Goal: Information Seeking & Learning: Compare options

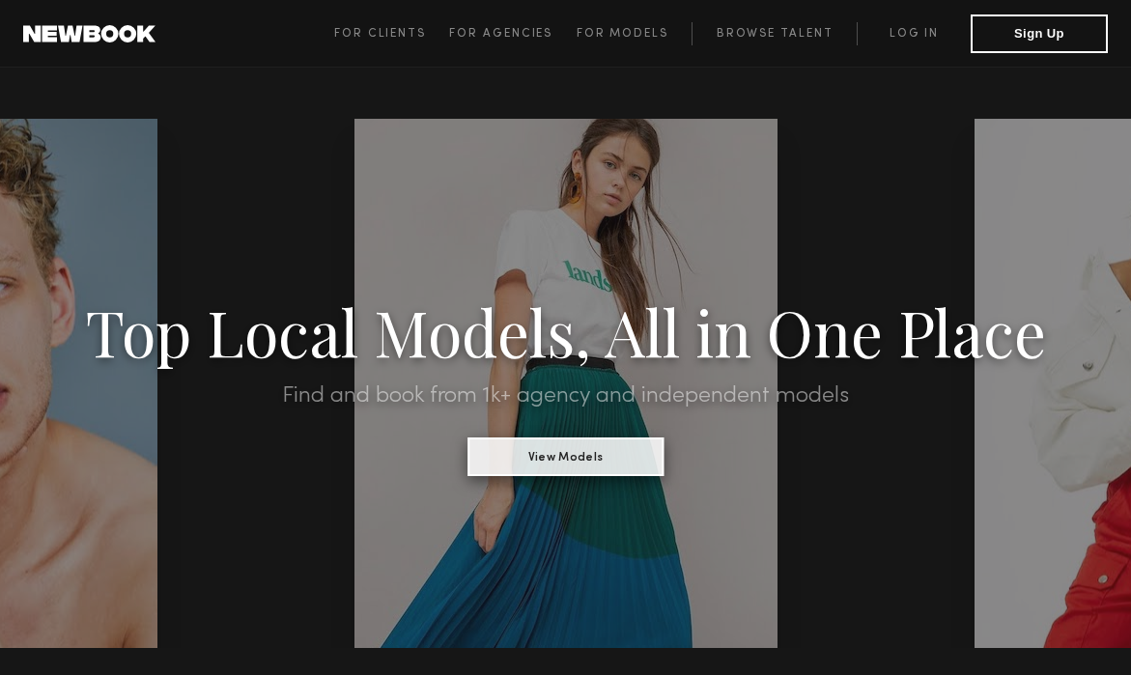
click at [591, 476] on button "View Models" at bounding box center [566, 457] width 196 height 39
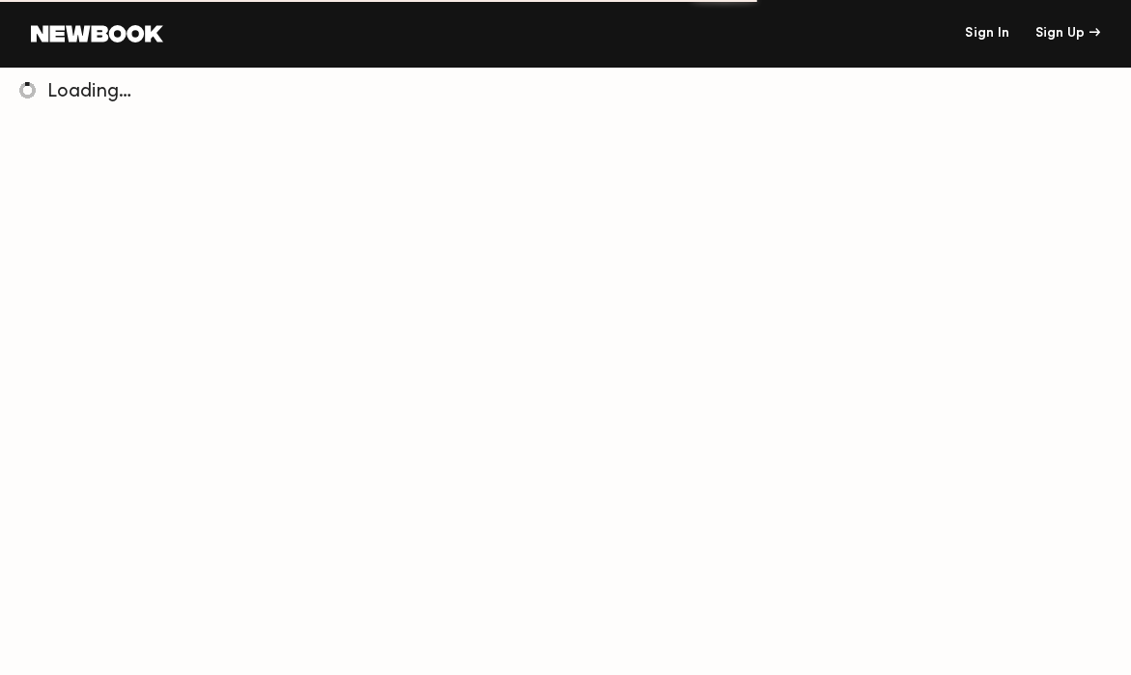
click at [983, 36] on link "Sign In" at bounding box center [987, 34] width 44 height 14
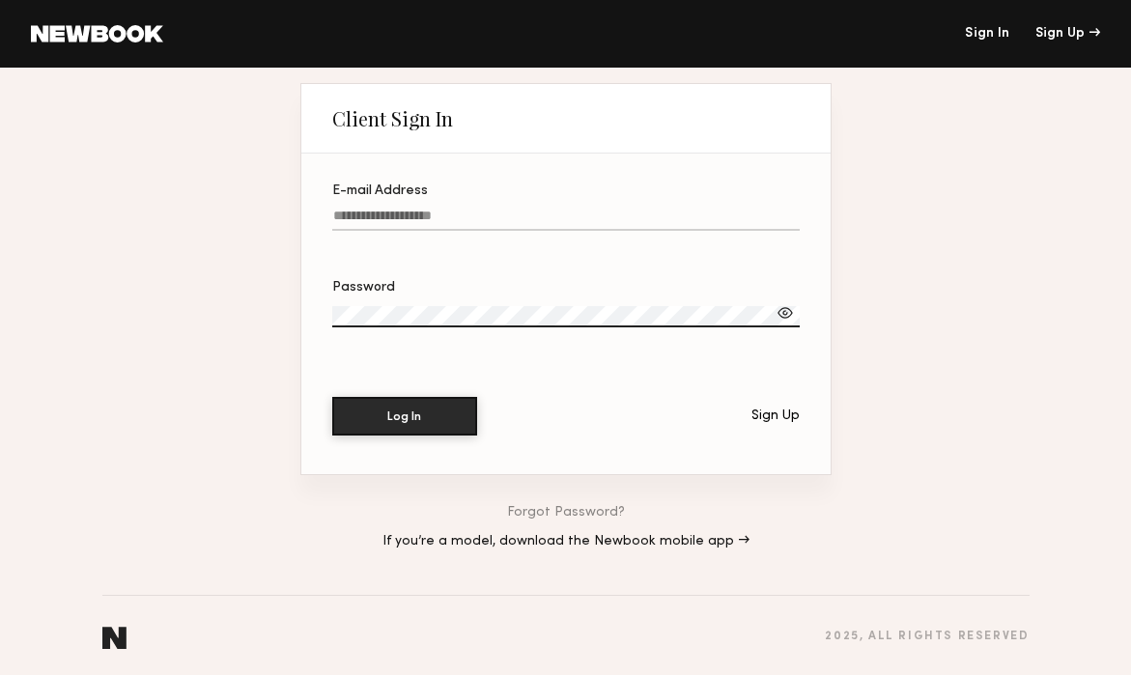
click at [503, 219] on input "E-mail Address" at bounding box center [566, 220] width 468 height 22
type input "**********"
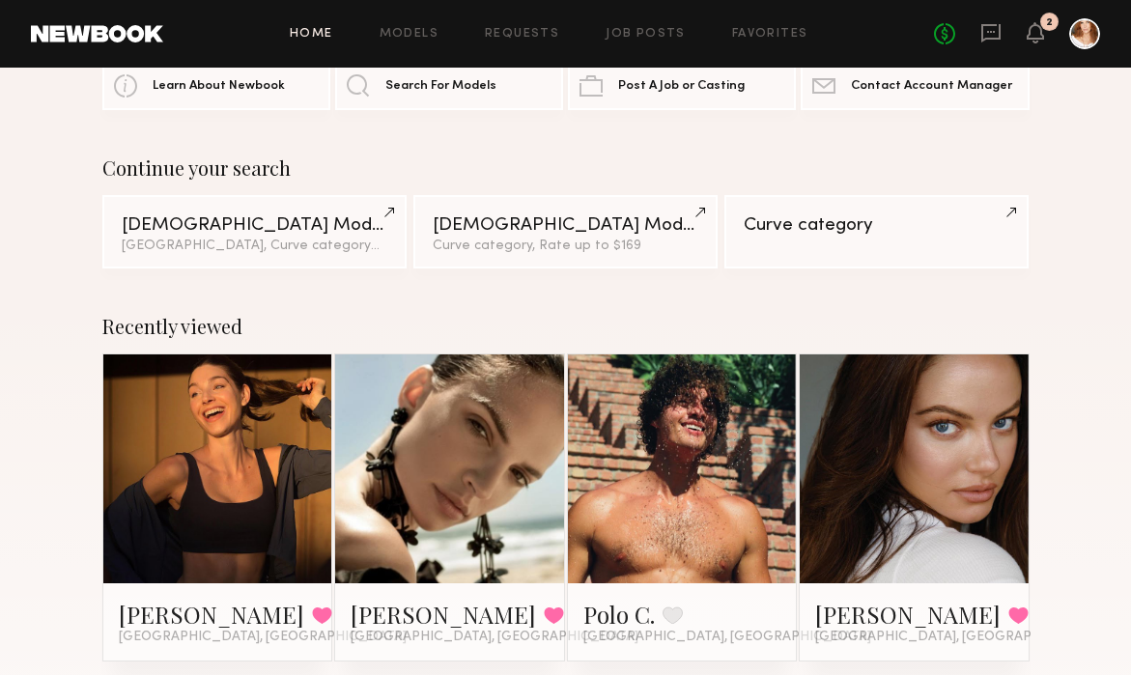
scroll to position [207, 0]
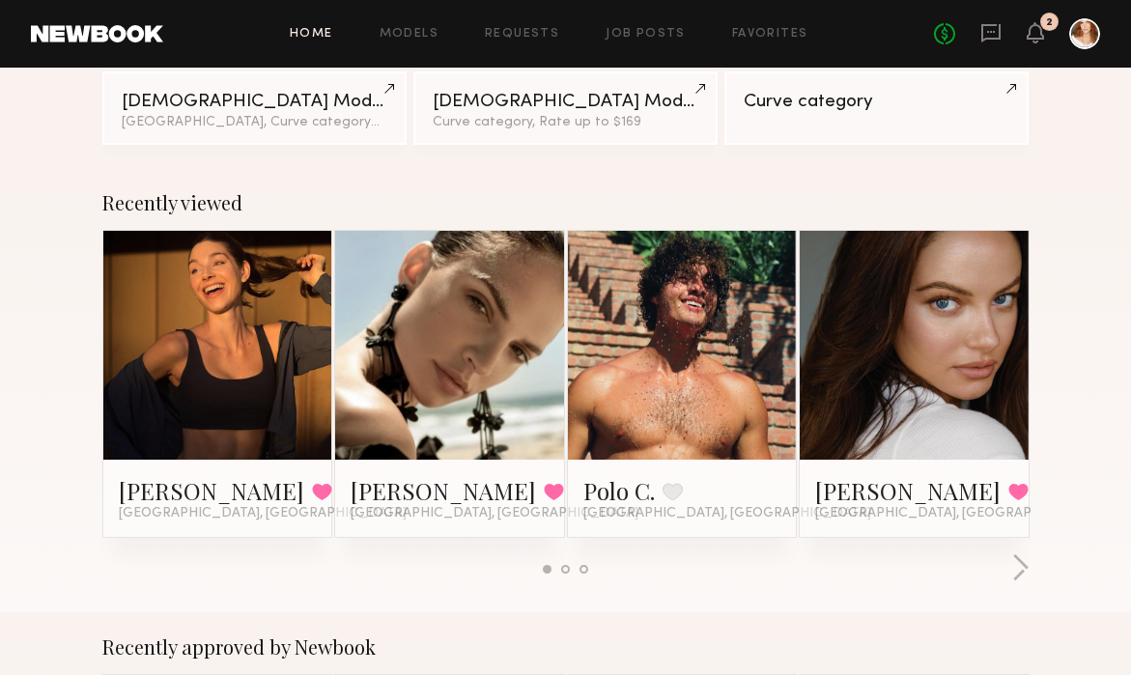
click at [422, 302] on link at bounding box center [449, 345] width 105 height 229
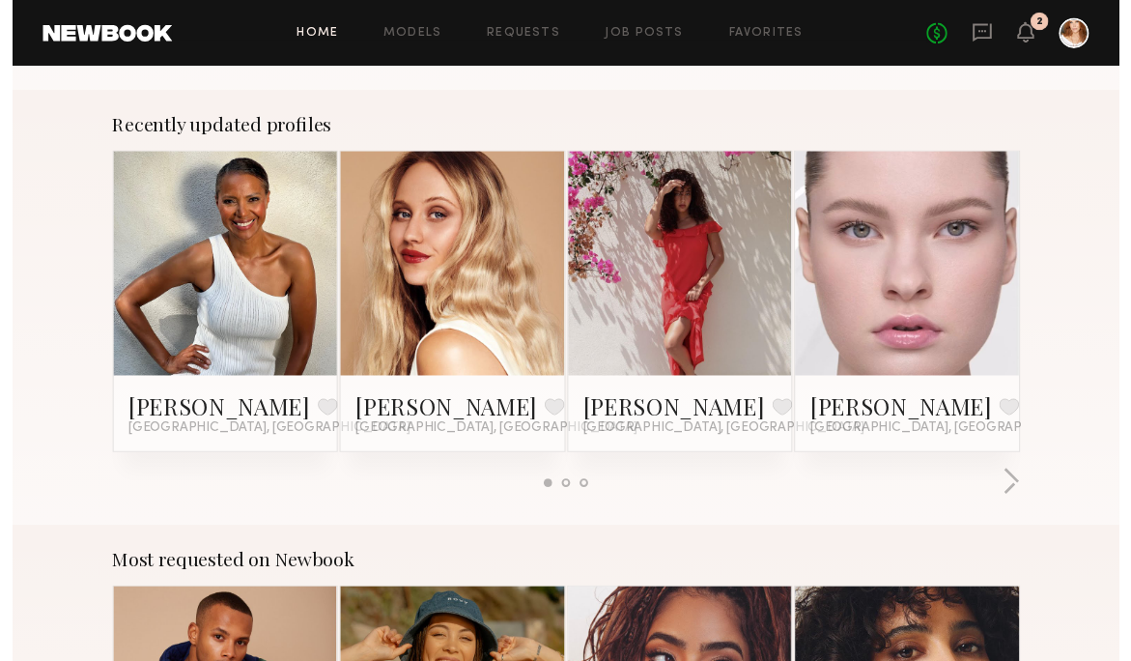
scroll to position [0, 0]
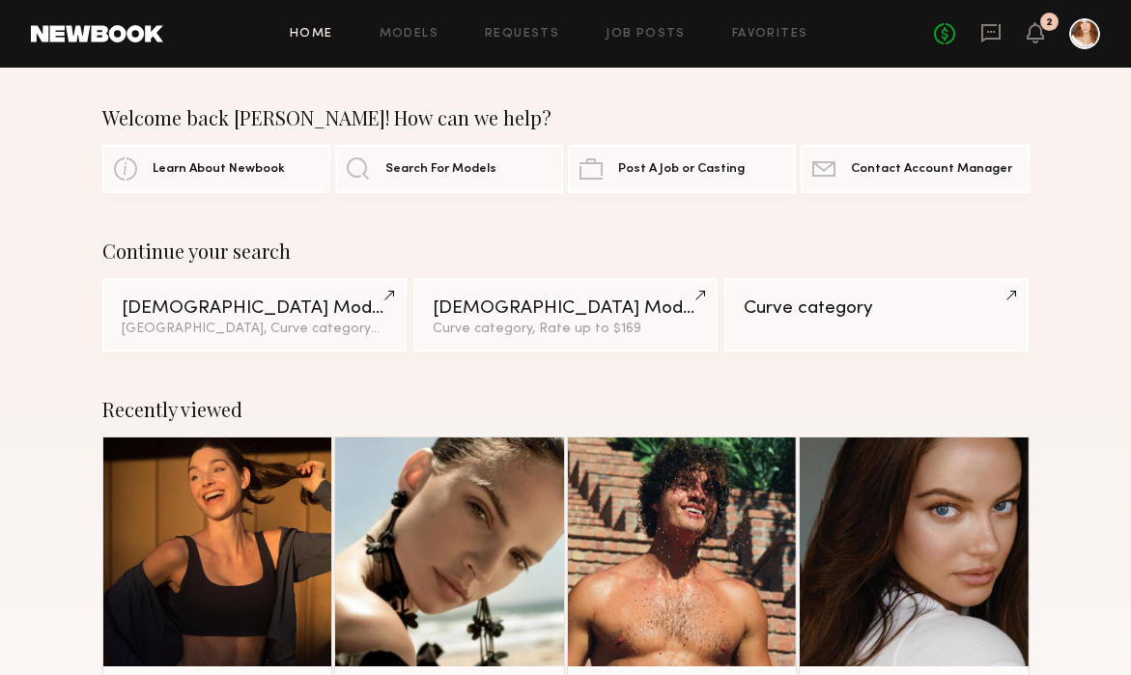
click at [420, 25] on div "Home Models Requests Job Posts Favorites Sign Out No fees up to $5,000 2" at bounding box center [631, 33] width 937 height 31
click at [415, 34] on link "Models" at bounding box center [409, 34] width 59 height 13
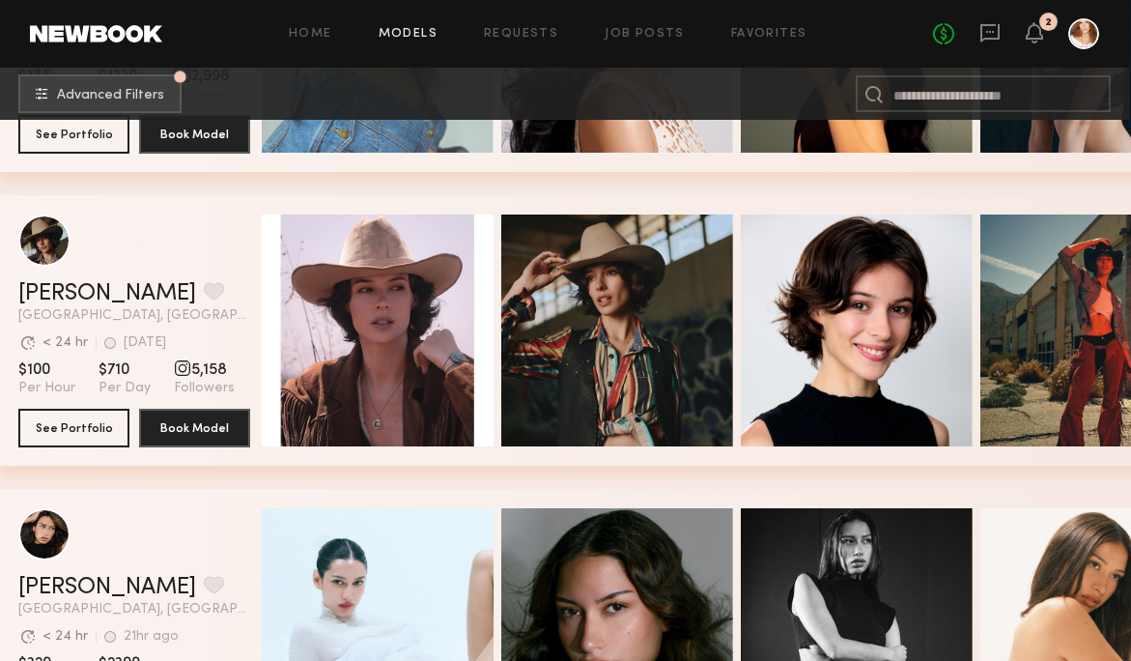
scroll to position [3478, 1]
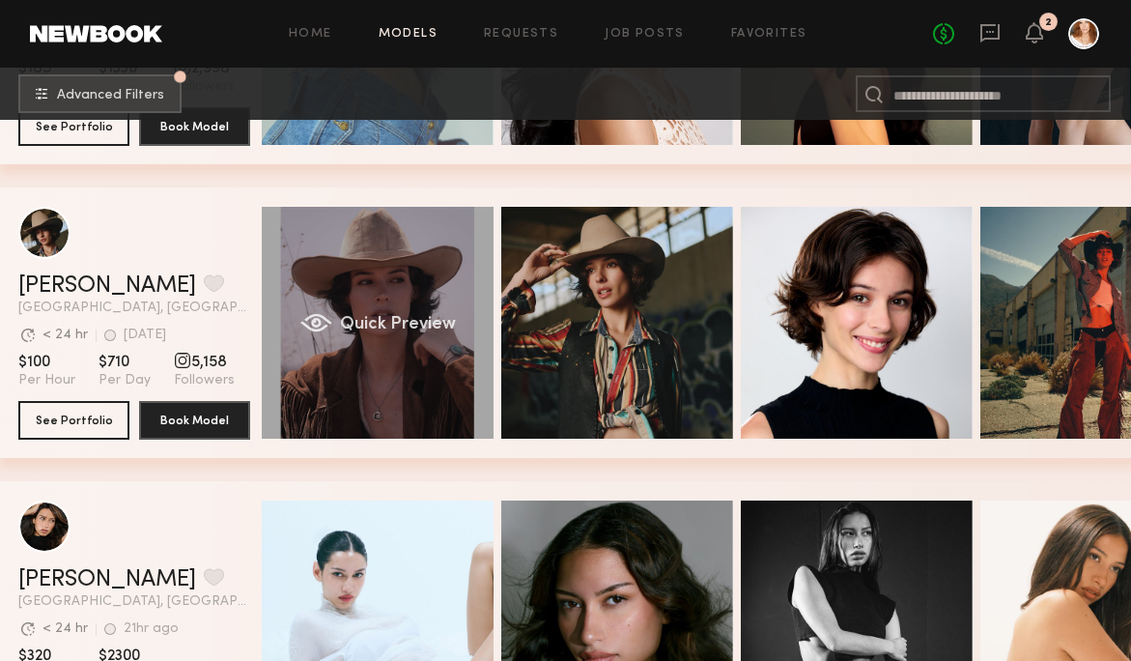
click at [390, 299] on div "Quick Preview" at bounding box center [378, 323] width 232 height 232
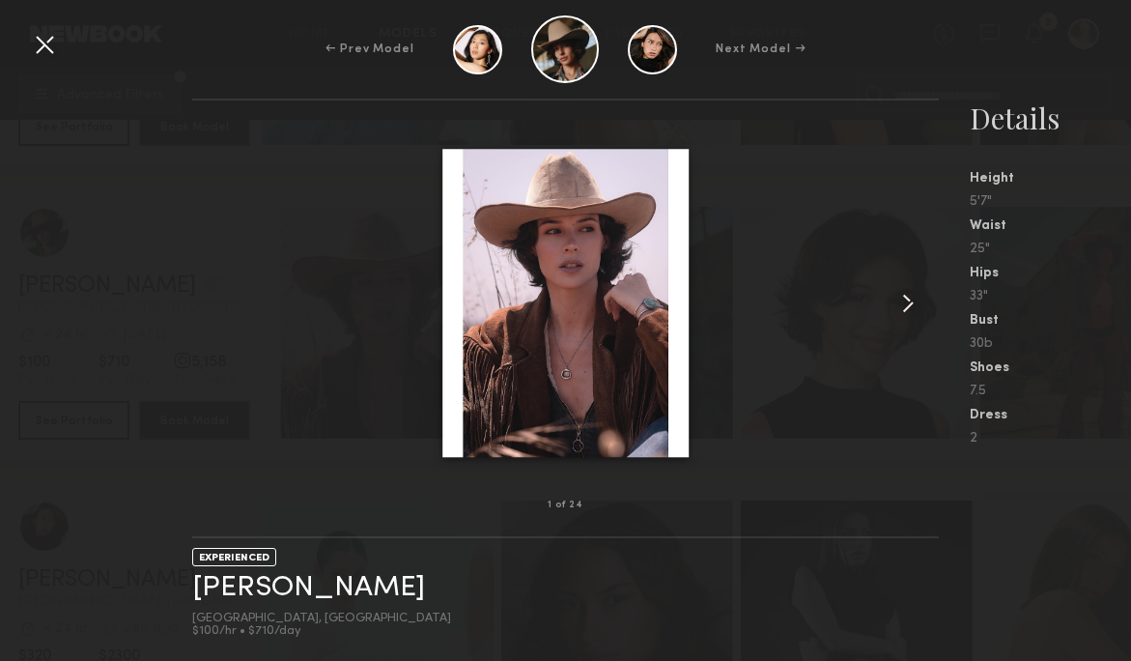
click at [908, 303] on common-icon at bounding box center [908, 303] width 31 height 31
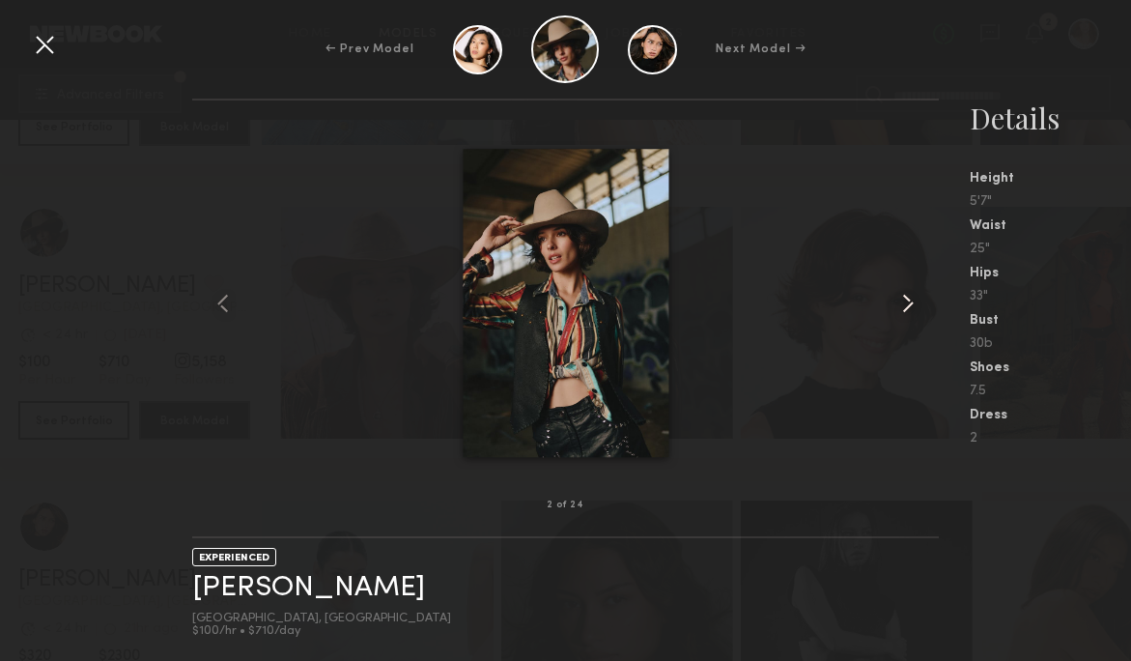
click at [908, 303] on common-icon at bounding box center [908, 303] width 31 height 31
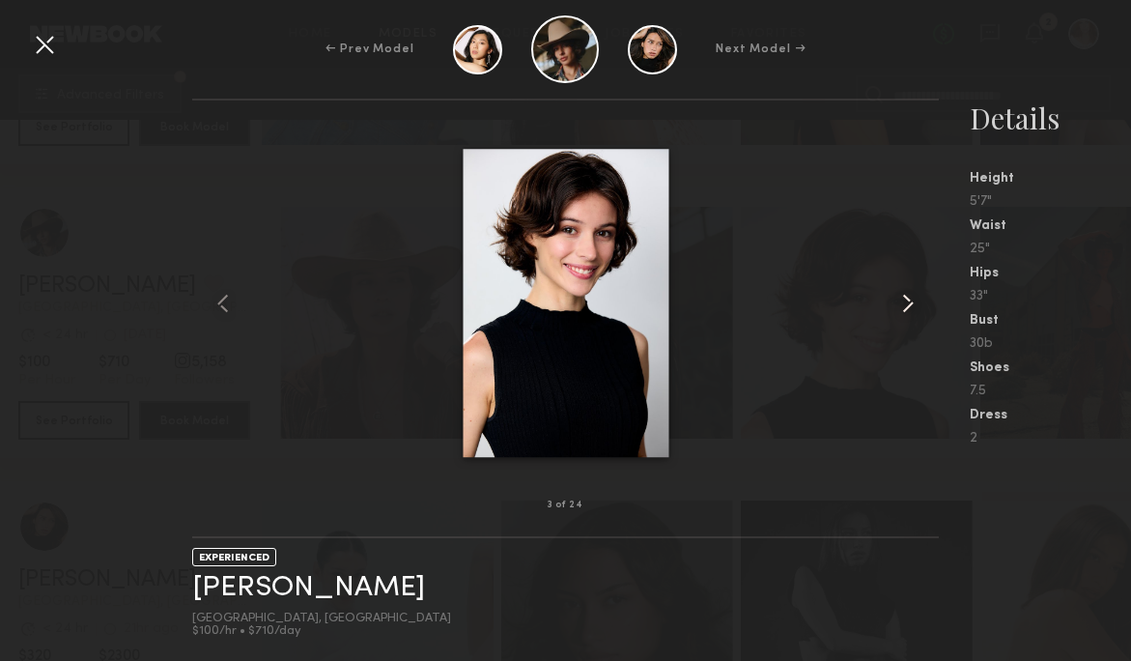
click at [908, 303] on common-icon at bounding box center [908, 303] width 31 height 31
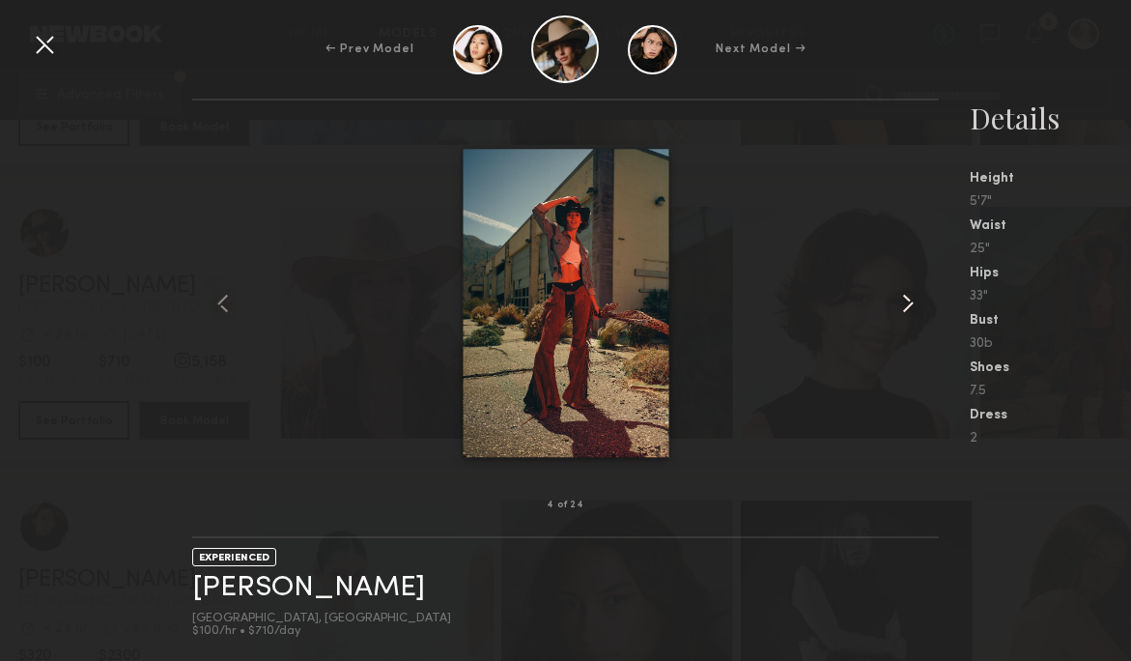
click at [908, 303] on common-icon at bounding box center [908, 303] width 31 height 31
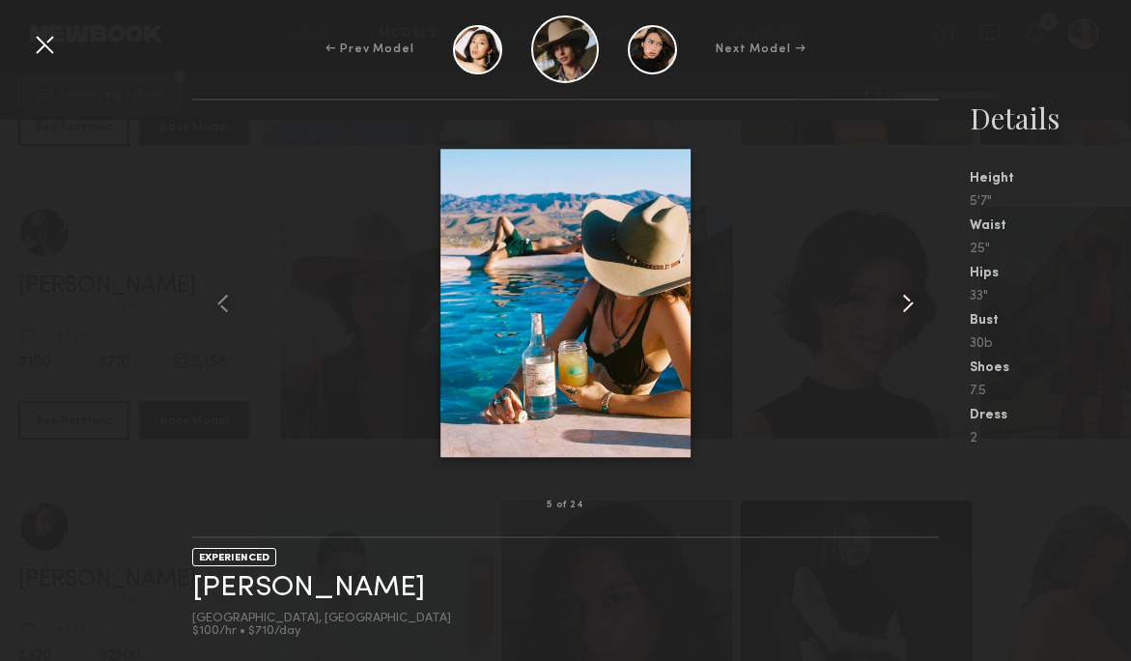
click at [908, 303] on common-icon at bounding box center [908, 303] width 31 height 31
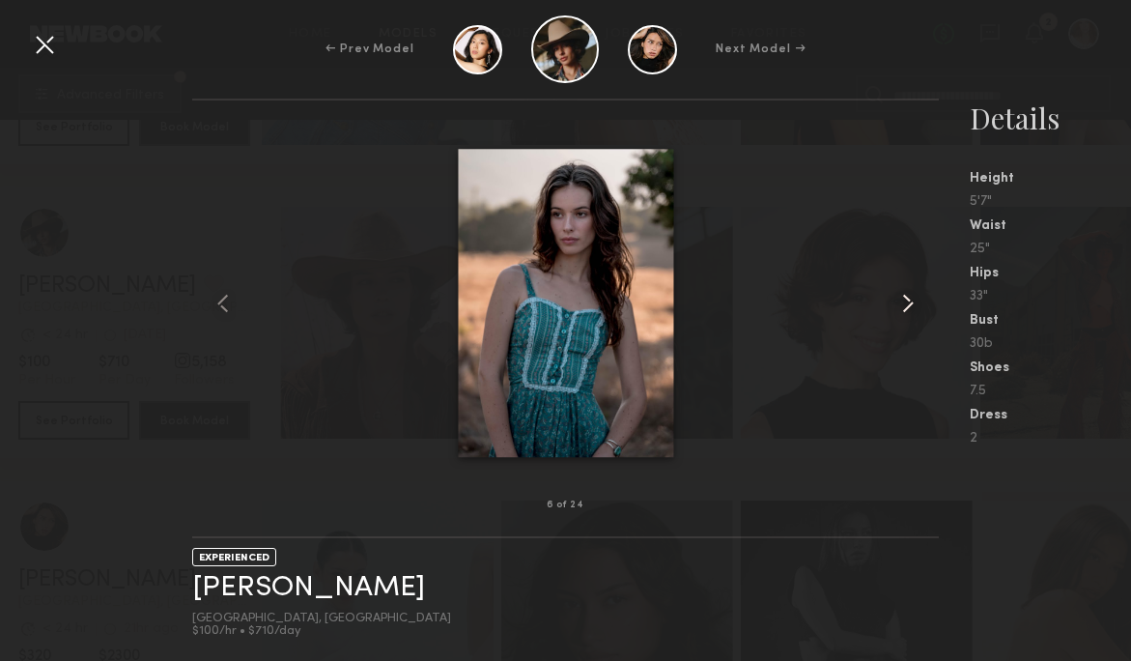
click at [908, 305] on common-icon at bounding box center [908, 303] width 31 height 31
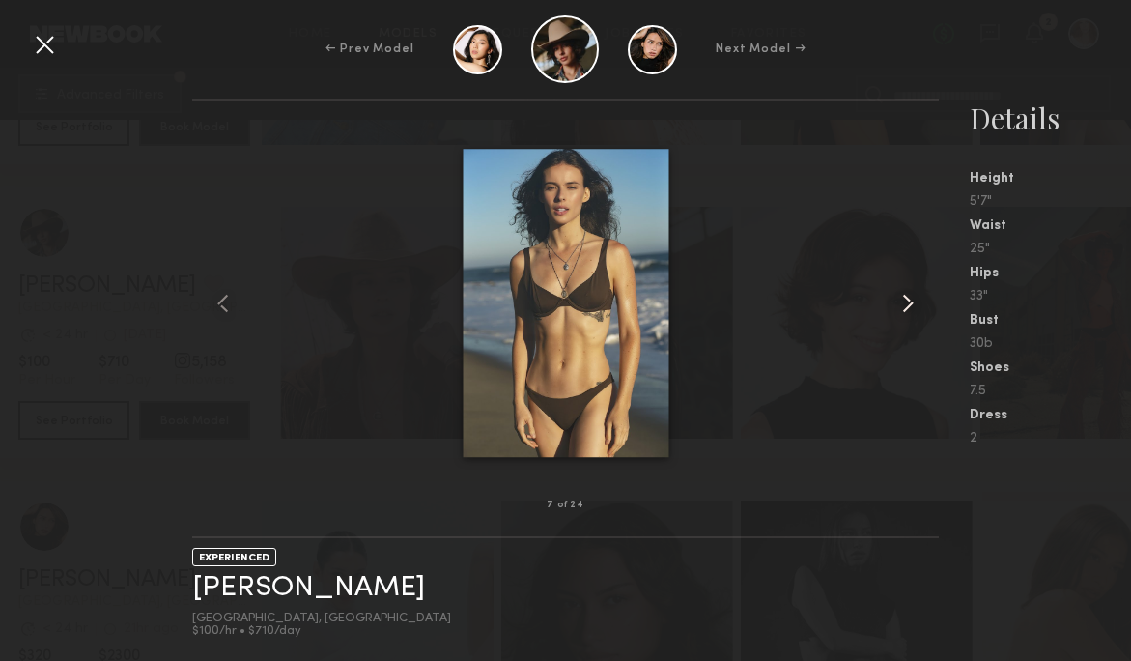
click at [908, 305] on common-icon at bounding box center [908, 303] width 31 height 31
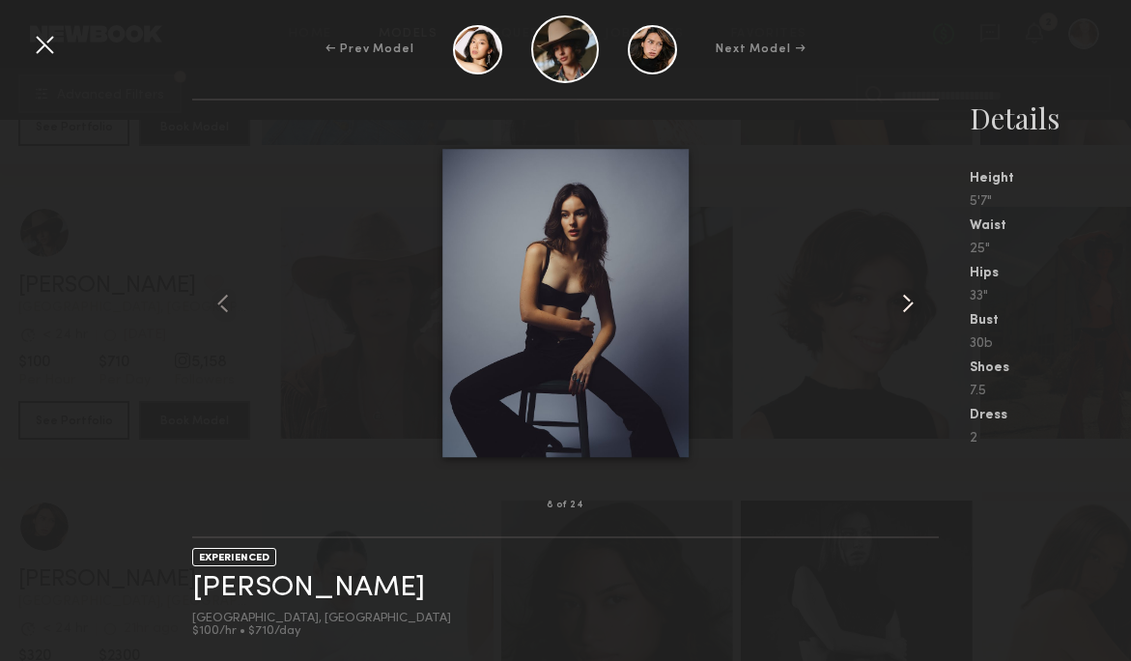
click at [908, 305] on common-icon at bounding box center [908, 303] width 31 height 31
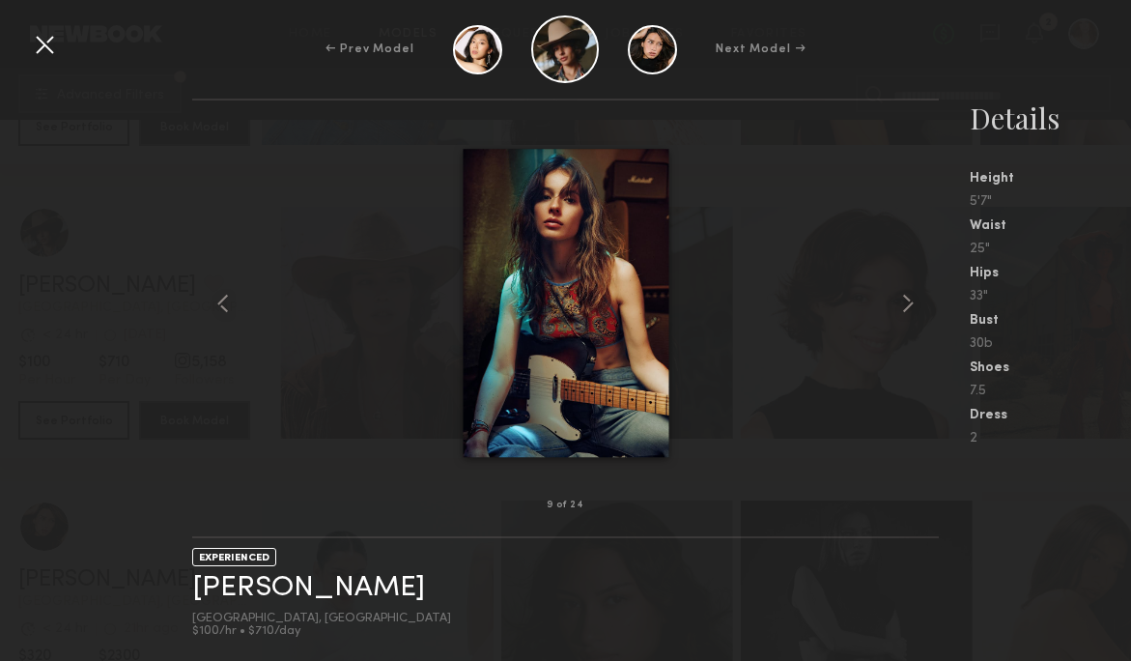
click at [37, 43] on div at bounding box center [44, 44] width 31 height 31
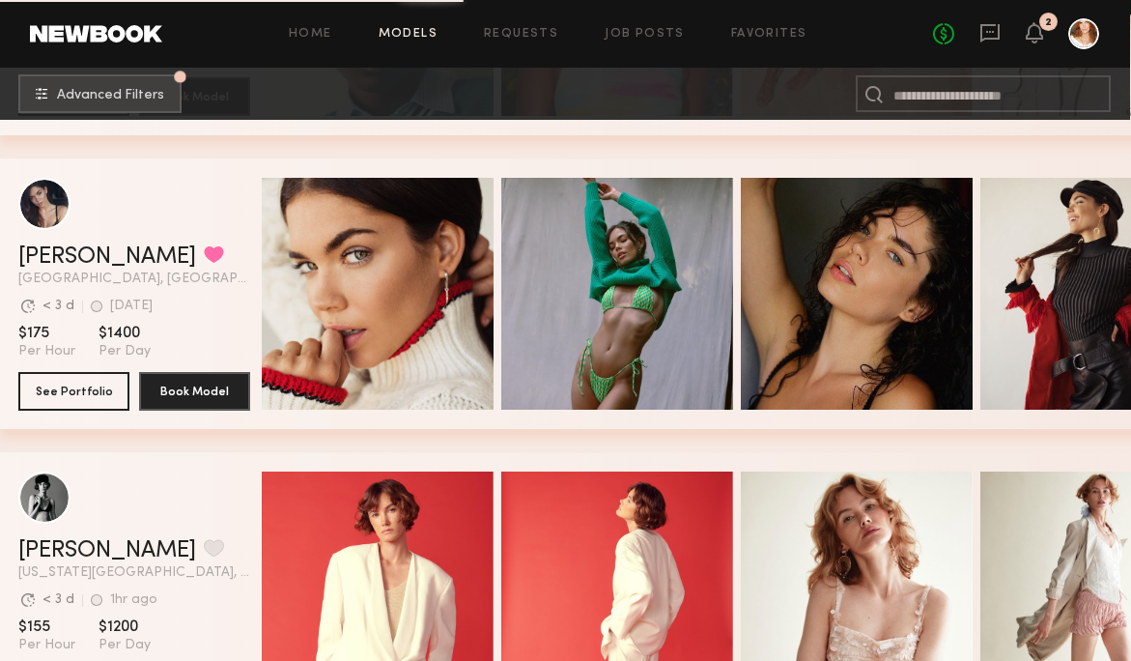
scroll to position [6740, 1]
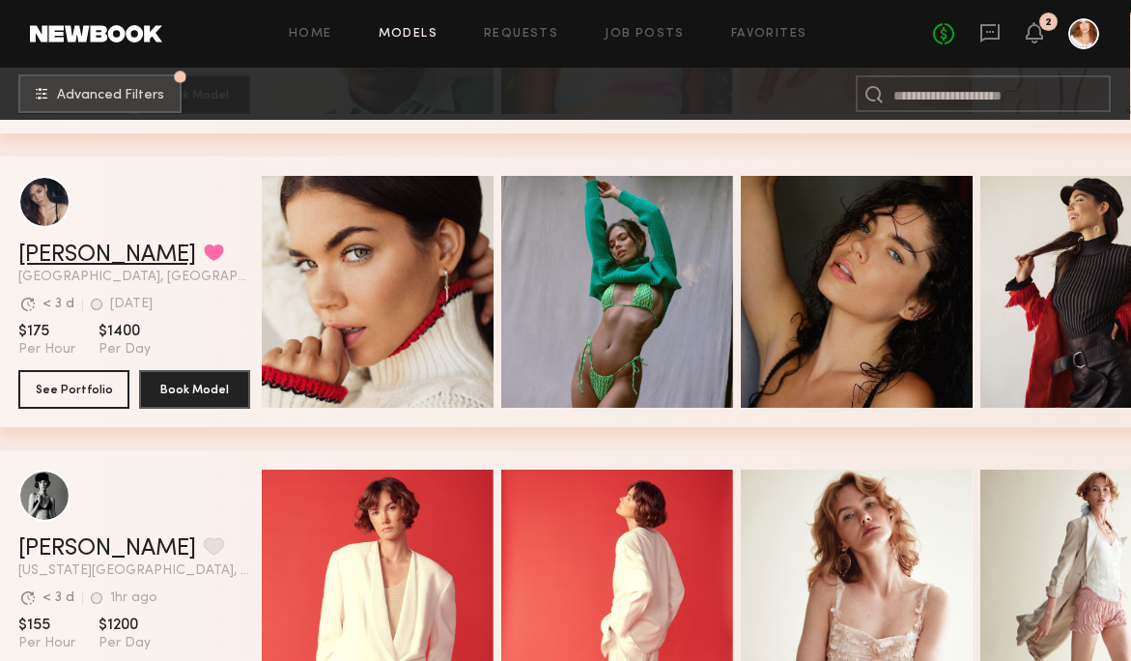
click at [67, 257] on link "[PERSON_NAME]" at bounding box center [107, 254] width 178 height 23
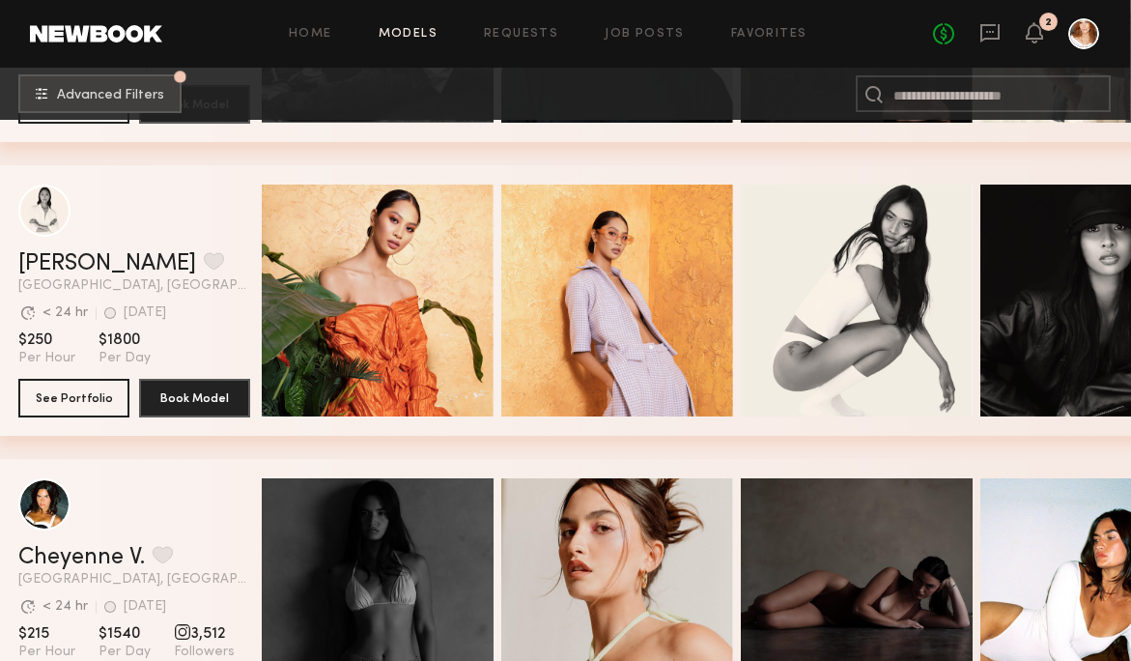
scroll to position [8790, 1]
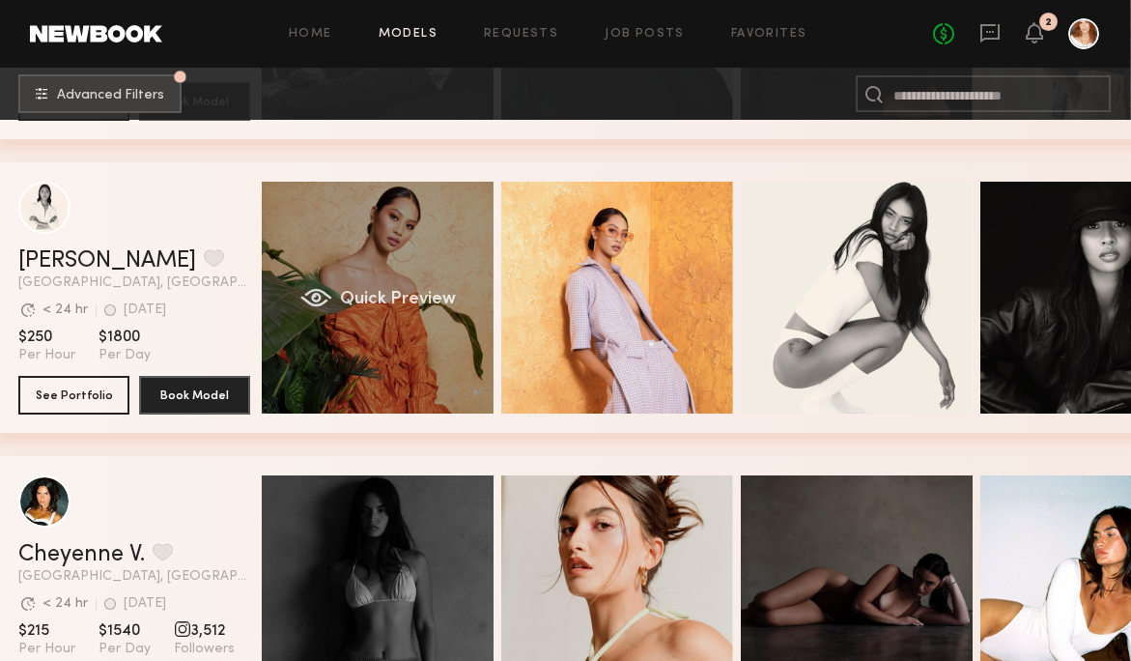
click at [370, 340] on div "Quick Preview" at bounding box center [378, 298] width 232 height 232
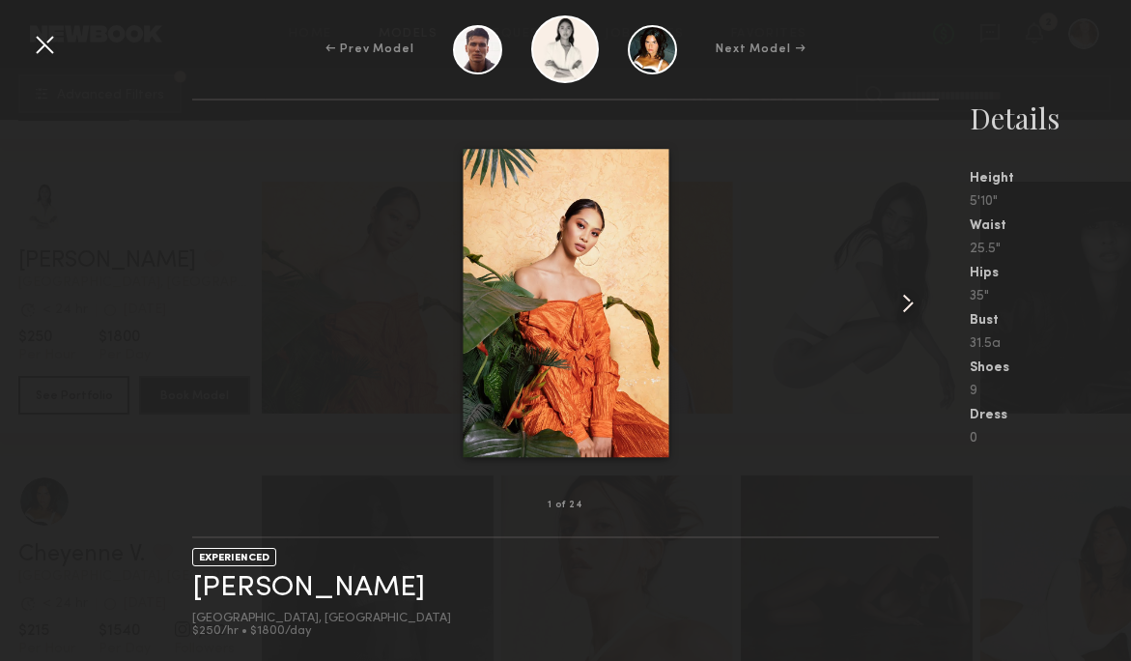
click at [907, 313] on common-icon at bounding box center [908, 303] width 31 height 31
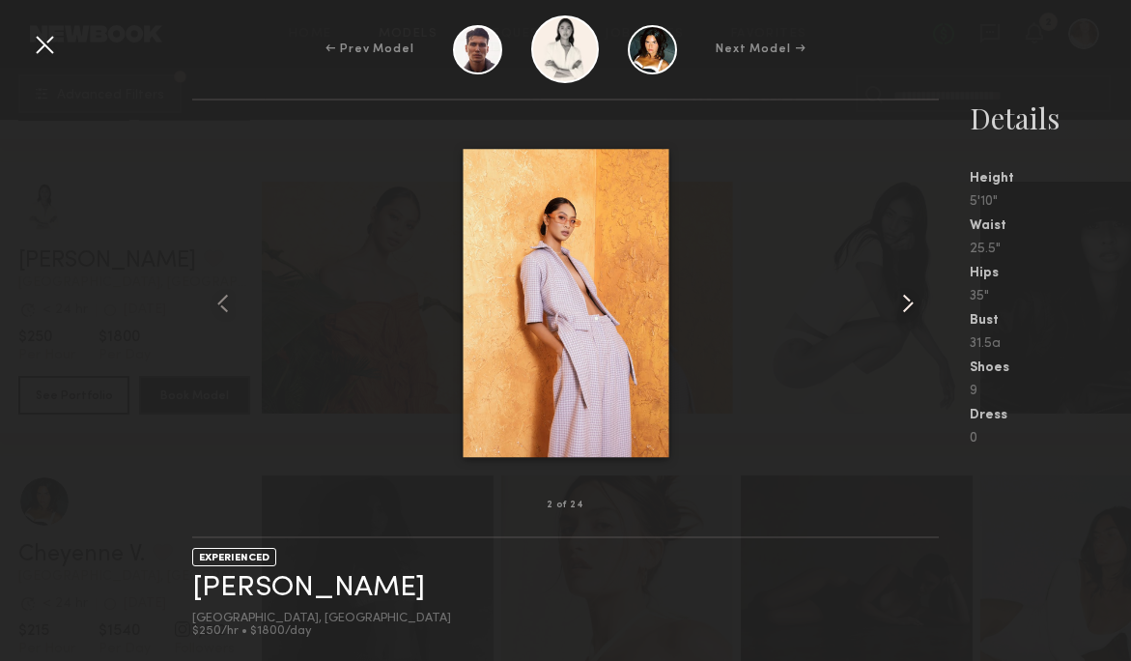
click at [907, 313] on common-icon at bounding box center [908, 303] width 31 height 31
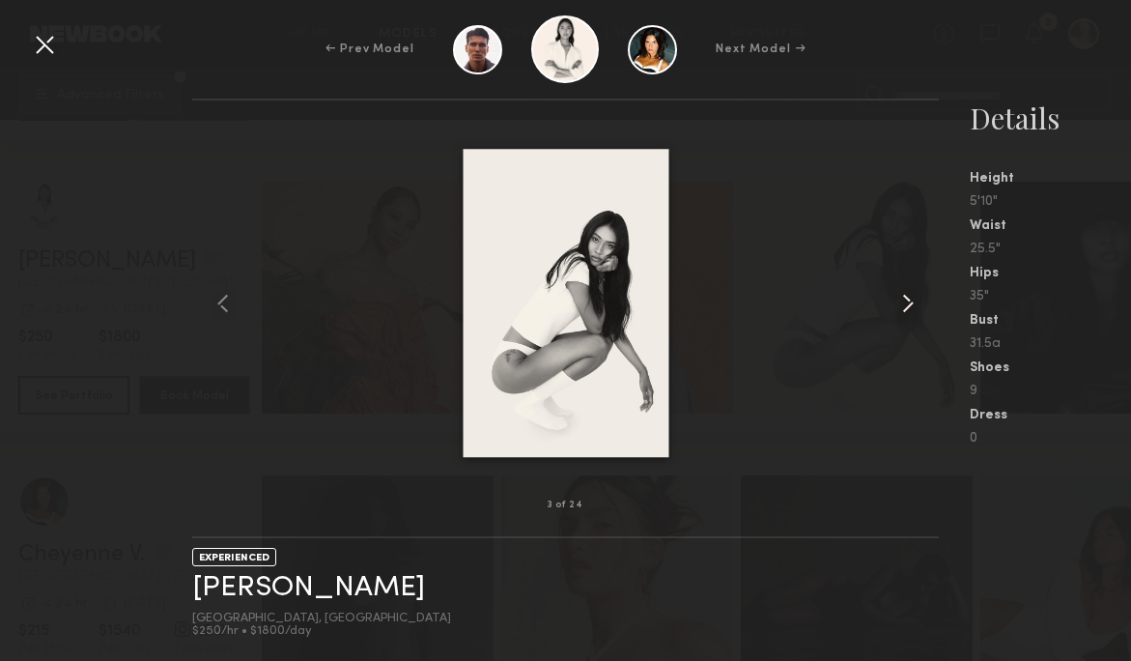
click at [907, 313] on common-icon at bounding box center [908, 303] width 31 height 31
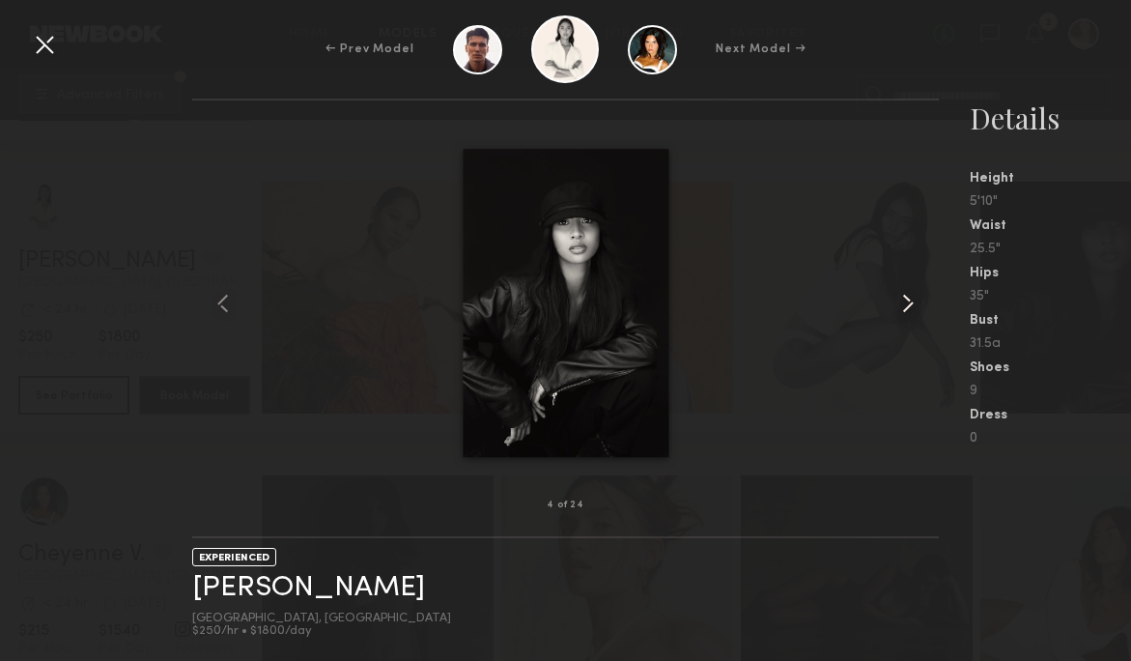
click at [907, 313] on common-icon at bounding box center [908, 303] width 31 height 31
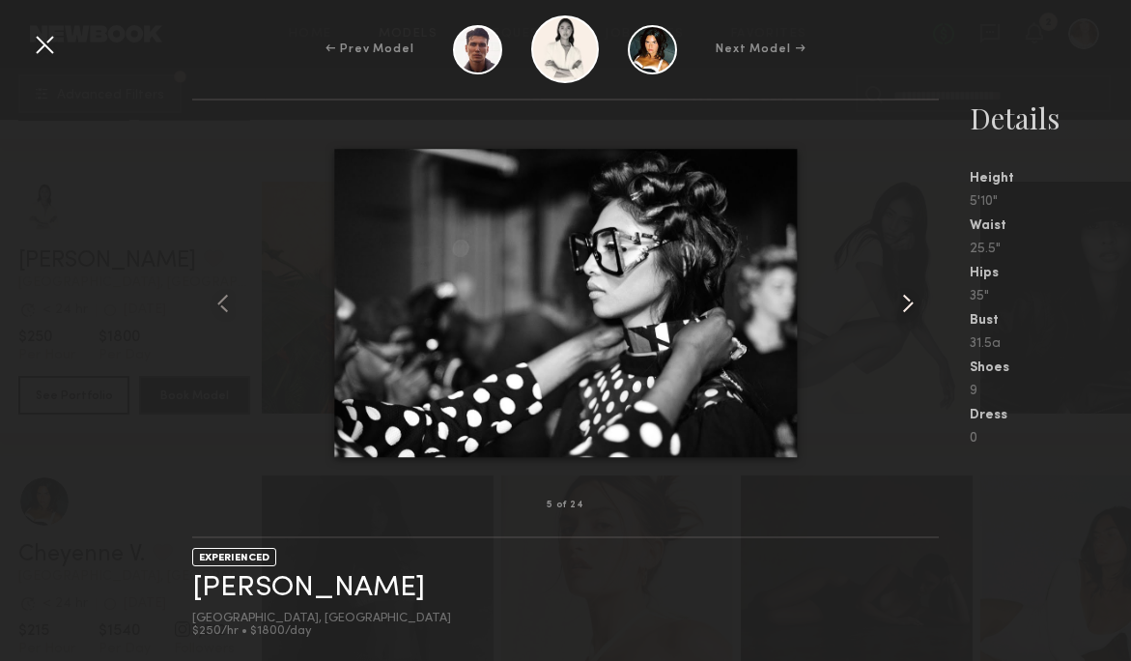
click at [907, 314] on common-icon at bounding box center [908, 303] width 31 height 31
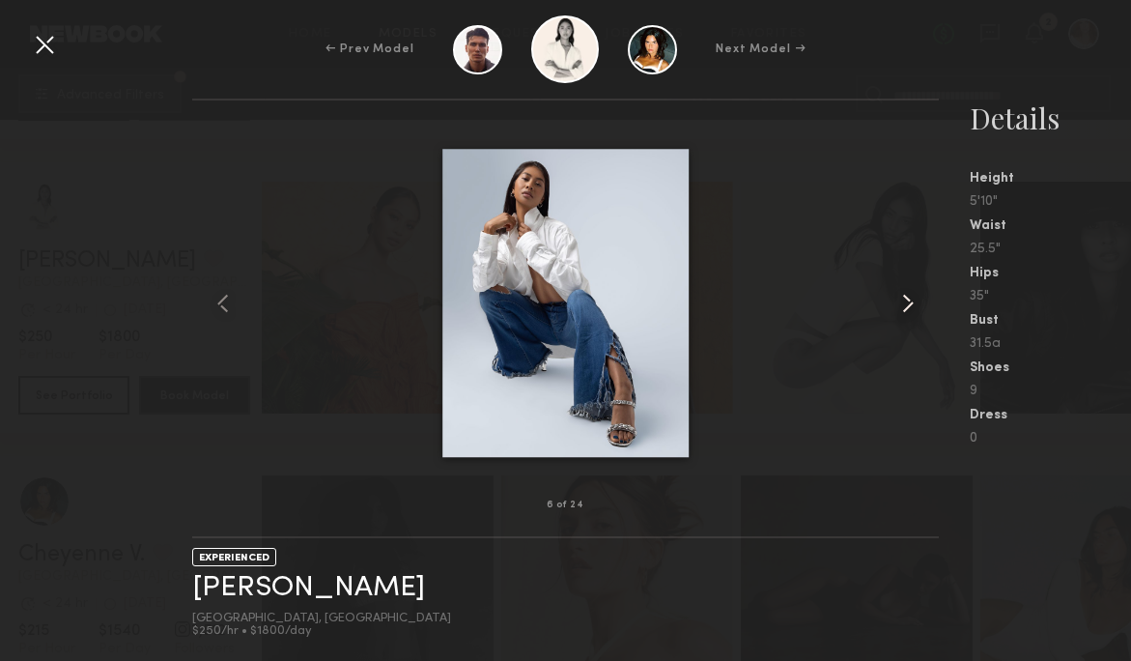
click at [907, 313] on common-icon at bounding box center [908, 303] width 31 height 31
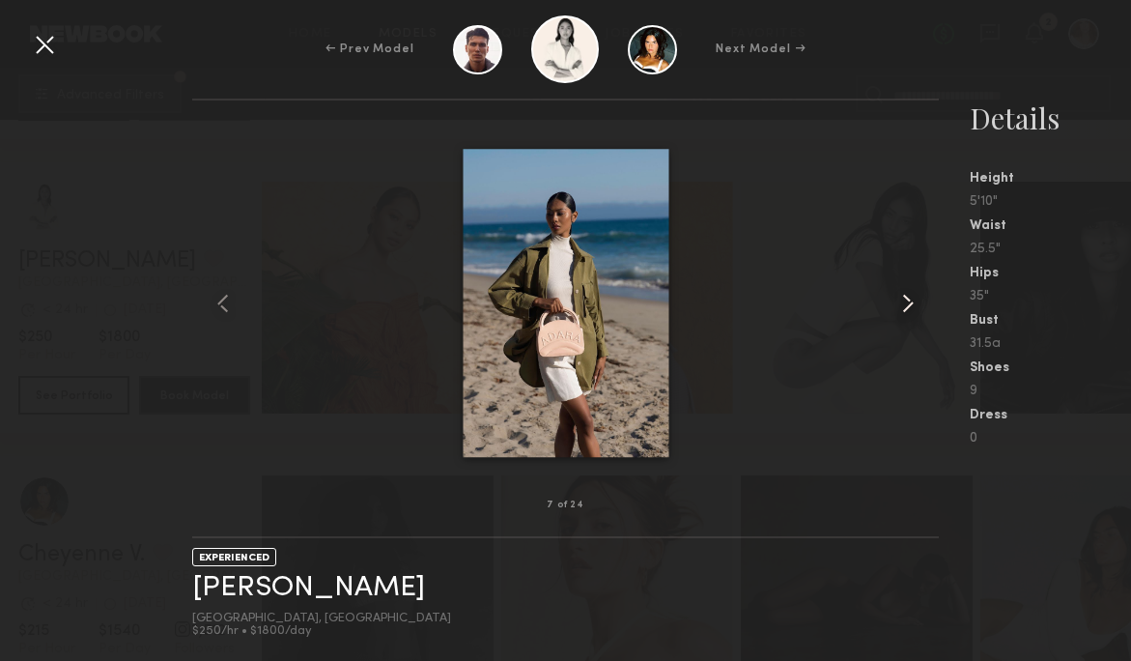
click at [907, 313] on common-icon at bounding box center [908, 303] width 31 height 31
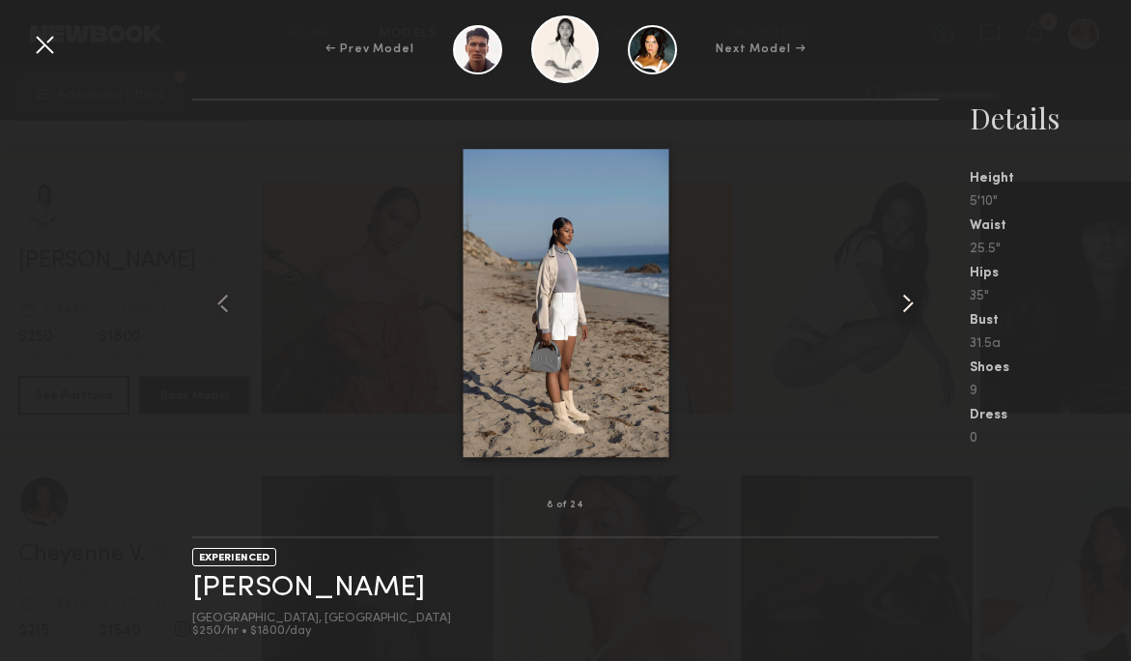
click at [907, 313] on common-icon at bounding box center [908, 303] width 31 height 31
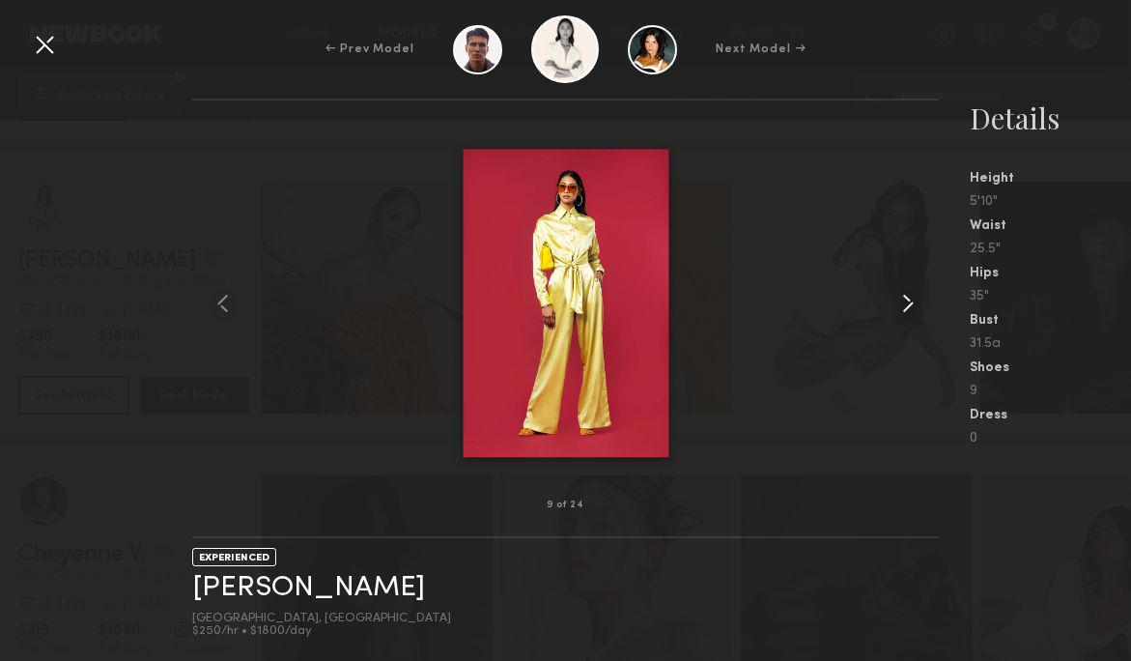
click at [907, 314] on common-icon at bounding box center [908, 303] width 31 height 31
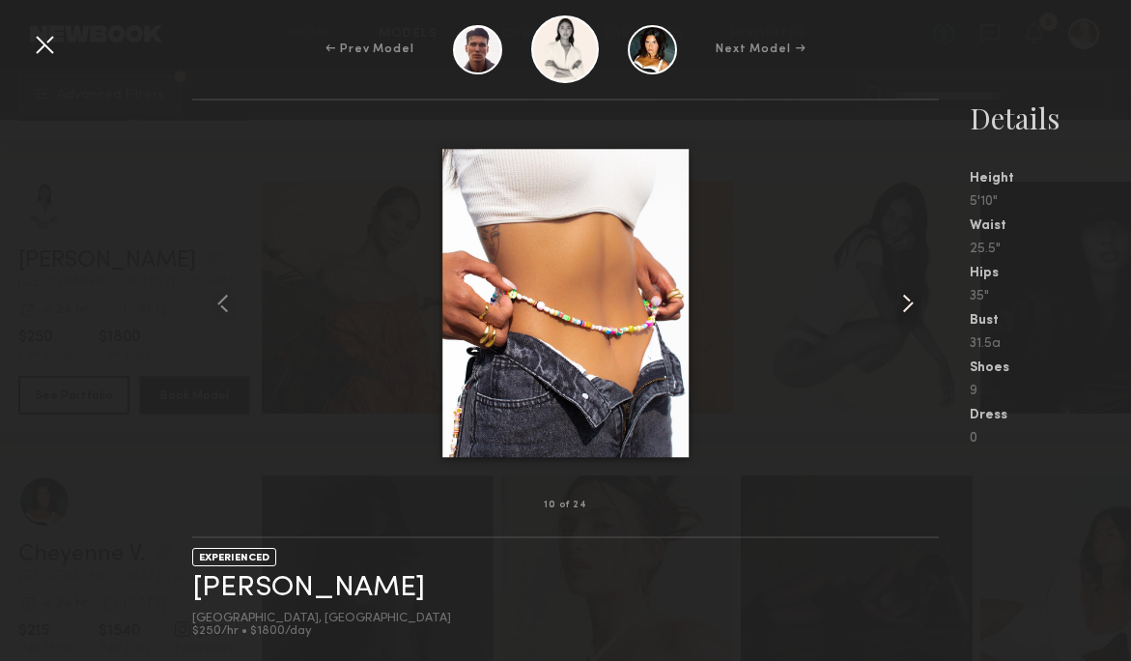
click at [907, 314] on common-icon at bounding box center [908, 303] width 31 height 31
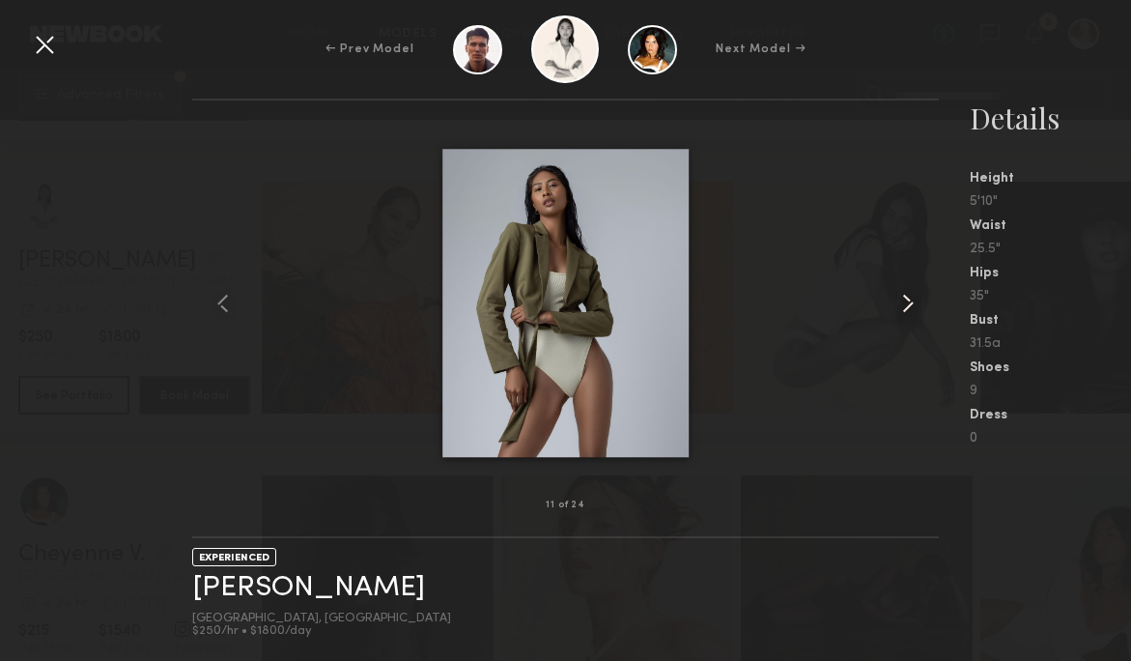
click at [907, 314] on common-icon at bounding box center [908, 303] width 31 height 31
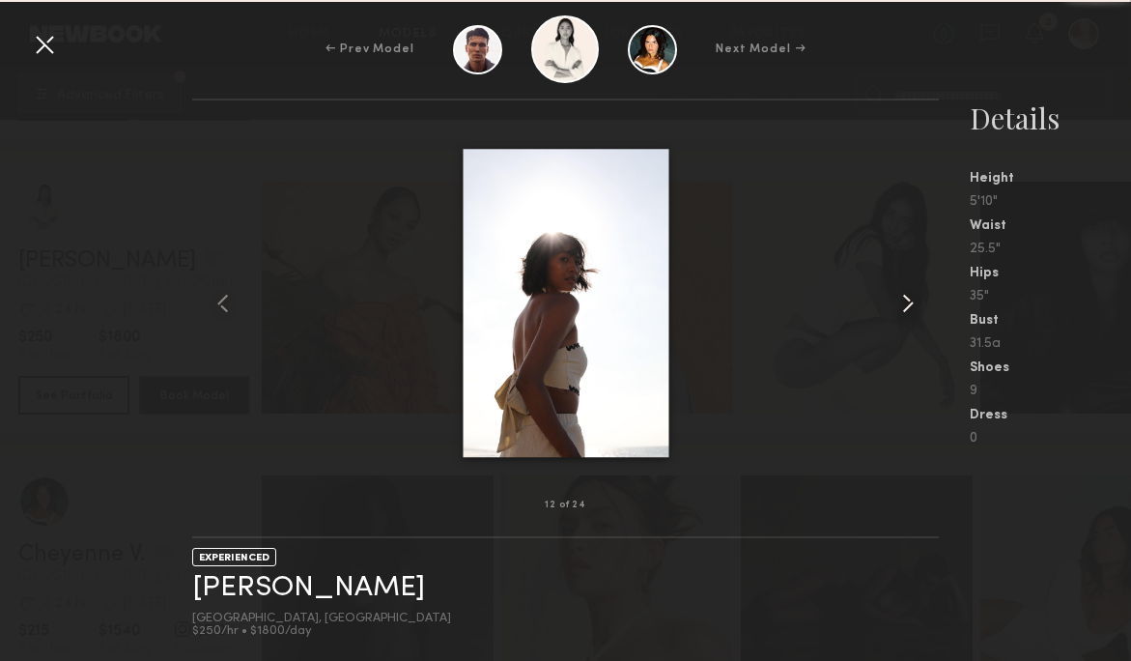
click at [907, 314] on common-icon at bounding box center [908, 303] width 31 height 31
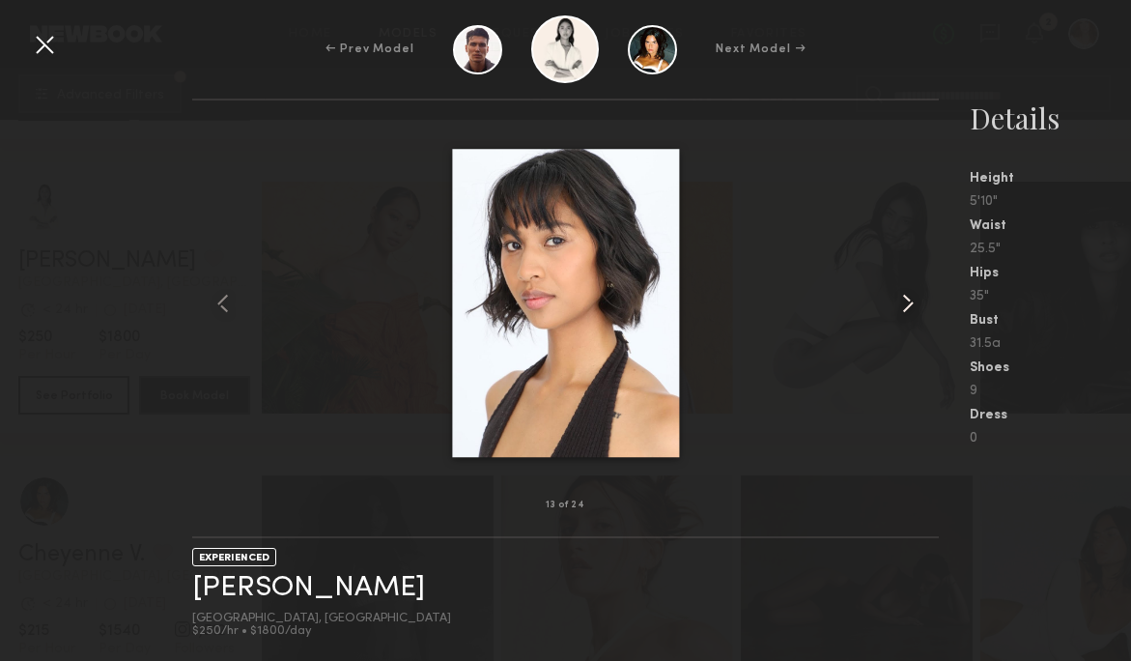
click at [907, 315] on common-icon at bounding box center [908, 303] width 31 height 31
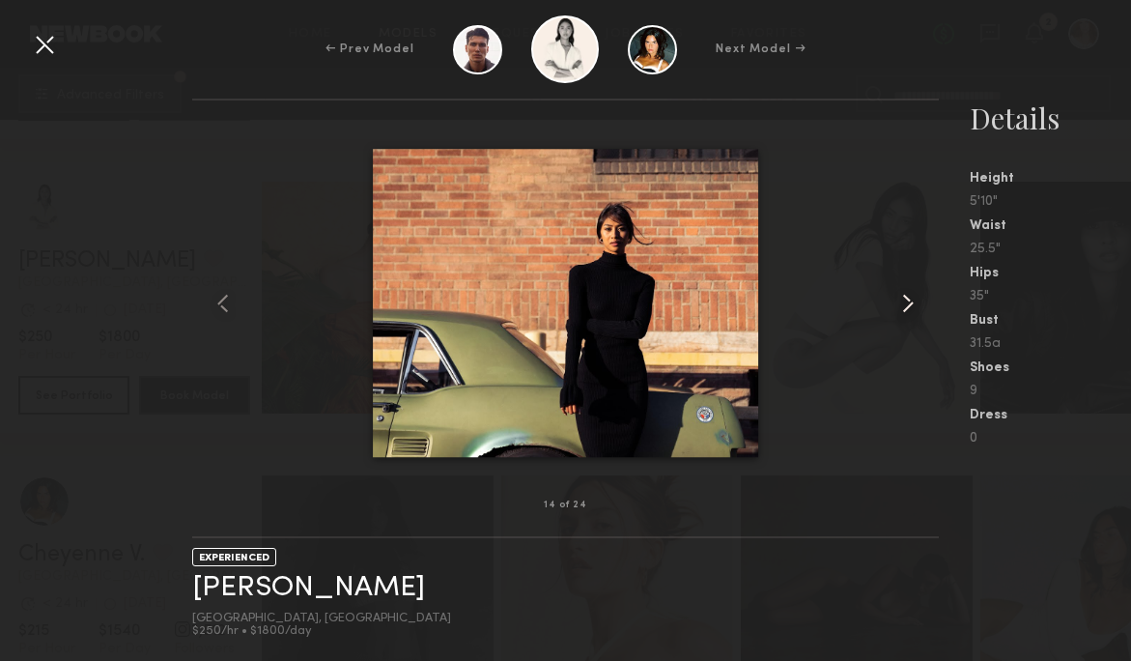
click at [907, 315] on common-icon at bounding box center [908, 303] width 31 height 31
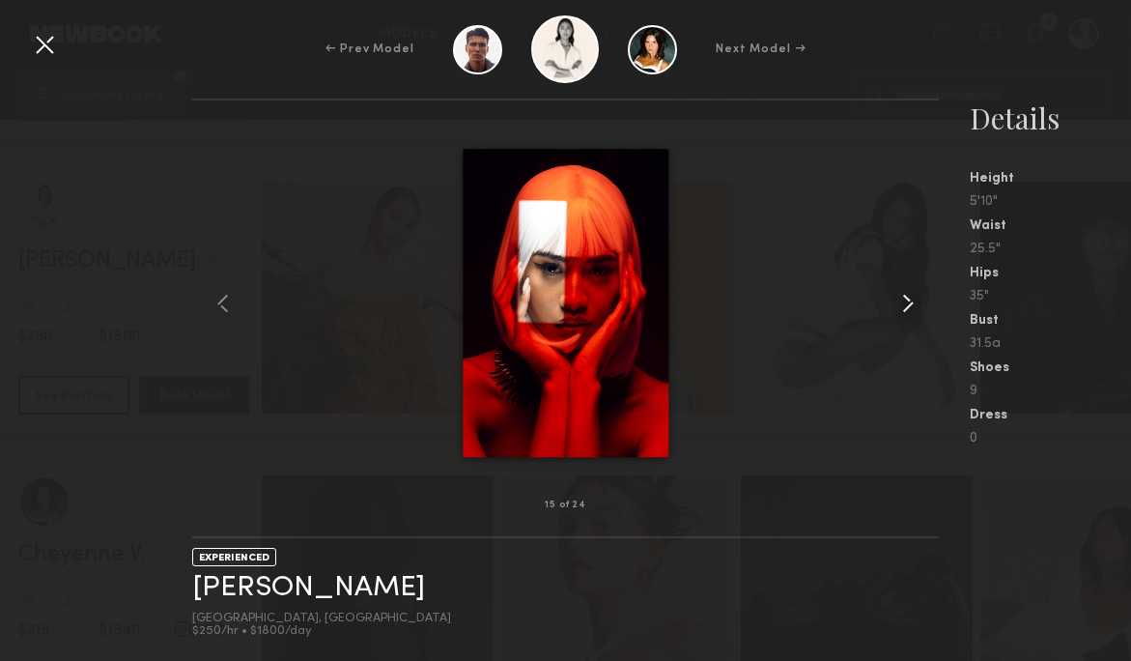
click at [907, 315] on common-icon at bounding box center [908, 303] width 31 height 31
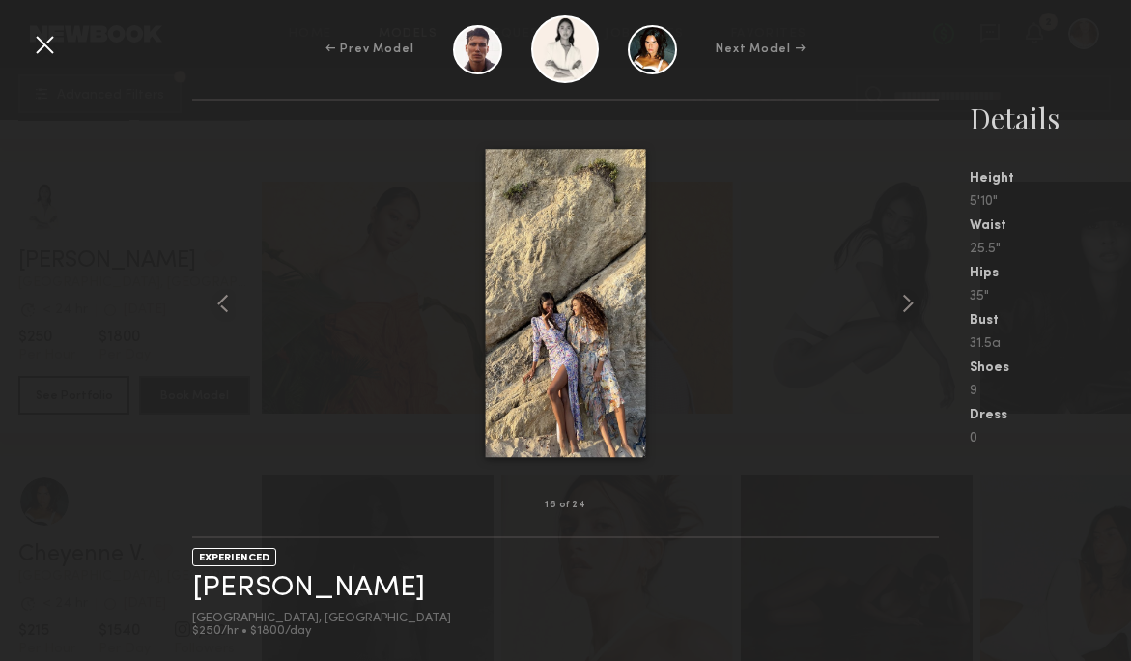
scroll to position [8804, 0]
click at [555, 358] on img at bounding box center [565, 303] width 161 height 309
click at [907, 295] on common-icon at bounding box center [908, 303] width 31 height 31
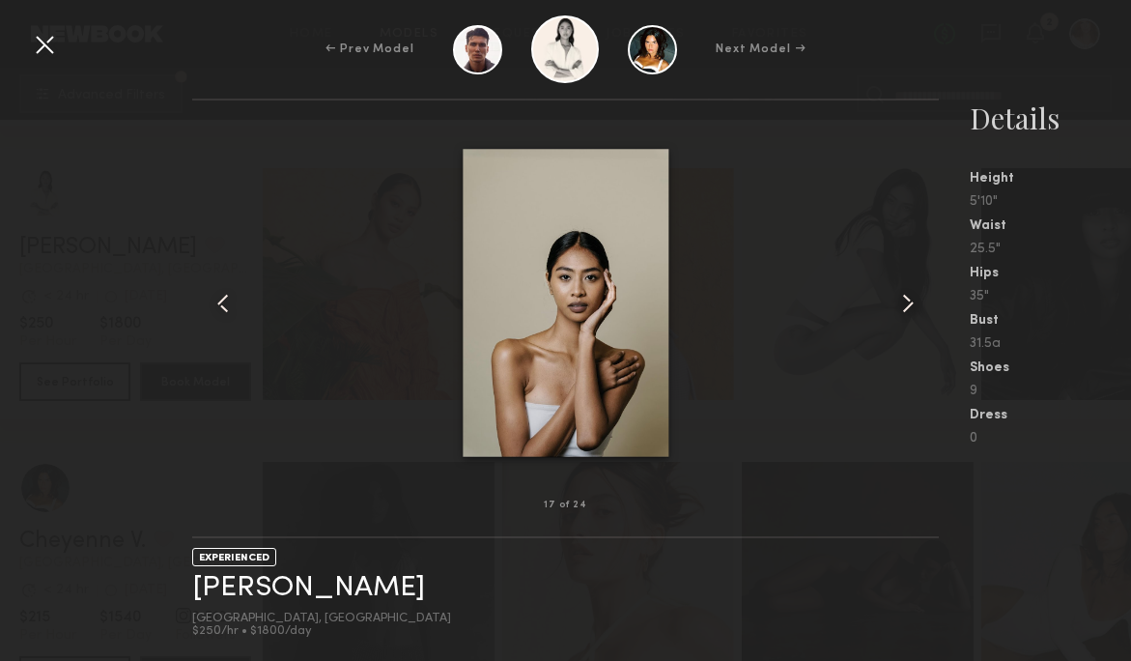
click at [907, 295] on common-icon at bounding box center [908, 303] width 31 height 31
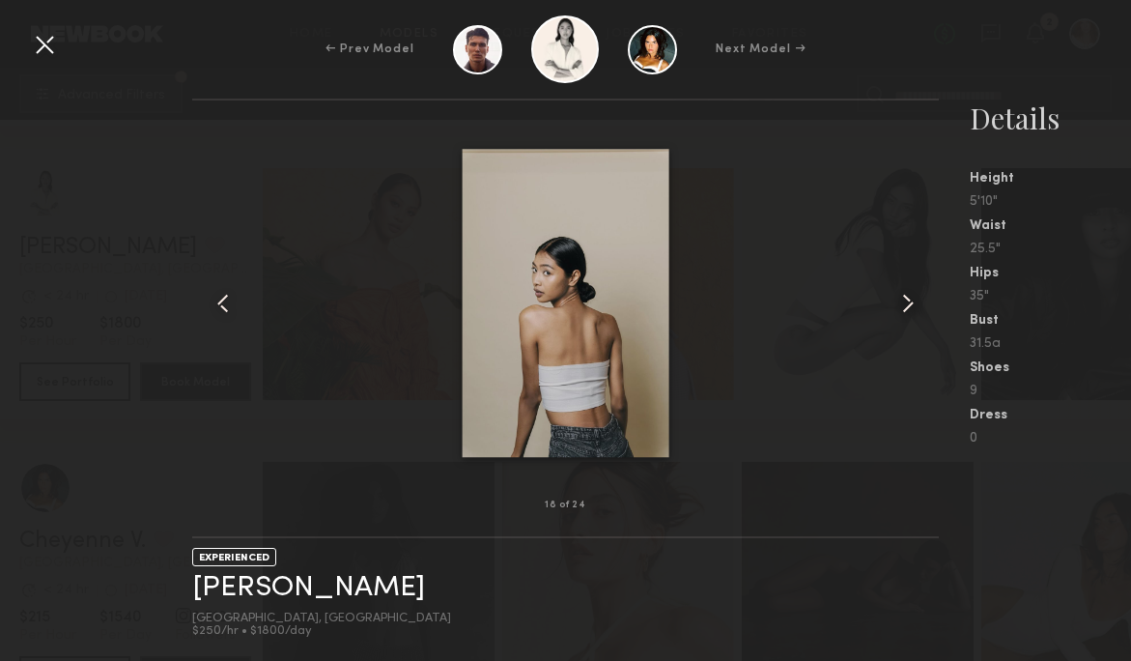
click at [907, 295] on common-icon at bounding box center [908, 303] width 31 height 31
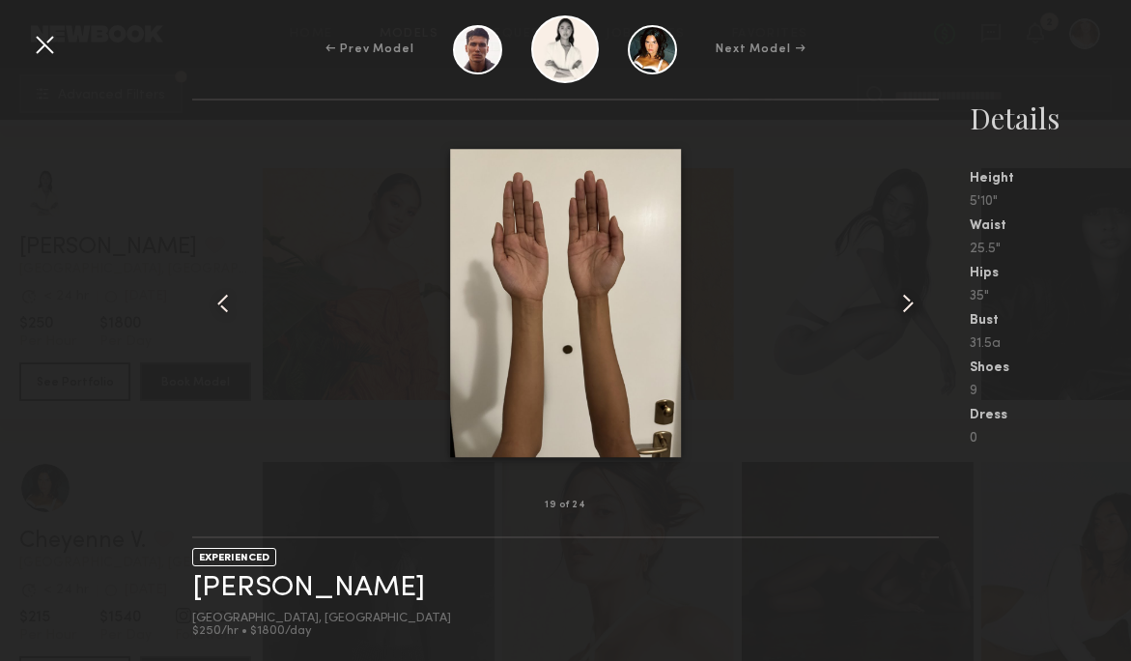
click at [907, 295] on common-icon at bounding box center [908, 303] width 31 height 31
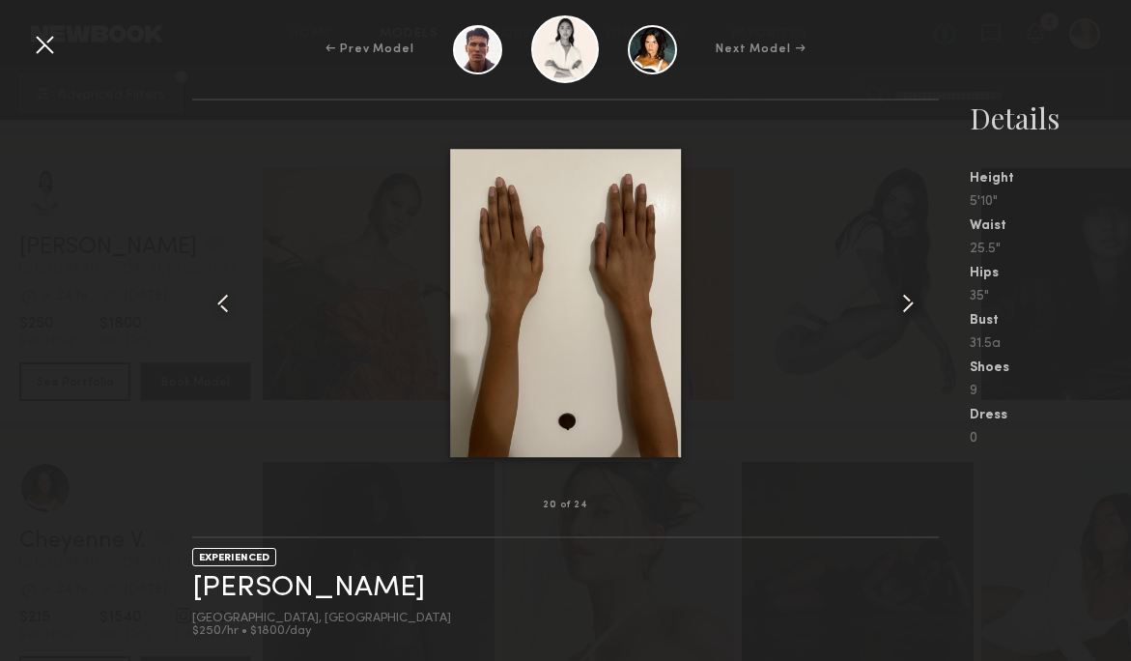
click at [907, 295] on common-icon at bounding box center [908, 303] width 31 height 31
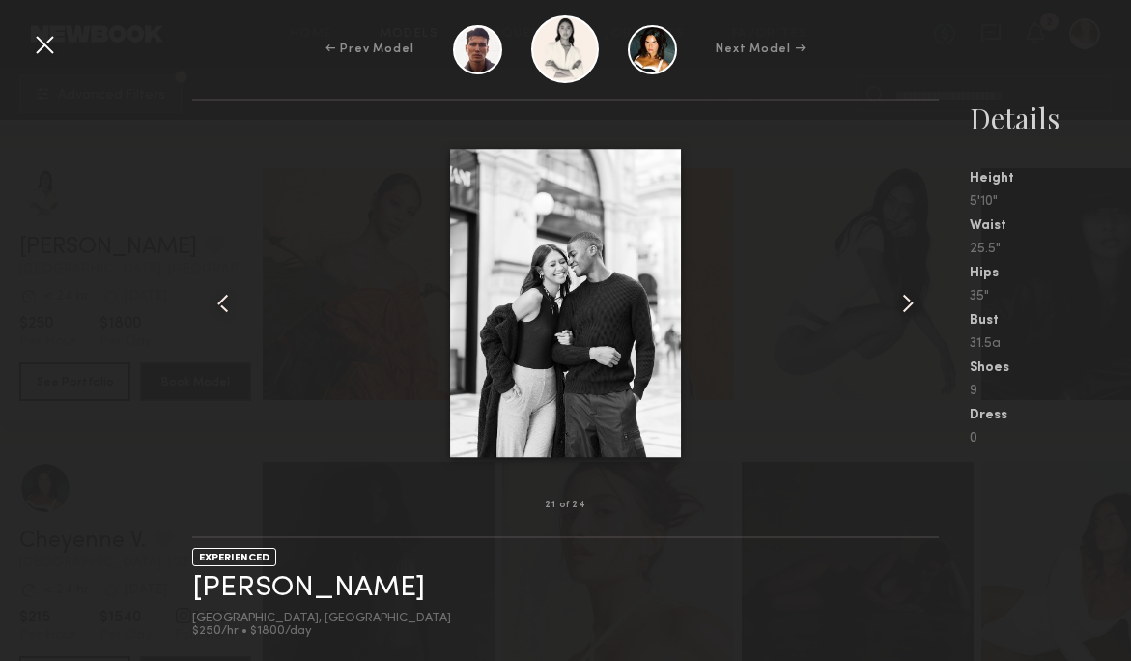
click at [907, 295] on common-icon at bounding box center [908, 303] width 31 height 31
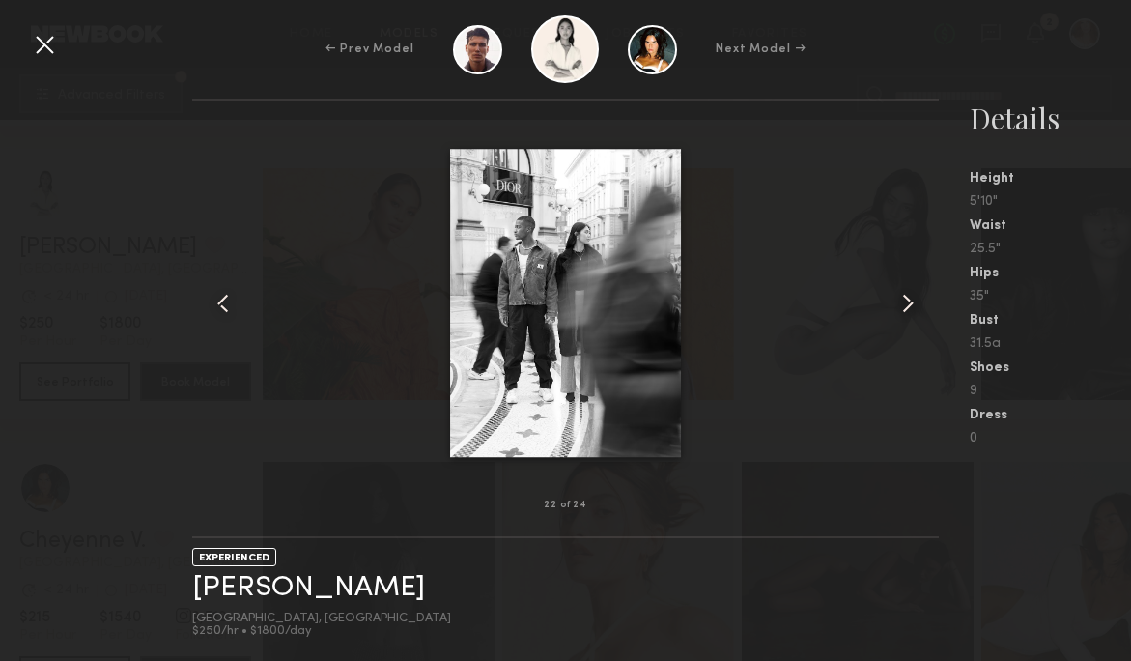
click at [45, 48] on div at bounding box center [44, 44] width 31 height 31
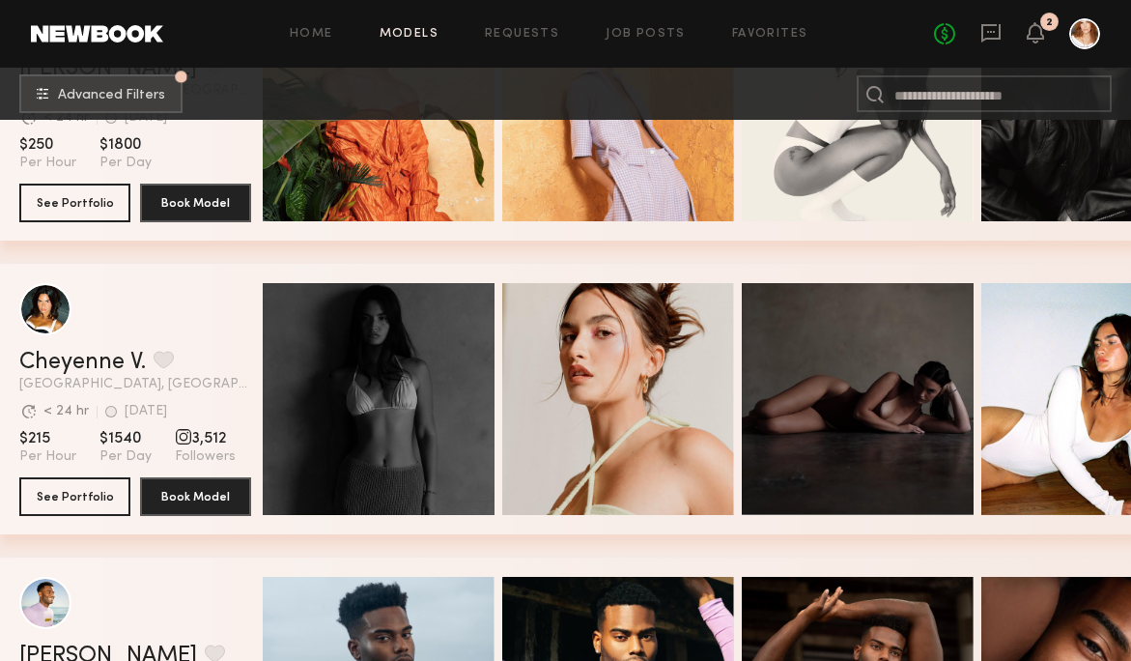
scroll to position [9020, 0]
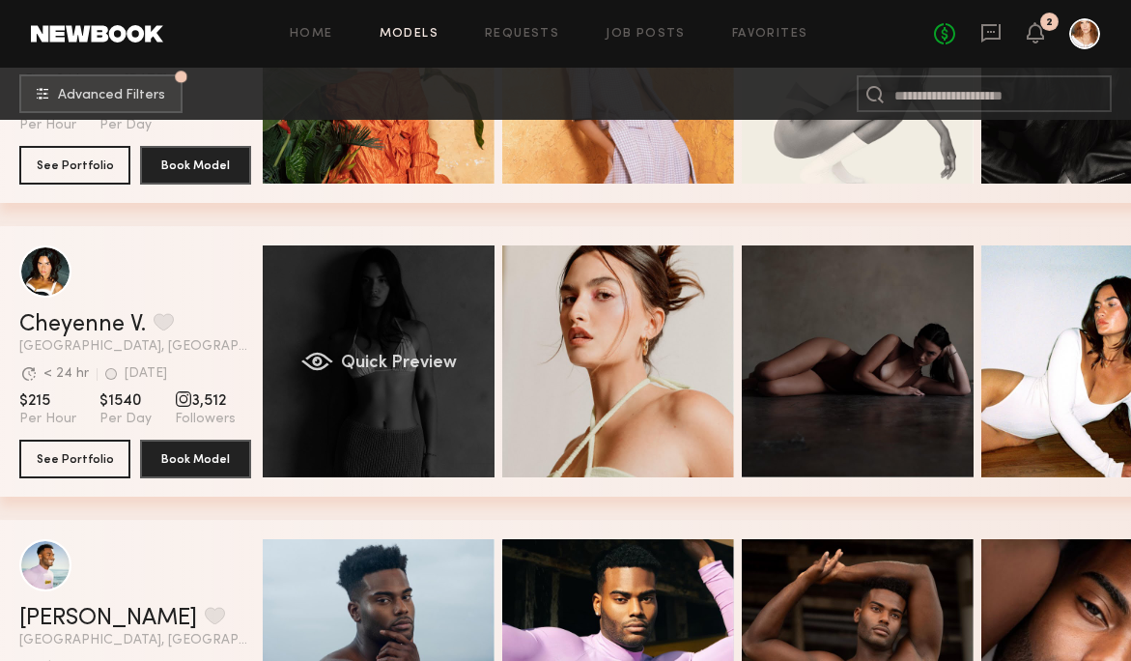
click at [381, 359] on span "Quick Preview" at bounding box center [399, 363] width 116 height 17
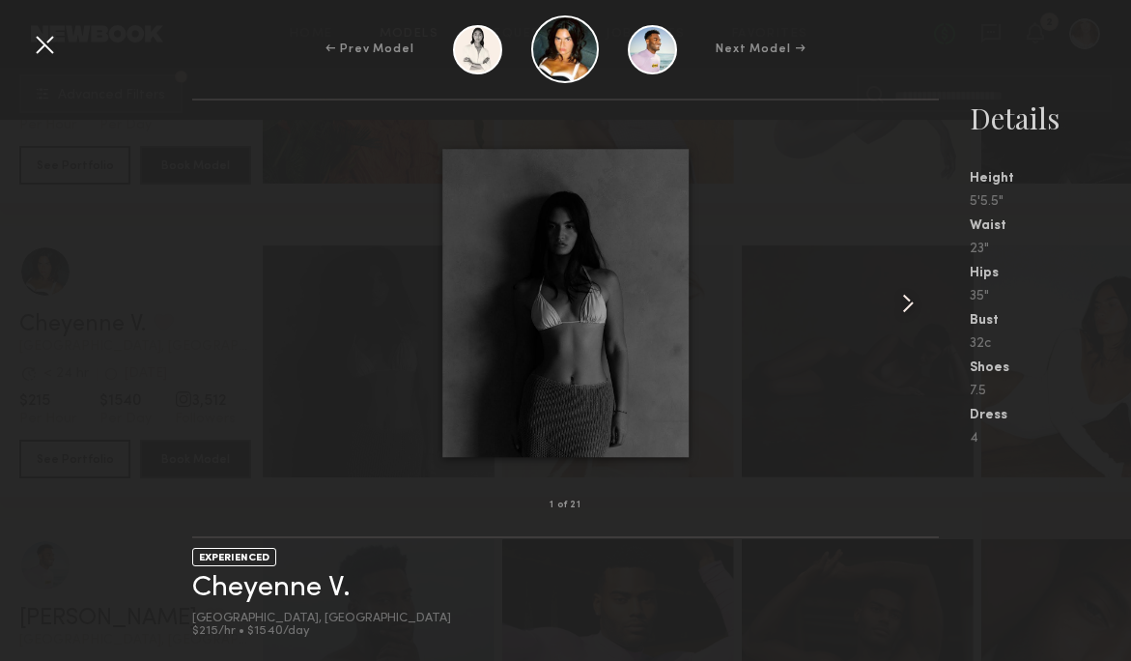
click at [902, 299] on common-icon at bounding box center [908, 303] width 31 height 31
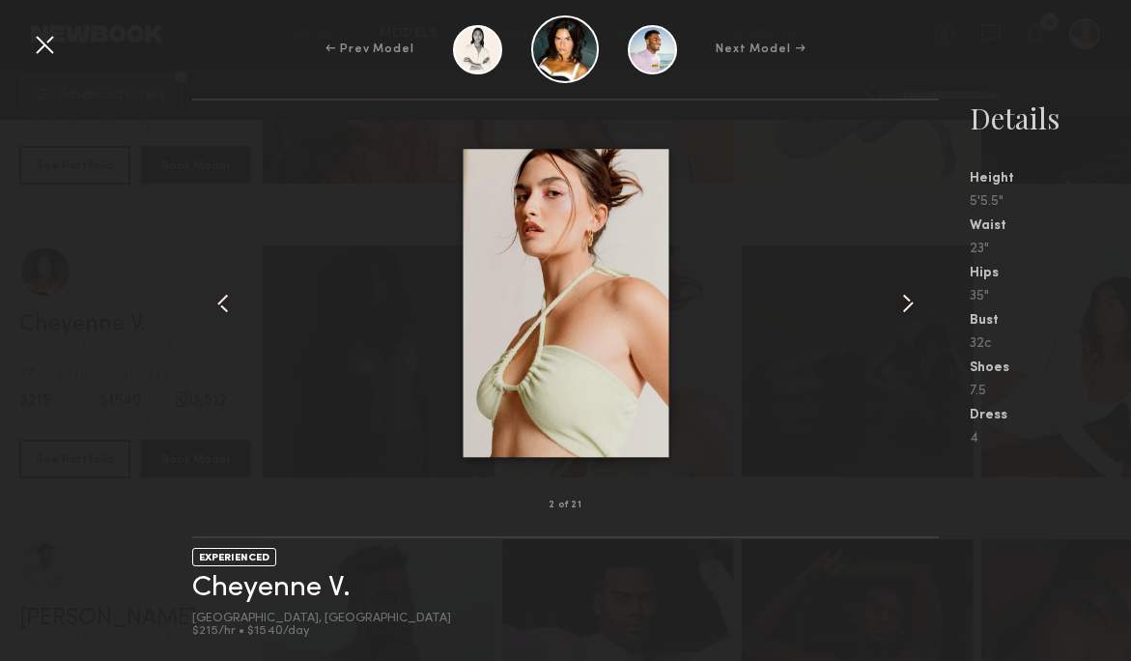
click at [902, 299] on common-icon at bounding box center [908, 303] width 31 height 31
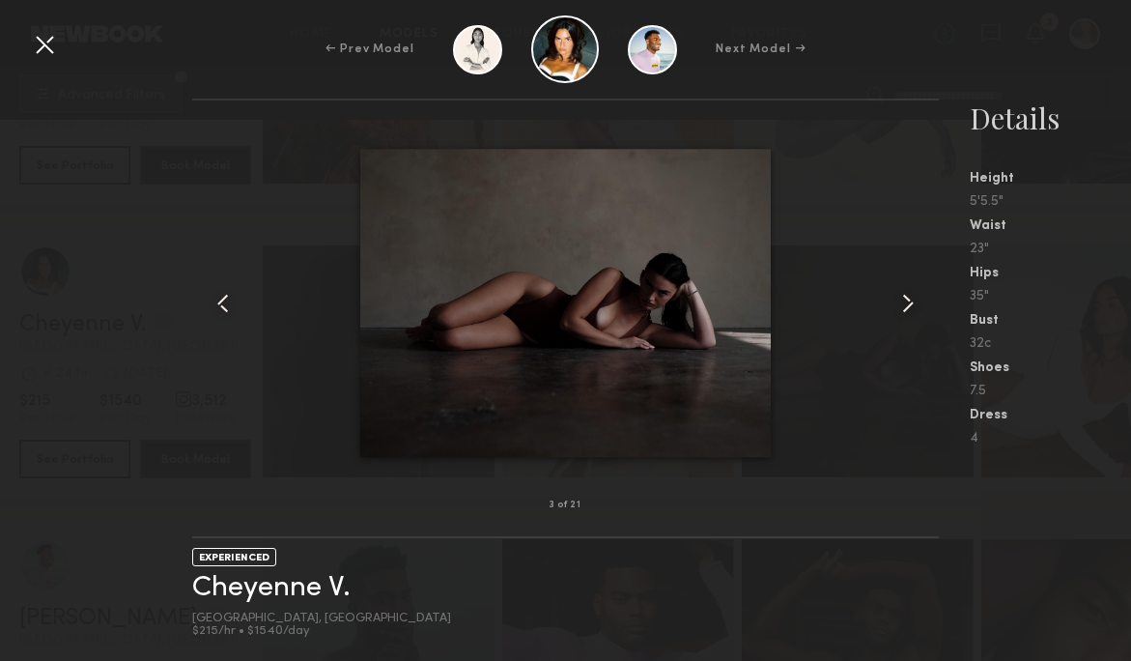
click at [902, 299] on common-icon at bounding box center [908, 303] width 31 height 31
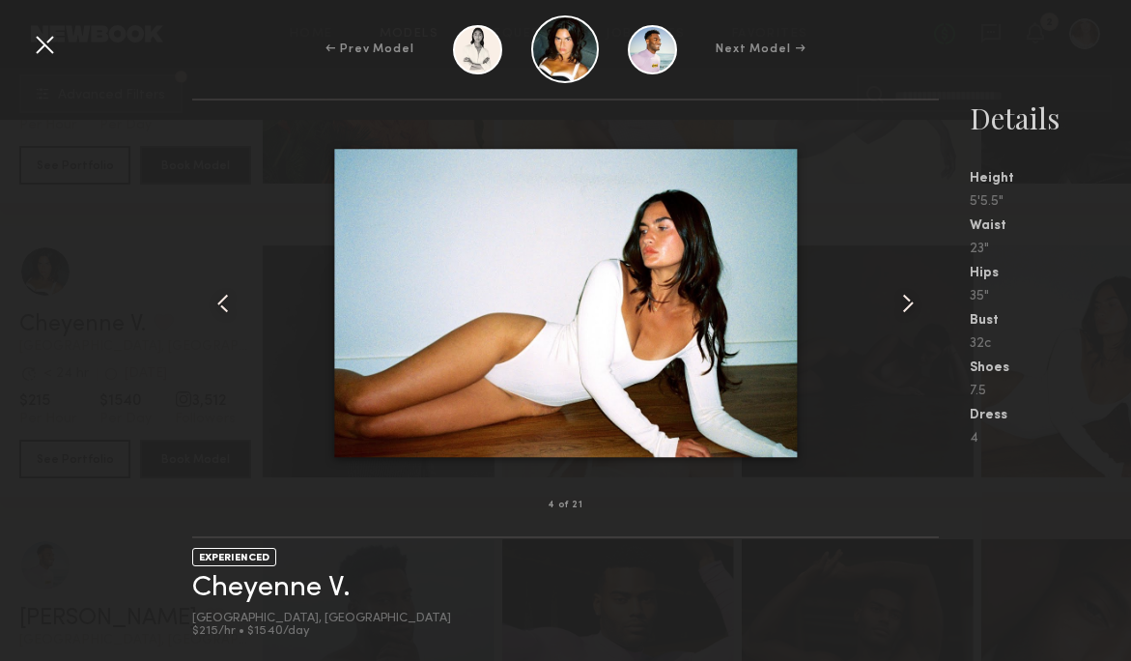
click at [902, 299] on common-icon at bounding box center [908, 303] width 31 height 31
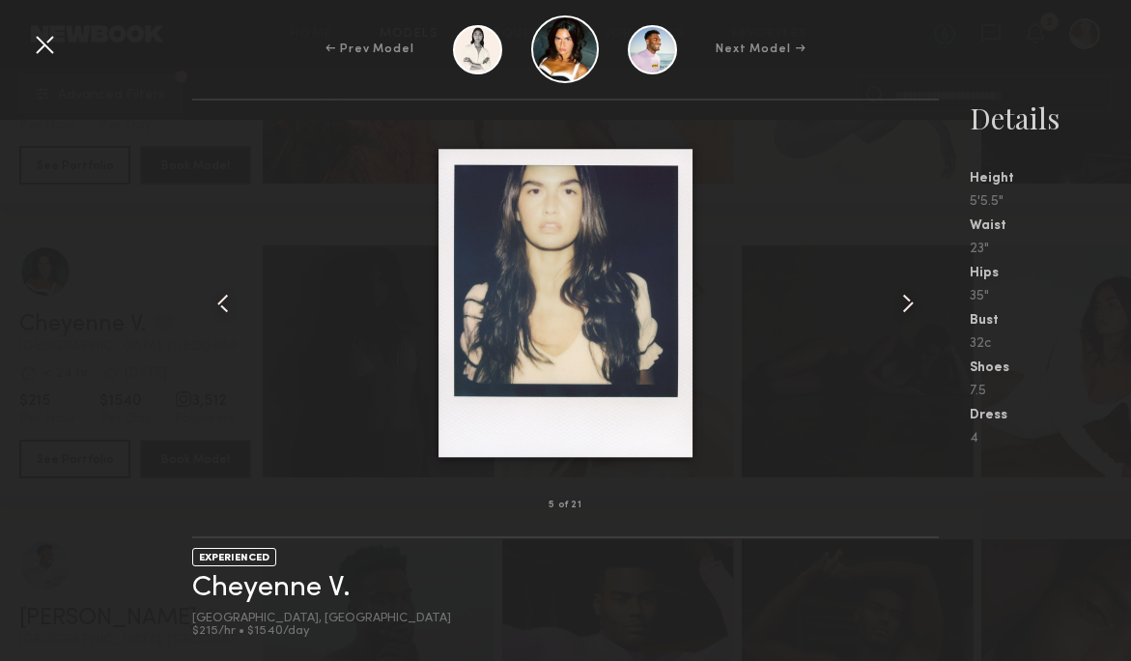
click at [902, 300] on common-icon at bounding box center [908, 303] width 31 height 31
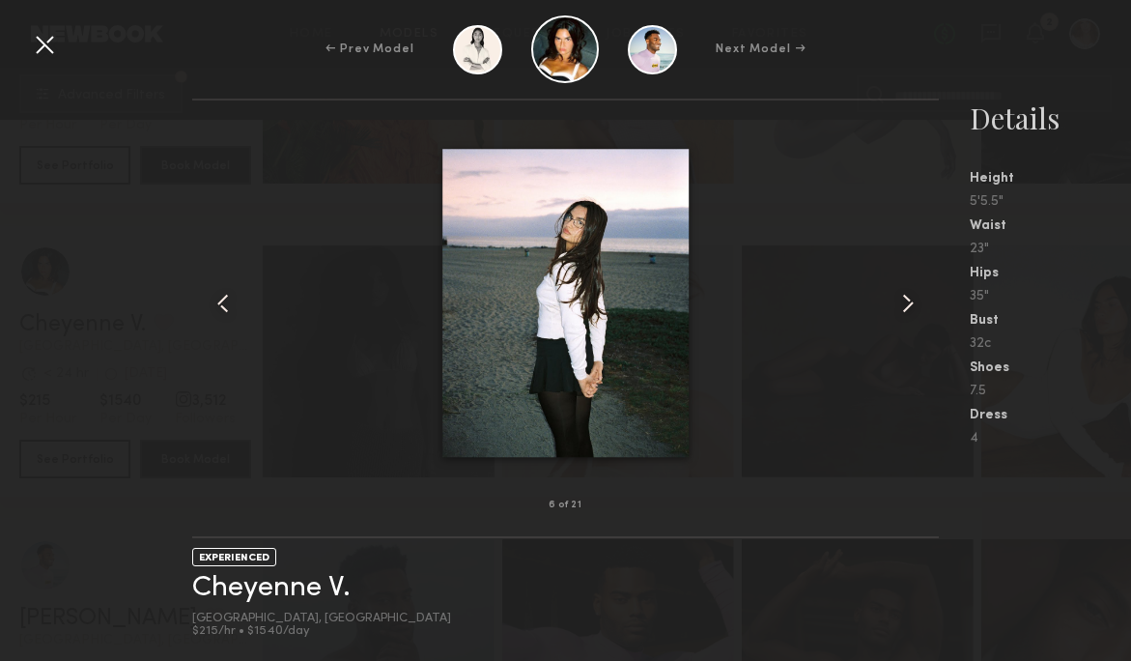
click at [902, 300] on common-icon at bounding box center [908, 303] width 31 height 31
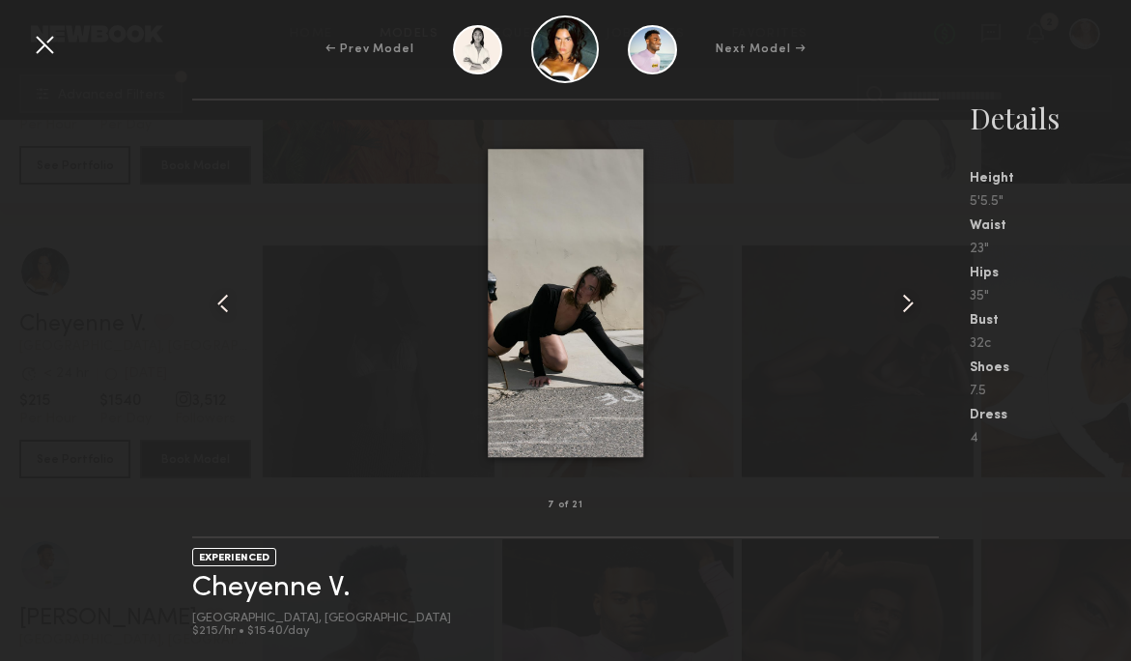
click at [902, 300] on common-icon at bounding box center [908, 303] width 31 height 31
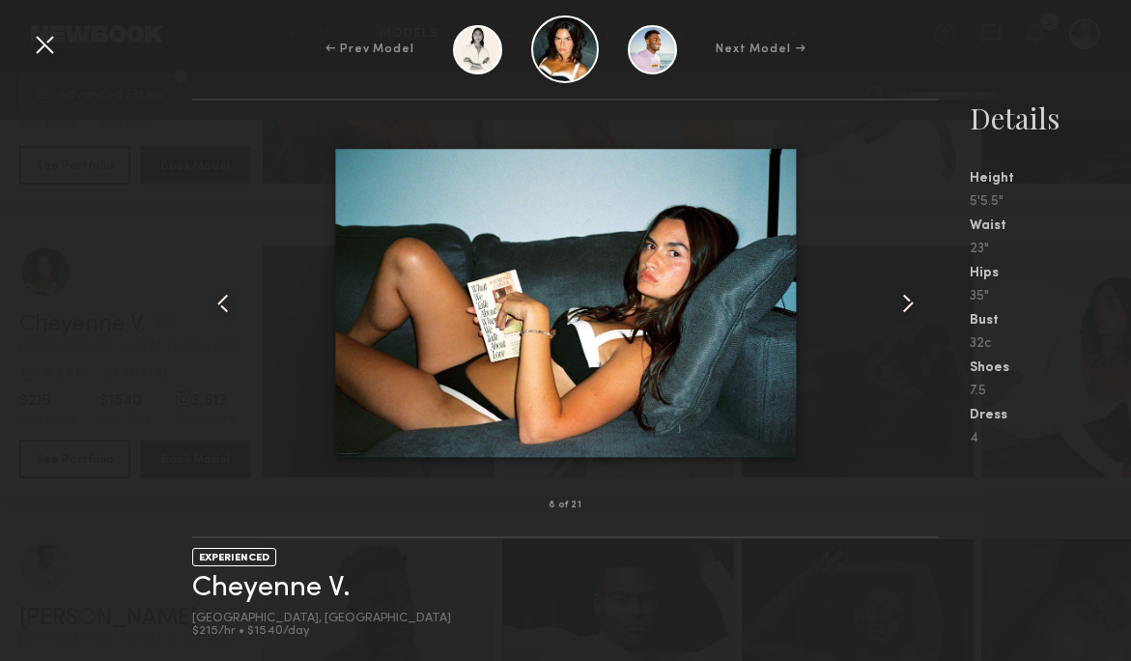
click at [902, 300] on common-icon at bounding box center [908, 303] width 31 height 31
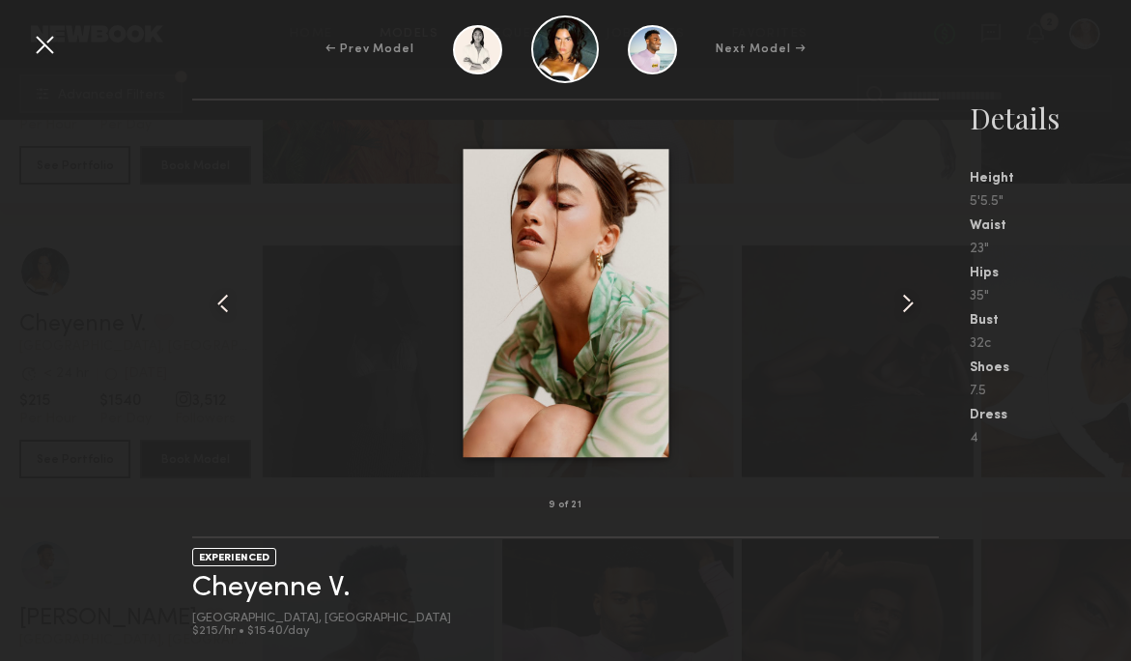
click at [902, 300] on common-icon at bounding box center [908, 303] width 31 height 31
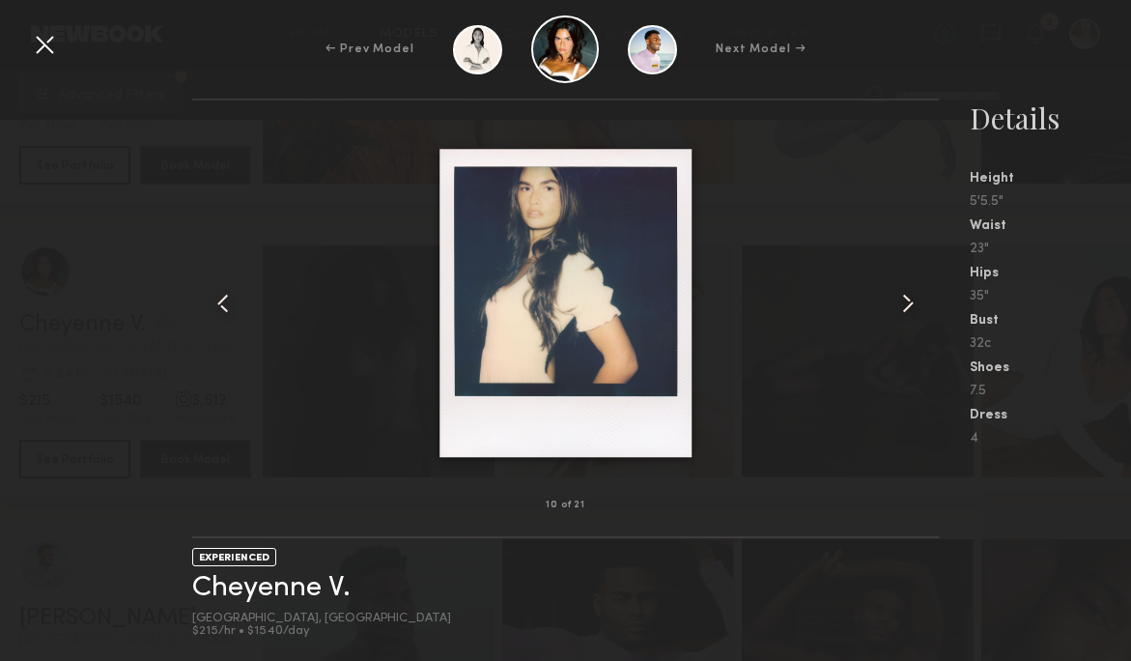
click at [902, 300] on common-icon at bounding box center [908, 303] width 31 height 31
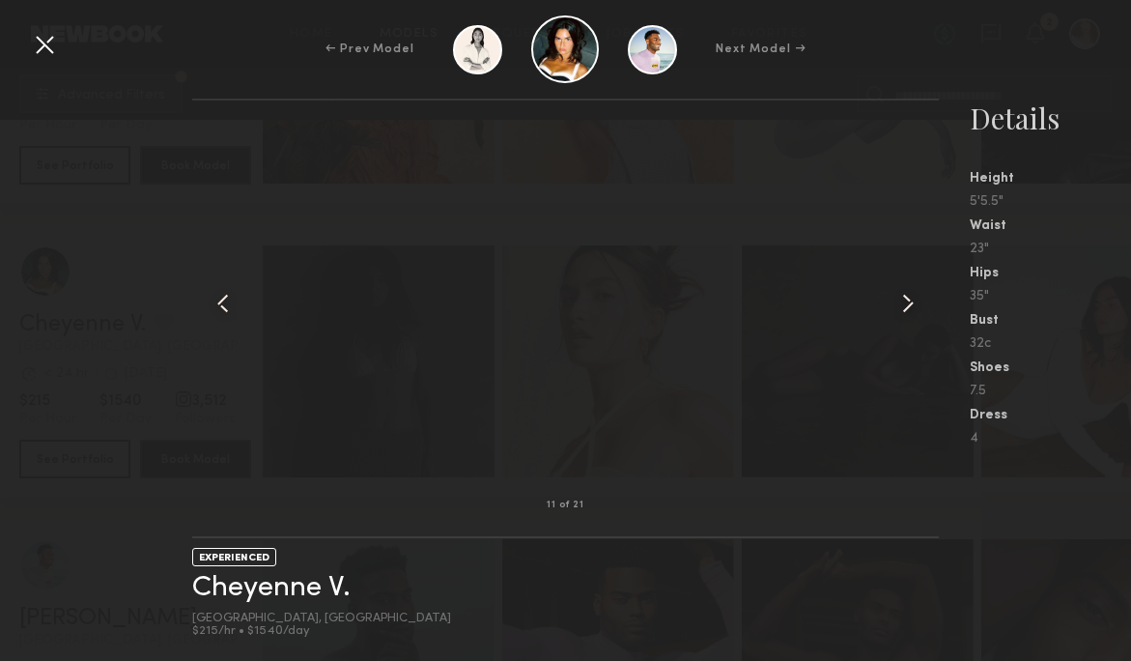
click at [902, 300] on common-icon at bounding box center [908, 303] width 31 height 31
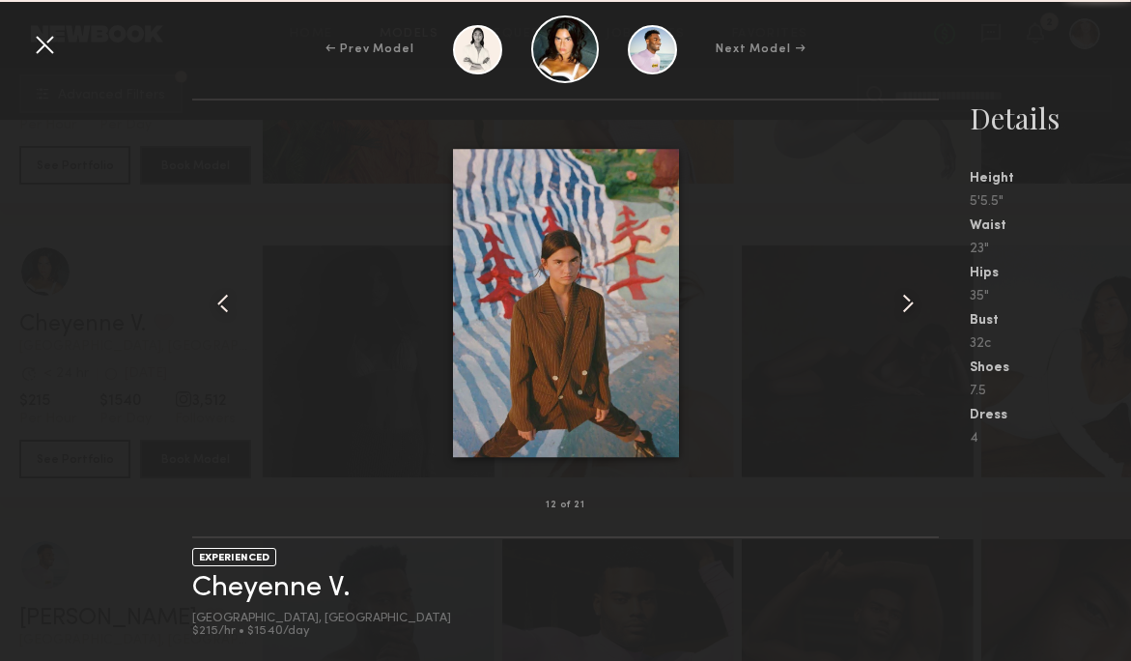
click at [902, 300] on common-icon at bounding box center [908, 303] width 31 height 31
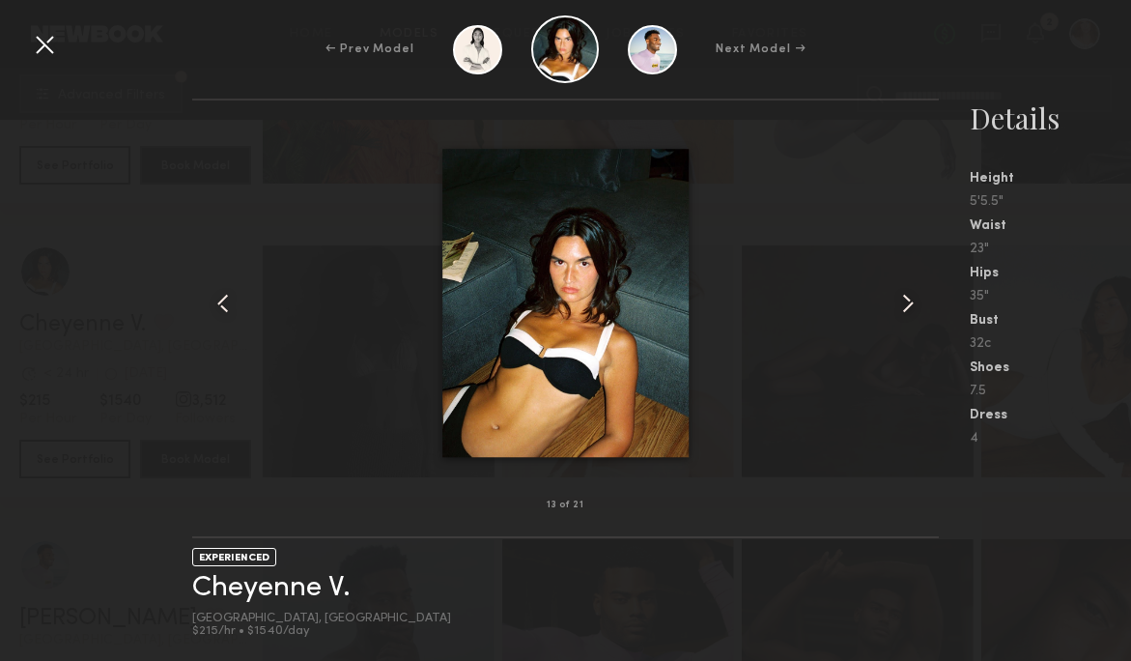
click at [902, 300] on common-icon at bounding box center [908, 303] width 31 height 31
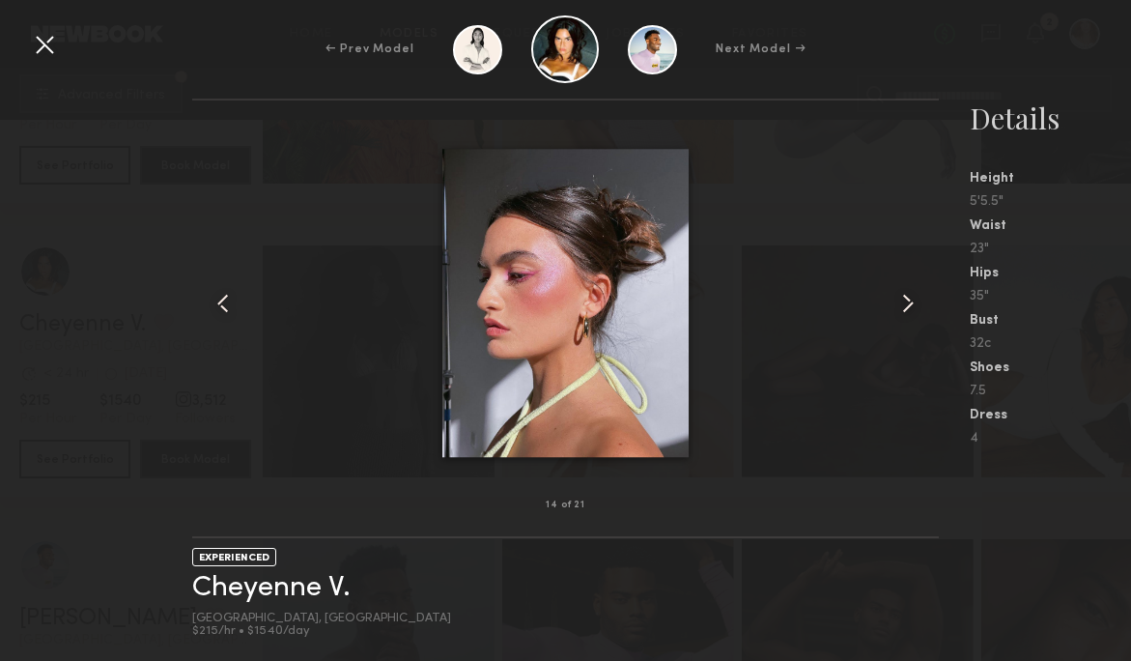
click at [50, 36] on div at bounding box center [44, 44] width 31 height 31
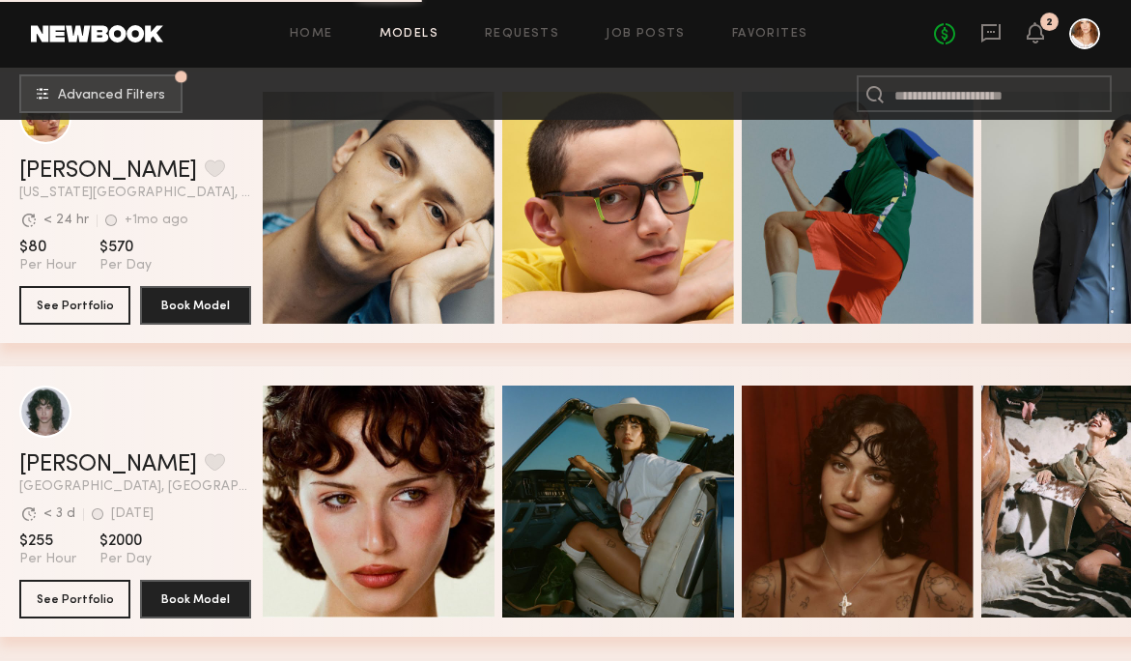
scroll to position [10397, 0]
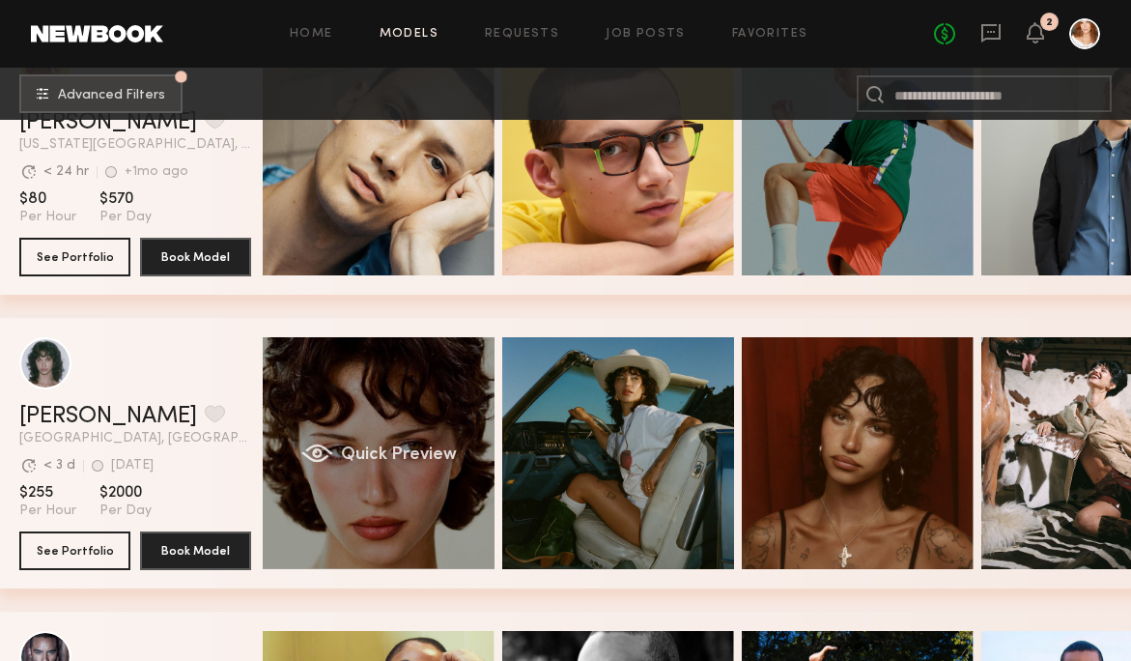
click at [387, 449] on span "Quick Preview" at bounding box center [399, 454] width 116 height 17
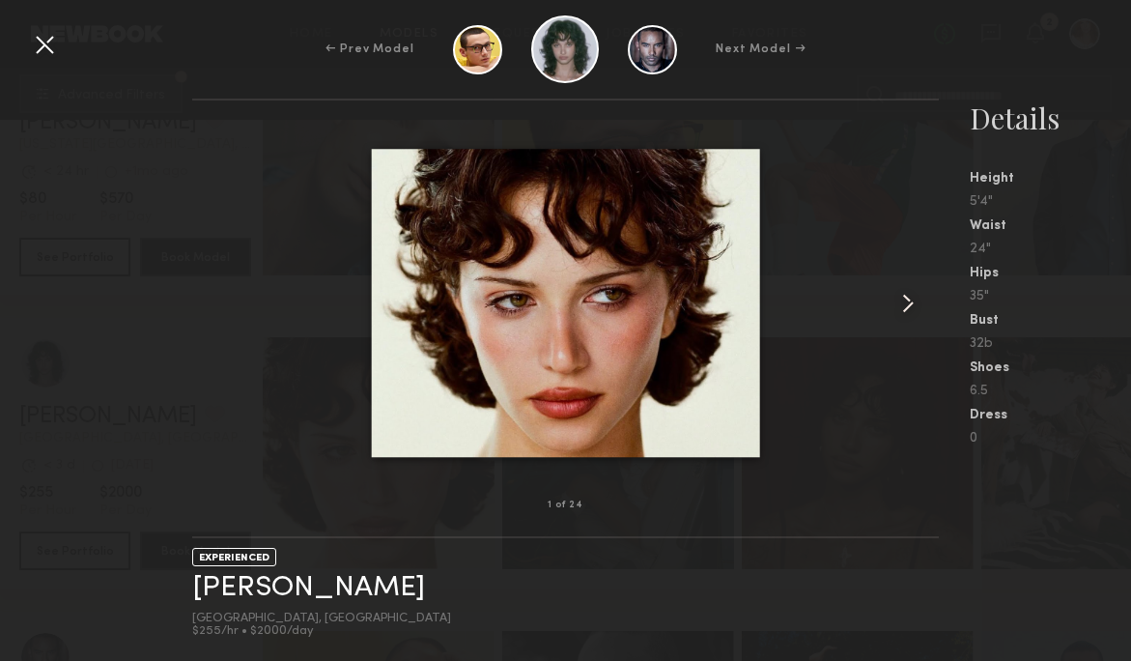
click at [906, 299] on common-icon at bounding box center [908, 303] width 31 height 31
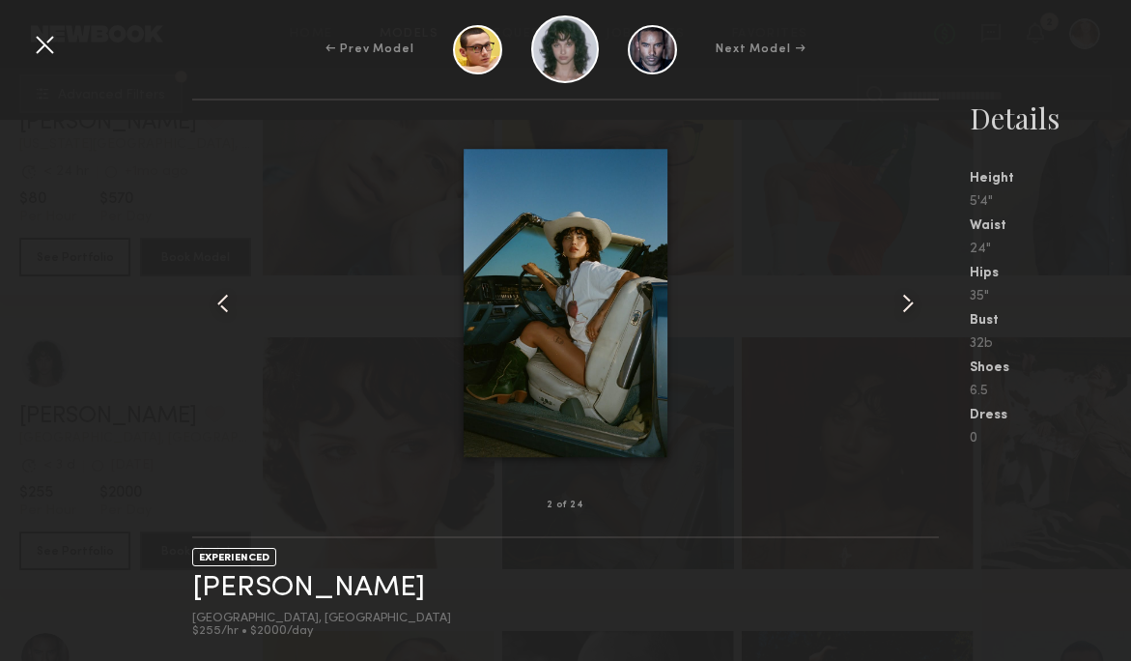
click at [906, 299] on common-icon at bounding box center [908, 303] width 31 height 31
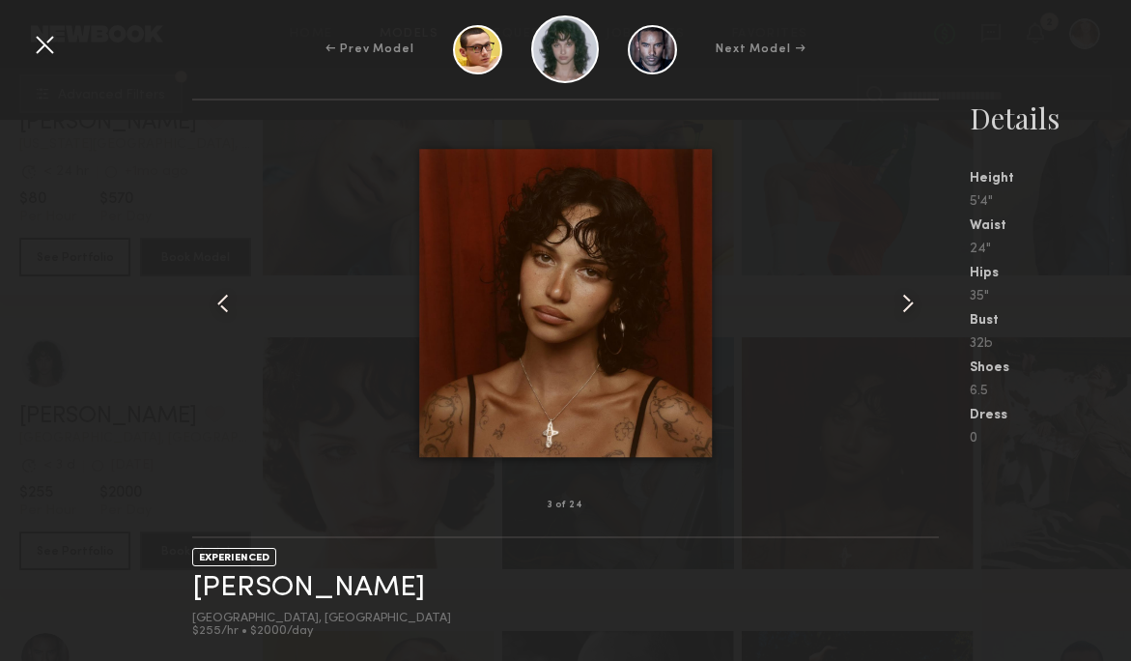
click at [906, 300] on common-icon at bounding box center [908, 303] width 31 height 31
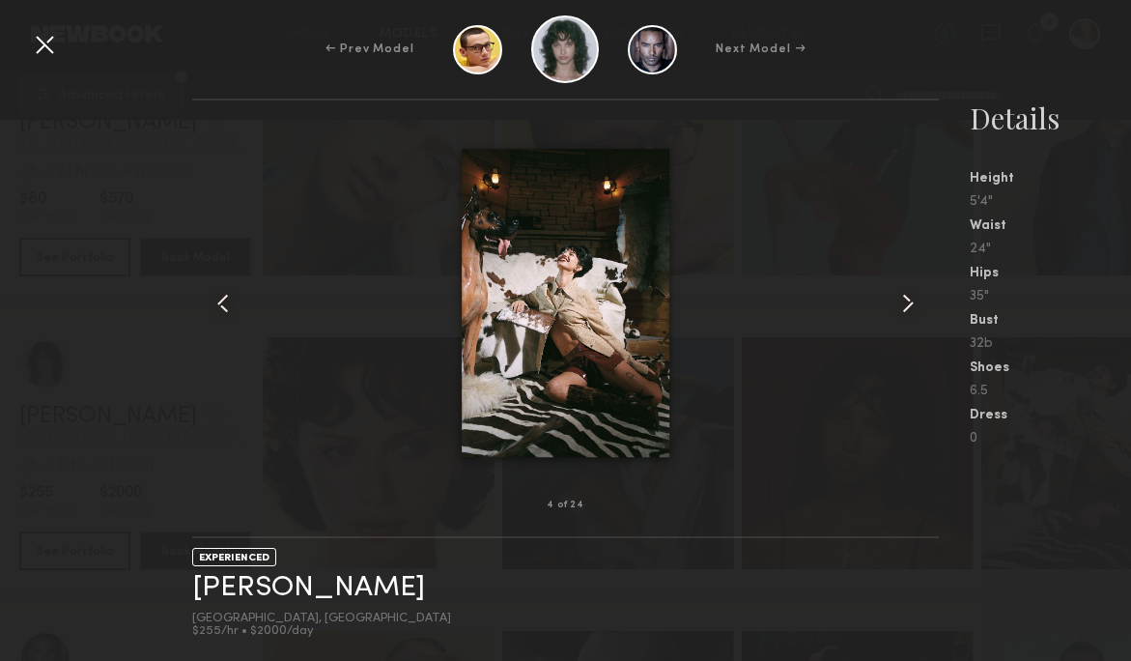
click at [906, 300] on common-icon at bounding box center [908, 303] width 31 height 31
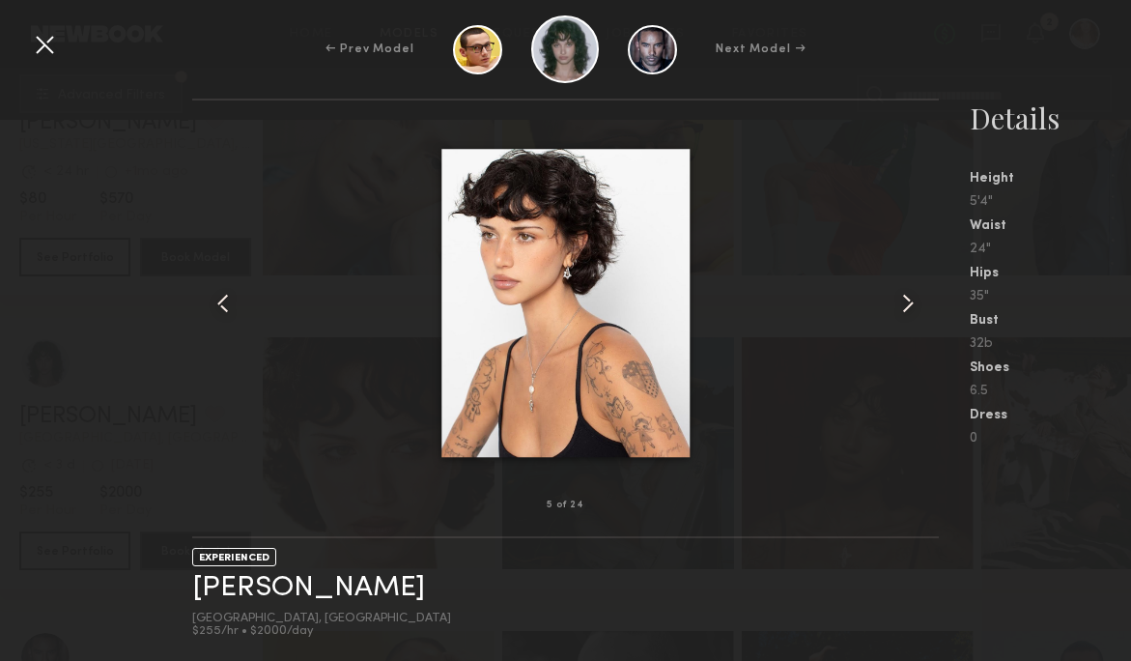
click at [906, 300] on common-icon at bounding box center [908, 303] width 31 height 31
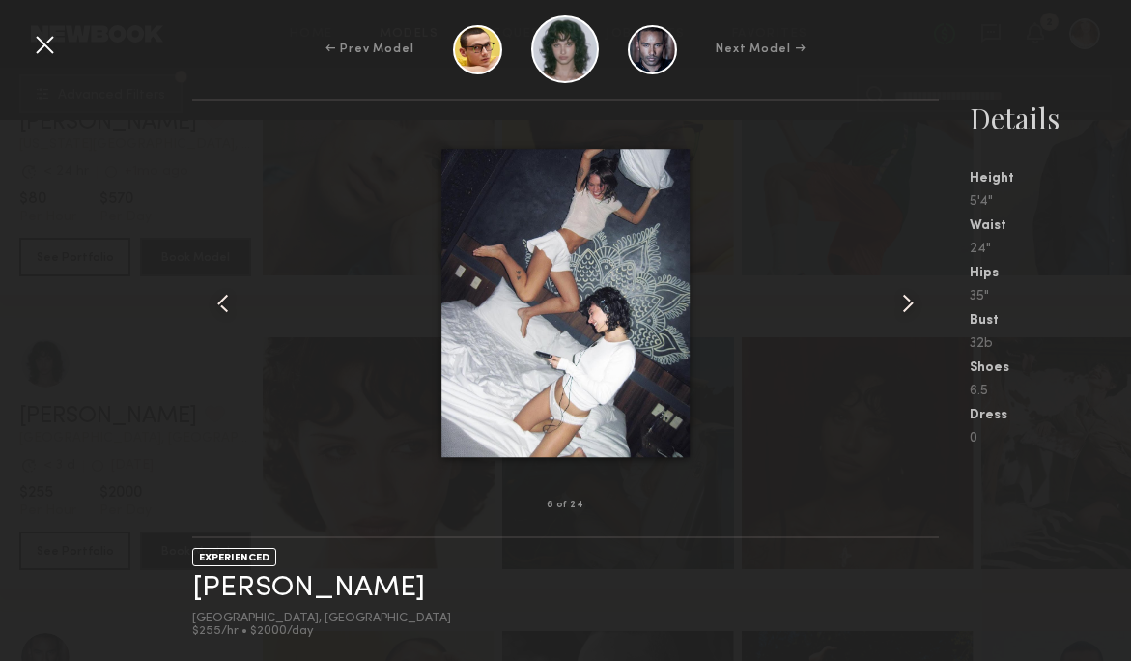
click at [906, 300] on common-icon at bounding box center [908, 303] width 31 height 31
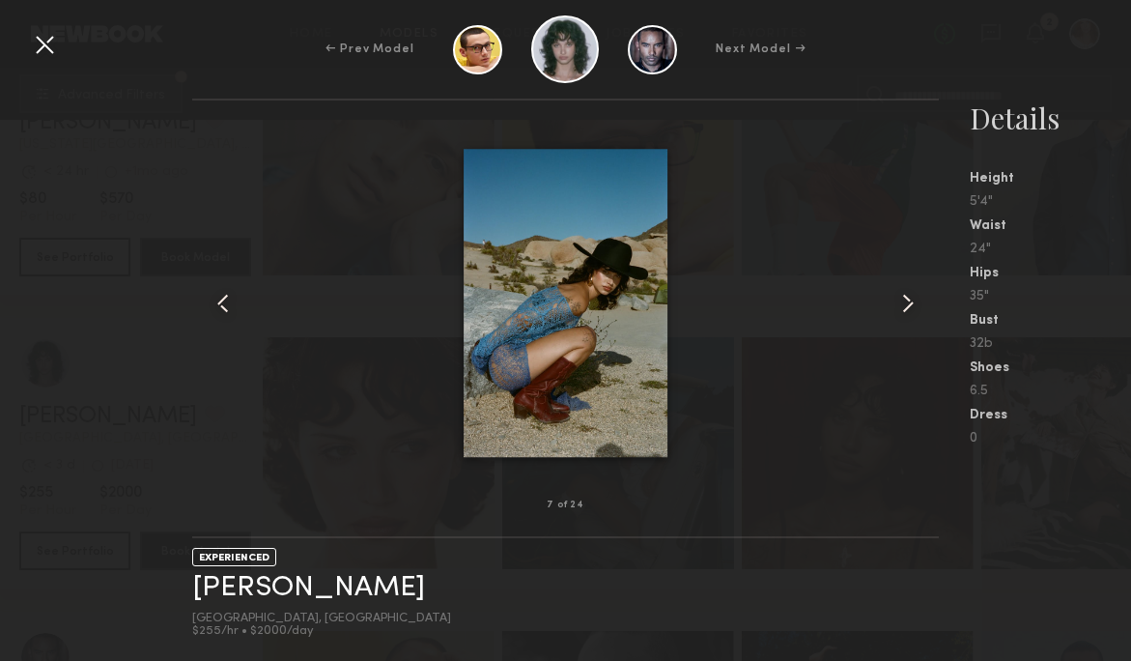
click at [906, 300] on common-icon at bounding box center [908, 303] width 31 height 31
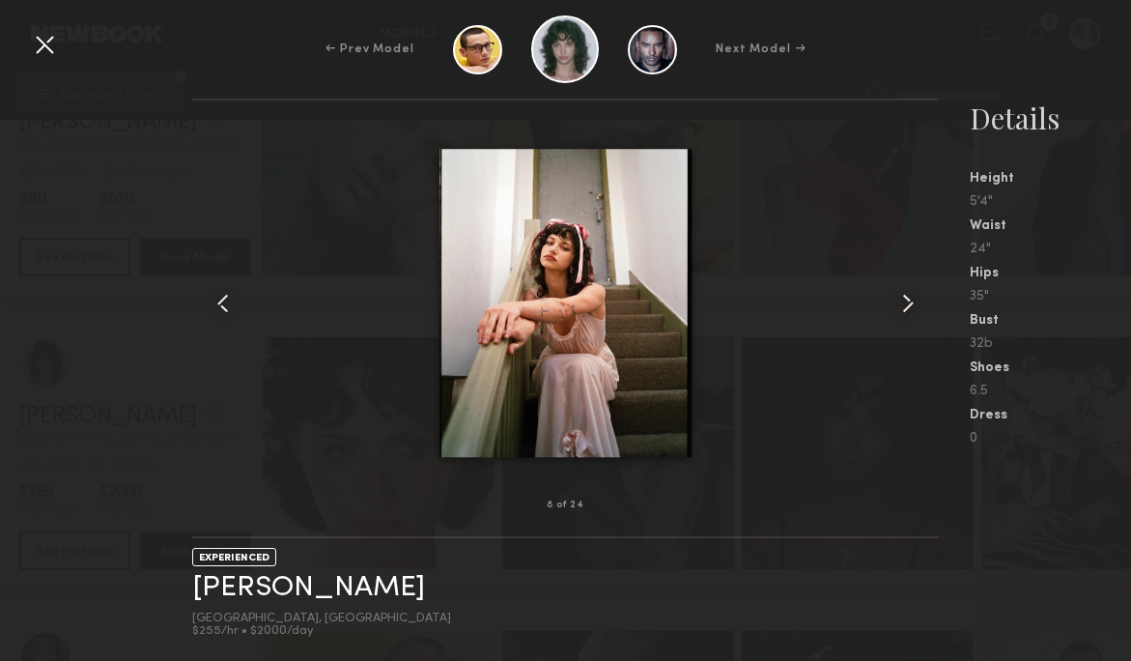
click at [906, 300] on common-icon at bounding box center [908, 303] width 31 height 31
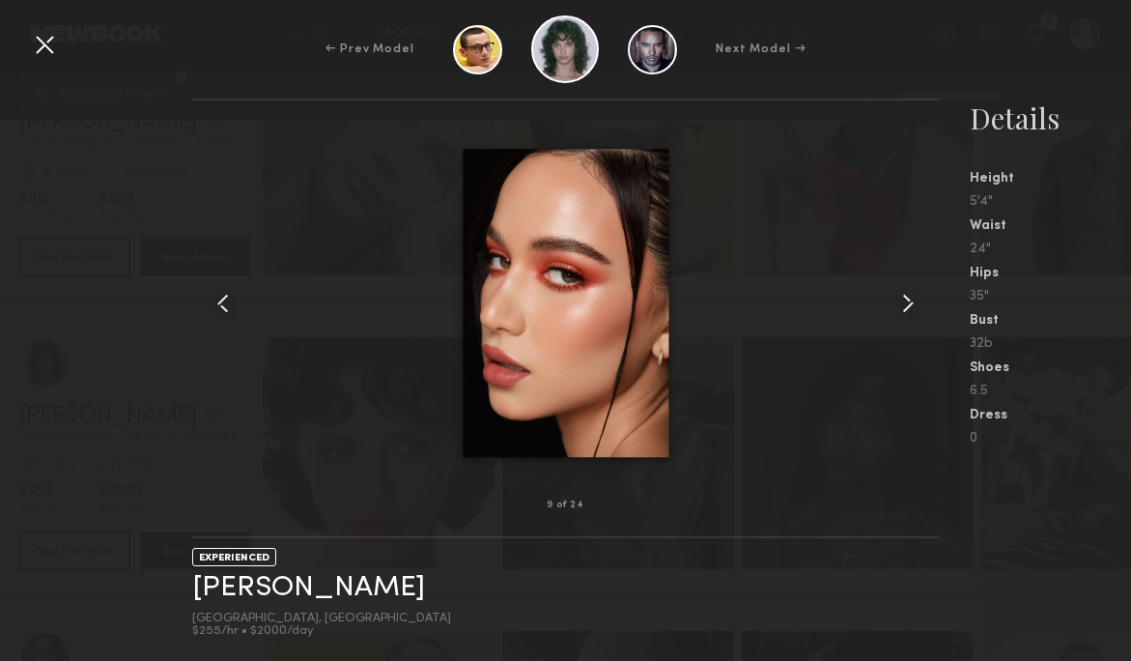
click at [906, 300] on common-icon at bounding box center [908, 303] width 31 height 31
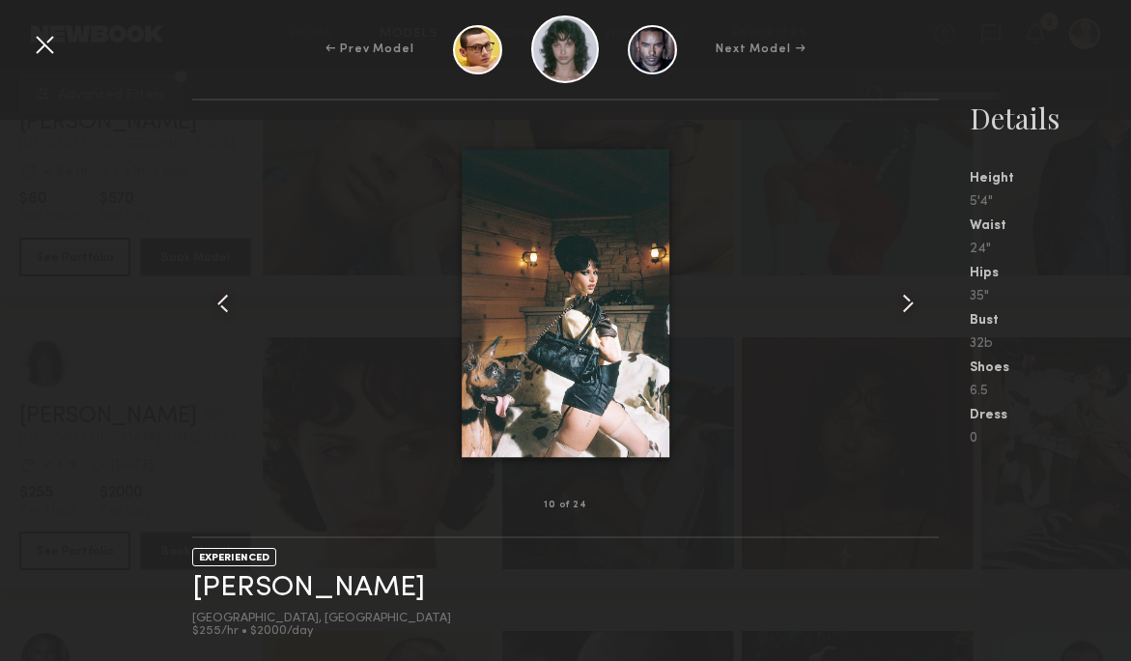
click at [906, 300] on common-icon at bounding box center [908, 303] width 31 height 31
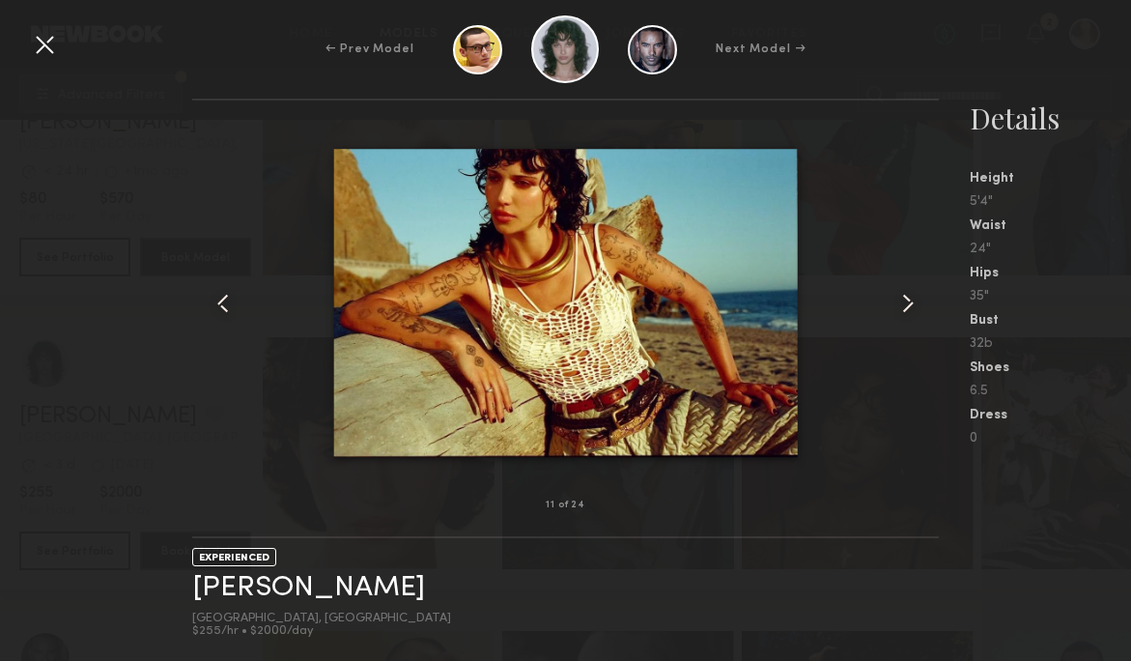
click at [906, 300] on common-icon at bounding box center [908, 303] width 31 height 31
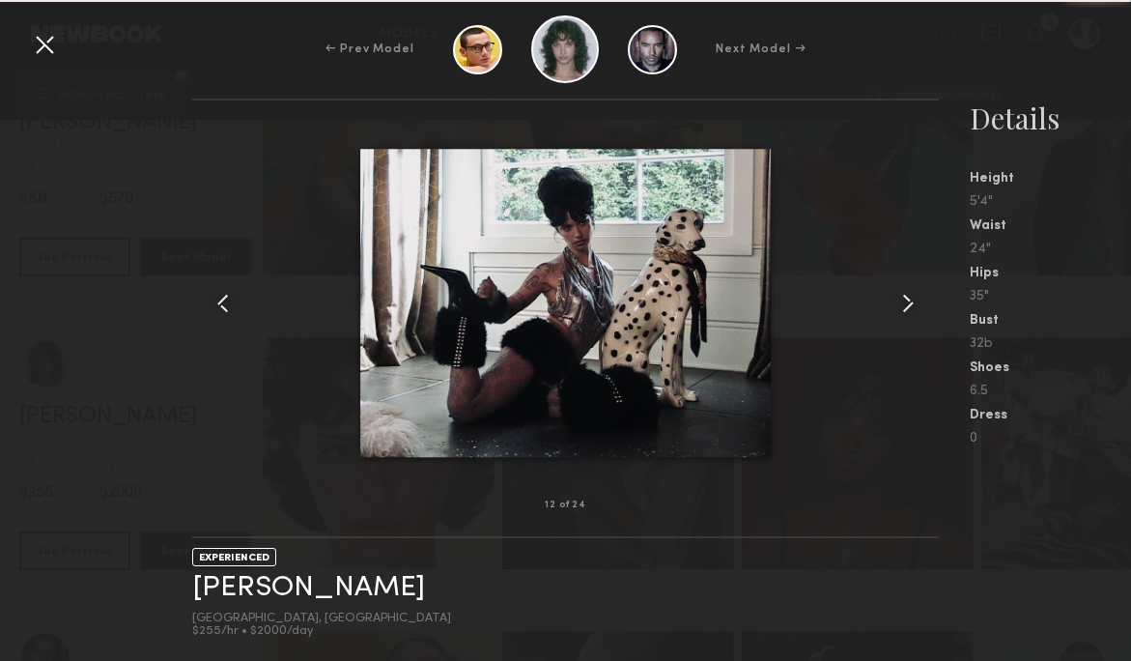
click at [906, 300] on common-icon at bounding box center [908, 303] width 31 height 31
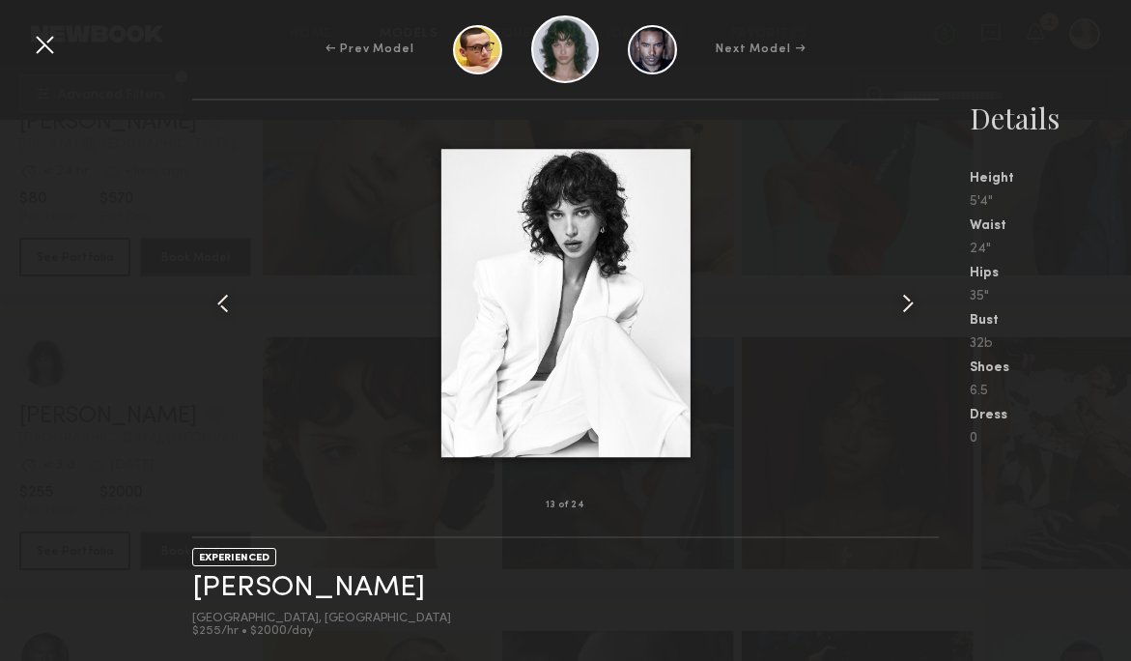
click at [906, 301] on common-icon at bounding box center [908, 303] width 31 height 31
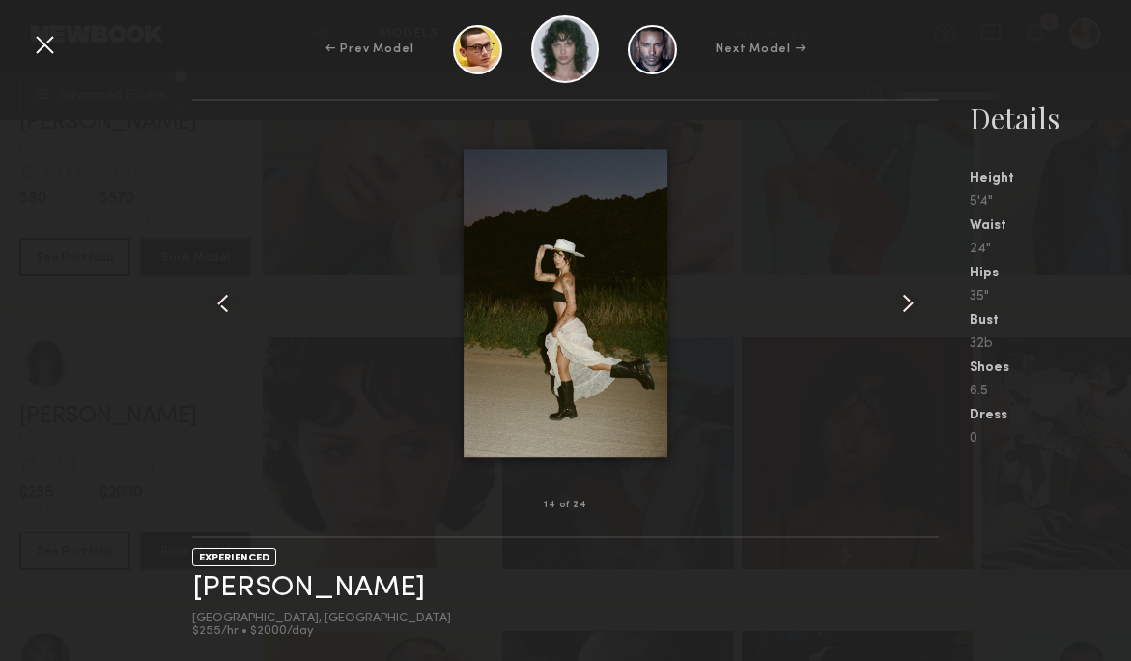
click at [43, 42] on div at bounding box center [44, 44] width 31 height 31
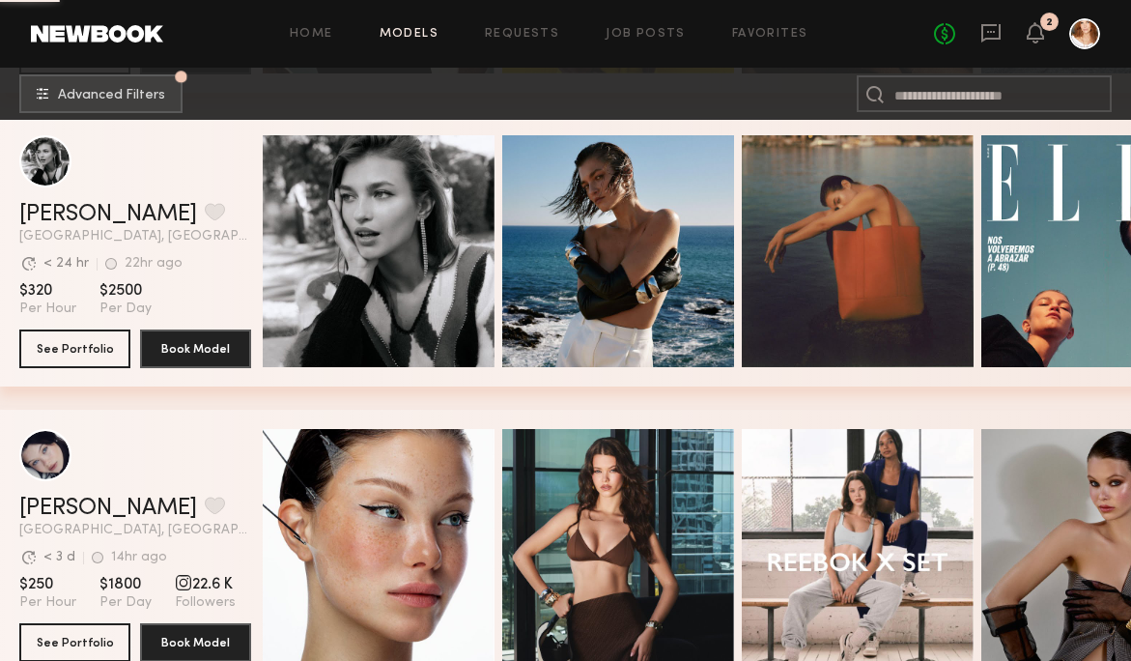
scroll to position [12953, 0]
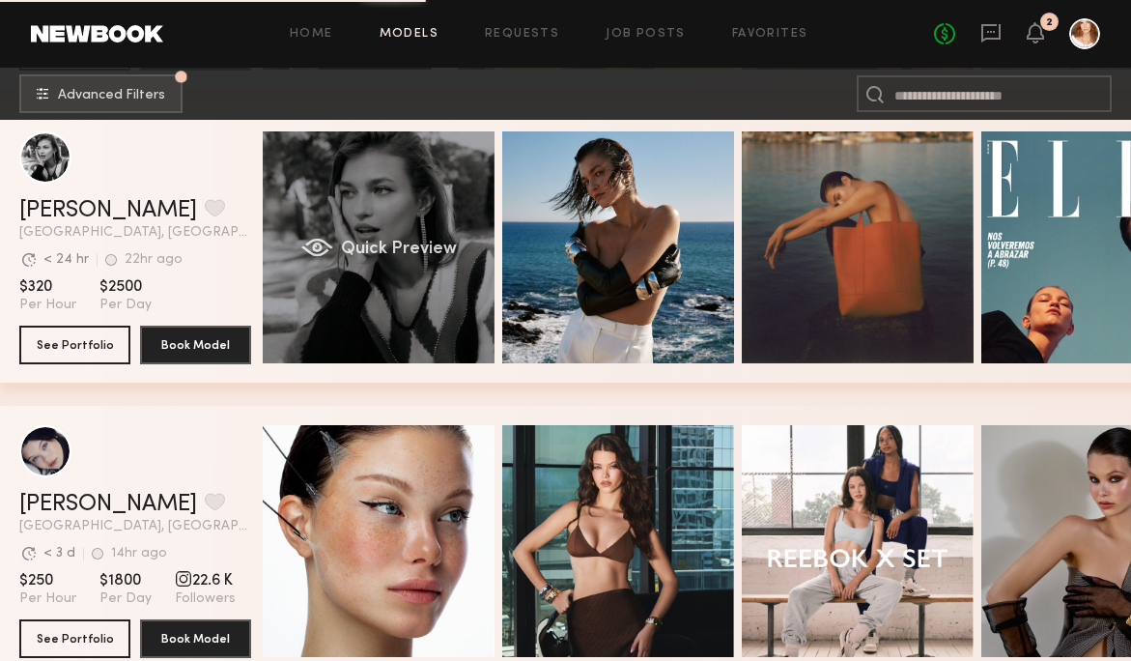
click at [331, 221] on div "Quick Preview" at bounding box center [379, 247] width 232 height 232
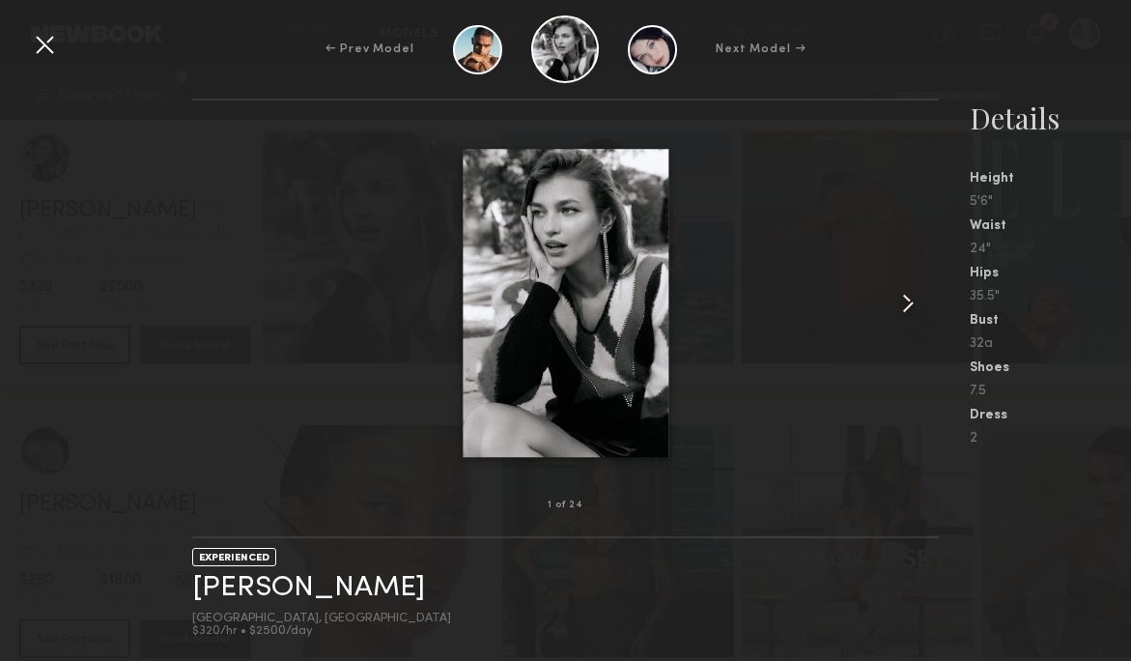
click at [48, 47] on div at bounding box center [44, 44] width 31 height 31
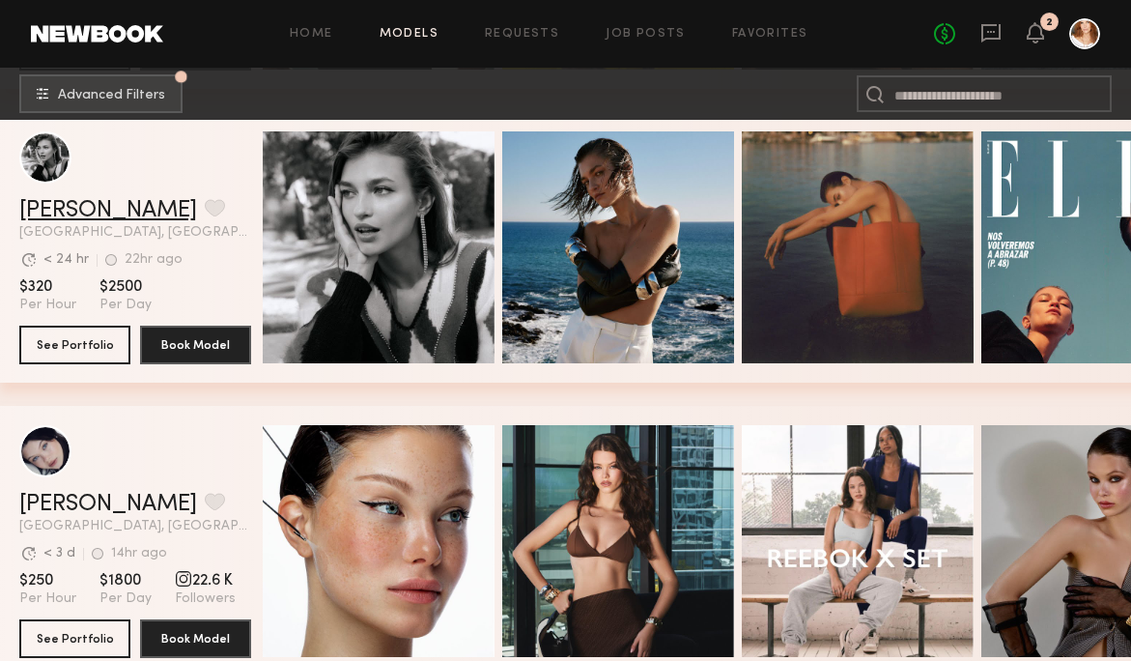
click at [72, 208] on link "Helena L." at bounding box center [108, 210] width 178 height 23
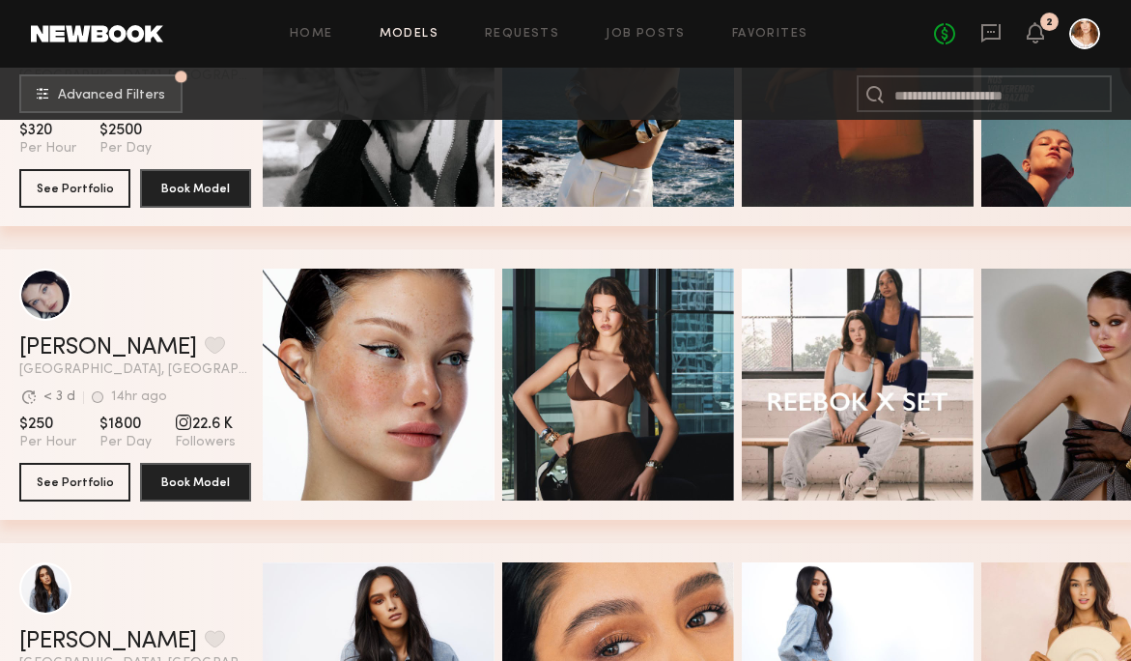
scroll to position [13113, 0]
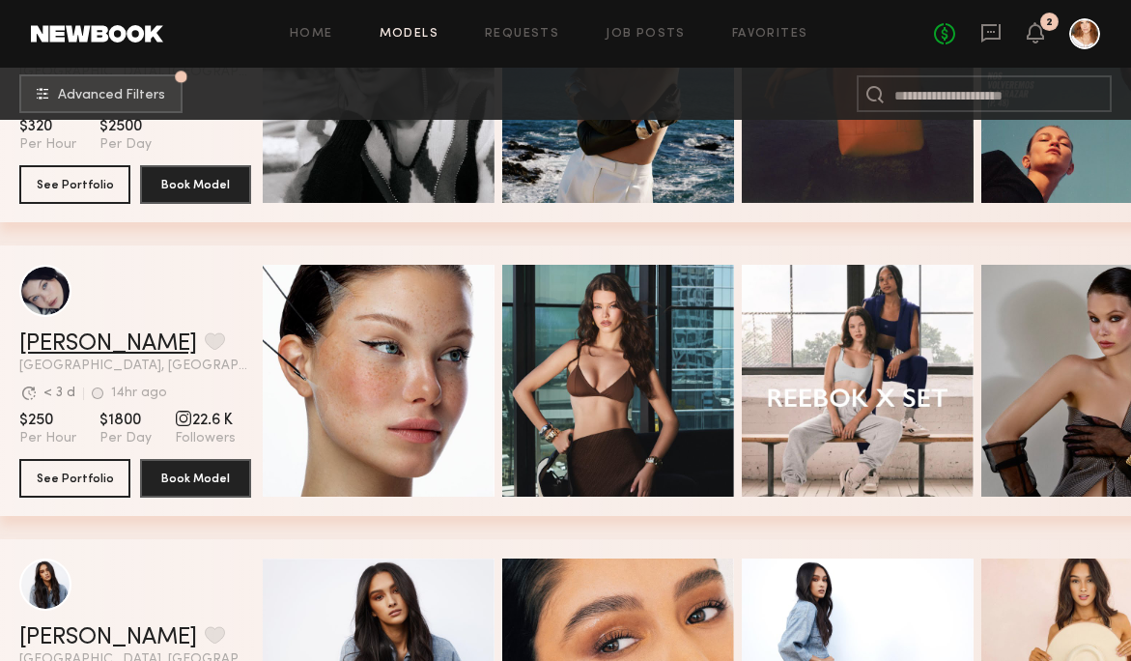
click at [70, 350] on link "Marina F." at bounding box center [108, 343] width 178 height 23
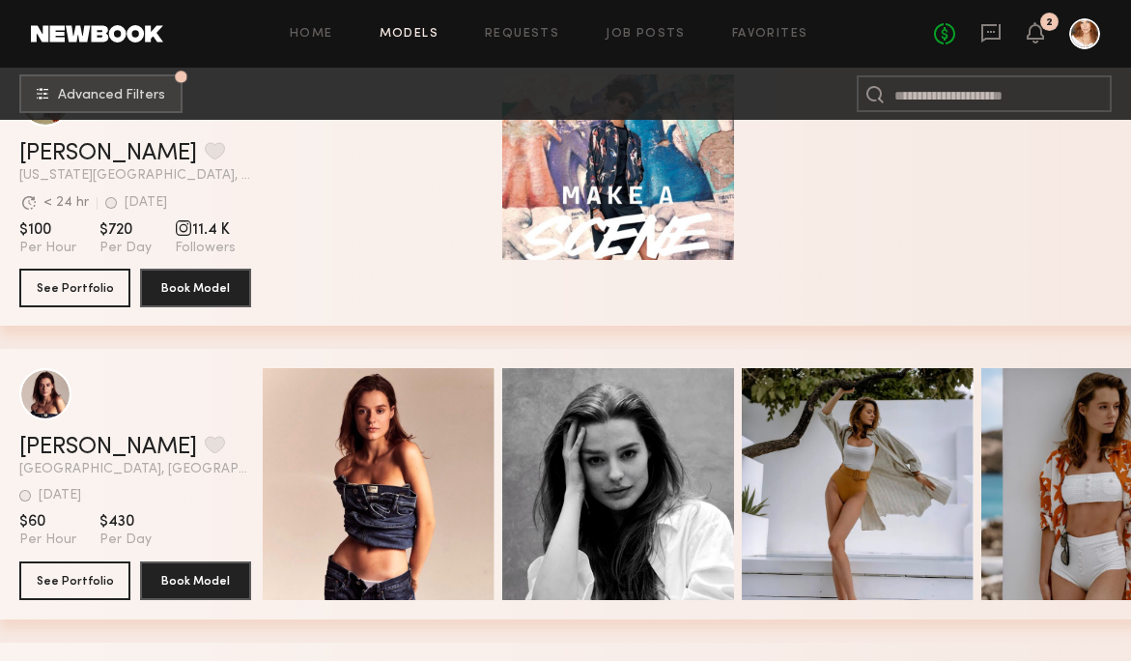
scroll to position [18298, 0]
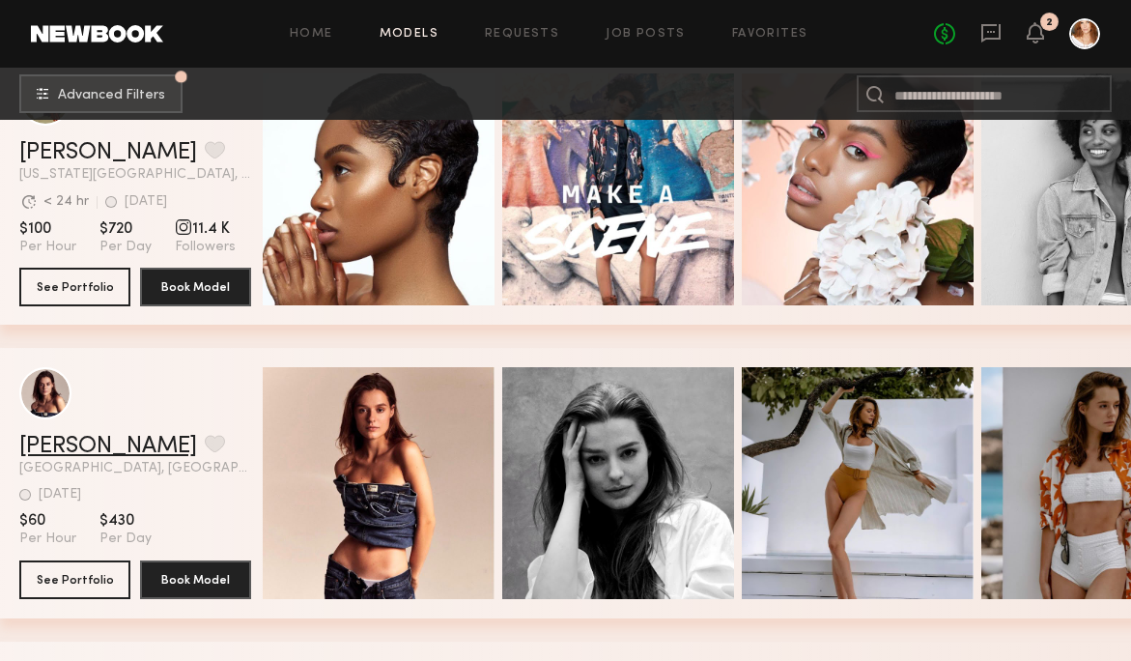
click at [50, 448] on link "Sofi S." at bounding box center [108, 446] width 178 height 23
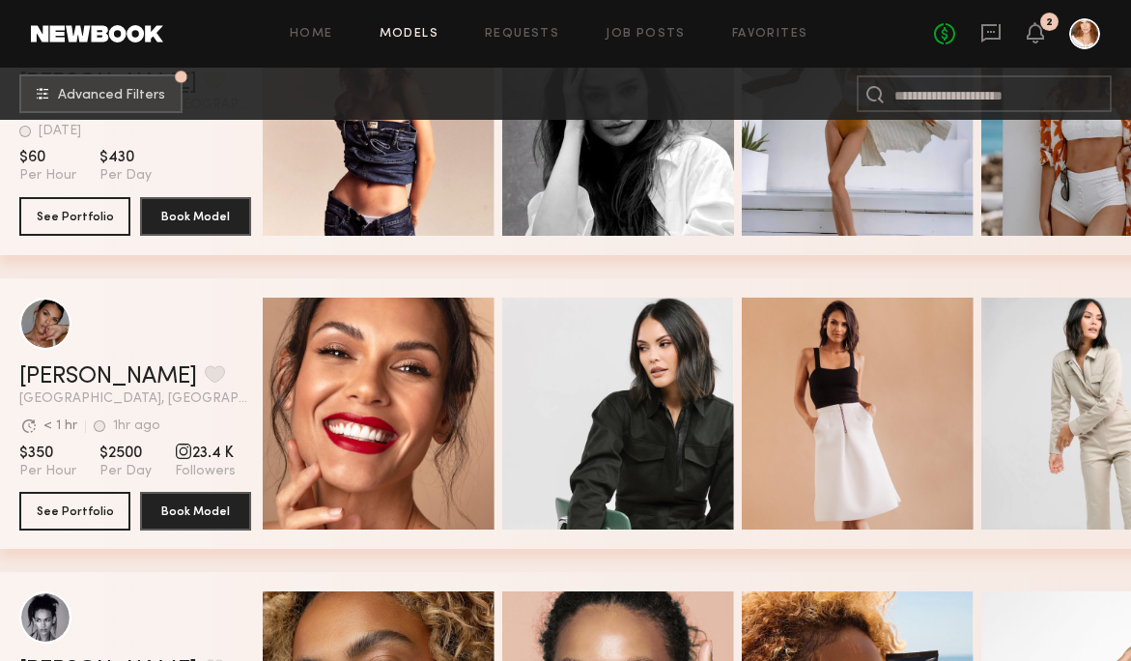
scroll to position [18668, 0]
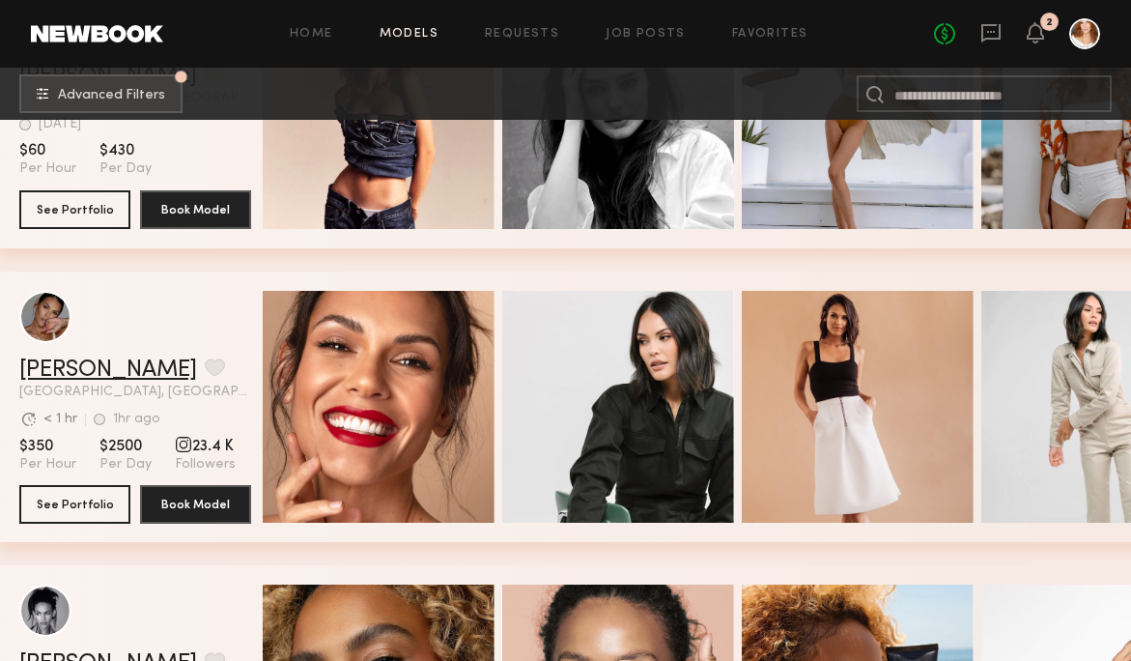
click at [72, 368] on link "Jesiree D." at bounding box center [108, 369] width 178 height 23
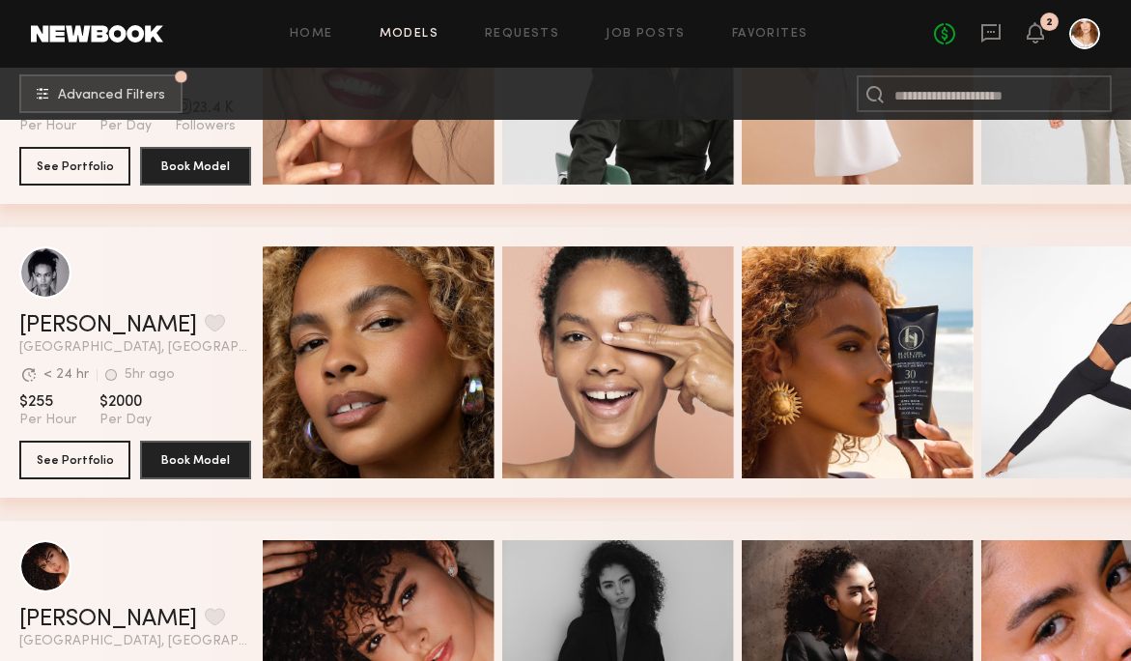
scroll to position [19008, 0]
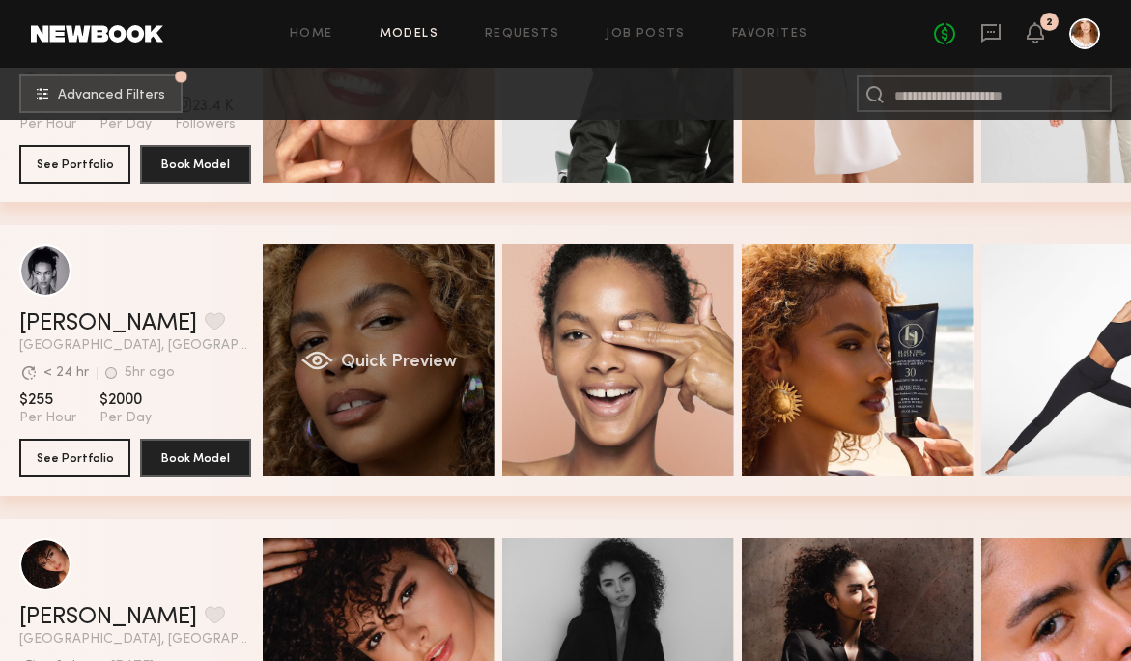
click at [391, 416] on div "Quick Preview" at bounding box center [379, 360] width 232 height 232
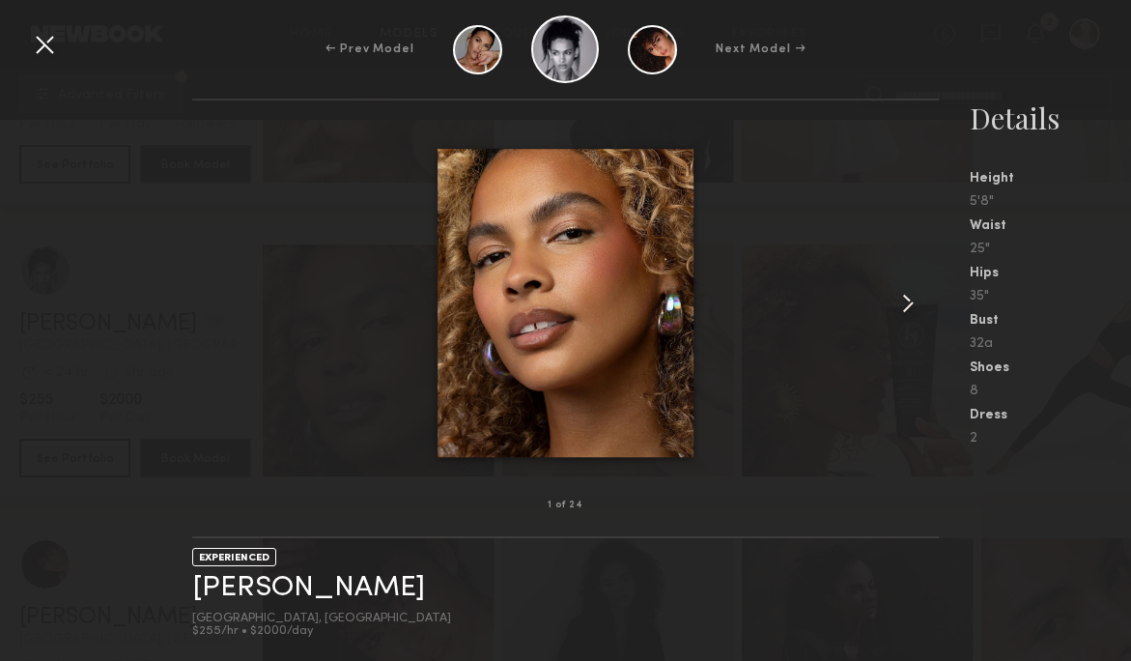
click at [48, 42] on div at bounding box center [44, 44] width 31 height 31
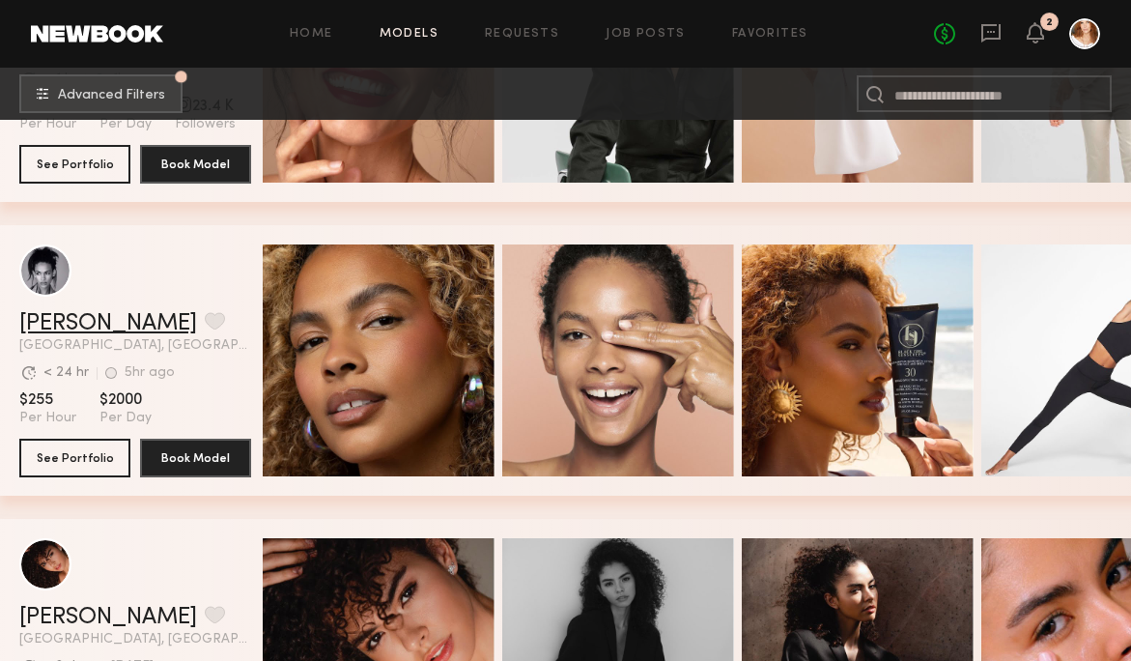
click at [44, 326] on link "Jordyn F." at bounding box center [108, 323] width 178 height 23
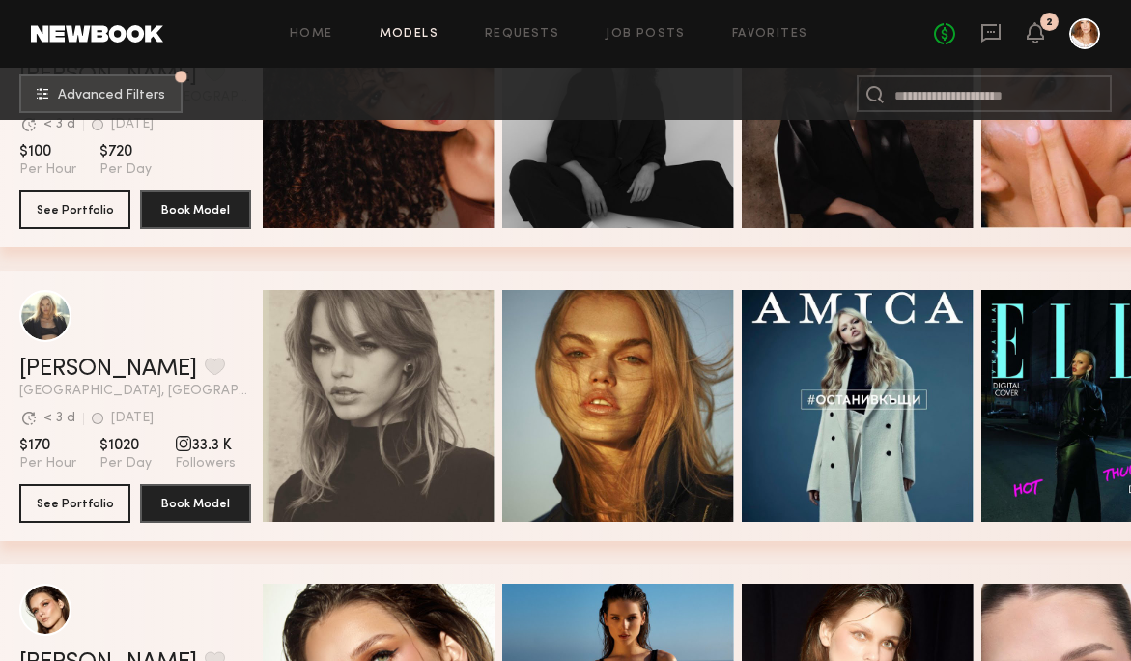
scroll to position [19566, 0]
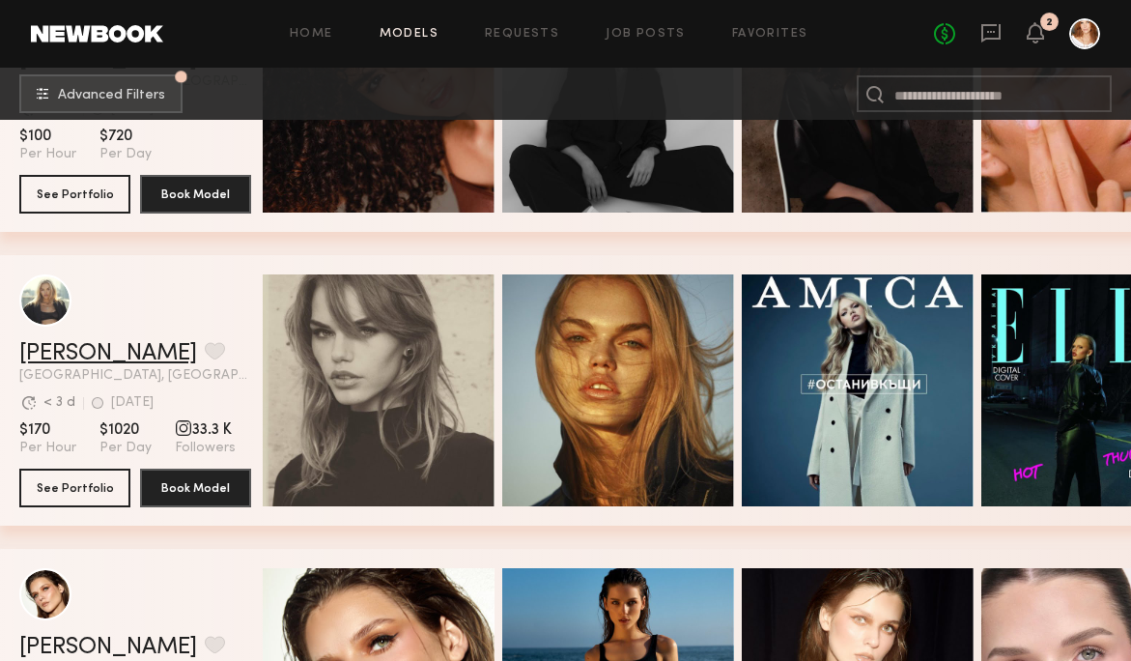
click at [87, 357] on link "Daphne L." at bounding box center [108, 353] width 178 height 23
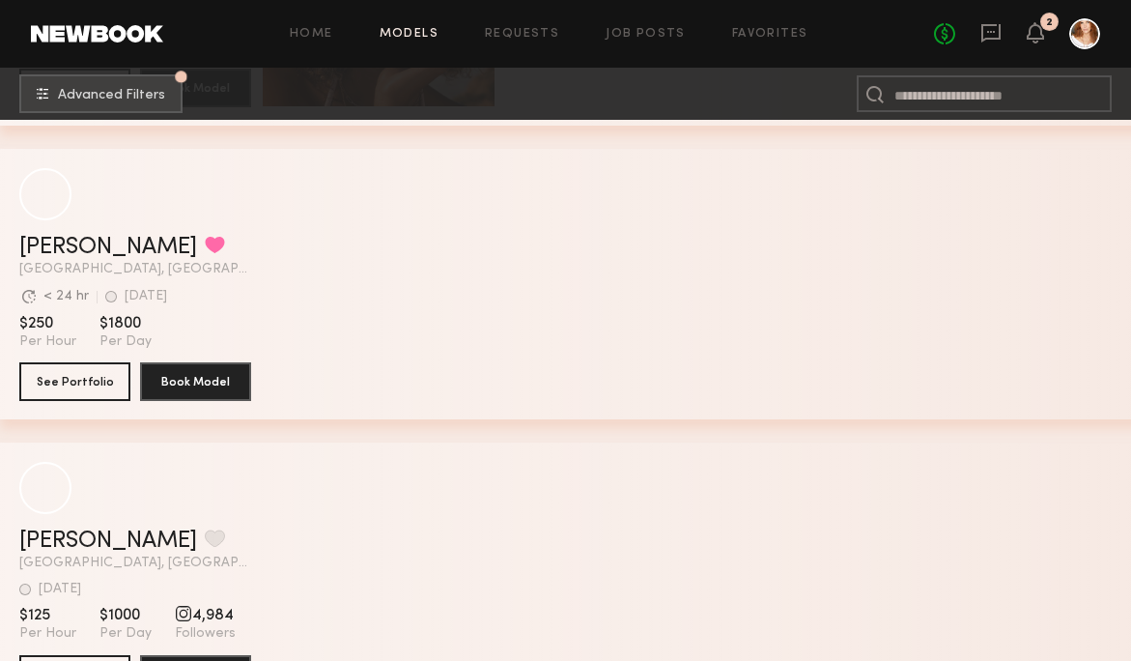
scroll to position [22613, 0]
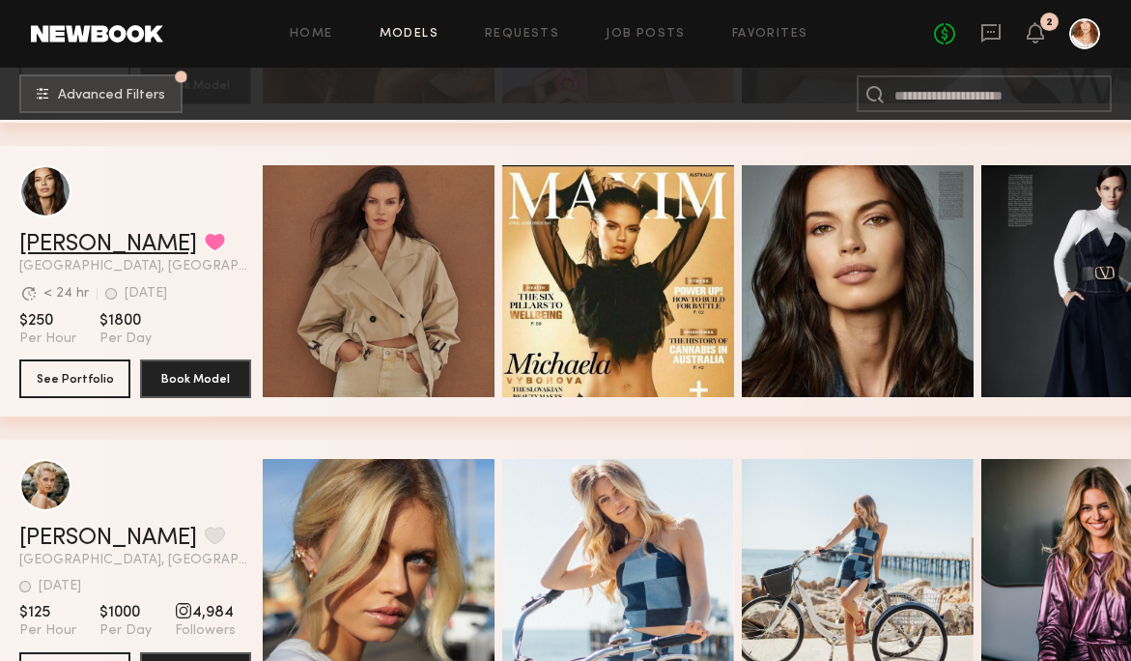
click at [84, 246] on link "[PERSON_NAME]" at bounding box center [108, 244] width 178 height 23
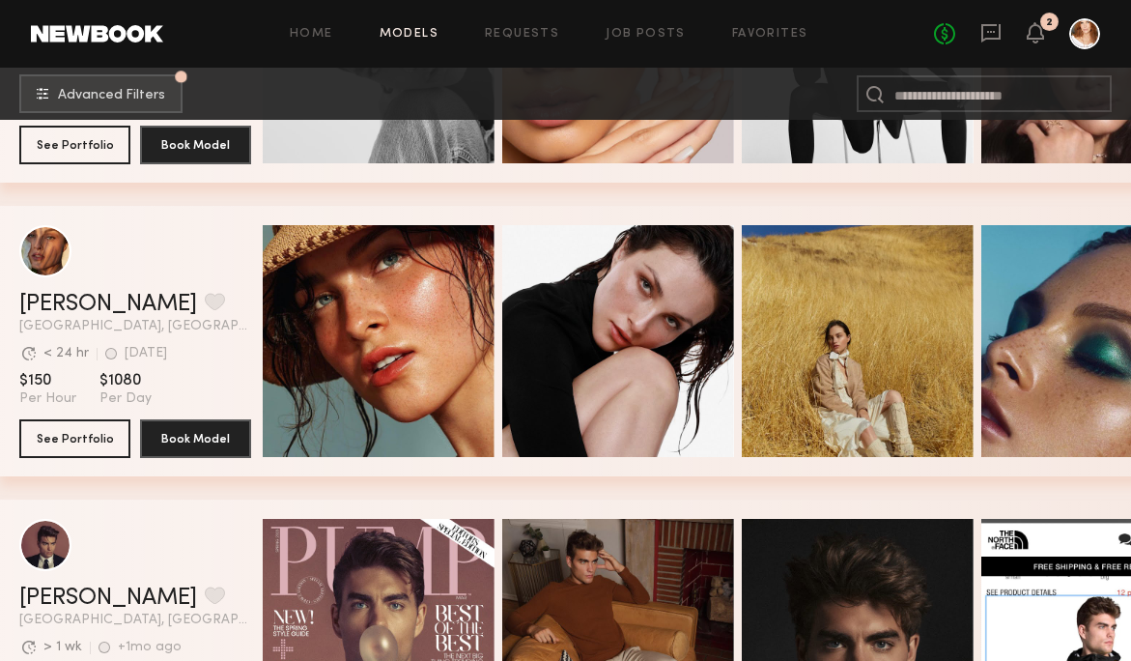
scroll to position [28425, 0]
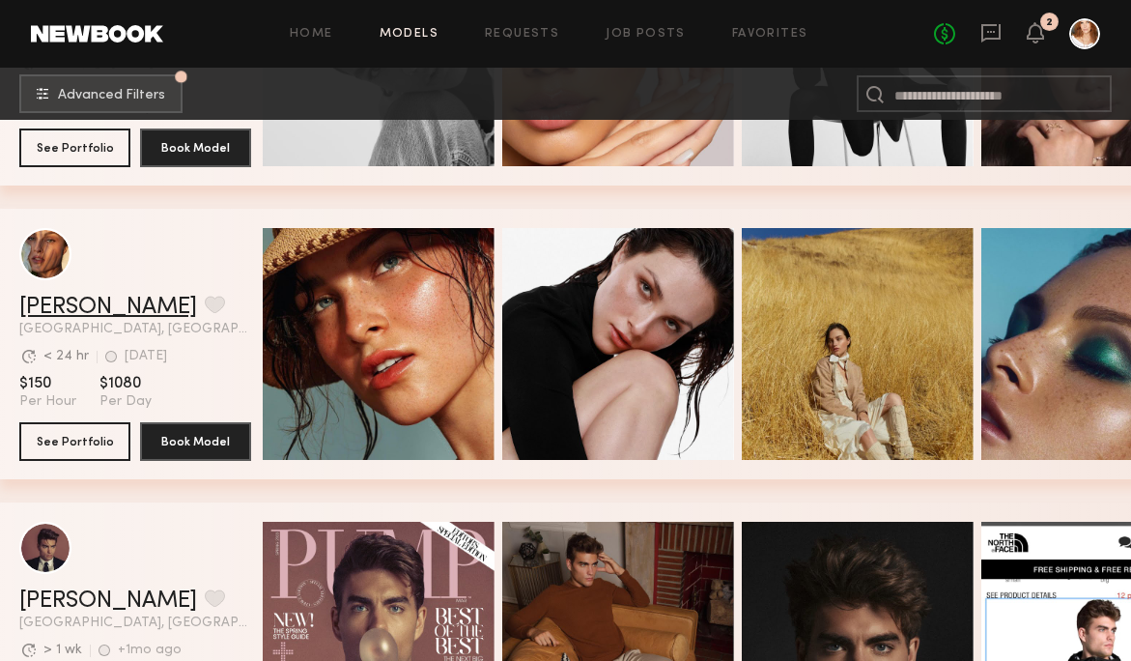
click at [85, 309] on link "Nicole C." at bounding box center [108, 307] width 178 height 23
click at [205, 305] on button "grid" at bounding box center [215, 304] width 20 height 17
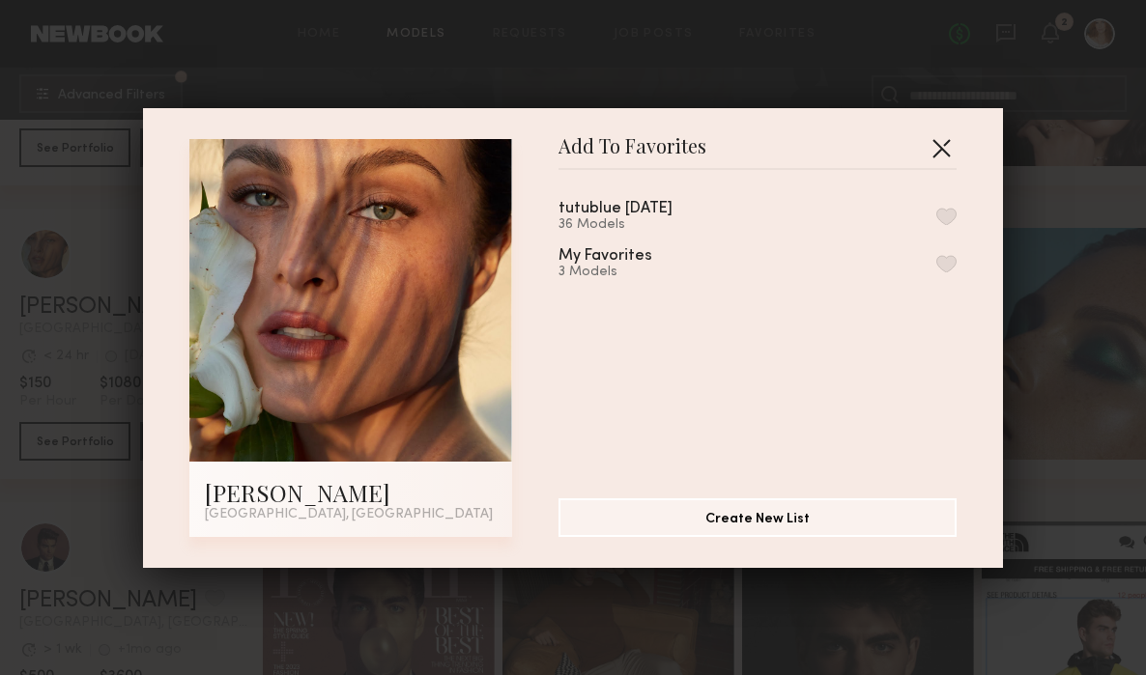
click at [937, 152] on button "button" at bounding box center [941, 147] width 31 height 31
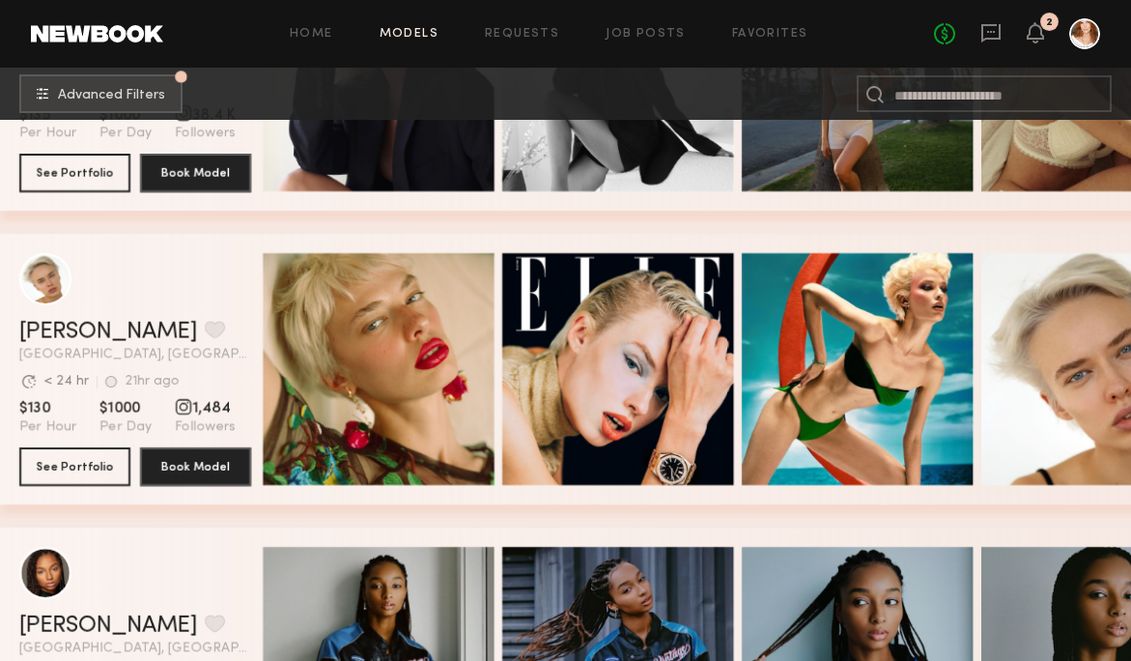
scroll to position [32524, 0]
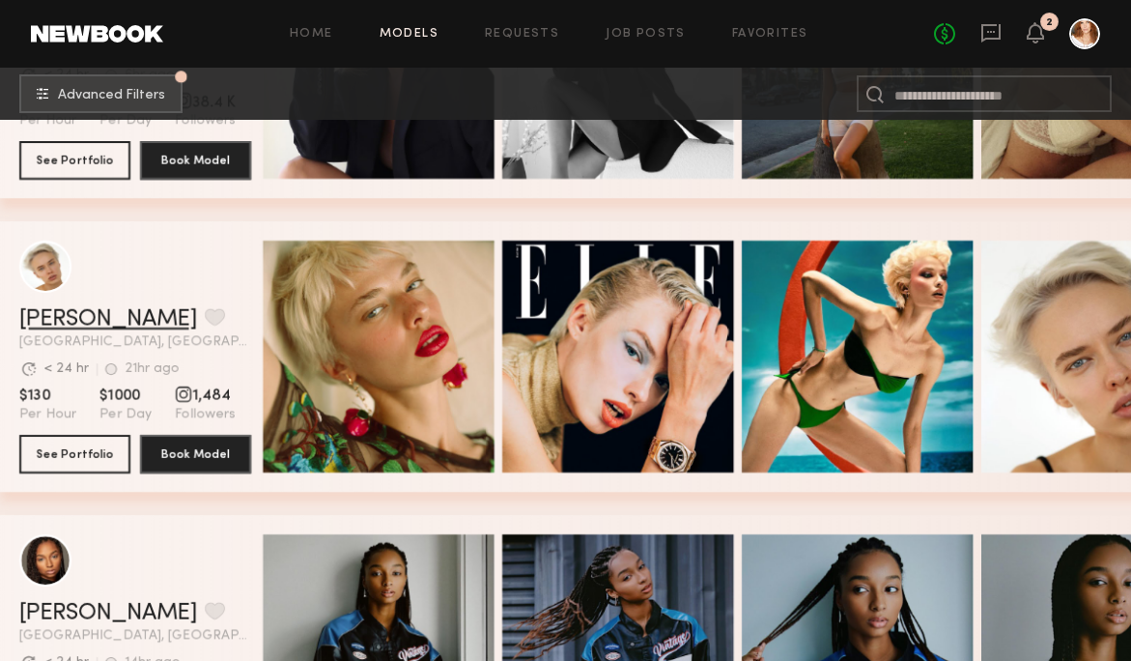
click at [40, 313] on link "[PERSON_NAME]" at bounding box center [108, 319] width 178 height 23
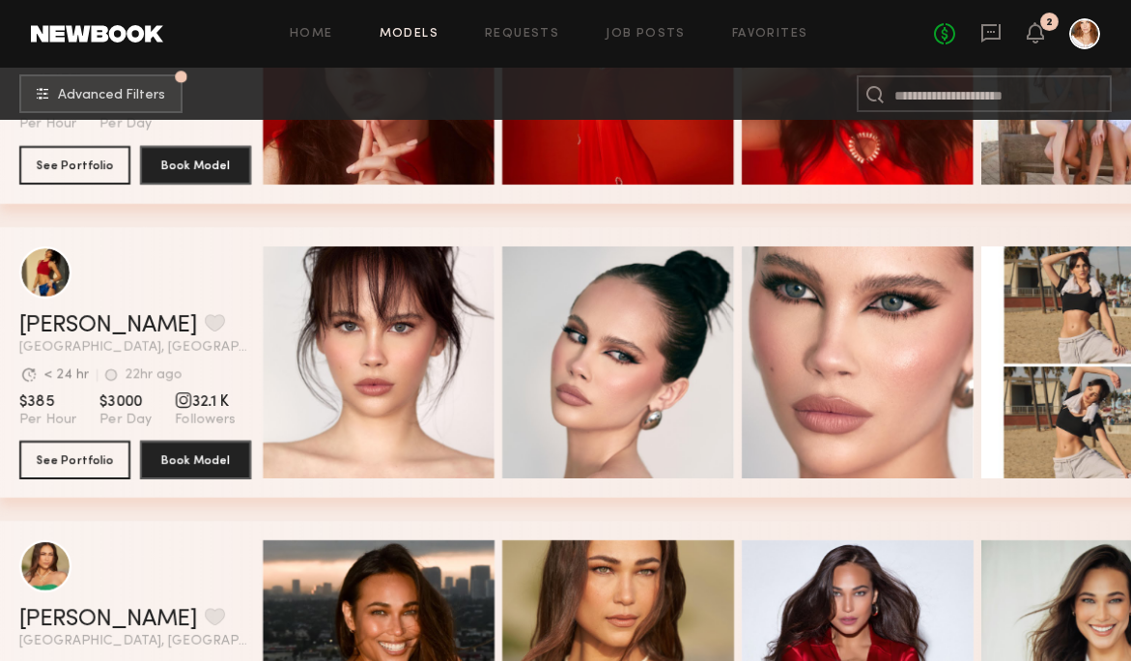
scroll to position [33705, 0]
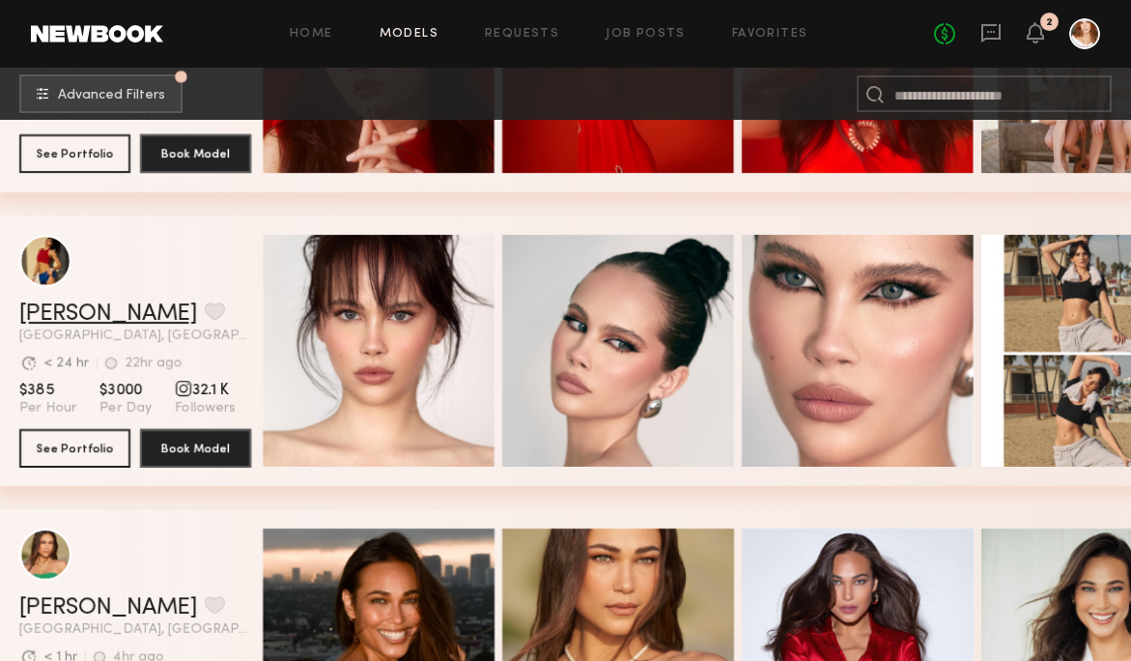
click at [59, 310] on link "Kirra W." at bounding box center [108, 313] width 178 height 23
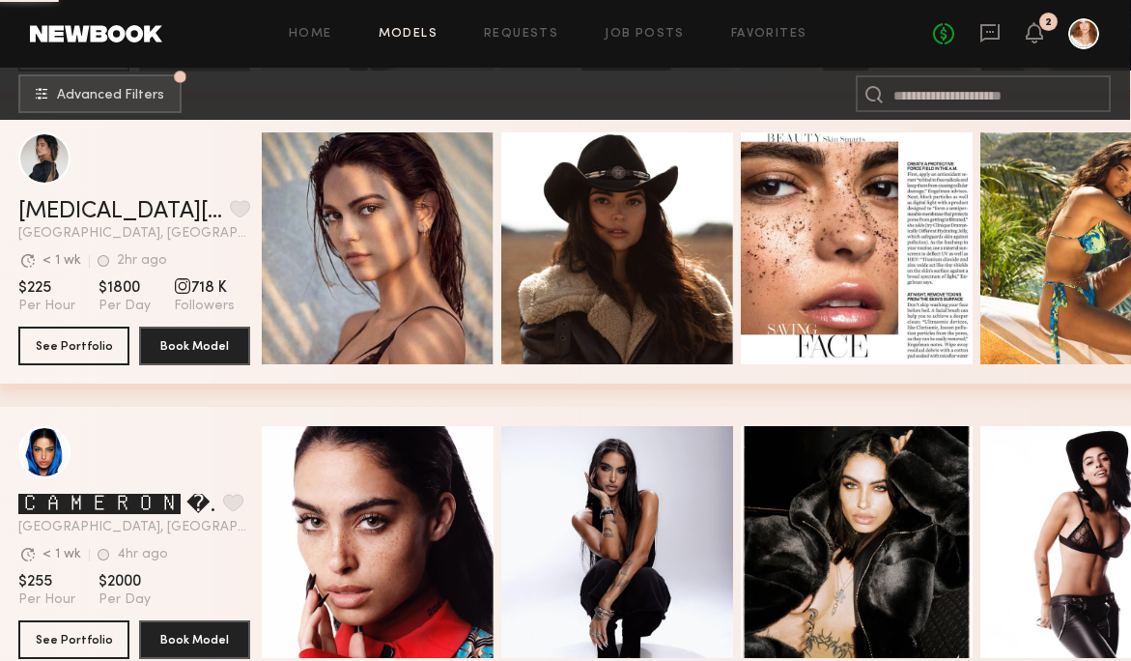
scroll to position [44677, 1]
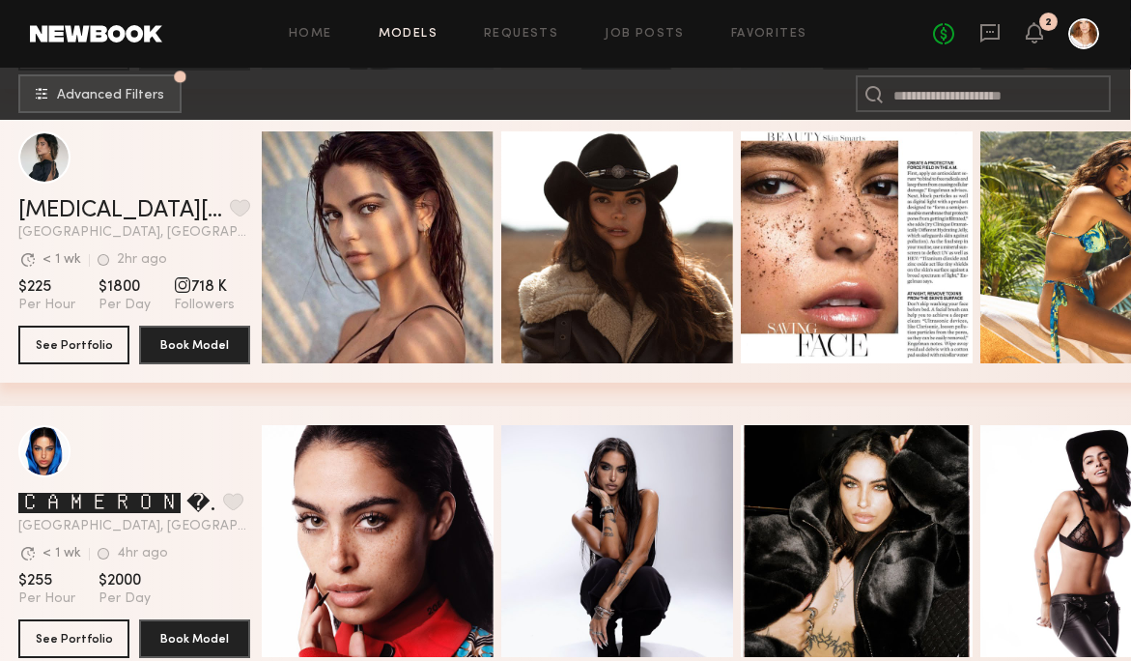
click at [158, 190] on header "Kyra S. Favorite Los Angeles, CA Avg. request response time < 1 wk 2hr ago Last…" at bounding box center [134, 185] width 232 height 108
click at [32, 200] on link "[MEDICAL_DATA][PERSON_NAME]" at bounding box center [120, 210] width 204 height 23
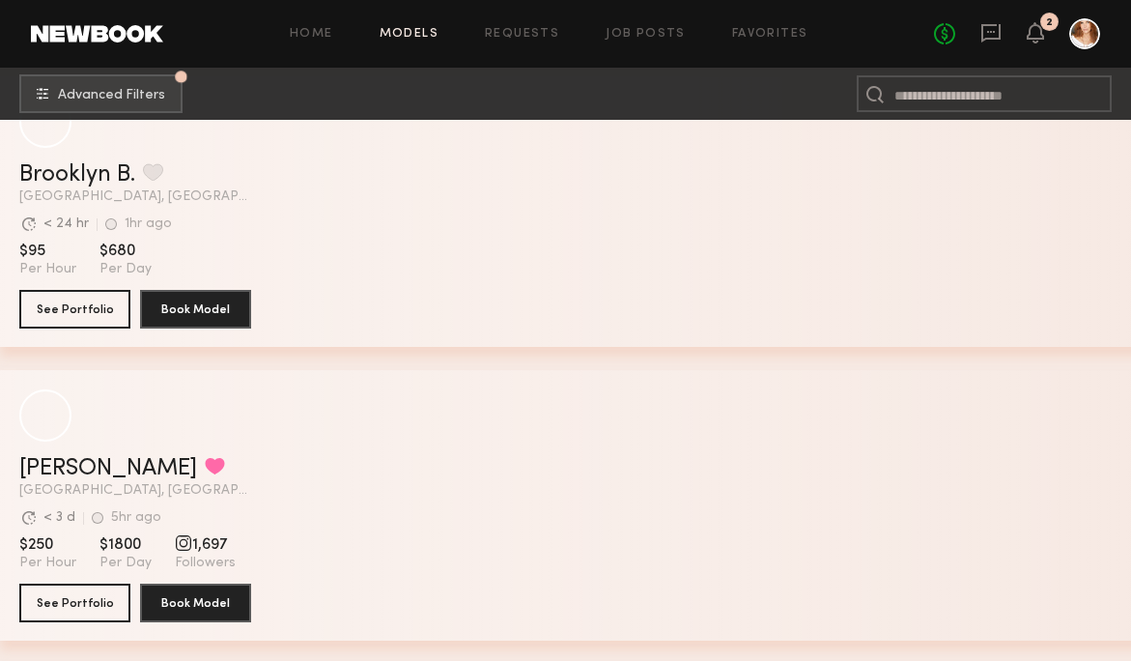
scroll to position [57363, 0]
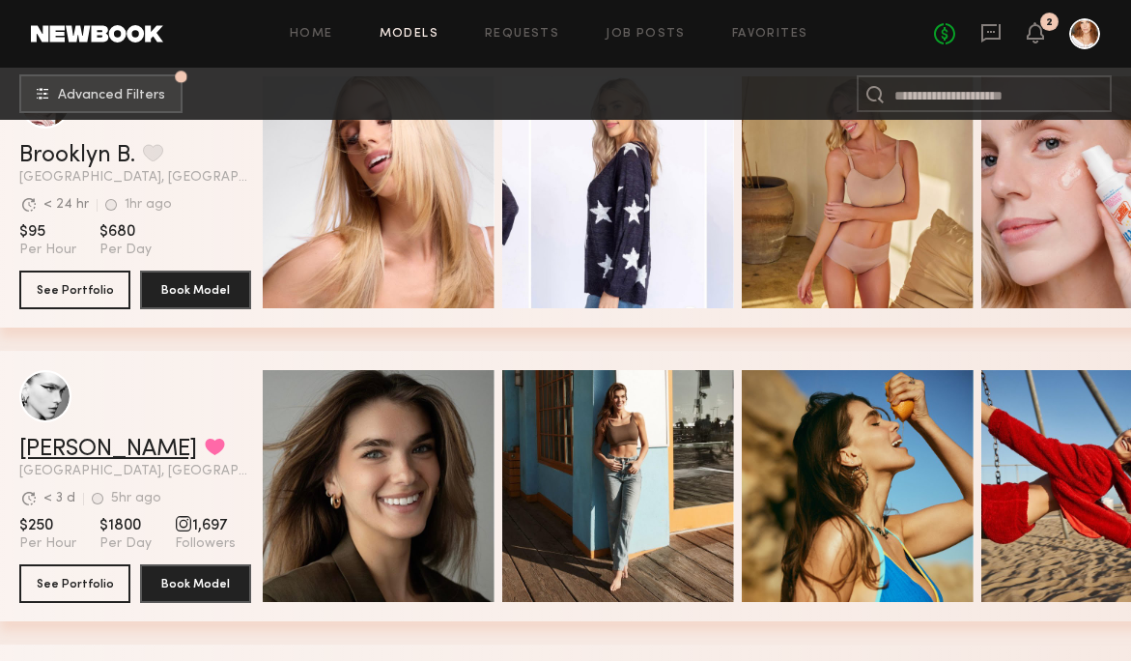
click at [77, 444] on link "[PERSON_NAME]" at bounding box center [108, 449] width 178 height 23
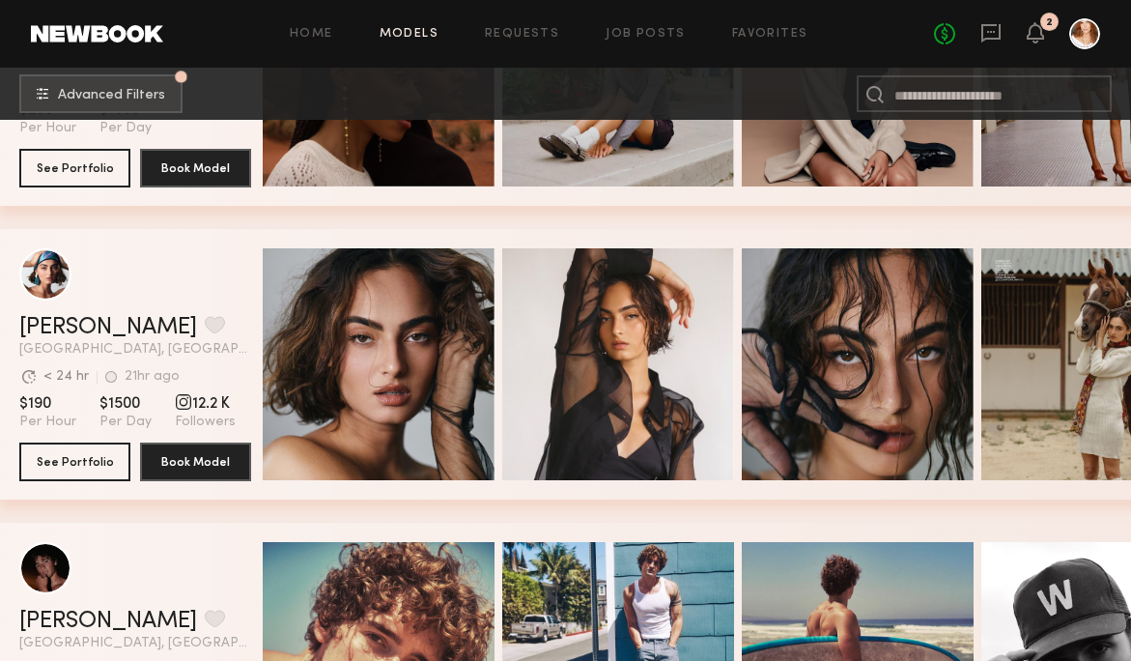
scroll to position [72497, 0]
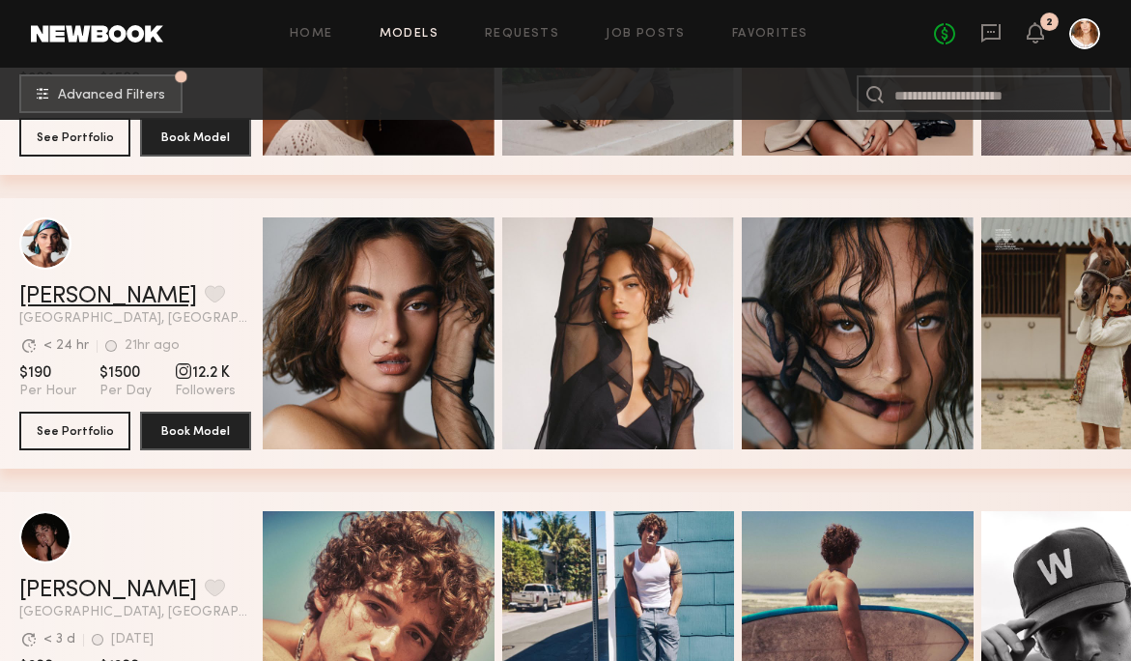
click at [67, 288] on link "[PERSON_NAME]" at bounding box center [108, 296] width 178 height 23
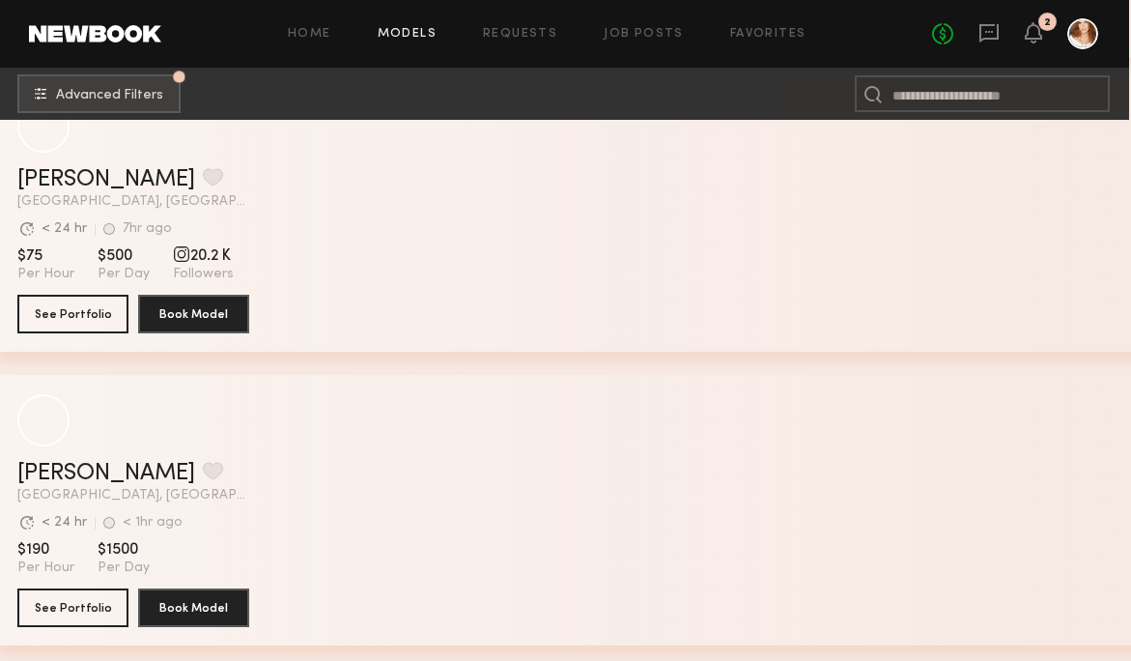
scroll to position [93355, 2]
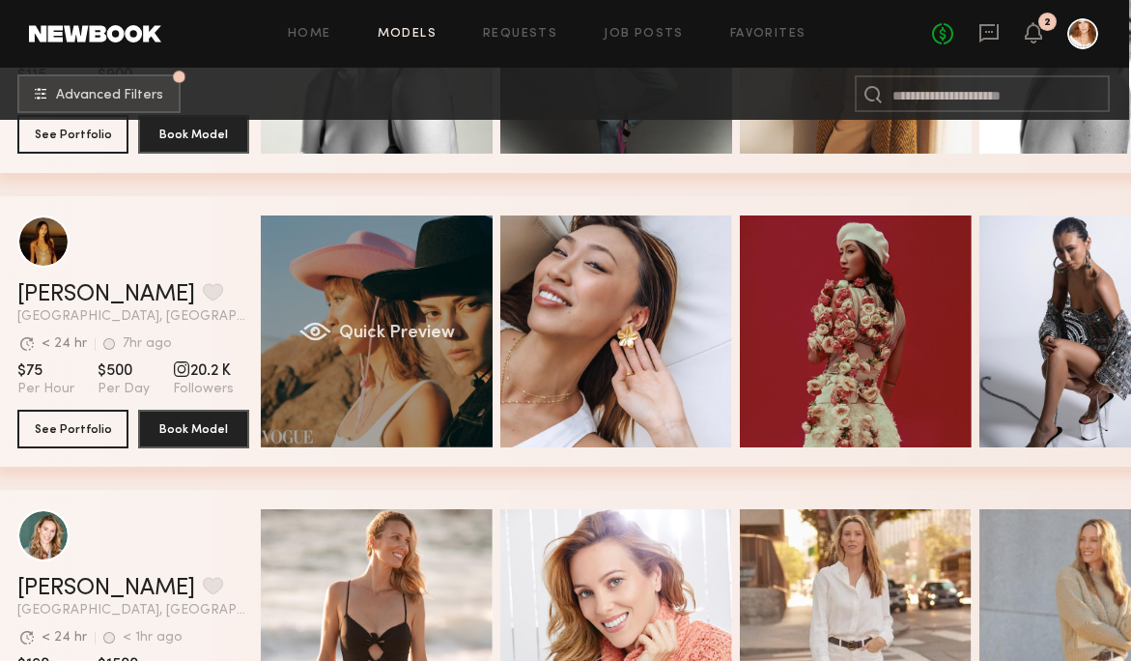
click at [412, 289] on div "Quick Preview" at bounding box center [377, 331] width 232 height 232
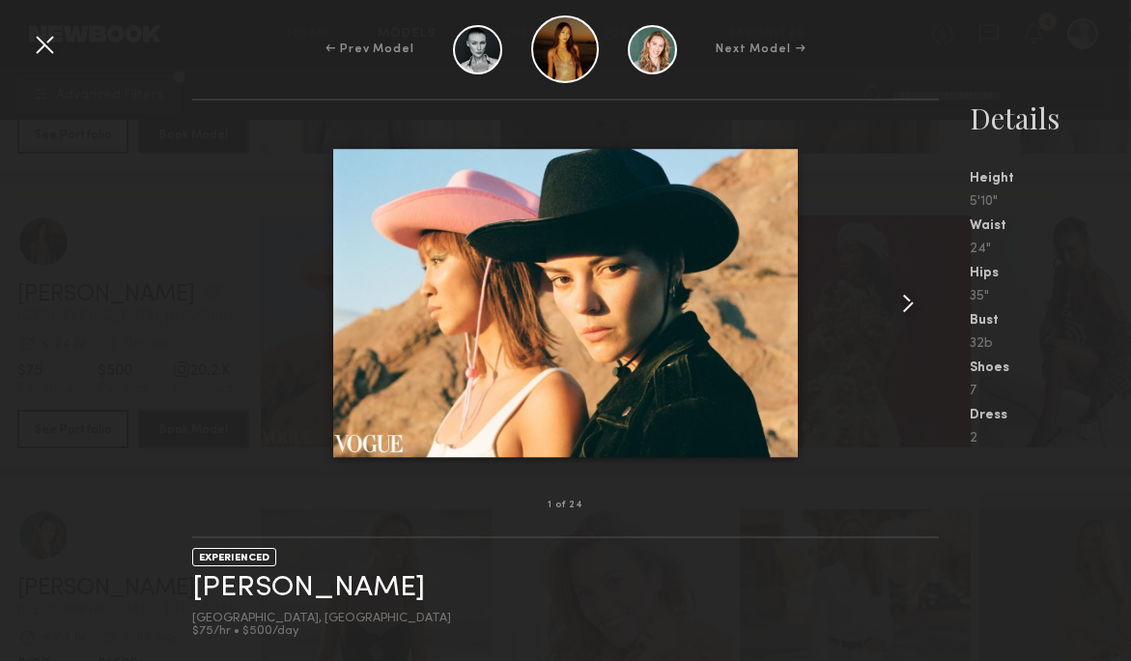
click at [903, 297] on common-icon at bounding box center [908, 303] width 31 height 31
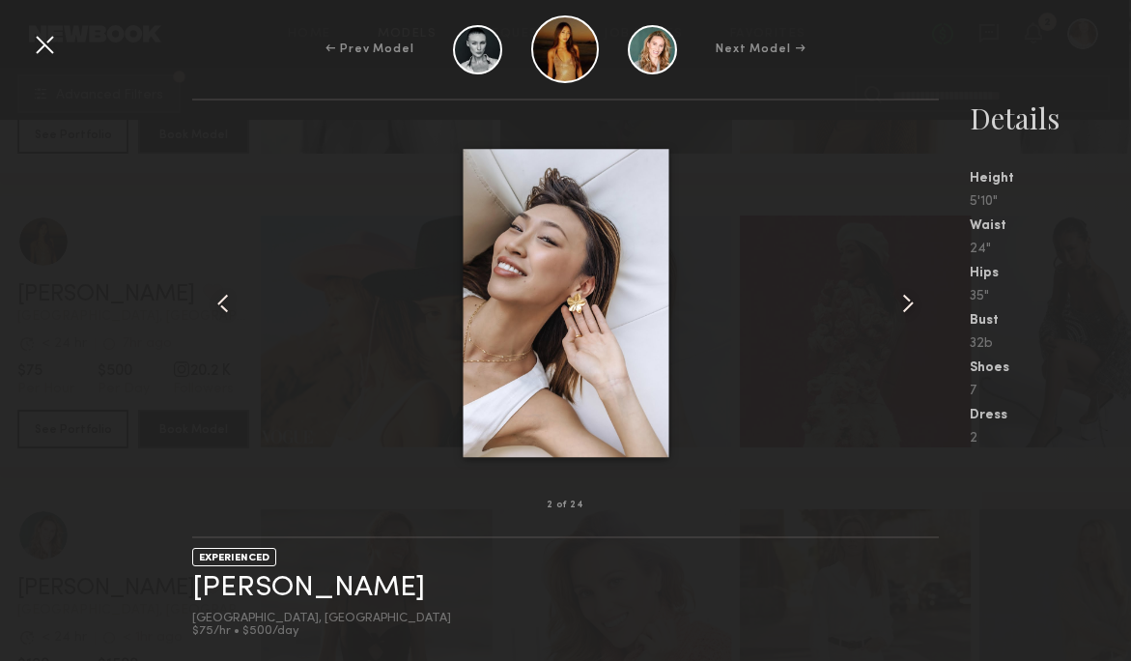
click at [903, 297] on common-icon at bounding box center [908, 303] width 31 height 31
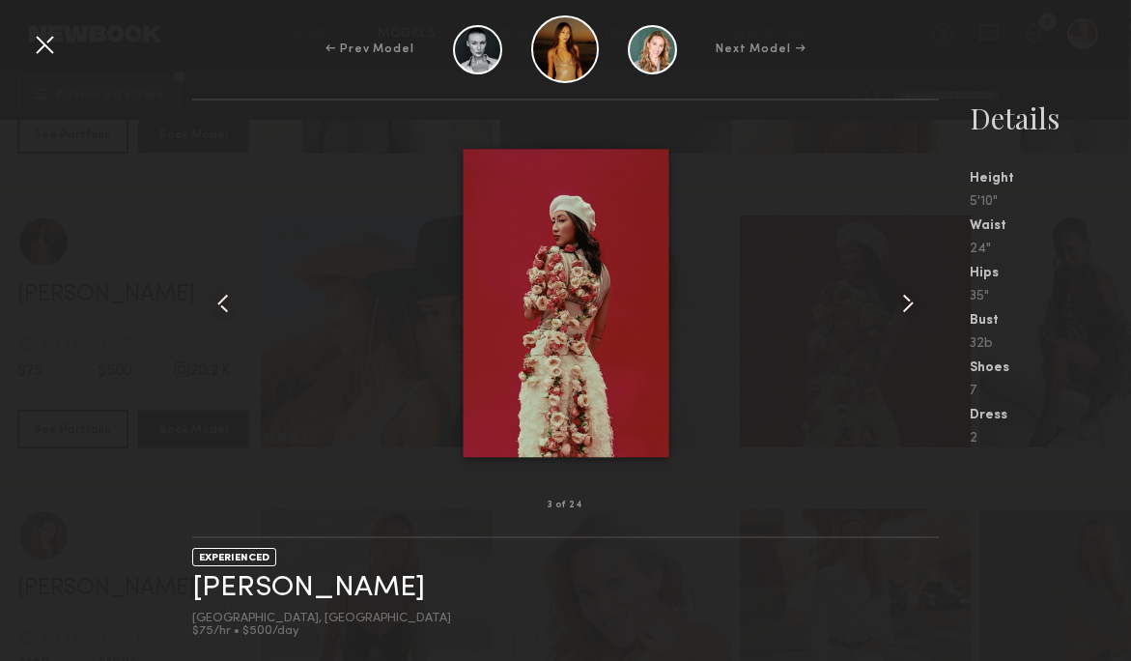
click at [903, 297] on common-icon at bounding box center [908, 303] width 31 height 31
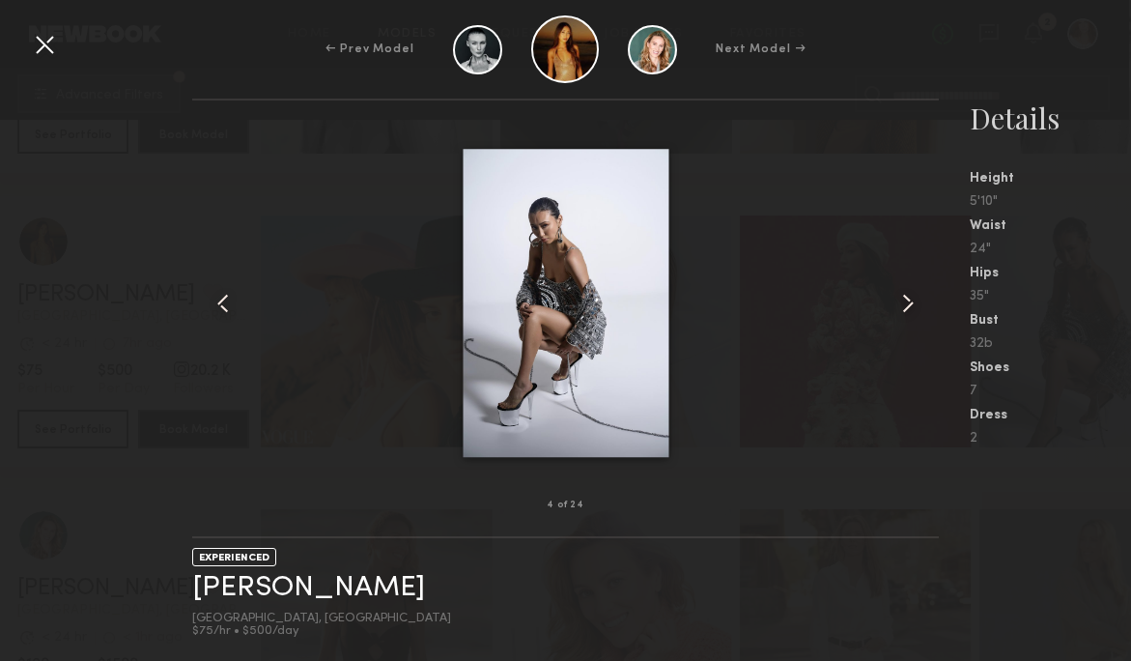
click at [903, 297] on common-icon at bounding box center [908, 303] width 31 height 31
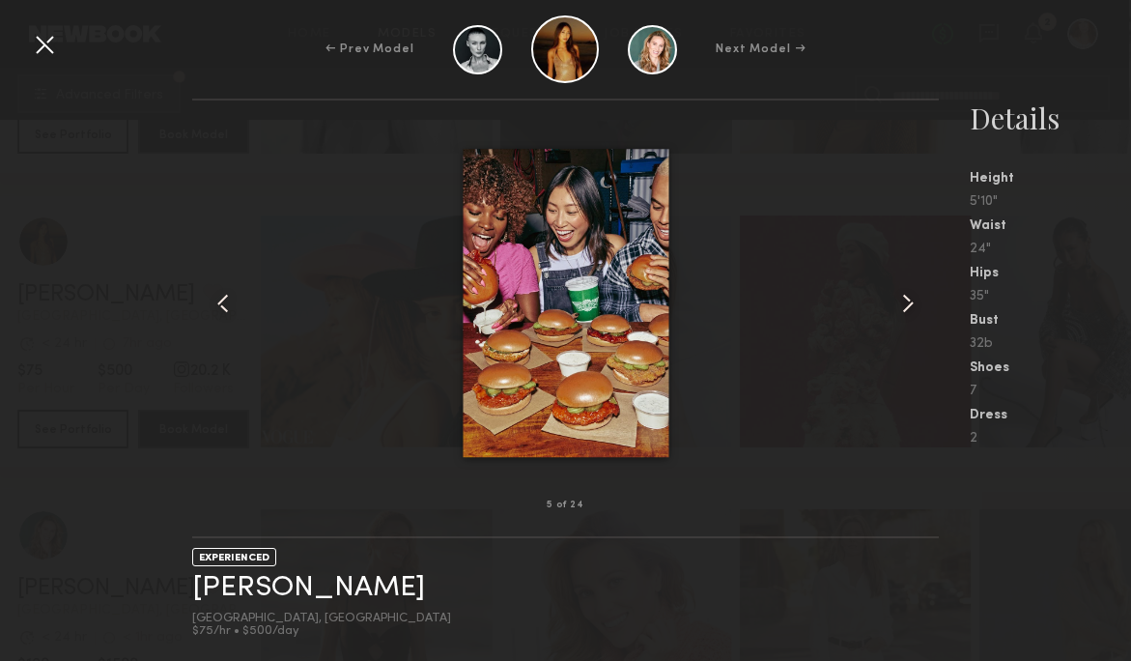
click at [903, 297] on common-icon at bounding box center [908, 303] width 31 height 31
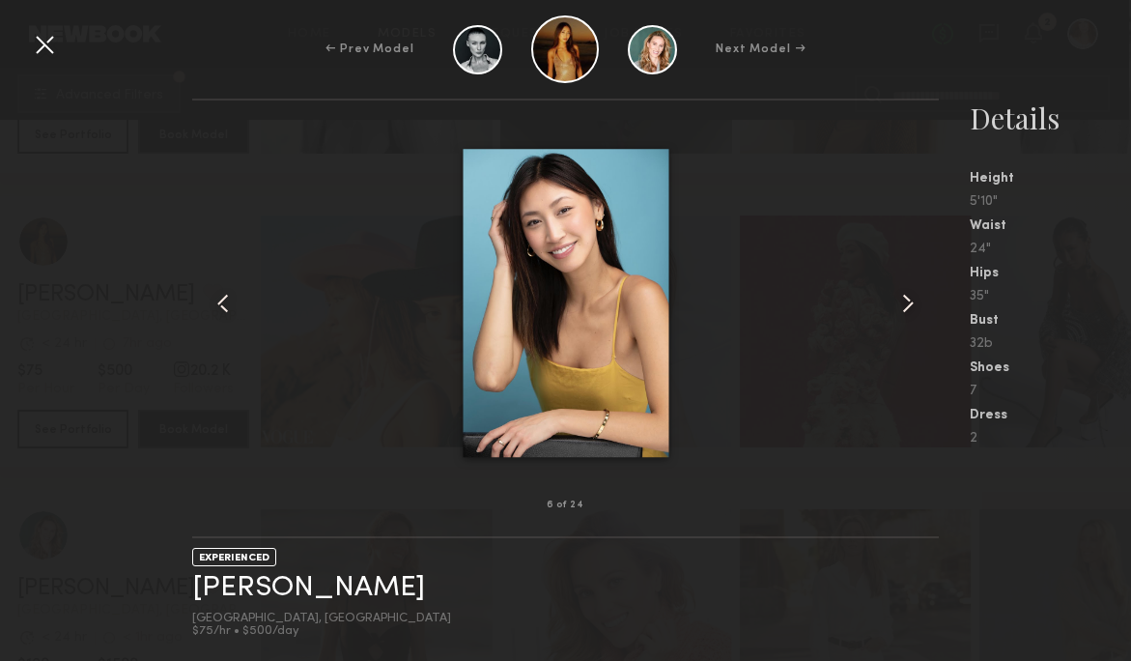
click at [49, 43] on div at bounding box center [44, 44] width 31 height 31
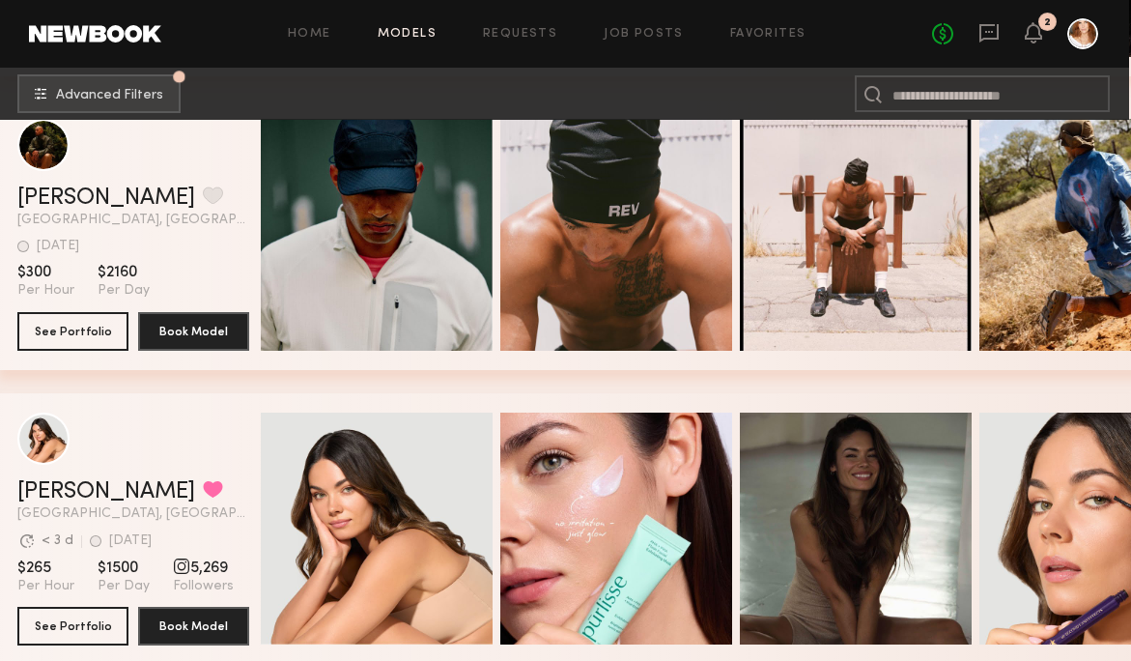
scroll to position [95938, 2]
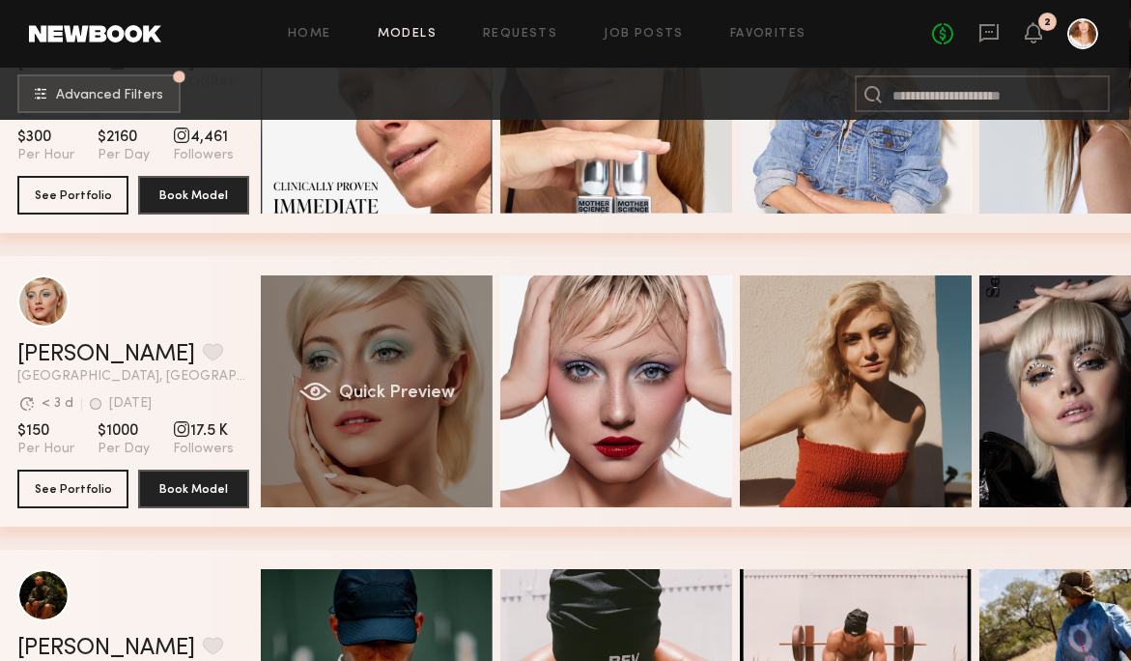
click at [383, 363] on div "Quick Preview" at bounding box center [377, 391] width 232 height 232
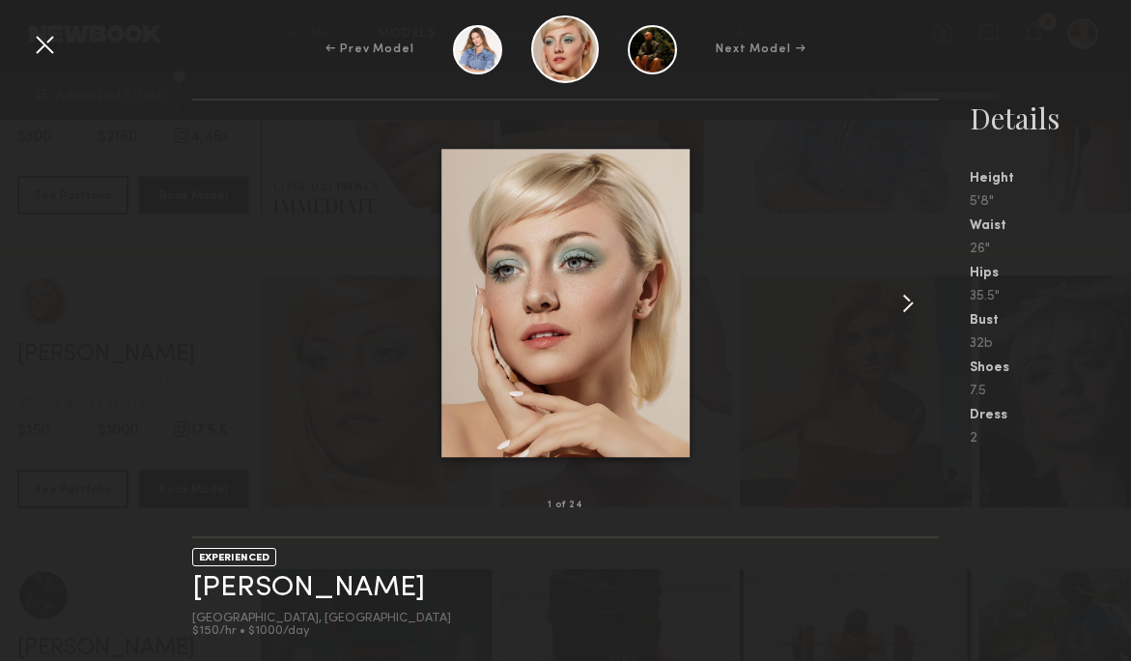
click at [907, 298] on common-icon at bounding box center [908, 303] width 31 height 31
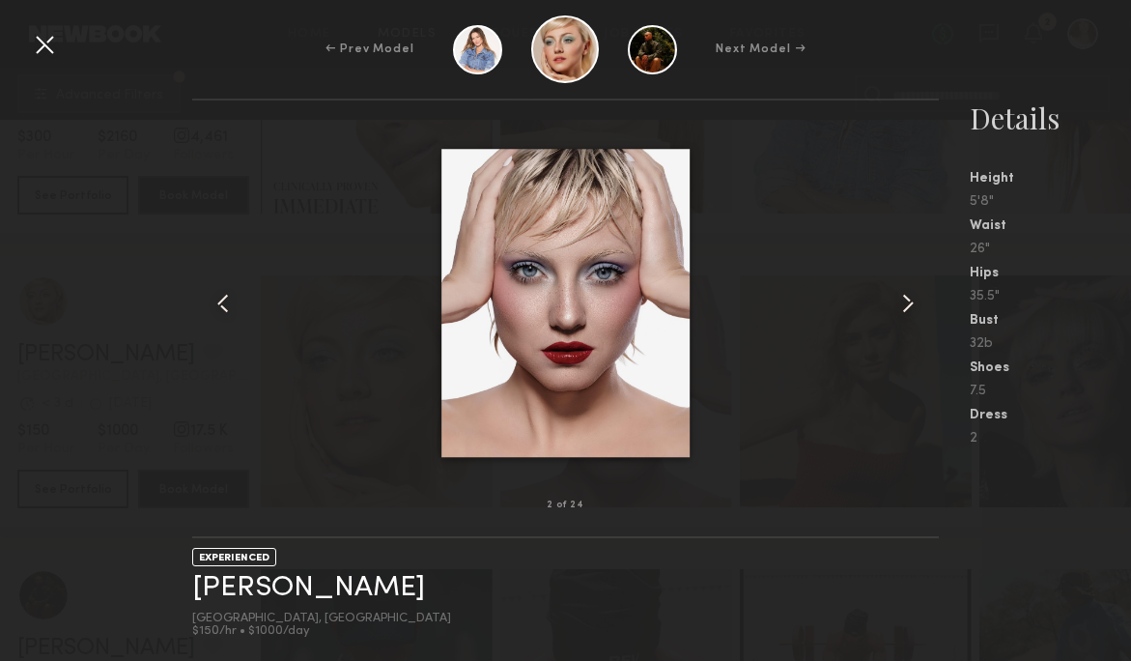
click at [907, 298] on common-icon at bounding box center [908, 303] width 31 height 31
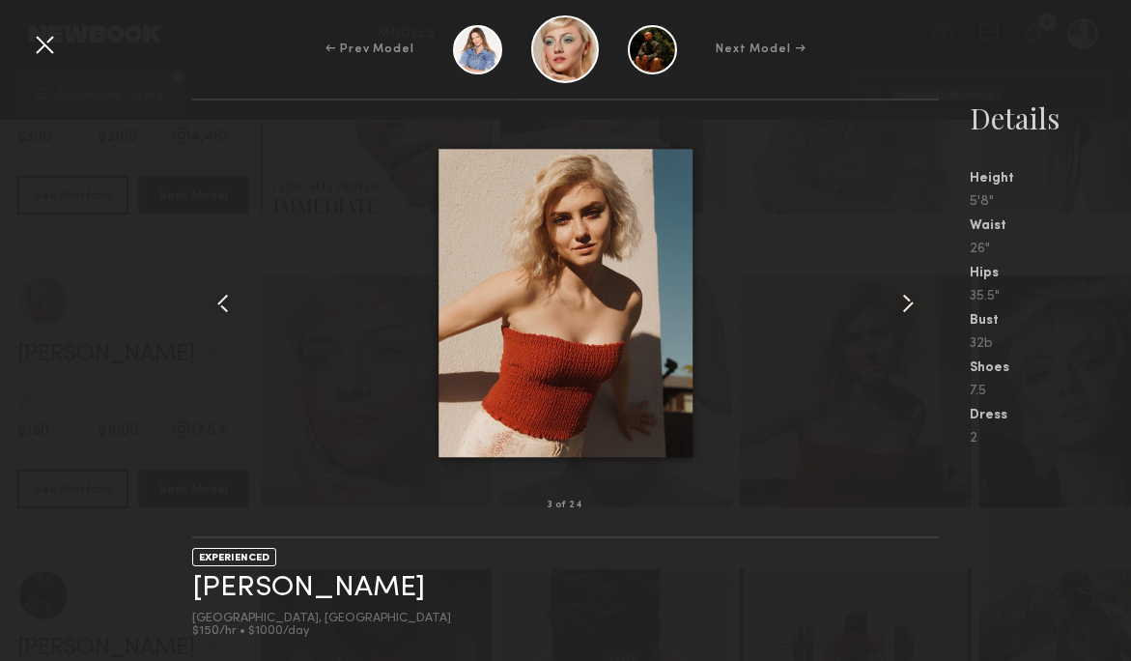
click at [39, 39] on div at bounding box center [44, 44] width 31 height 31
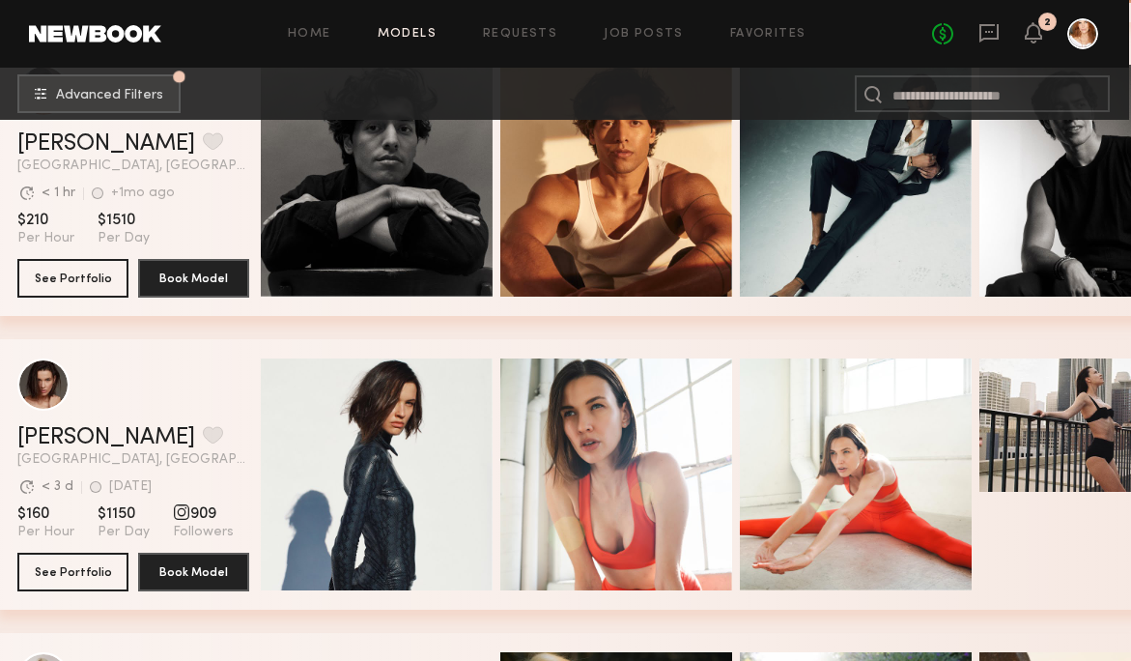
scroll to position [97033, 2]
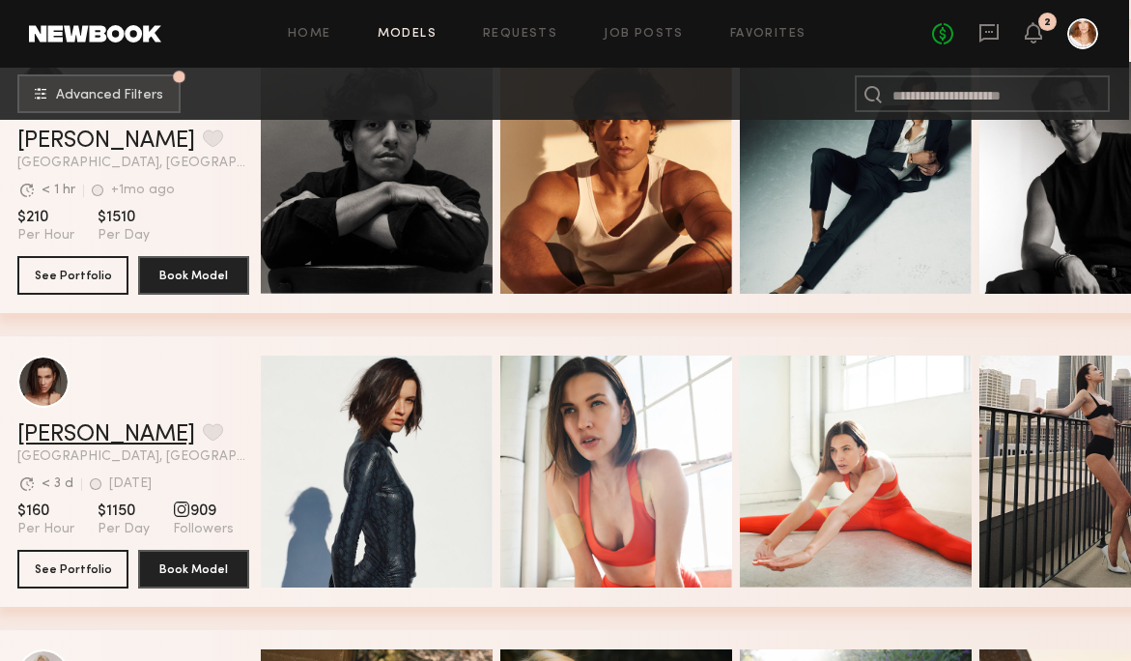
click at [72, 432] on link "[PERSON_NAME]" at bounding box center [106, 434] width 178 height 23
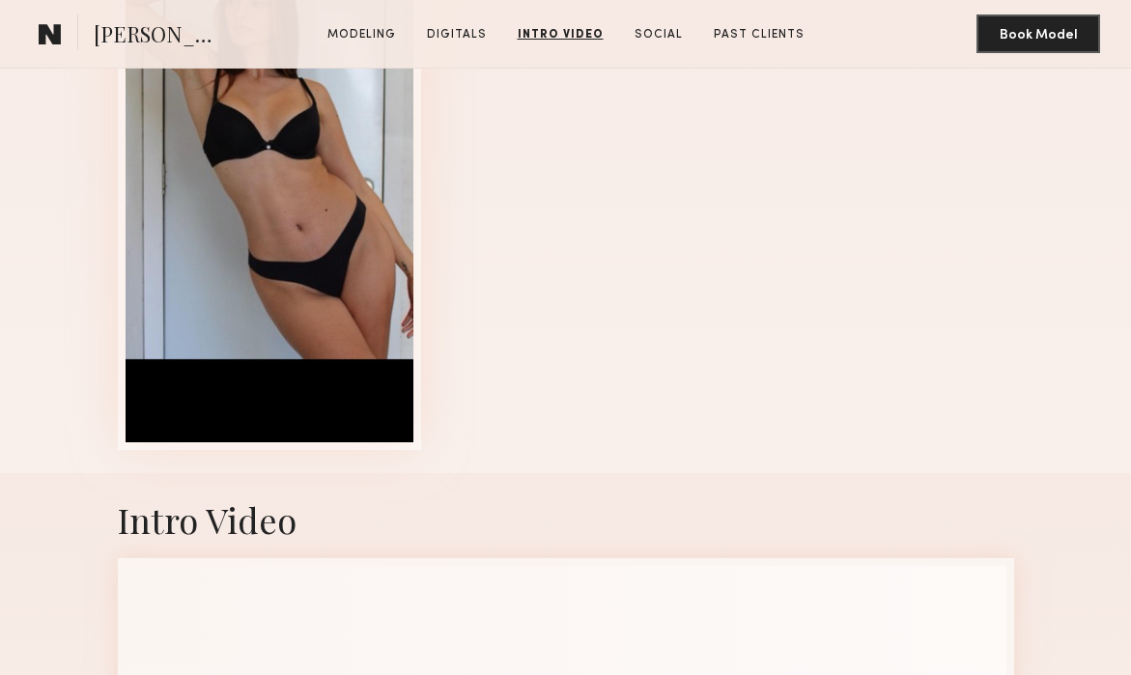
scroll to position [1850, 0]
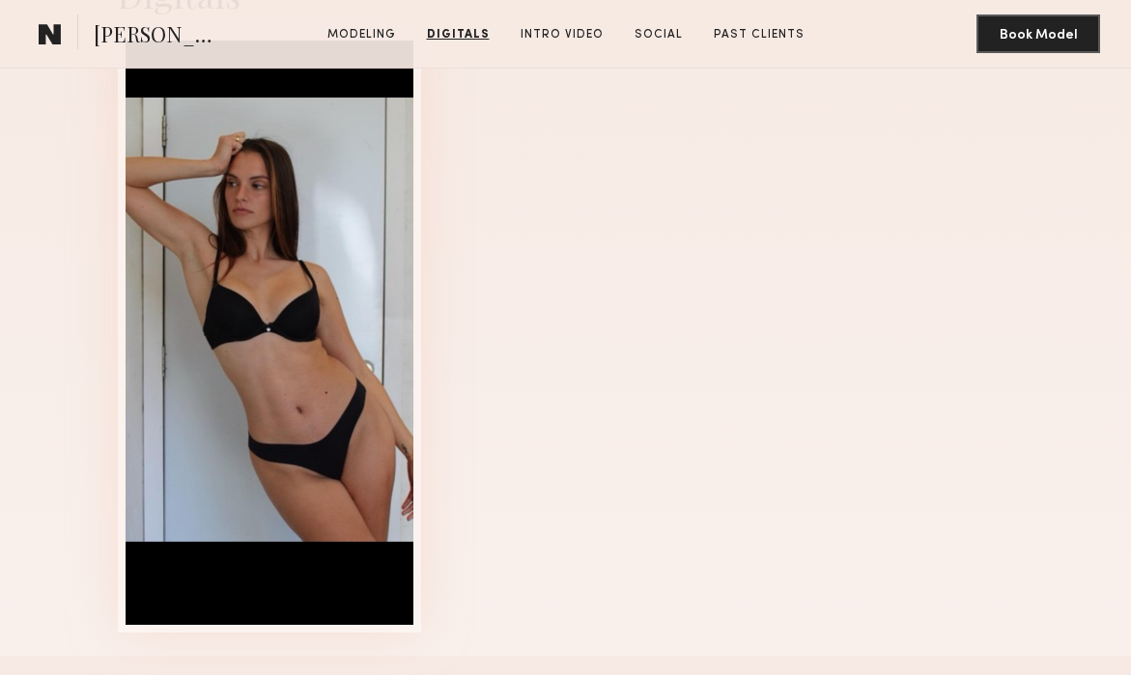
click at [270, 274] on div at bounding box center [270, 333] width 289 height 585
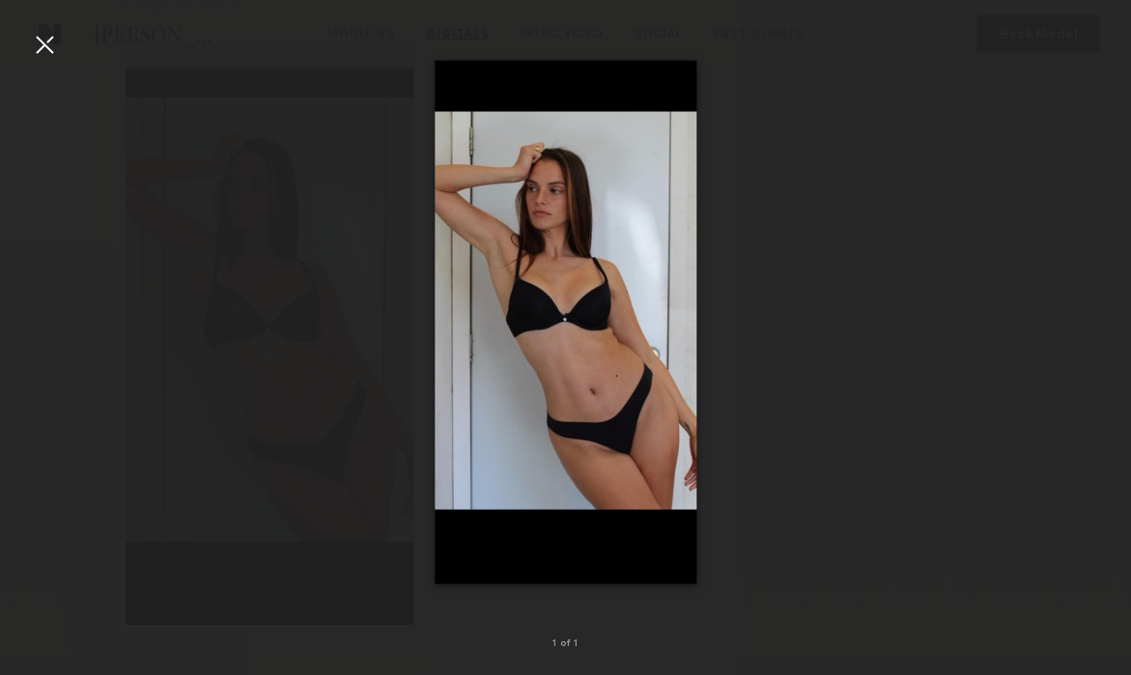
click at [48, 39] on div at bounding box center [44, 44] width 31 height 31
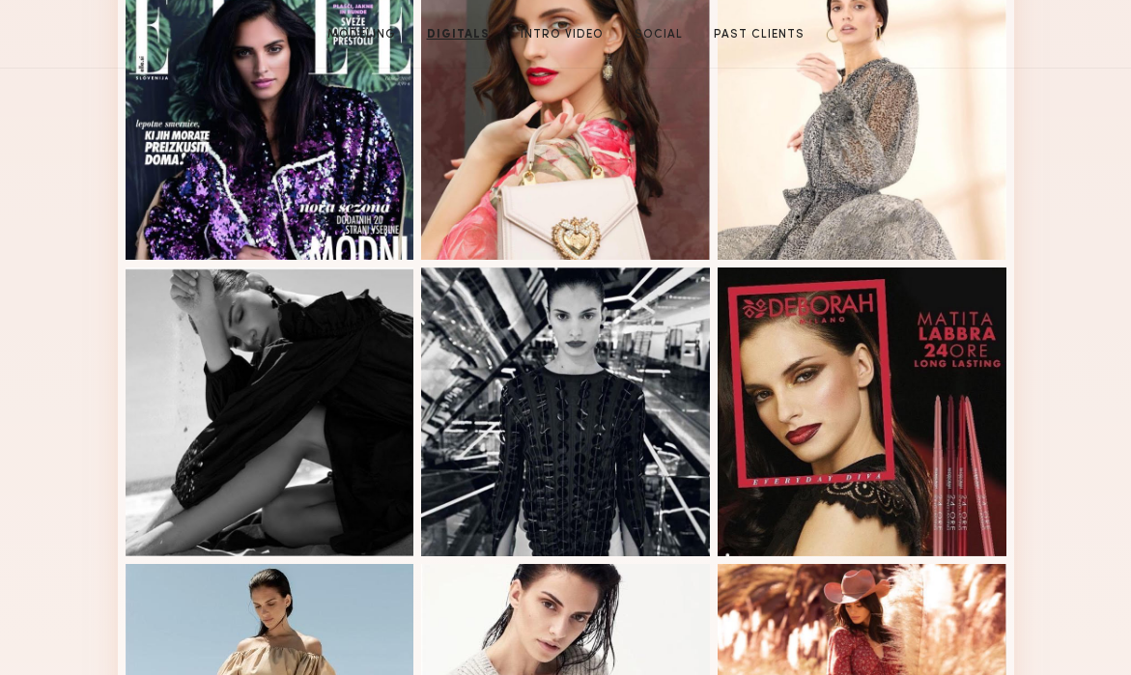
scroll to position [0, 0]
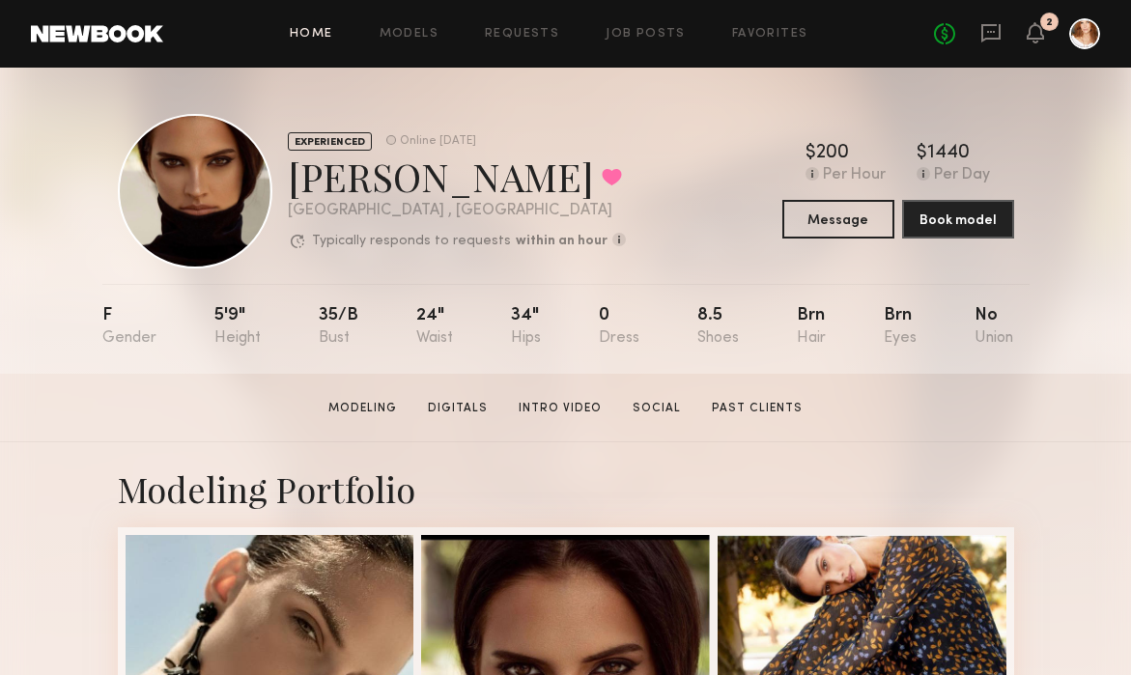
click at [321, 35] on link "Home" at bounding box center [311, 34] width 43 height 13
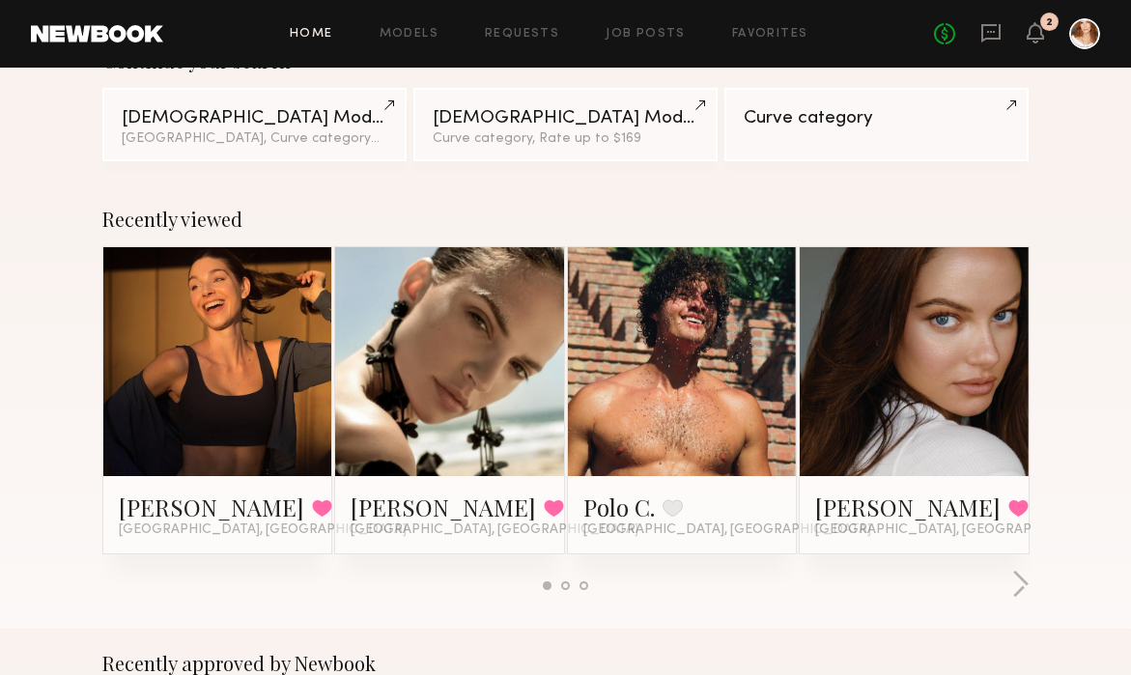
scroll to position [194, 0]
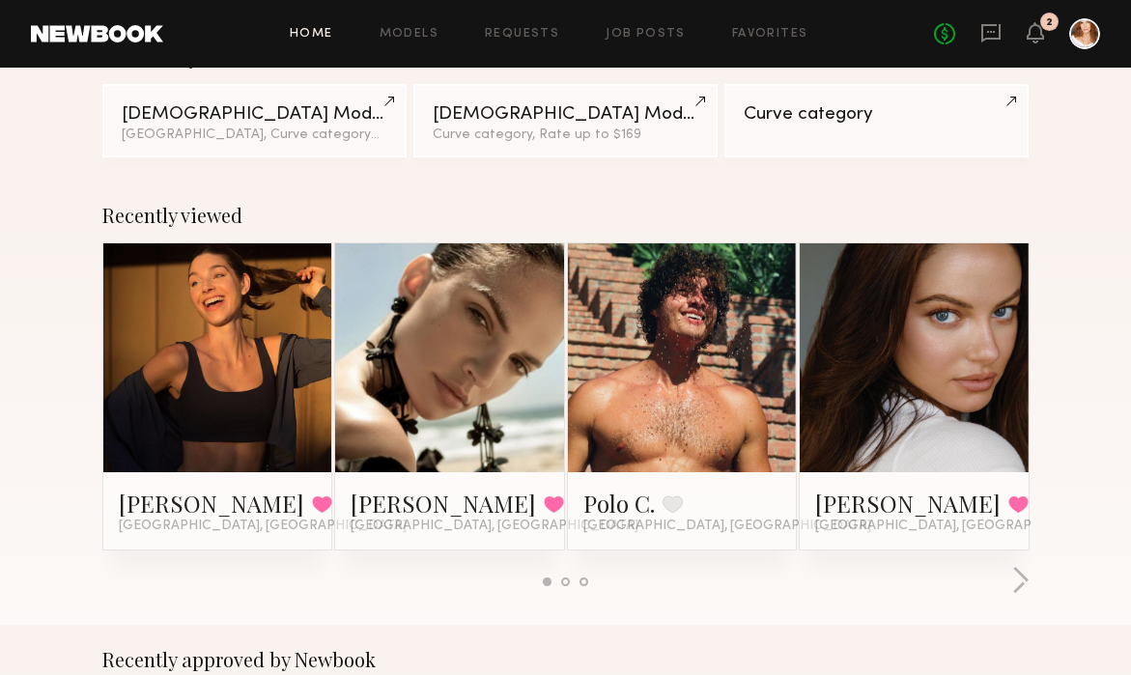
click at [962, 366] on link at bounding box center [914, 357] width 105 height 229
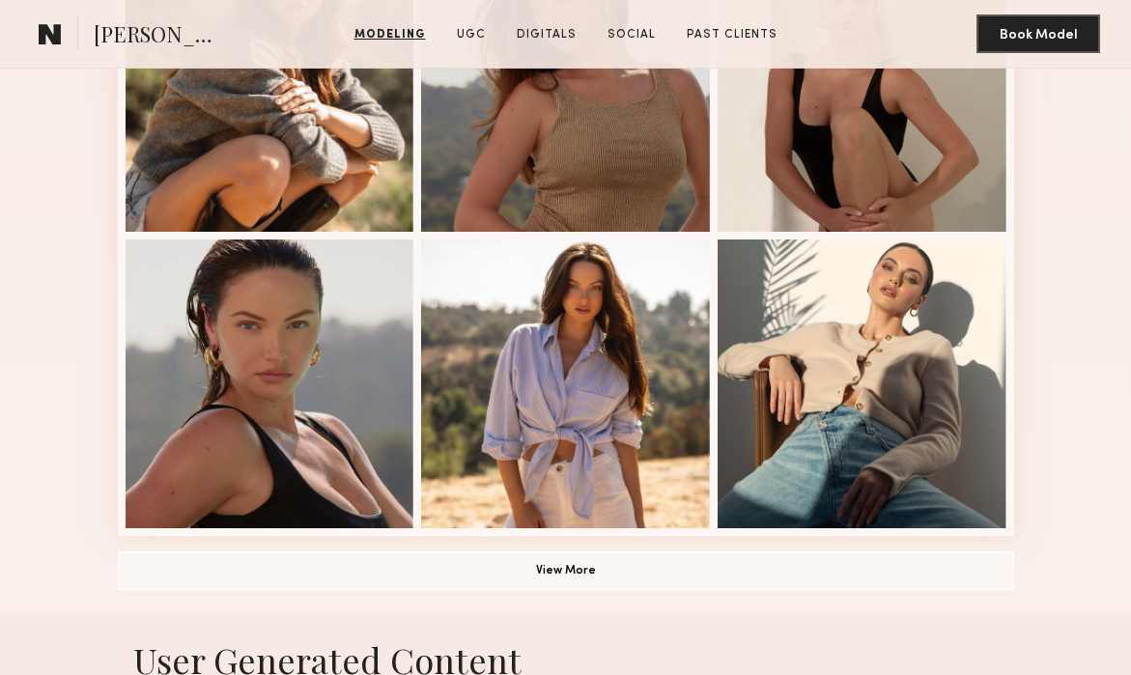
scroll to position [1187, 0]
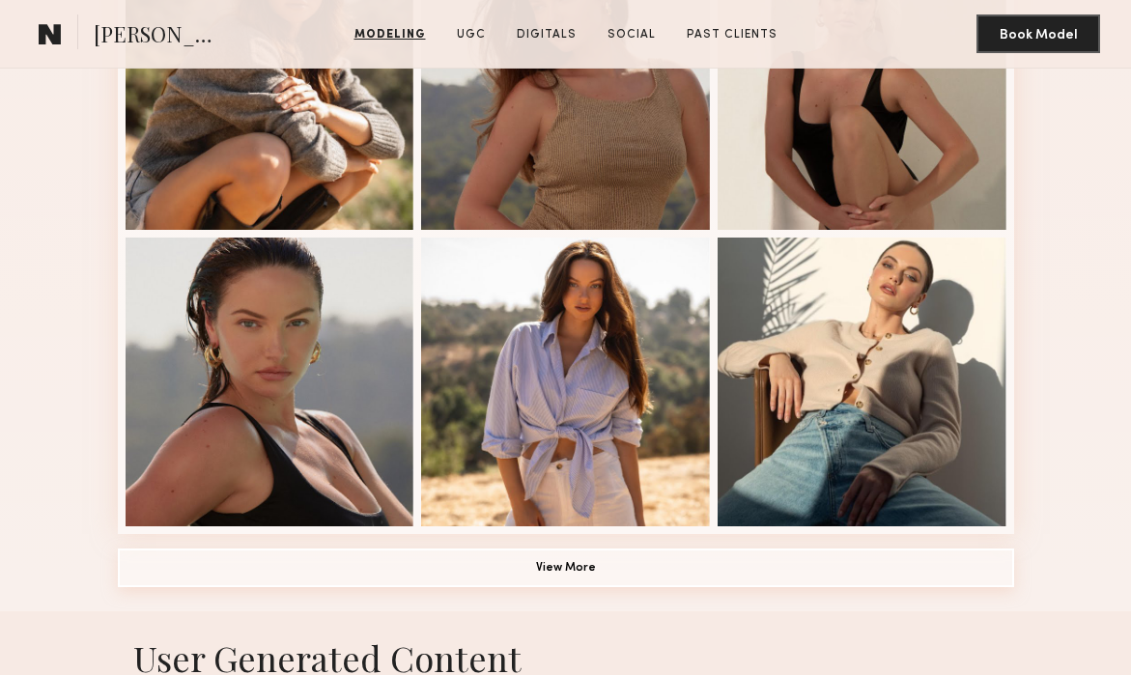
click at [609, 564] on button "View More" at bounding box center [566, 568] width 897 height 39
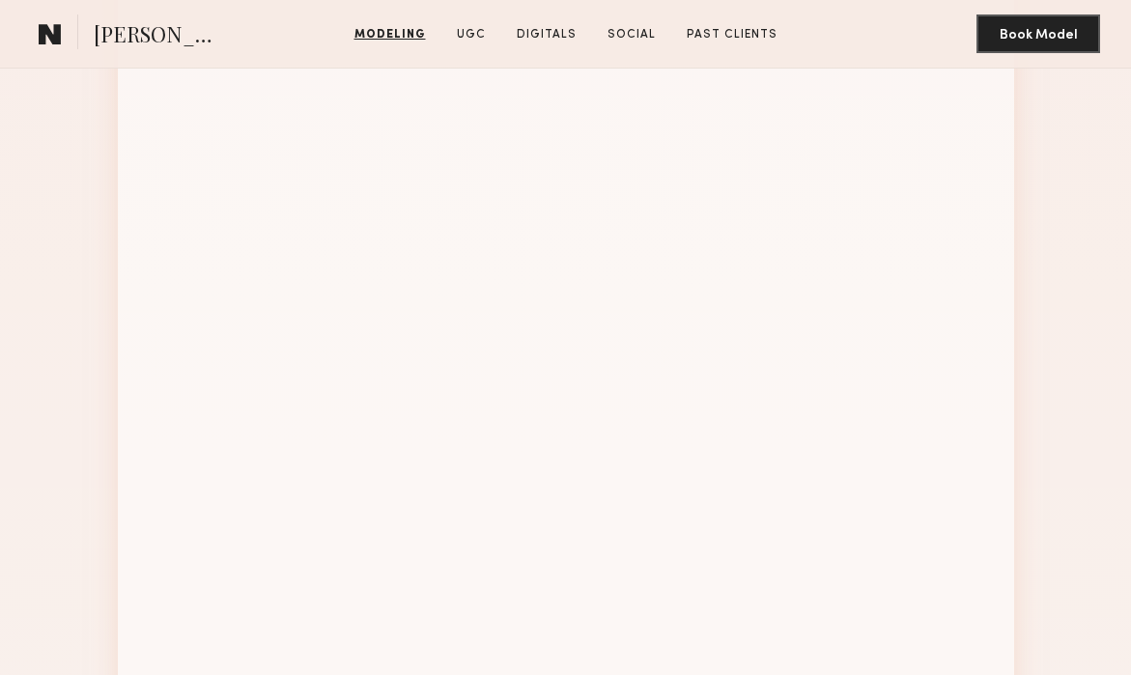
scroll to position [2114, 0]
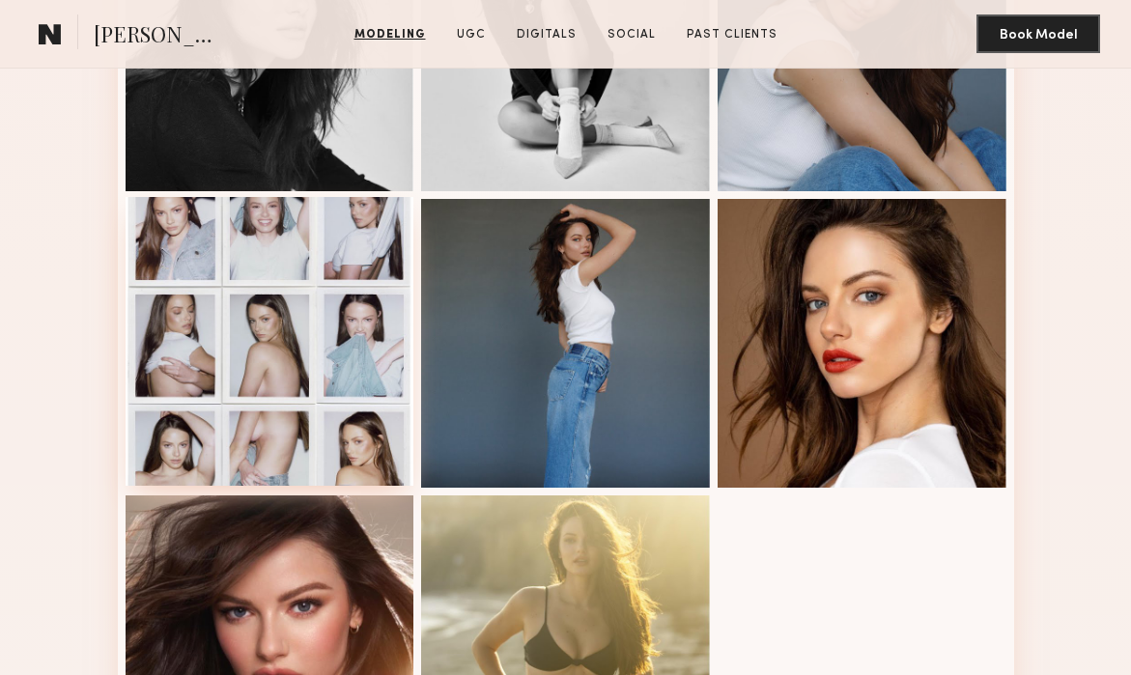
click at [235, 368] on div at bounding box center [270, 341] width 289 height 289
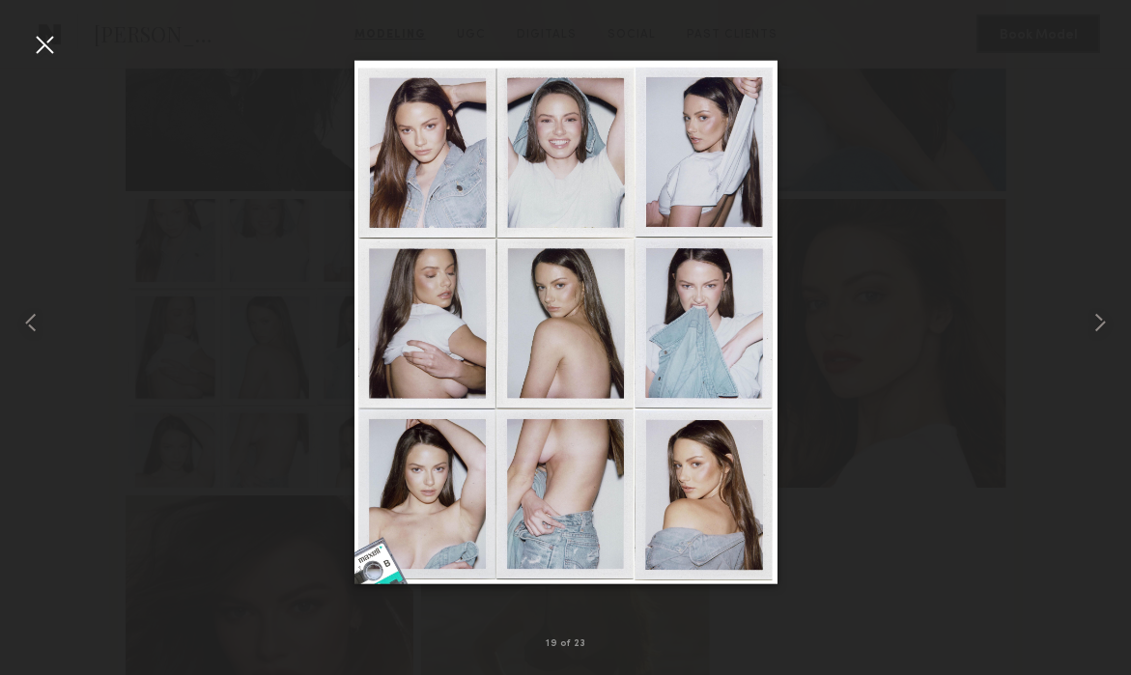
click at [49, 34] on div at bounding box center [44, 44] width 31 height 31
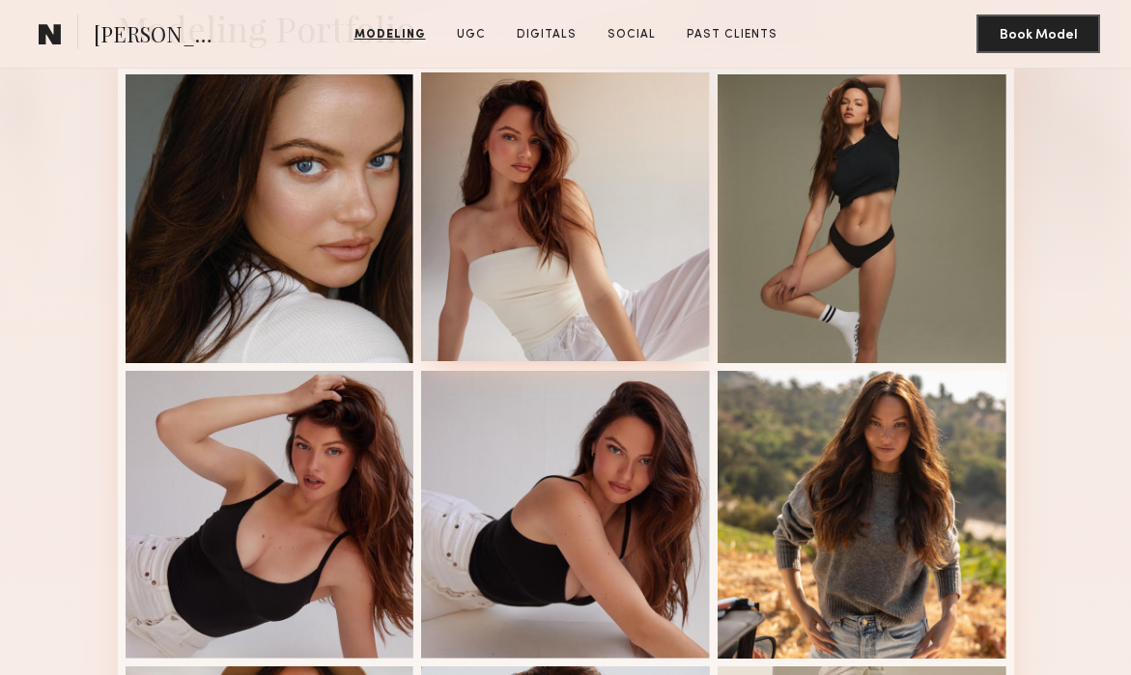
scroll to position [0, 0]
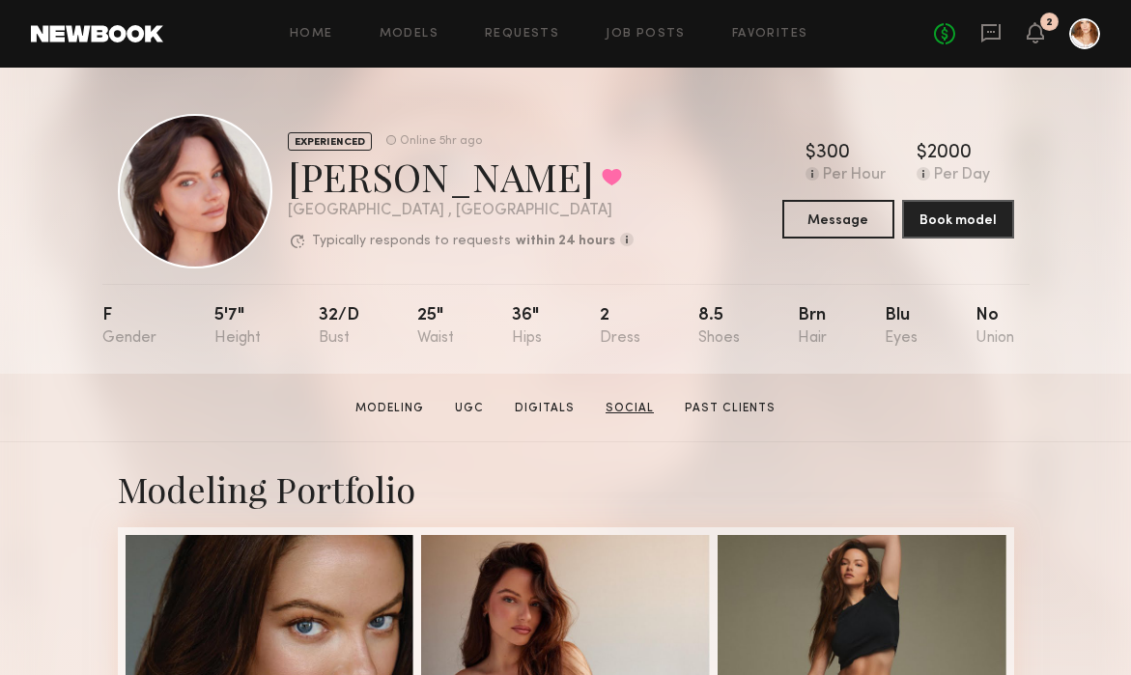
click at [647, 409] on link "Social" at bounding box center [630, 408] width 64 height 17
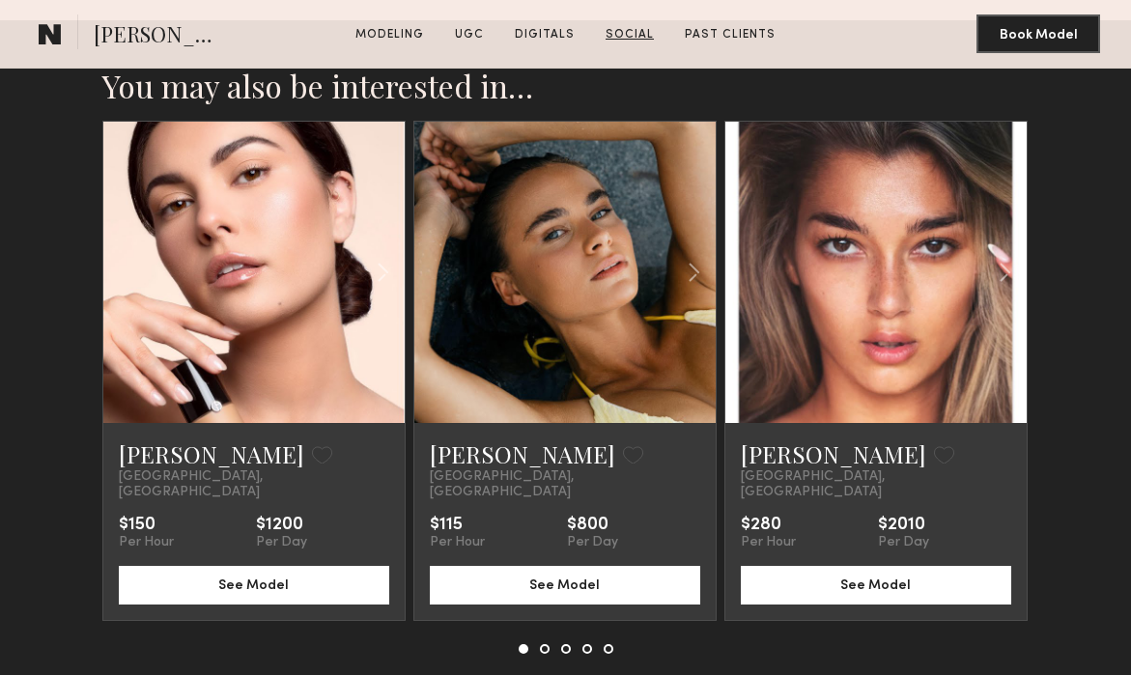
scroll to position [5734, 0]
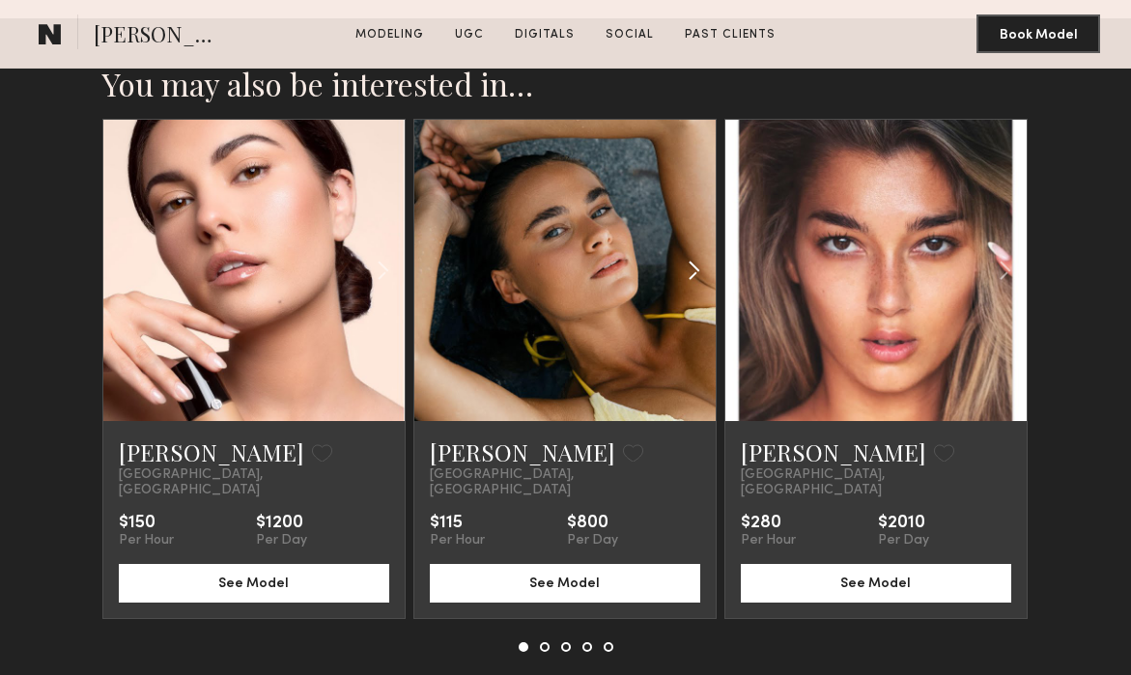
click at [690, 252] on common-icon at bounding box center [694, 270] width 28 height 37
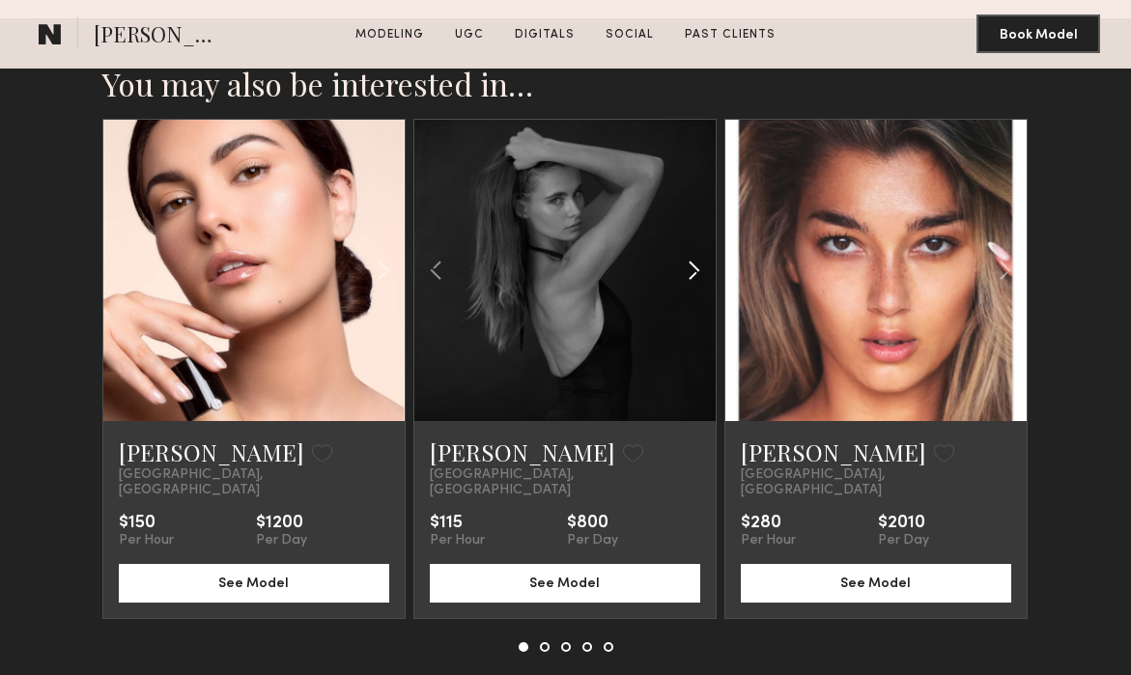
click at [690, 252] on common-icon at bounding box center [694, 270] width 28 height 37
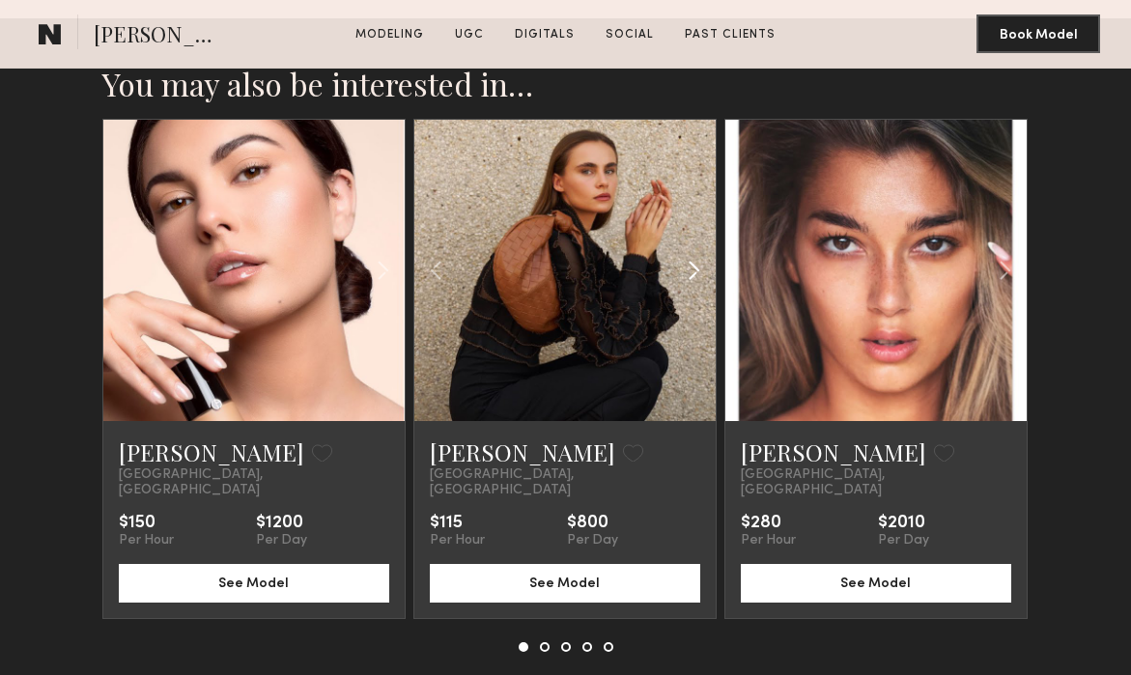
click at [690, 252] on common-icon at bounding box center [694, 270] width 28 height 37
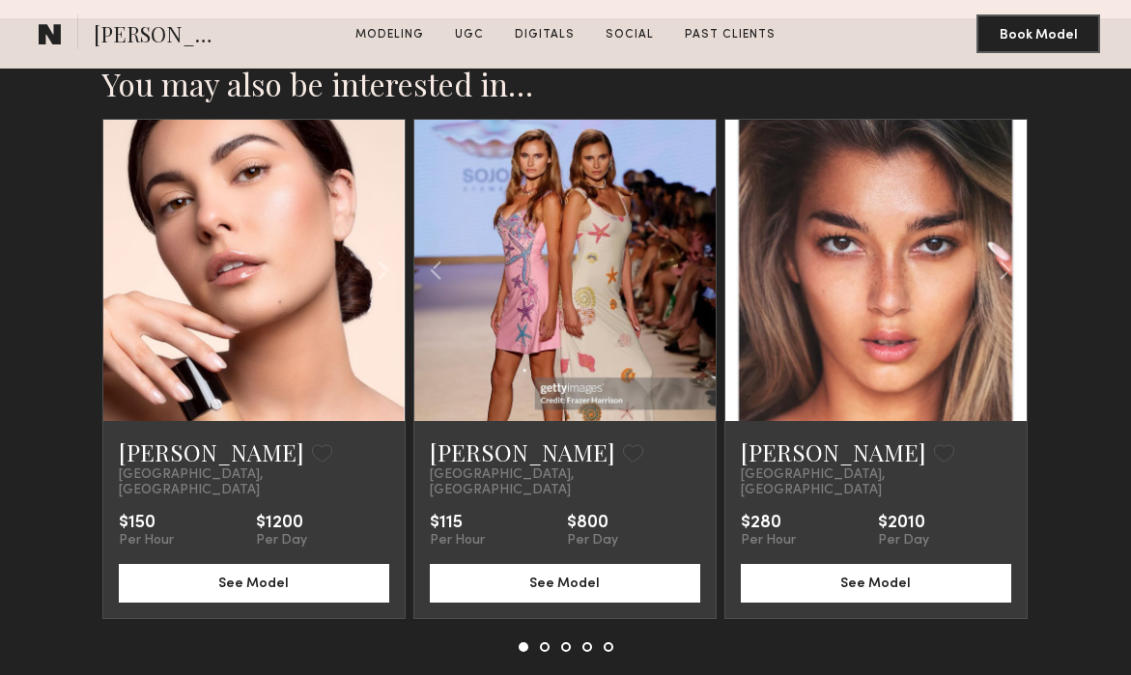
click at [690, 230] on div at bounding box center [565, 270] width 301 height 301
click at [682, 236] on div at bounding box center [565, 270] width 301 height 301
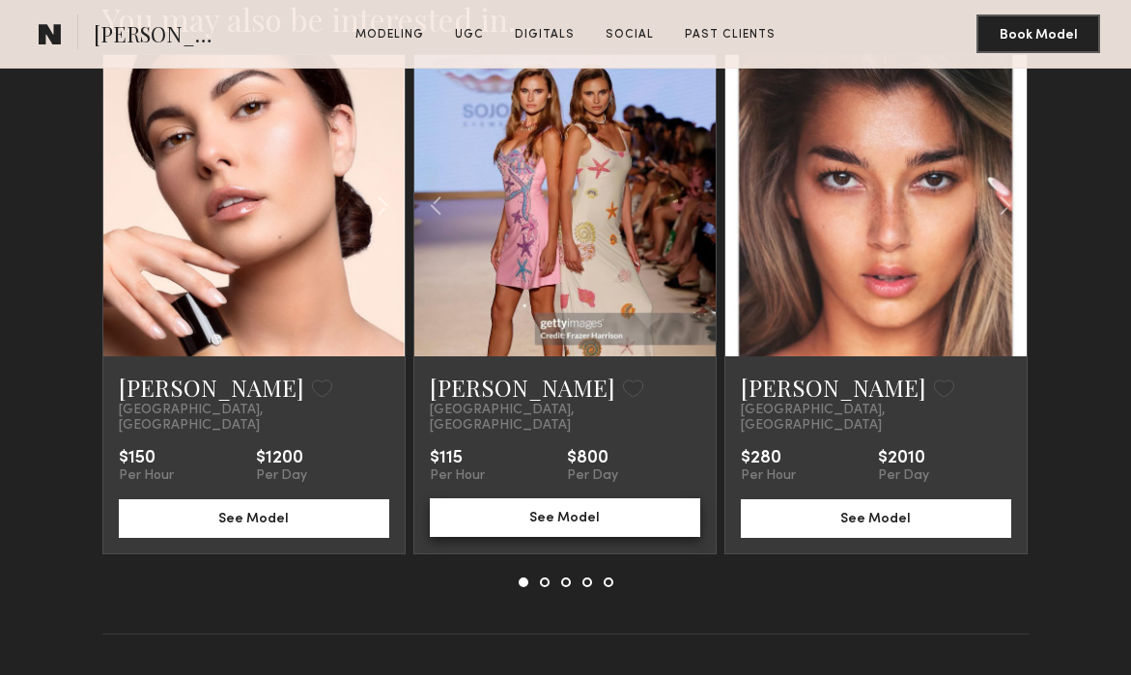
click at [593, 499] on button "See Model" at bounding box center [565, 518] width 271 height 39
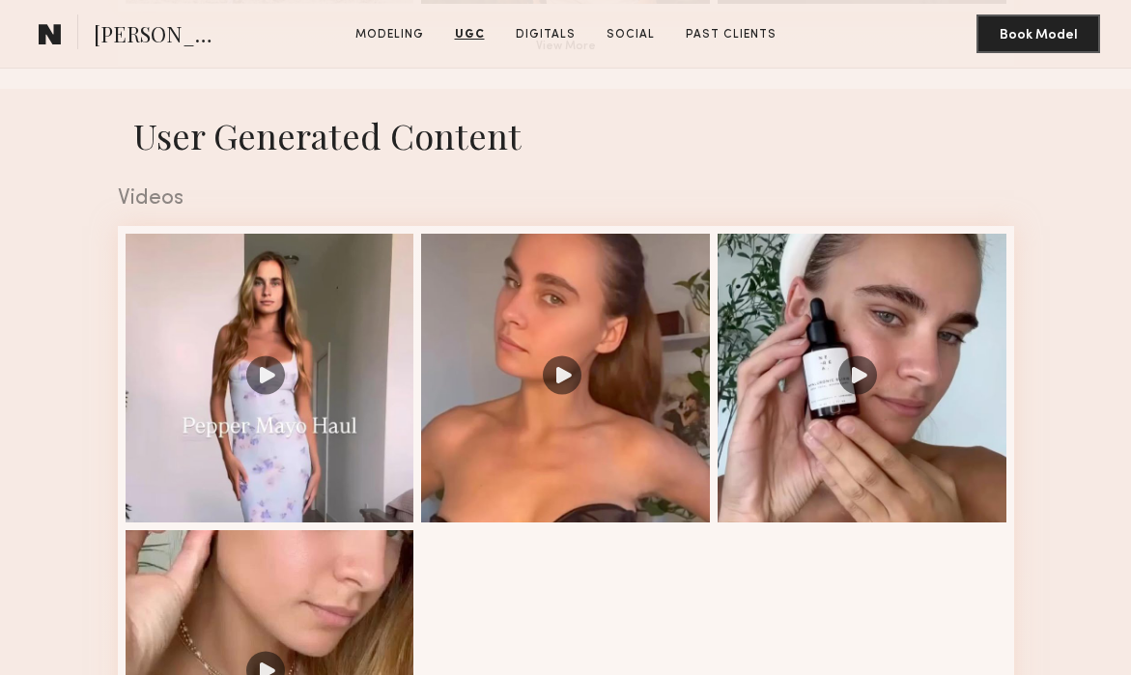
scroll to position [1711, 0]
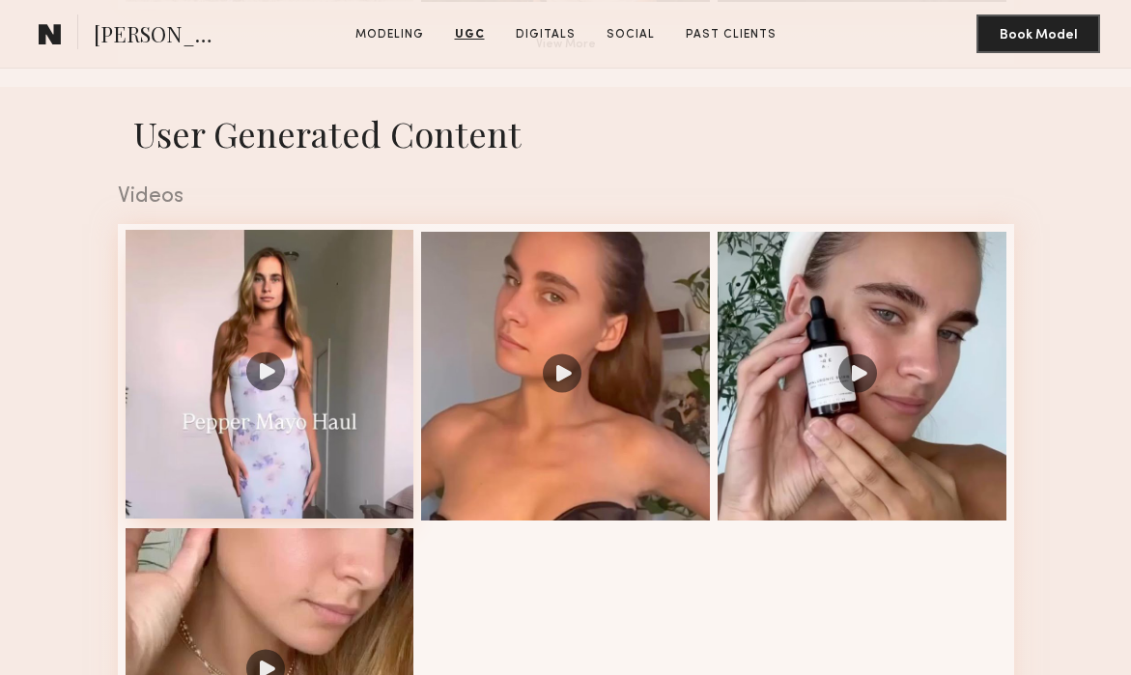
click at [265, 373] on div at bounding box center [270, 374] width 289 height 289
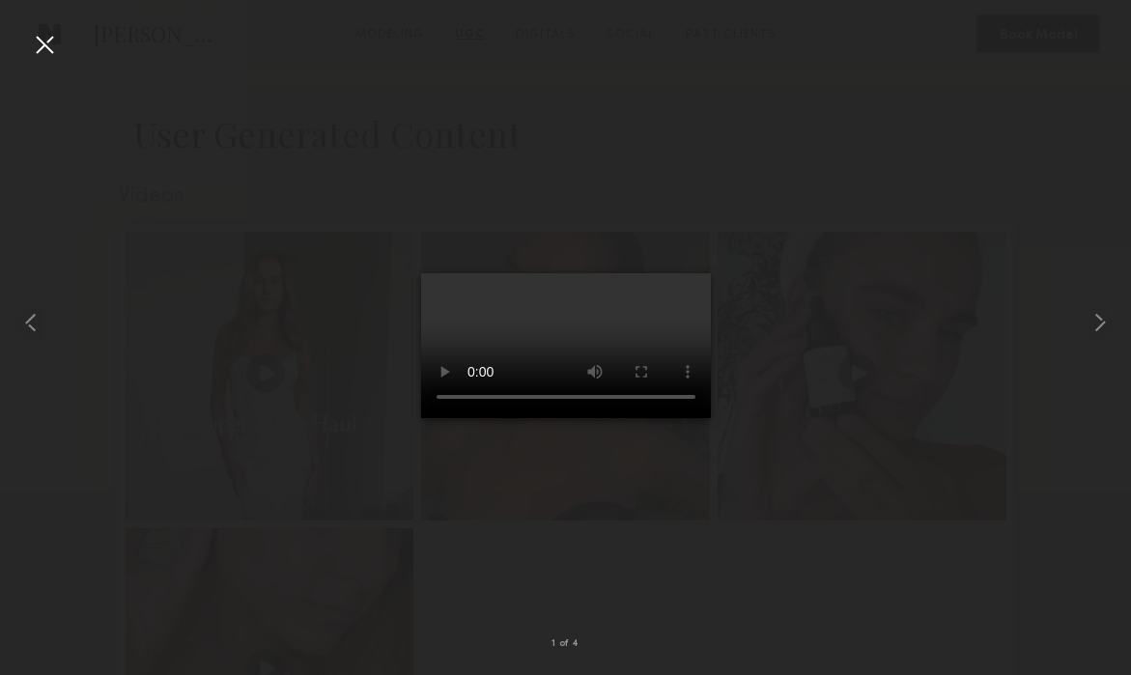
click at [43, 49] on div at bounding box center [44, 44] width 31 height 31
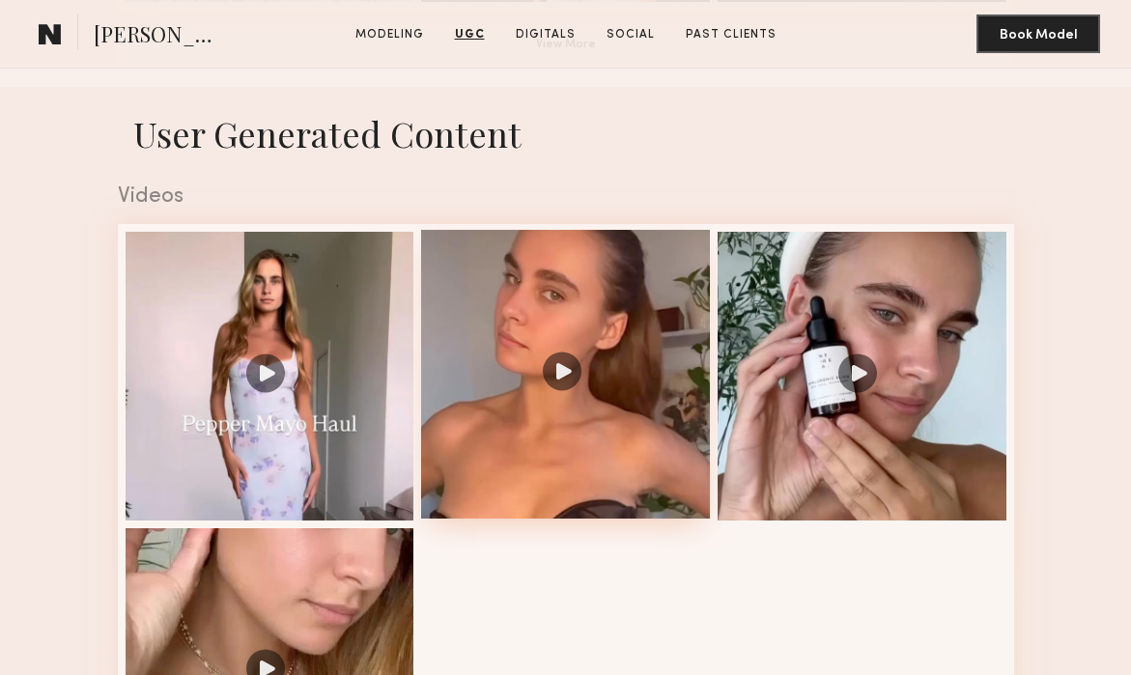
click at [559, 376] on div at bounding box center [565, 374] width 289 height 289
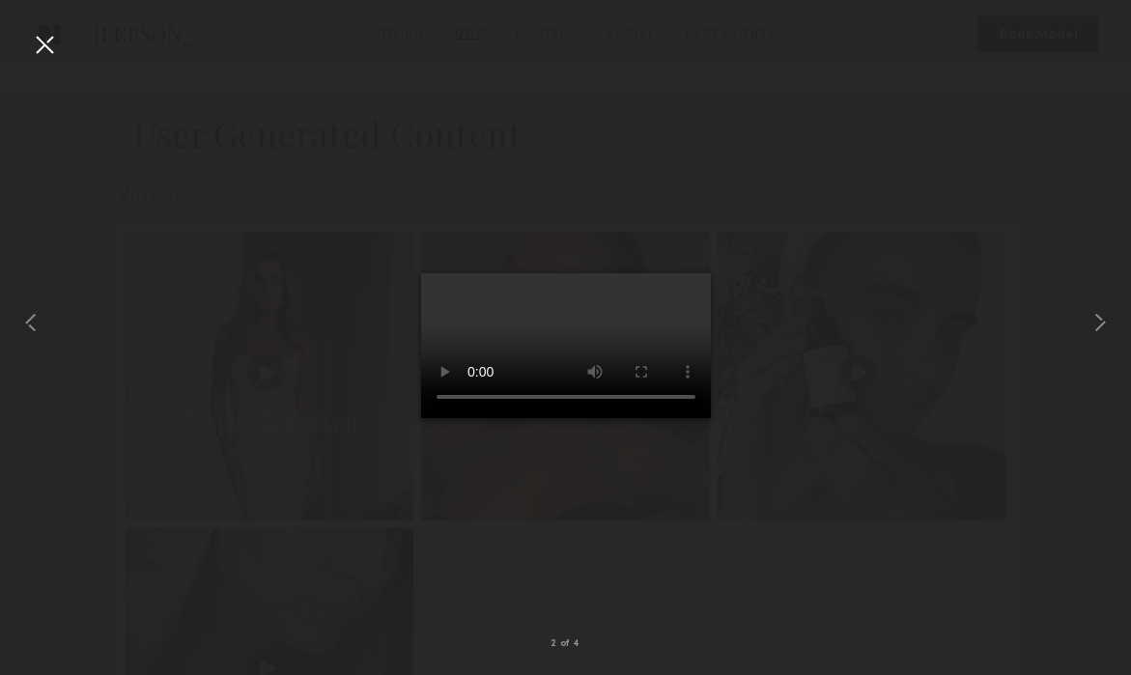
click at [43, 51] on div at bounding box center [44, 44] width 31 height 31
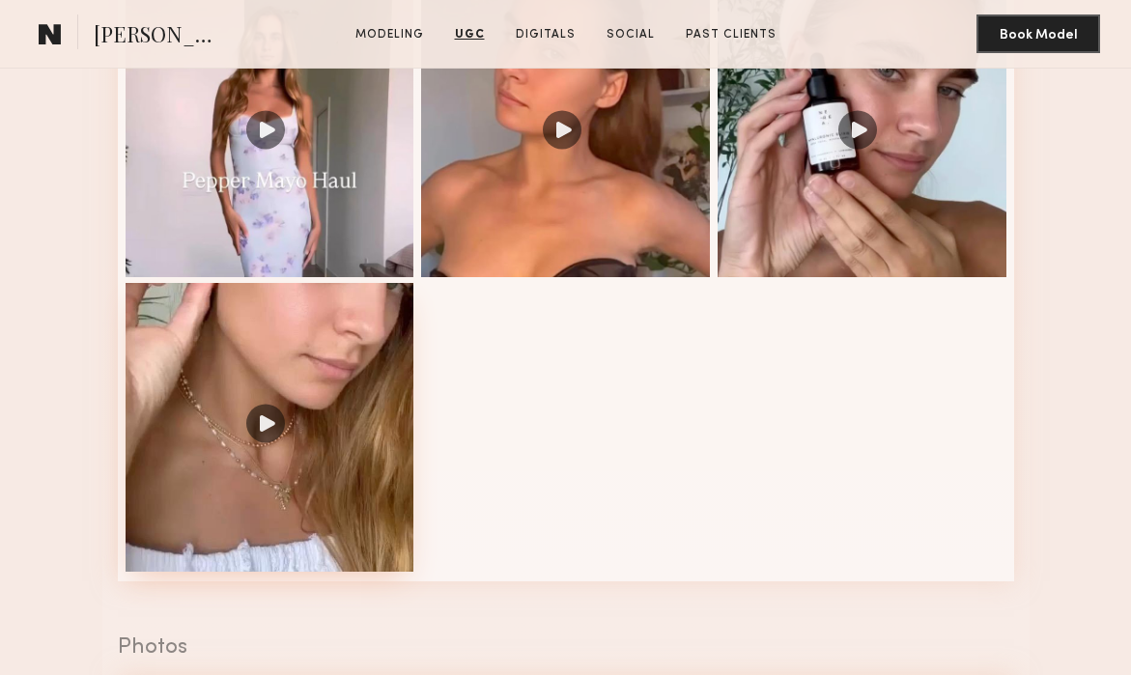
scroll to position [1958, 0]
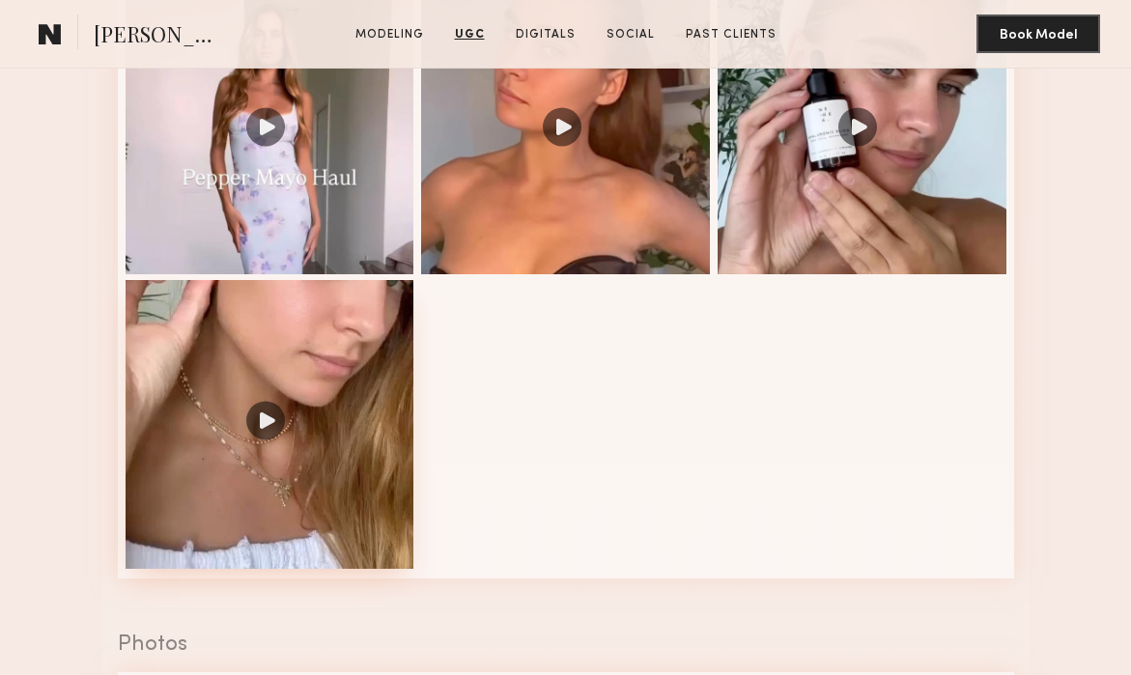
click at [276, 410] on div at bounding box center [270, 424] width 289 height 289
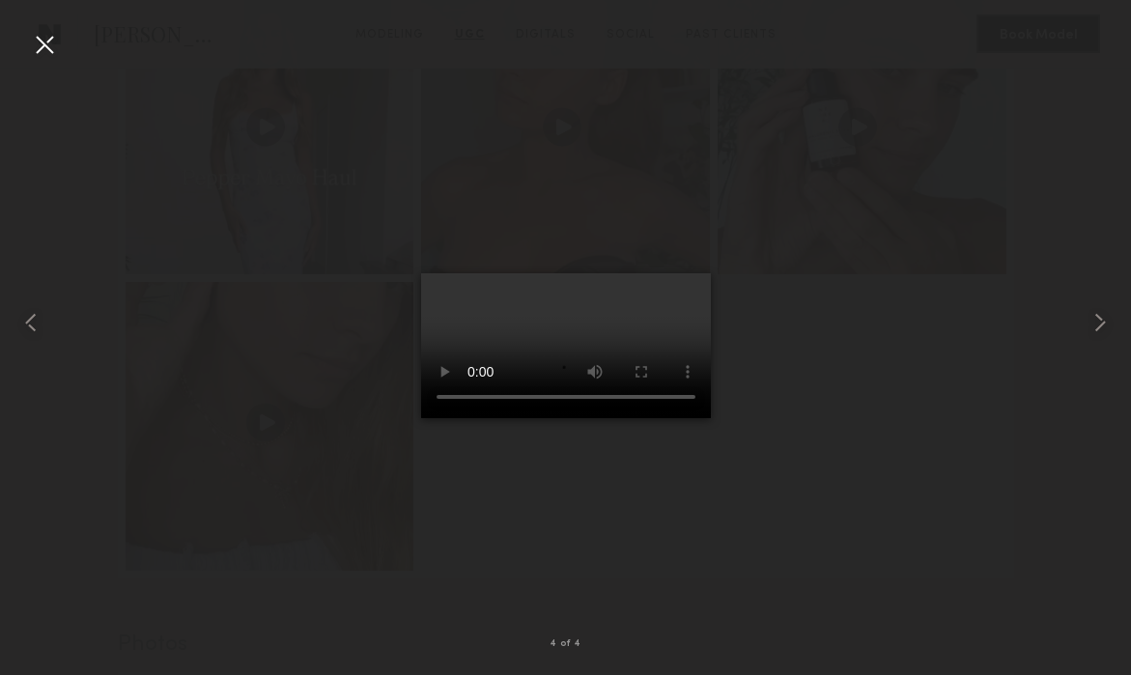
click at [43, 30] on div at bounding box center [44, 44] width 31 height 31
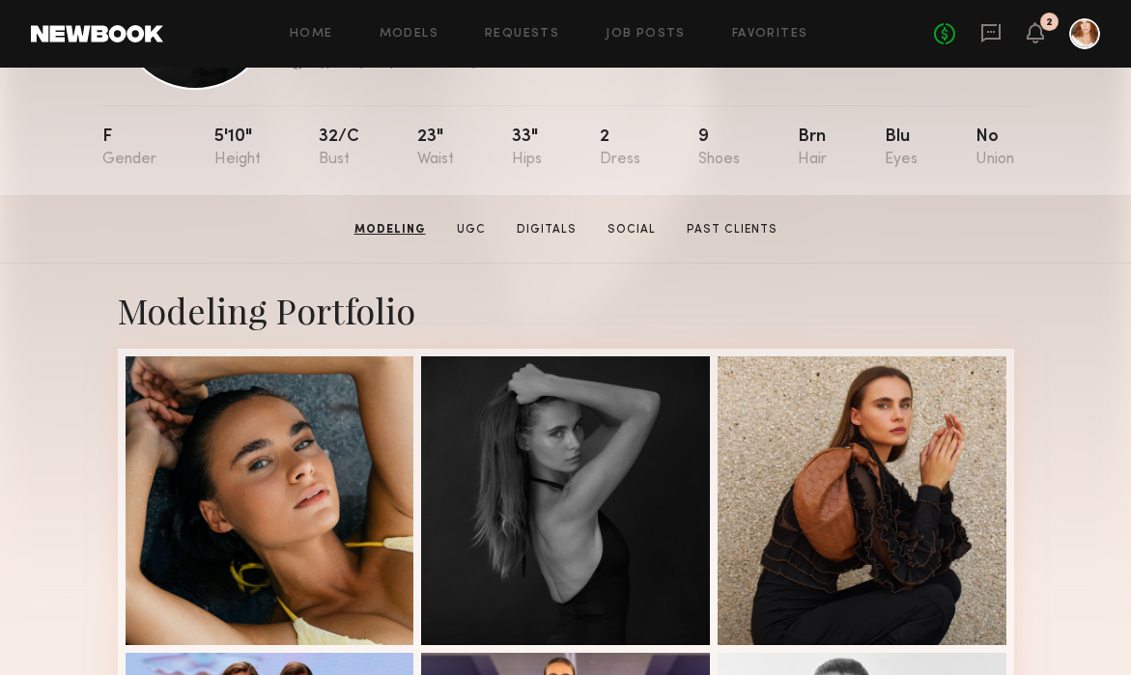
scroll to position [0, 0]
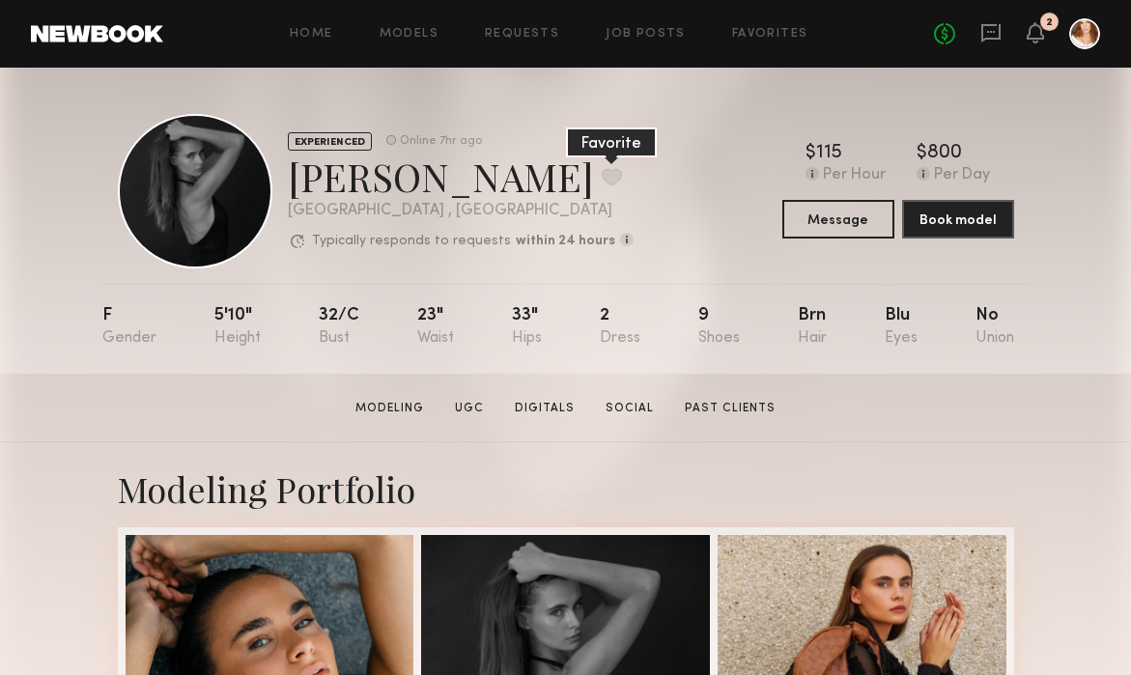
click at [602, 175] on button at bounding box center [612, 176] width 20 height 17
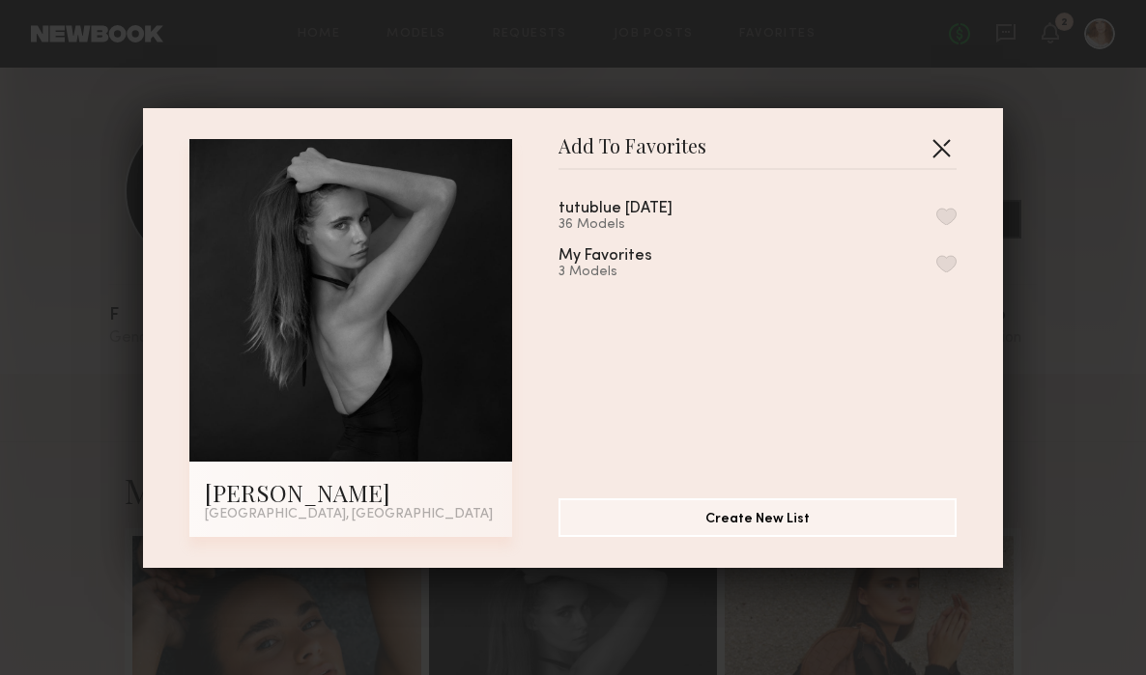
click at [932, 147] on button "button" at bounding box center [941, 147] width 31 height 31
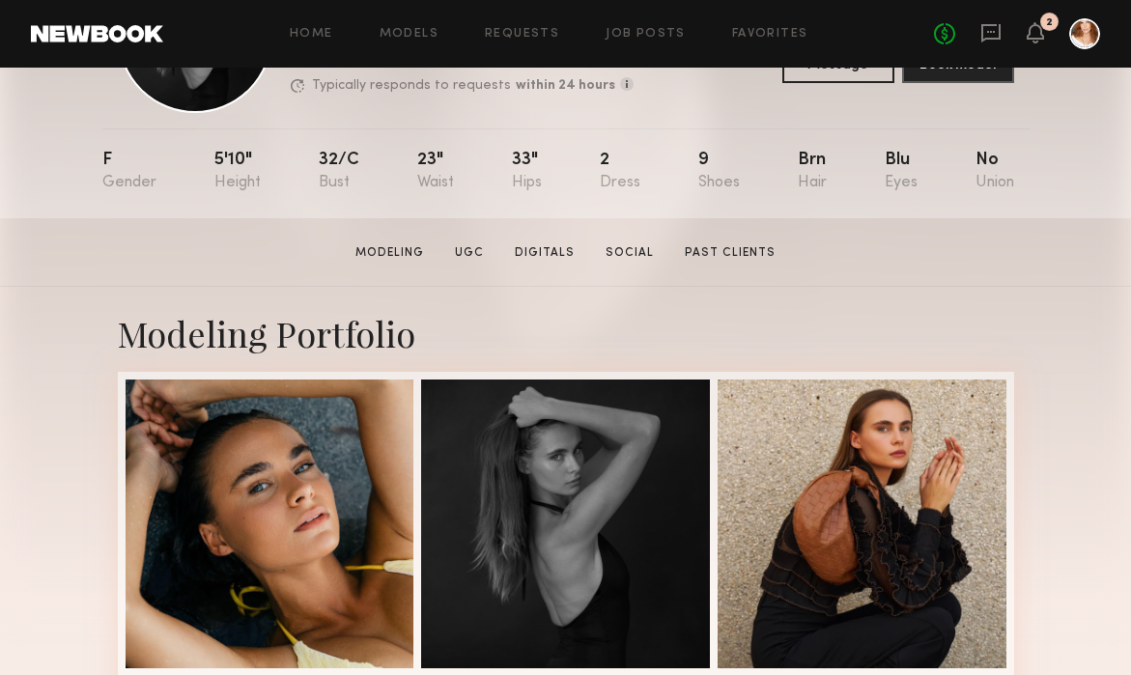
scroll to position [158, 0]
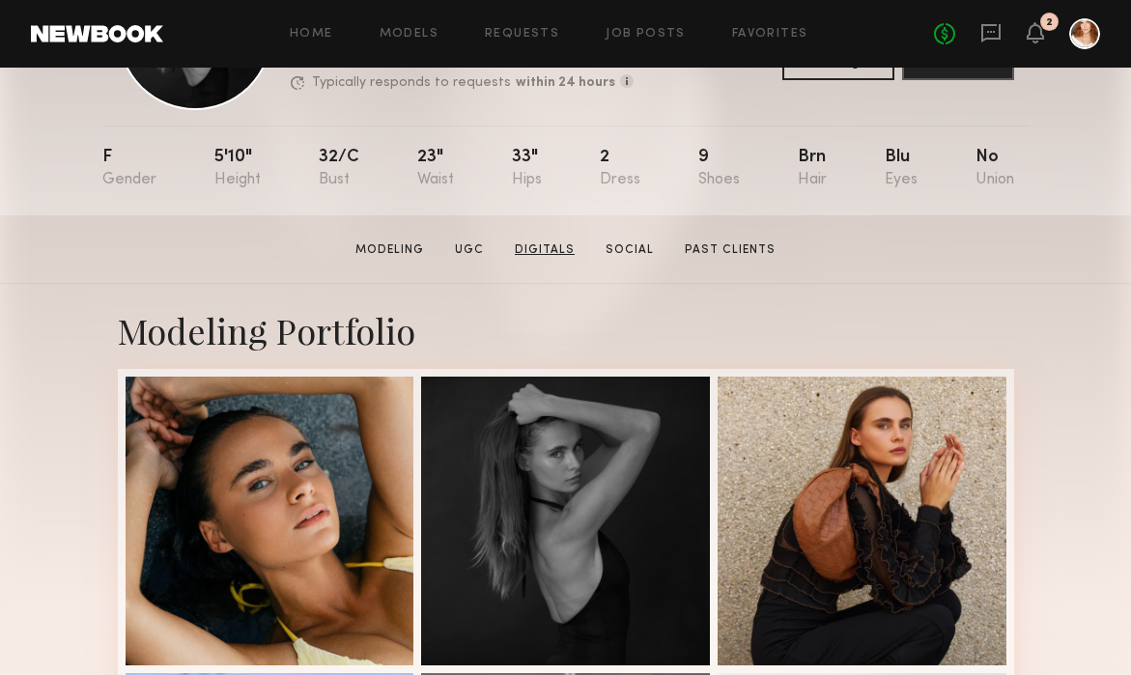
click at [537, 243] on link "Digitals" at bounding box center [544, 250] width 75 height 17
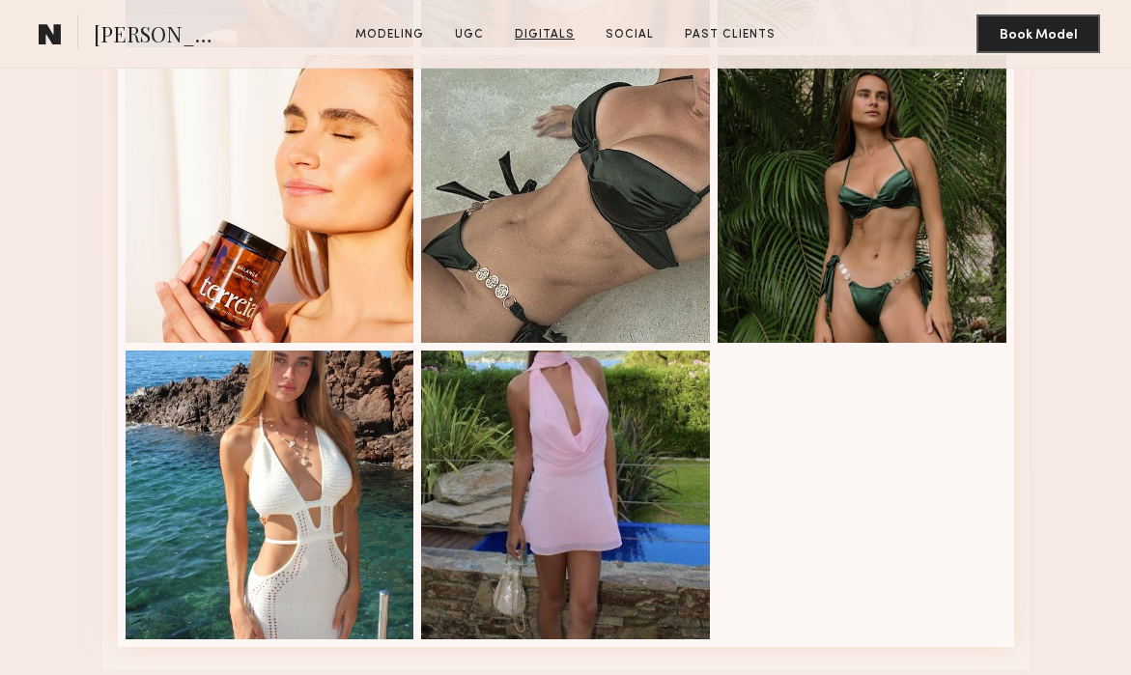
scroll to position [3730, 0]
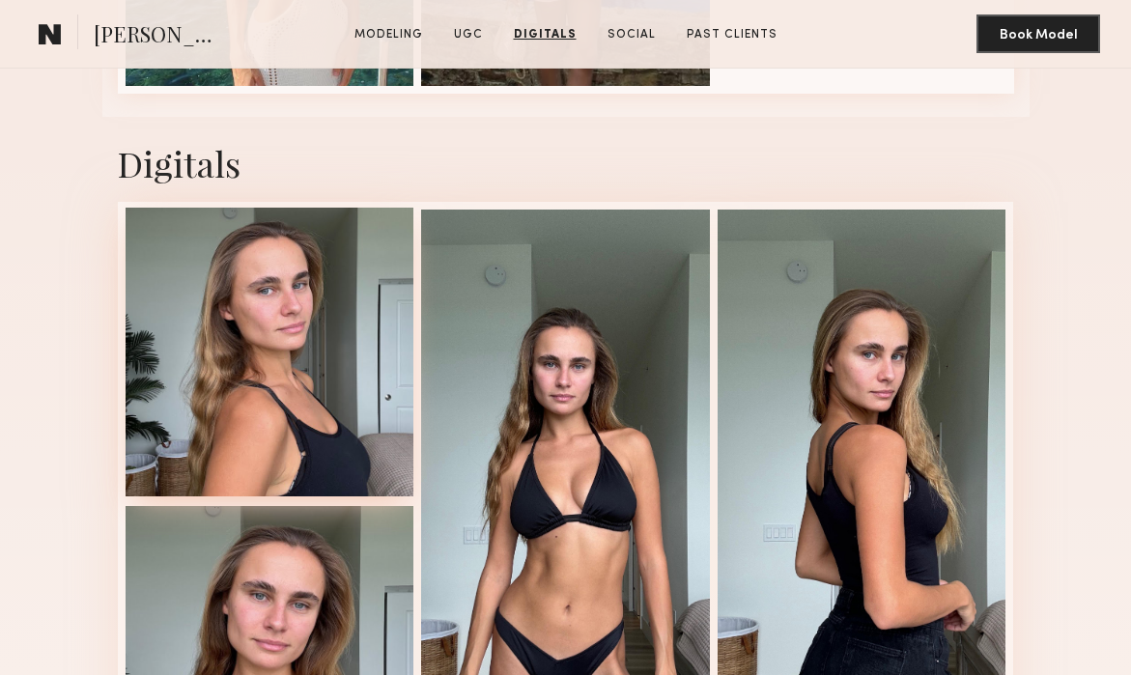
click at [215, 329] on div at bounding box center [270, 352] width 289 height 289
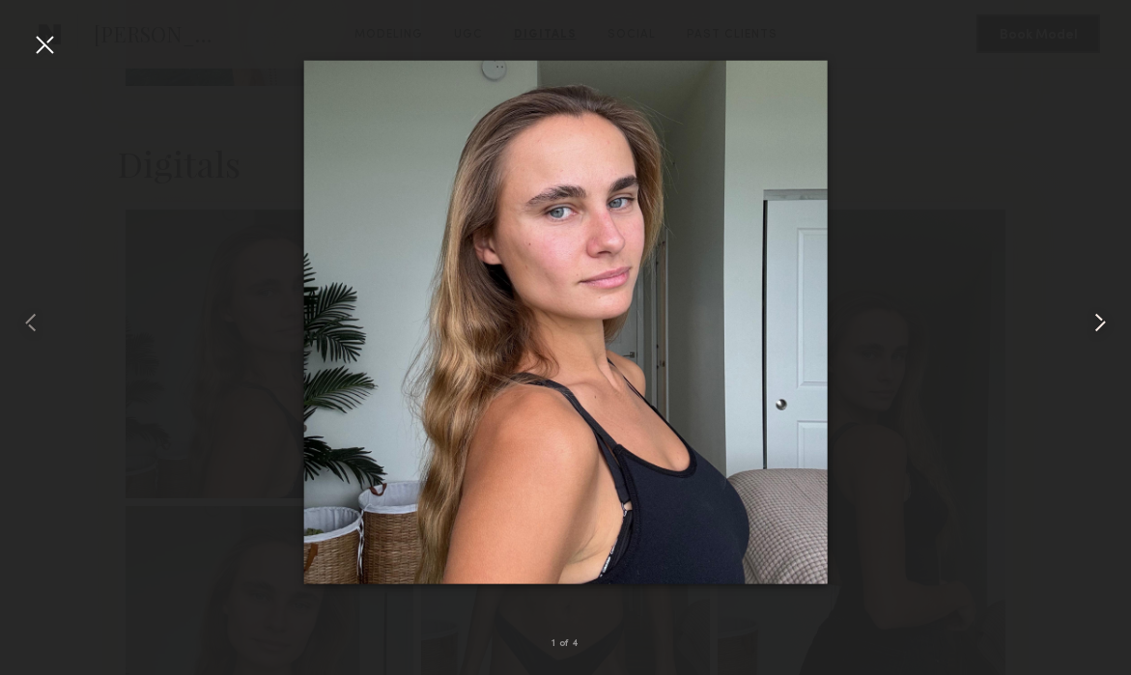
click at [1099, 323] on common-icon at bounding box center [1100, 322] width 31 height 31
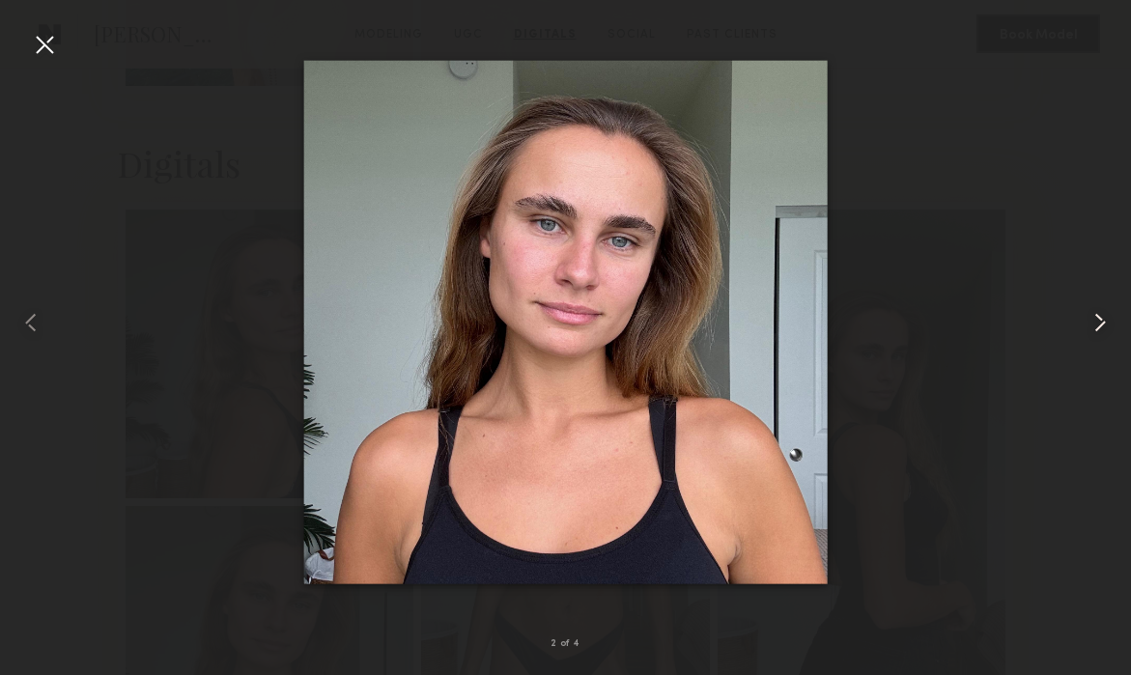
click at [1099, 323] on common-icon at bounding box center [1100, 322] width 31 height 31
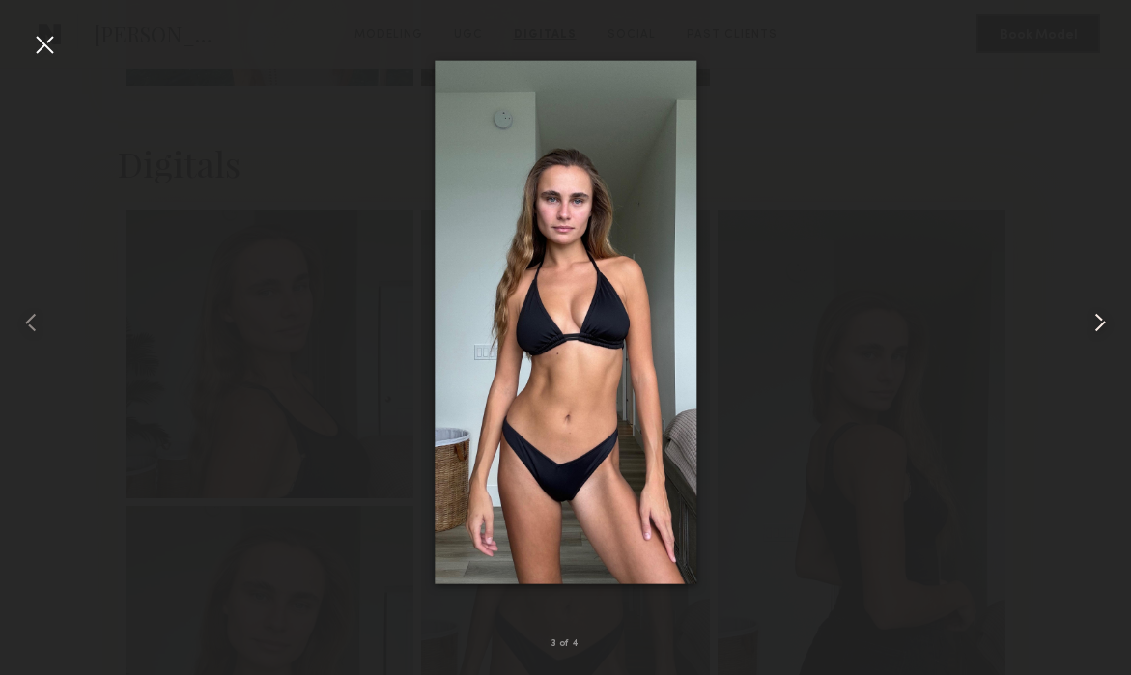
click at [1099, 323] on common-icon at bounding box center [1100, 322] width 31 height 31
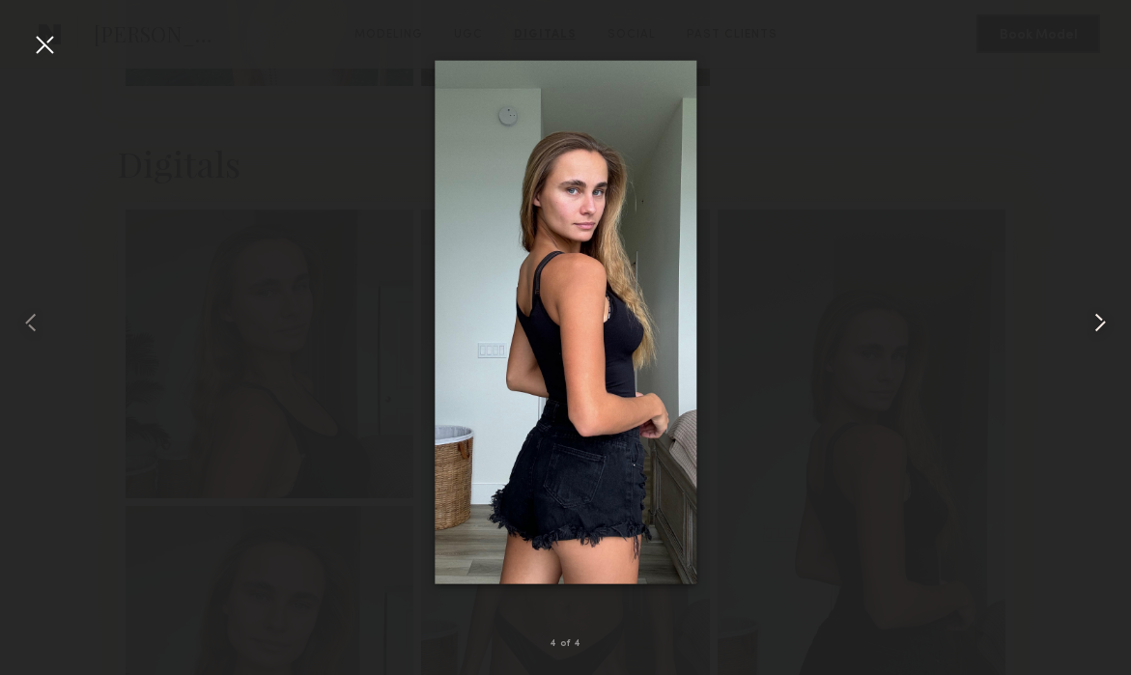
click at [1099, 323] on common-icon at bounding box center [1100, 322] width 31 height 31
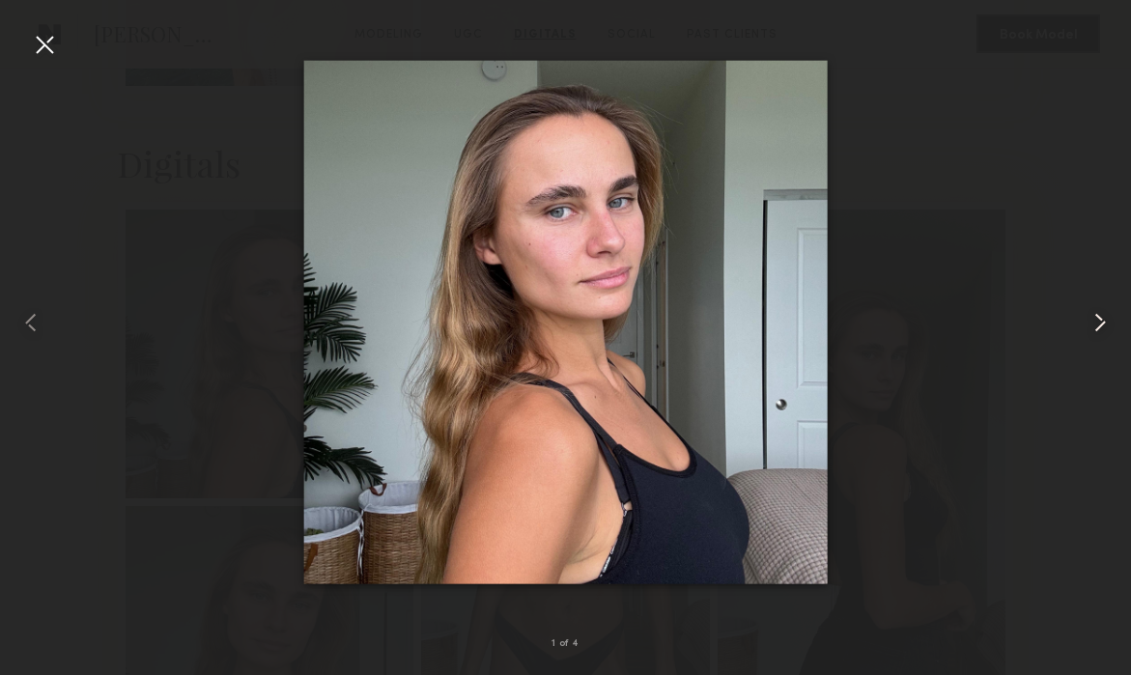
click at [1099, 323] on common-icon at bounding box center [1100, 322] width 31 height 31
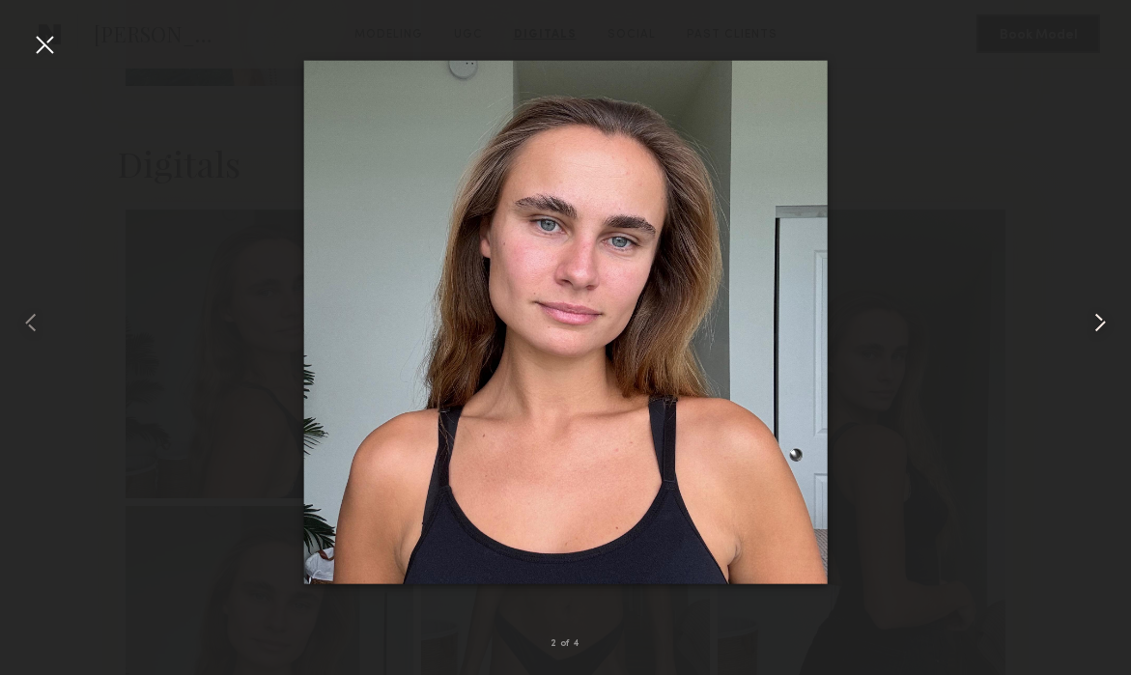
click at [1099, 323] on common-icon at bounding box center [1100, 322] width 31 height 31
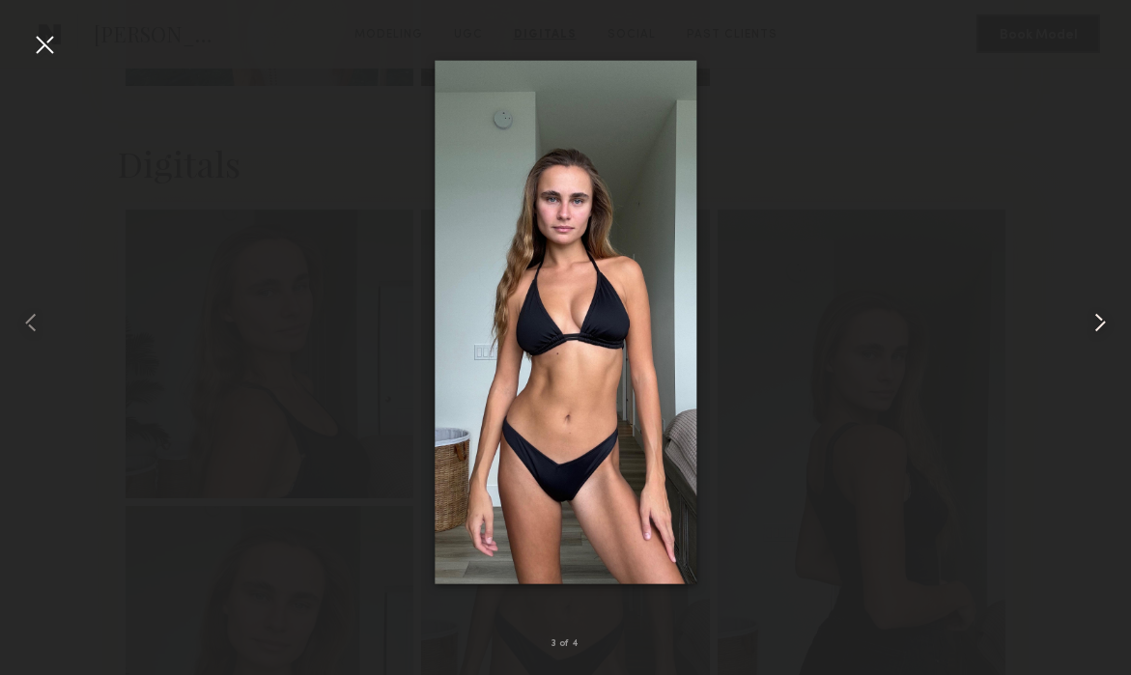
click at [1099, 323] on common-icon at bounding box center [1100, 322] width 31 height 31
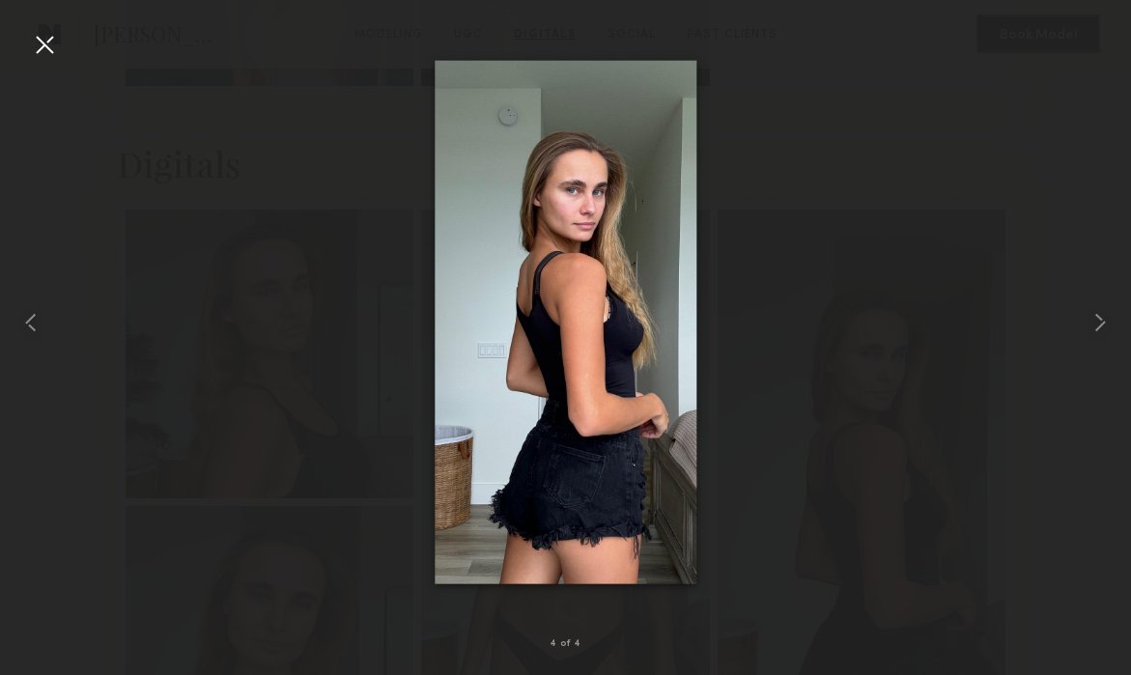
click at [48, 43] on div at bounding box center [44, 44] width 31 height 31
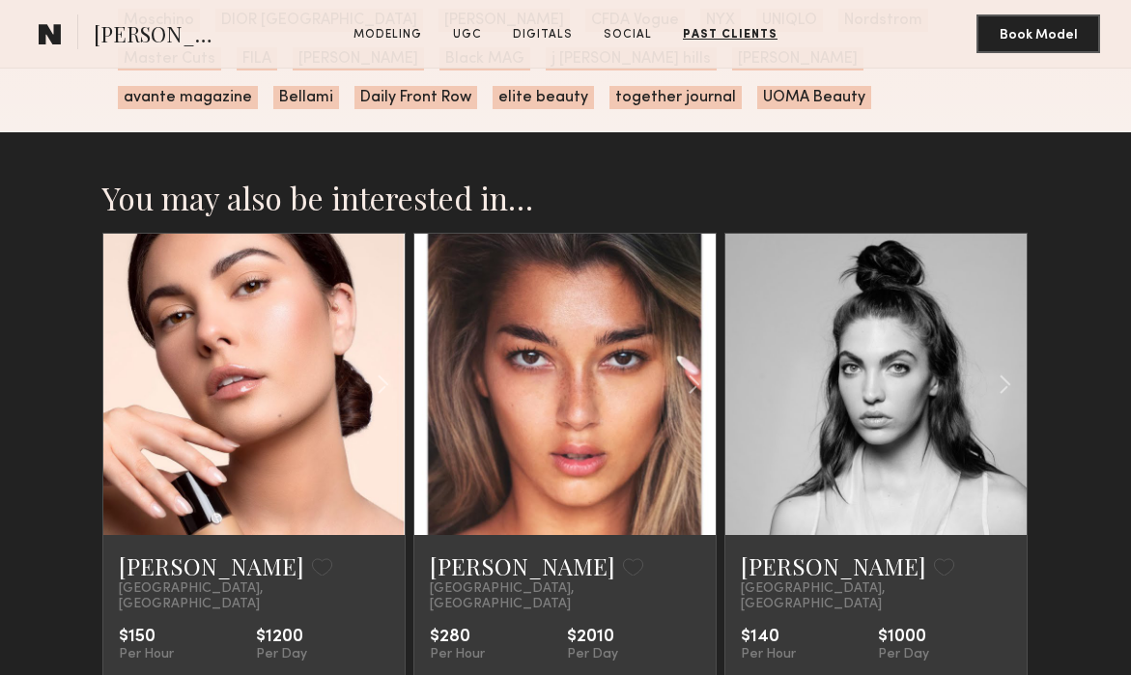
scroll to position [4751, 0]
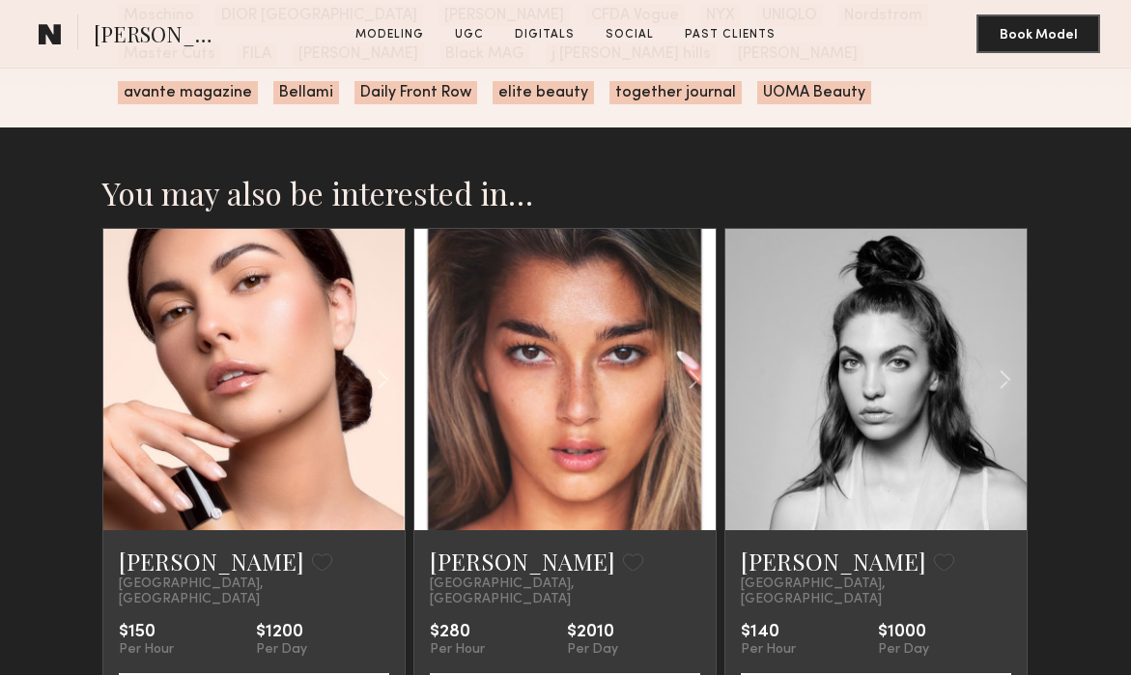
click at [518, 407] on link at bounding box center [564, 379] width 102 height 301
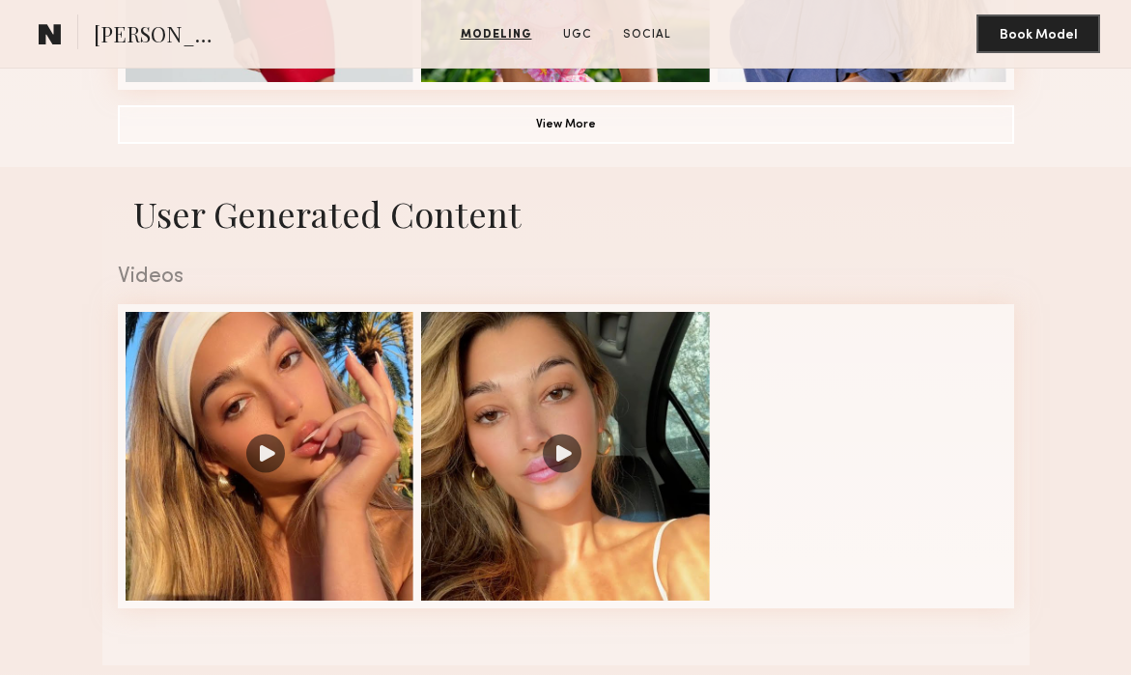
scroll to position [1644, 0]
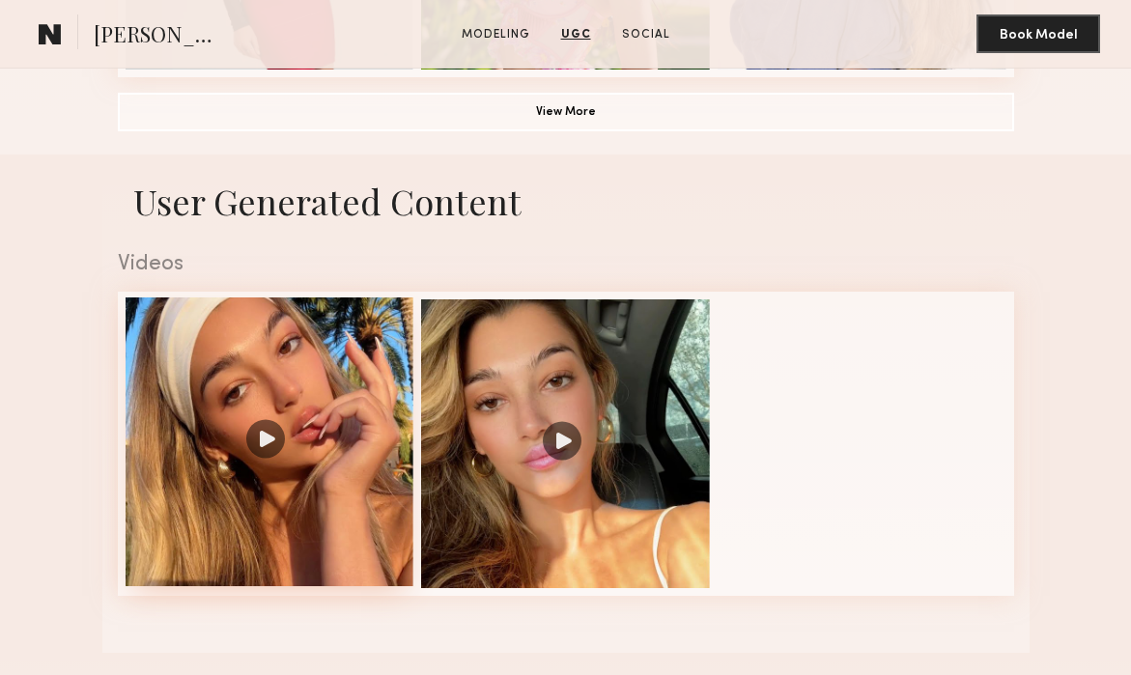
click at [264, 429] on div at bounding box center [270, 442] width 289 height 289
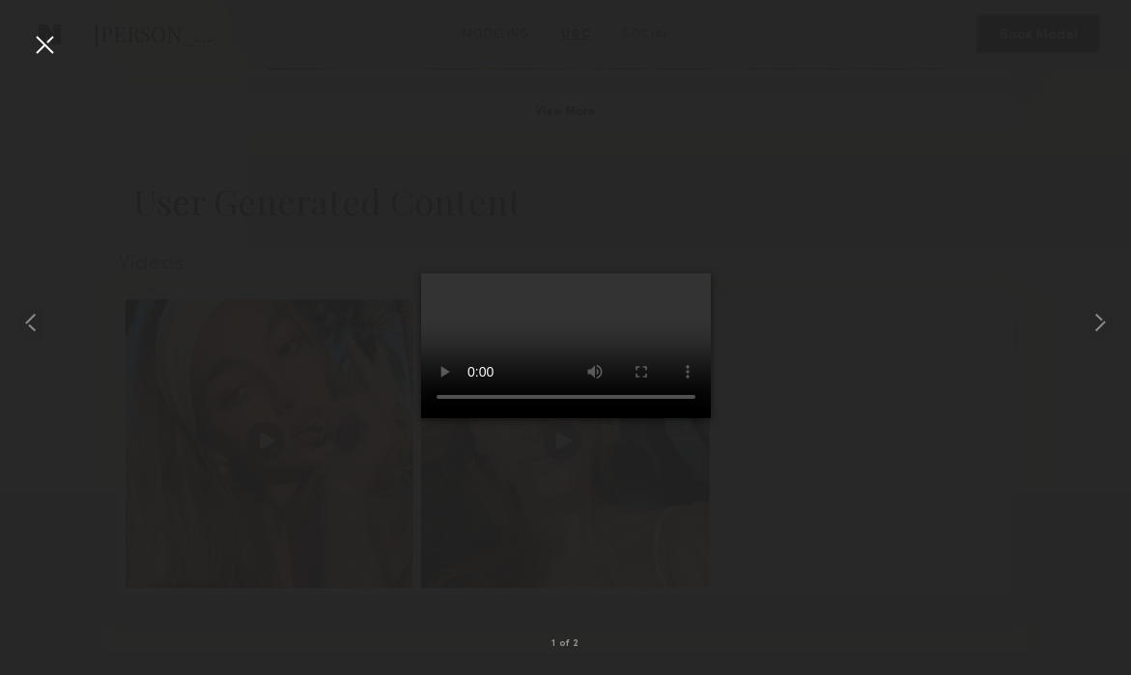
click at [44, 39] on div at bounding box center [44, 44] width 31 height 31
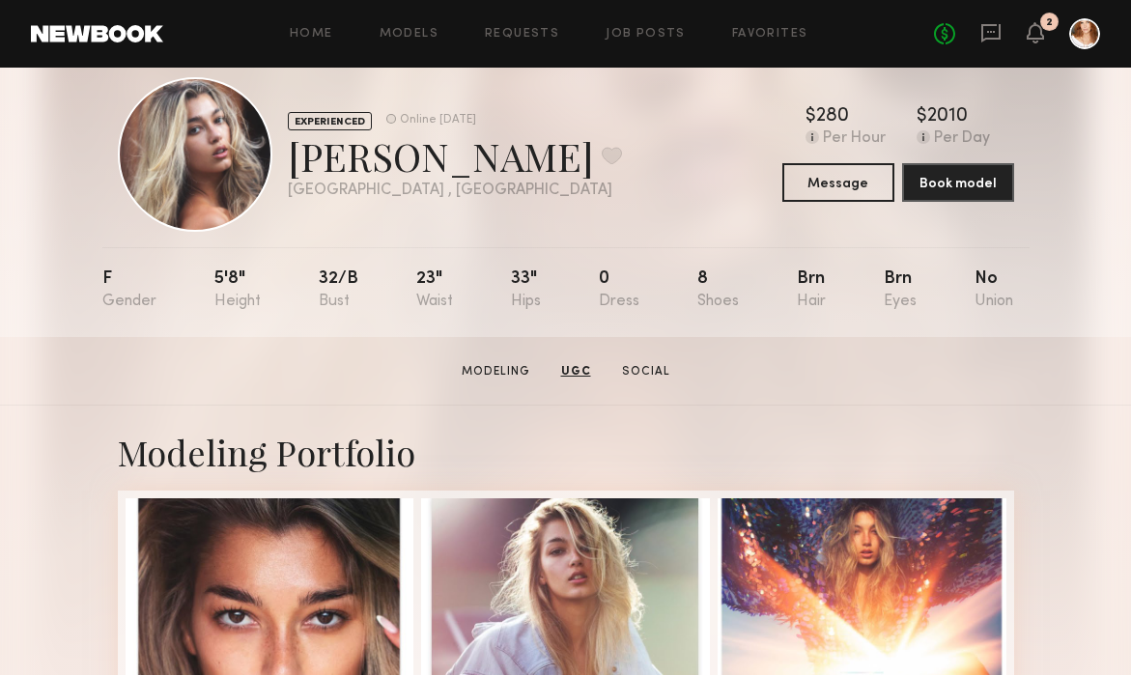
scroll to position [0, 0]
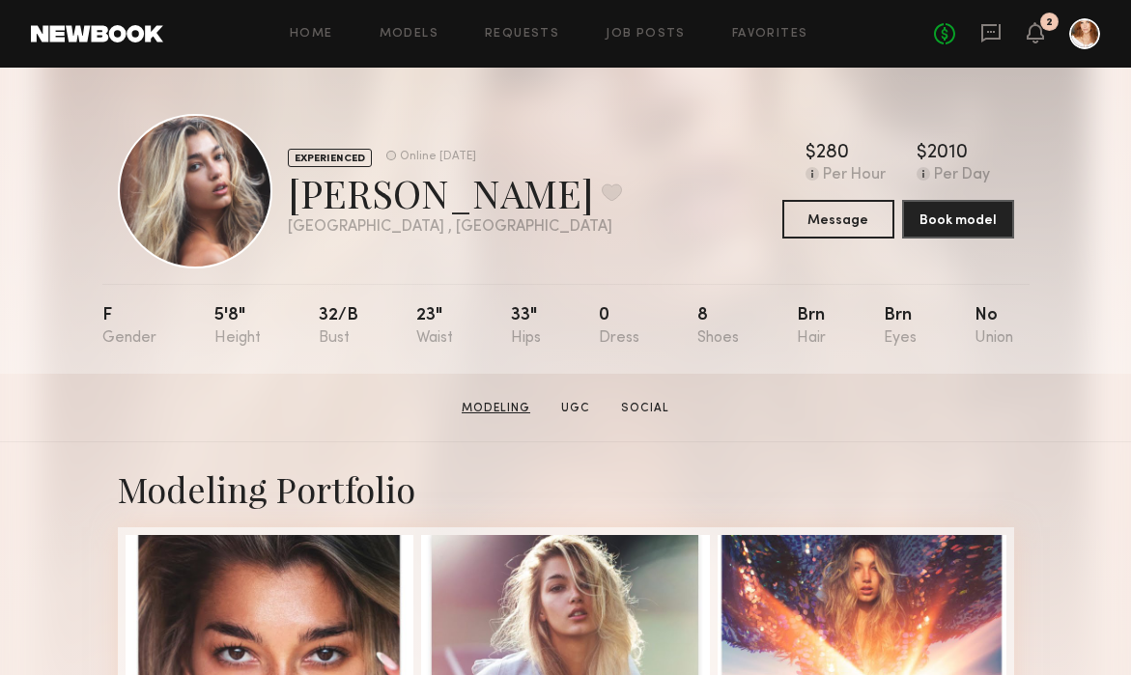
click at [502, 407] on link "Modeling" at bounding box center [496, 408] width 84 height 17
click at [301, 37] on link "Home" at bounding box center [311, 34] width 43 height 13
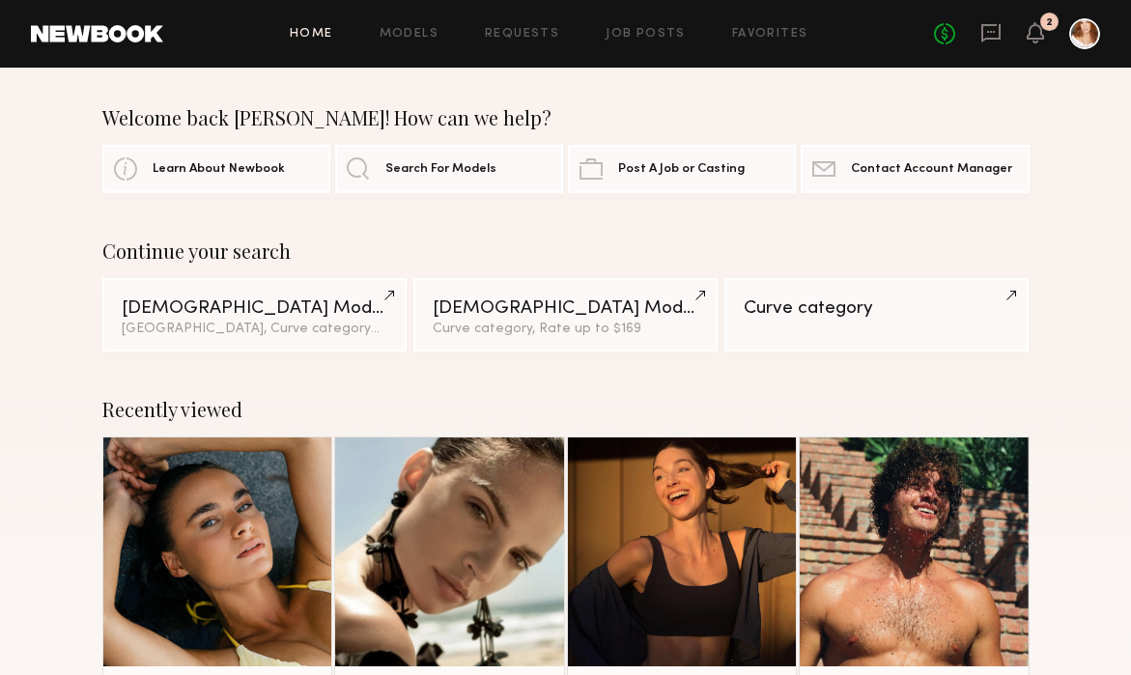
click at [474, 502] on link at bounding box center [449, 552] width 105 height 229
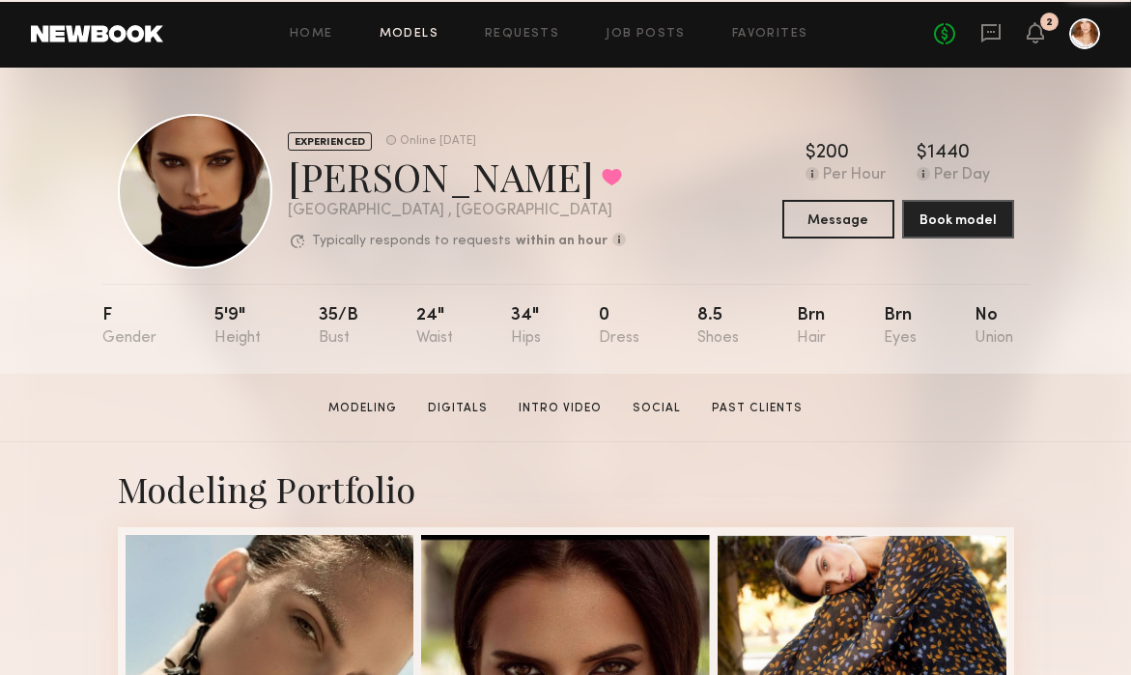
click at [412, 28] on link "Models" at bounding box center [409, 34] width 59 height 13
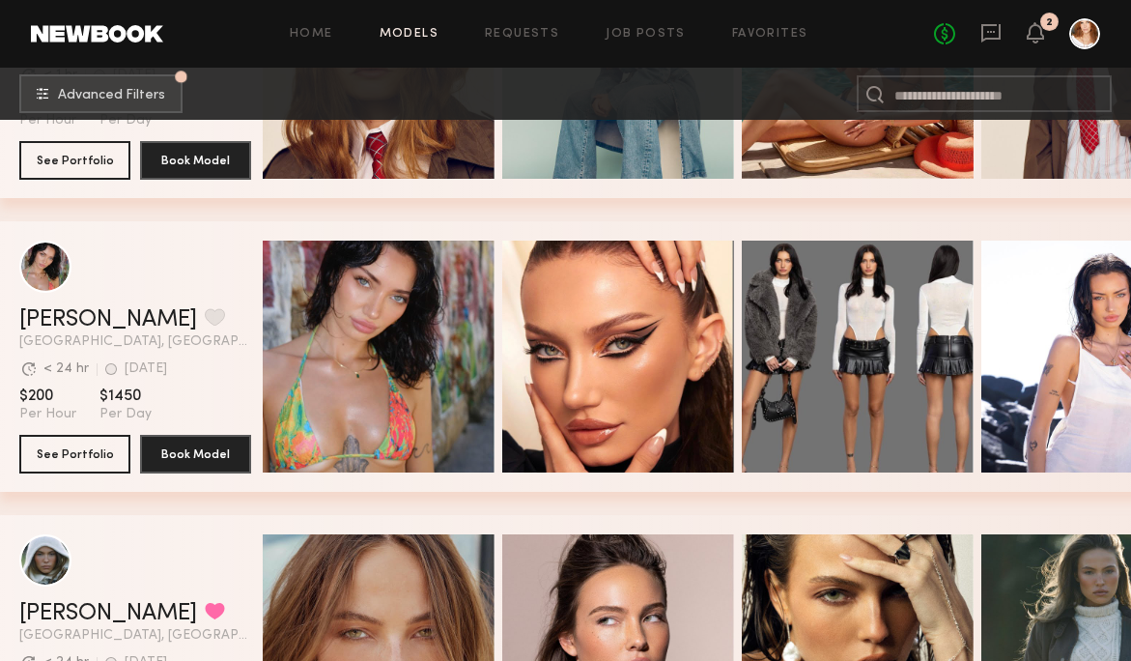
scroll to position [2270, 0]
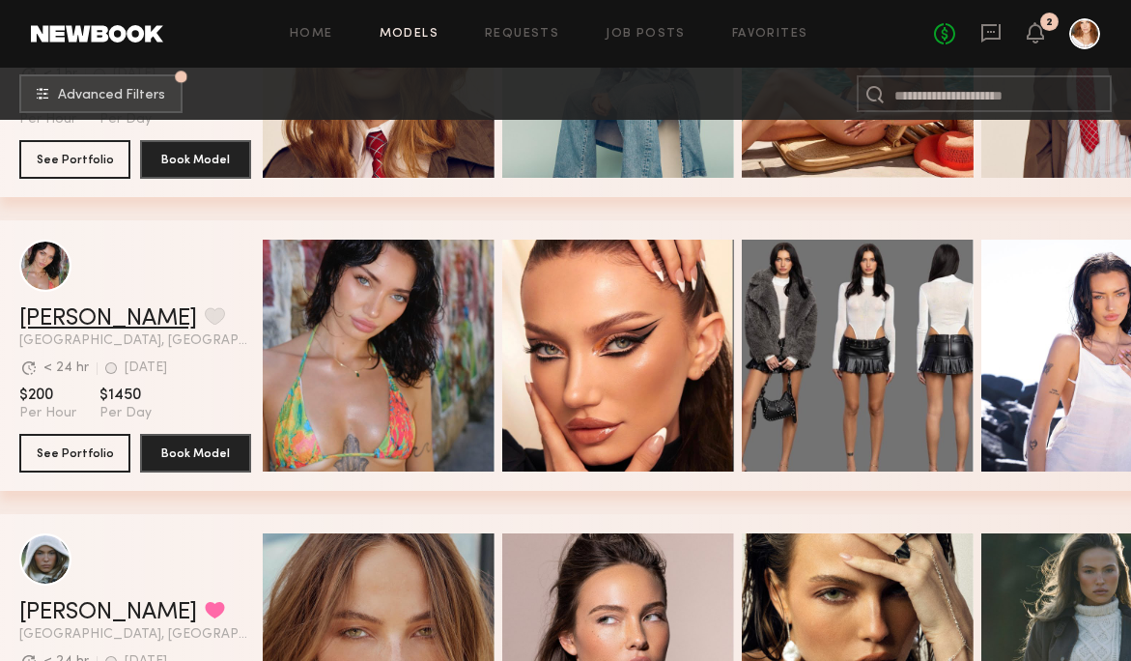
click at [100, 310] on link "[PERSON_NAME]" at bounding box center [108, 318] width 178 height 23
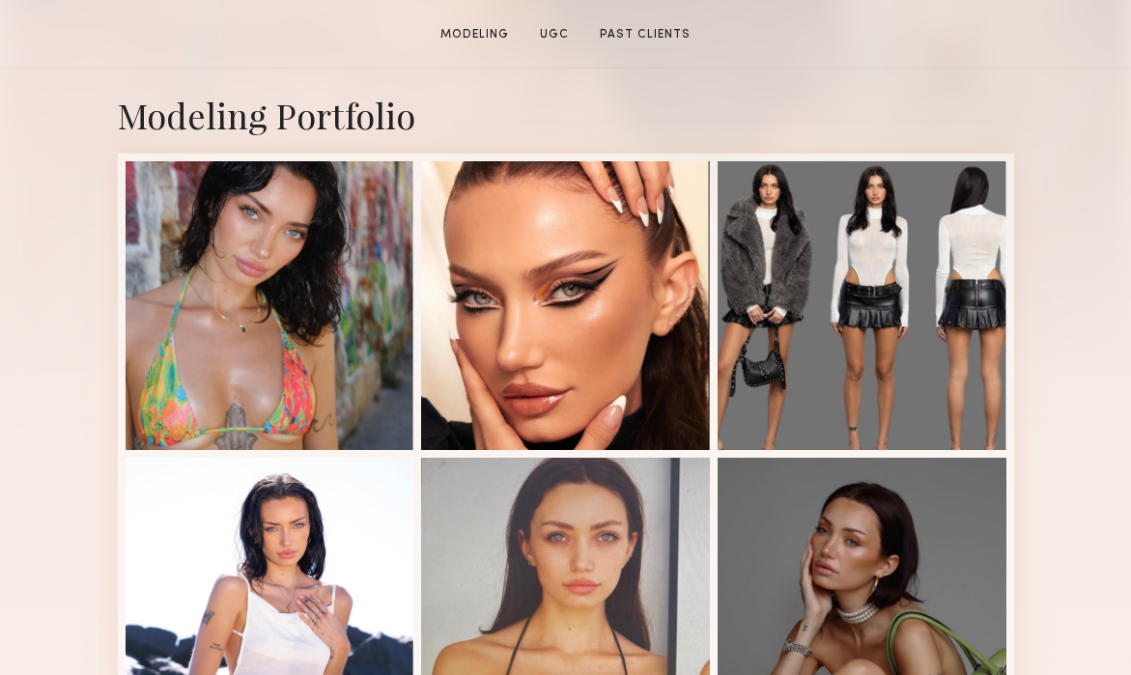
scroll to position [375, 0]
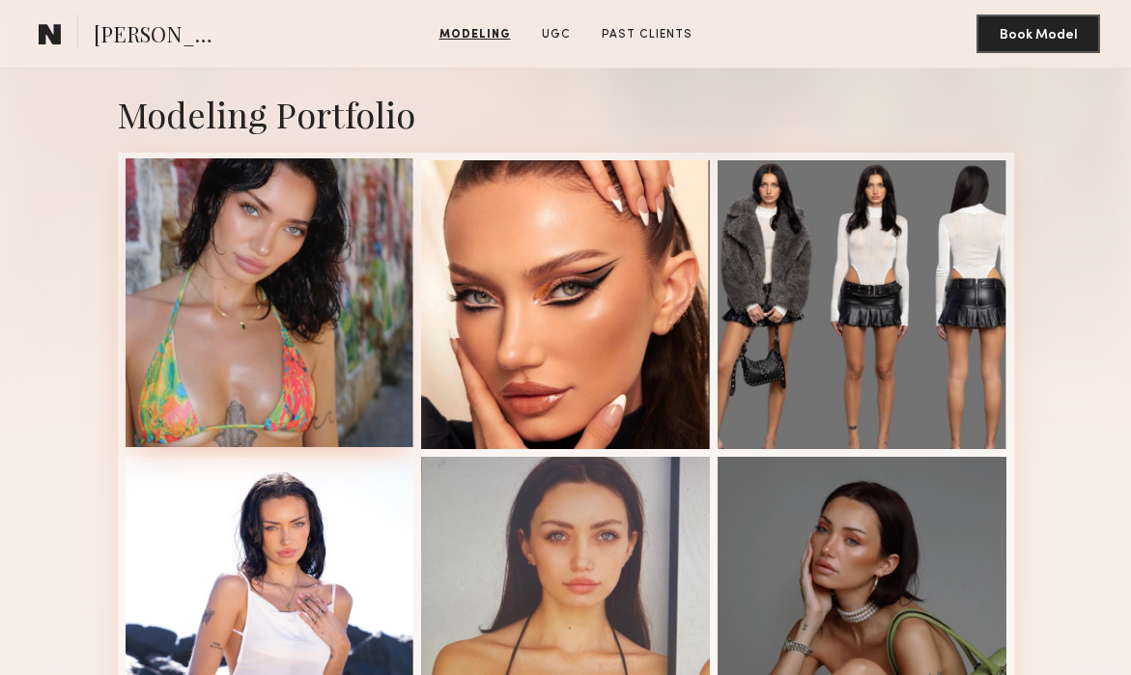
click at [217, 250] on div at bounding box center [270, 302] width 289 height 289
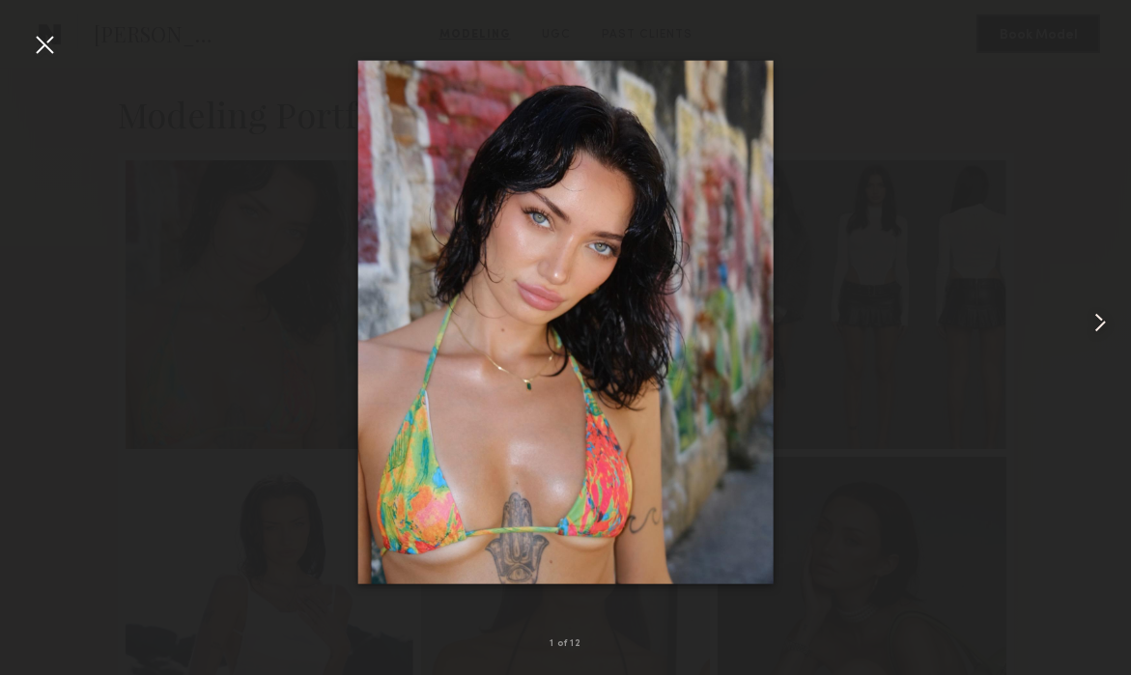
click at [1100, 321] on common-icon at bounding box center [1100, 322] width 31 height 31
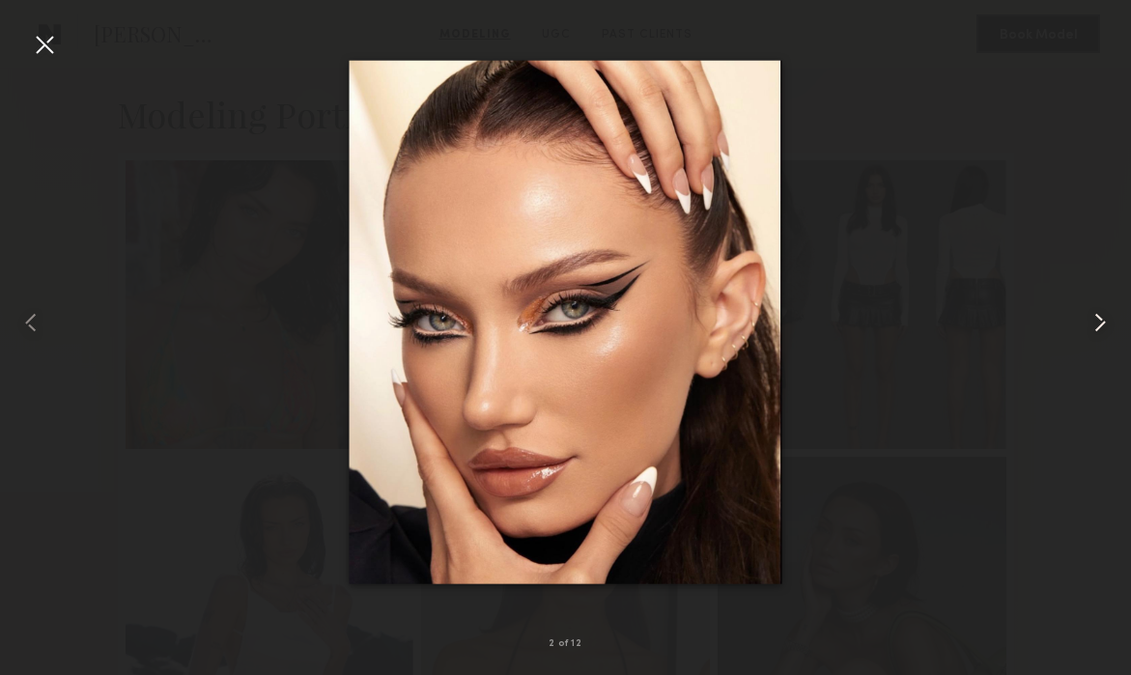
click at [1100, 321] on common-icon at bounding box center [1100, 322] width 31 height 31
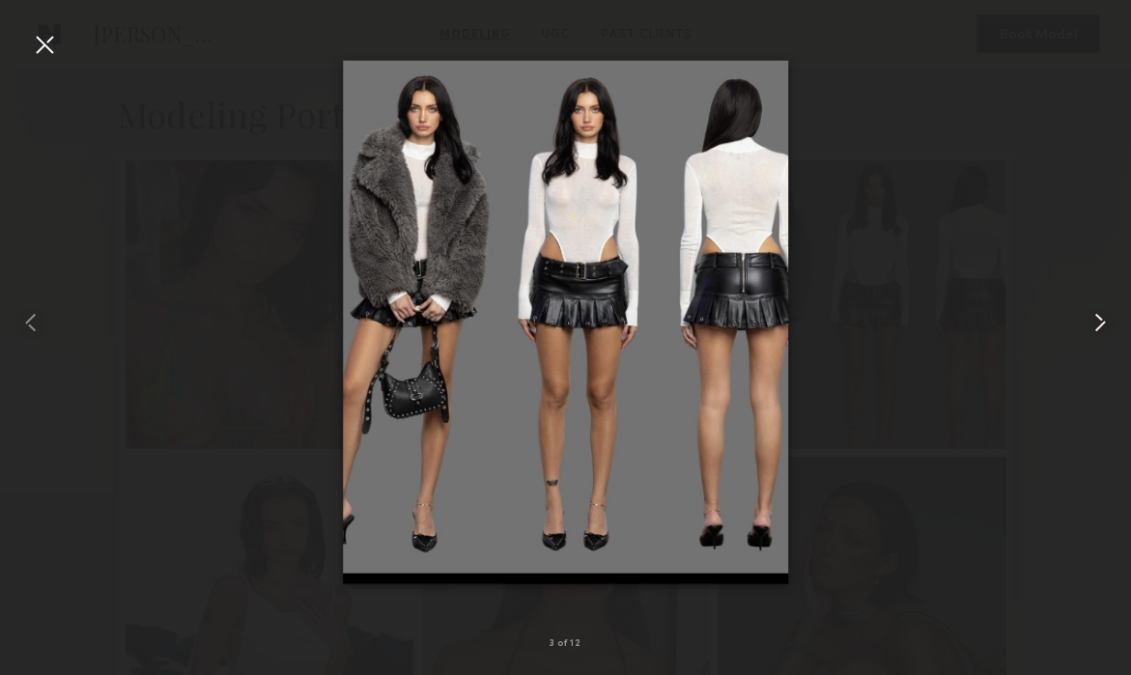
click at [1101, 321] on common-icon at bounding box center [1100, 322] width 31 height 31
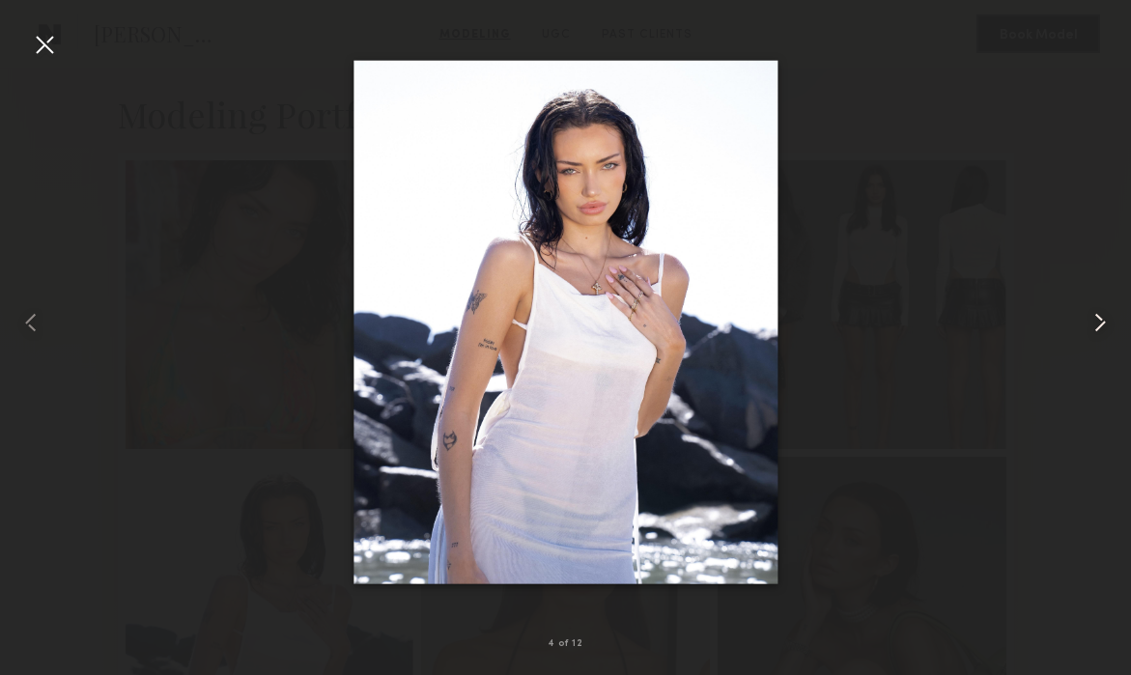
click at [1102, 322] on common-icon at bounding box center [1100, 322] width 31 height 31
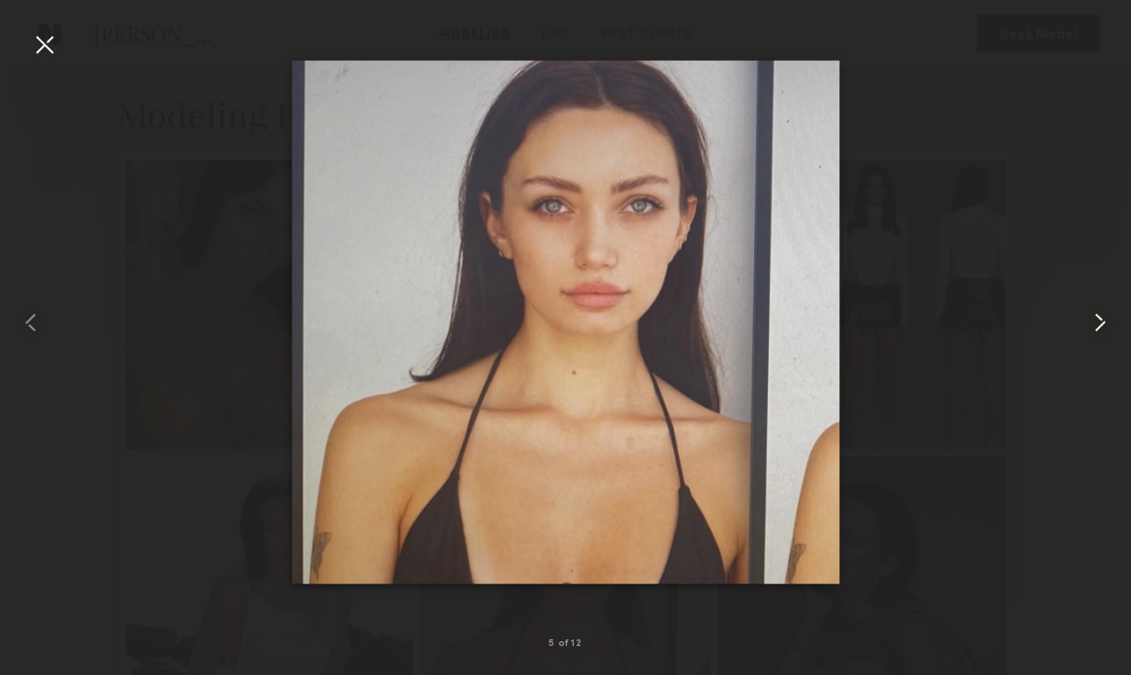
click at [1102, 322] on common-icon at bounding box center [1100, 322] width 31 height 31
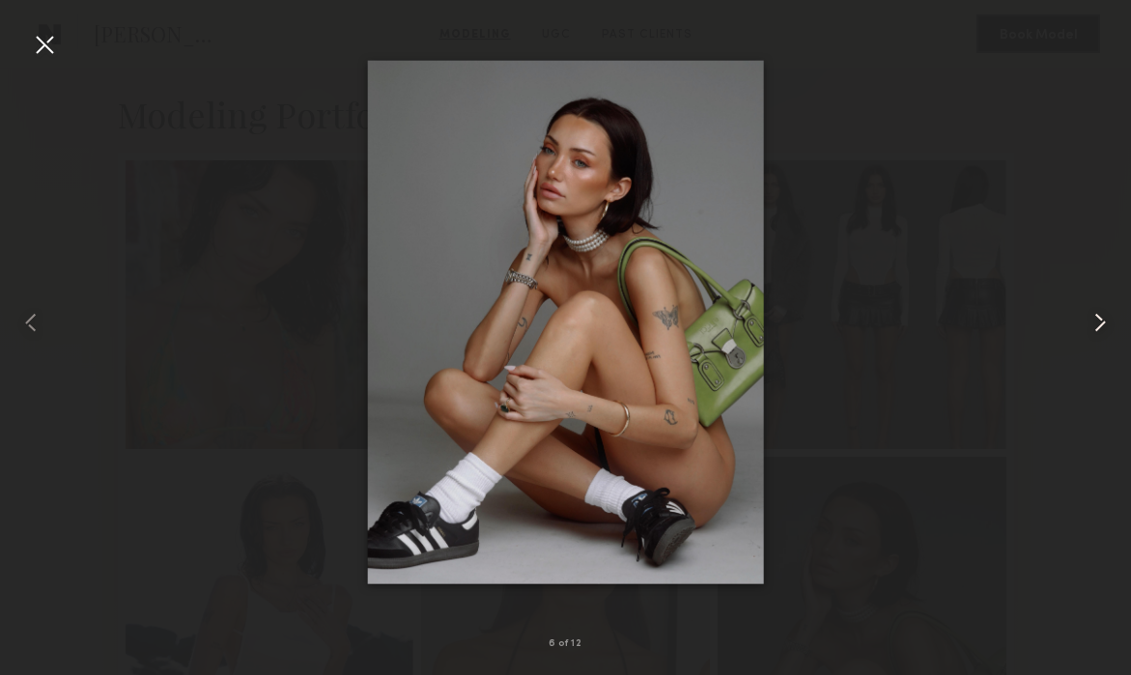
click at [1102, 322] on common-icon at bounding box center [1100, 322] width 31 height 31
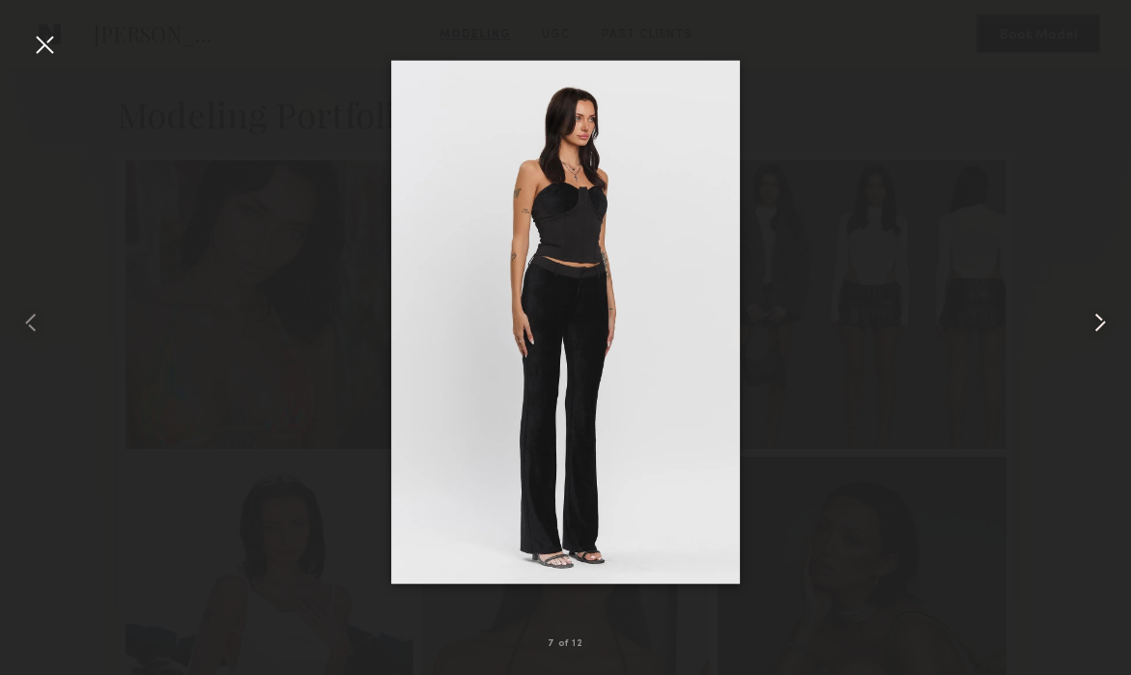
click at [1102, 322] on common-icon at bounding box center [1100, 322] width 31 height 31
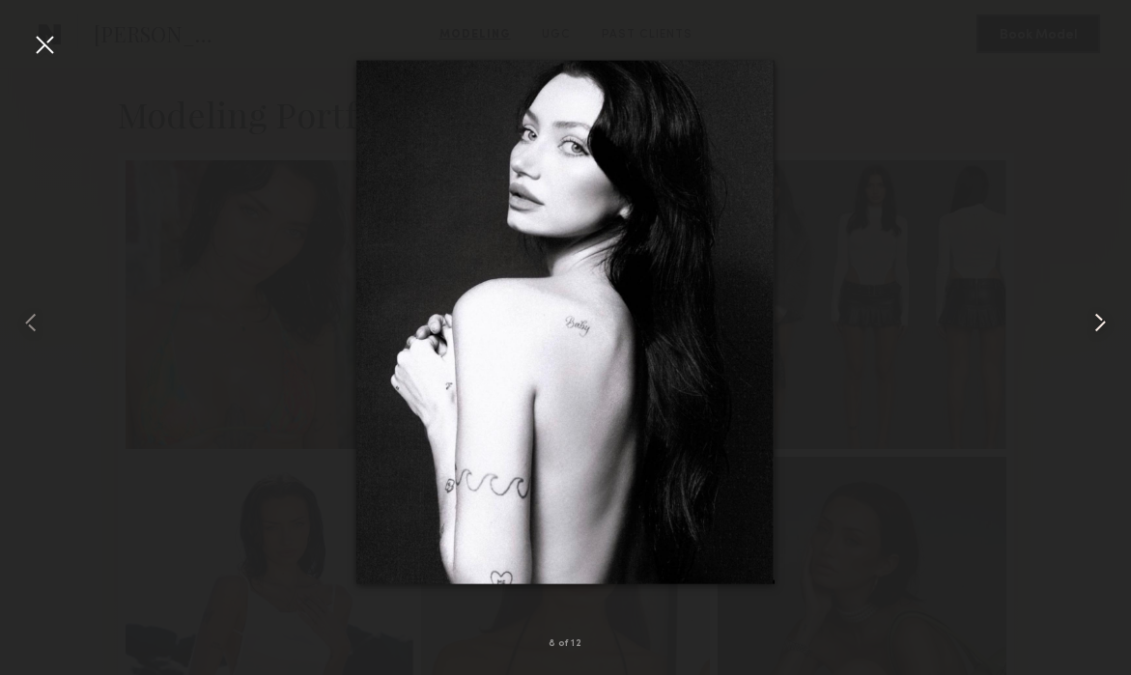
click at [1102, 322] on common-icon at bounding box center [1100, 322] width 31 height 31
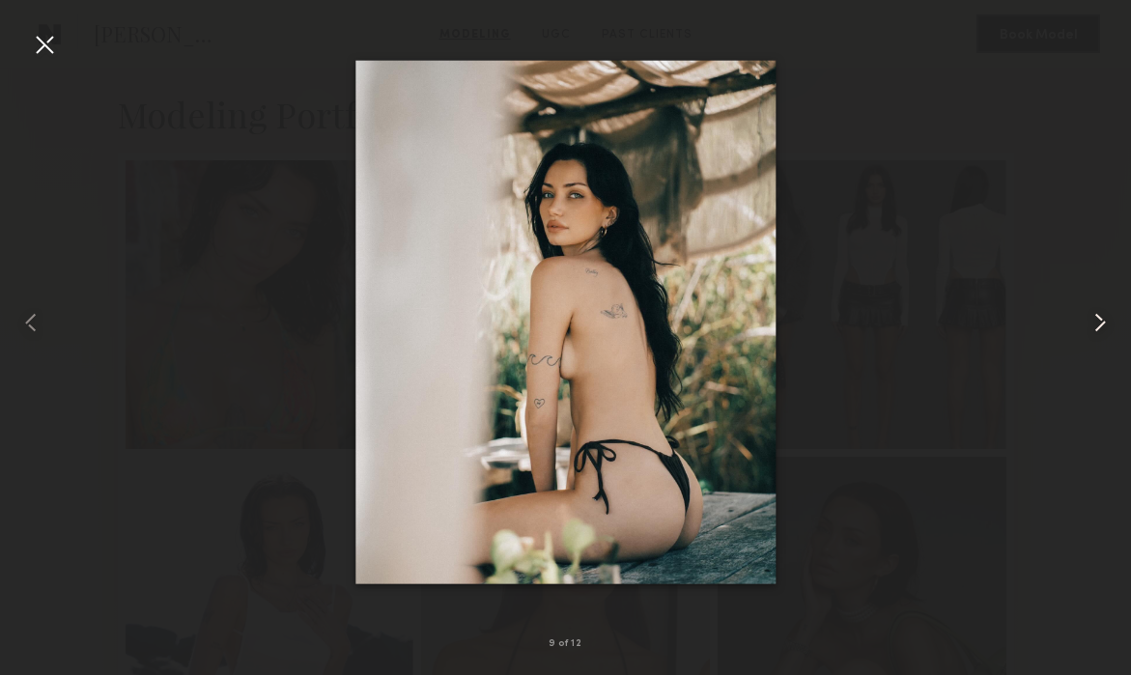
click at [1102, 322] on common-icon at bounding box center [1100, 322] width 31 height 31
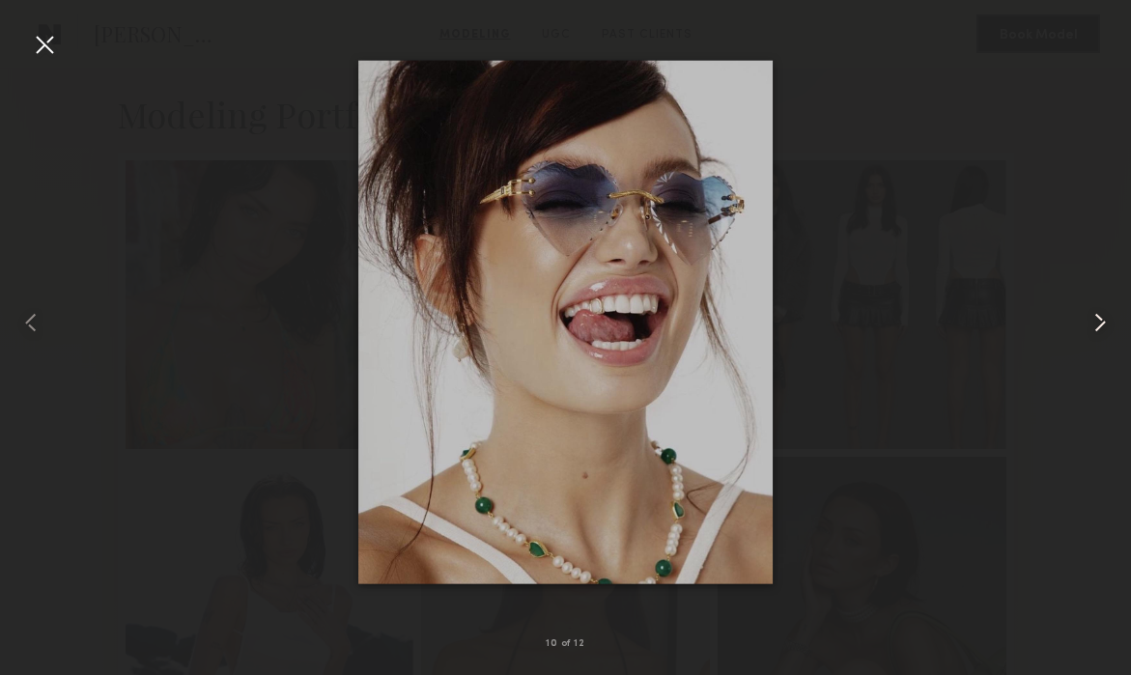
click at [1102, 322] on common-icon at bounding box center [1100, 322] width 31 height 31
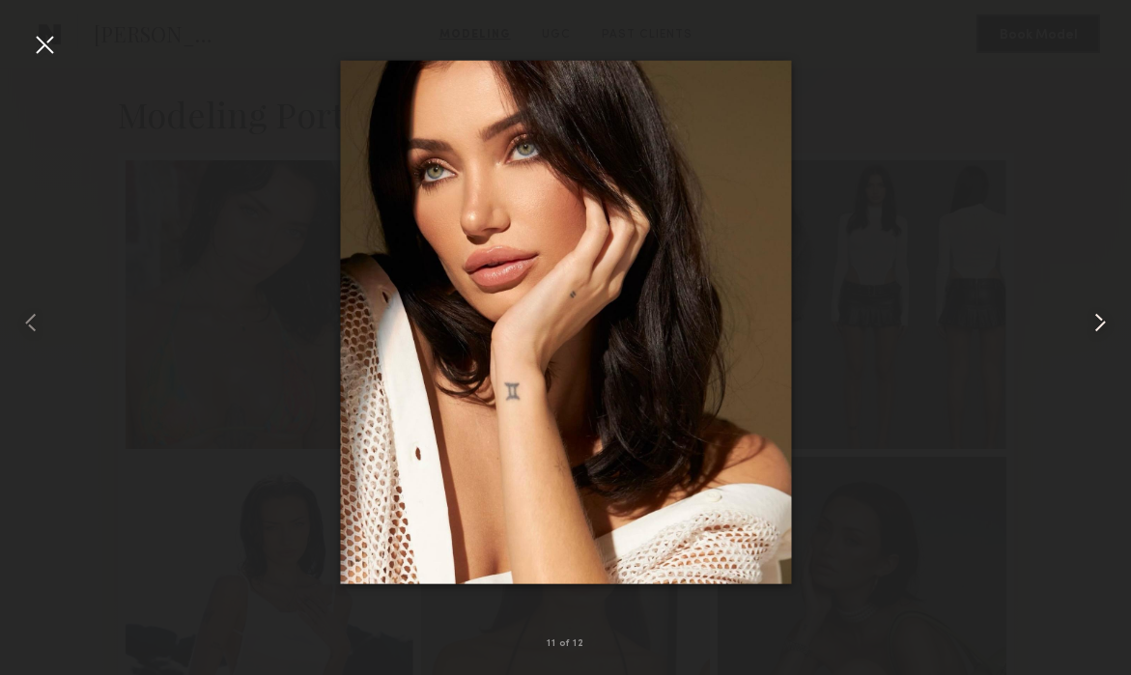
click at [1102, 322] on common-icon at bounding box center [1100, 322] width 31 height 31
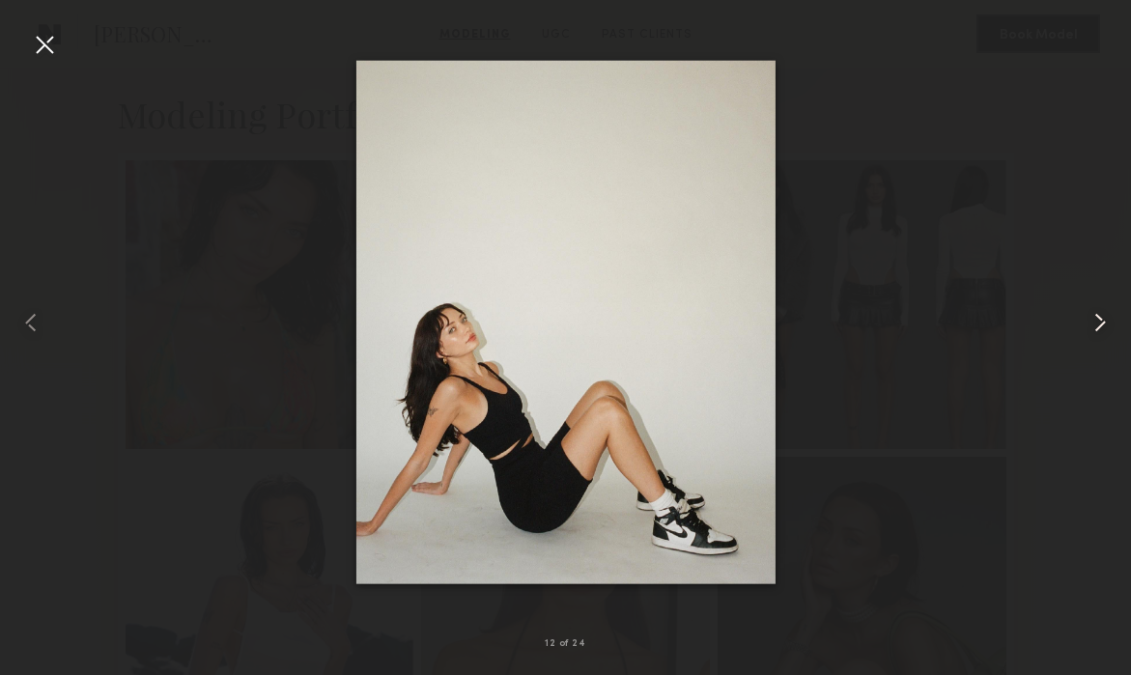
click at [1102, 322] on common-icon at bounding box center [1100, 322] width 31 height 31
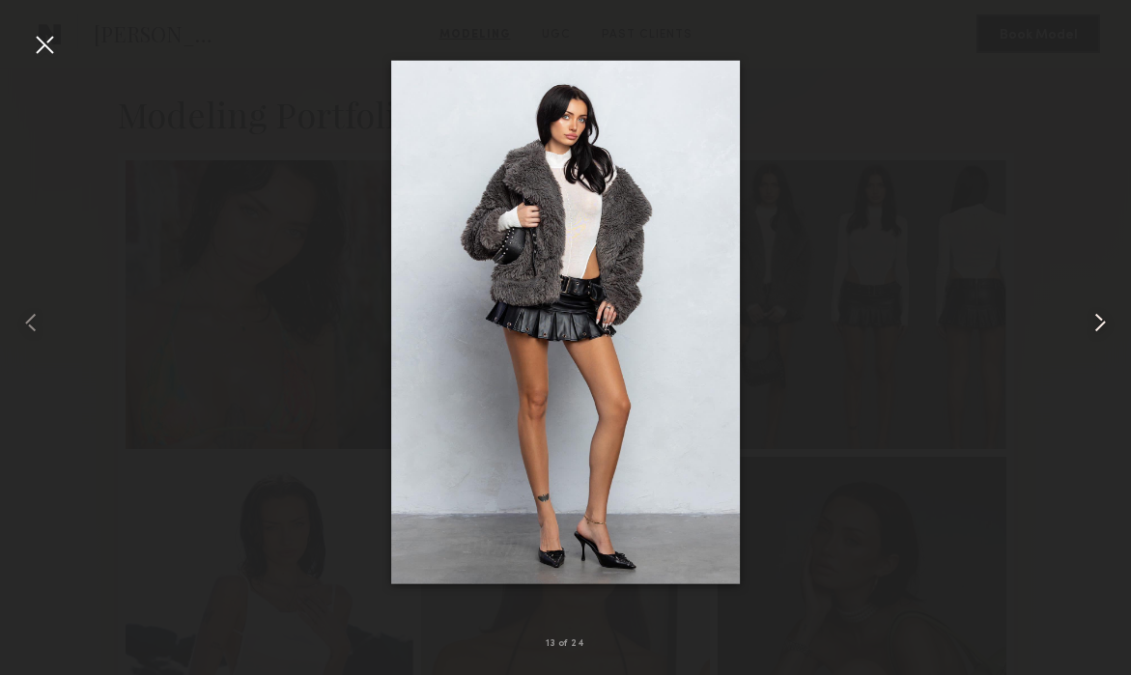
click at [1102, 322] on common-icon at bounding box center [1100, 322] width 31 height 31
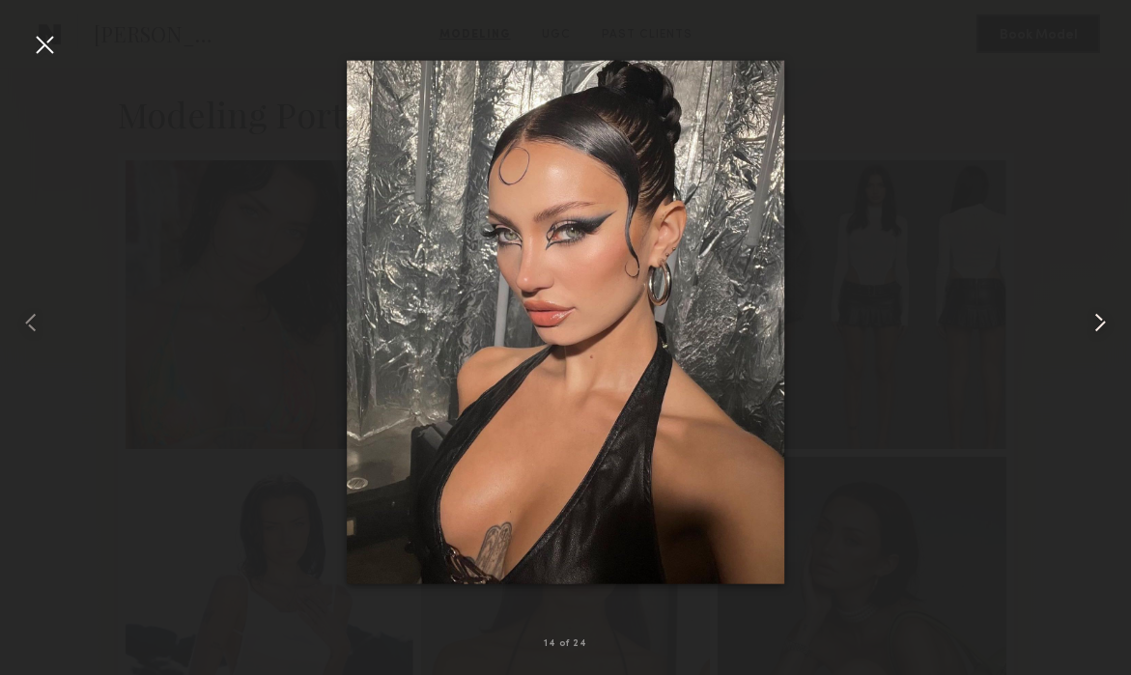
click at [1102, 322] on common-icon at bounding box center [1100, 322] width 31 height 31
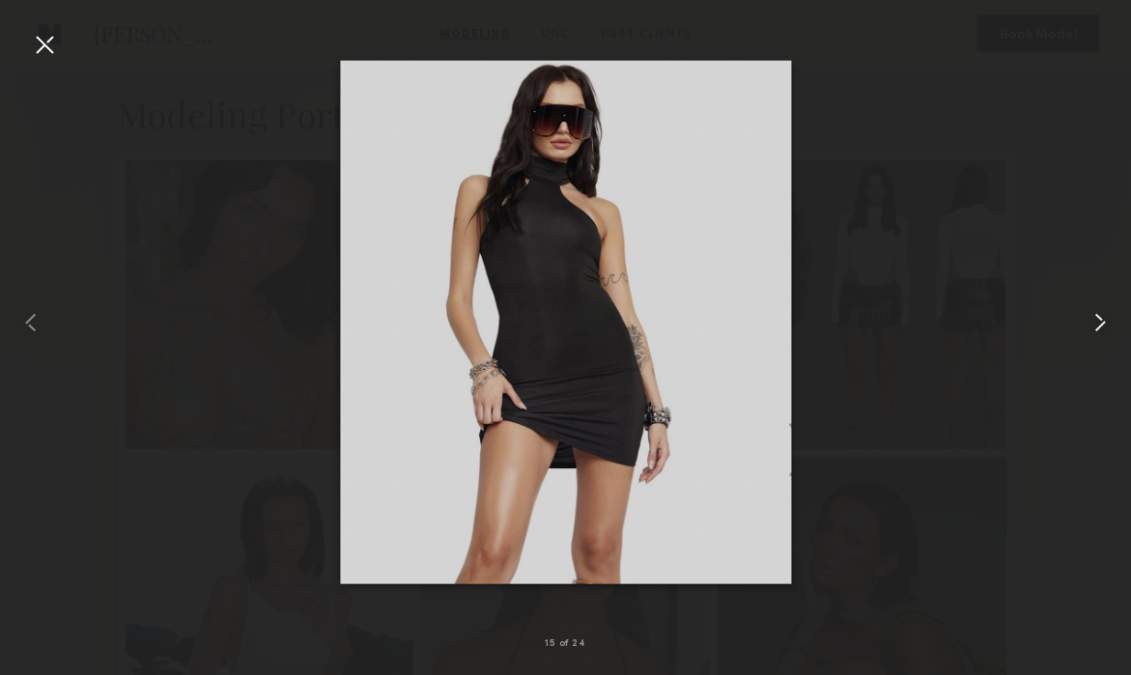
click at [1102, 322] on common-icon at bounding box center [1100, 322] width 31 height 31
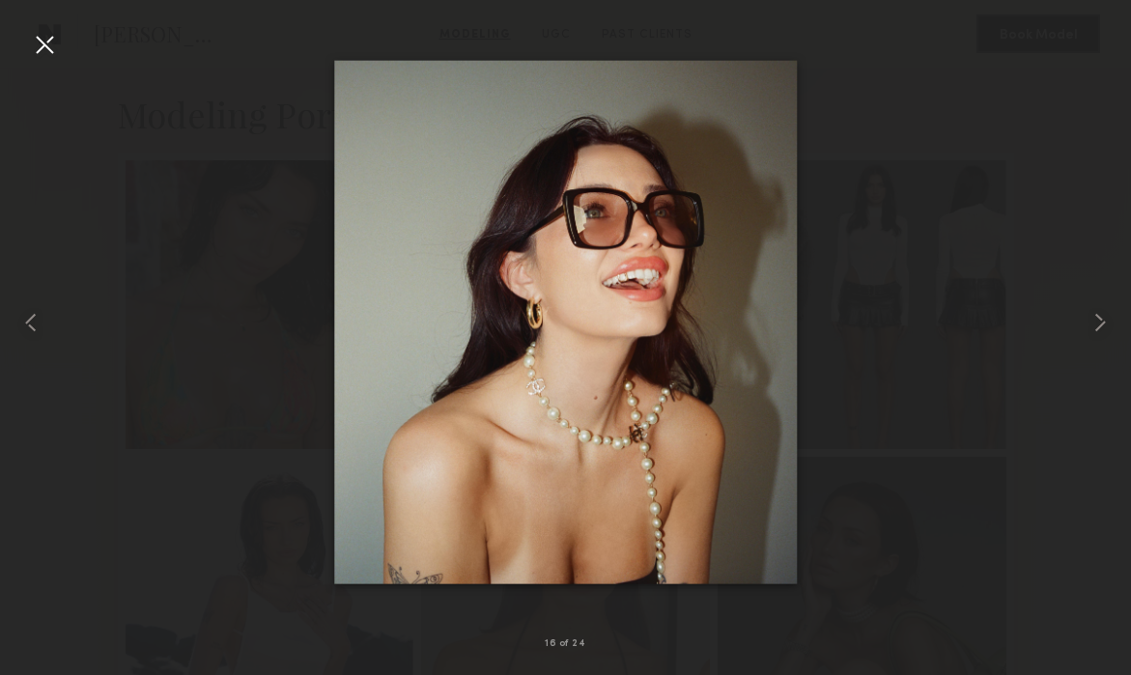
click at [43, 40] on div at bounding box center [44, 44] width 31 height 31
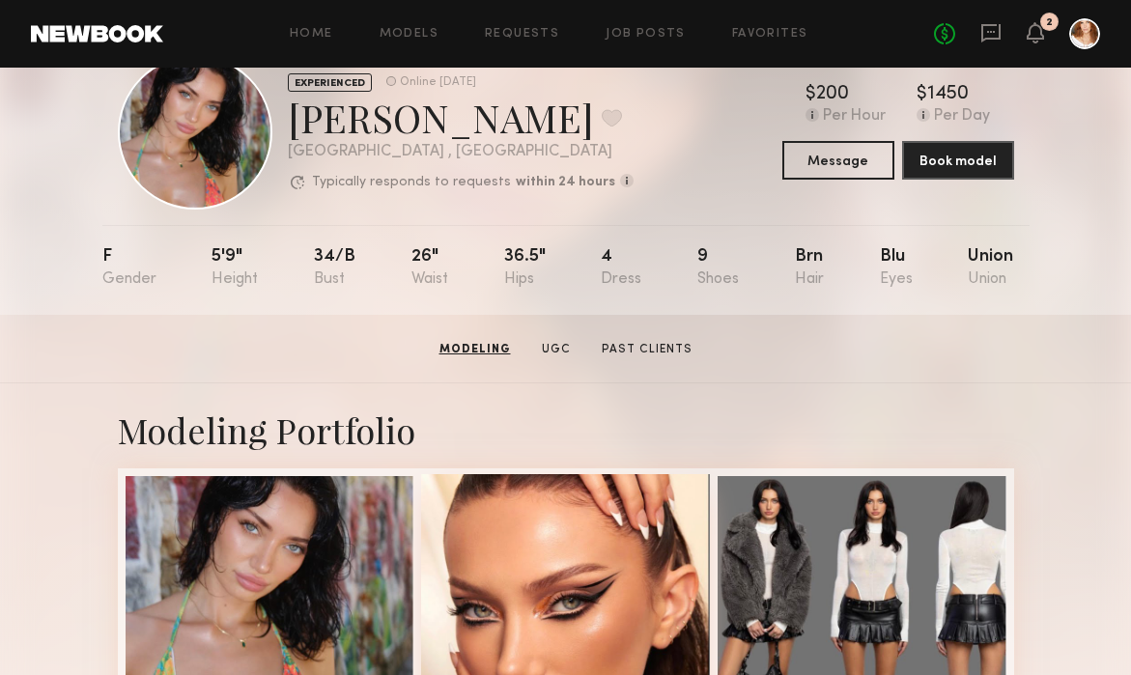
scroll to position [0, 0]
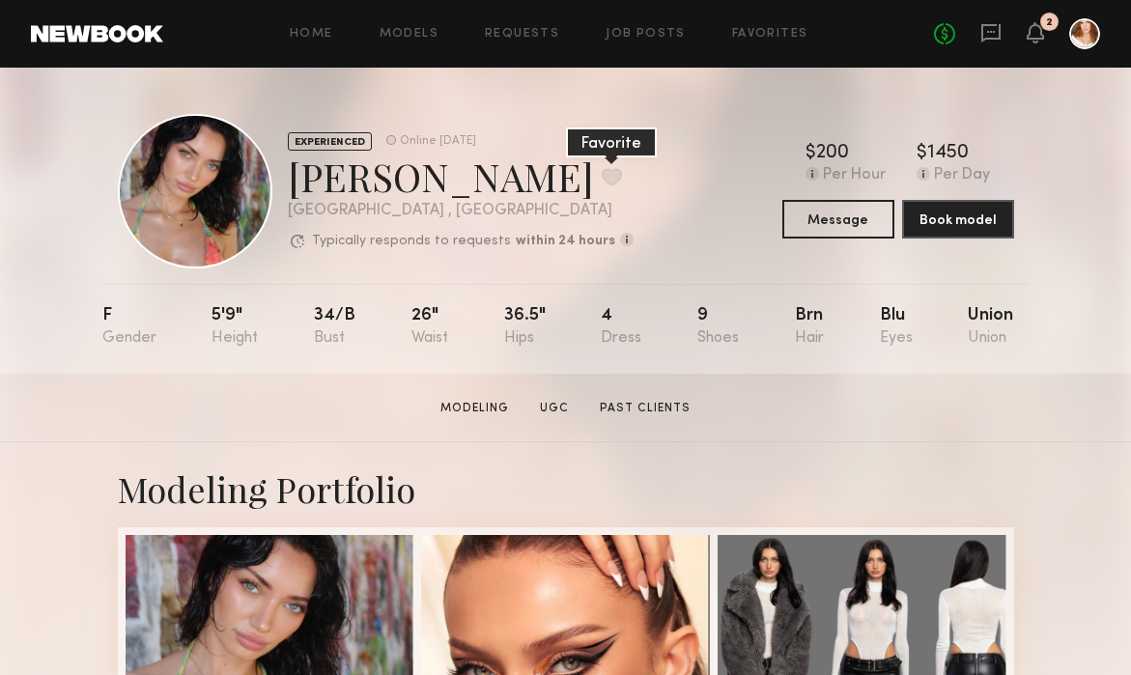
click at [602, 169] on button at bounding box center [612, 176] width 20 height 17
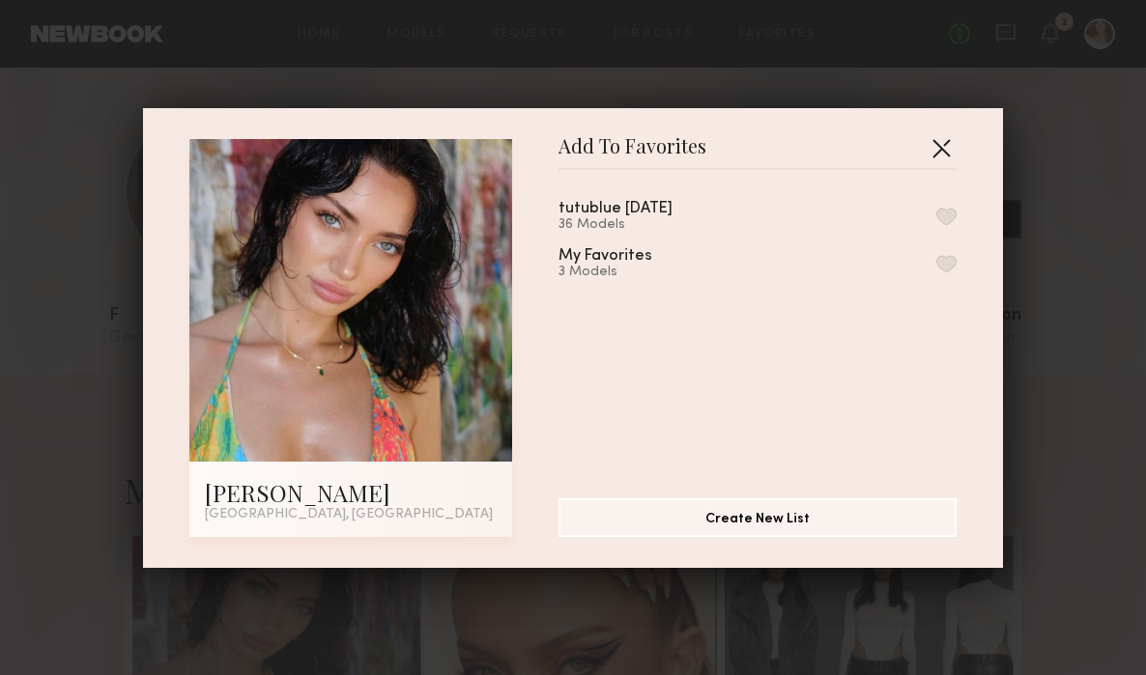
click at [936, 143] on button "button" at bounding box center [941, 147] width 31 height 31
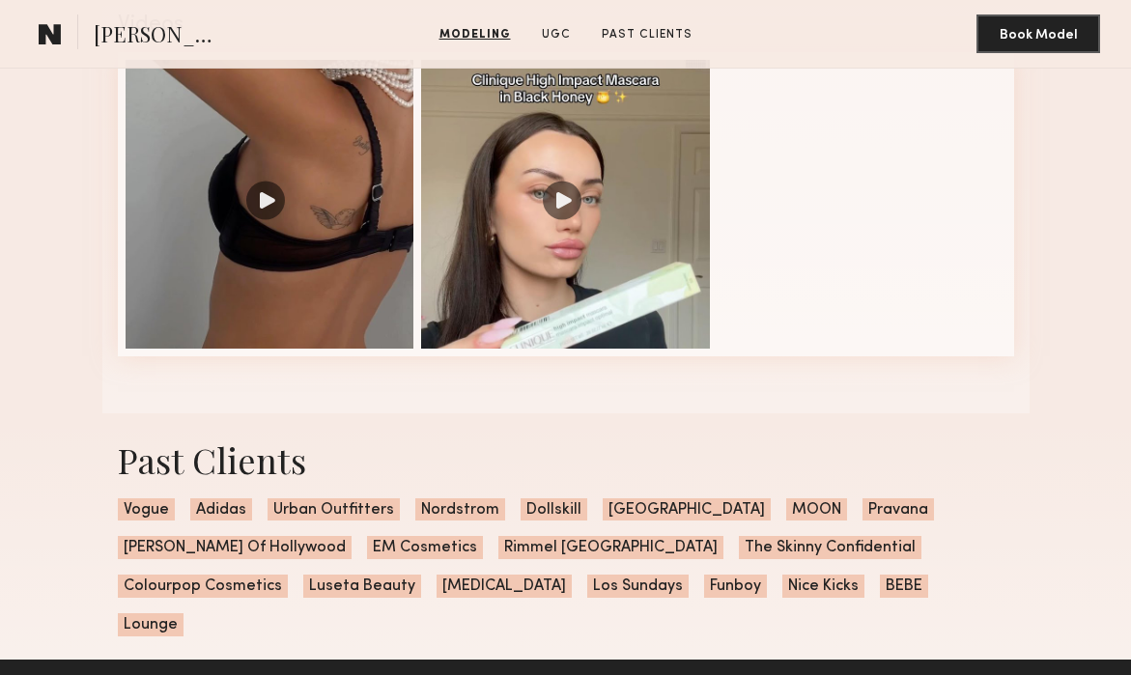
scroll to position [3017, 0]
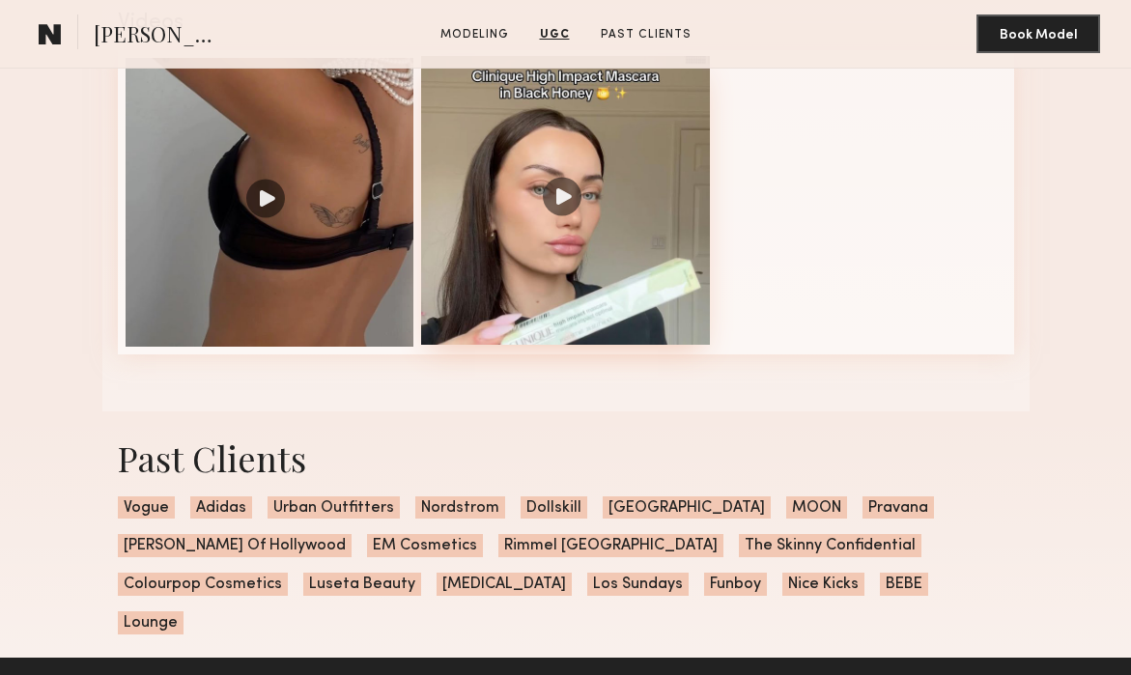
click at [521, 272] on div at bounding box center [565, 200] width 289 height 289
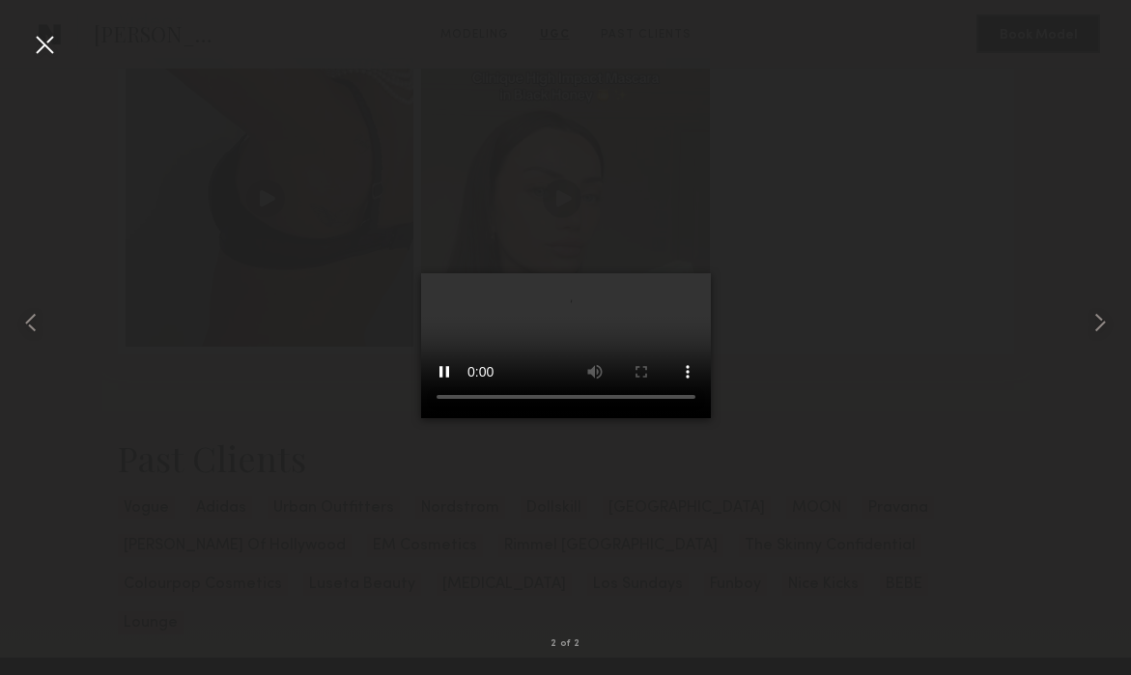
click at [43, 43] on div at bounding box center [44, 44] width 31 height 31
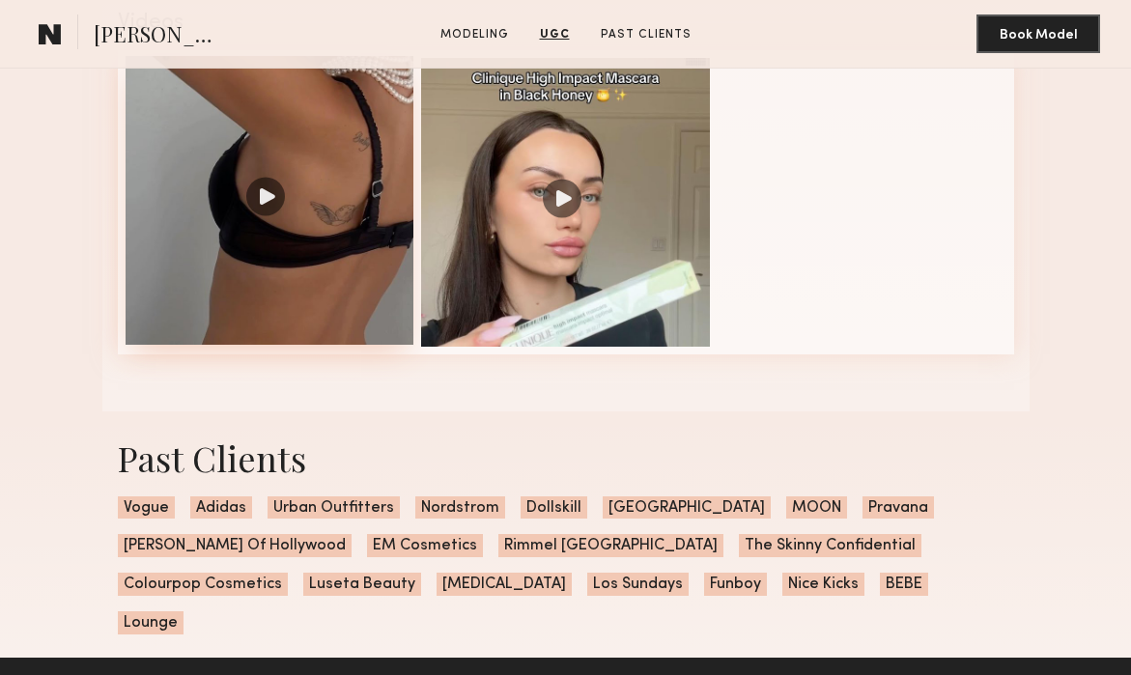
click at [269, 204] on div at bounding box center [270, 200] width 289 height 289
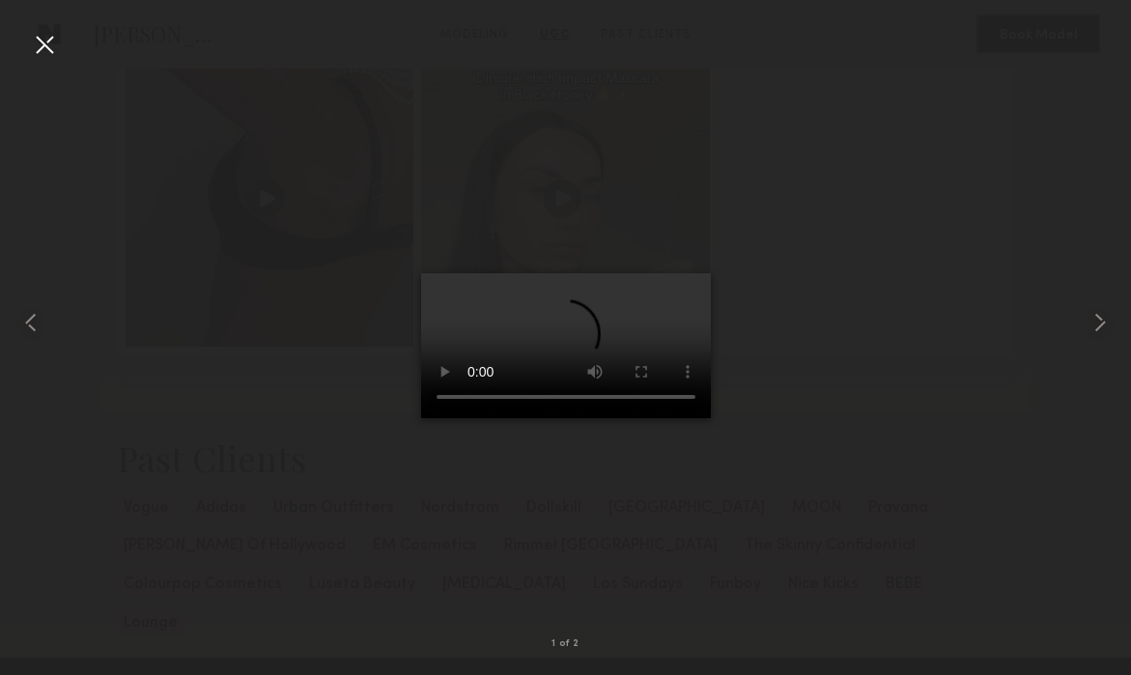
click at [50, 46] on div at bounding box center [44, 44] width 31 height 31
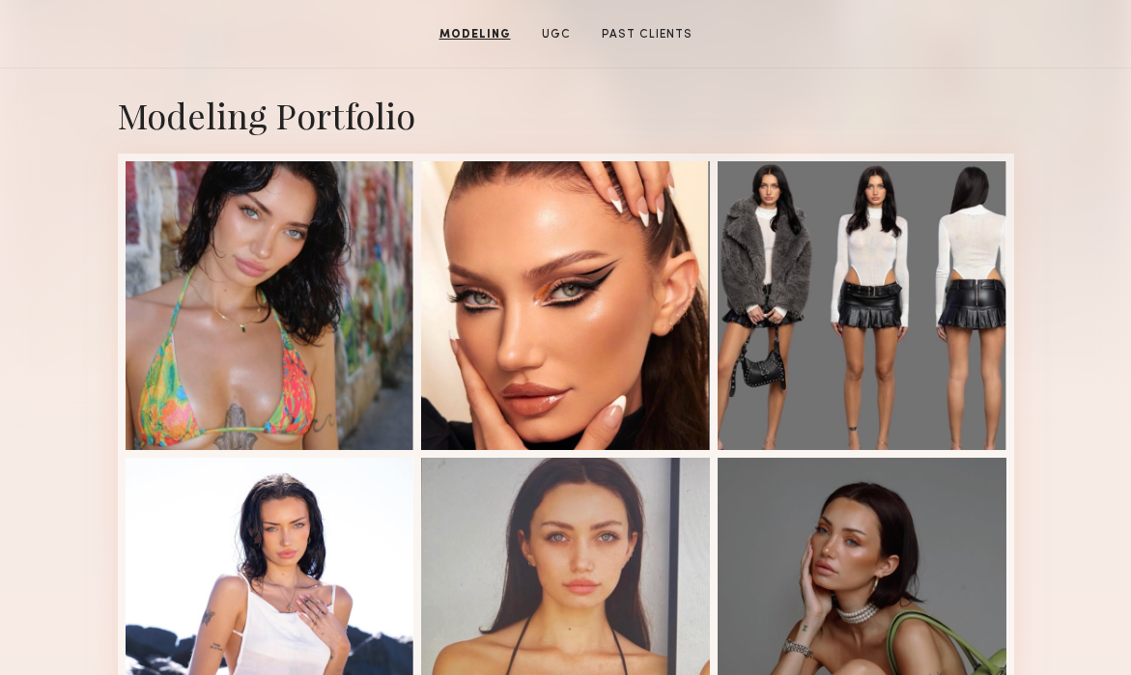
scroll to position [0, 0]
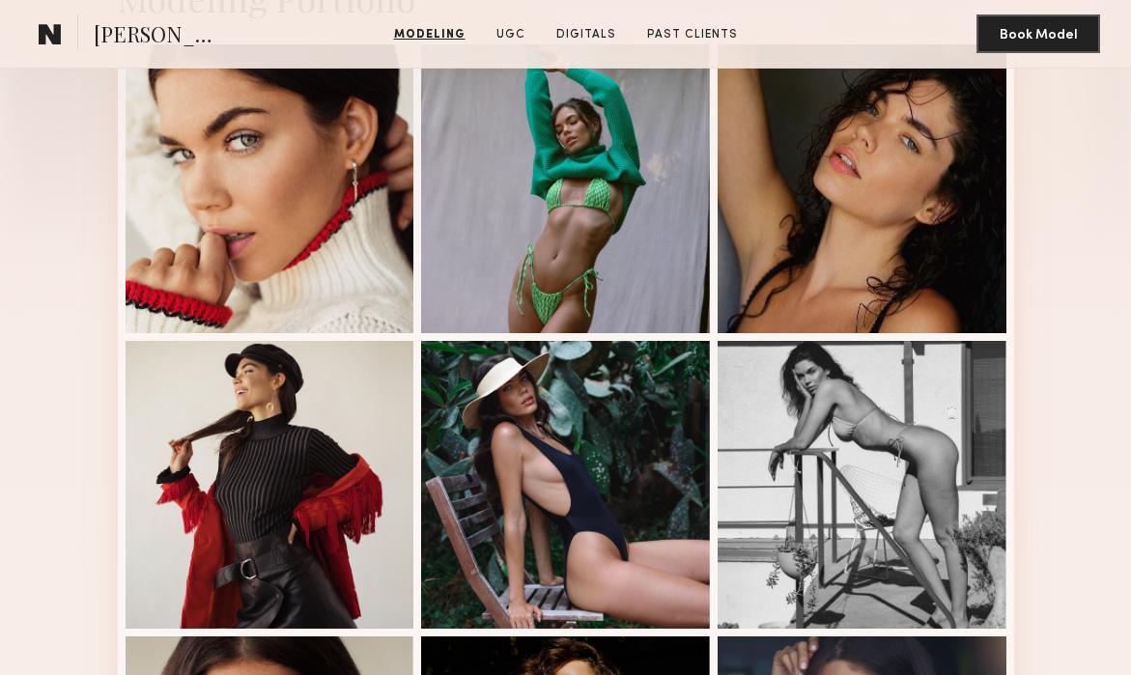
scroll to position [490, 0]
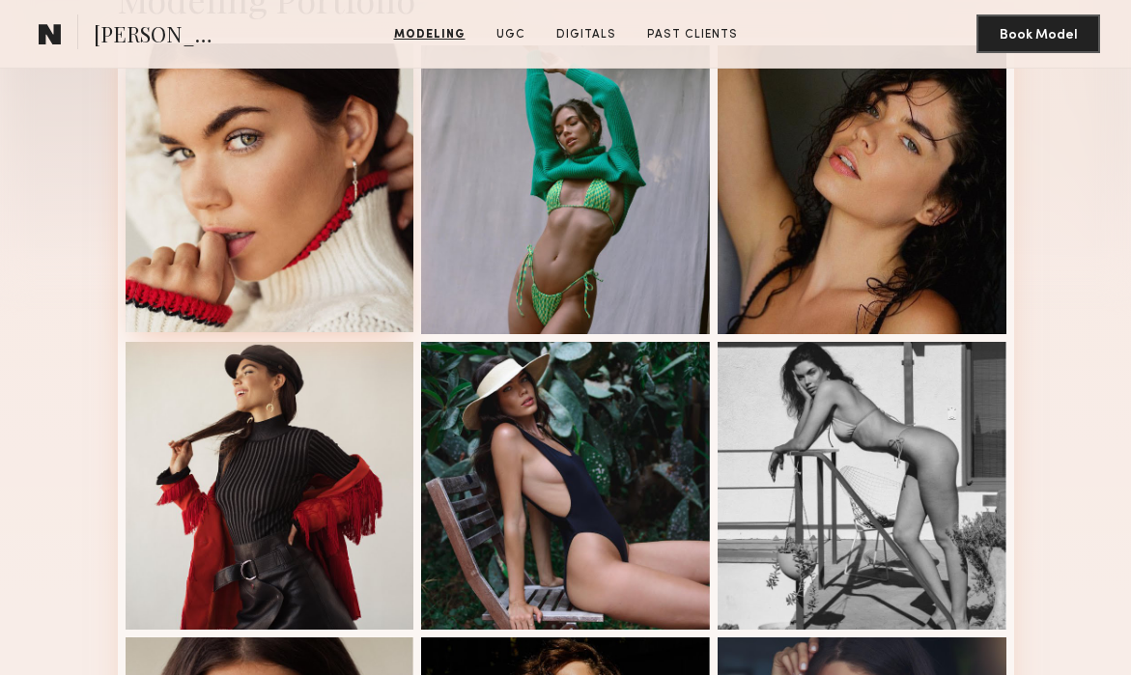
click at [341, 236] on div at bounding box center [270, 187] width 289 height 289
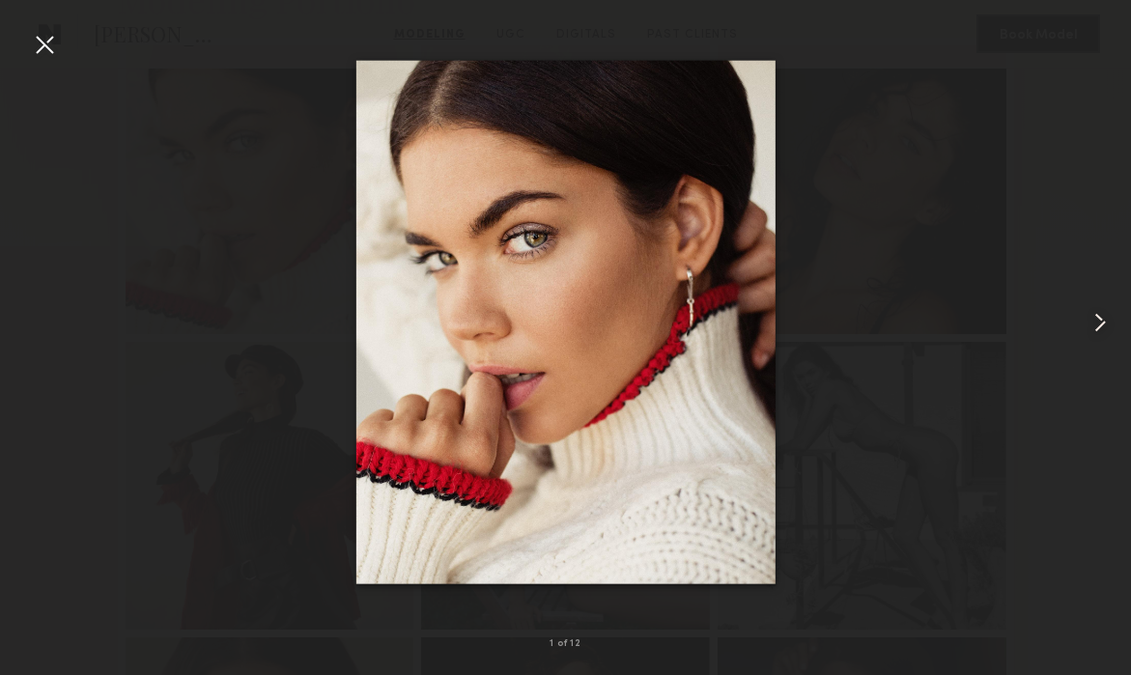
click at [1099, 325] on common-icon at bounding box center [1100, 322] width 31 height 31
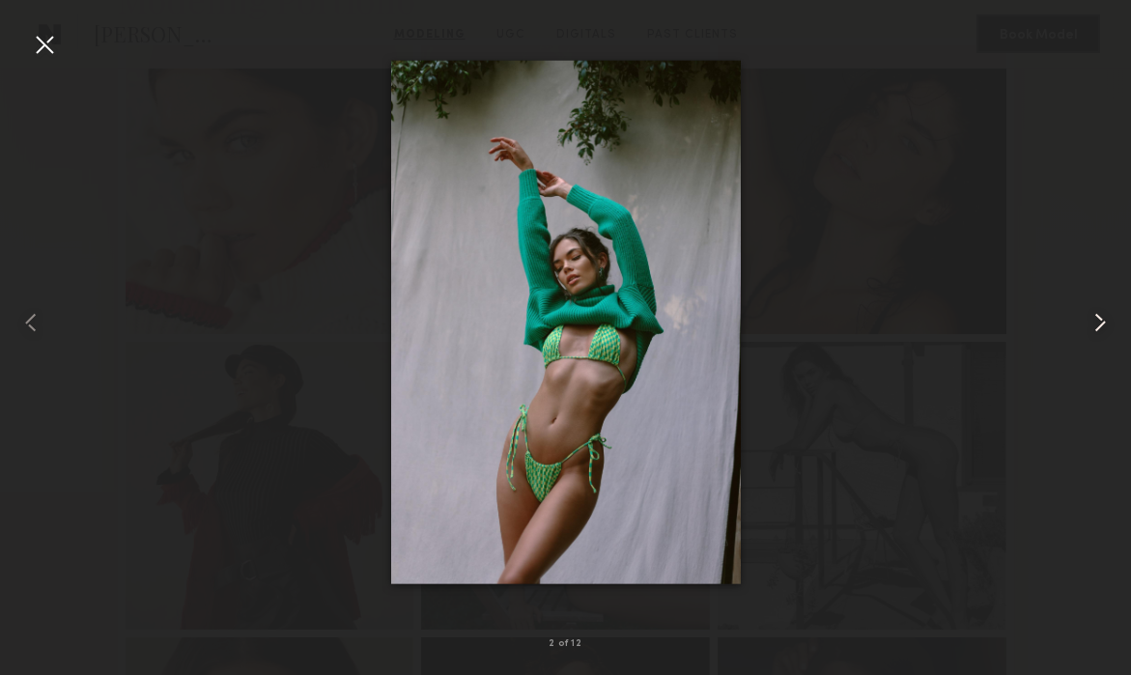
click at [1099, 325] on common-icon at bounding box center [1100, 322] width 31 height 31
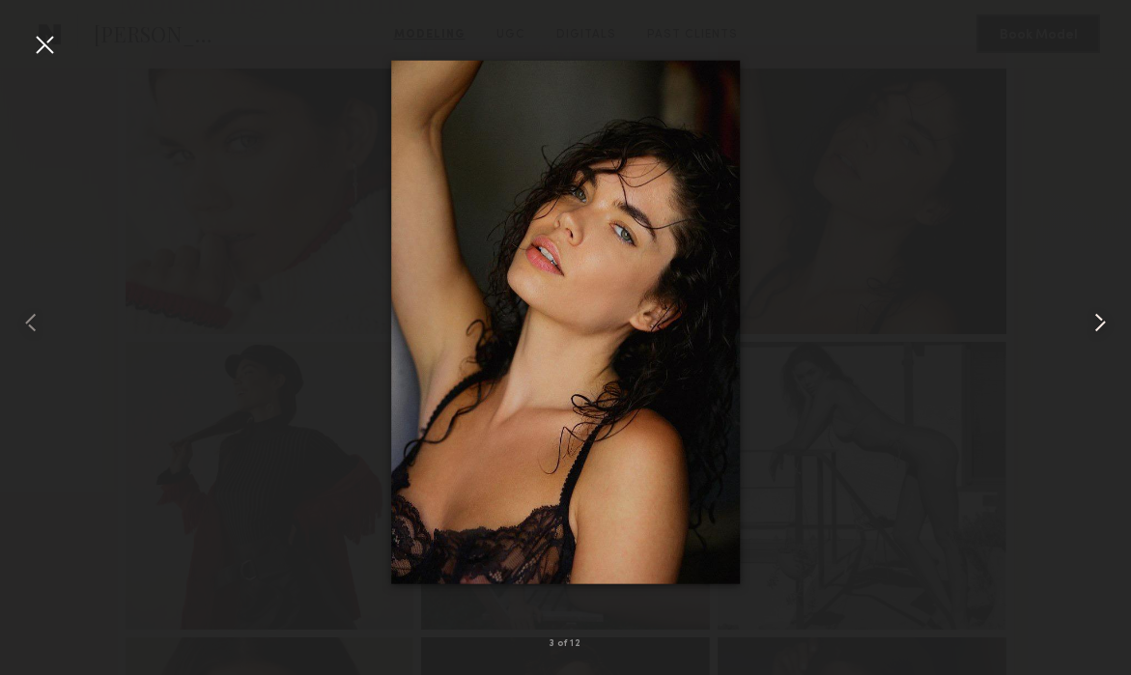
click at [1099, 325] on common-icon at bounding box center [1100, 322] width 31 height 31
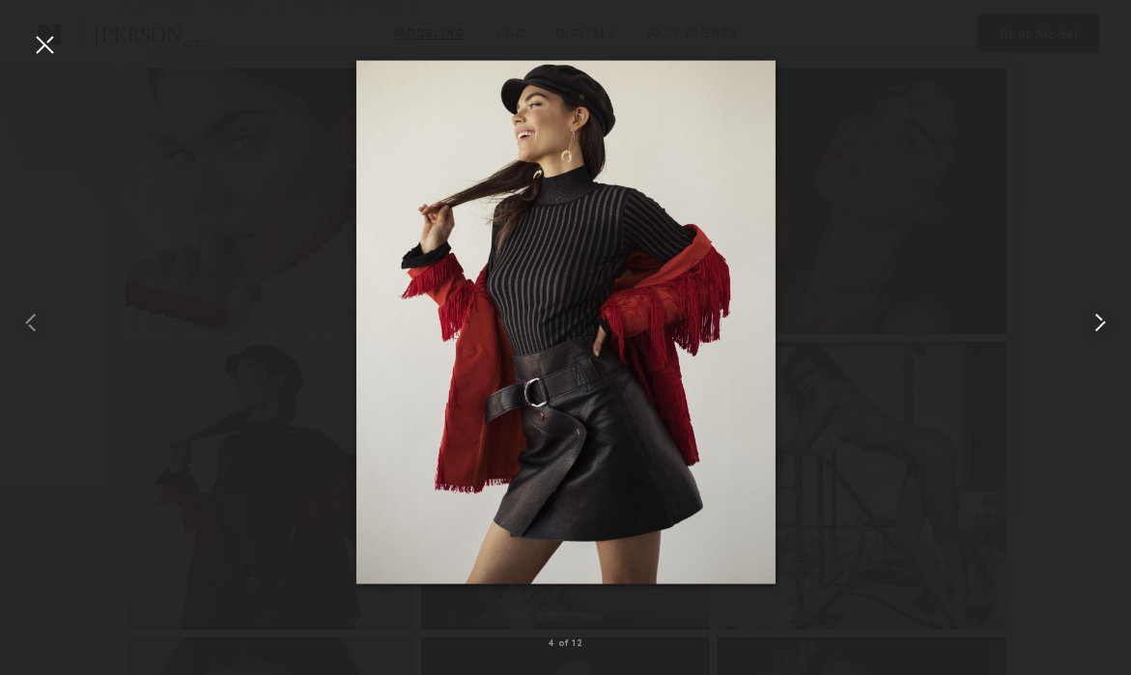
click at [1099, 325] on common-icon at bounding box center [1100, 322] width 31 height 31
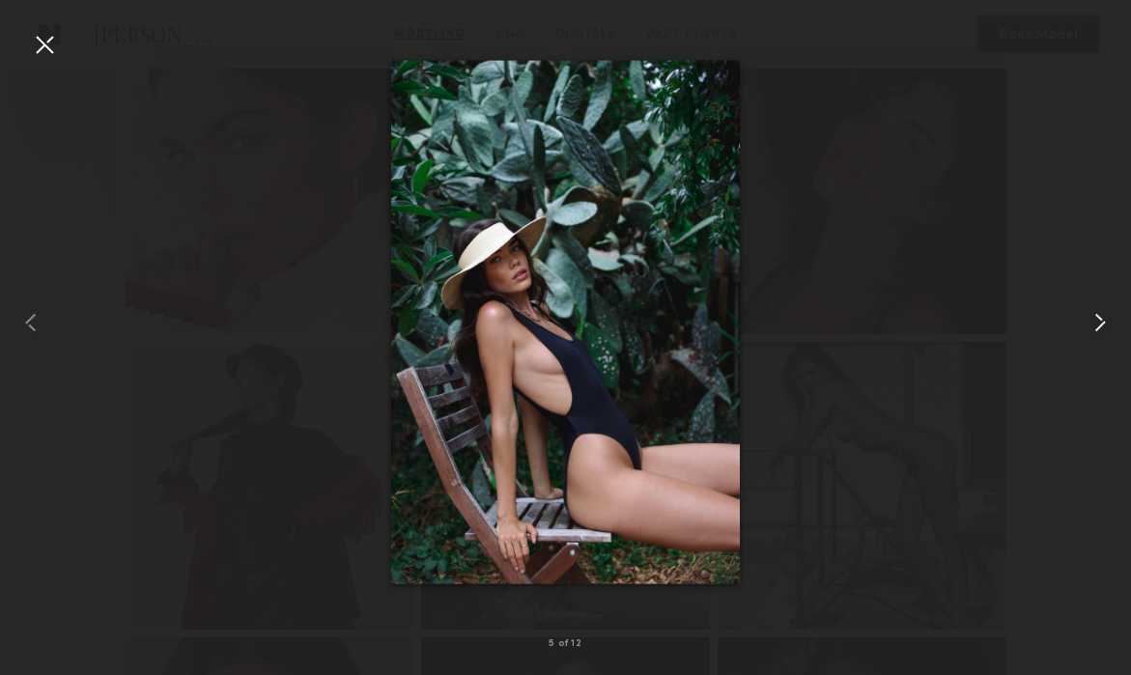
click at [1099, 325] on common-icon at bounding box center [1100, 322] width 31 height 31
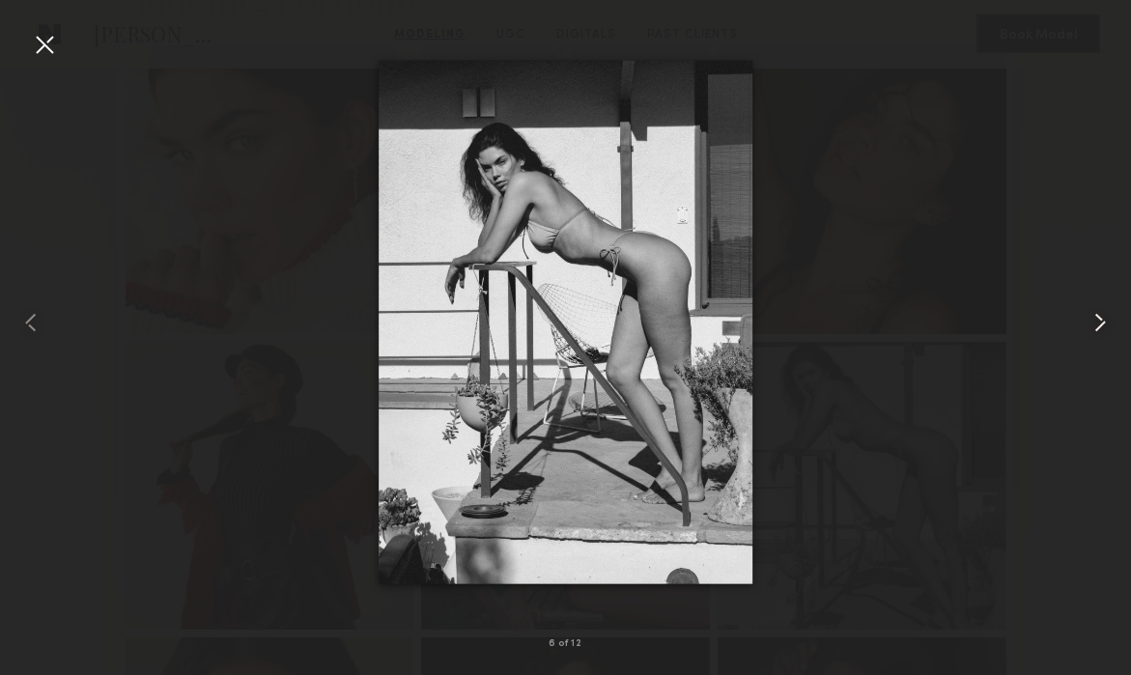
click at [1099, 326] on common-icon at bounding box center [1100, 322] width 31 height 31
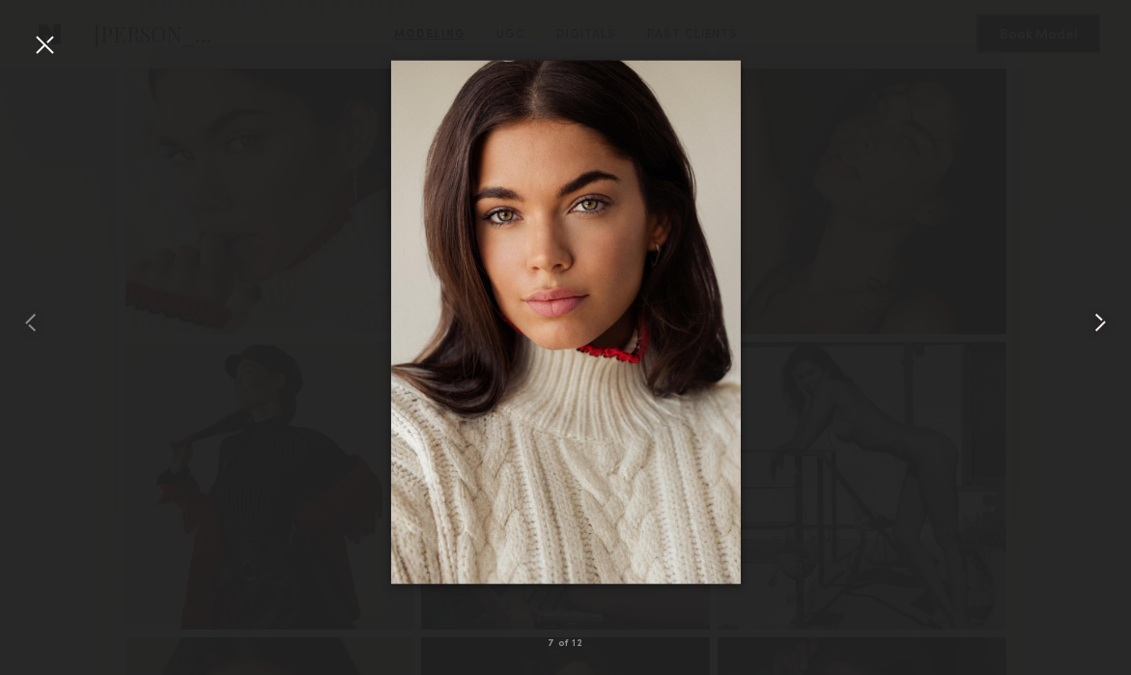
click at [1099, 327] on common-icon at bounding box center [1100, 322] width 31 height 31
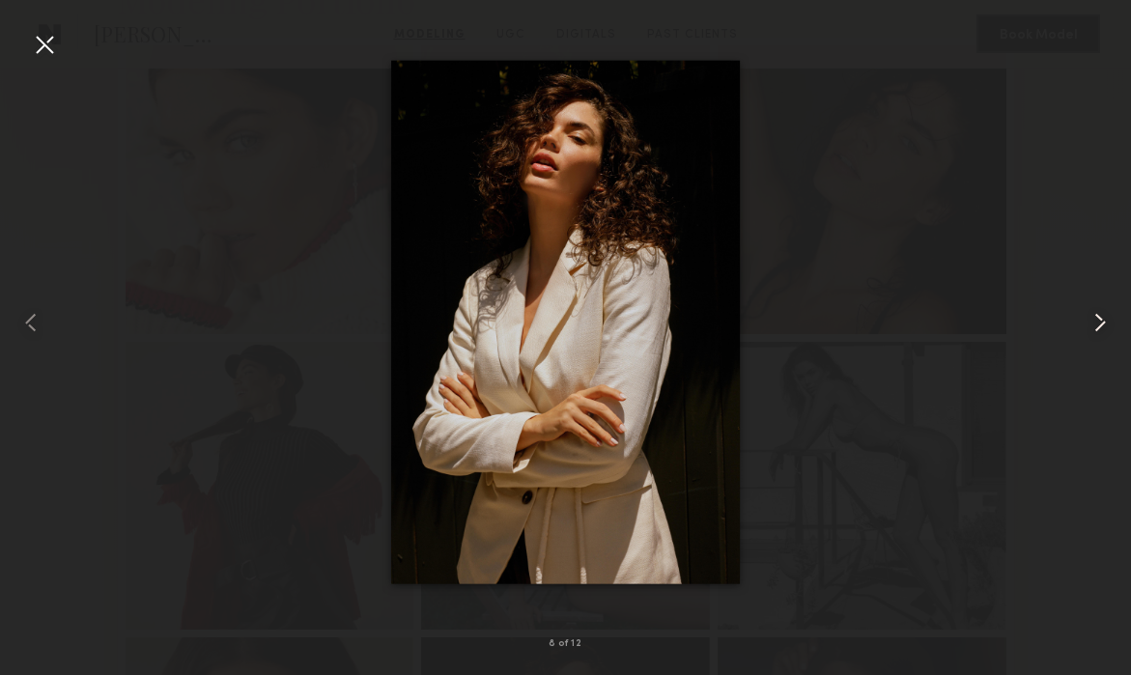
click at [1098, 329] on common-icon at bounding box center [1100, 322] width 31 height 31
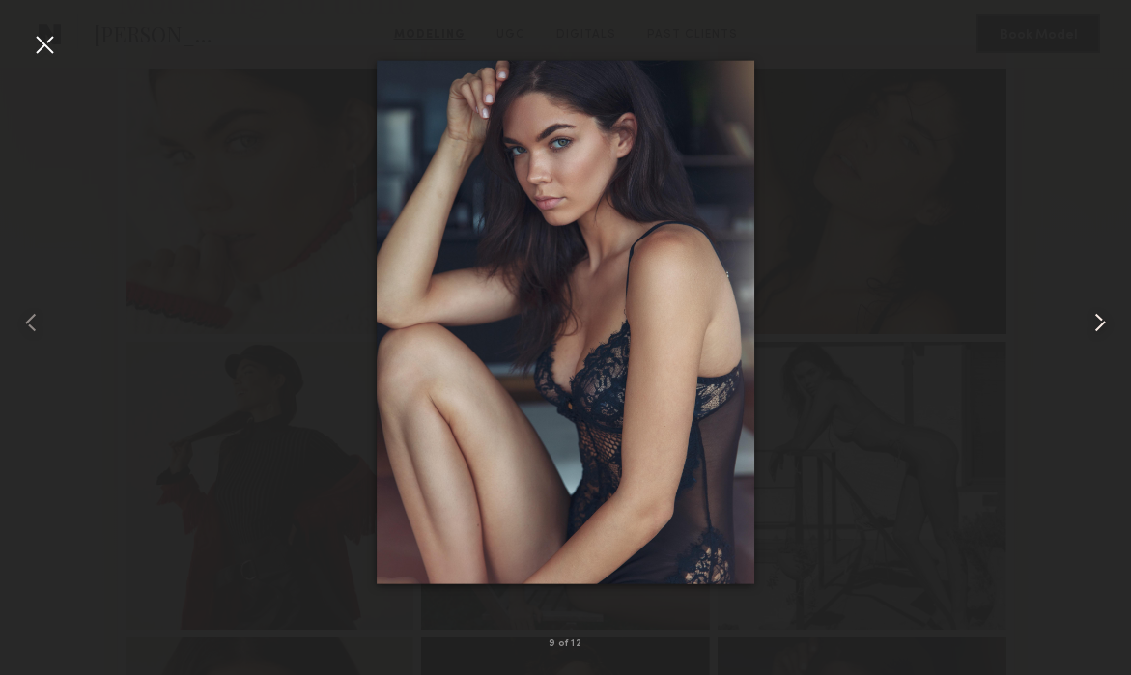
click at [1098, 331] on common-icon at bounding box center [1100, 322] width 31 height 31
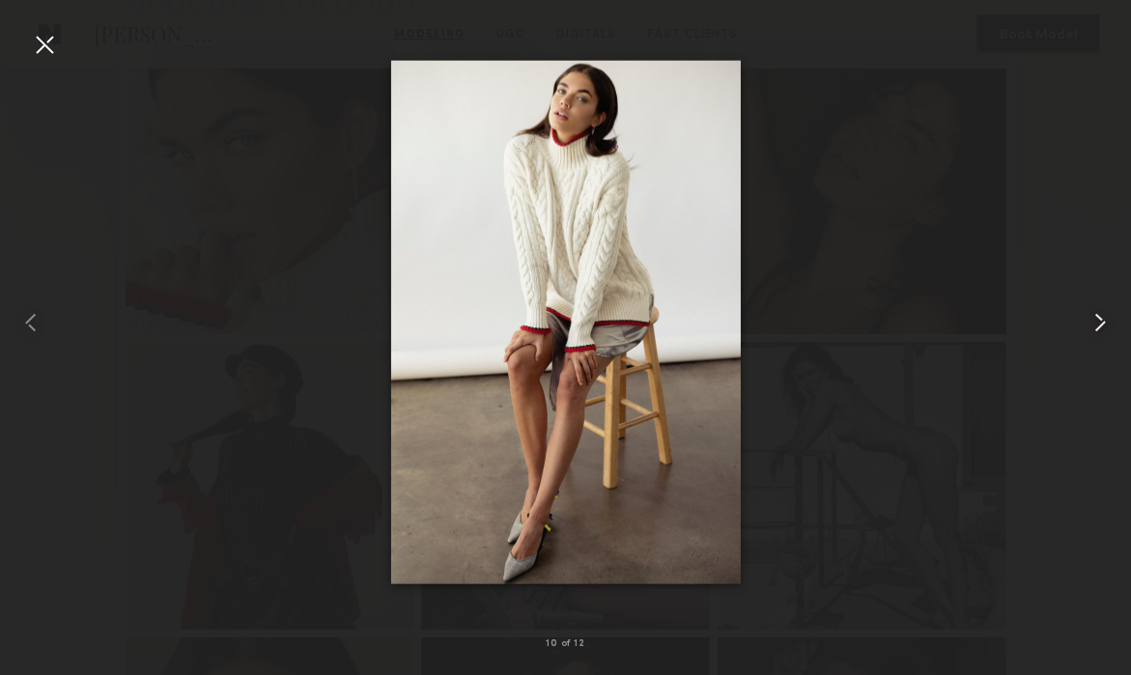
click at [1097, 333] on common-icon at bounding box center [1100, 322] width 31 height 31
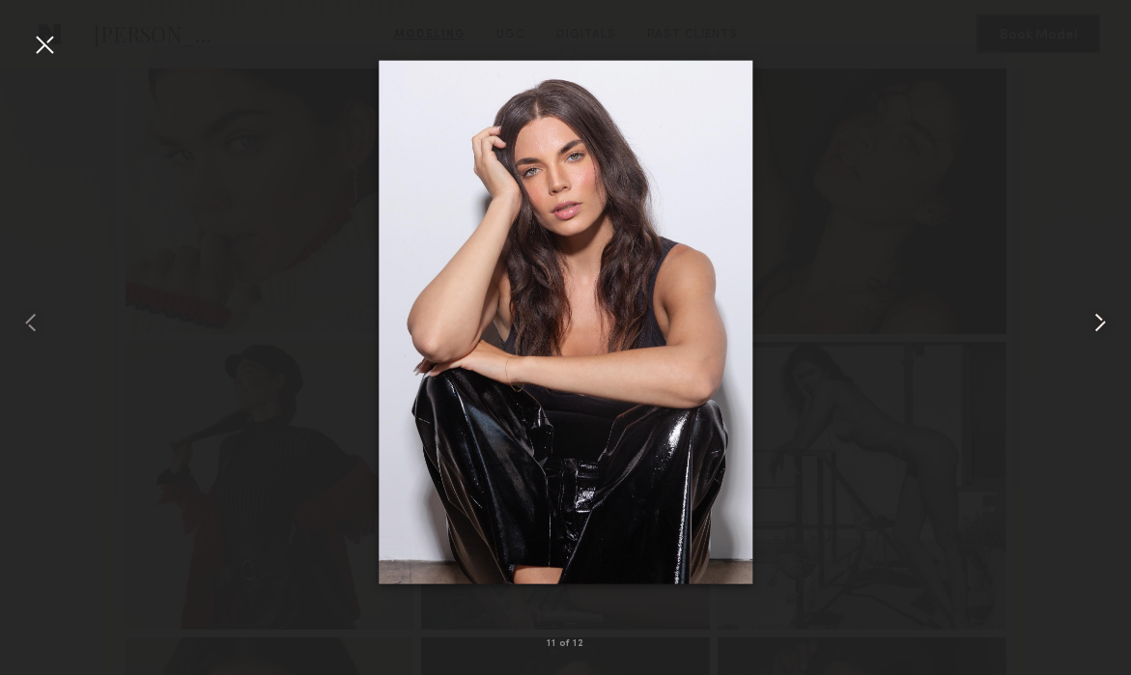
click at [1097, 334] on common-icon at bounding box center [1100, 322] width 31 height 31
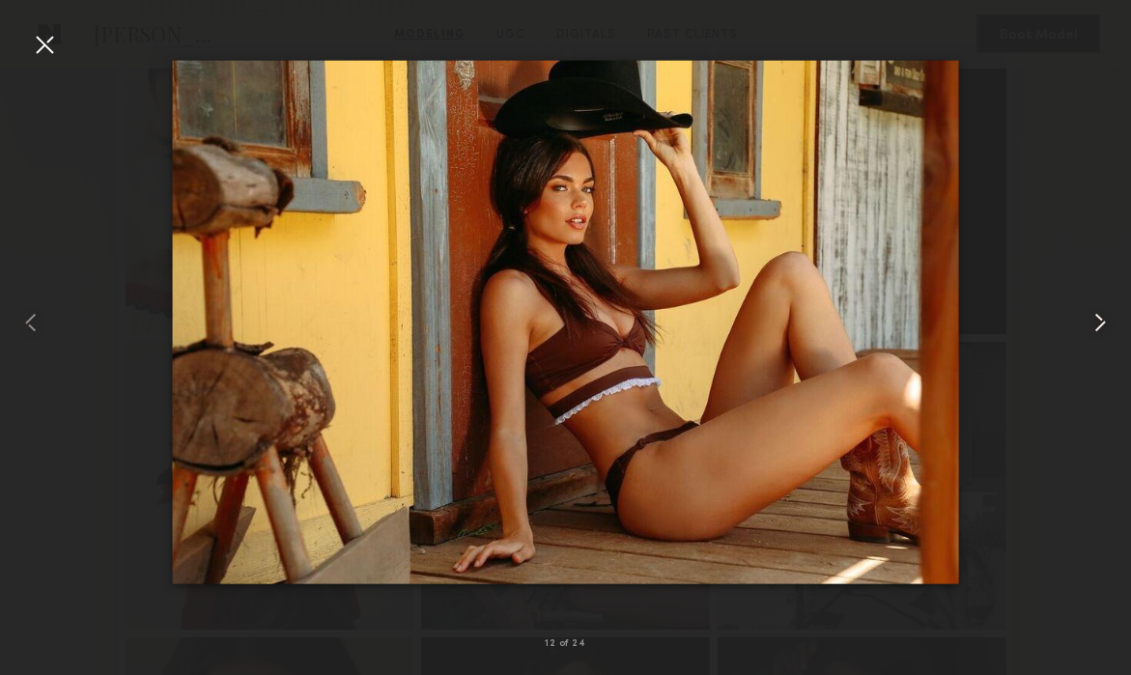
click at [1097, 335] on common-icon at bounding box center [1100, 322] width 31 height 31
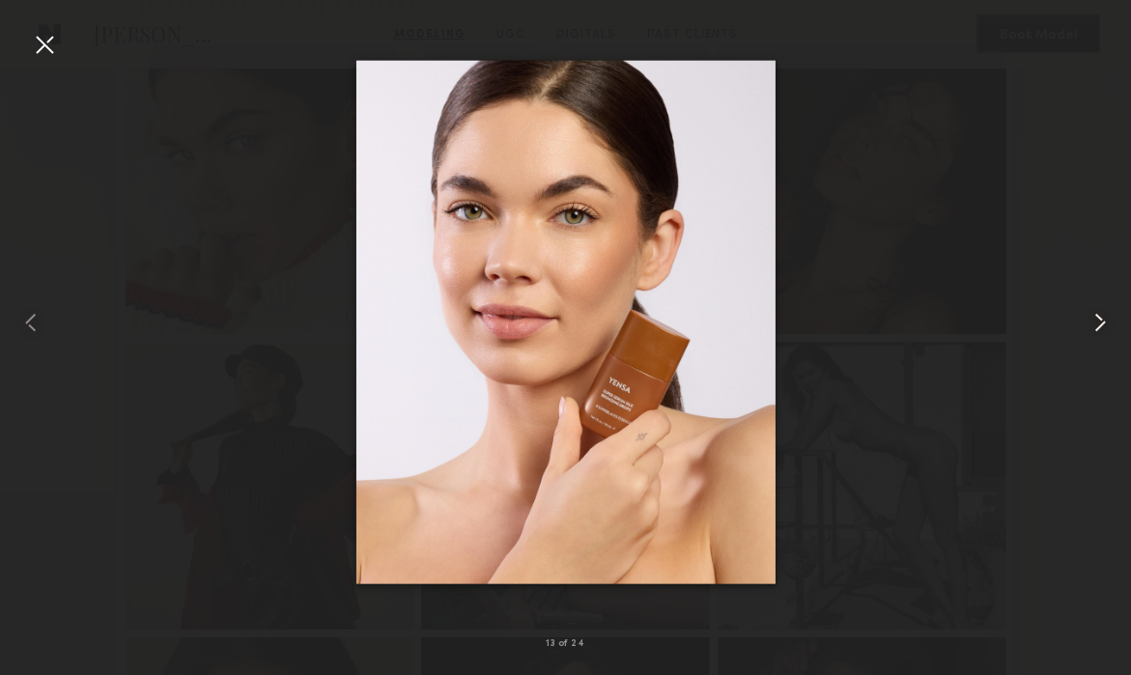
click at [1097, 336] on common-icon at bounding box center [1100, 322] width 31 height 31
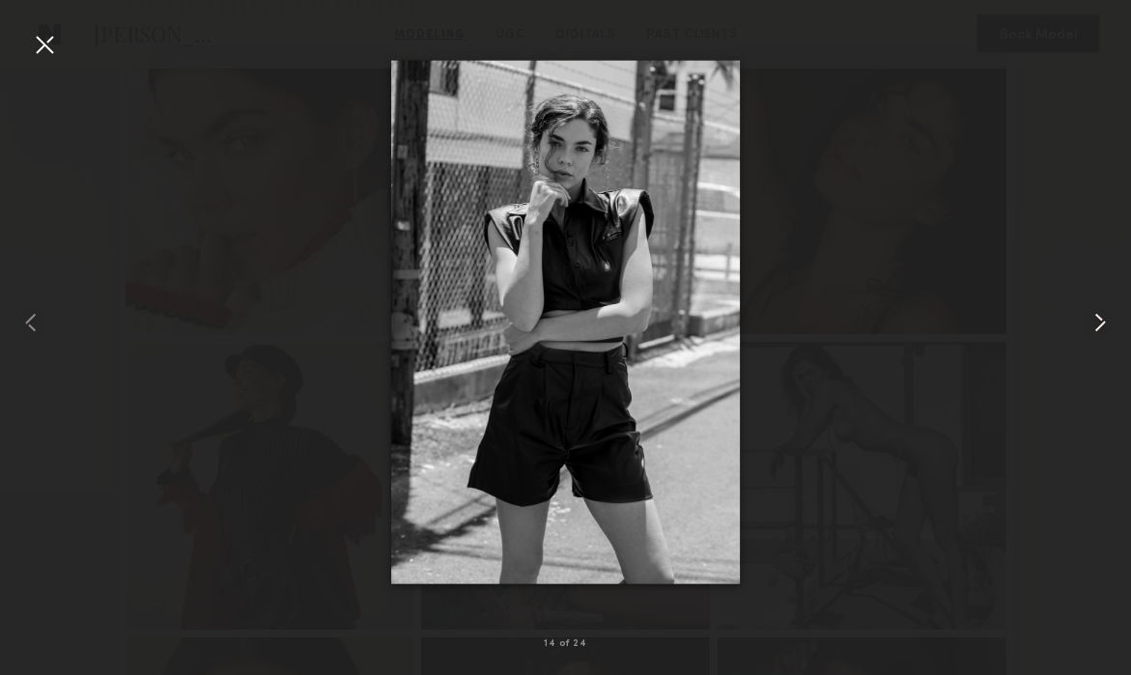
click at [1097, 336] on common-icon at bounding box center [1100, 322] width 31 height 31
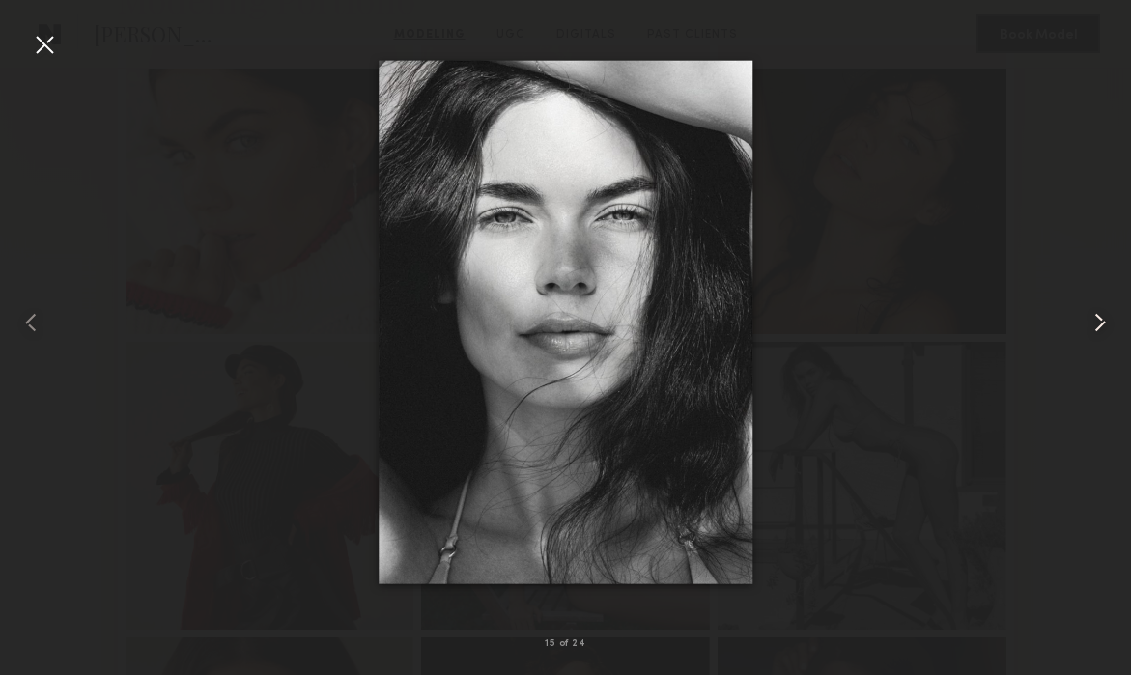
click at [1097, 336] on common-icon at bounding box center [1100, 322] width 31 height 31
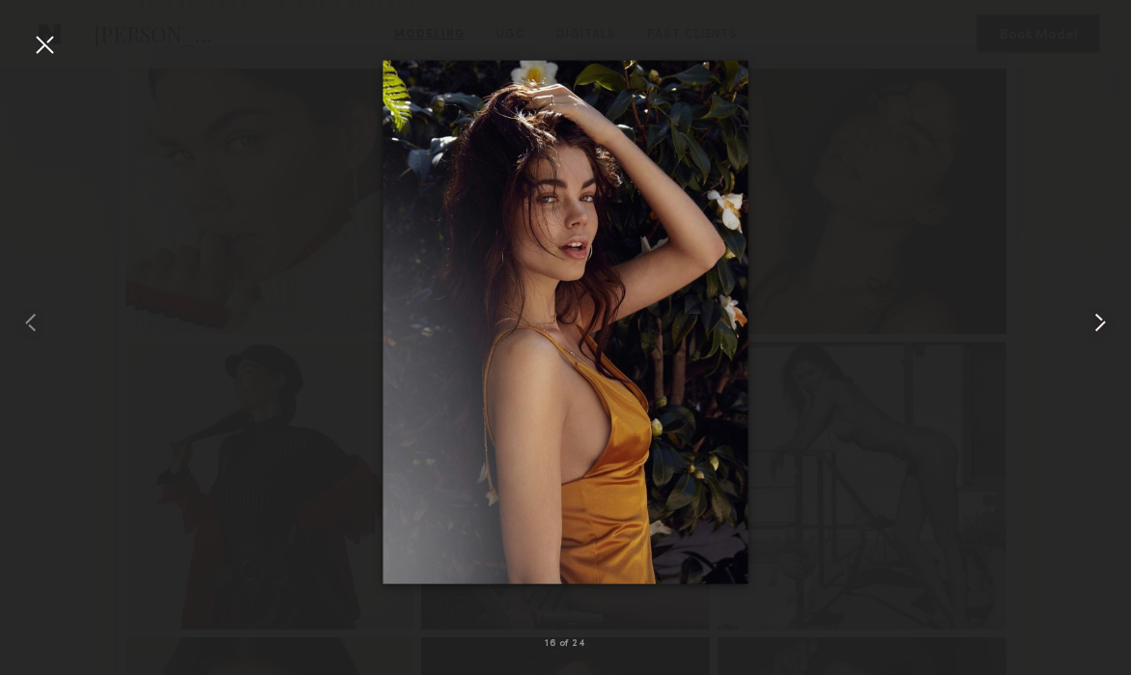
click at [1097, 336] on common-icon at bounding box center [1100, 322] width 31 height 31
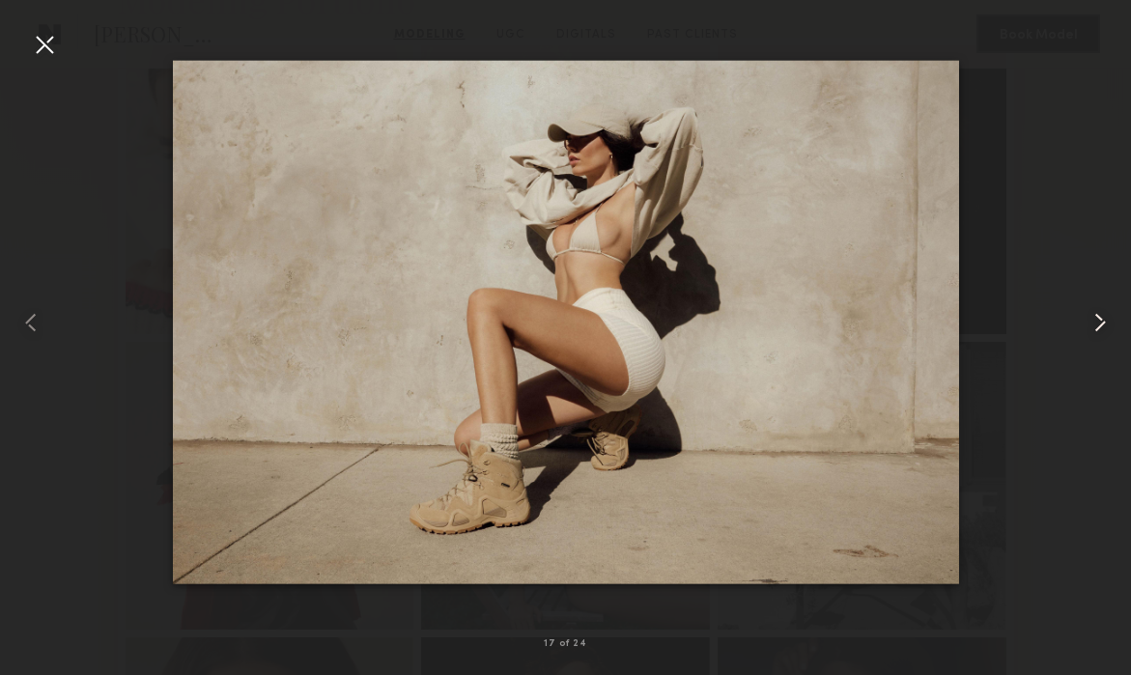
click at [1097, 337] on common-icon at bounding box center [1100, 322] width 31 height 31
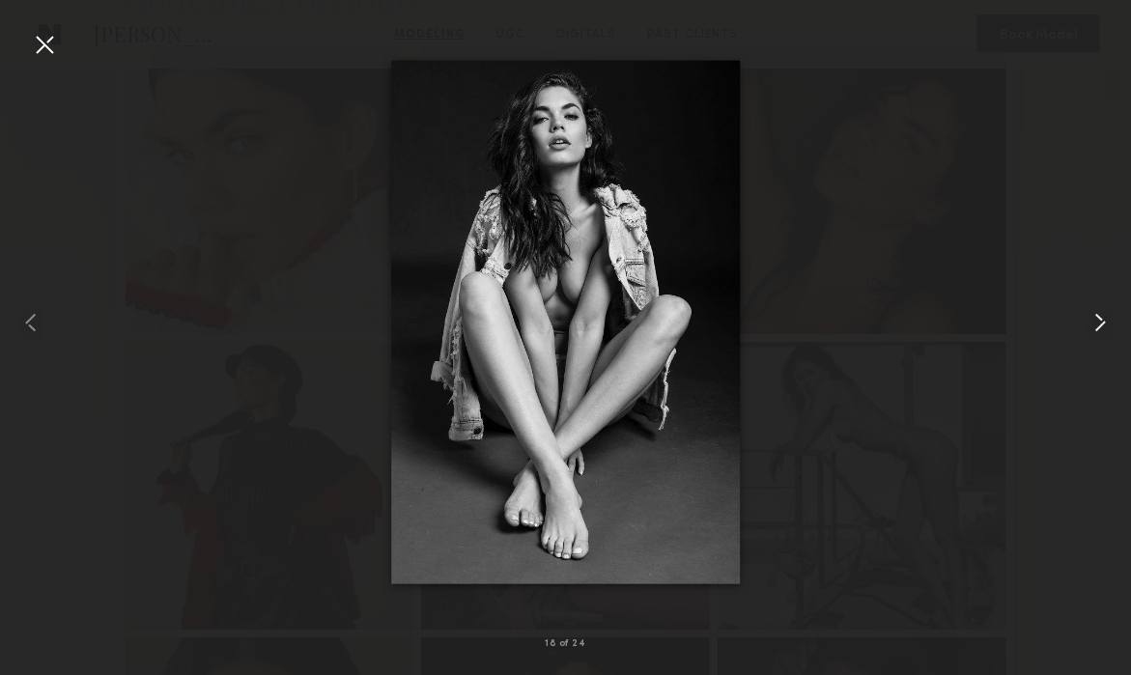
click at [1097, 338] on div at bounding box center [1108, 322] width 45 height 583
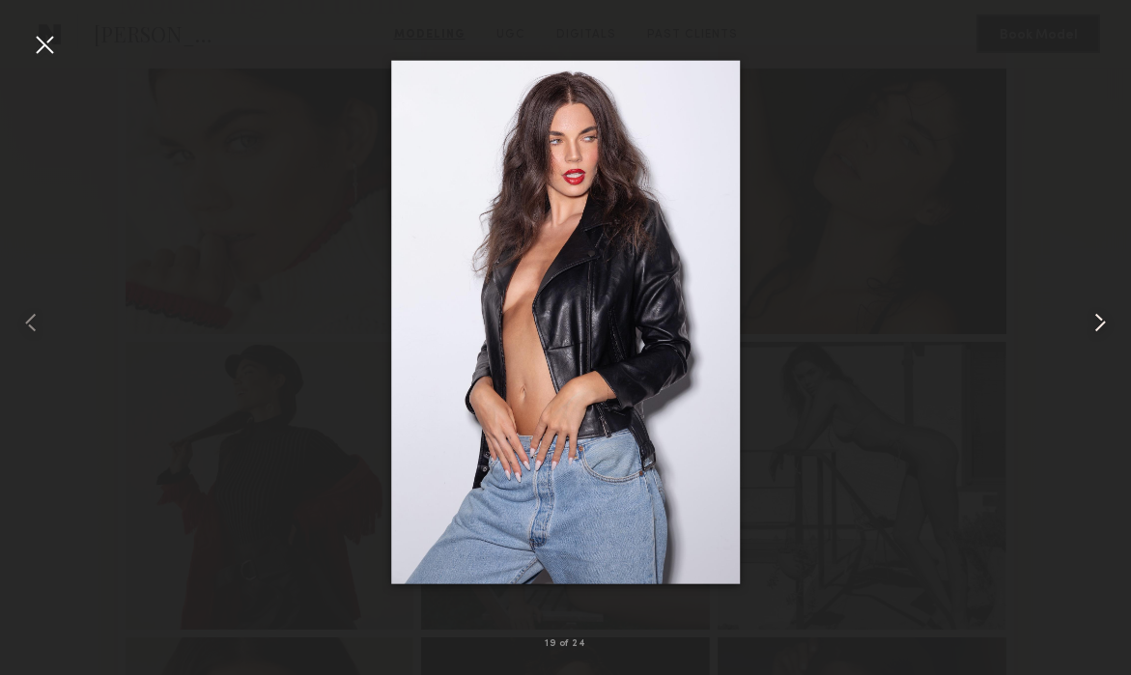
click at [1097, 339] on div at bounding box center [1108, 322] width 45 height 583
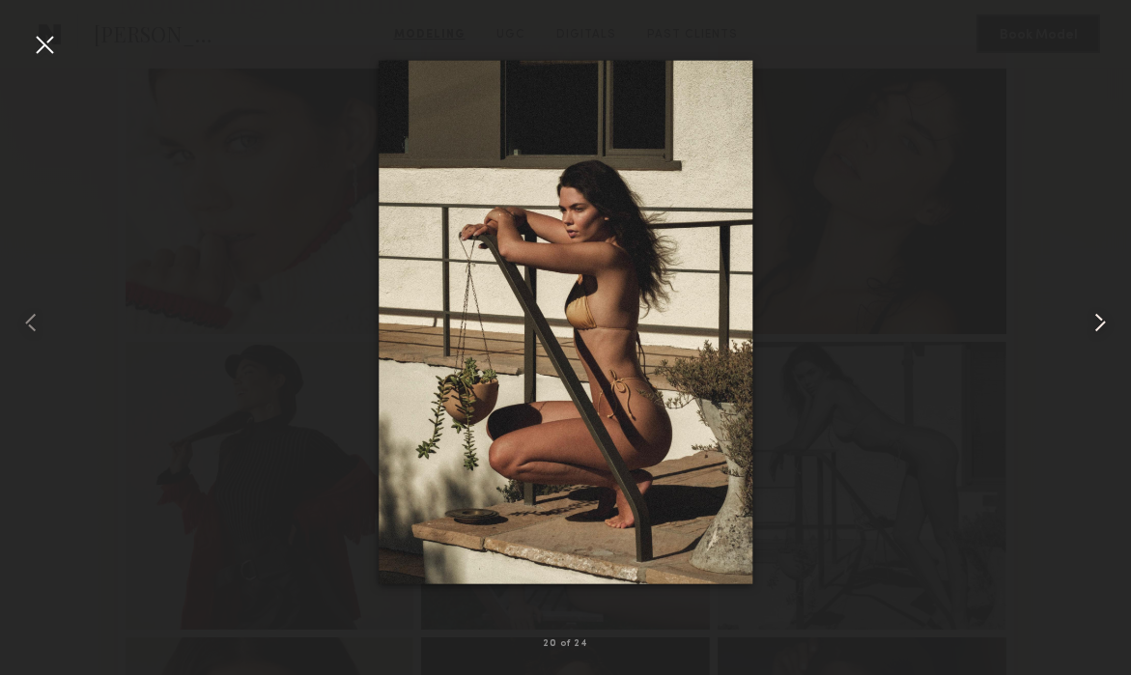
click at [1097, 340] on div at bounding box center [1108, 322] width 45 height 583
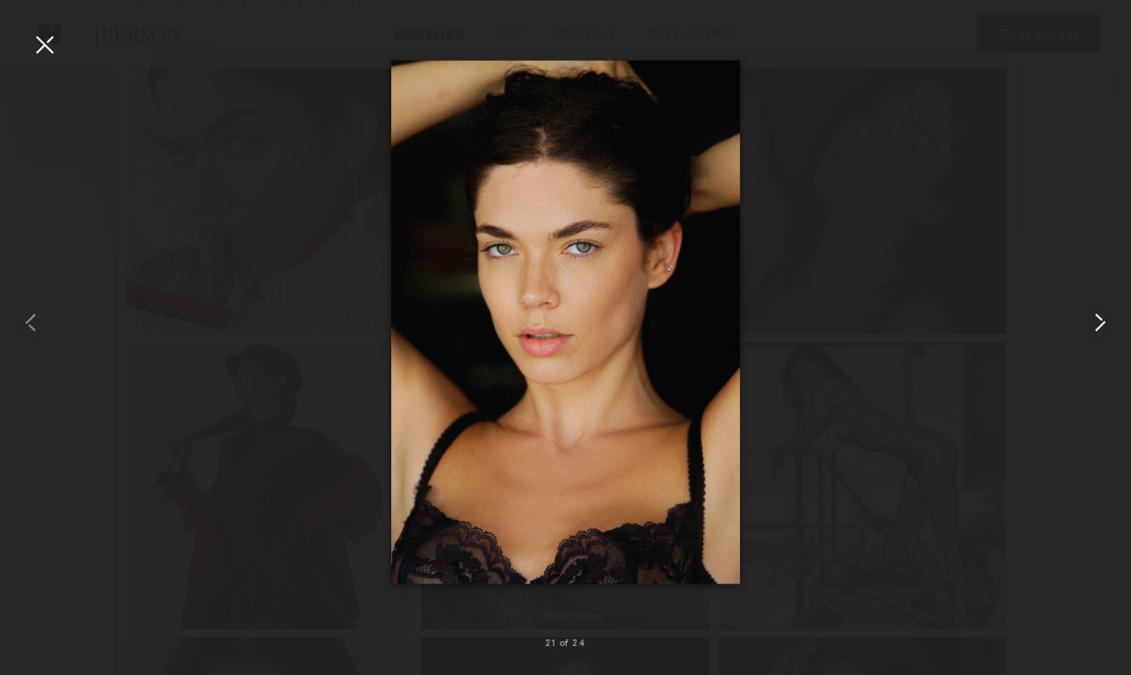
click at [1097, 340] on div at bounding box center [1108, 322] width 45 height 583
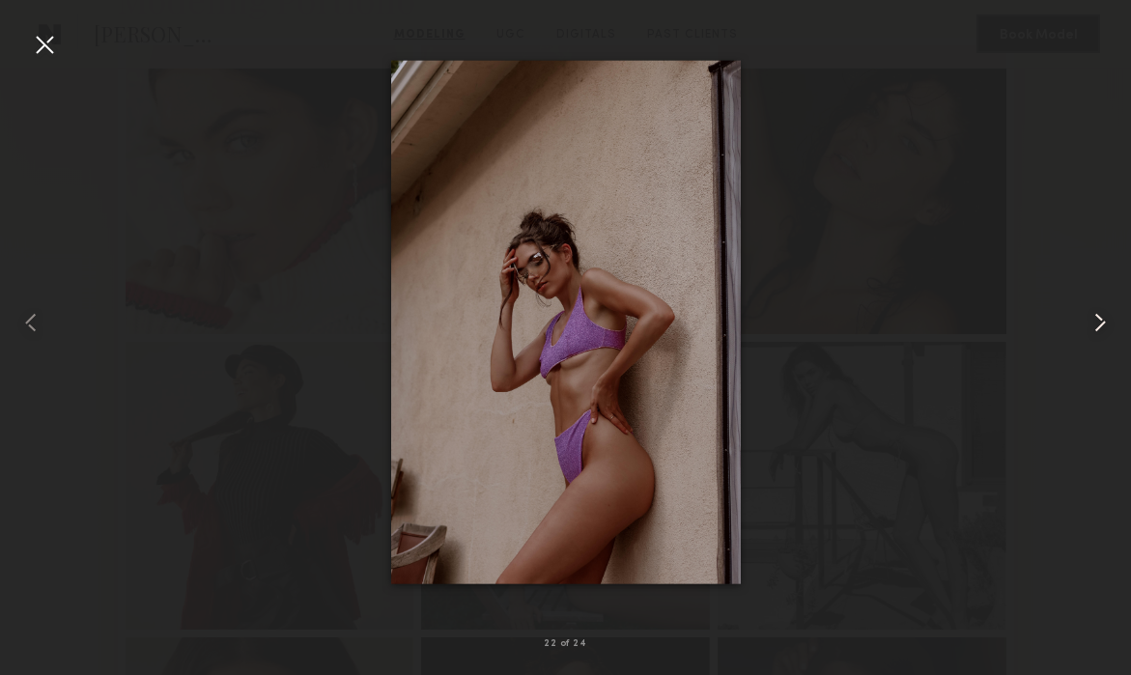
click at [1097, 340] on div at bounding box center [1108, 322] width 45 height 583
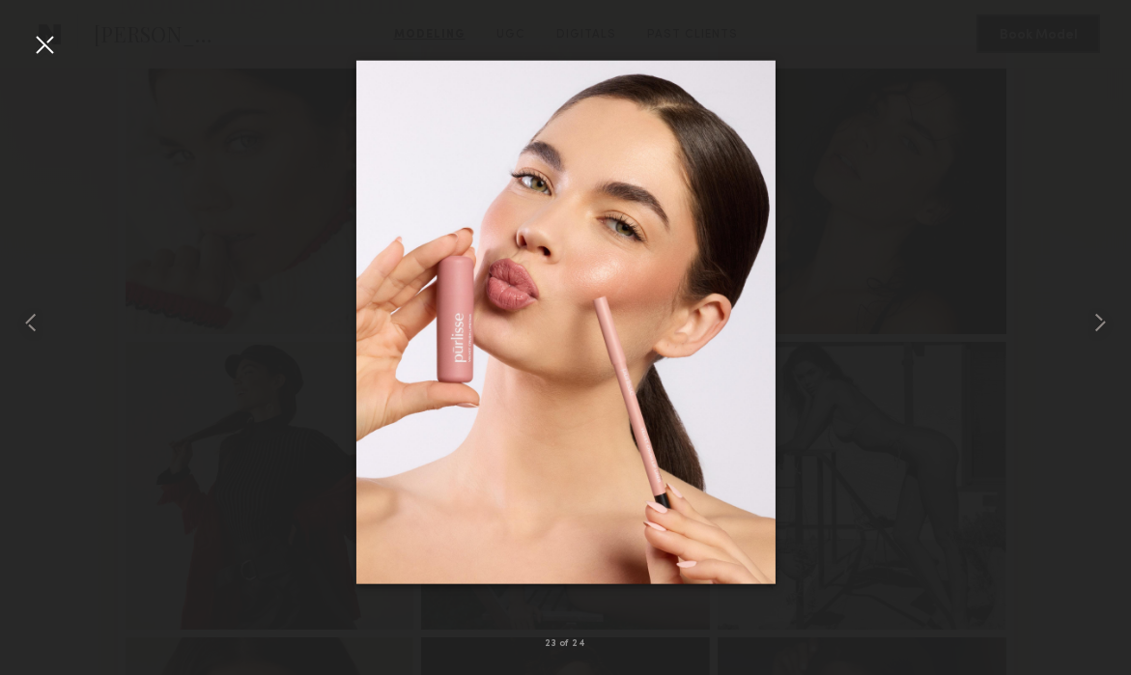
click at [46, 45] on div at bounding box center [44, 44] width 31 height 31
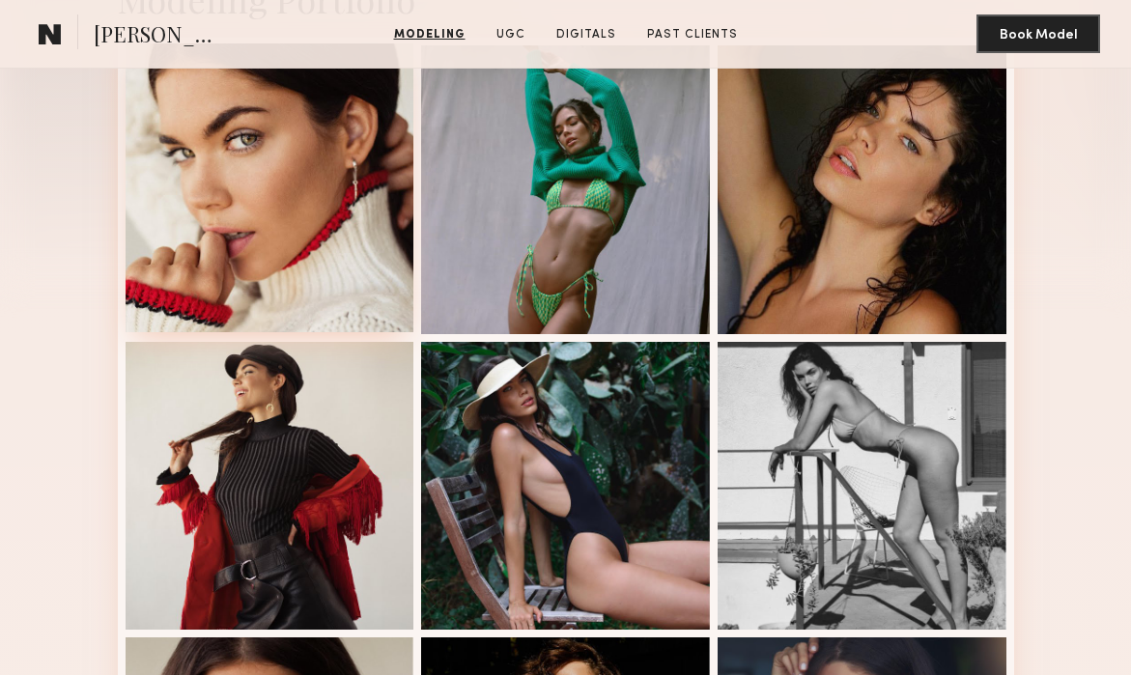
scroll to position [0, 0]
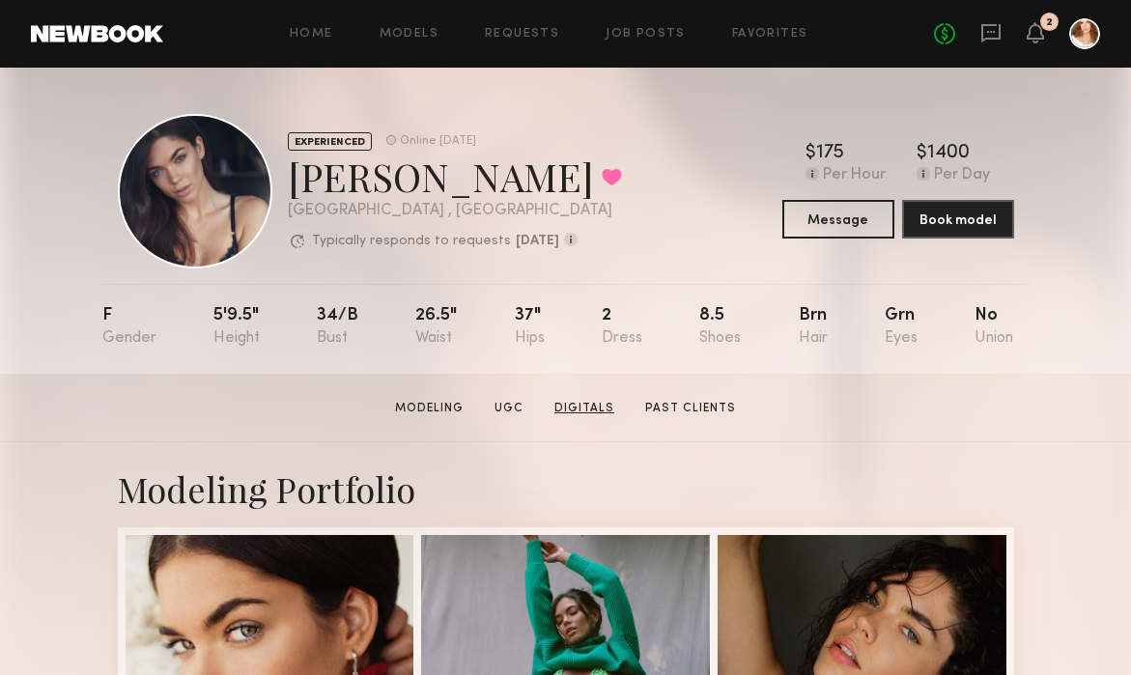
click at [578, 404] on link "Digitals" at bounding box center [584, 408] width 75 height 17
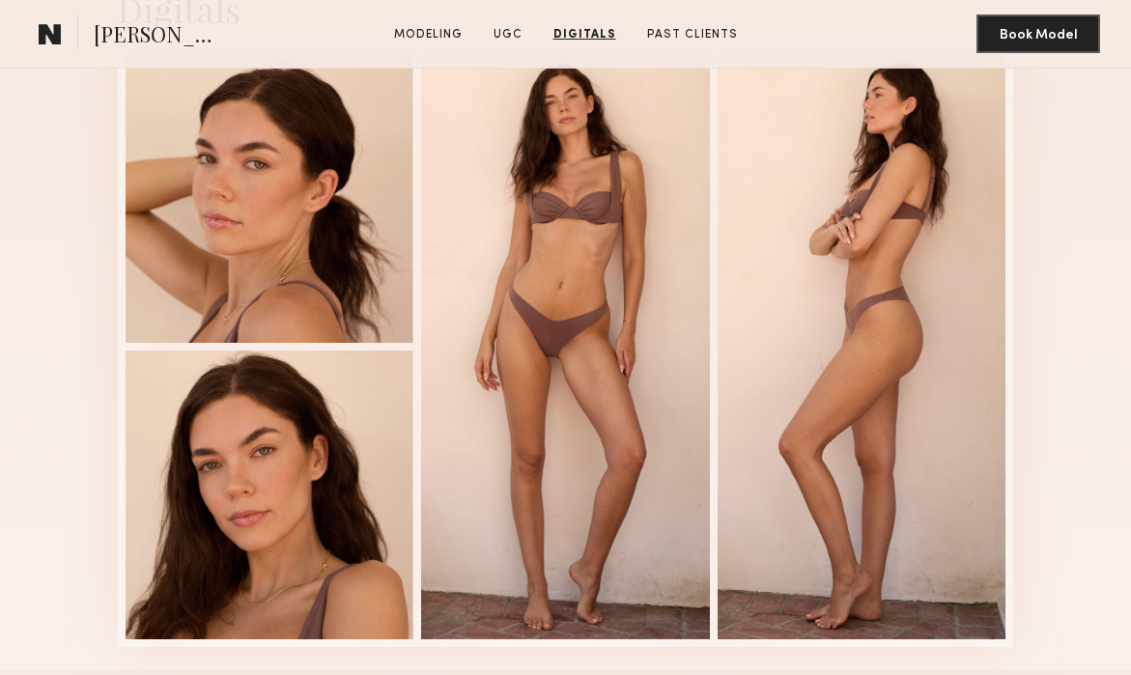
scroll to position [5017, 0]
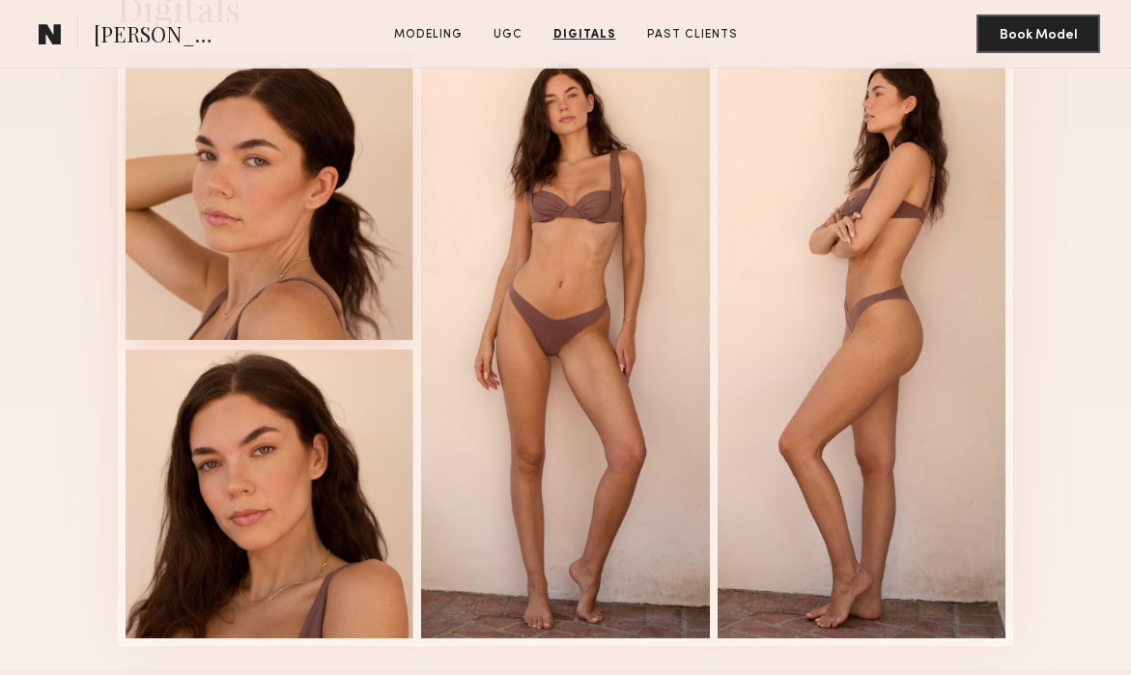
click at [270, 258] on div at bounding box center [270, 196] width 289 height 289
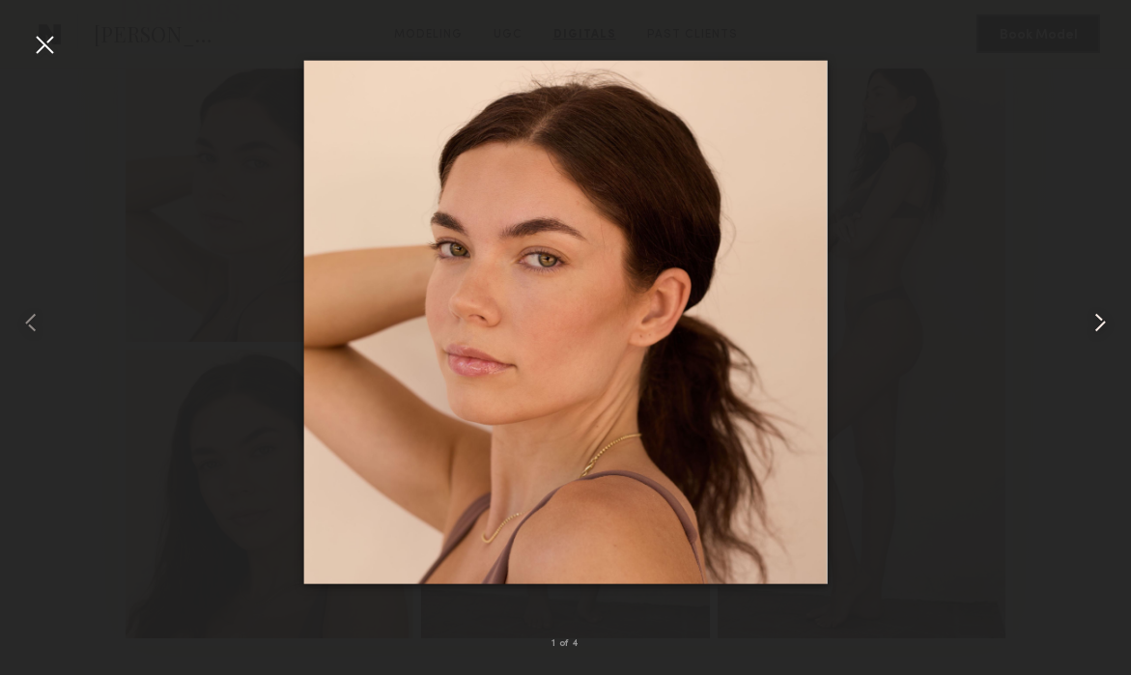
click at [1096, 322] on common-icon at bounding box center [1100, 322] width 31 height 31
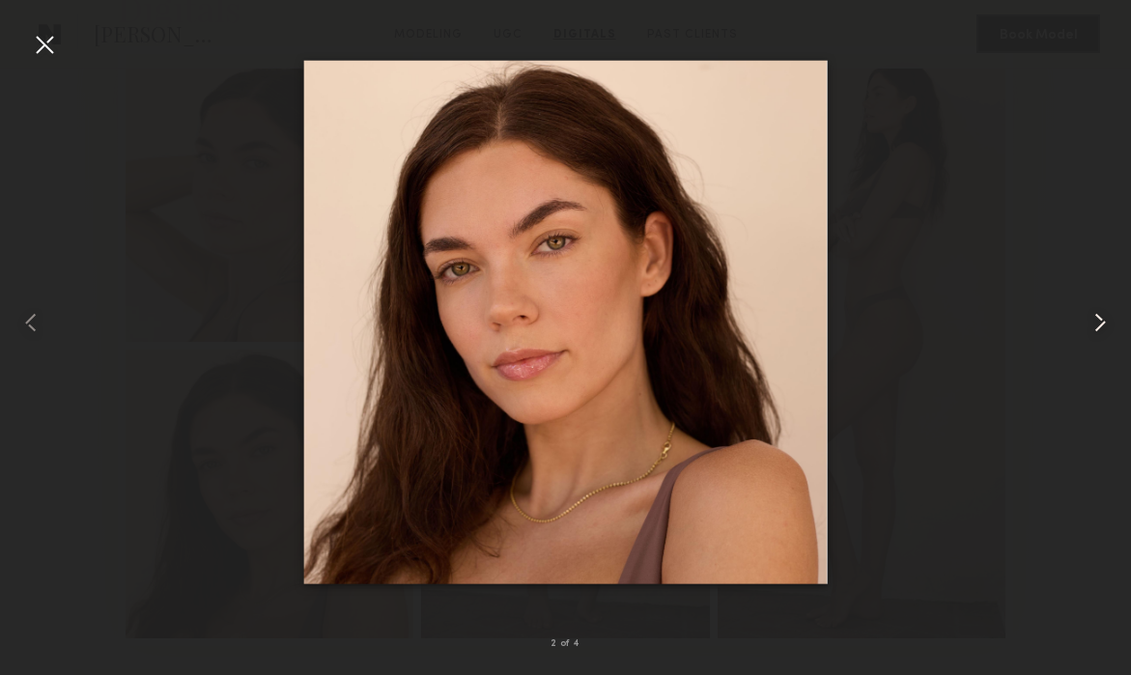
click at [1096, 322] on common-icon at bounding box center [1100, 322] width 31 height 31
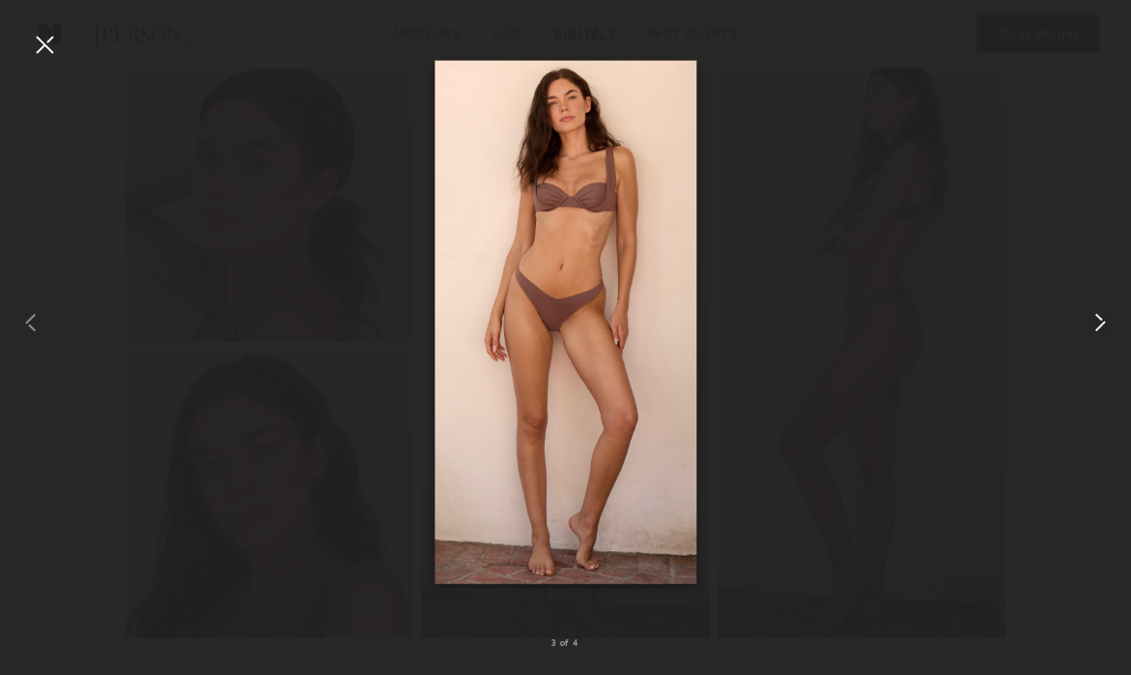
click at [1096, 322] on common-icon at bounding box center [1100, 322] width 31 height 31
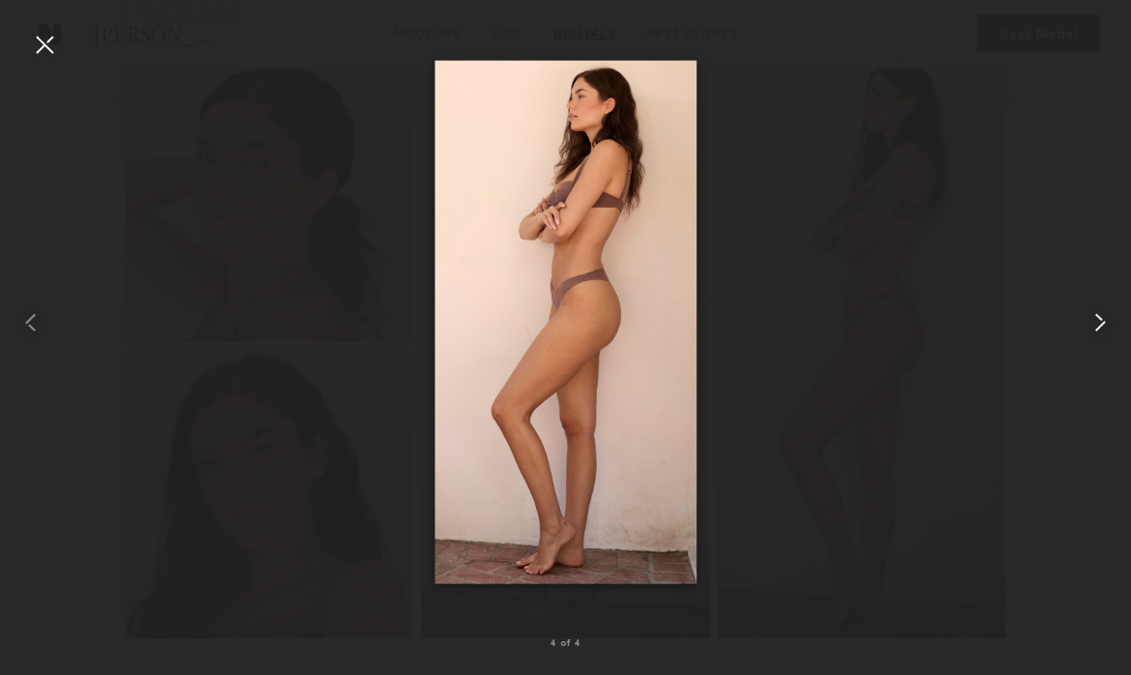
click at [1096, 322] on common-icon at bounding box center [1100, 322] width 31 height 31
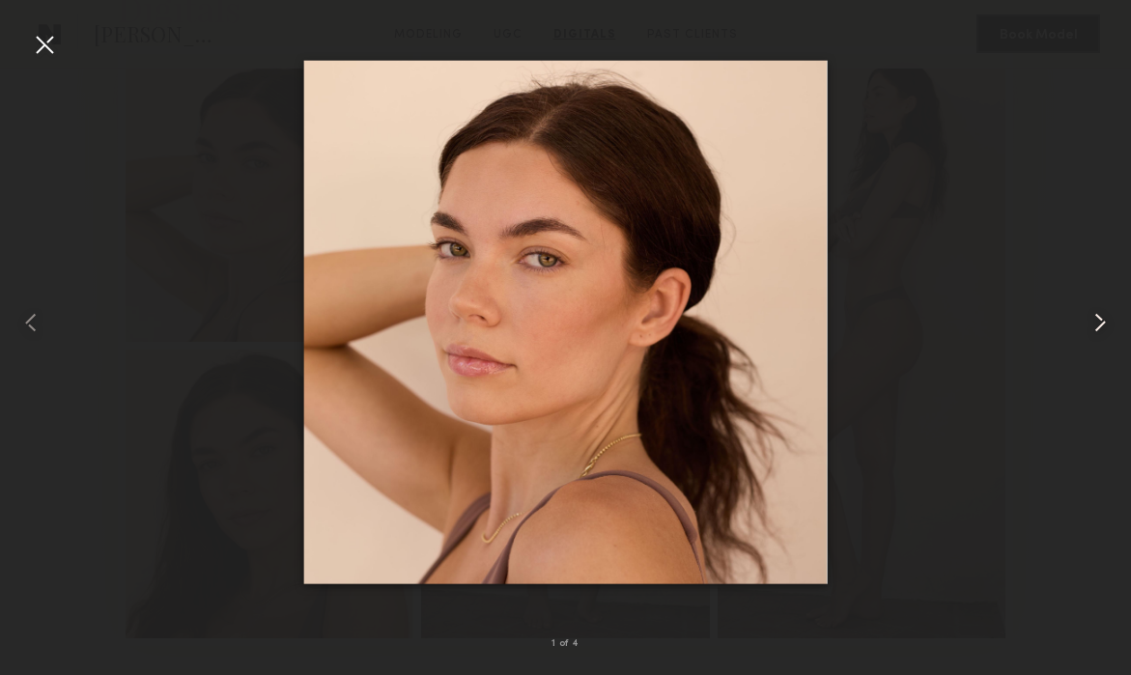
click at [1096, 322] on common-icon at bounding box center [1100, 322] width 31 height 31
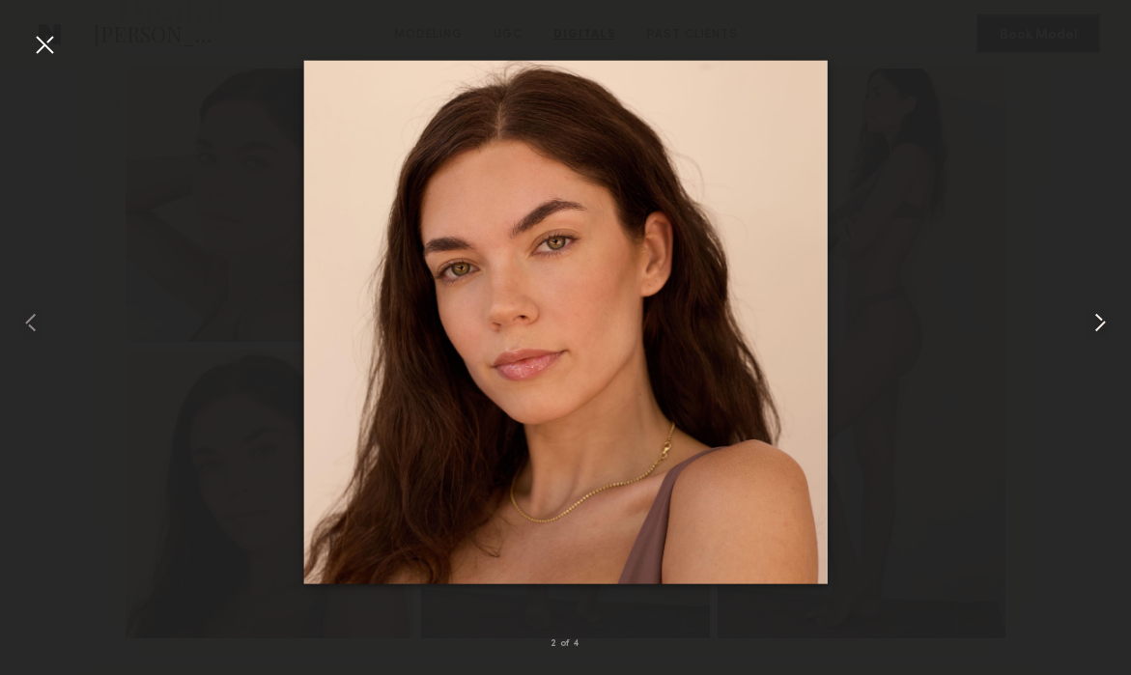
click at [1096, 322] on common-icon at bounding box center [1100, 322] width 31 height 31
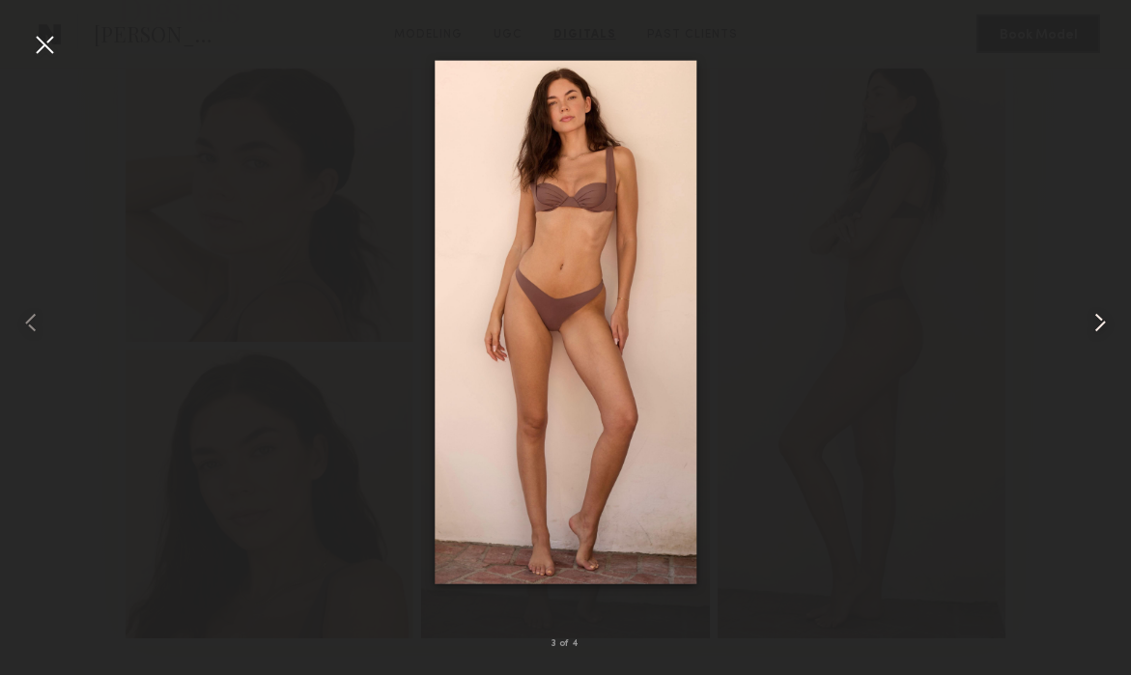
click at [1096, 322] on common-icon at bounding box center [1100, 322] width 31 height 31
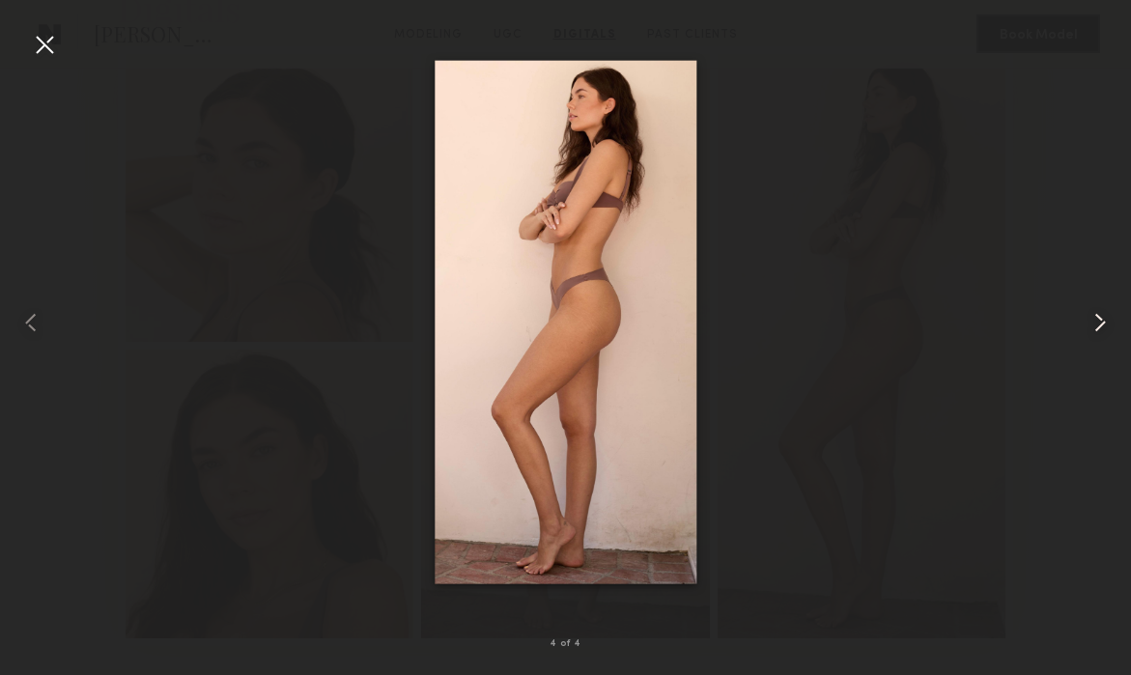
click at [1096, 321] on common-icon at bounding box center [1100, 322] width 31 height 31
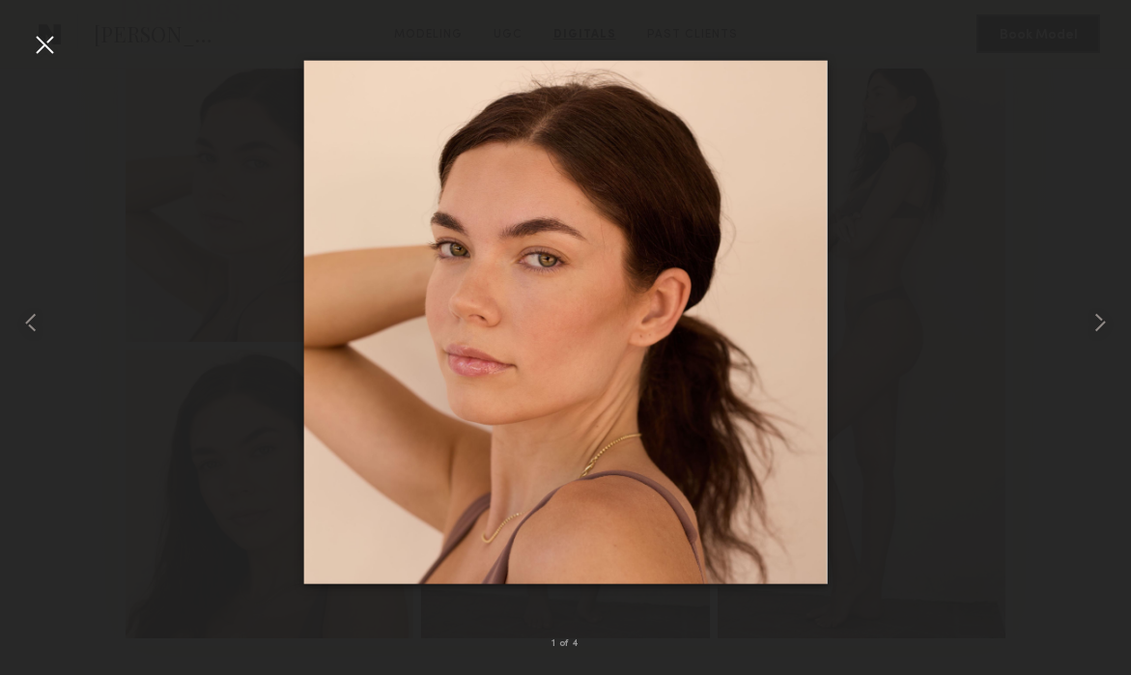
click at [47, 40] on div at bounding box center [44, 44] width 31 height 31
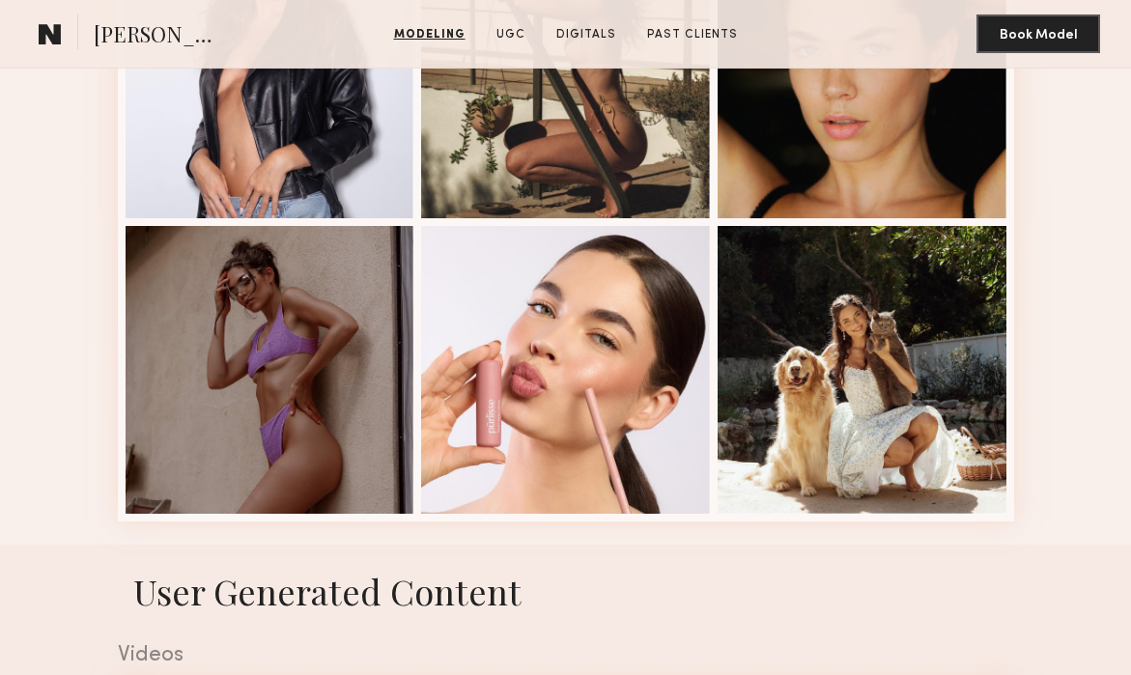
scroll to position [2399, 0]
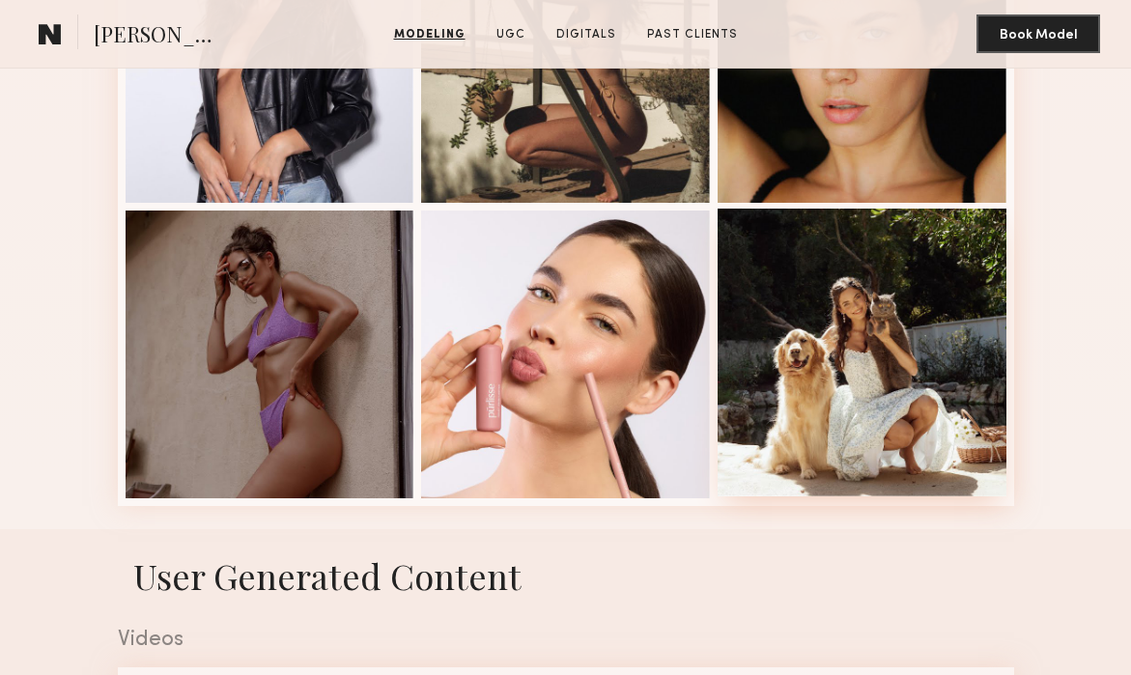
click at [854, 313] on div at bounding box center [862, 353] width 289 height 289
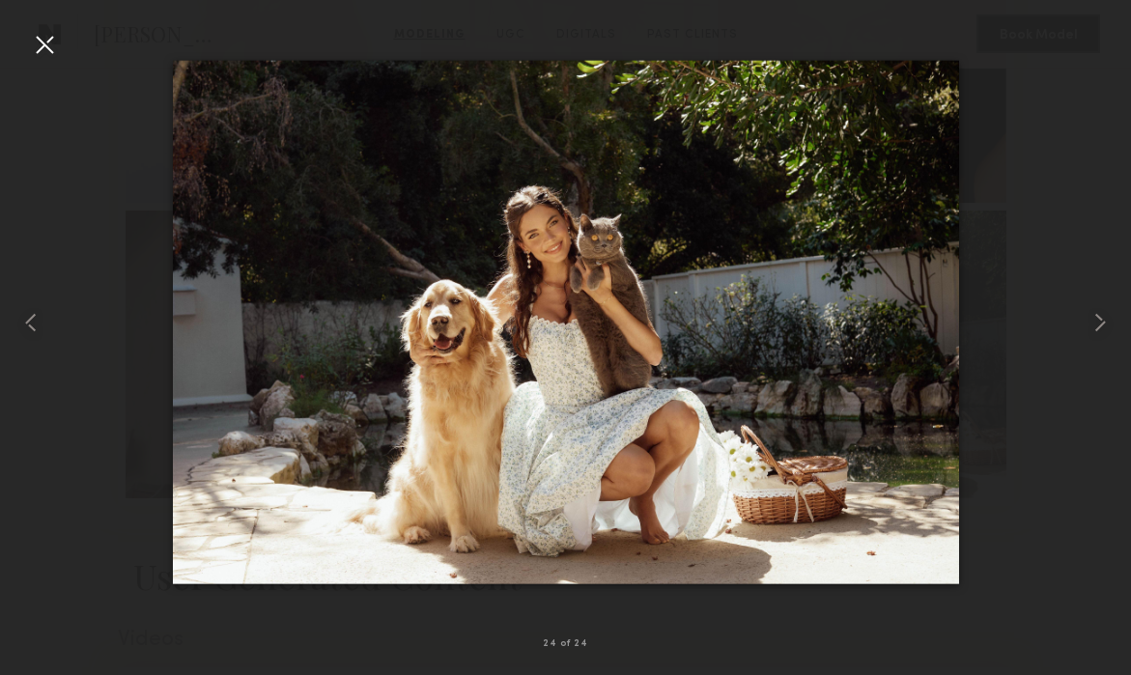
click at [55, 43] on div at bounding box center [44, 44] width 31 height 31
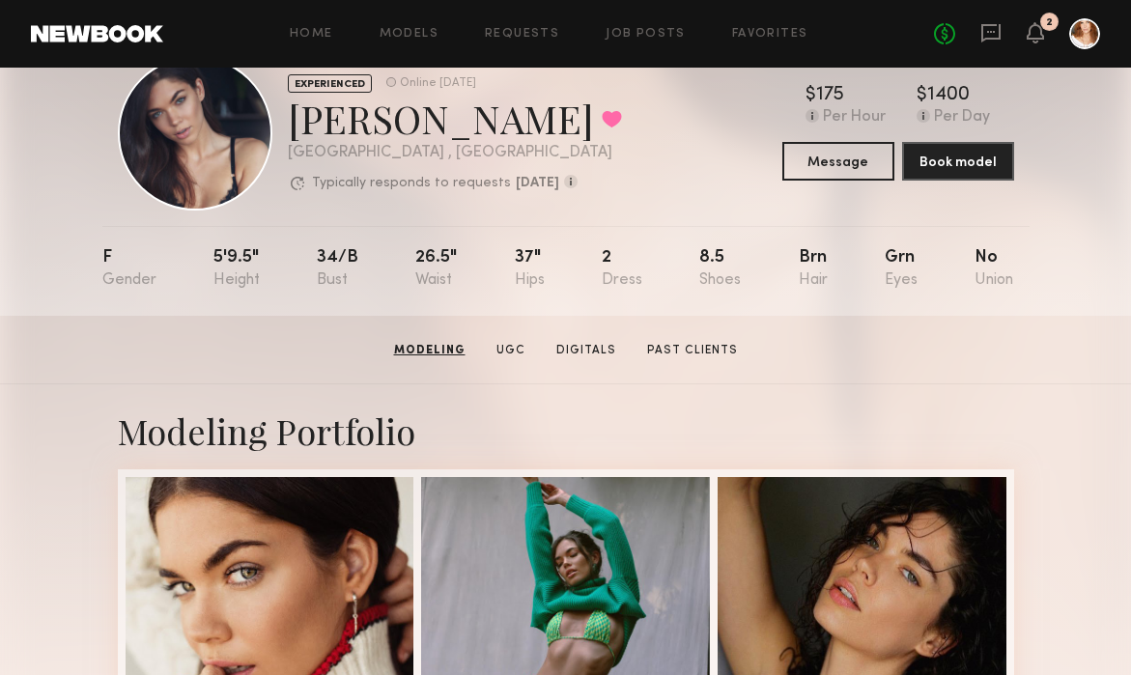
scroll to position [0, 0]
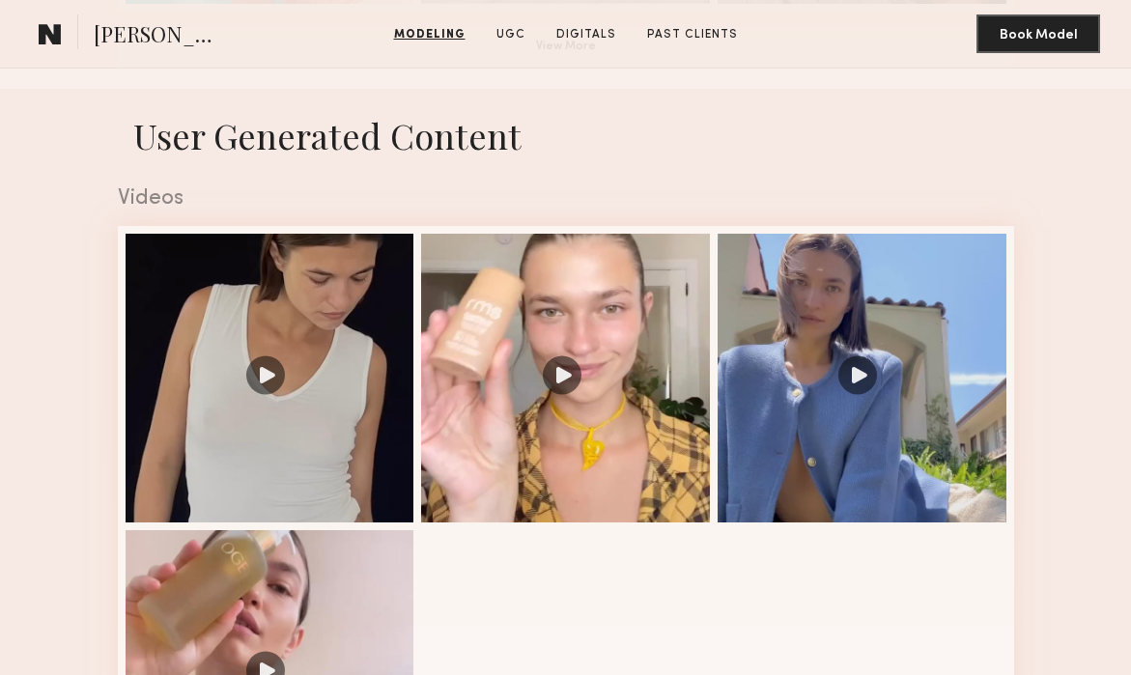
scroll to position [1712, 0]
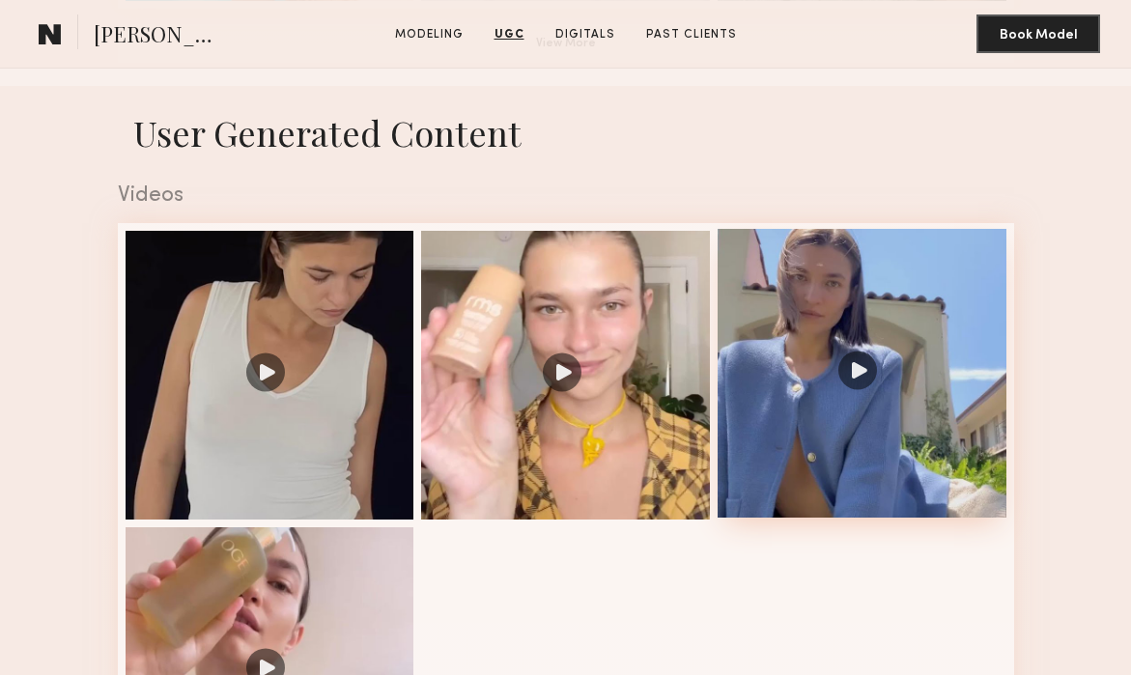
click at [865, 323] on div at bounding box center [862, 373] width 289 height 289
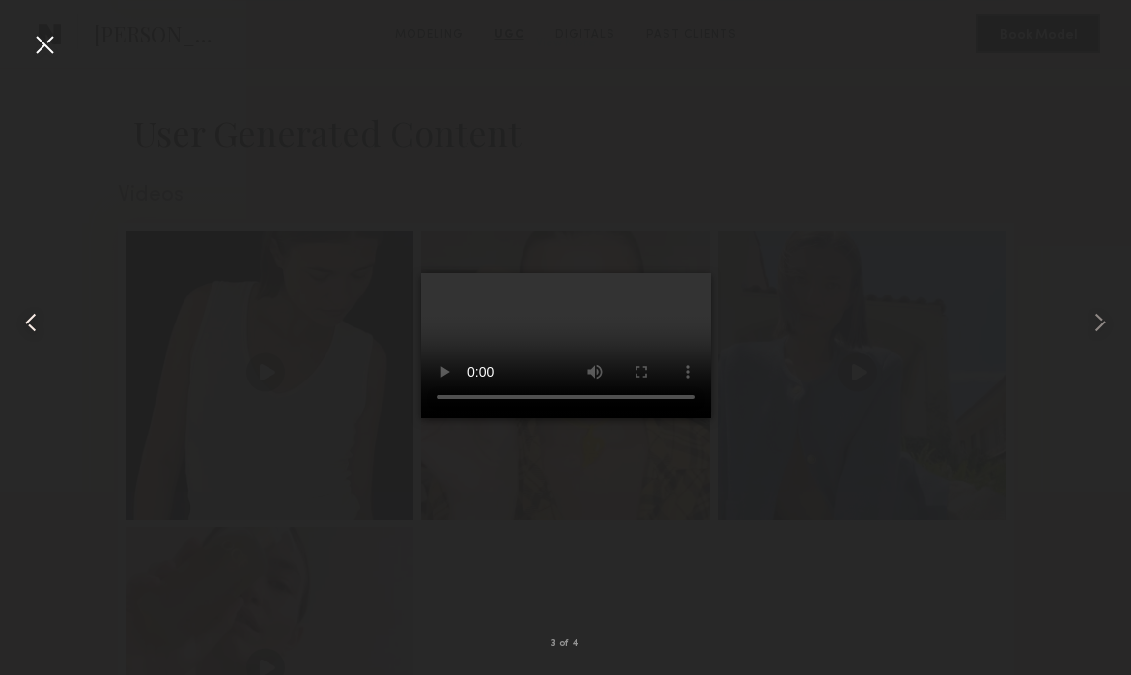
click at [37, 316] on common-icon at bounding box center [30, 322] width 31 height 31
click at [37, 317] on common-icon at bounding box center [30, 322] width 31 height 31
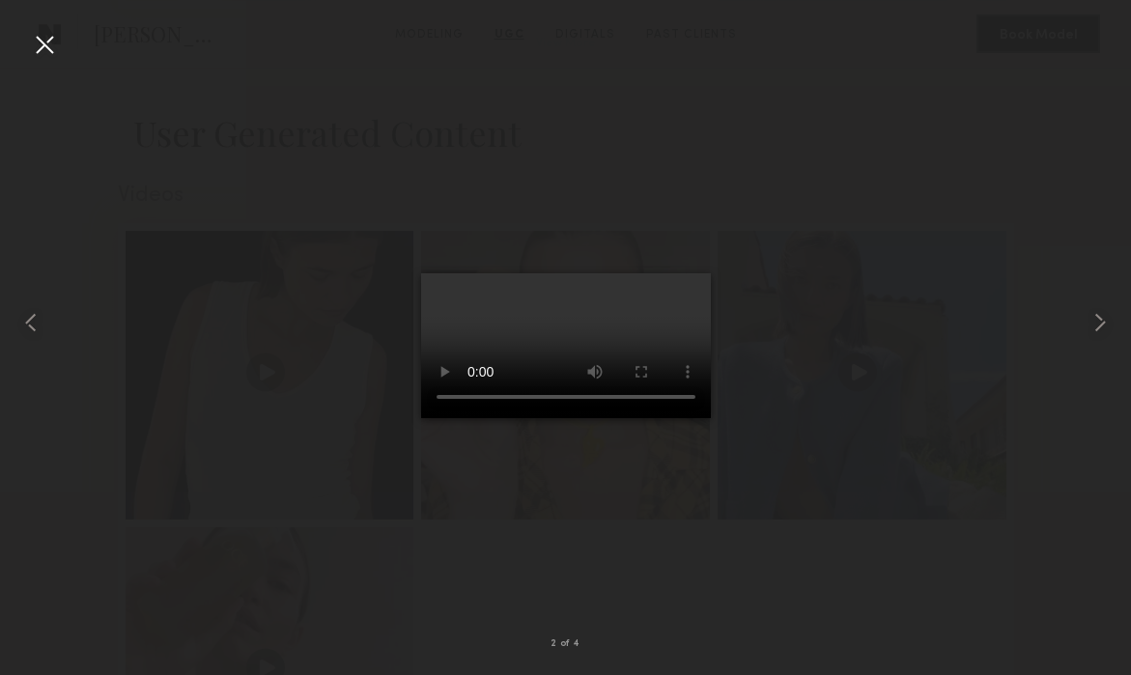
click at [51, 39] on div at bounding box center [44, 44] width 31 height 31
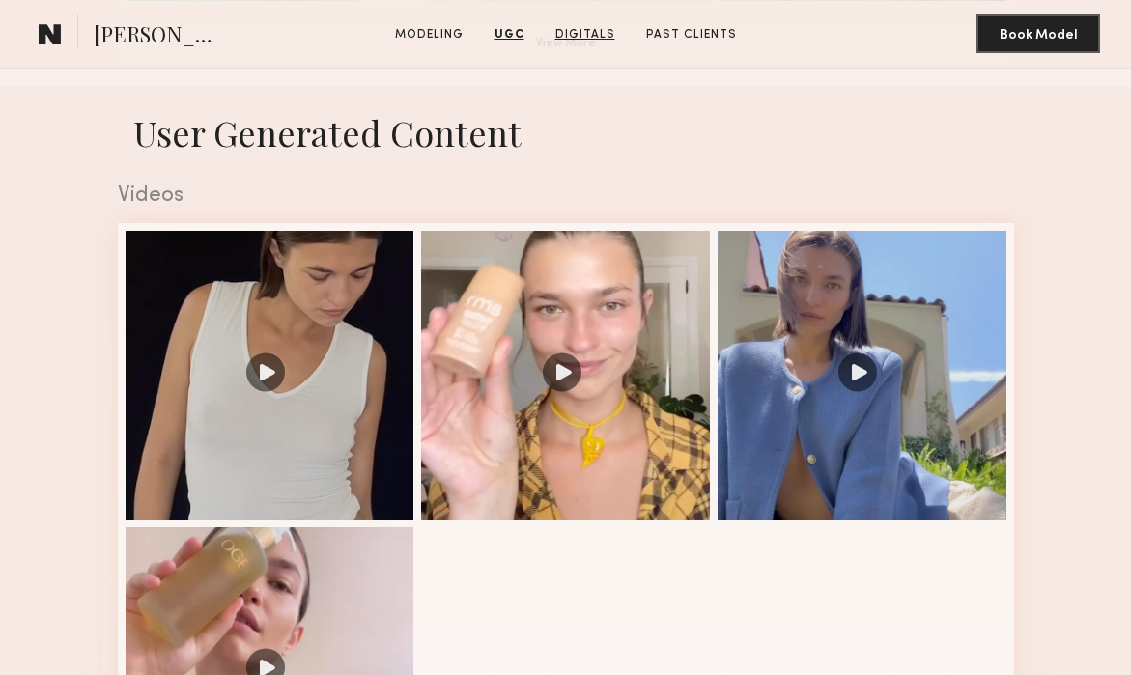
click at [584, 30] on link "Digitals" at bounding box center [585, 34] width 75 height 17
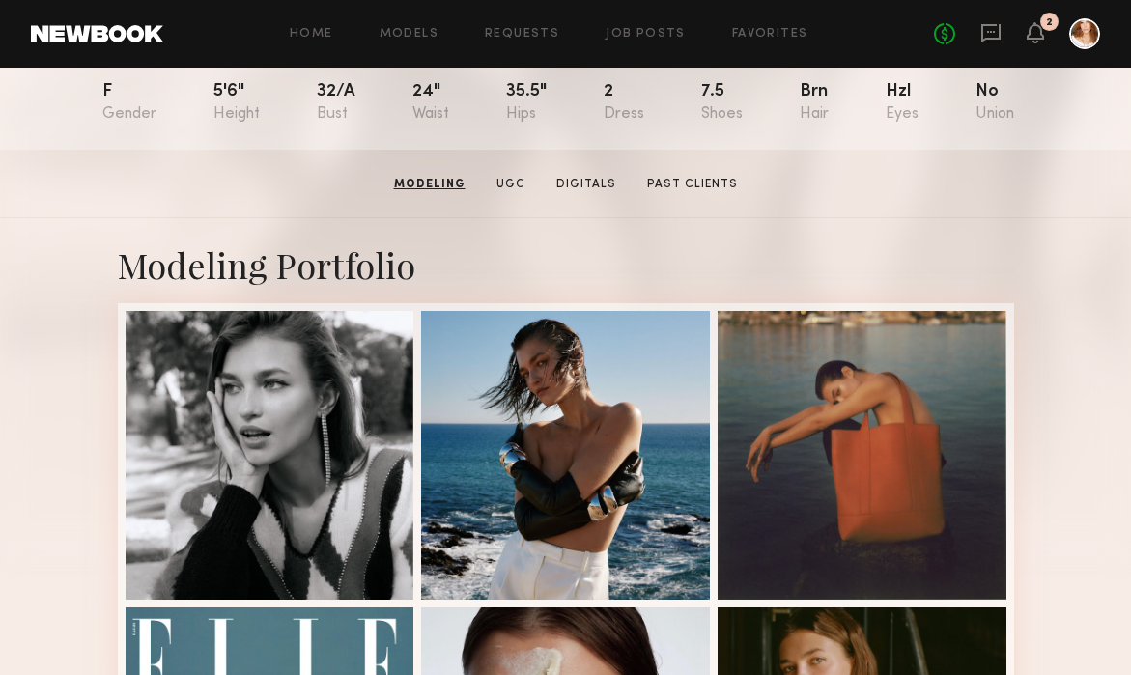
scroll to position [221, 0]
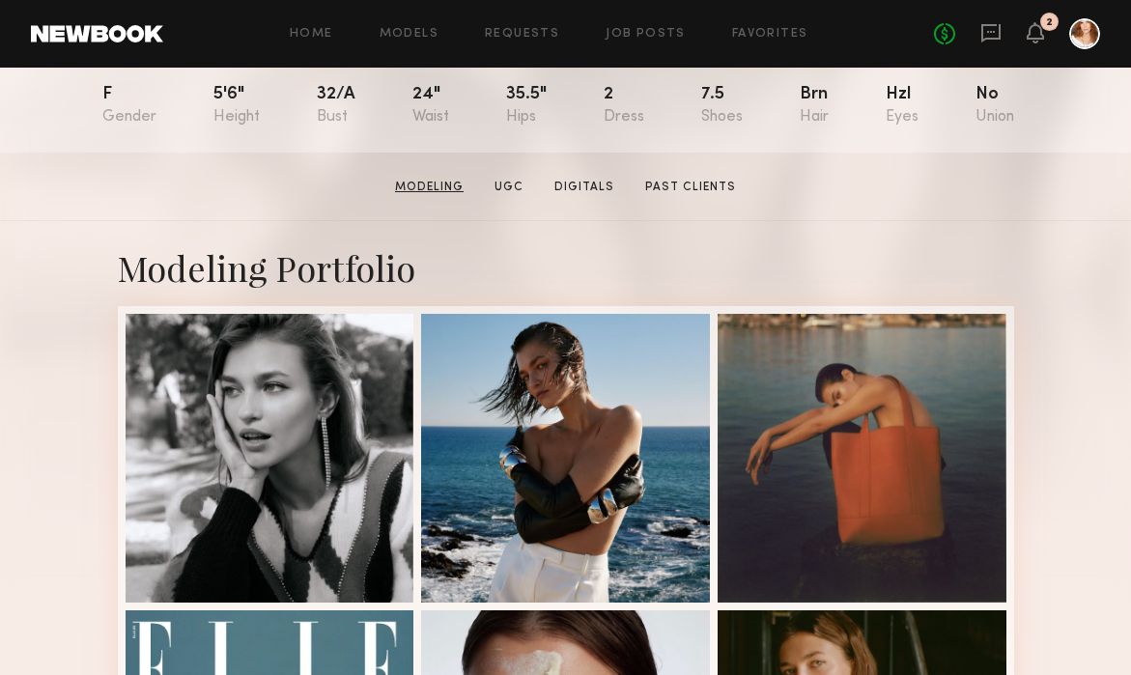
click at [442, 181] on link "Modeling" at bounding box center [429, 187] width 84 height 17
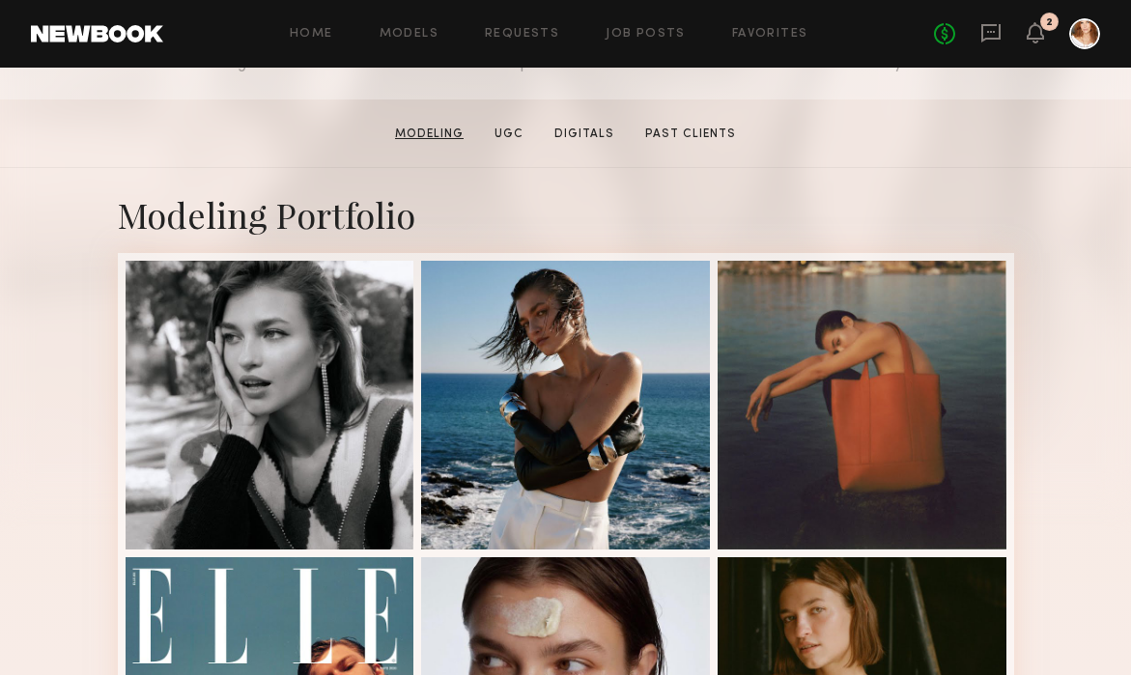
scroll to position [326, 0]
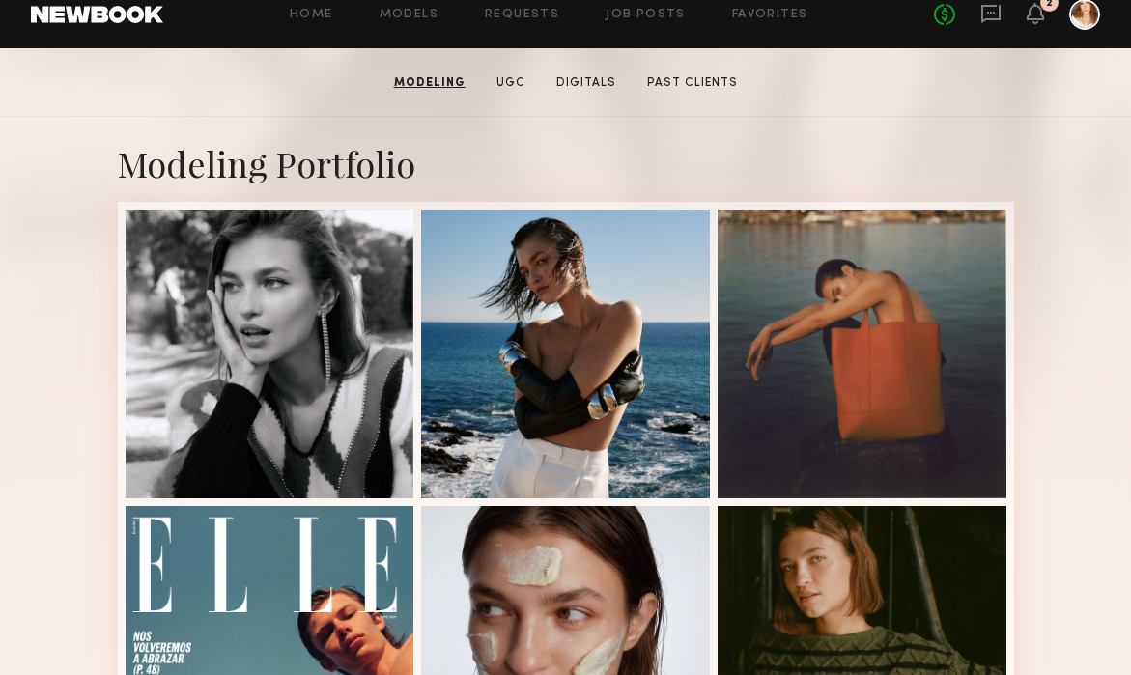
click at [426, 74] on link "Modeling" at bounding box center [430, 82] width 87 height 17
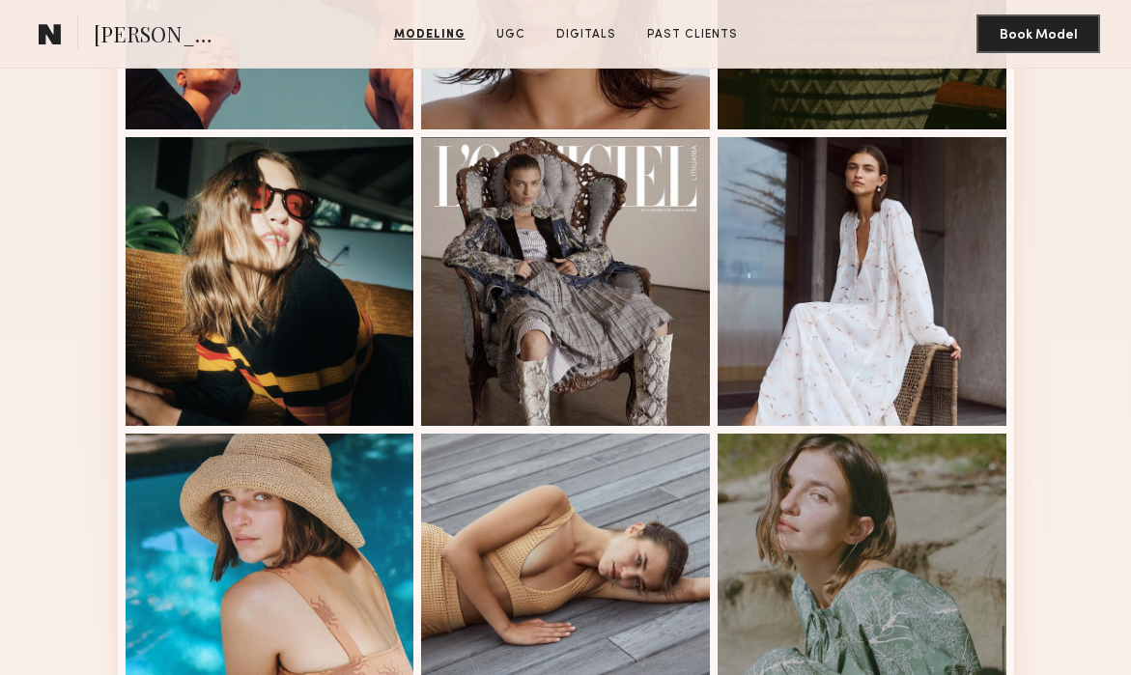
scroll to position [989, 0]
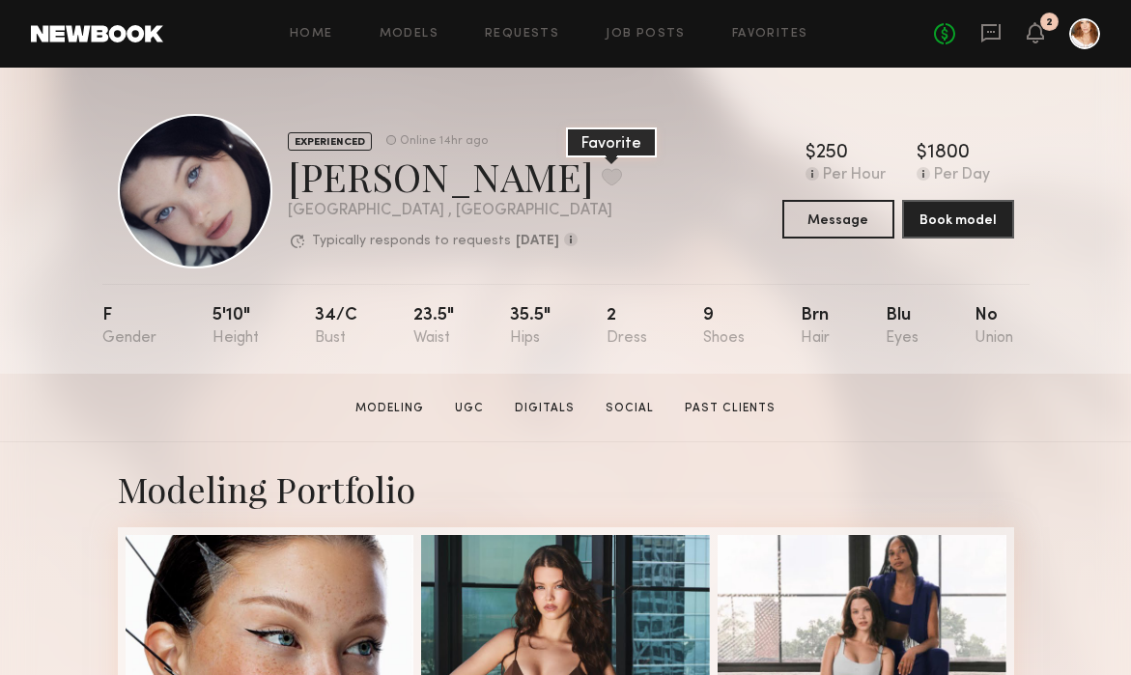
click at [602, 172] on button at bounding box center [612, 176] width 20 height 17
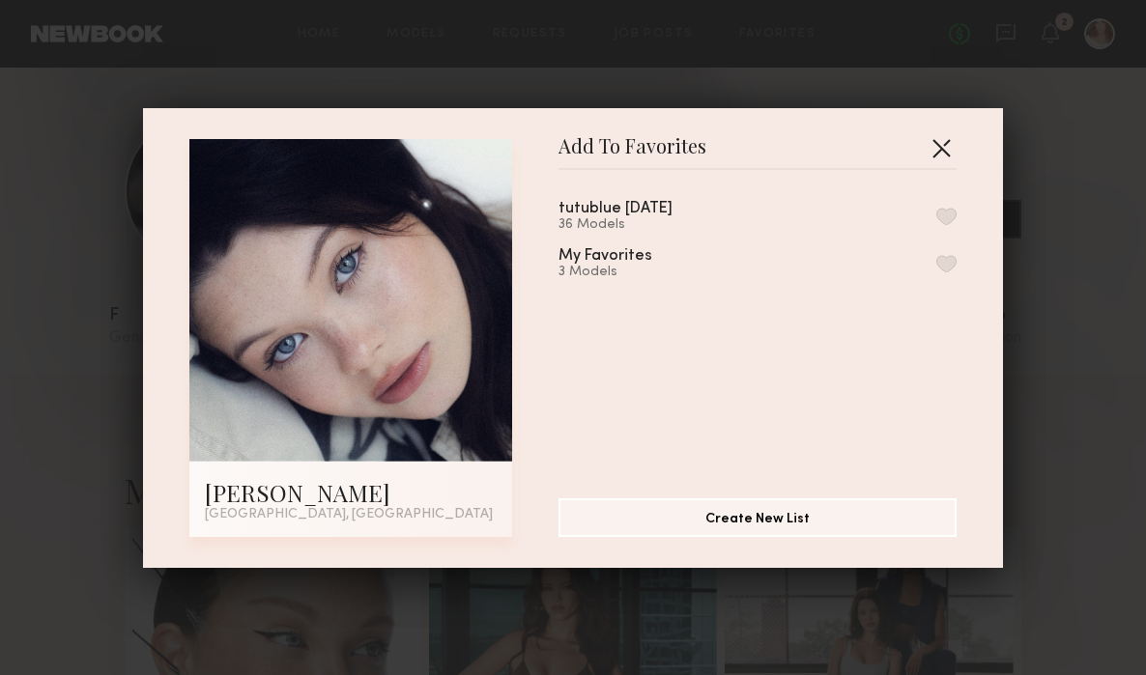
click at [928, 147] on button "button" at bounding box center [941, 147] width 31 height 31
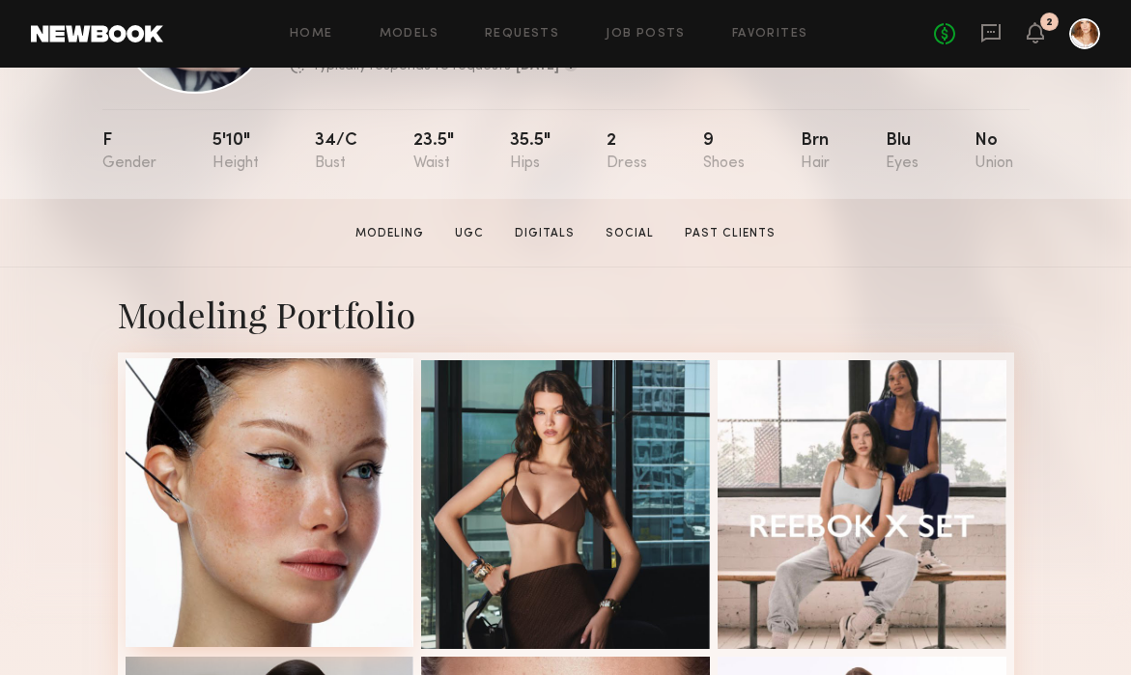
scroll to position [263, 0]
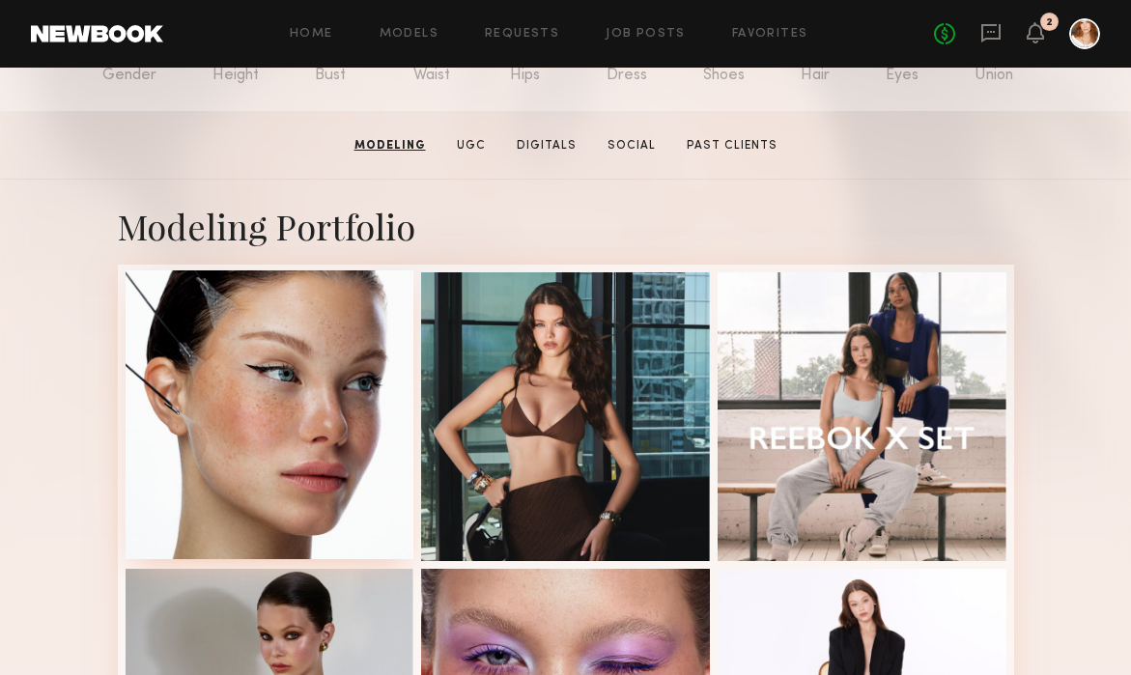
click at [277, 445] on div at bounding box center [270, 415] width 289 height 289
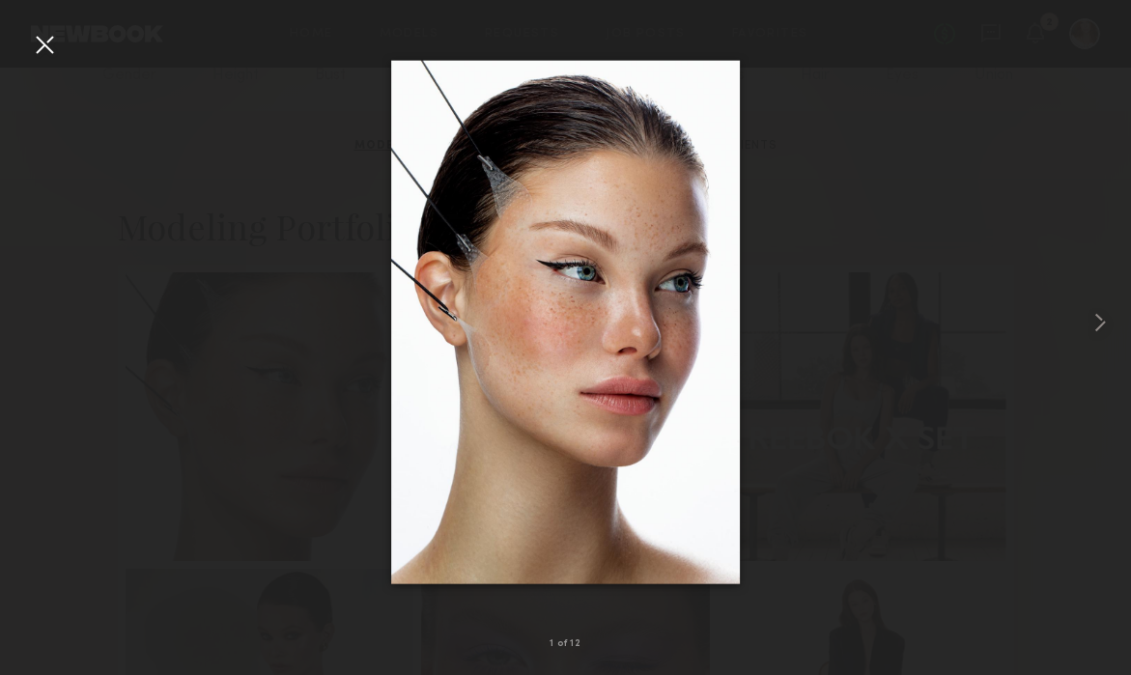
click at [1082, 323] on div at bounding box center [565, 322] width 1131 height 583
click at [1101, 315] on common-icon at bounding box center [1100, 322] width 31 height 31
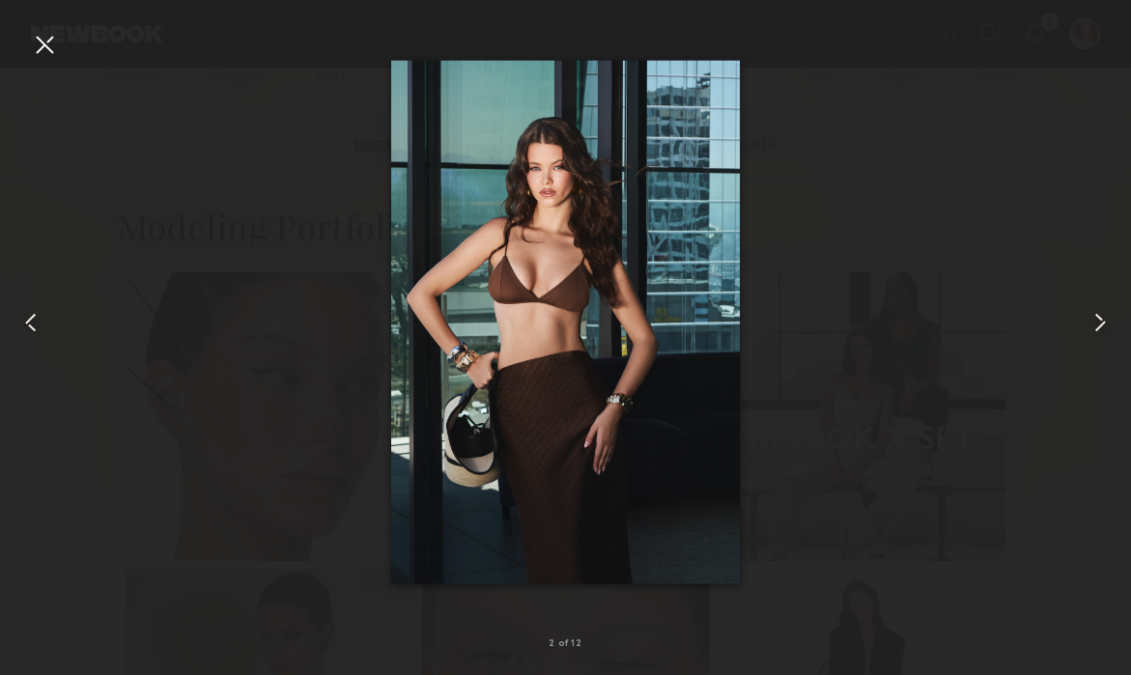
click at [1101, 316] on common-icon at bounding box center [1100, 322] width 31 height 31
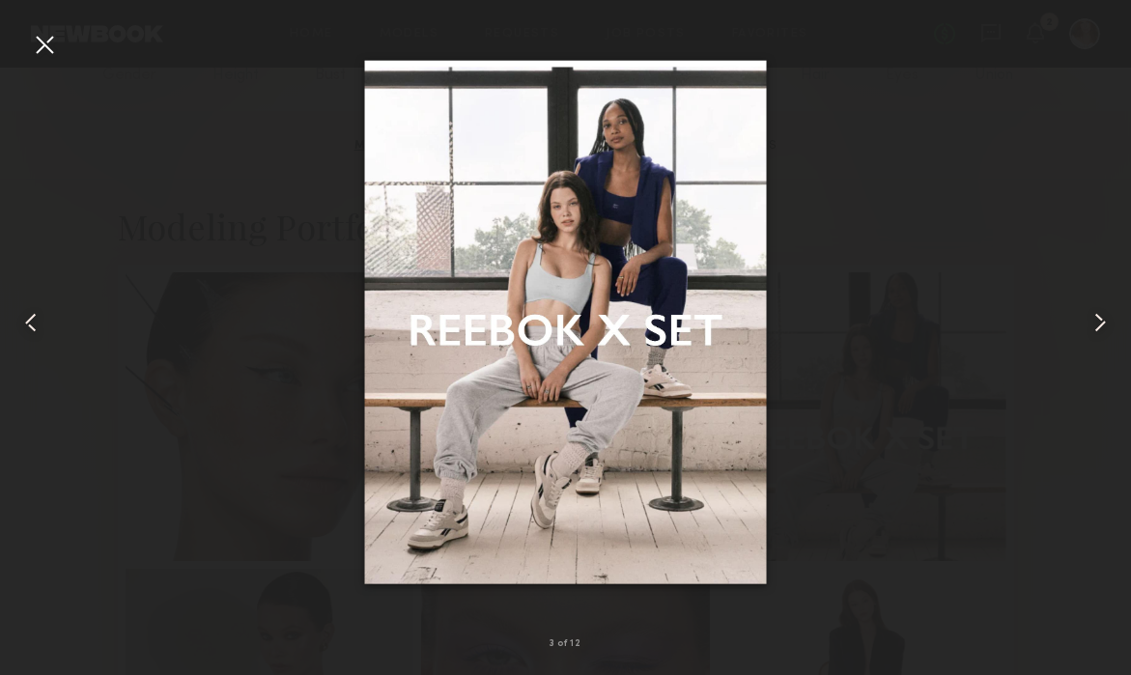
click at [1101, 316] on common-icon at bounding box center [1100, 322] width 31 height 31
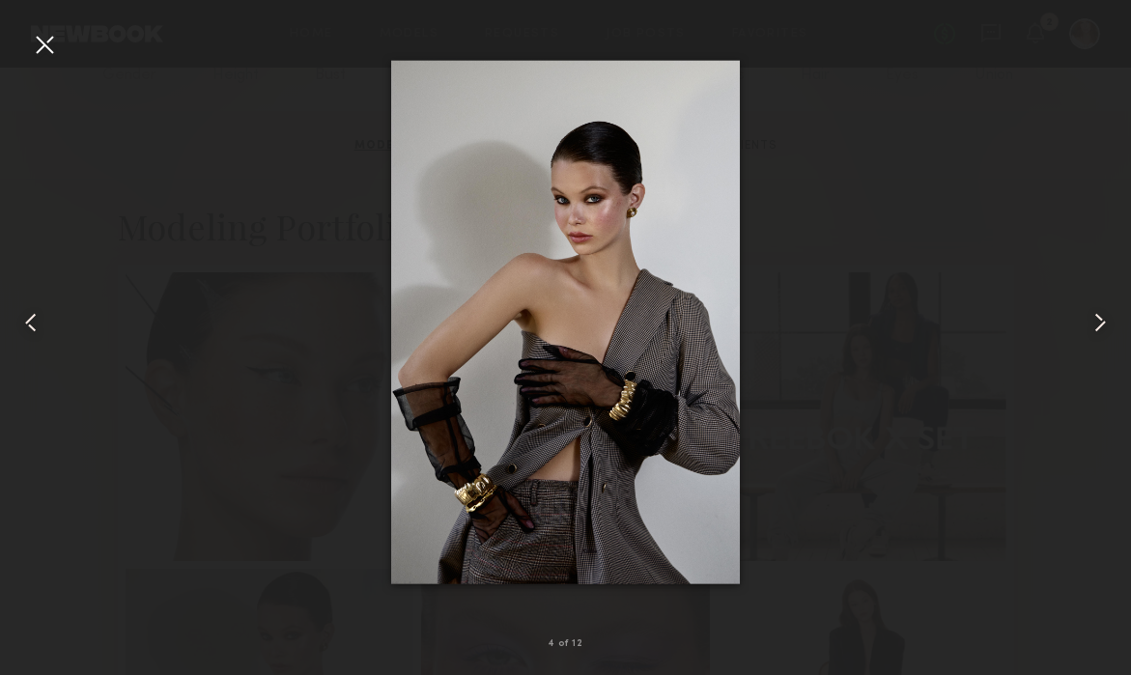
click at [1102, 317] on common-icon at bounding box center [1100, 322] width 31 height 31
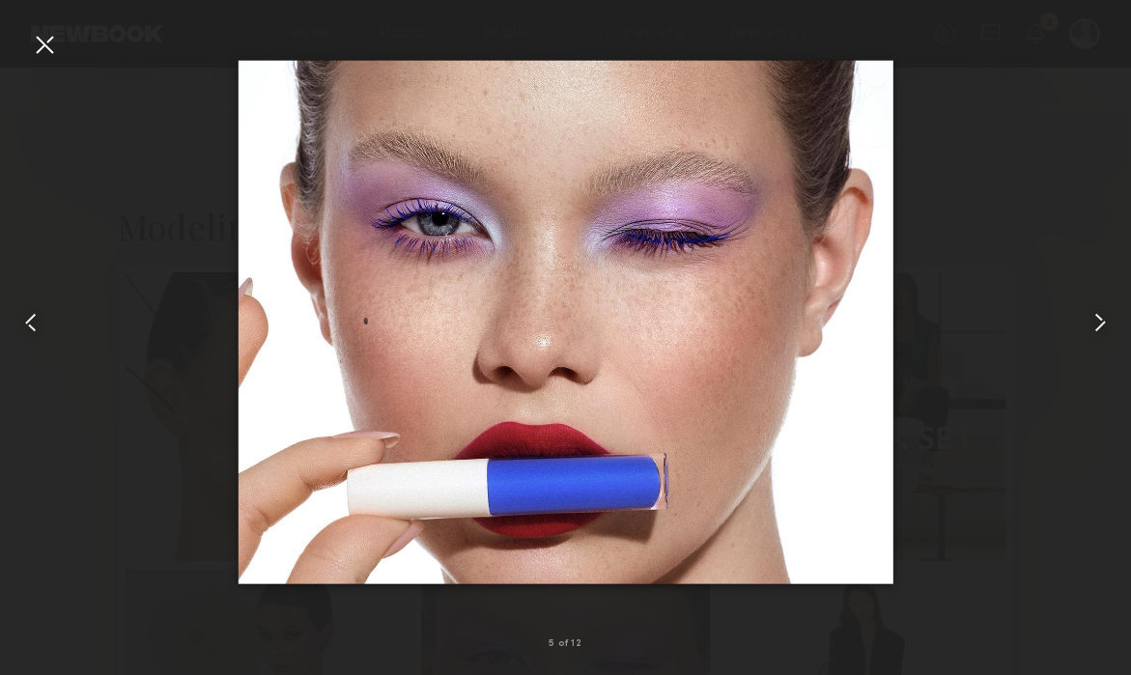
click at [1102, 320] on common-icon at bounding box center [1100, 322] width 31 height 31
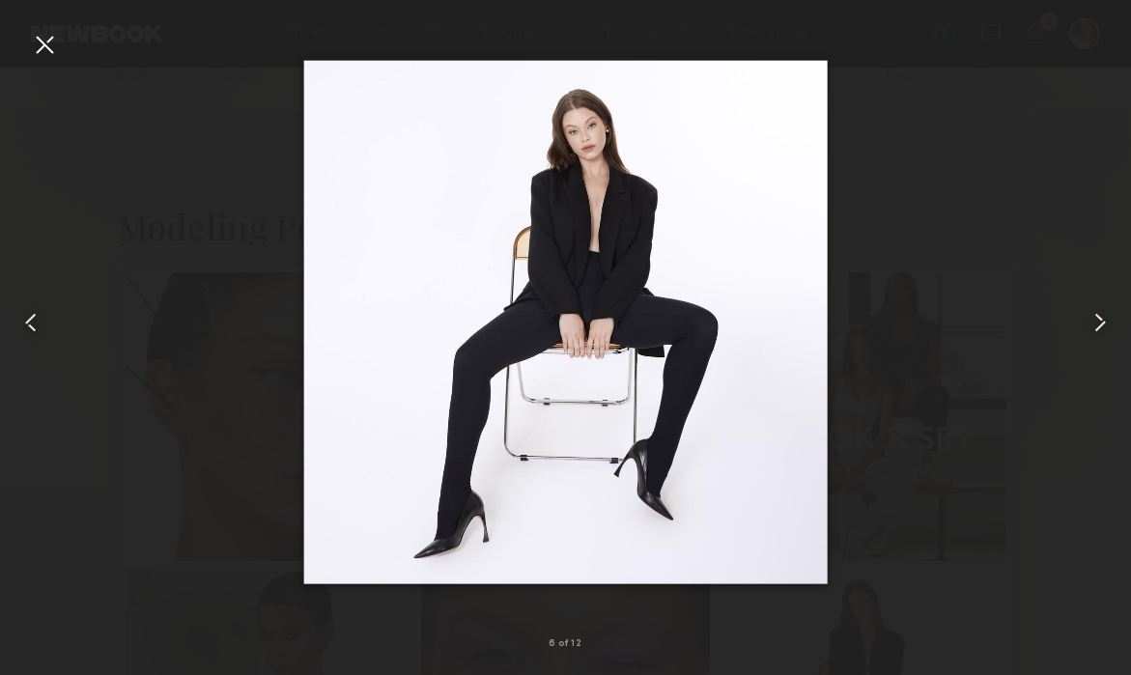
click at [1102, 320] on common-icon at bounding box center [1100, 322] width 31 height 31
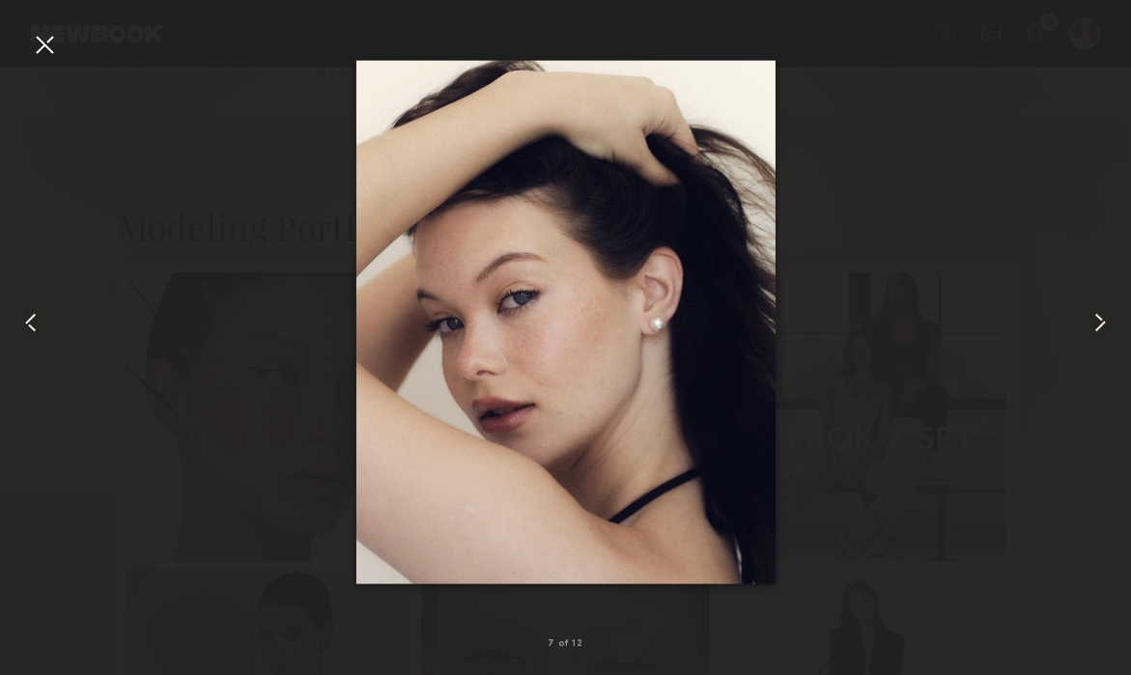
click at [1102, 320] on common-icon at bounding box center [1100, 322] width 31 height 31
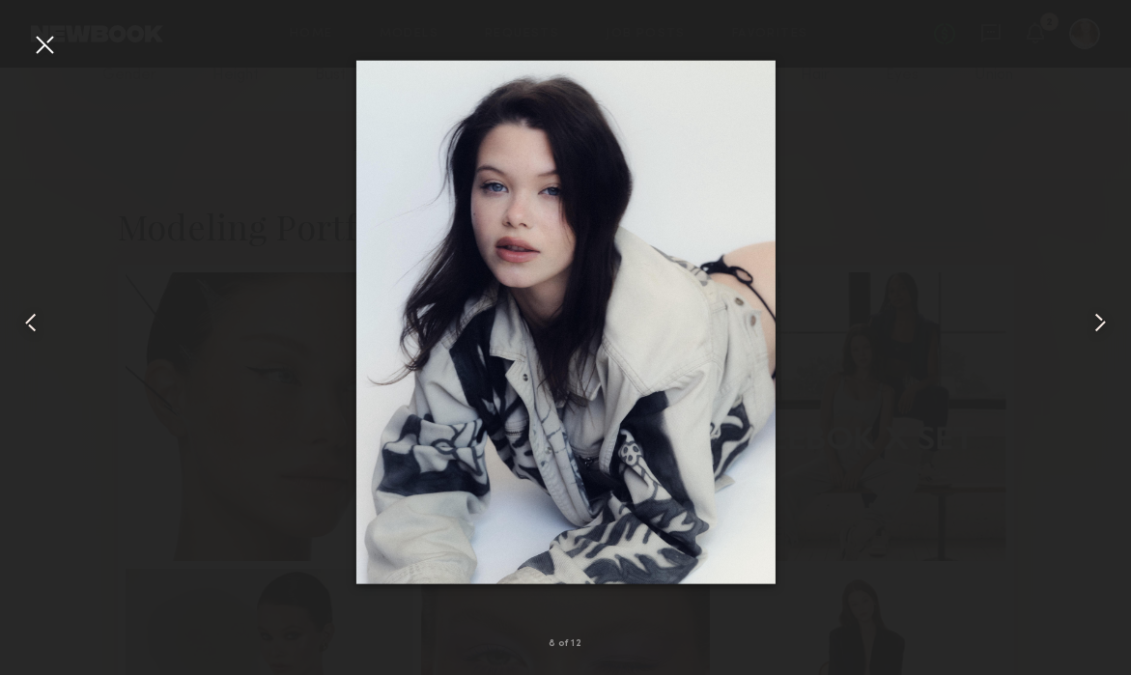
click at [1102, 320] on common-icon at bounding box center [1100, 322] width 31 height 31
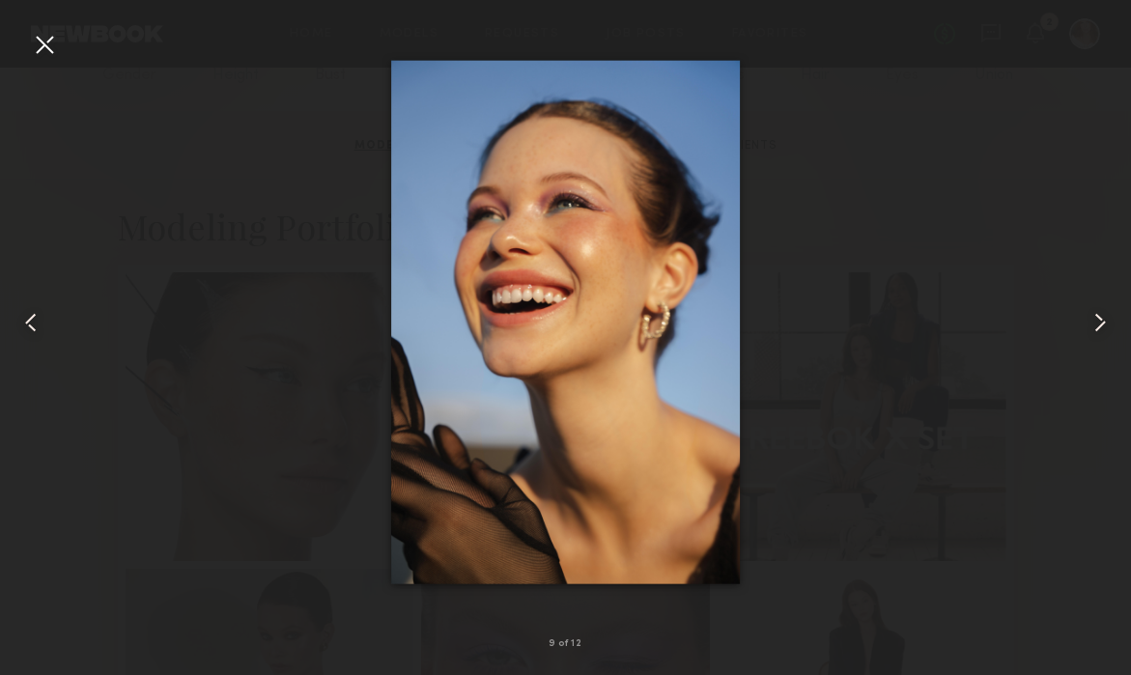
click at [1102, 321] on common-icon at bounding box center [1100, 322] width 31 height 31
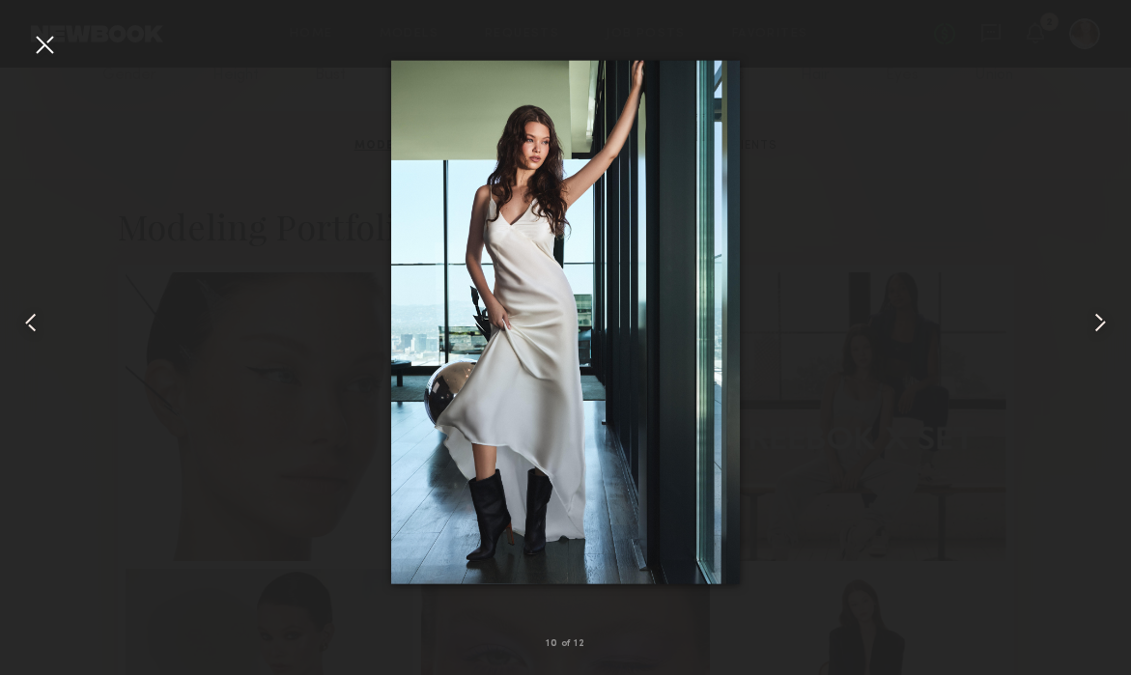
click at [1102, 321] on common-icon at bounding box center [1100, 322] width 31 height 31
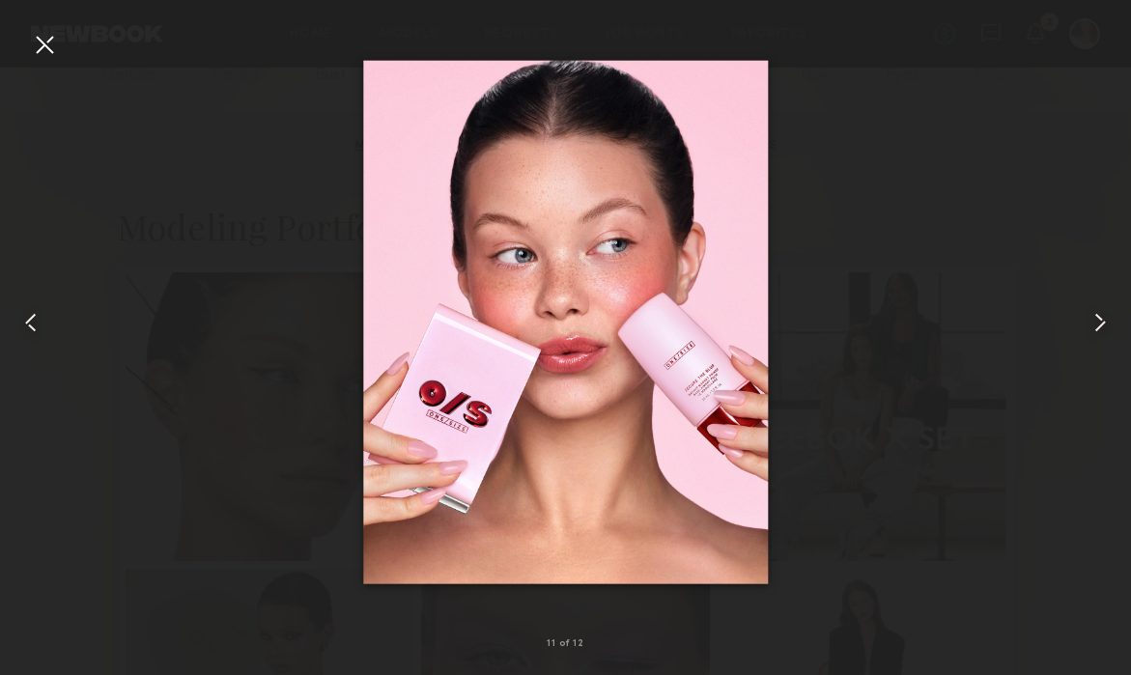
click at [1102, 322] on common-icon at bounding box center [1100, 322] width 31 height 31
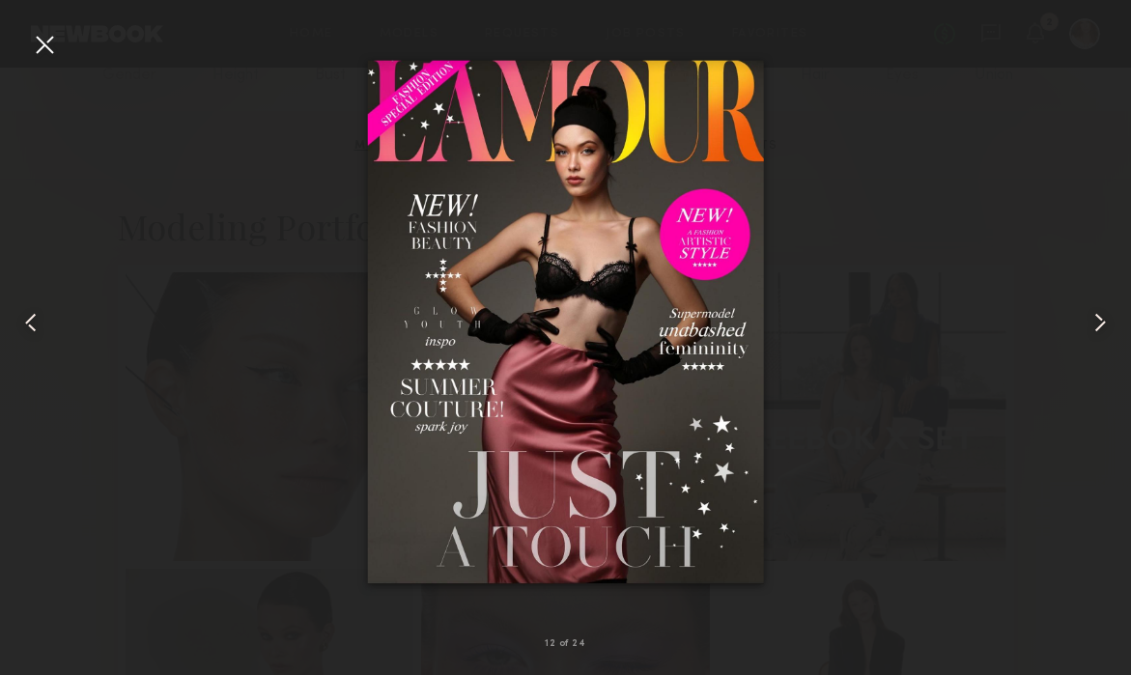
click at [1102, 322] on common-icon at bounding box center [1100, 322] width 31 height 31
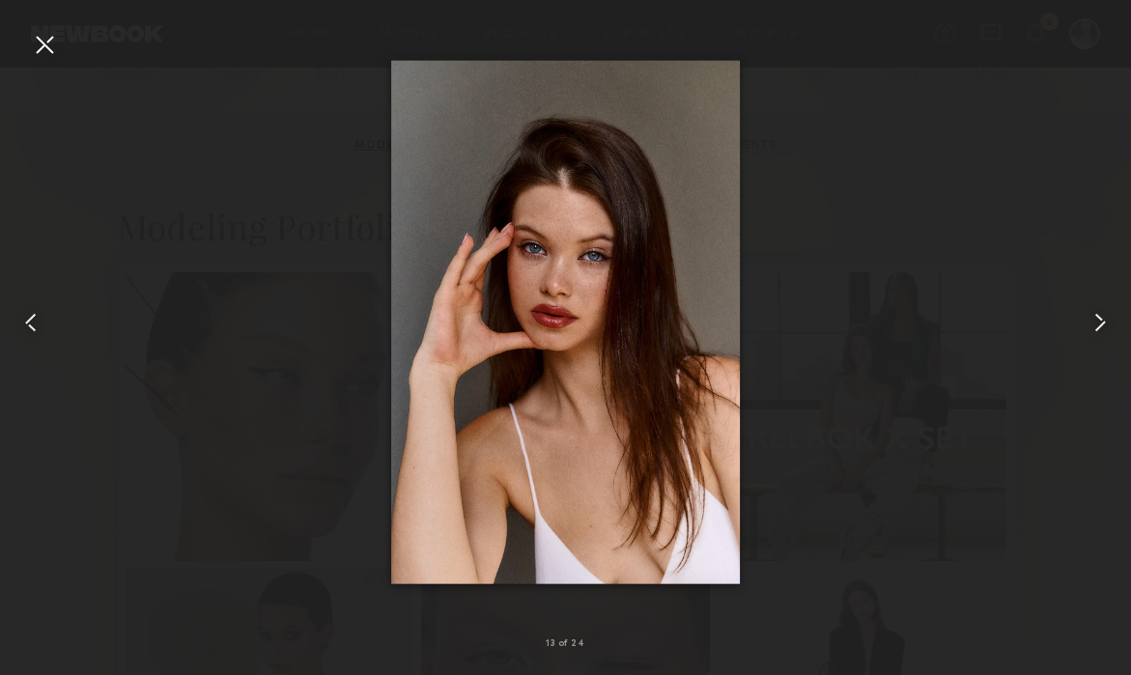
click at [1102, 322] on common-icon at bounding box center [1100, 322] width 31 height 31
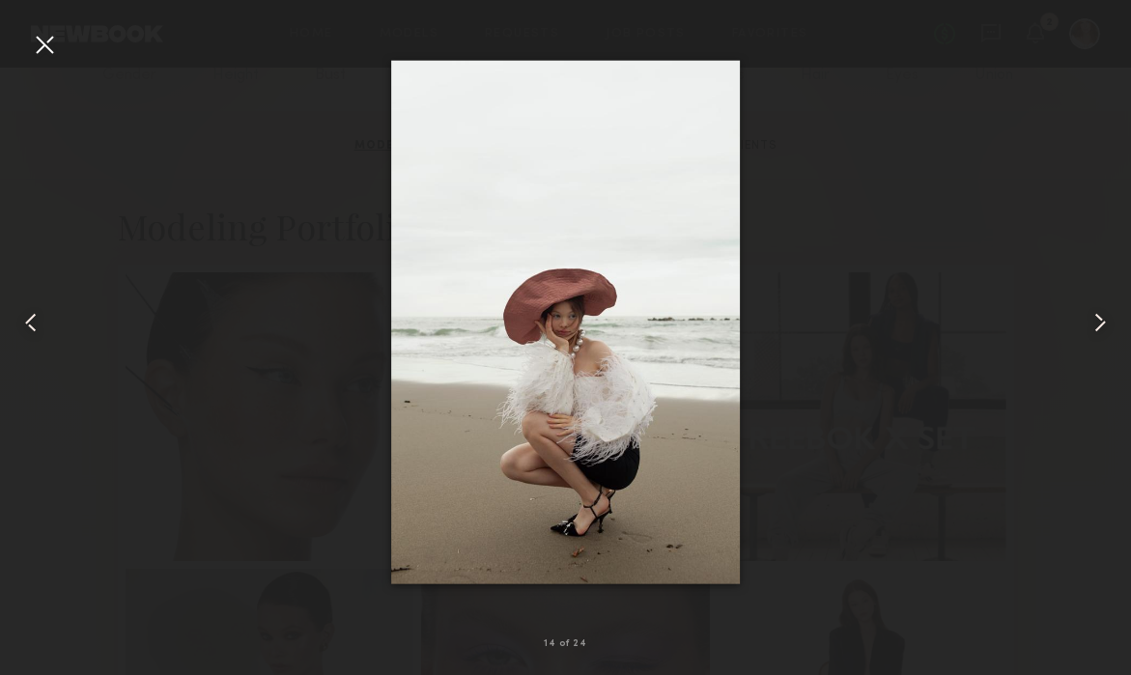
click at [1102, 323] on common-icon at bounding box center [1100, 322] width 31 height 31
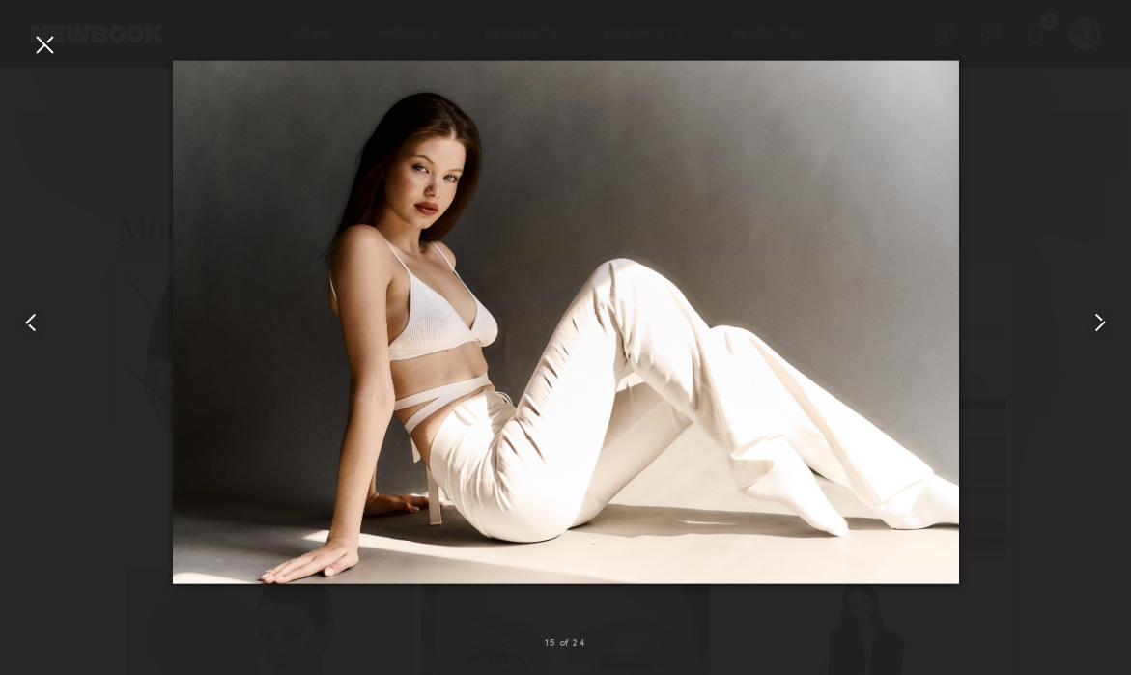
click at [1102, 324] on common-icon at bounding box center [1100, 322] width 31 height 31
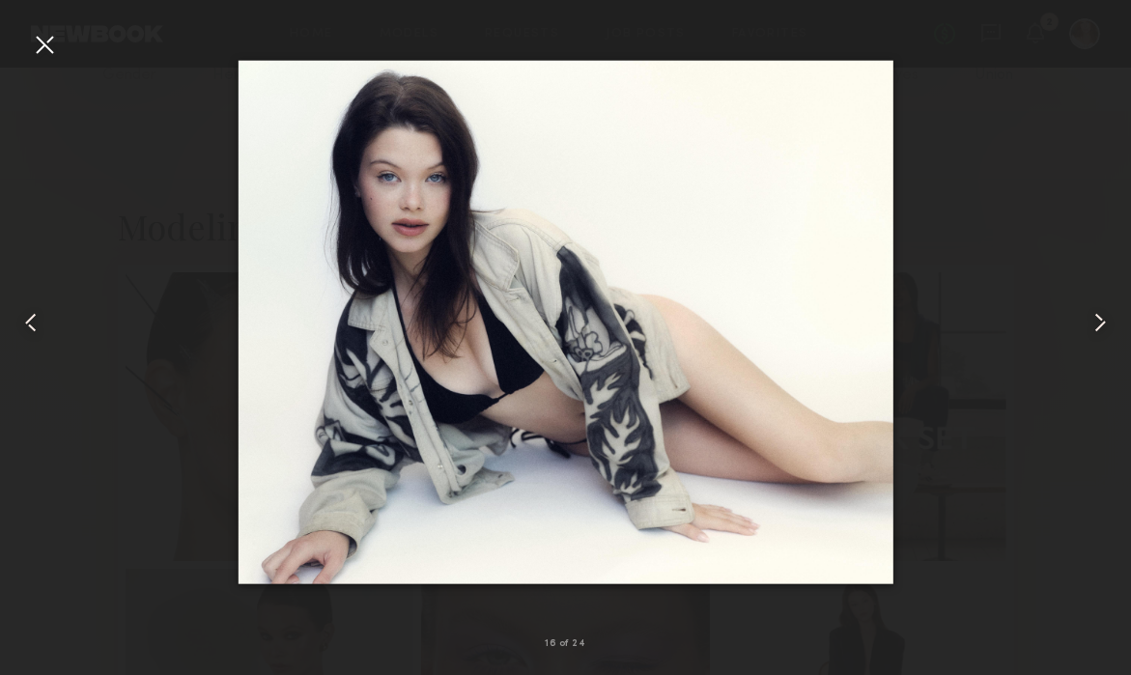
click at [1102, 324] on common-icon at bounding box center [1100, 322] width 31 height 31
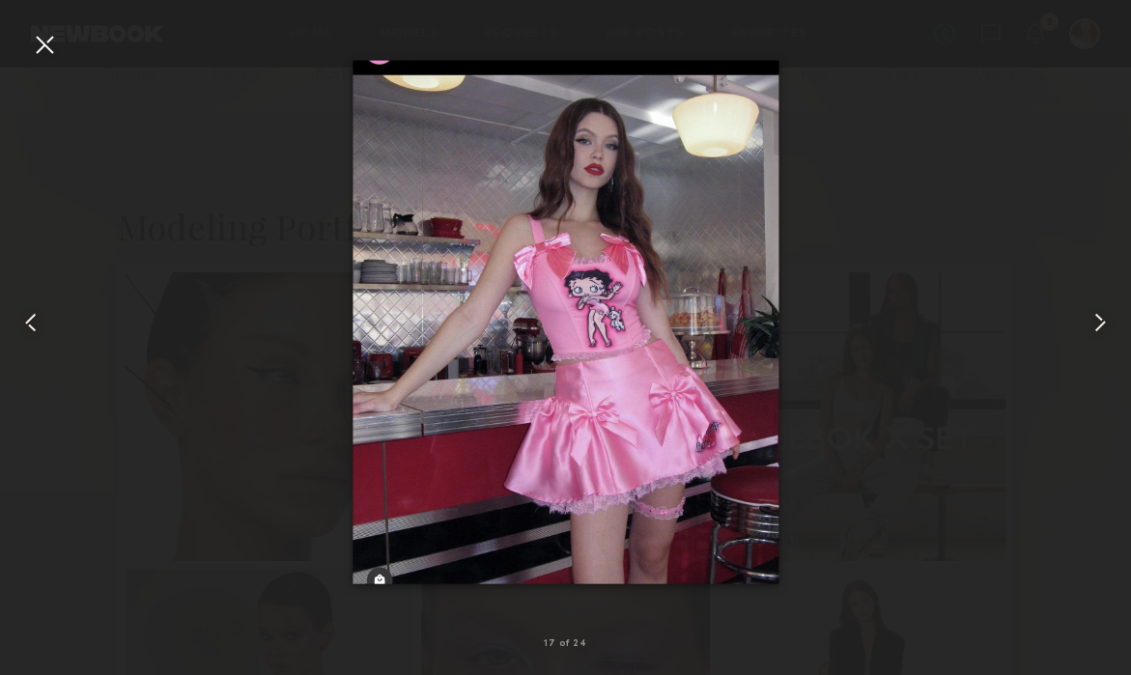
click at [1102, 325] on common-icon at bounding box center [1100, 322] width 31 height 31
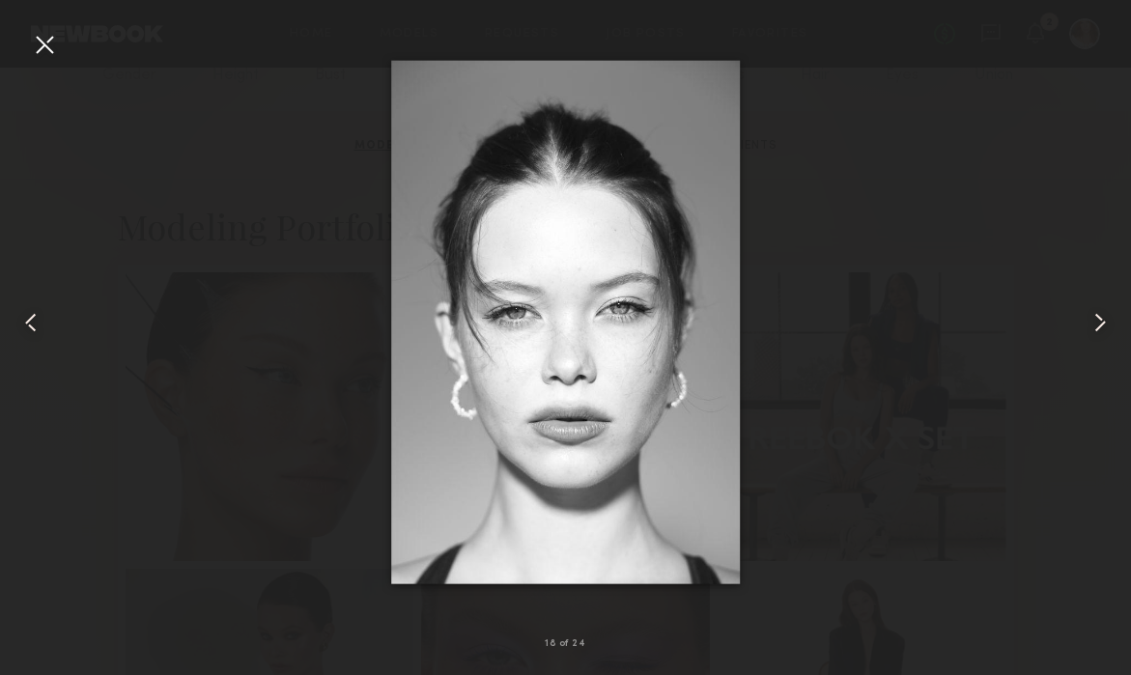
click at [1102, 325] on common-icon at bounding box center [1100, 322] width 31 height 31
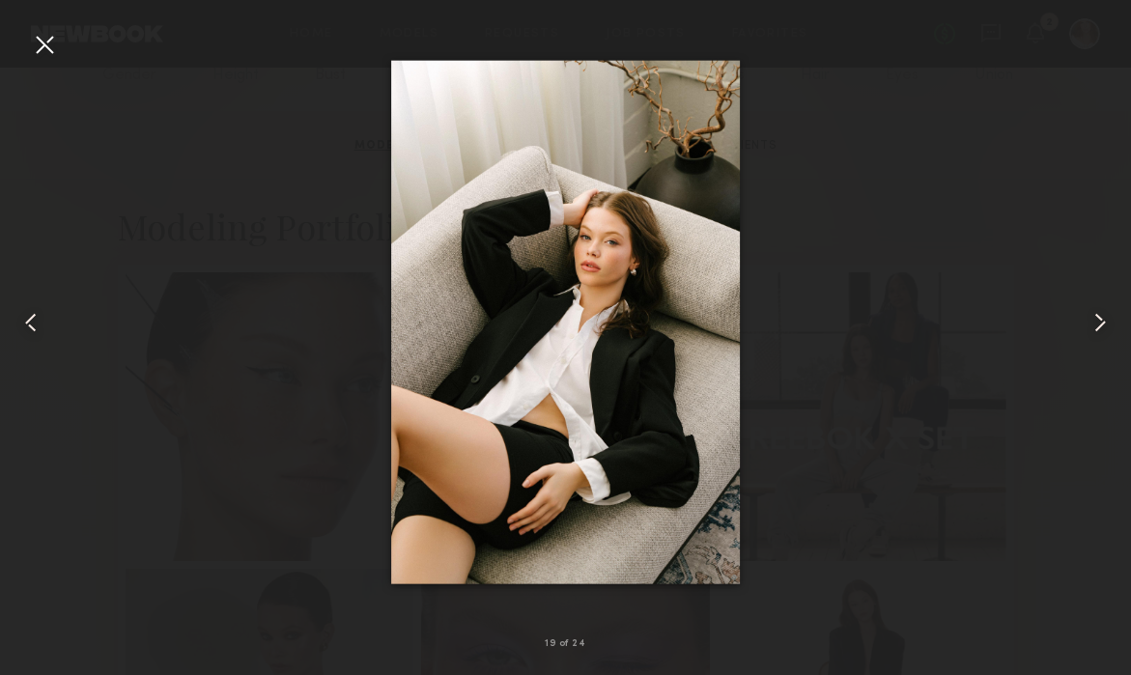
click at [1102, 326] on common-icon at bounding box center [1100, 322] width 31 height 31
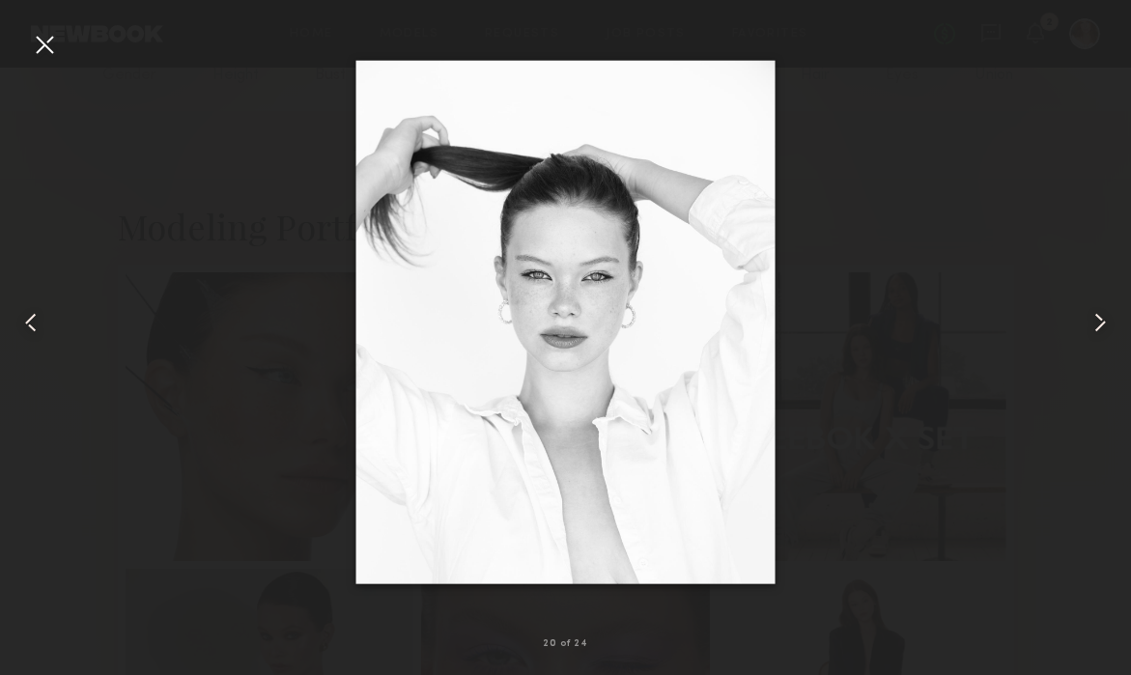
click at [1102, 326] on common-icon at bounding box center [1100, 322] width 31 height 31
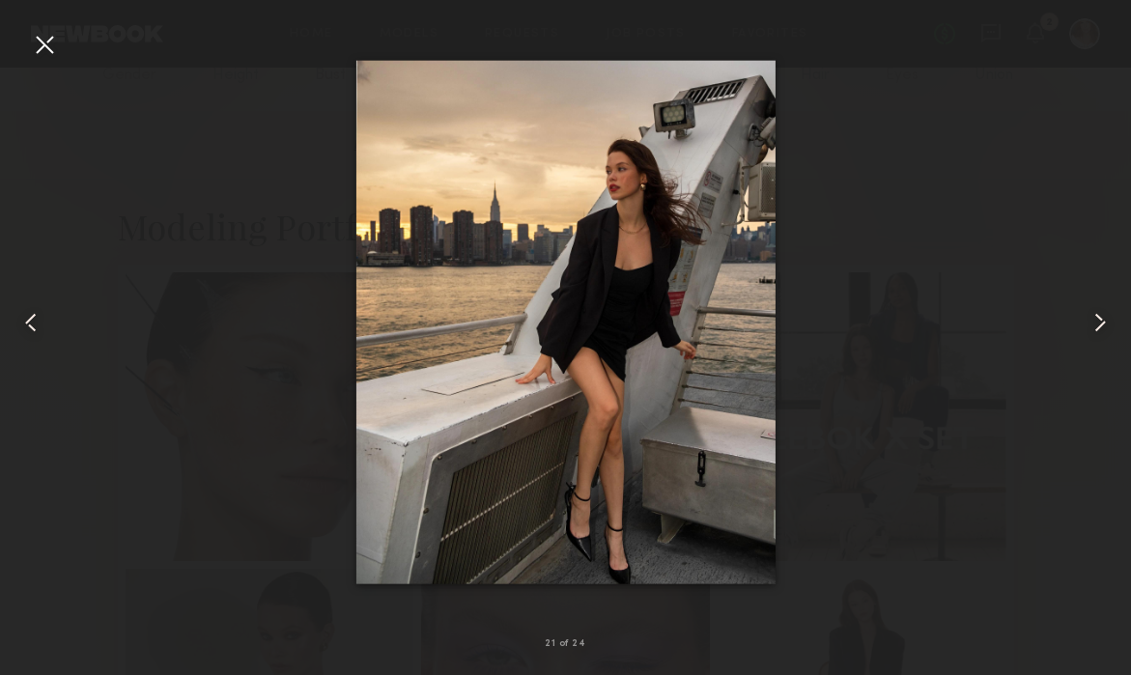
click at [1102, 327] on common-icon at bounding box center [1100, 322] width 31 height 31
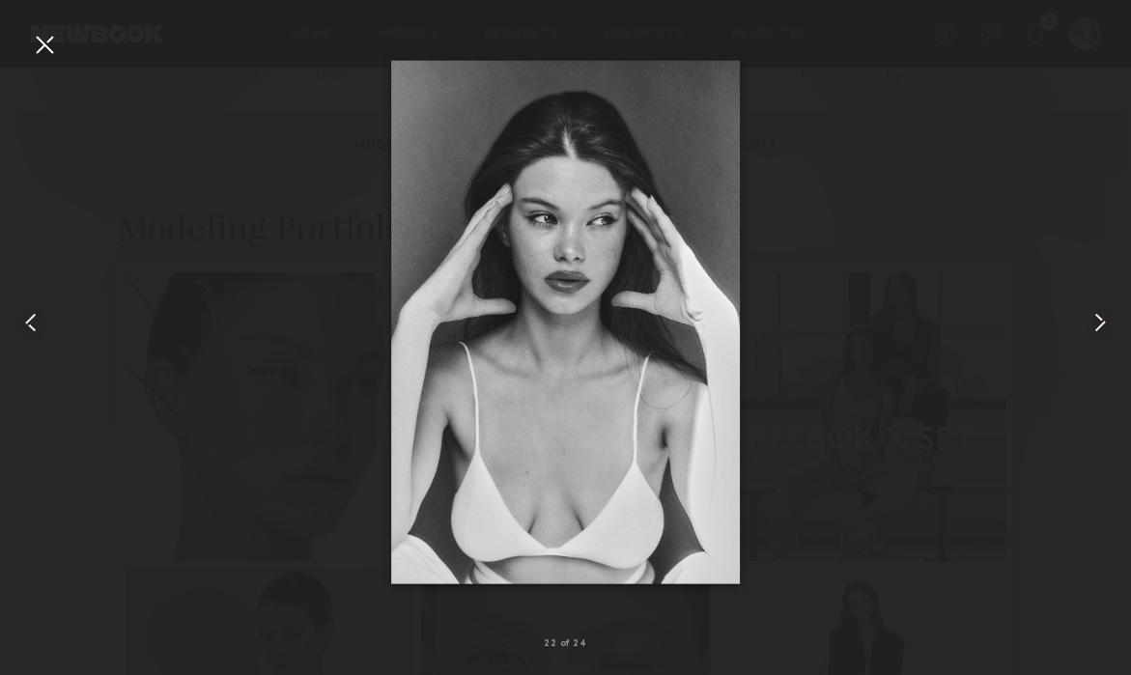
click at [1098, 322] on common-icon at bounding box center [1100, 322] width 31 height 31
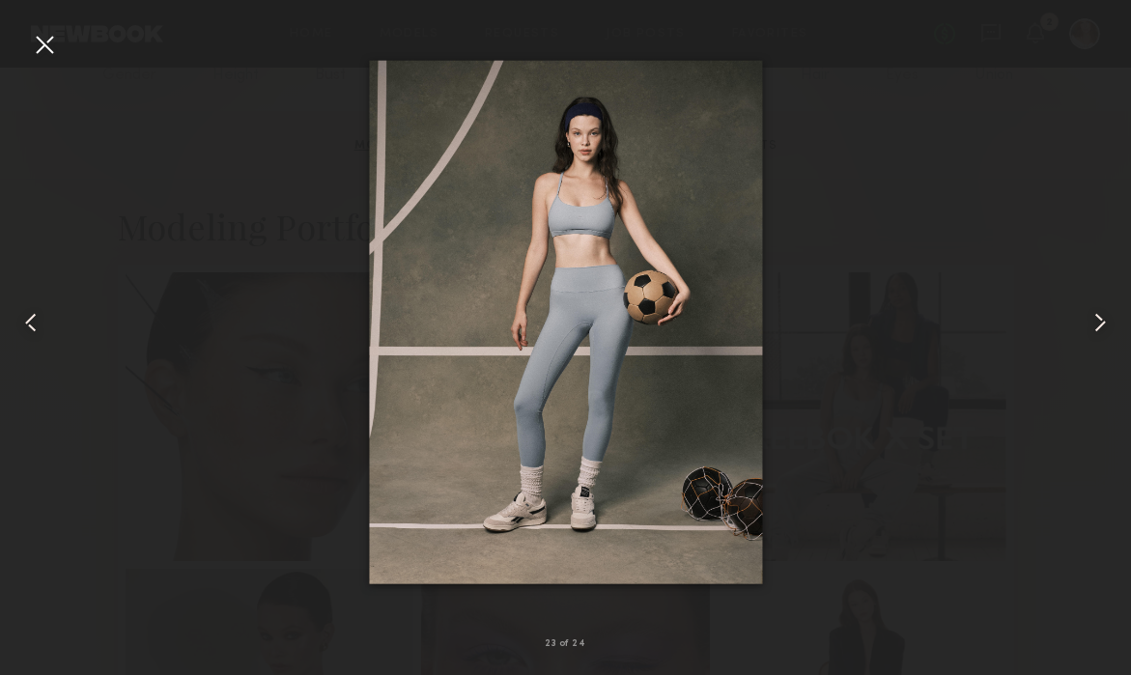
click at [1098, 322] on common-icon at bounding box center [1100, 322] width 31 height 31
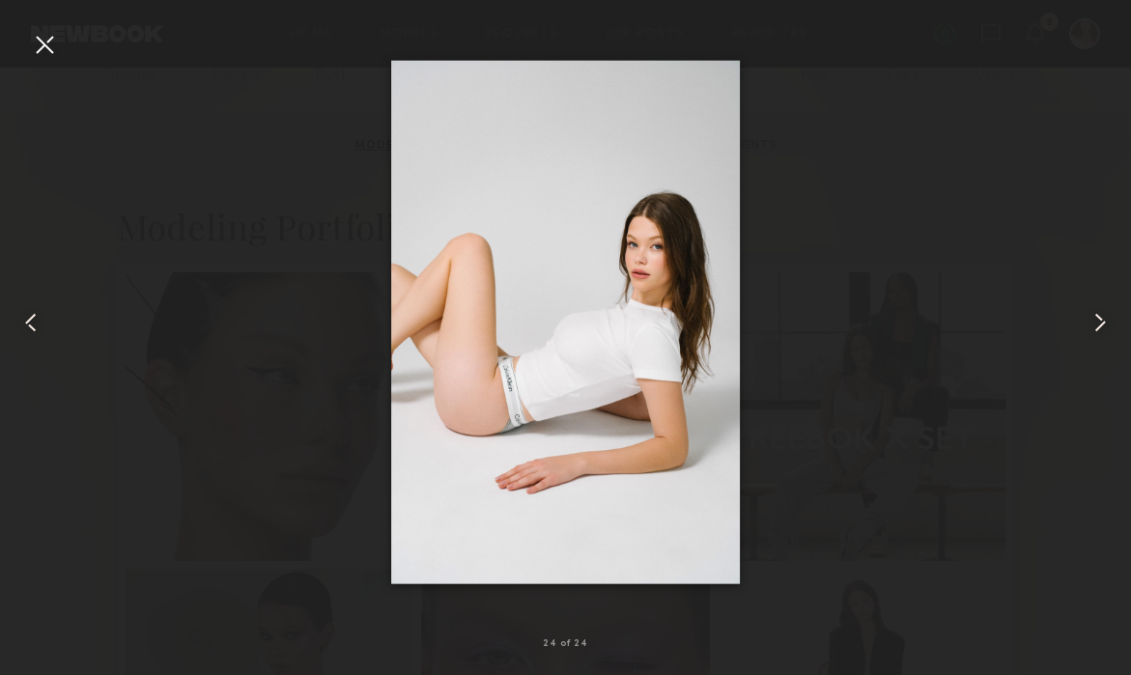
click at [1098, 322] on common-icon at bounding box center [1100, 322] width 31 height 31
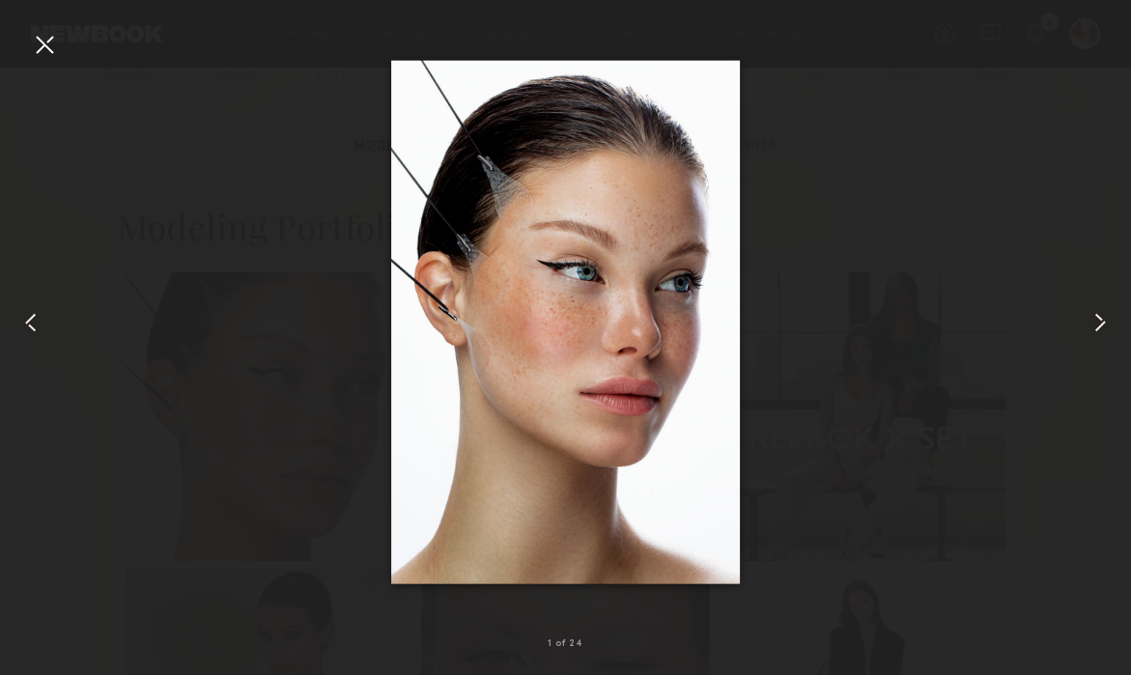
click at [1098, 322] on common-icon at bounding box center [1100, 322] width 31 height 31
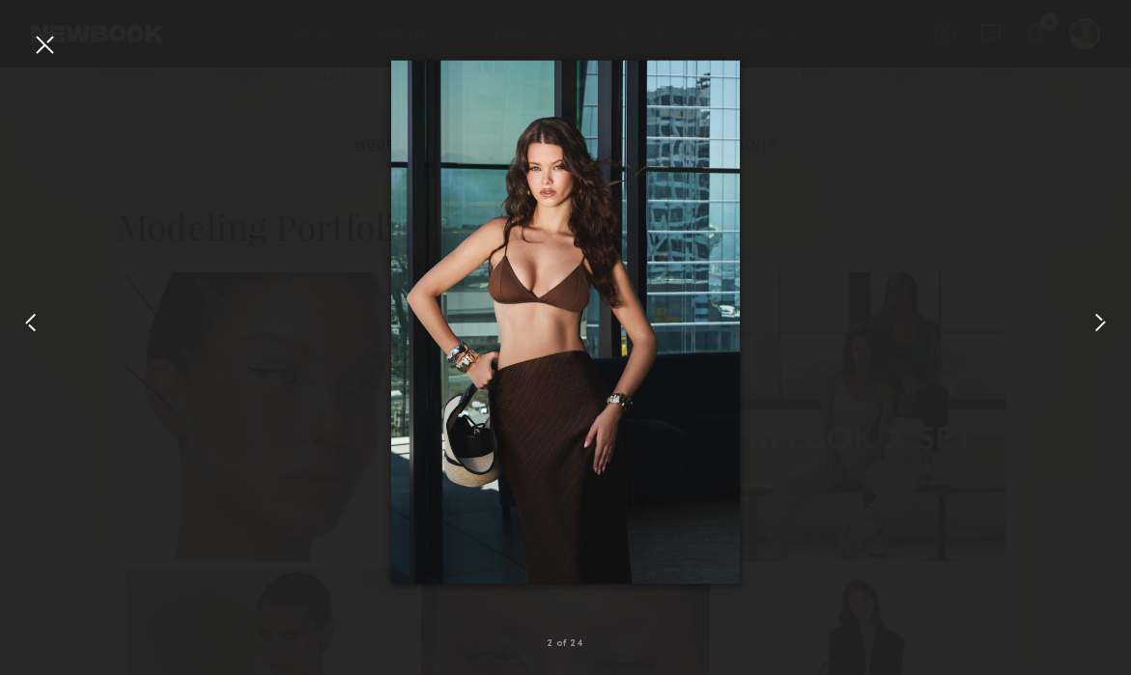
click at [48, 42] on div at bounding box center [44, 44] width 31 height 31
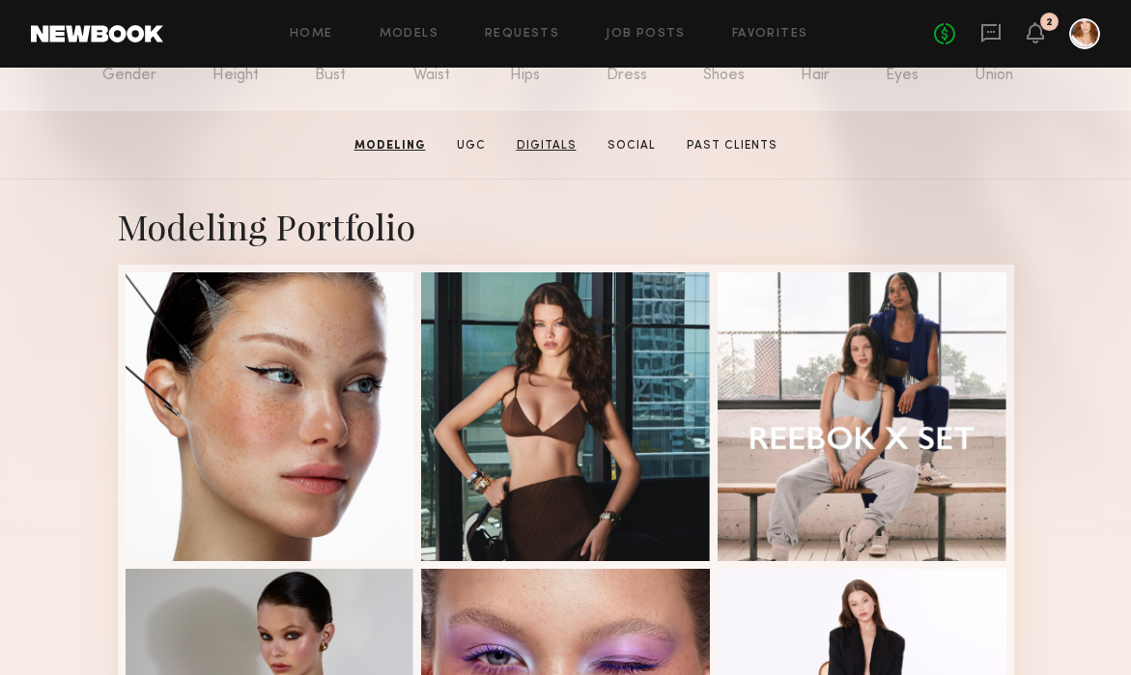
click at [539, 148] on link "Digitals" at bounding box center [546, 145] width 75 height 17
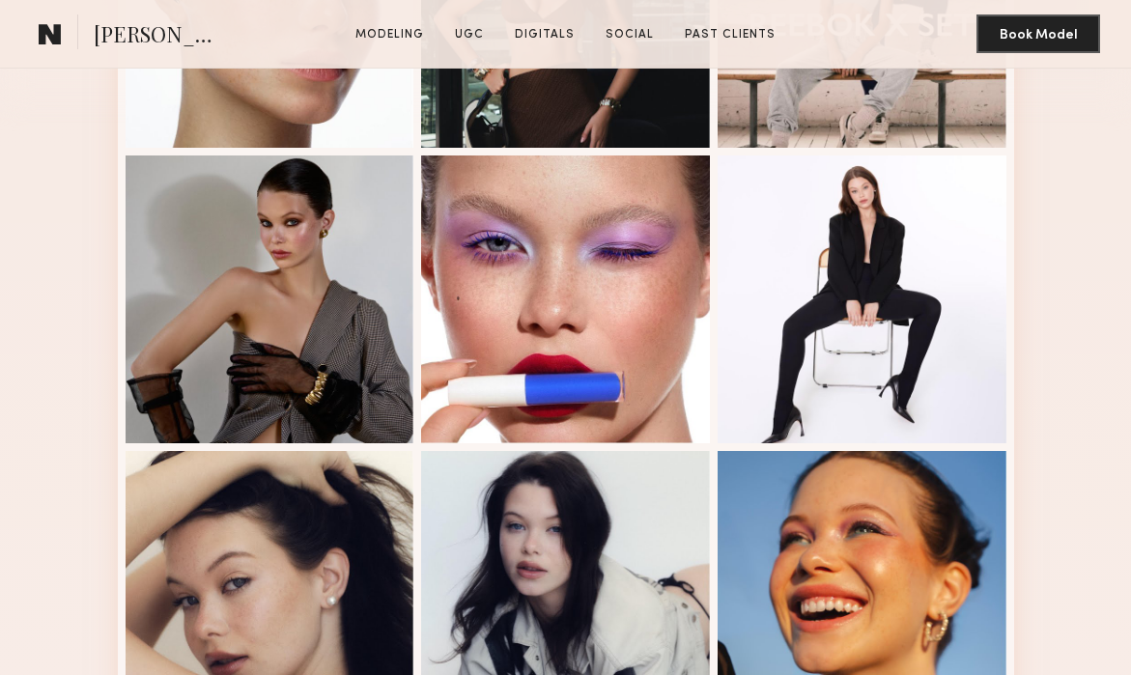
scroll to position [0, 0]
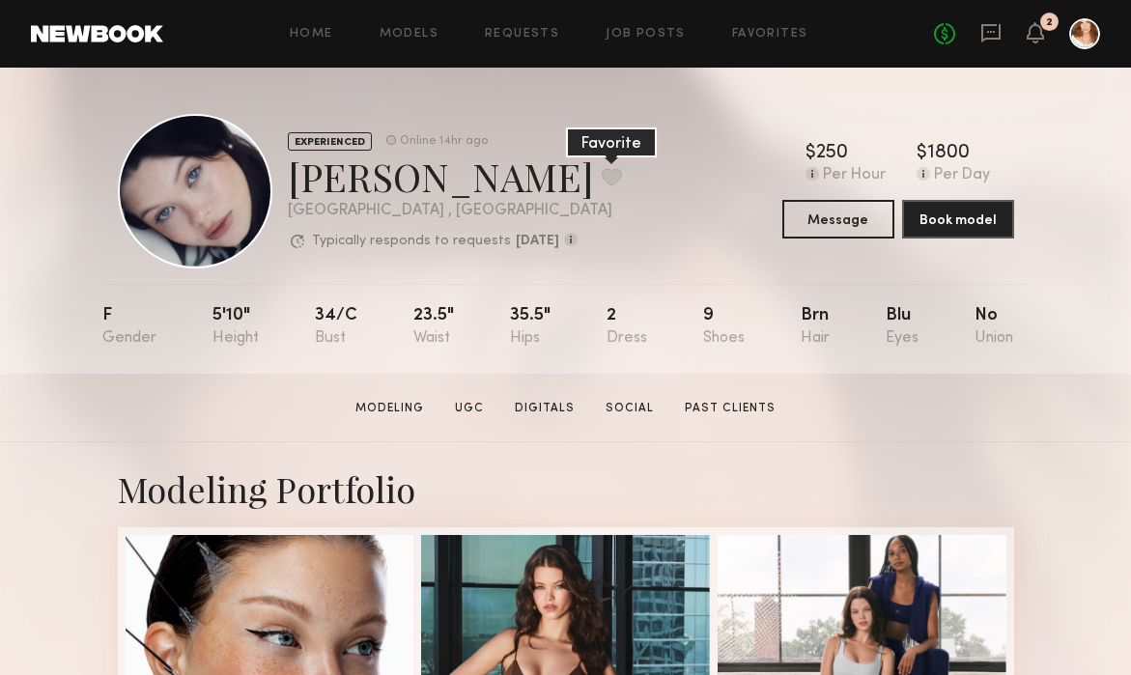
click at [602, 171] on button at bounding box center [612, 176] width 20 height 17
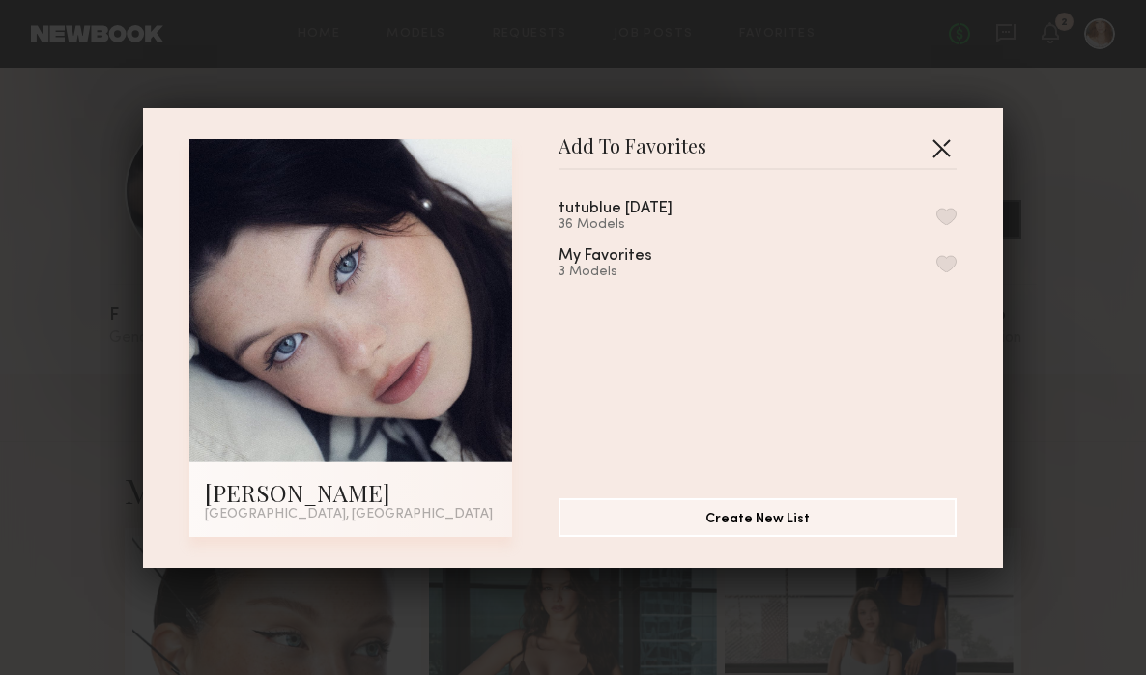
click at [926, 139] on button "button" at bounding box center [941, 147] width 31 height 31
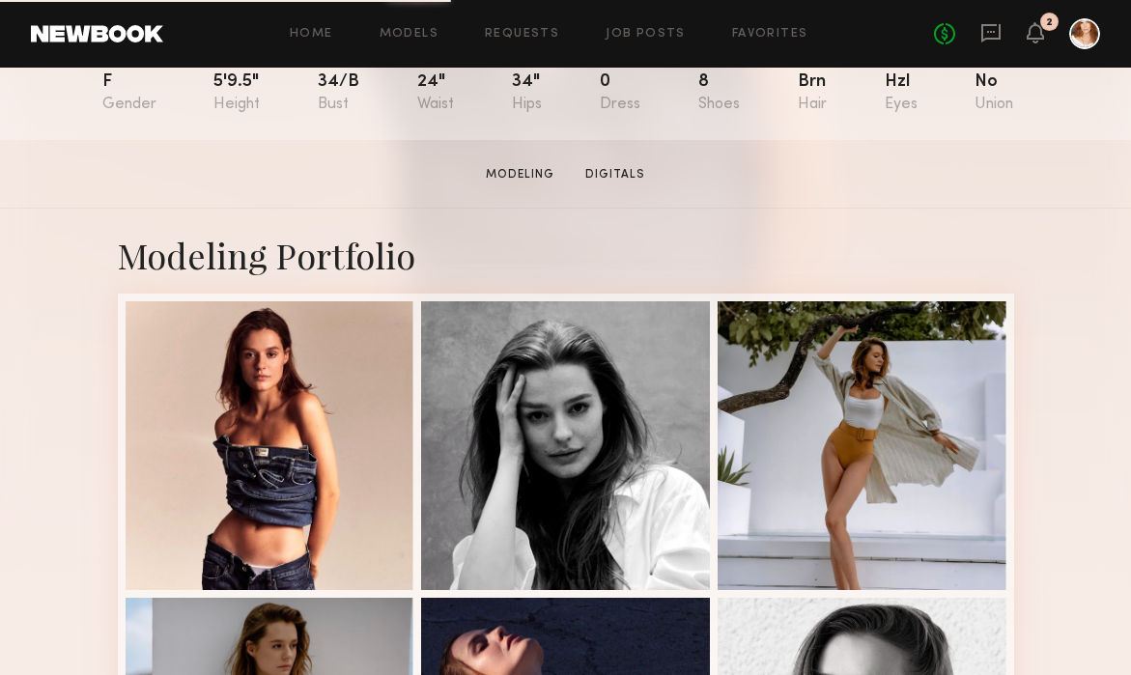
scroll to position [249, 0]
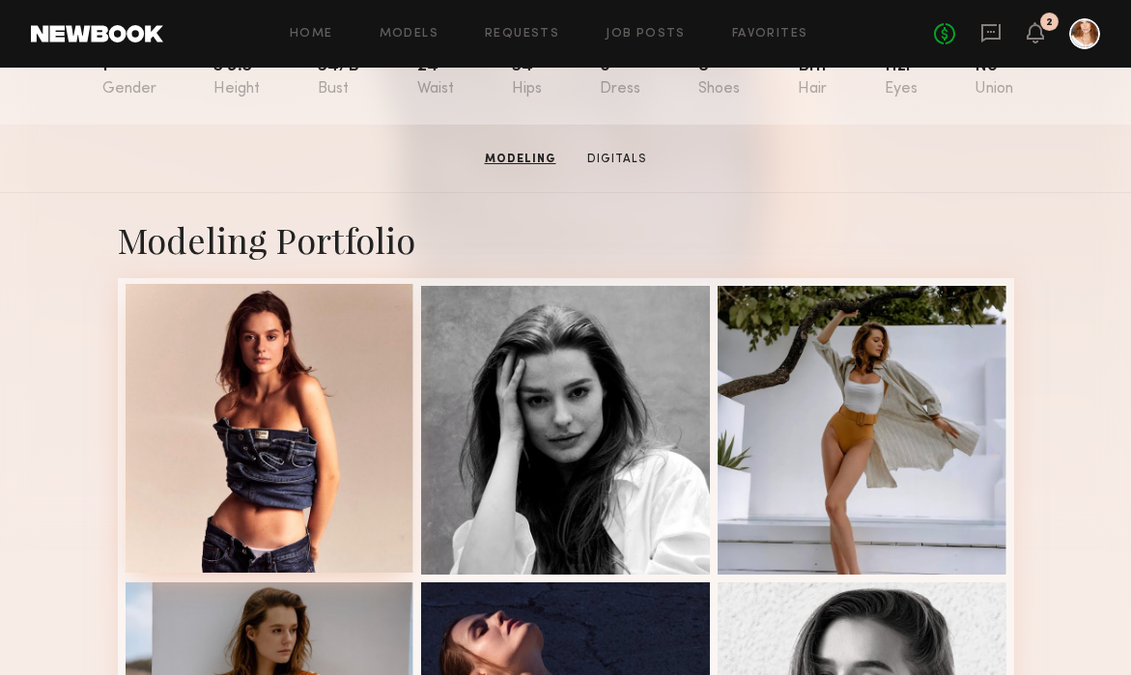
click at [295, 437] on div at bounding box center [270, 428] width 289 height 289
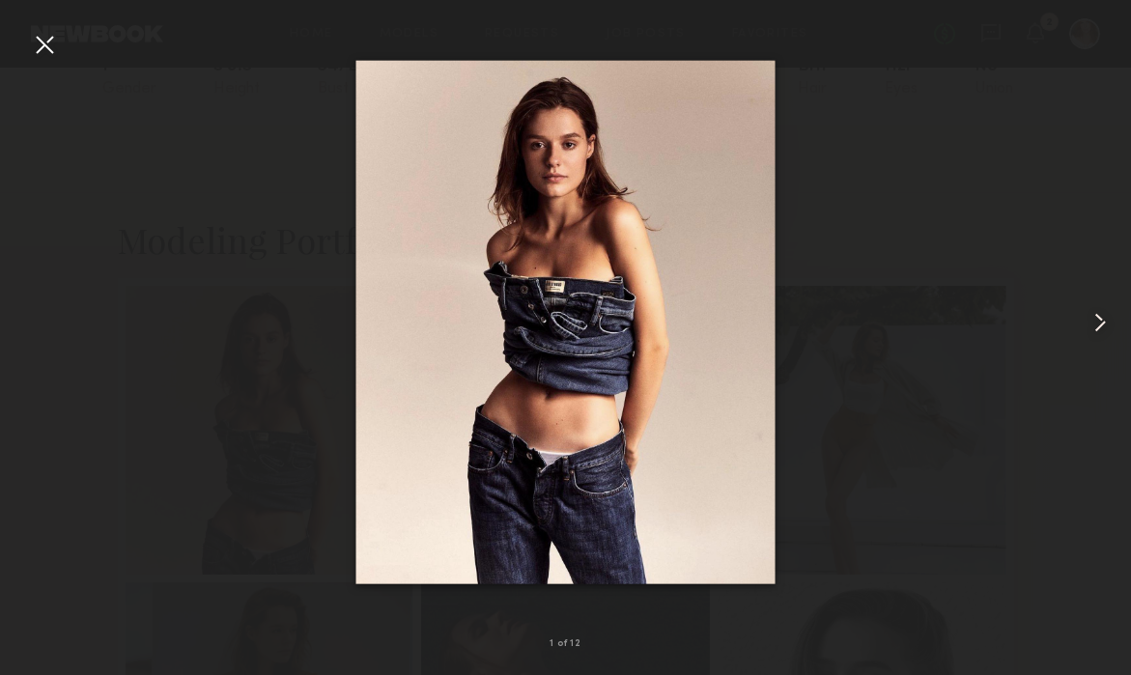
click at [1099, 315] on common-icon at bounding box center [1100, 322] width 31 height 31
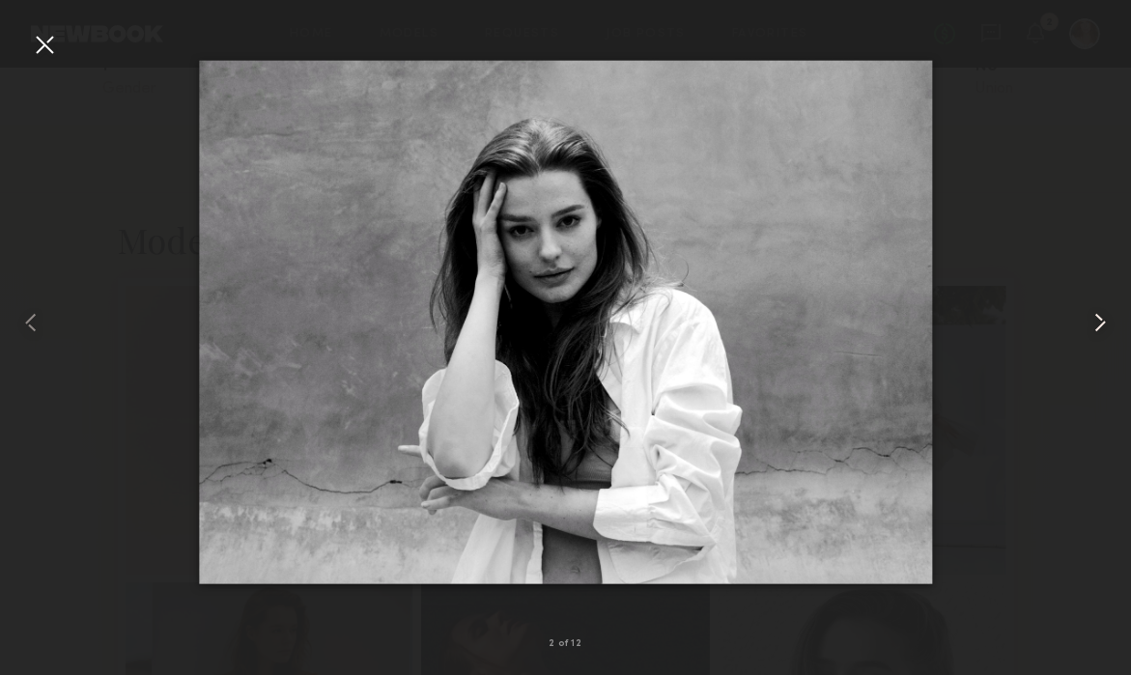
click at [1099, 314] on common-icon at bounding box center [1100, 322] width 31 height 31
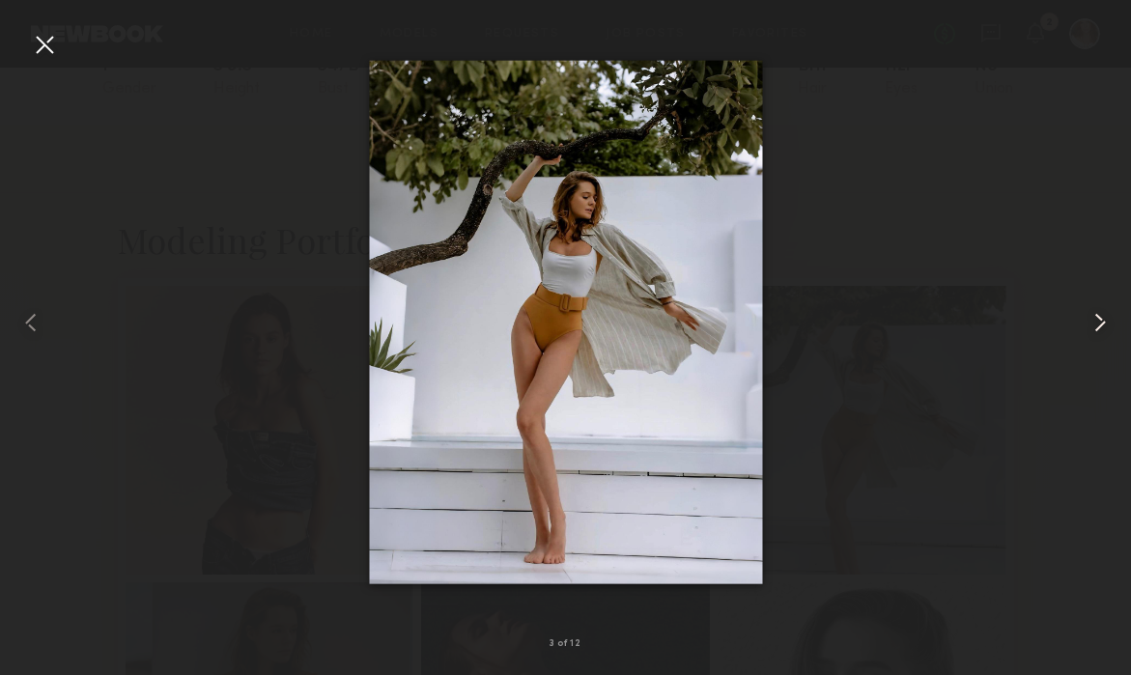
click at [1099, 314] on common-icon at bounding box center [1100, 322] width 31 height 31
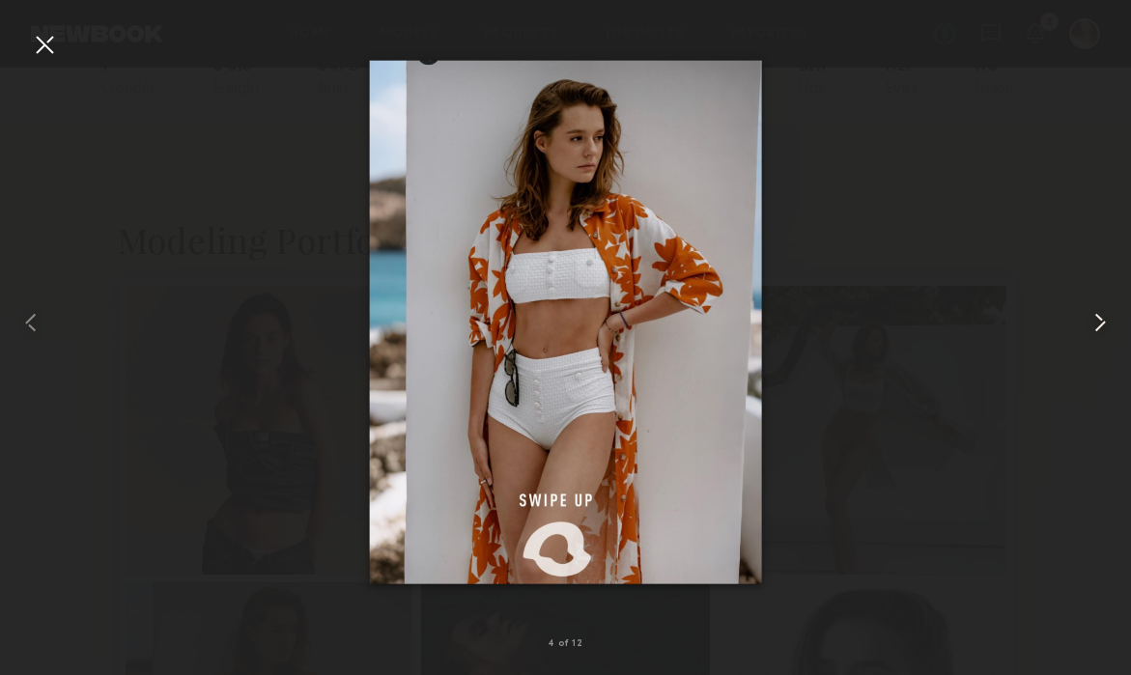
click at [1099, 314] on common-icon at bounding box center [1100, 322] width 31 height 31
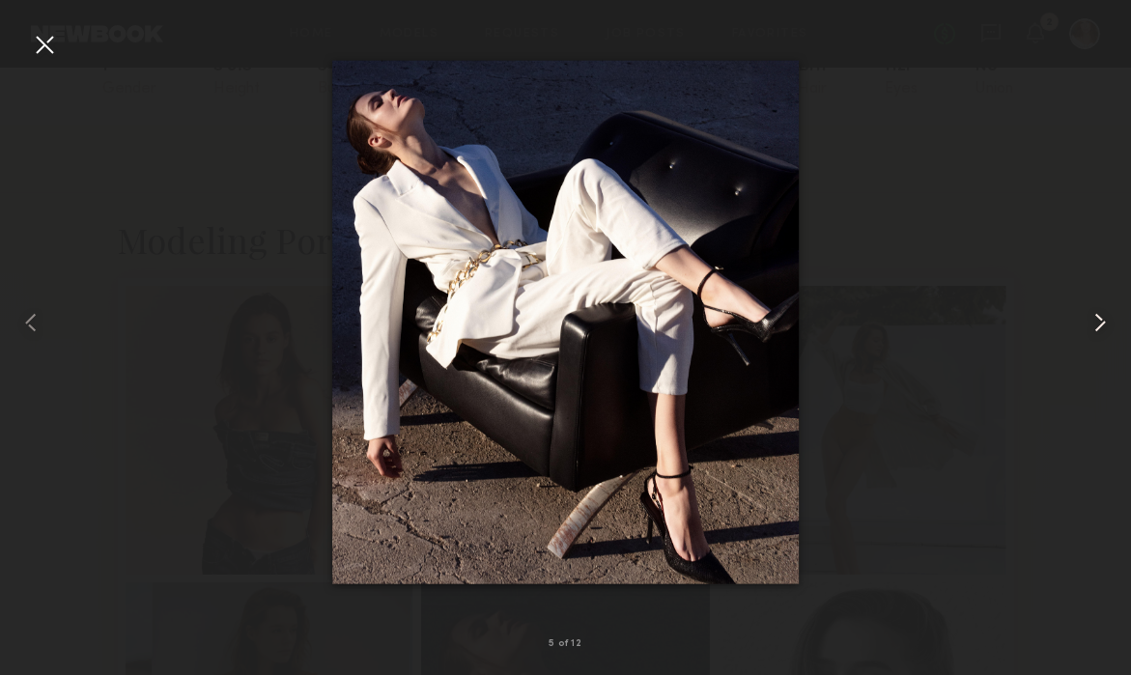
click at [1099, 314] on common-icon at bounding box center [1100, 322] width 31 height 31
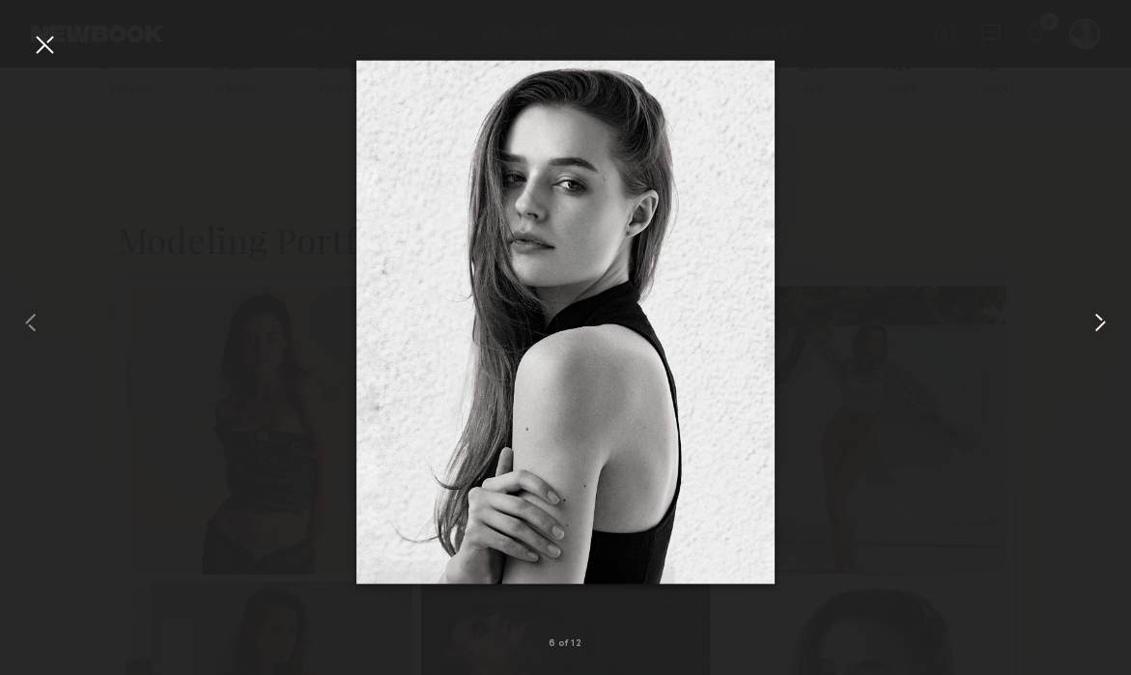
click at [1099, 315] on common-icon at bounding box center [1100, 322] width 31 height 31
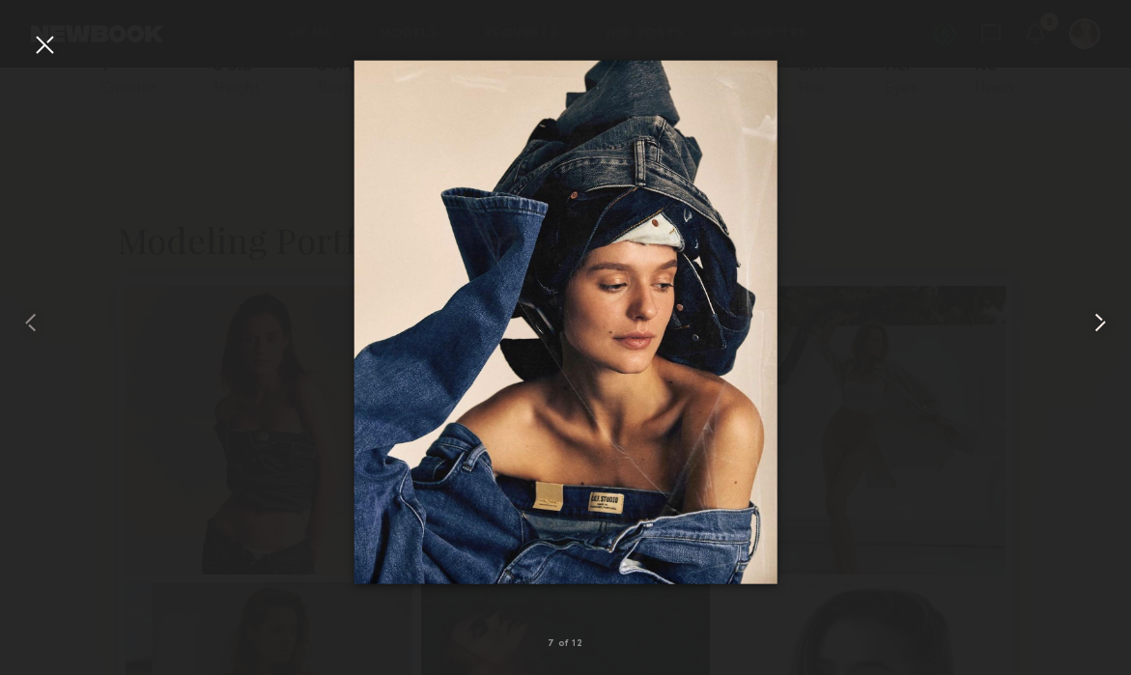
click at [1099, 315] on common-icon at bounding box center [1100, 322] width 31 height 31
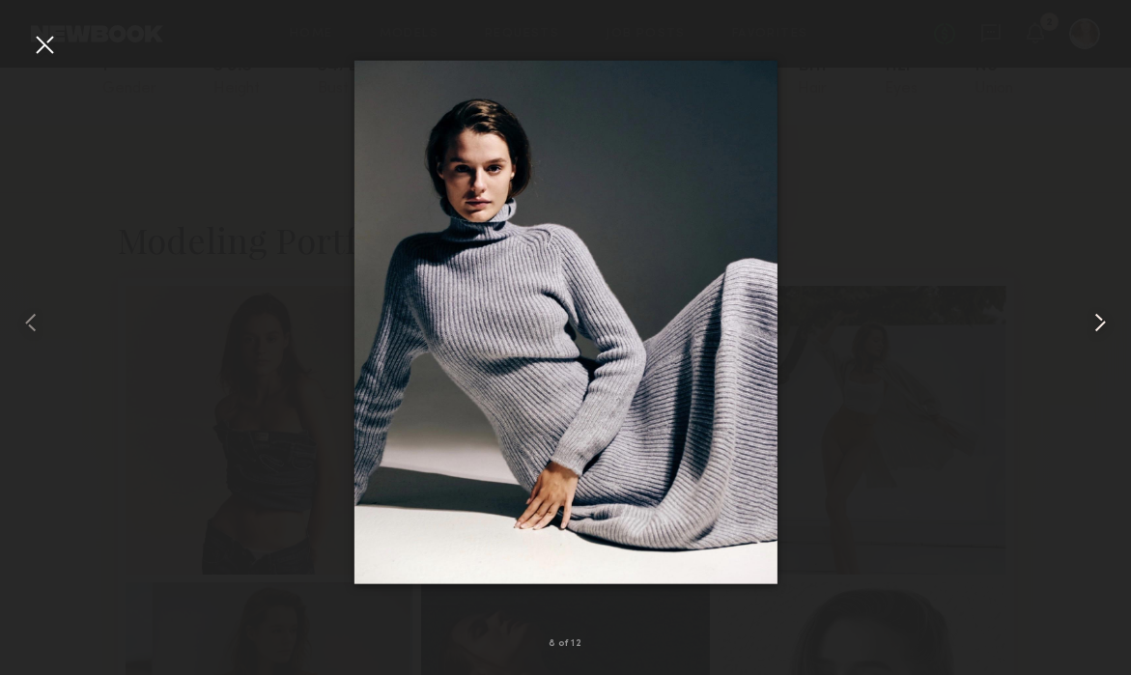
click at [1099, 316] on common-icon at bounding box center [1100, 322] width 31 height 31
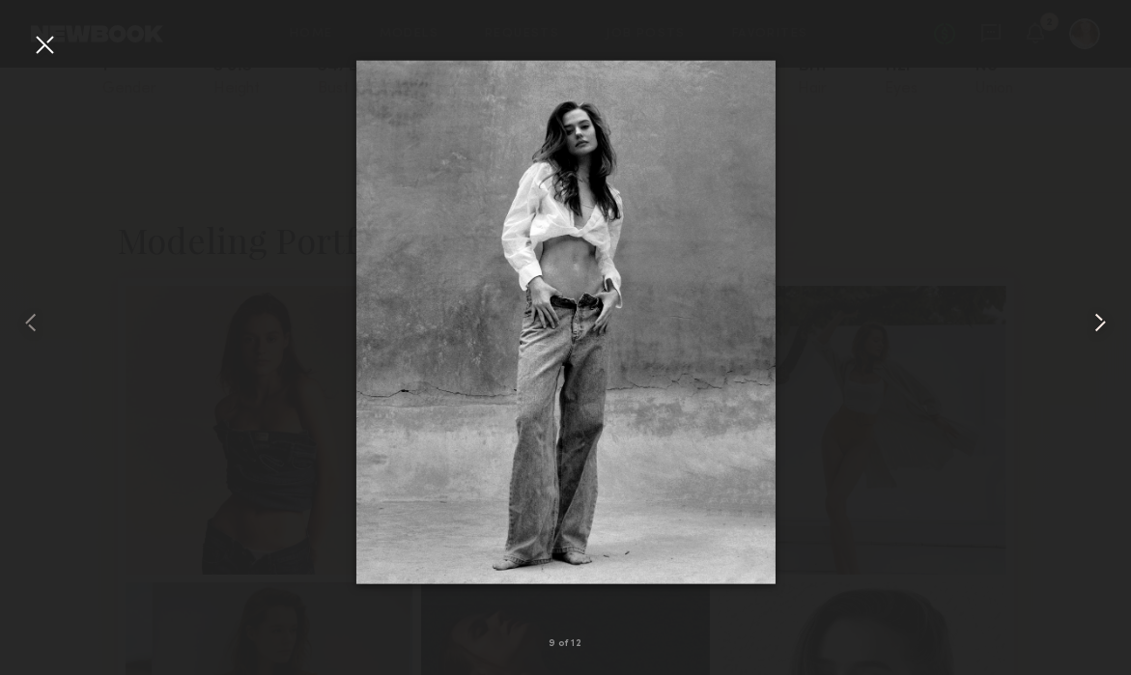
click at [1099, 317] on common-icon at bounding box center [1100, 322] width 31 height 31
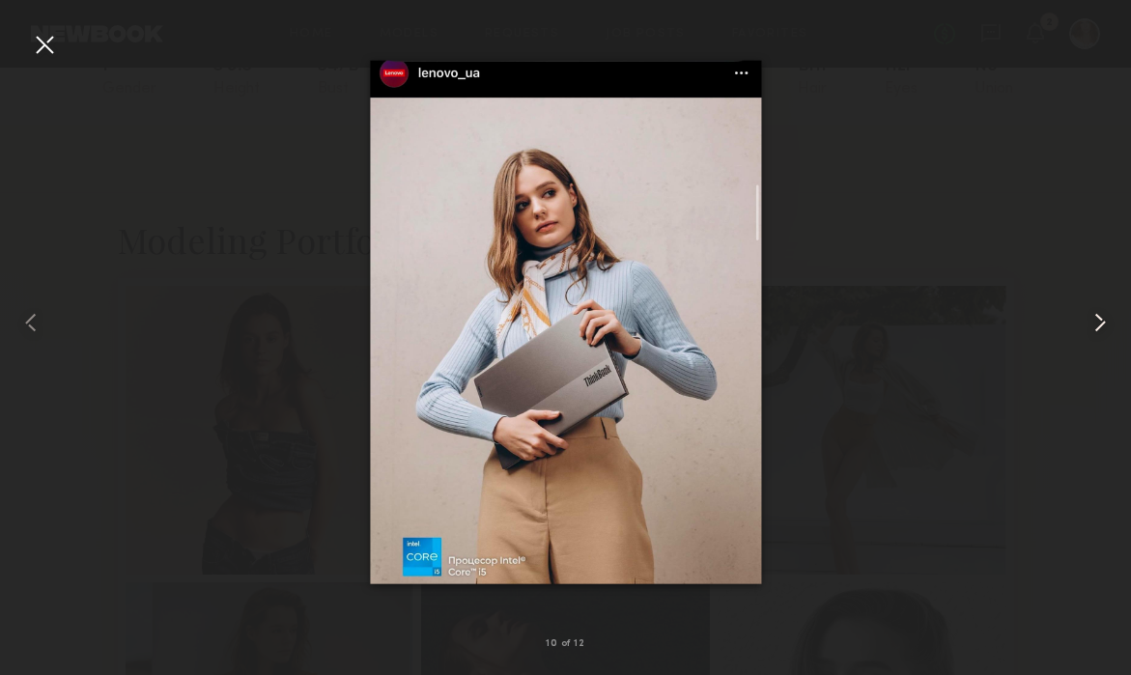
click at [1099, 318] on common-icon at bounding box center [1100, 322] width 31 height 31
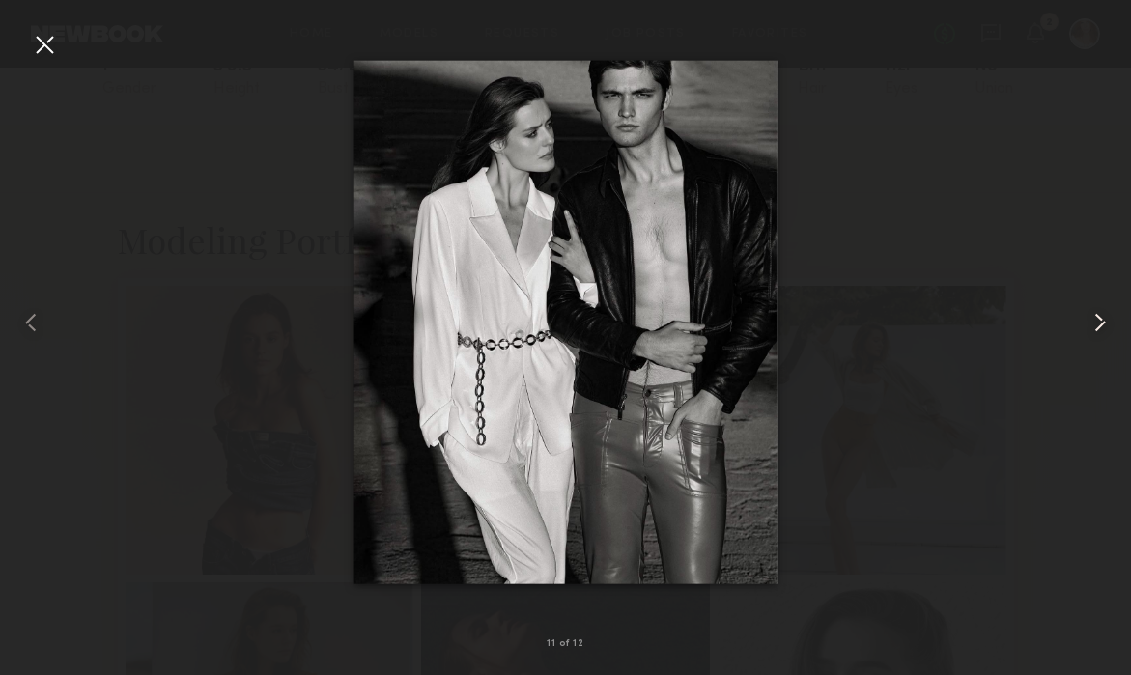
click at [1099, 319] on common-icon at bounding box center [1100, 322] width 31 height 31
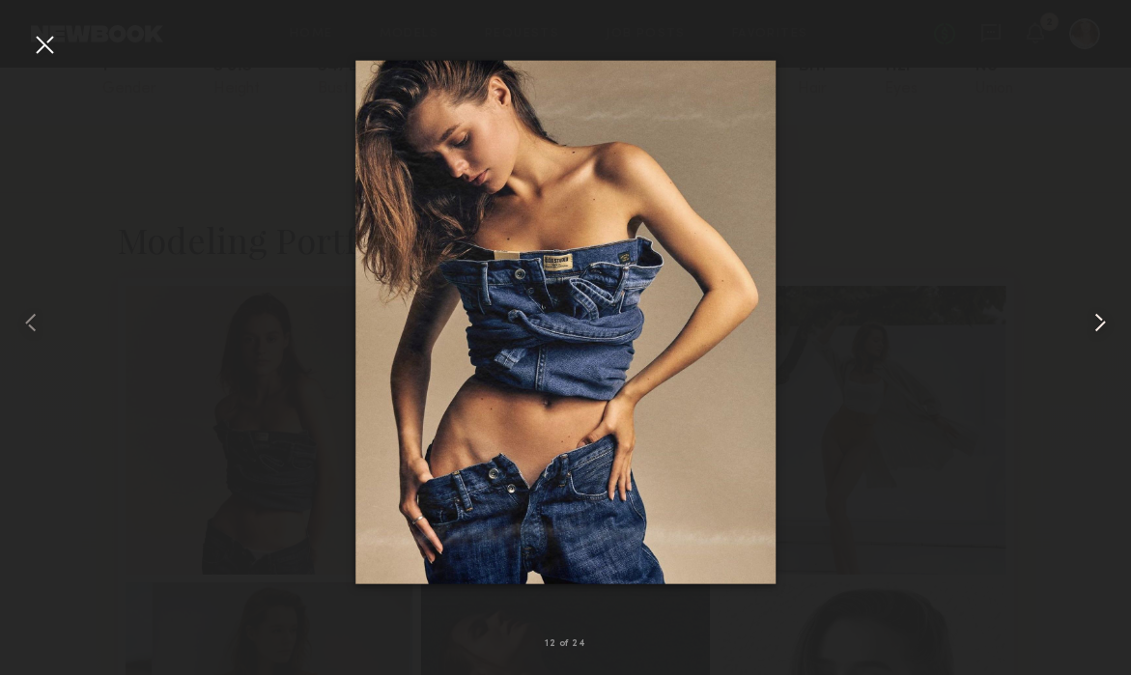
click at [1099, 319] on common-icon at bounding box center [1100, 322] width 31 height 31
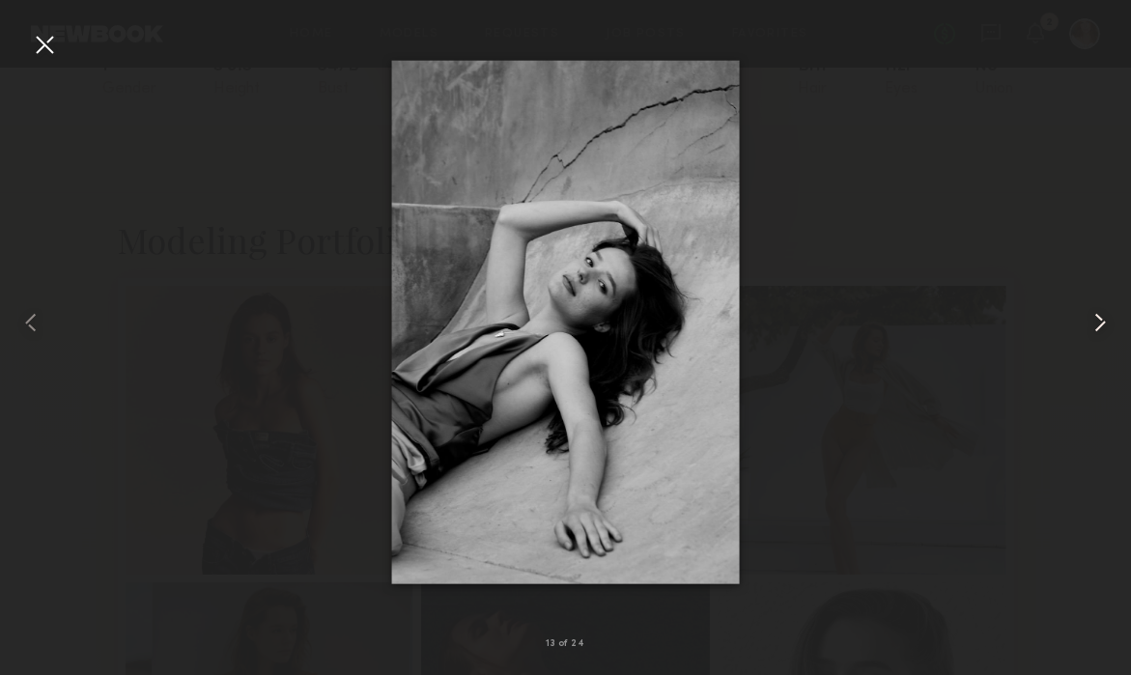
click at [1099, 321] on common-icon at bounding box center [1100, 322] width 31 height 31
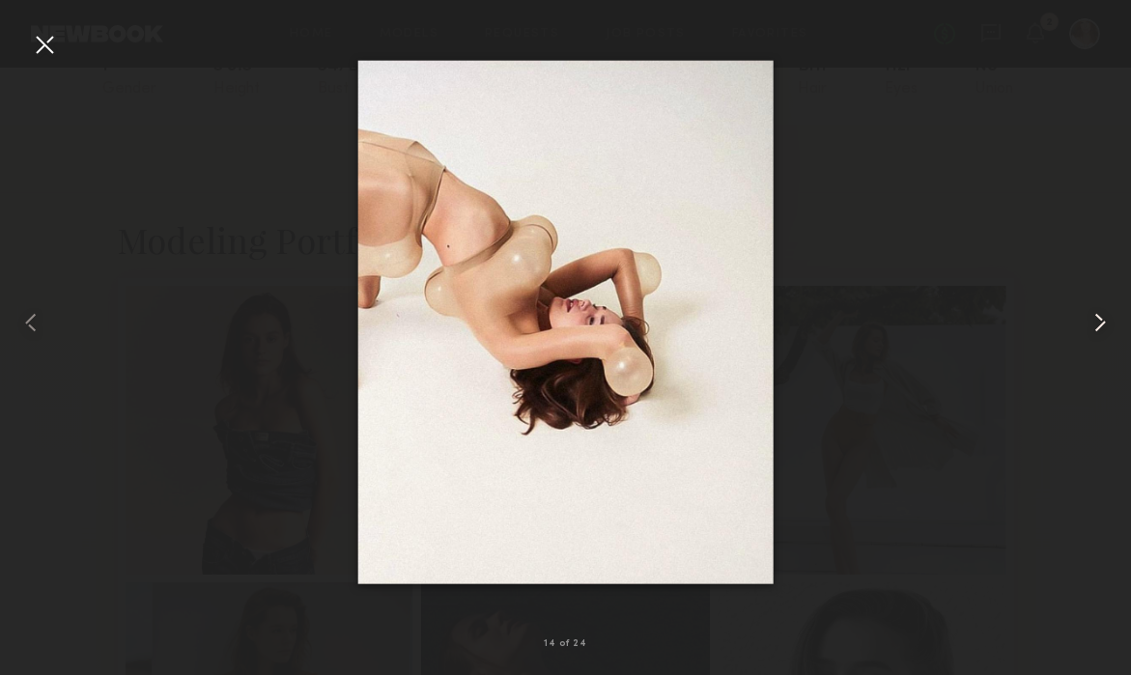
click at [1099, 321] on common-icon at bounding box center [1100, 322] width 31 height 31
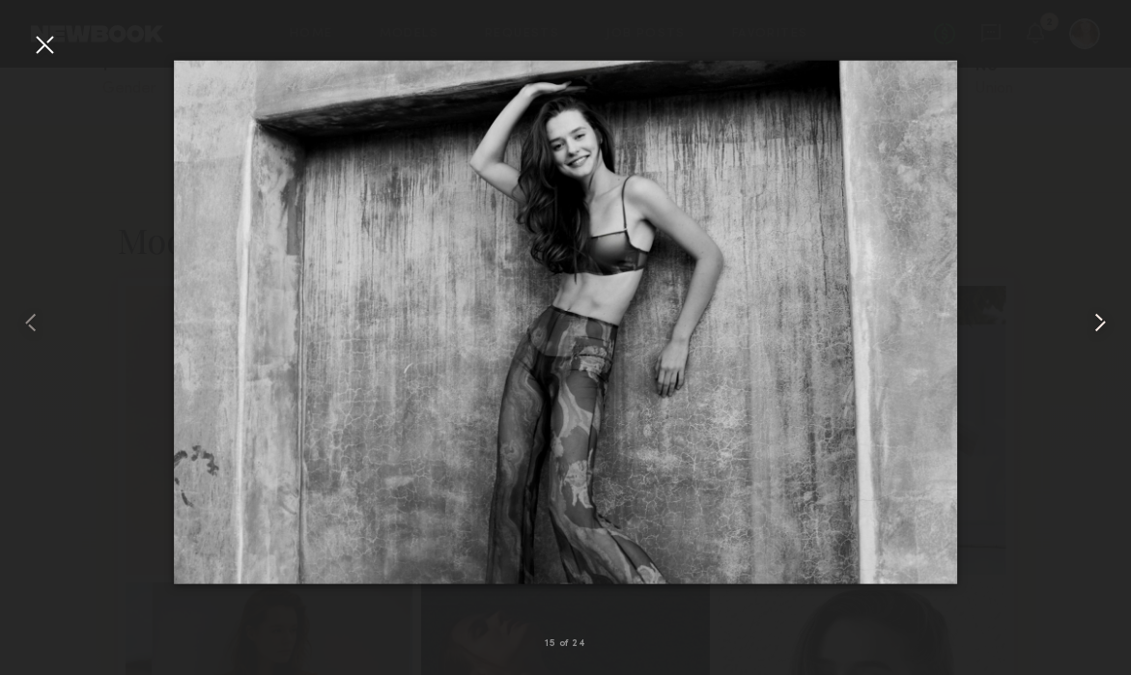
click at [1099, 322] on common-icon at bounding box center [1100, 322] width 31 height 31
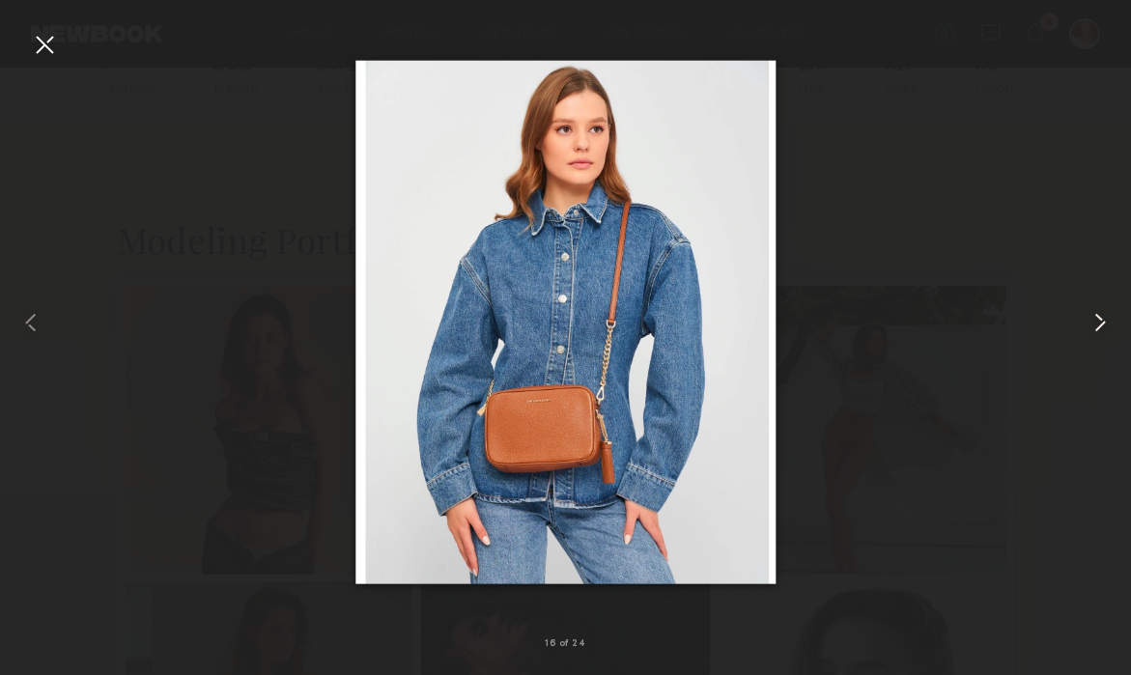
click at [1099, 322] on common-icon at bounding box center [1100, 322] width 31 height 31
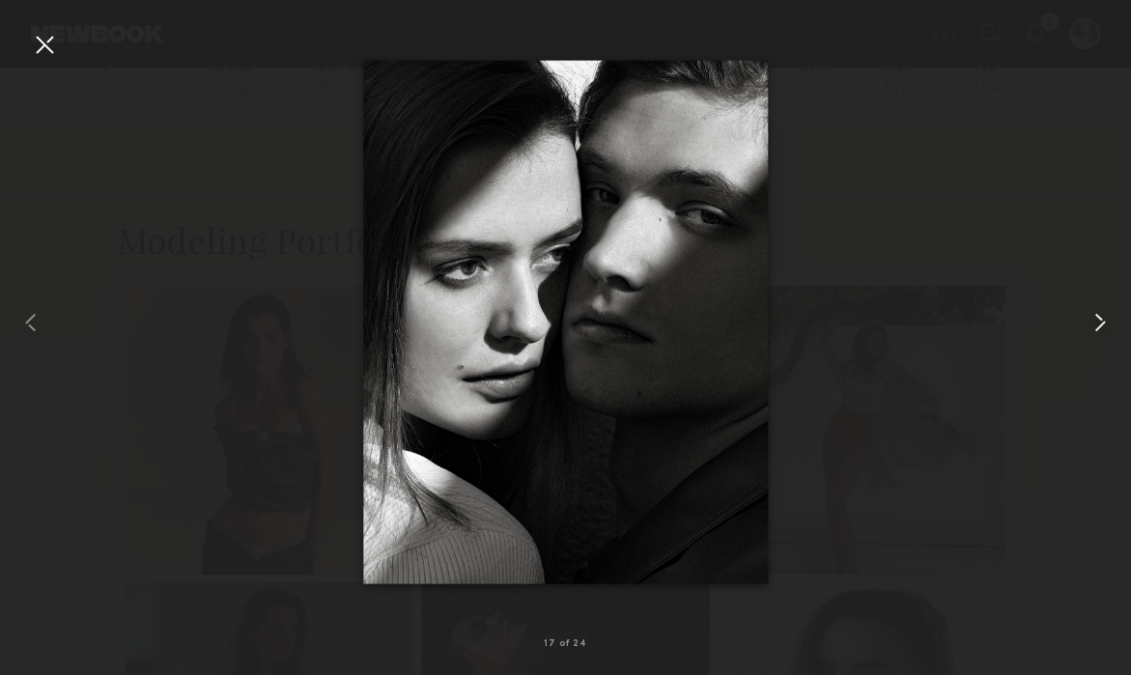
click at [1099, 323] on common-icon at bounding box center [1100, 322] width 31 height 31
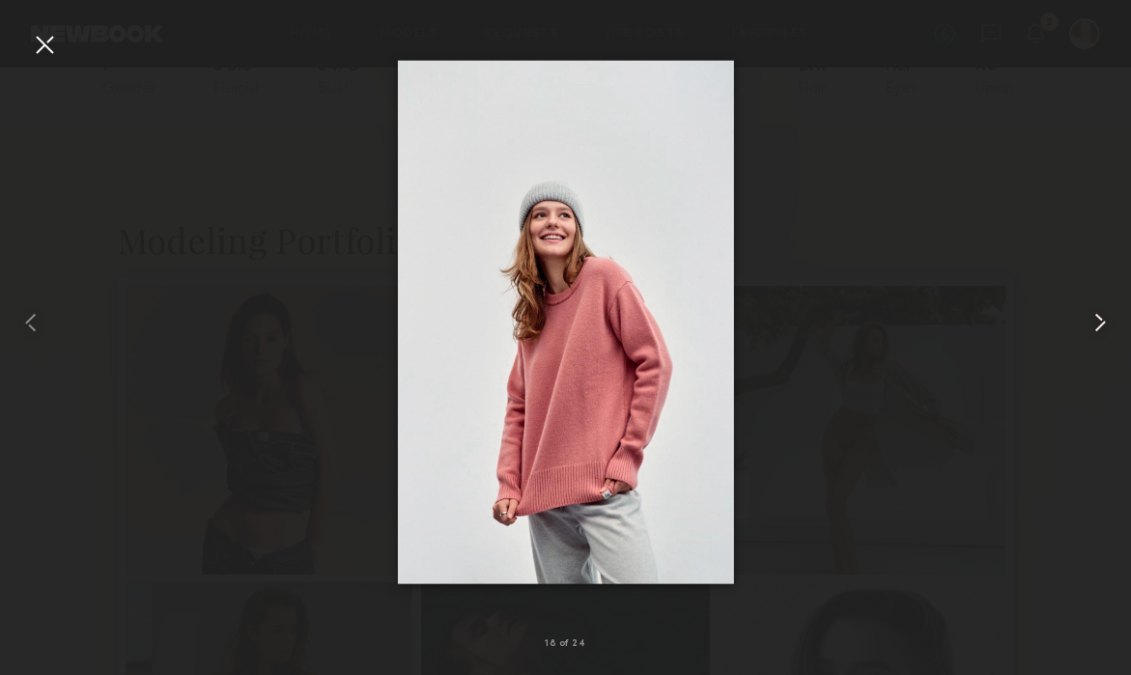
click at [1099, 324] on common-icon at bounding box center [1100, 322] width 31 height 31
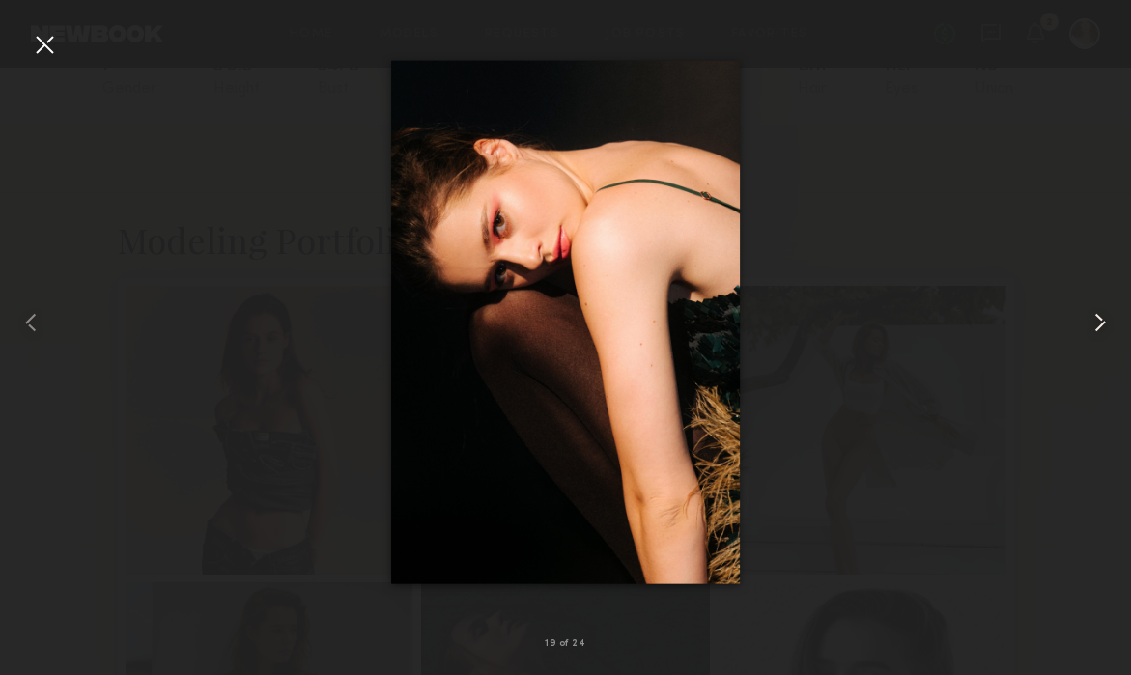
click at [1099, 324] on common-icon at bounding box center [1100, 322] width 31 height 31
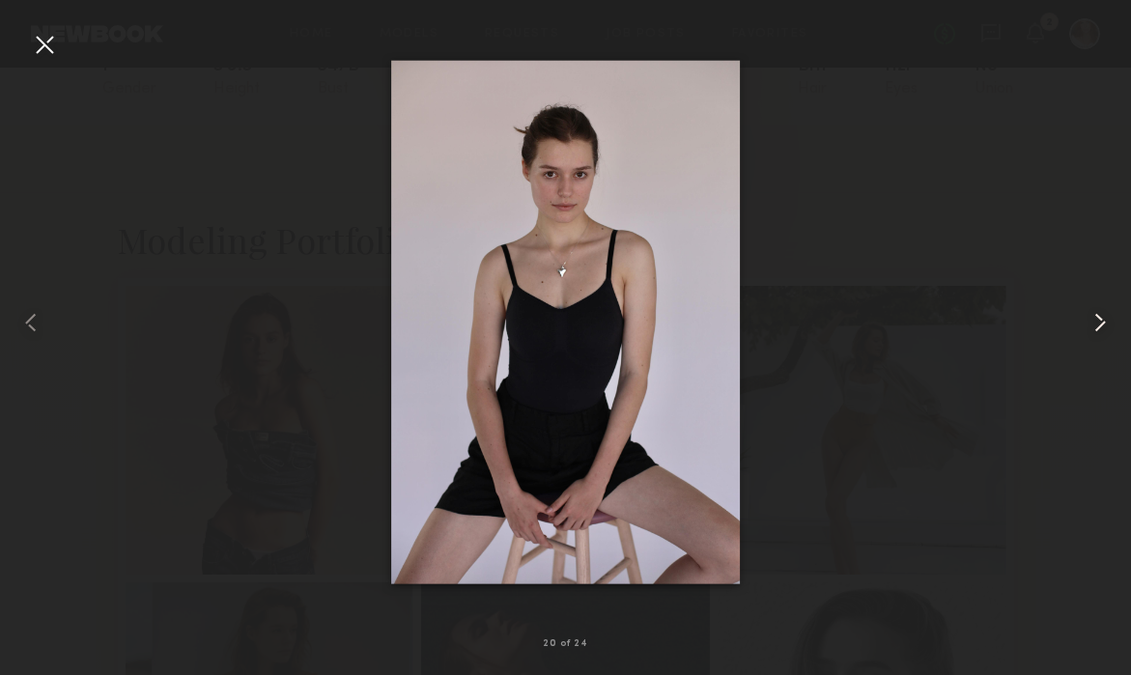
click at [1099, 324] on common-icon at bounding box center [1100, 322] width 31 height 31
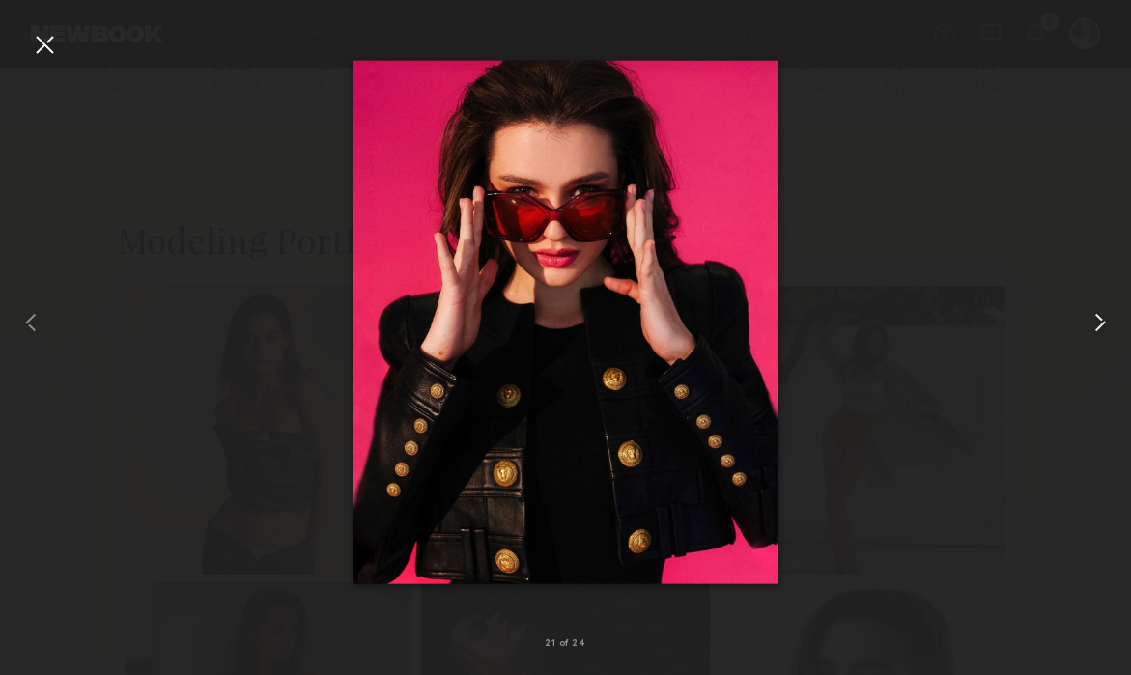
click at [1099, 324] on common-icon at bounding box center [1100, 322] width 31 height 31
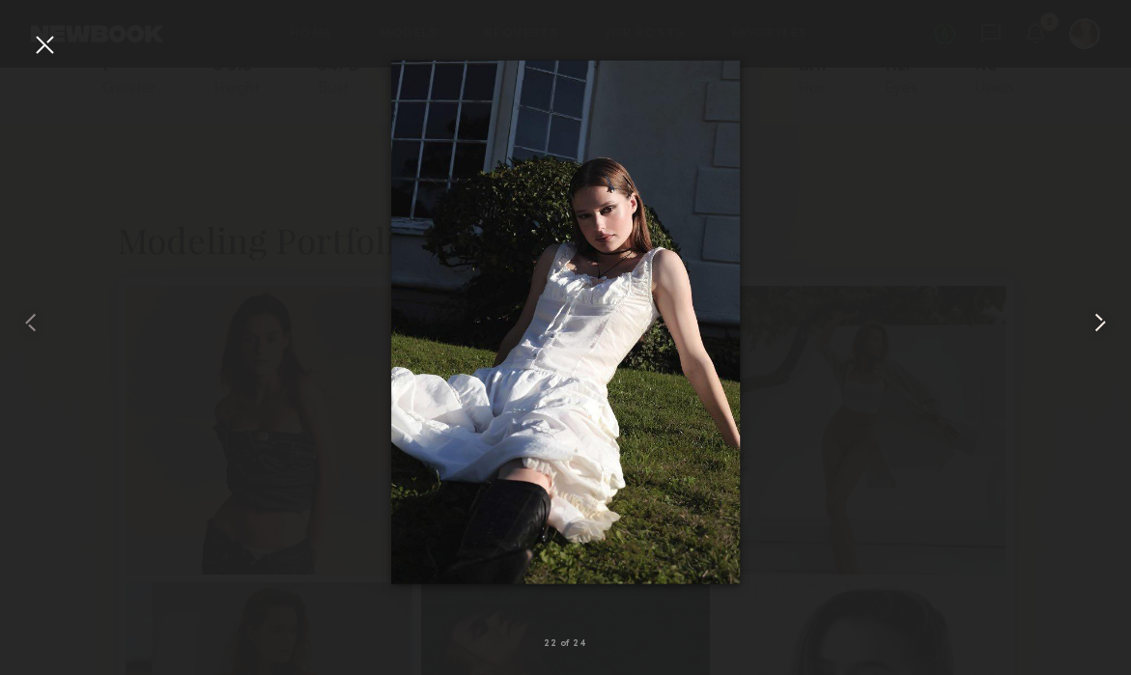
click at [1099, 324] on common-icon at bounding box center [1100, 322] width 31 height 31
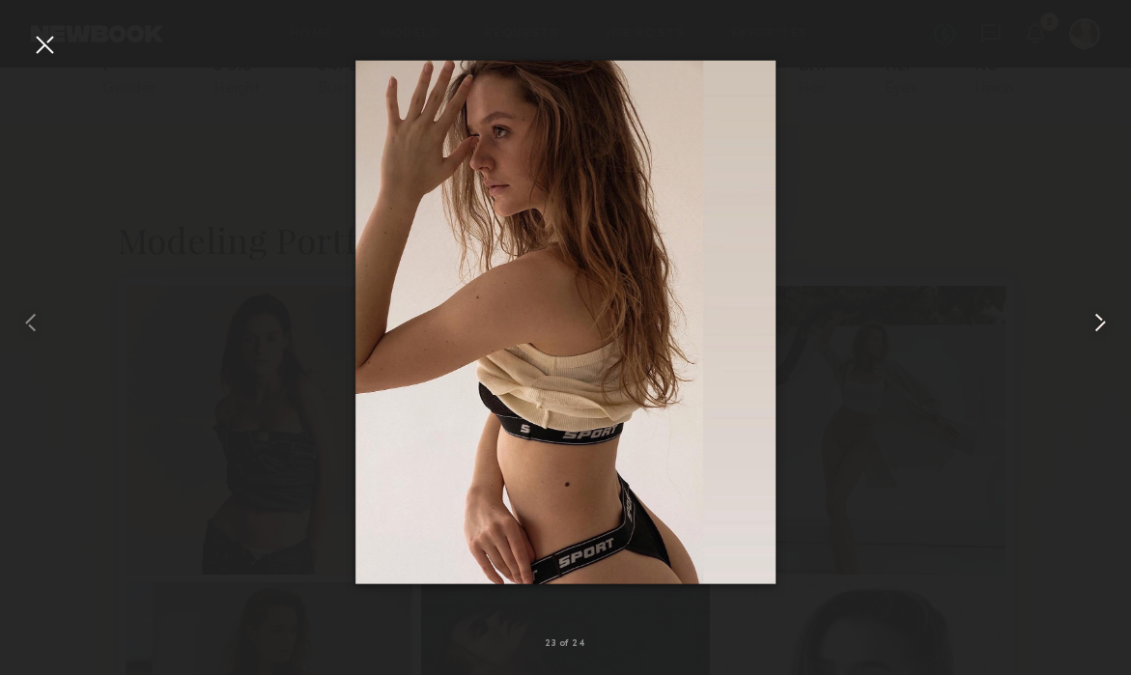
click at [1099, 324] on common-icon at bounding box center [1100, 322] width 31 height 31
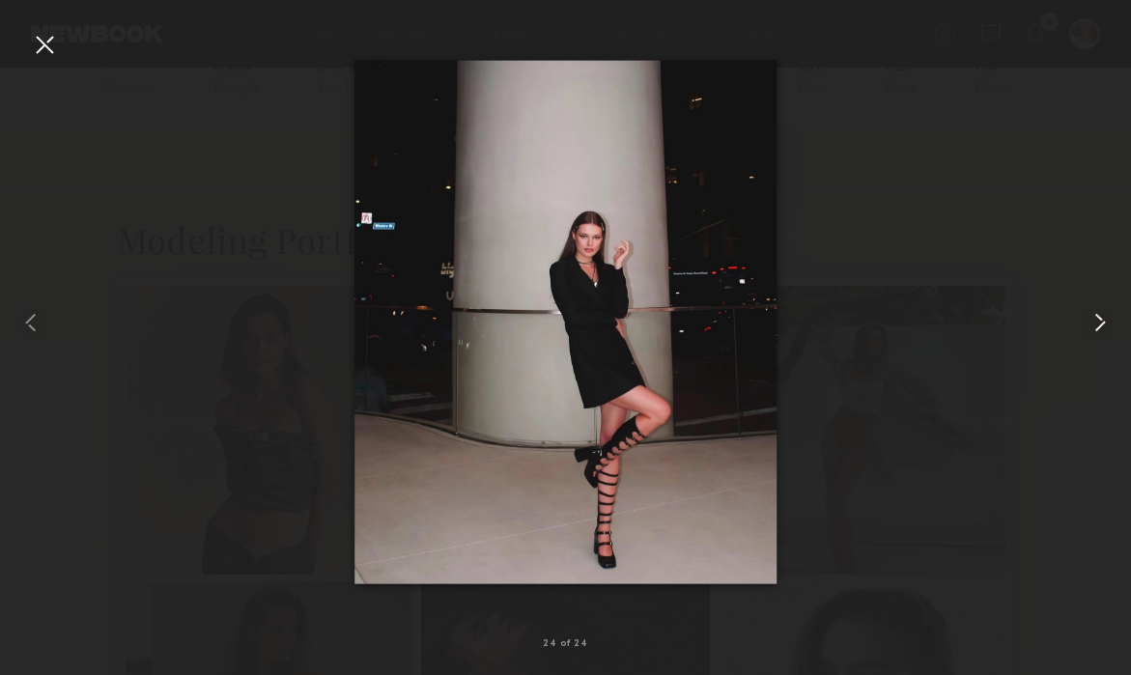
click at [1099, 324] on common-icon at bounding box center [1100, 322] width 31 height 31
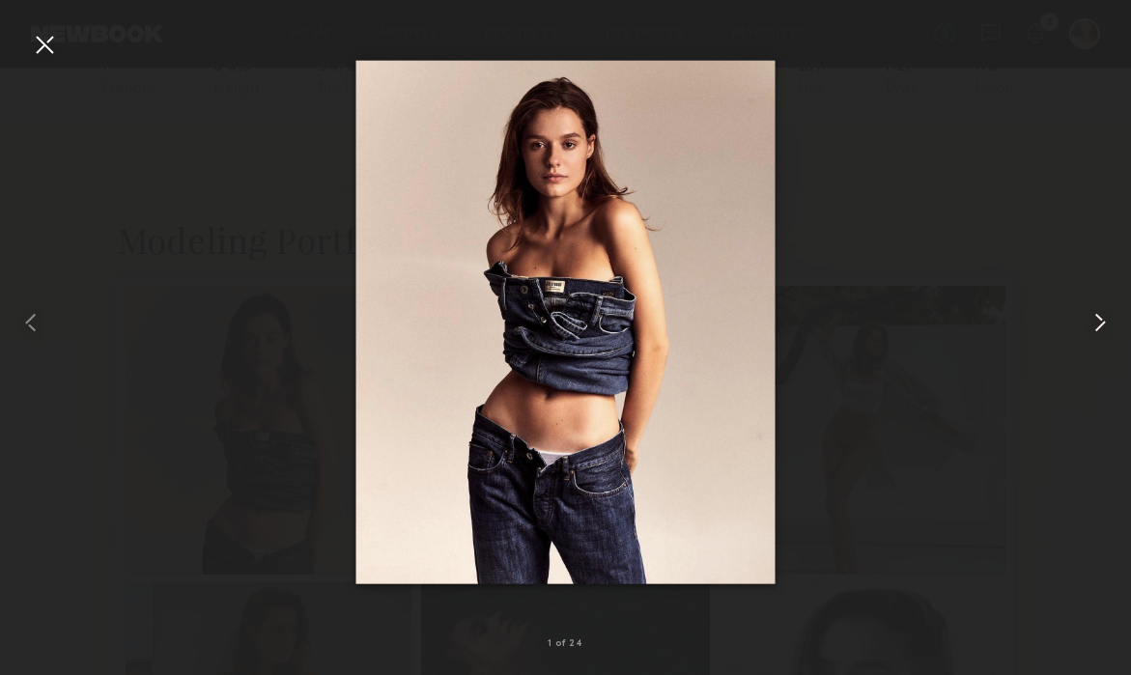
click at [1099, 324] on common-icon at bounding box center [1100, 322] width 31 height 31
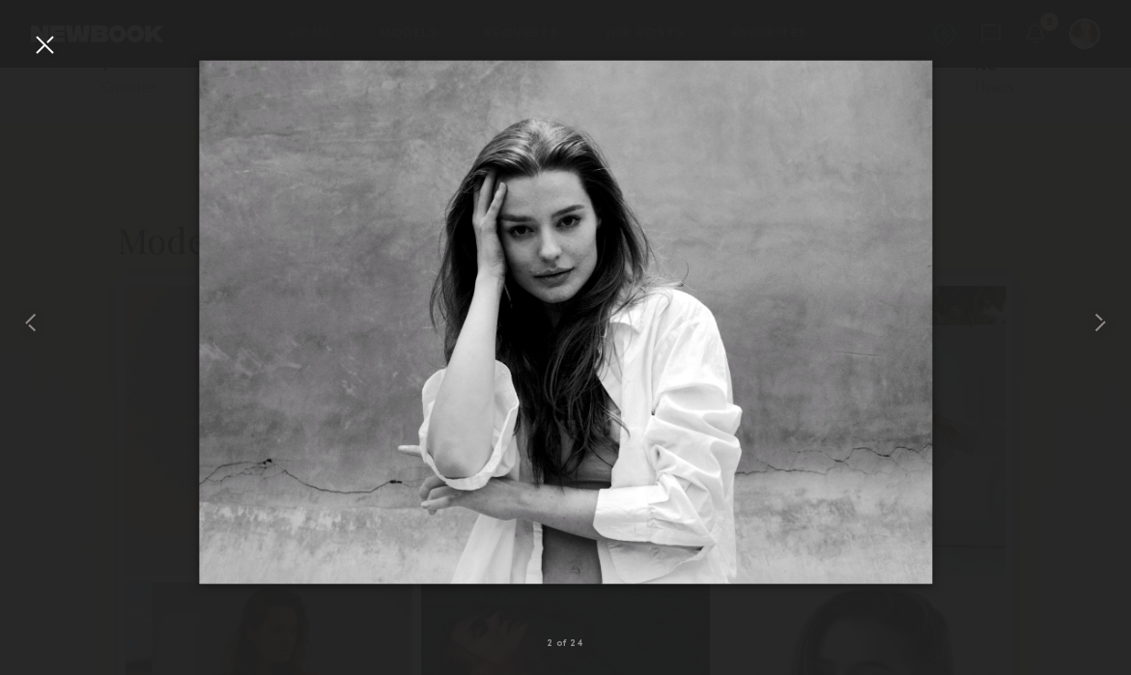
click at [36, 45] on div at bounding box center [44, 44] width 31 height 31
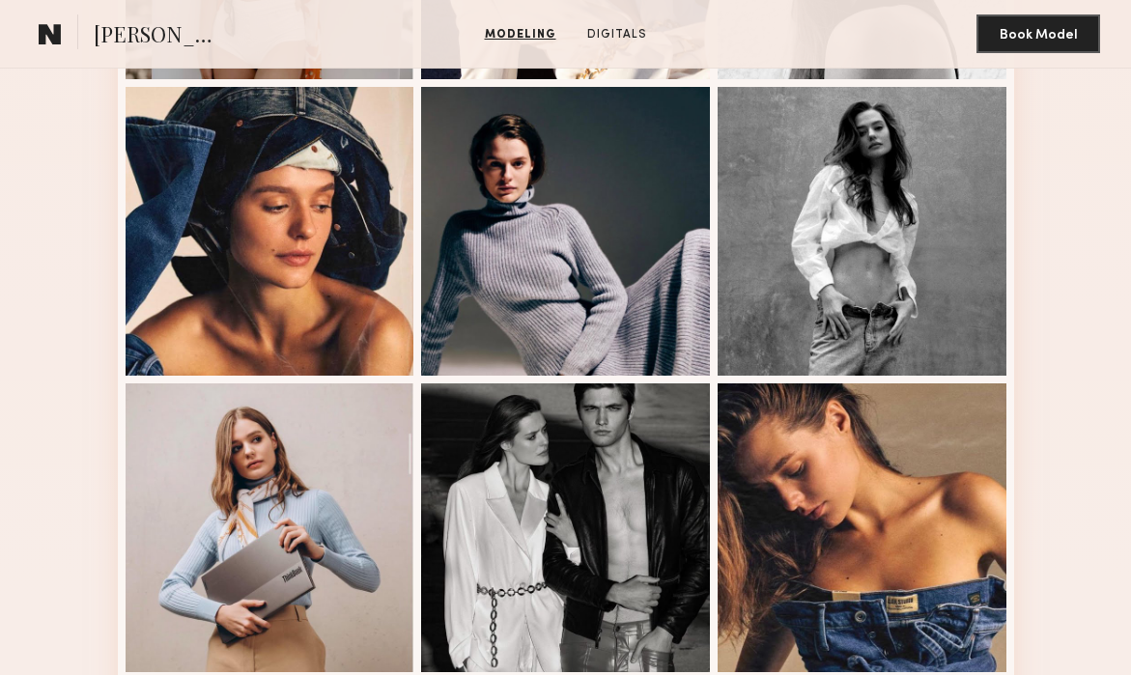
scroll to position [0, 0]
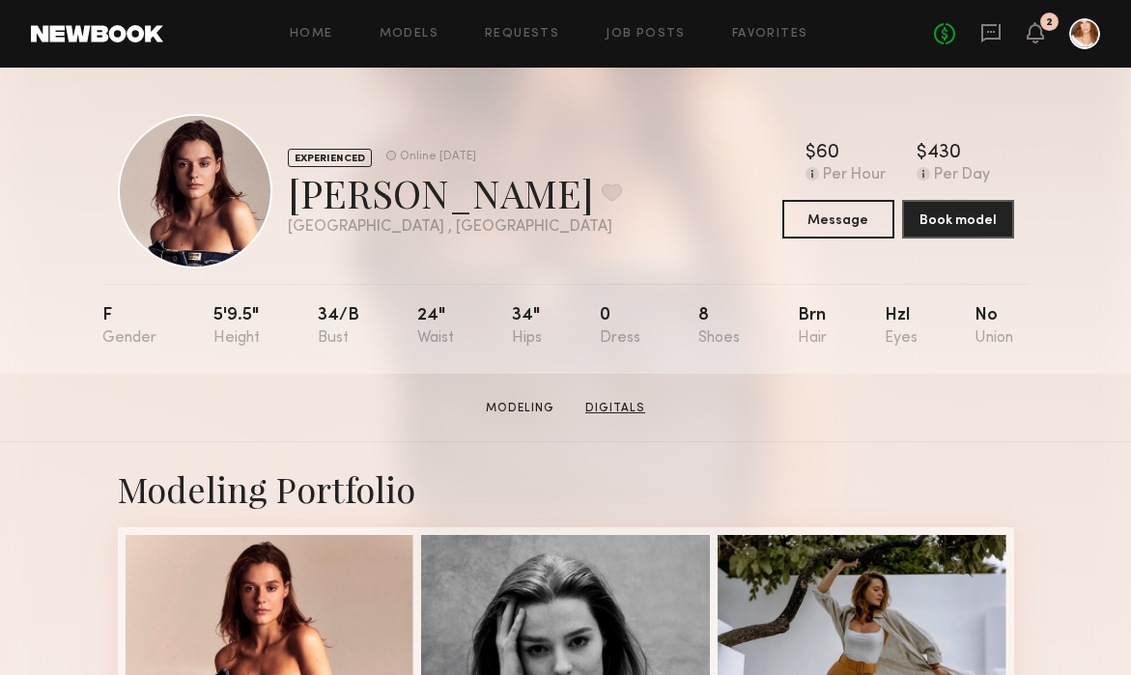
click at [611, 411] on link "Digitals" at bounding box center [615, 408] width 75 height 17
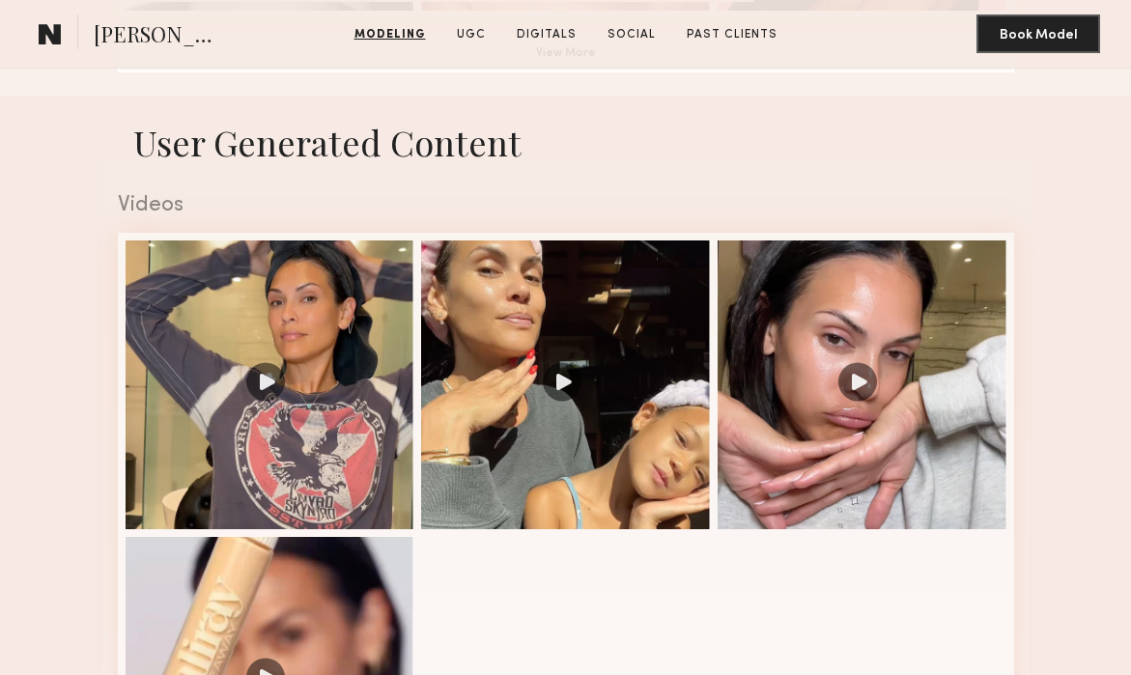
scroll to position [1707, 0]
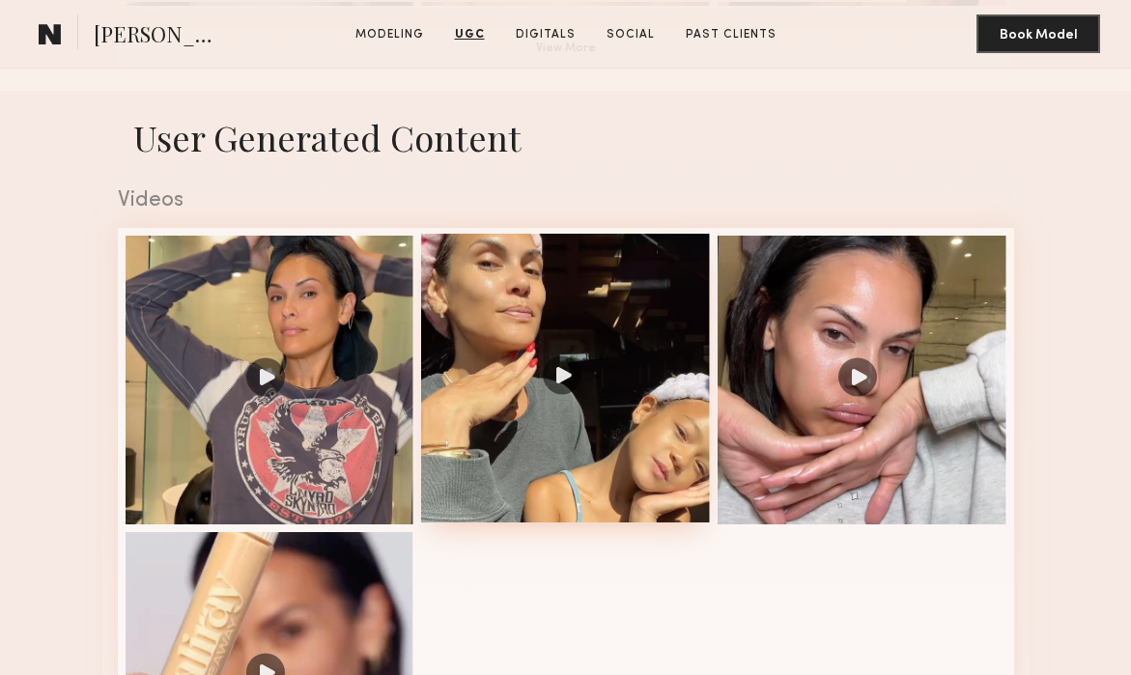
click at [520, 370] on div at bounding box center [565, 378] width 289 height 289
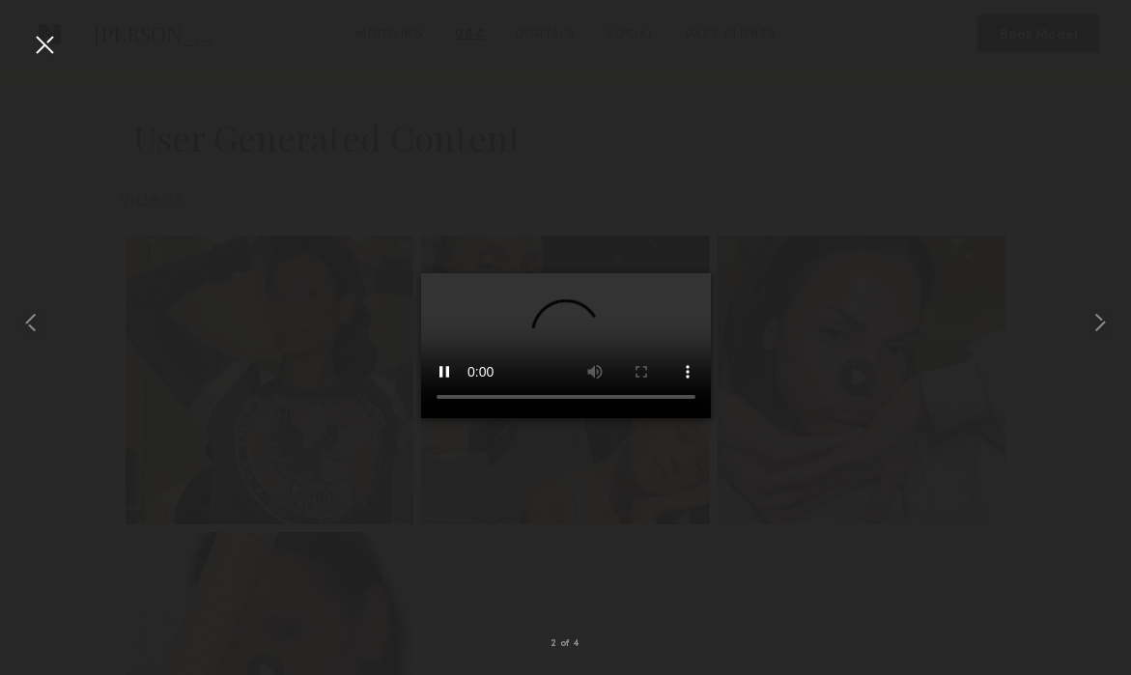
click at [49, 50] on div at bounding box center [44, 44] width 31 height 31
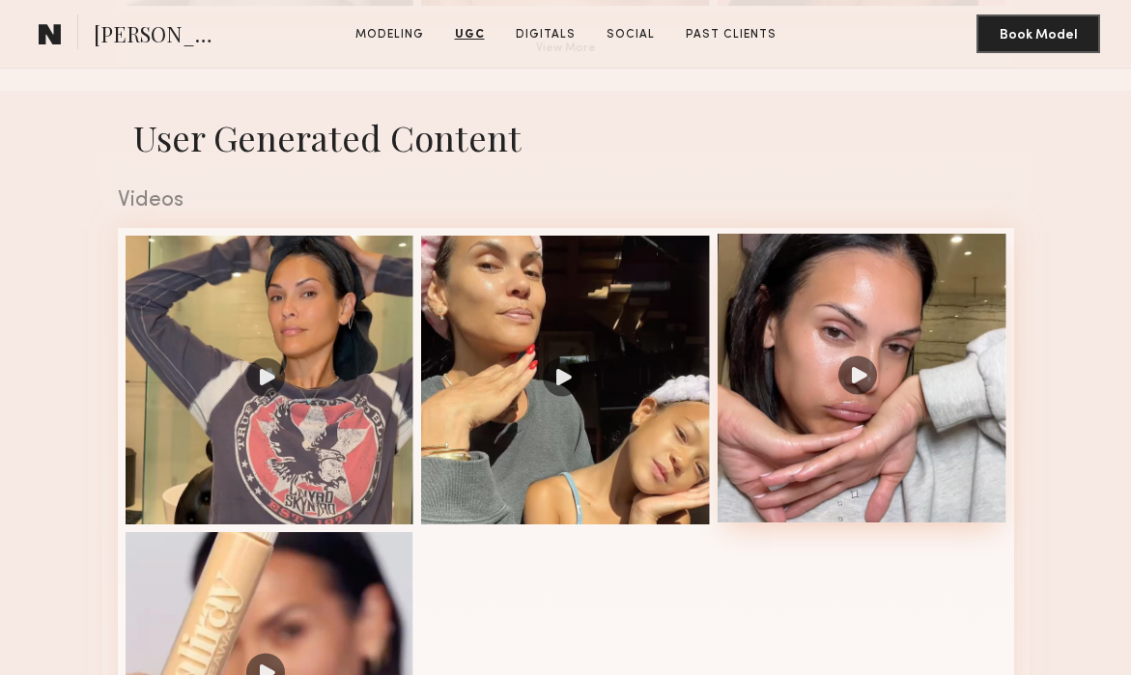
click at [856, 279] on div at bounding box center [862, 378] width 289 height 289
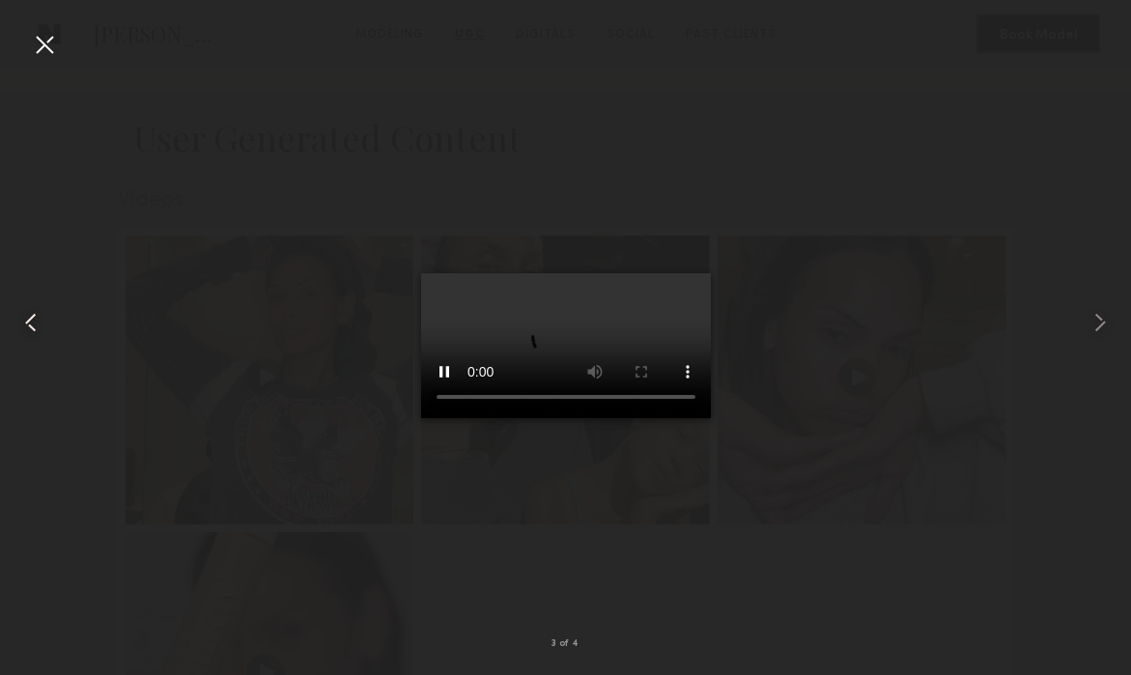
click at [42, 60] on div at bounding box center [22, 322] width 45 height 583
click at [48, 47] on div at bounding box center [44, 44] width 31 height 31
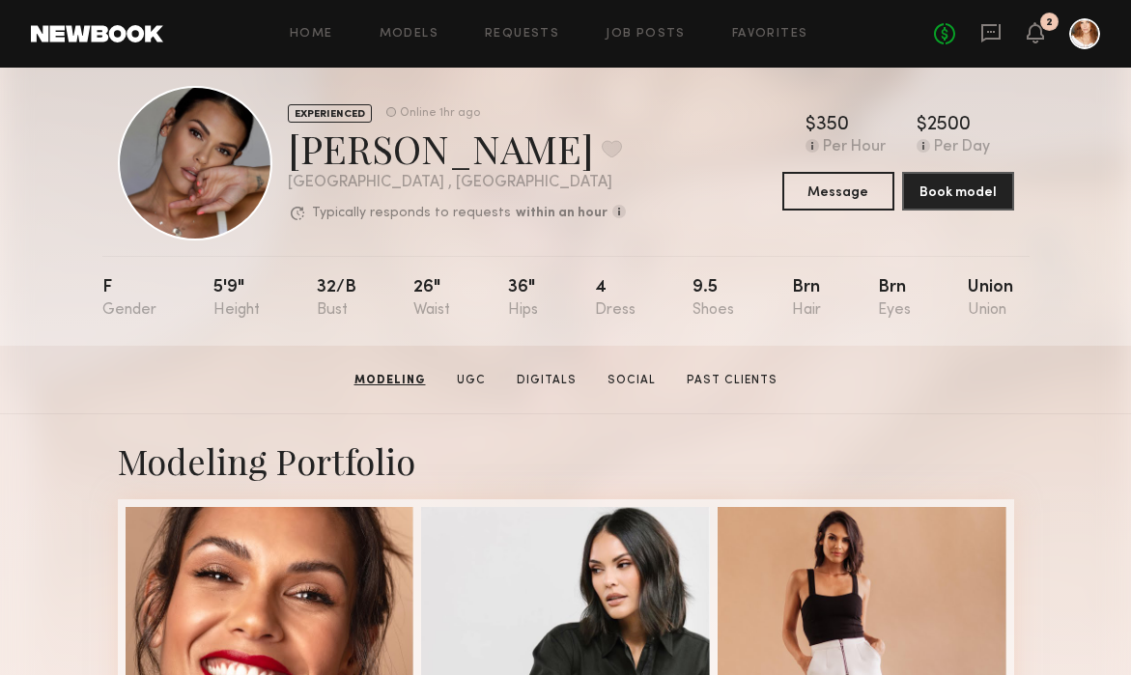
scroll to position [0, 0]
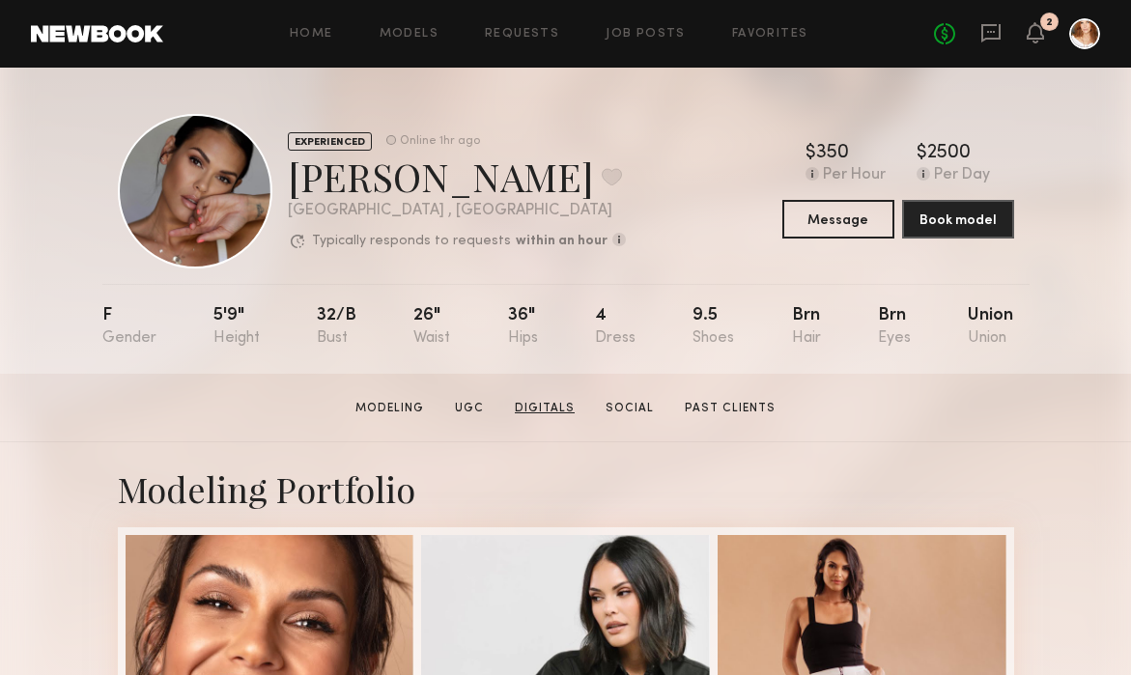
click at [537, 407] on link "Digitals" at bounding box center [544, 408] width 75 height 17
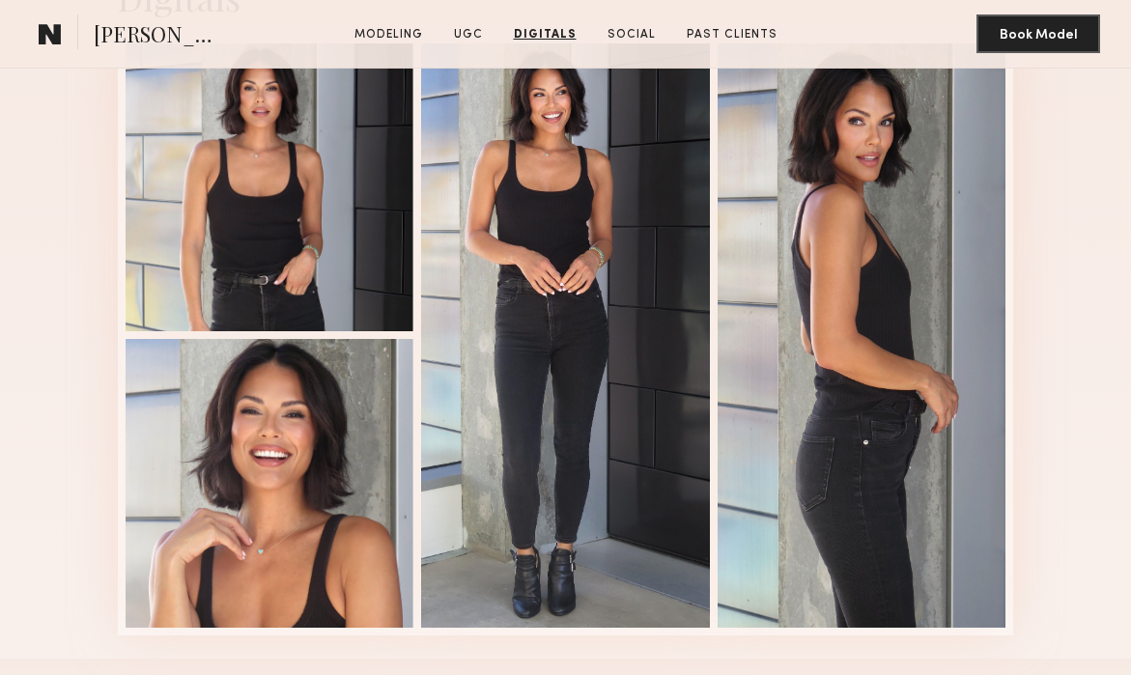
scroll to position [2629, 0]
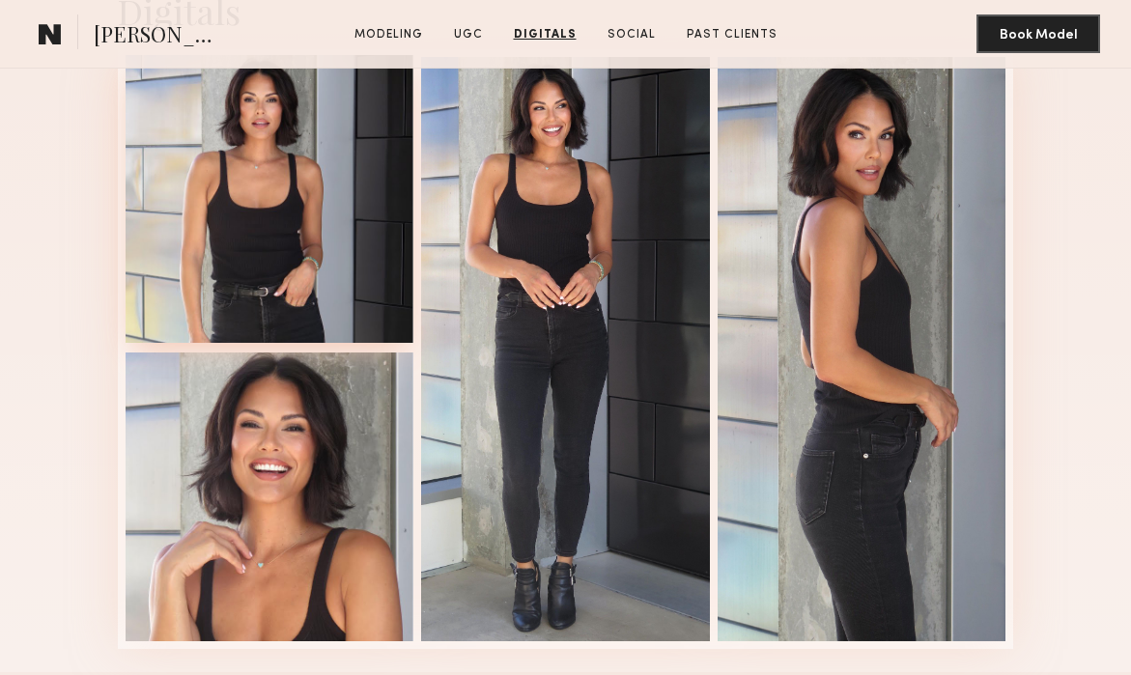
click at [296, 232] on div at bounding box center [270, 199] width 289 height 289
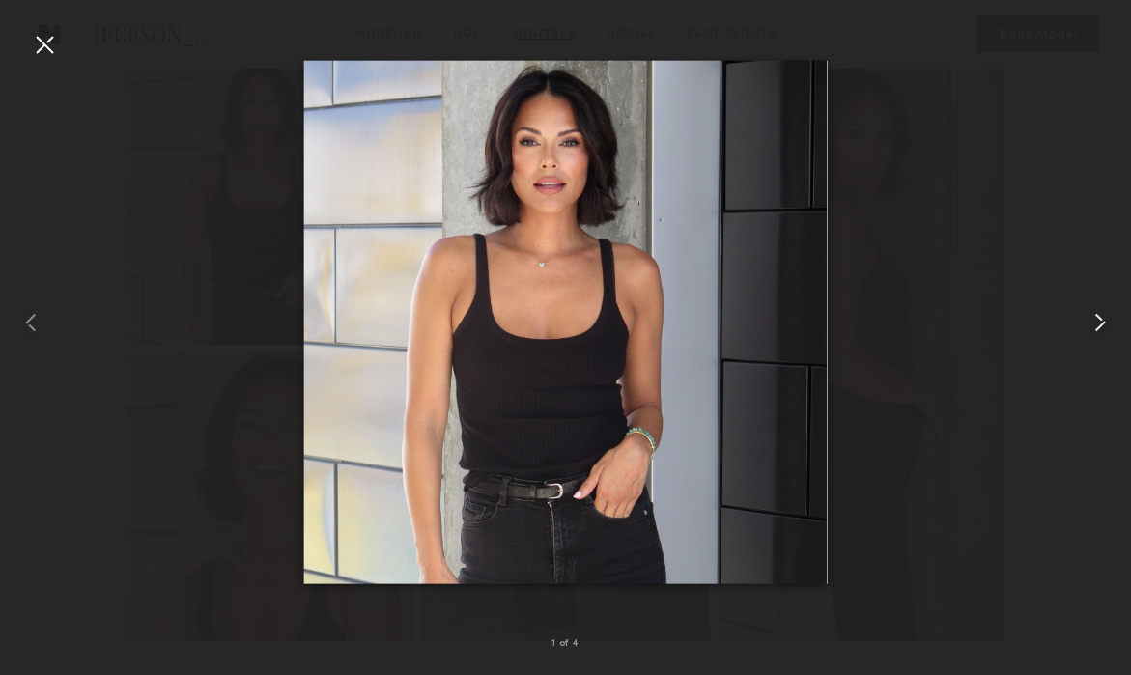
click at [1099, 320] on common-icon at bounding box center [1100, 322] width 31 height 31
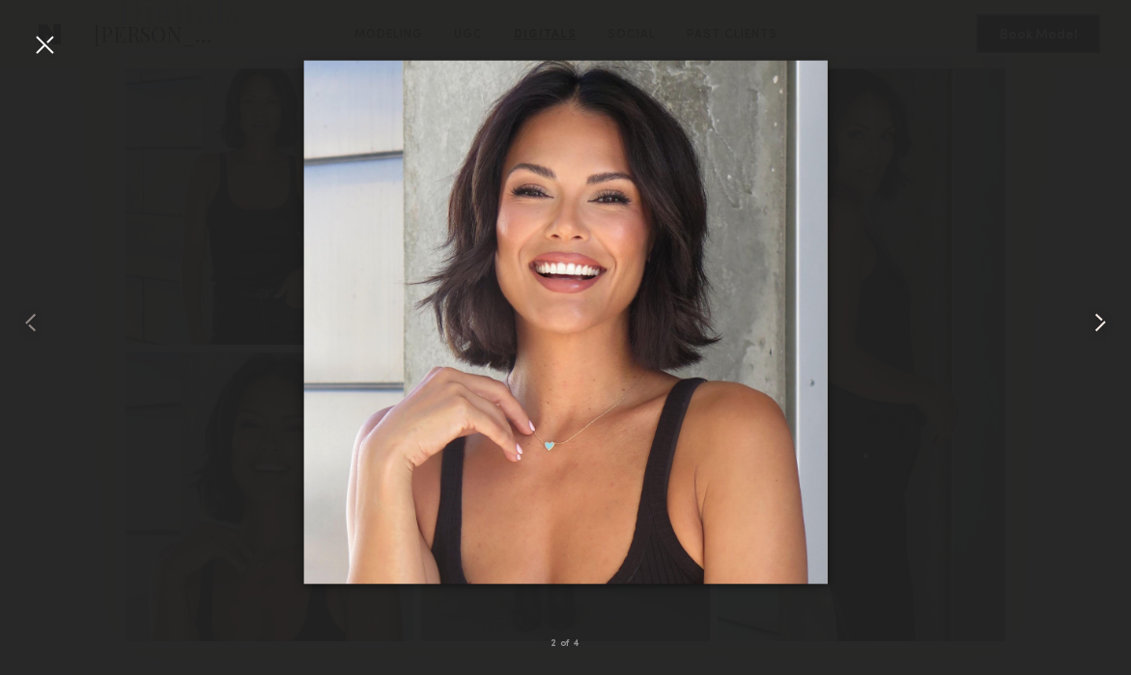
click at [1099, 320] on common-icon at bounding box center [1100, 322] width 31 height 31
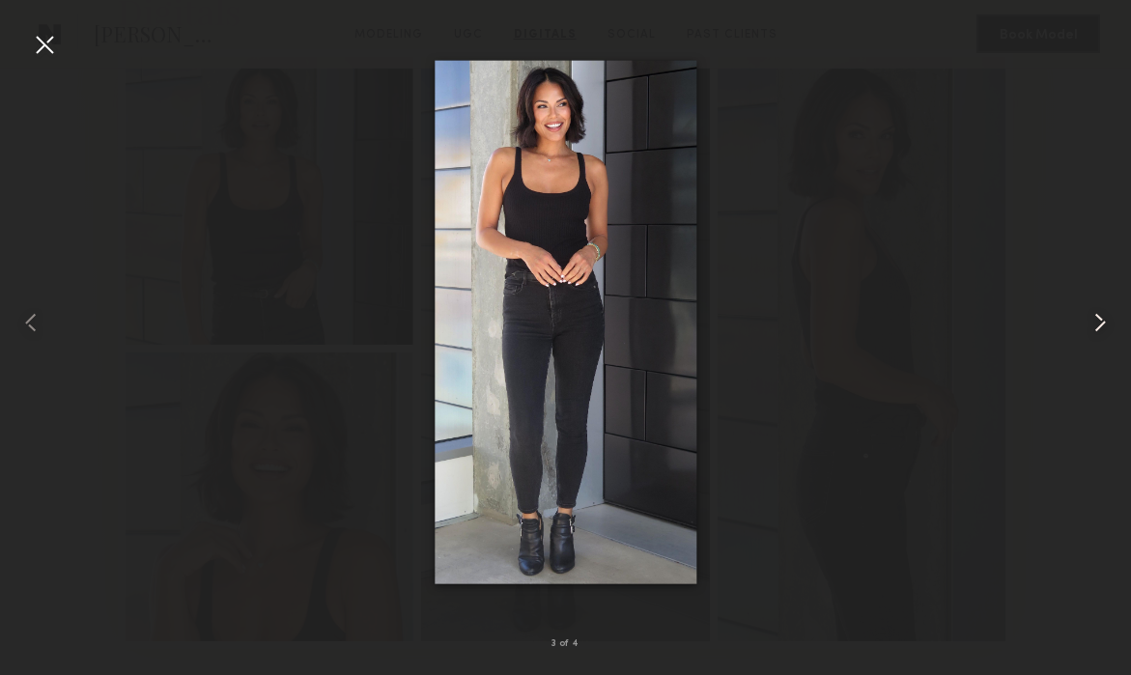
click at [1099, 320] on common-icon at bounding box center [1100, 322] width 31 height 31
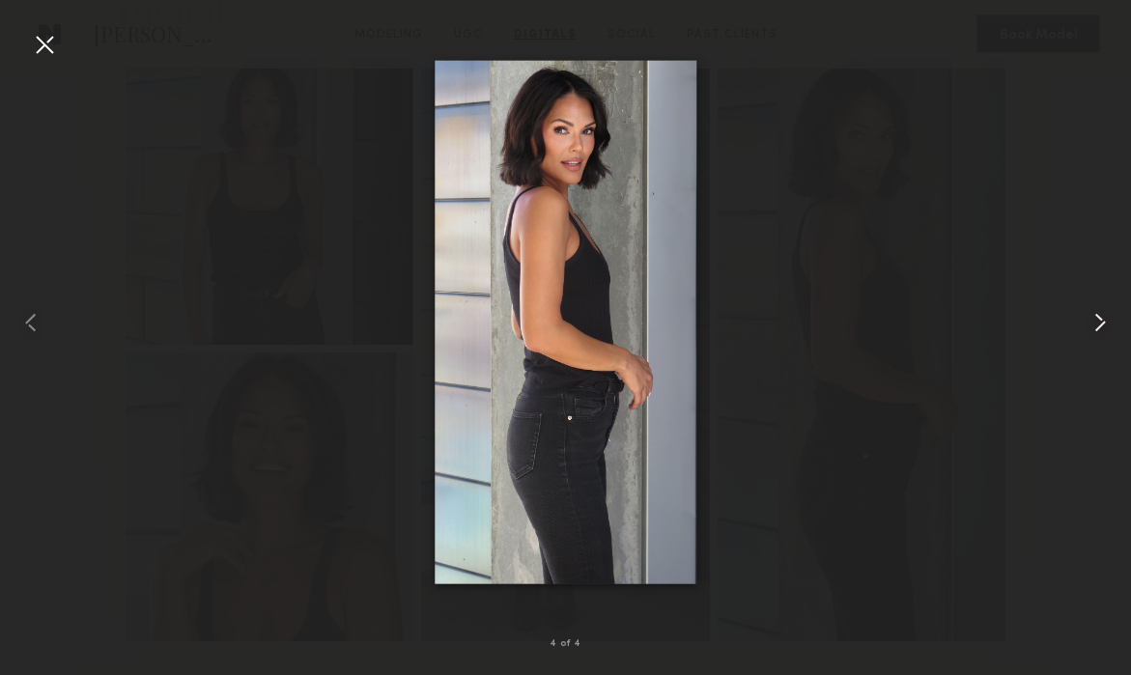
click at [1099, 320] on common-icon at bounding box center [1100, 322] width 31 height 31
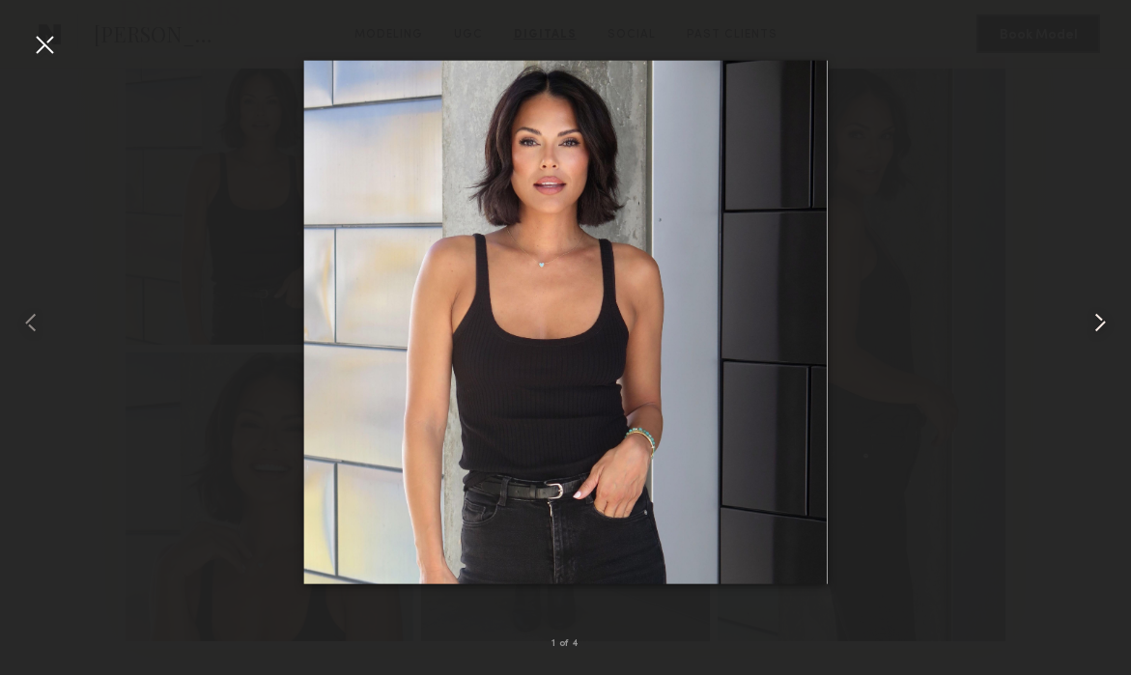
click at [1099, 320] on common-icon at bounding box center [1100, 322] width 31 height 31
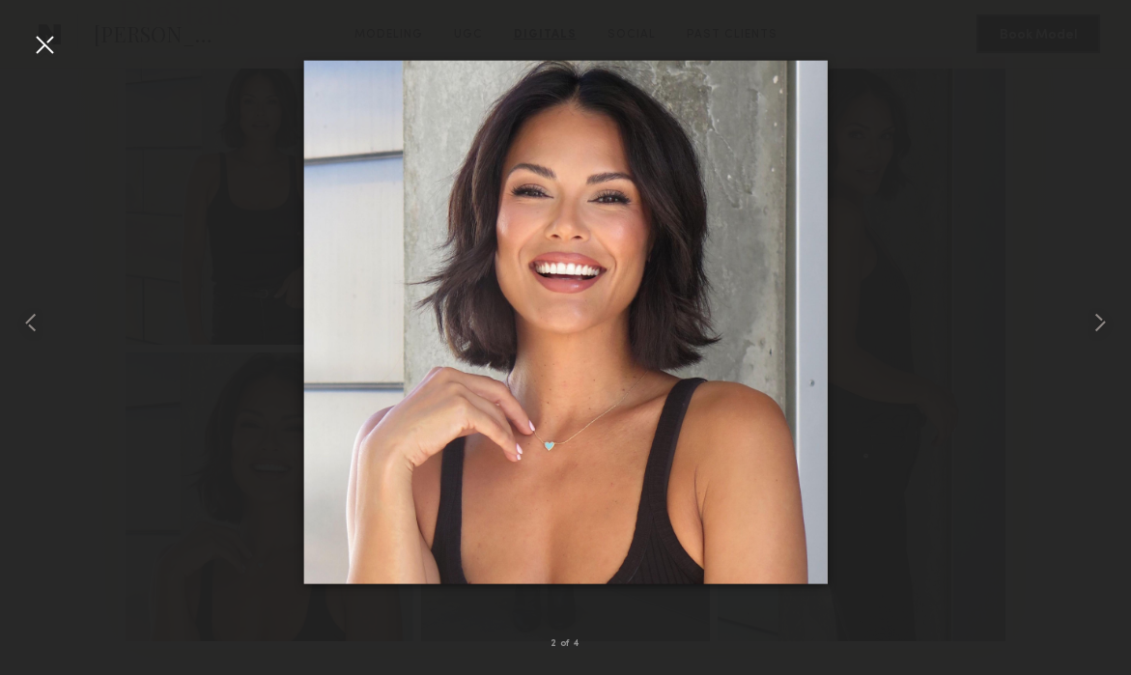
click at [42, 39] on div at bounding box center [44, 44] width 31 height 31
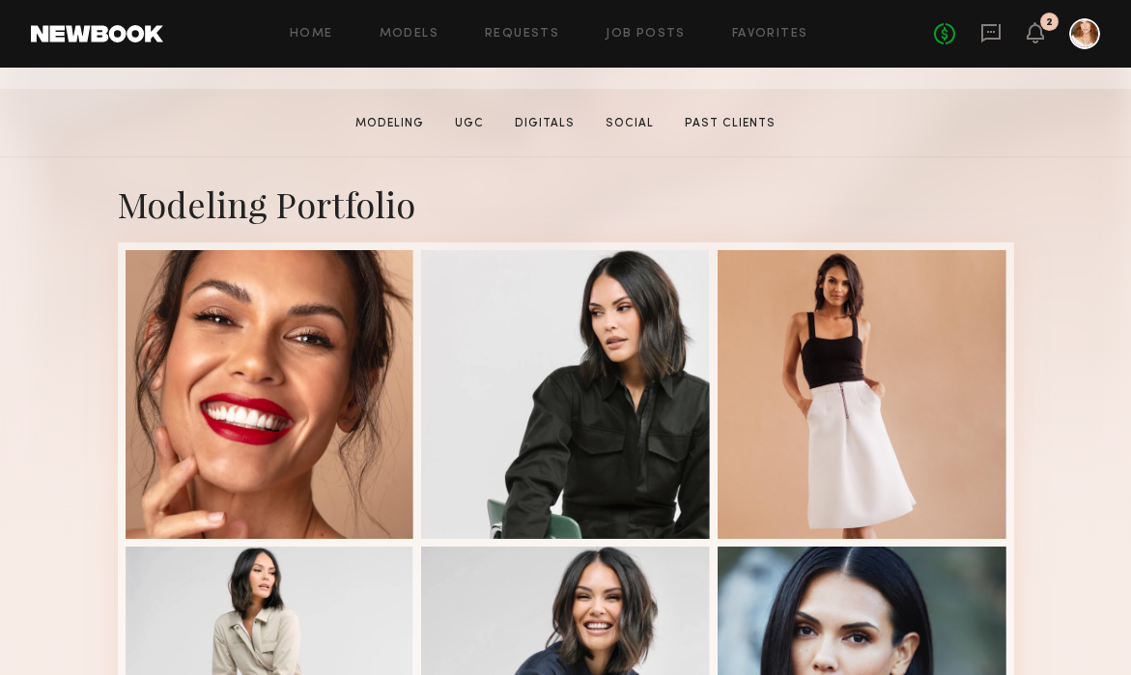
scroll to position [289, 0]
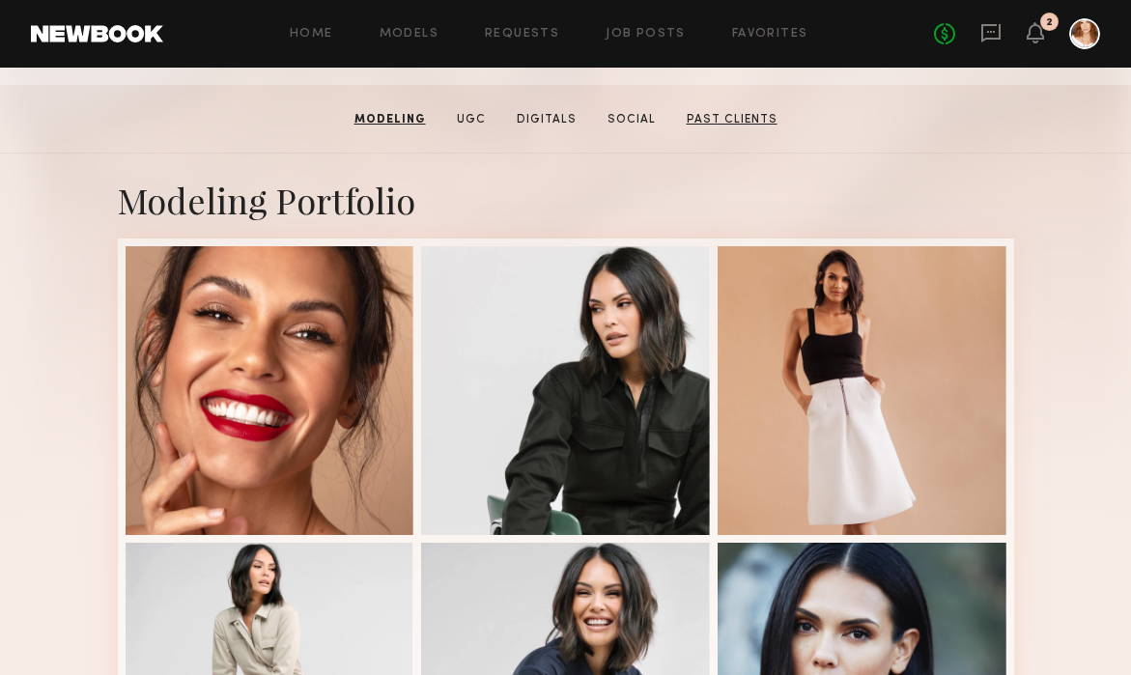
click at [733, 113] on link "Past Clients" at bounding box center [732, 119] width 106 height 17
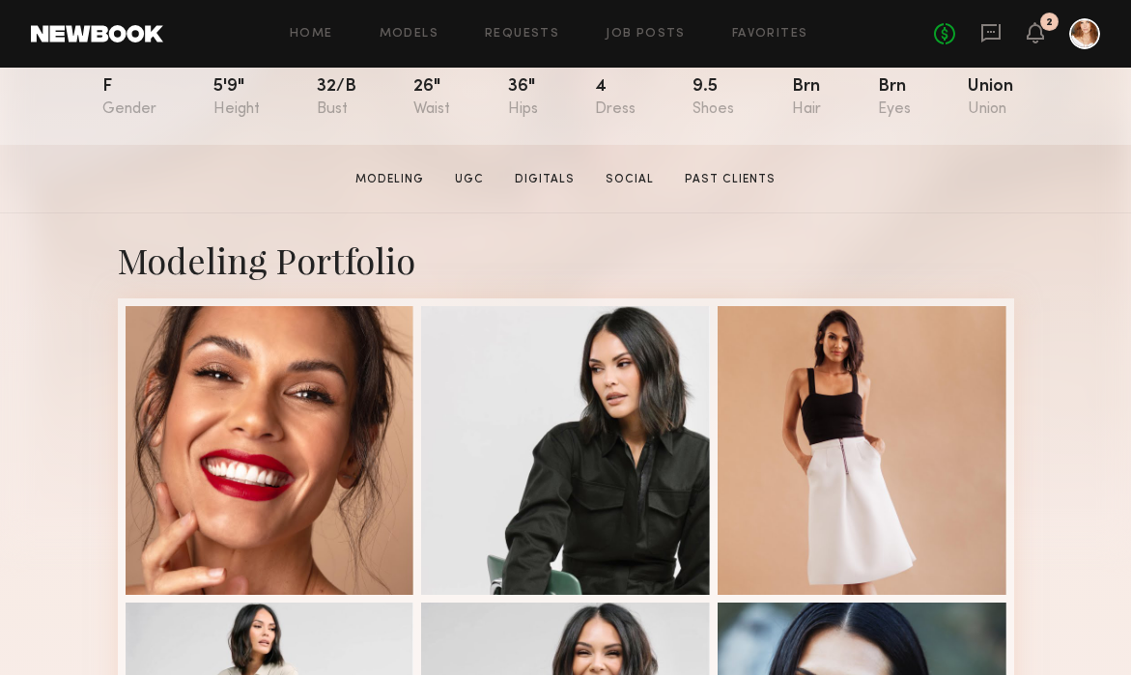
scroll to position [240, 0]
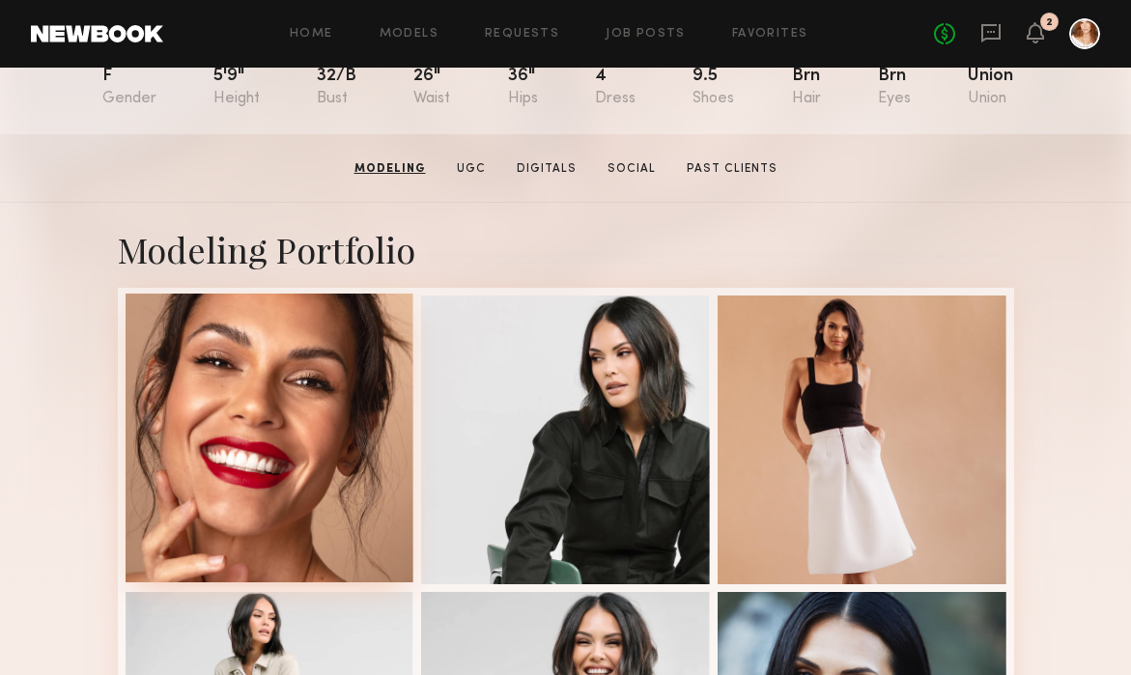
click at [277, 515] on div at bounding box center [270, 438] width 289 height 289
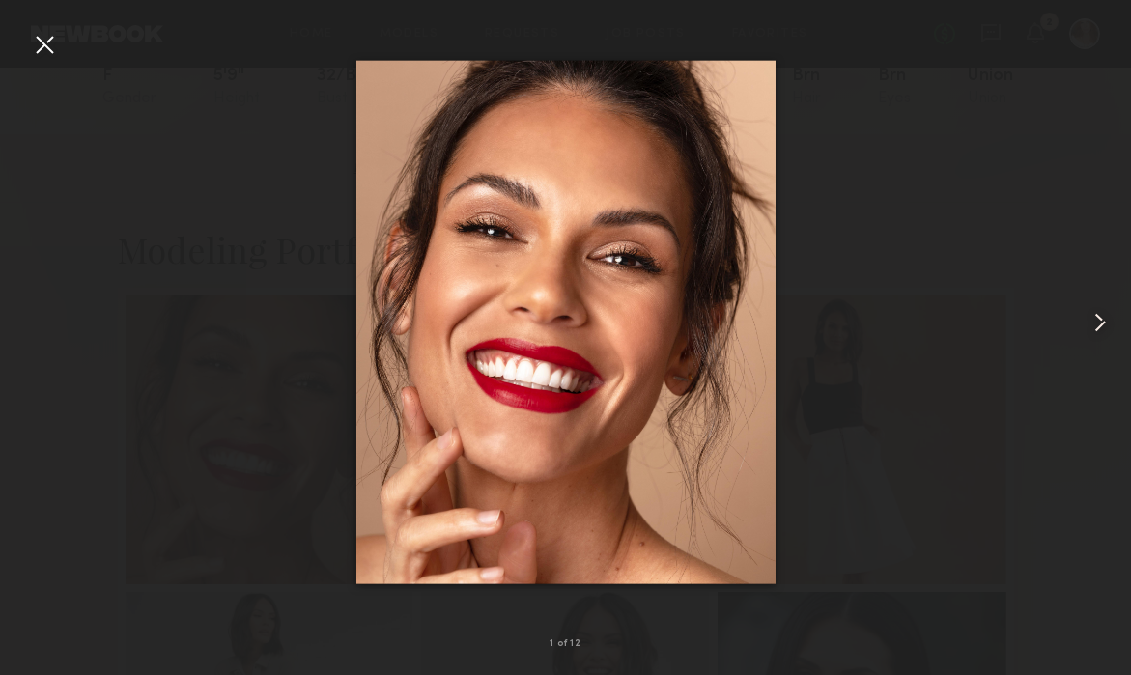
click at [1092, 321] on common-icon at bounding box center [1100, 322] width 31 height 31
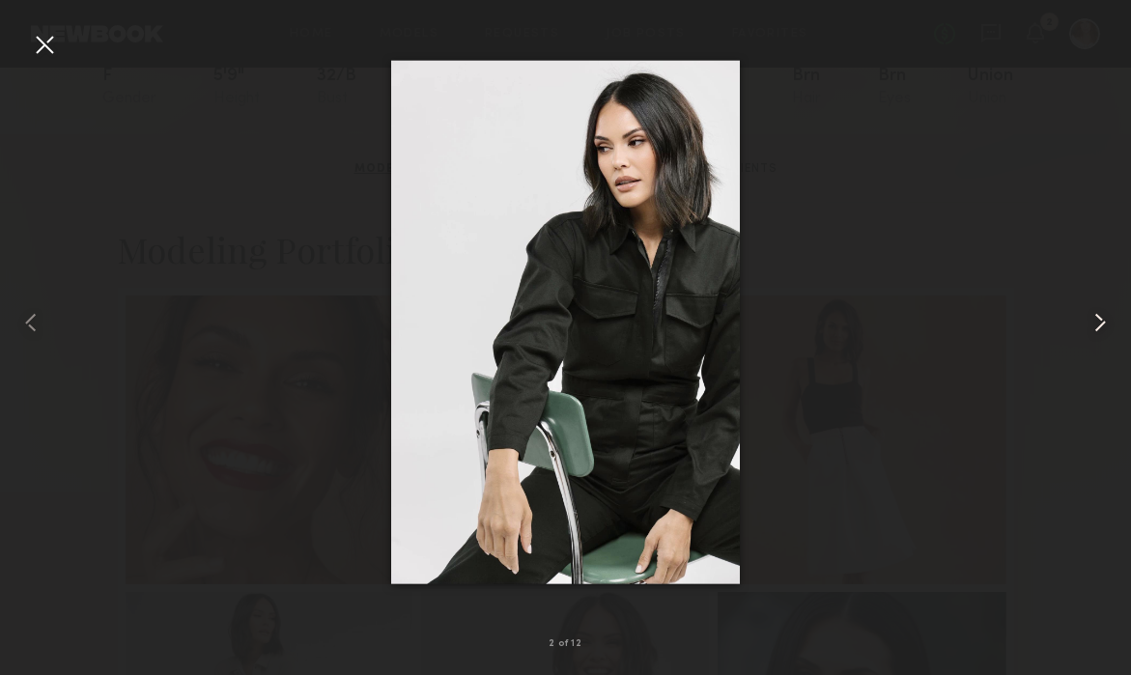
click at [1092, 321] on common-icon at bounding box center [1100, 322] width 31 height 31
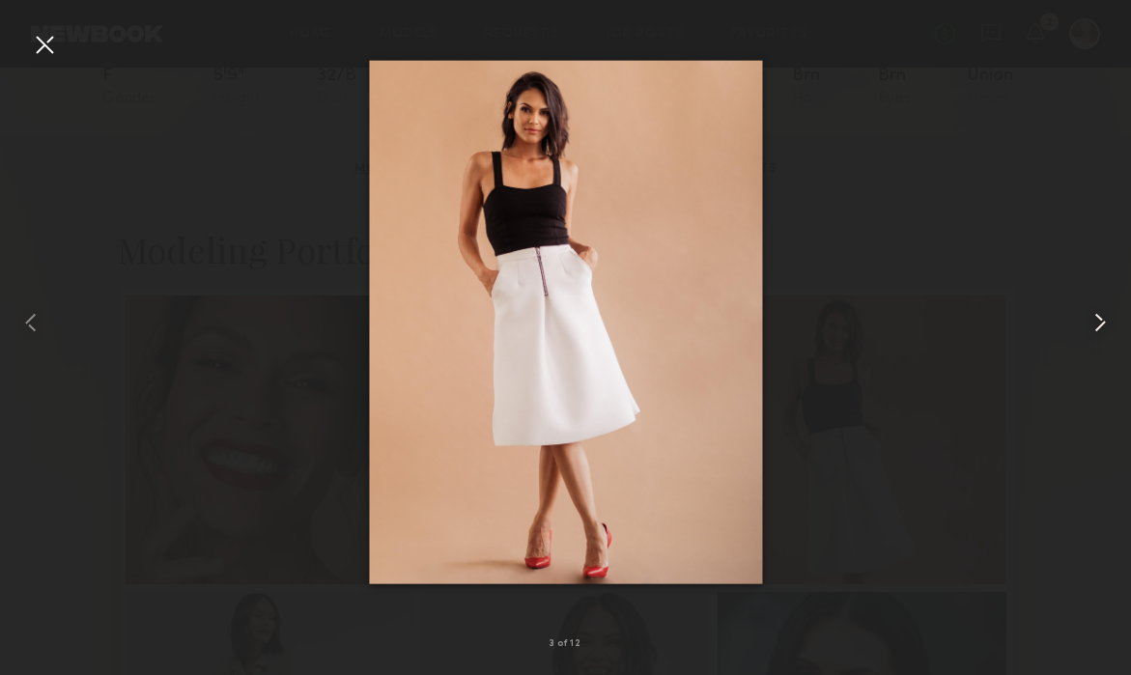
click at [1092, 321] on common-icon at bounding box center [1100, 322] width 31 height 31
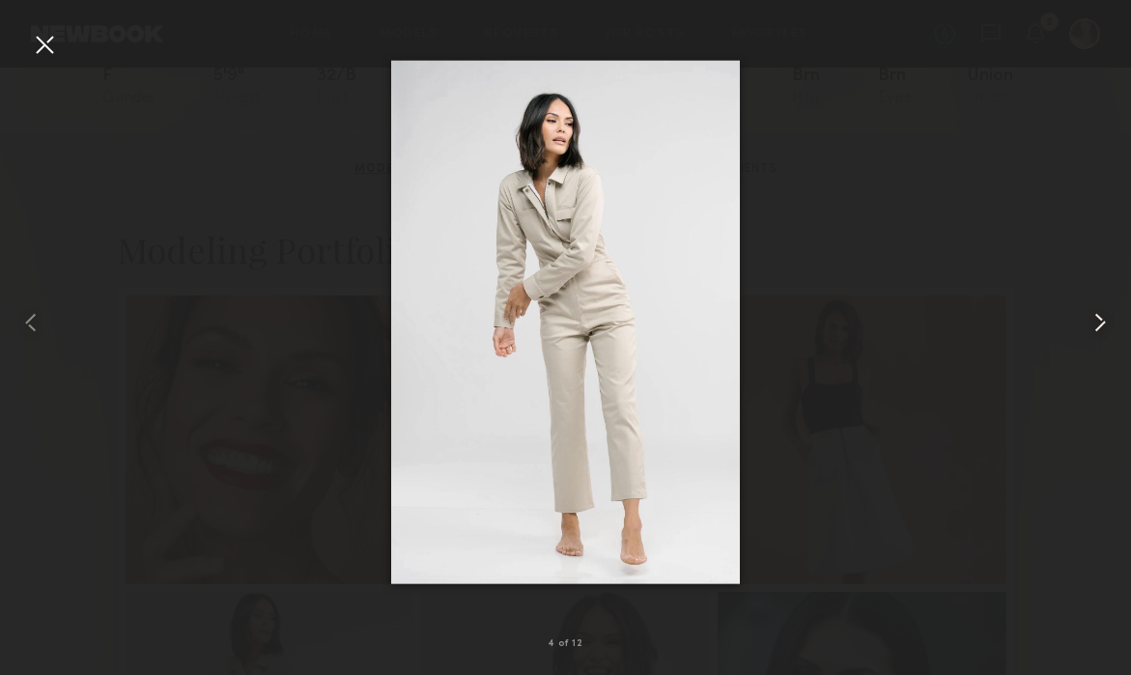
click at [1092, 321] on common-icon at bounding box center [1100, 322] width 31 height 31
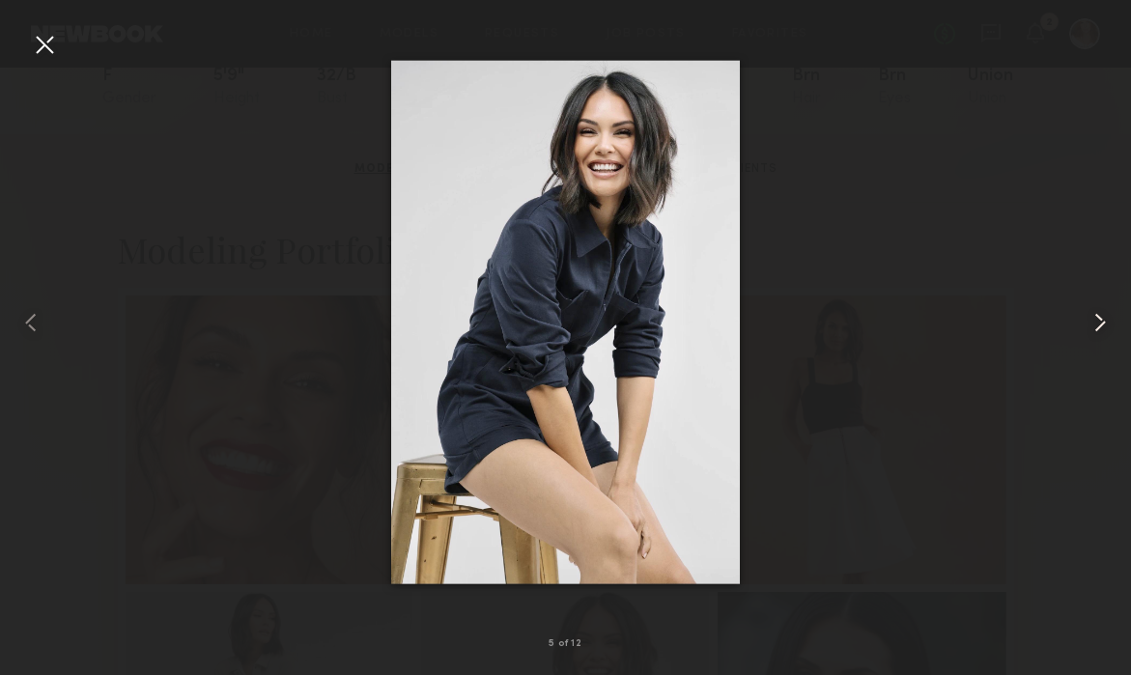
click at [1092, 321] on common-icon at bounding box center [1100, 322] width 31 height 31
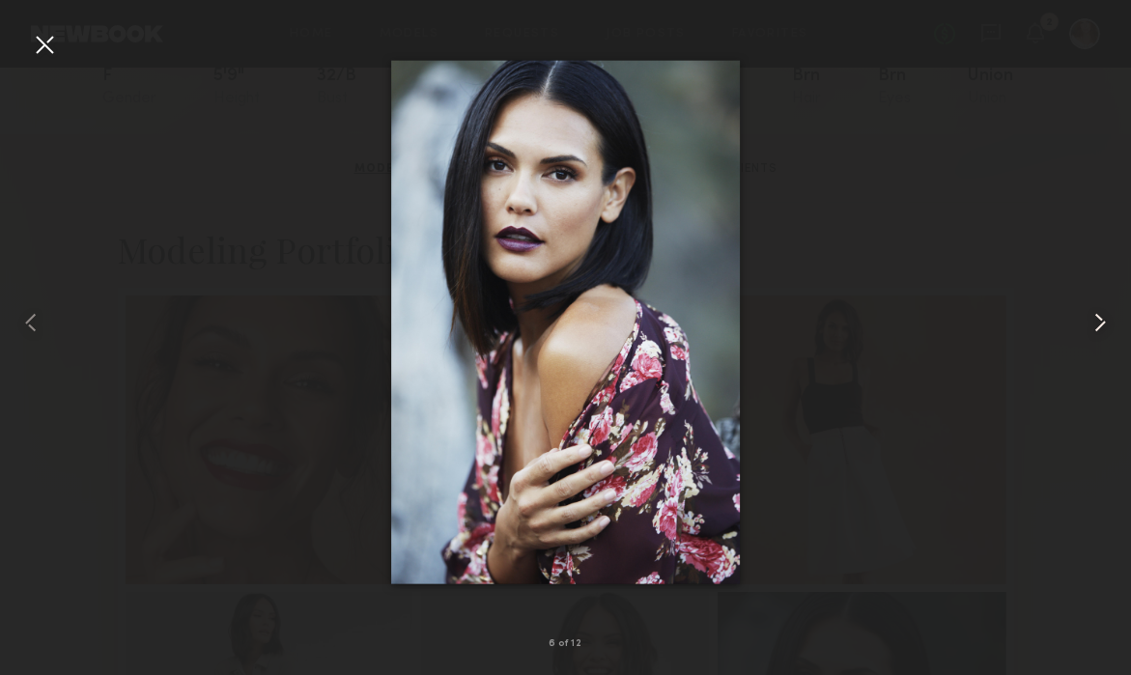
click at [1092, 321] on common-icon at bounding box center [1100, 322] width 31 height 31
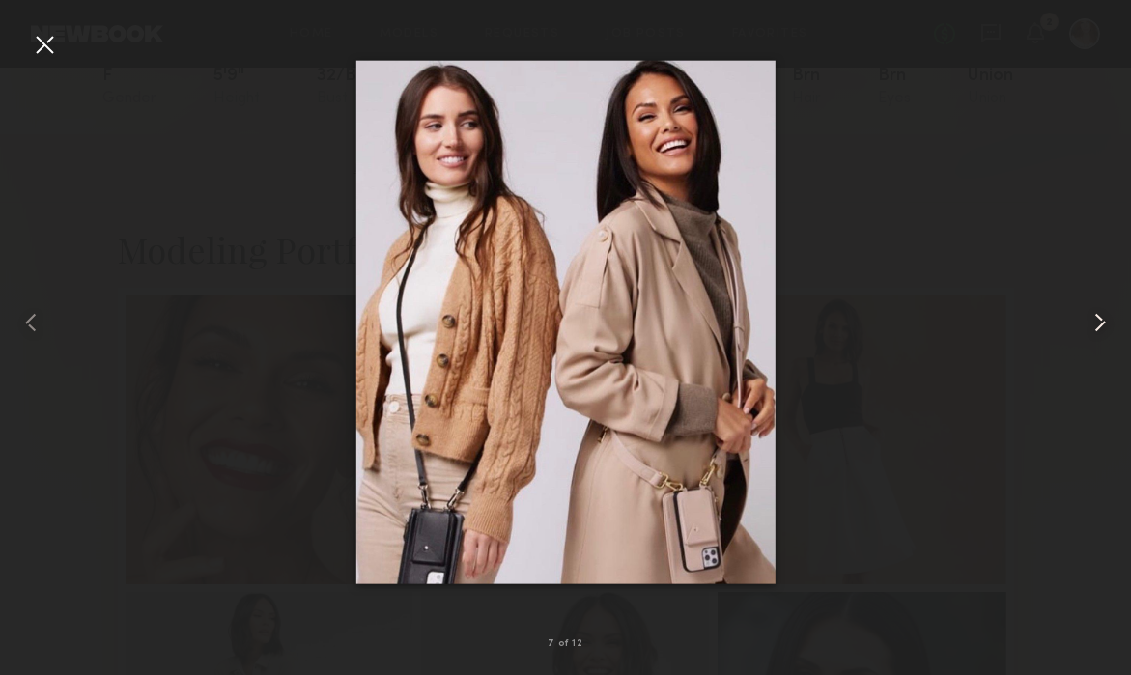
click at [1092, 321] on common-icon at bounding box center [1100, 322] width 31 height 31
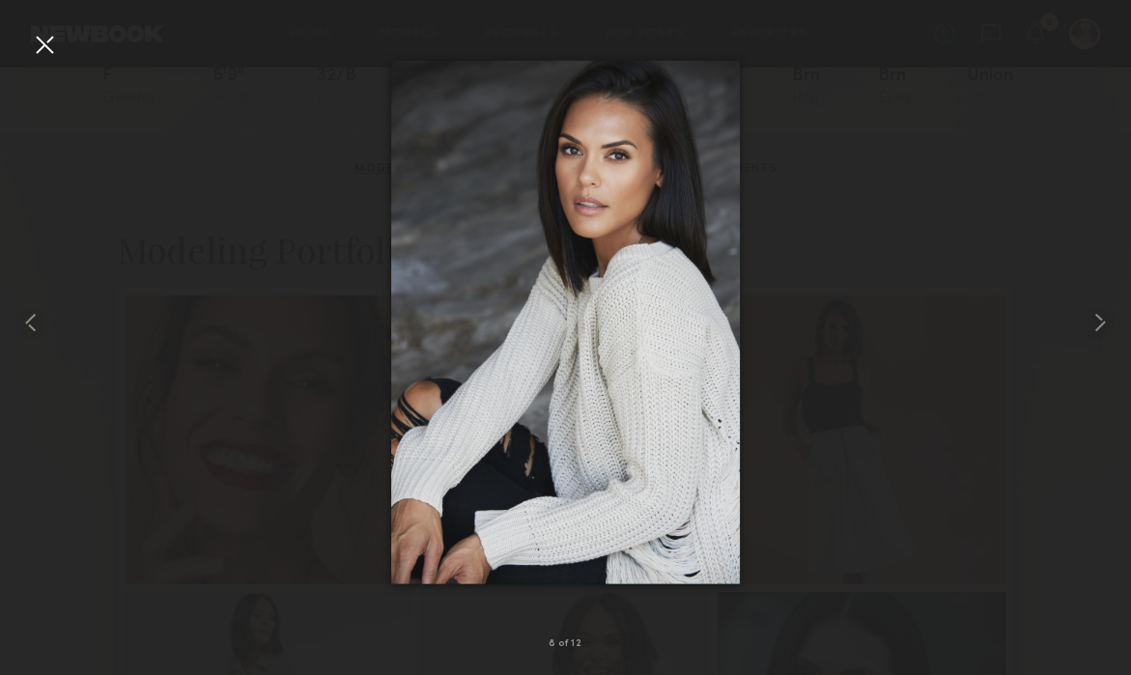
click at [32, 42] on div at bounding box center [44, 44] width 31 height 31
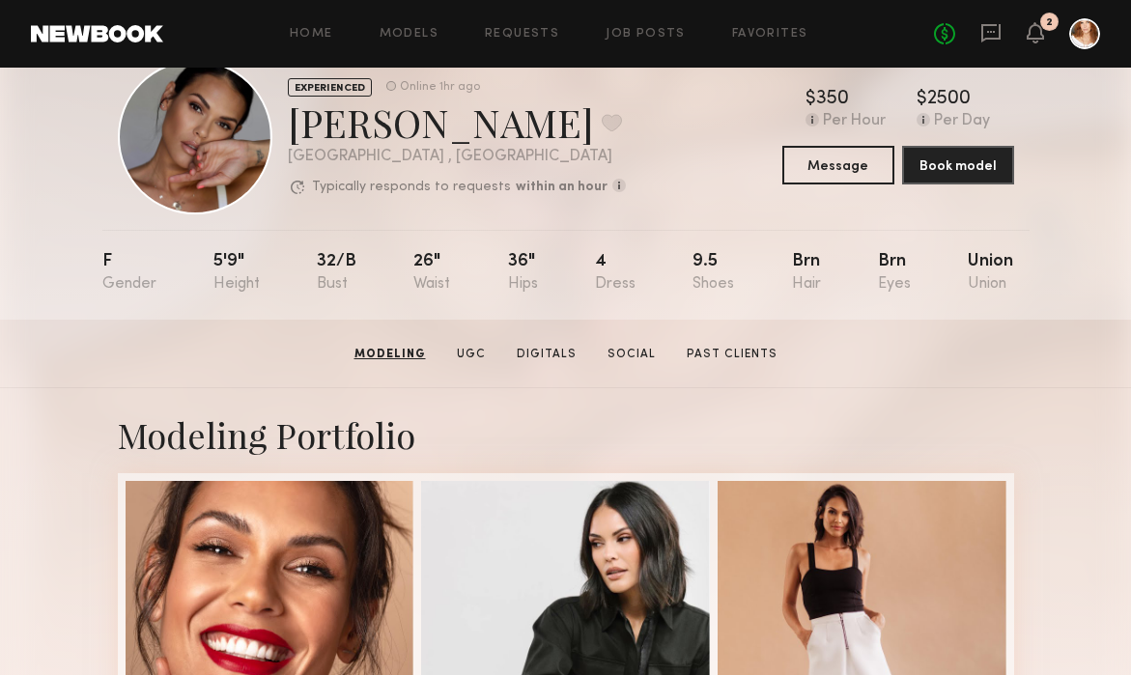
scroll to position [0, 0]
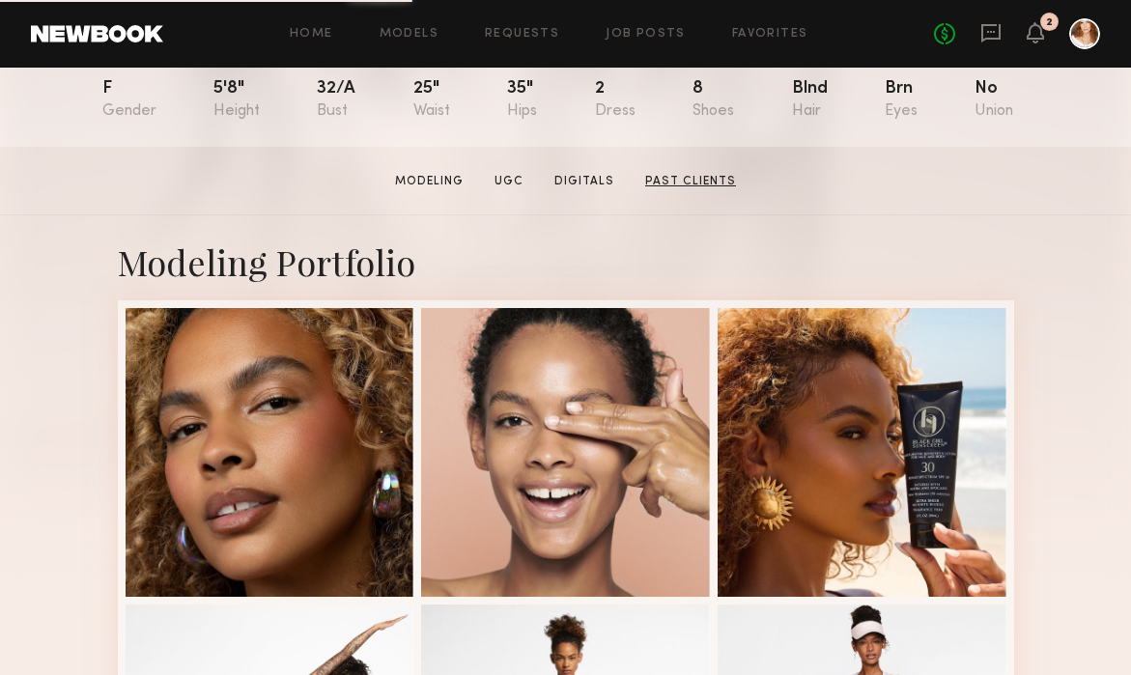
scroll to position [234, 0]
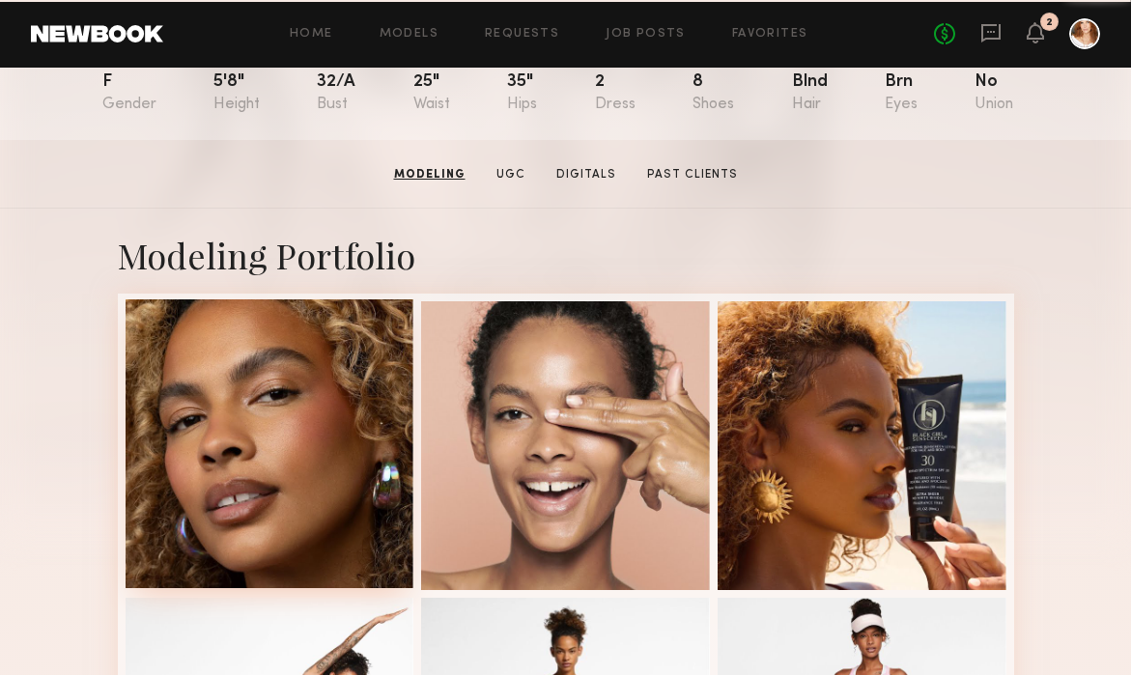
click at [269, 420] on div at bounding box center [270, 444] width 289 height 289
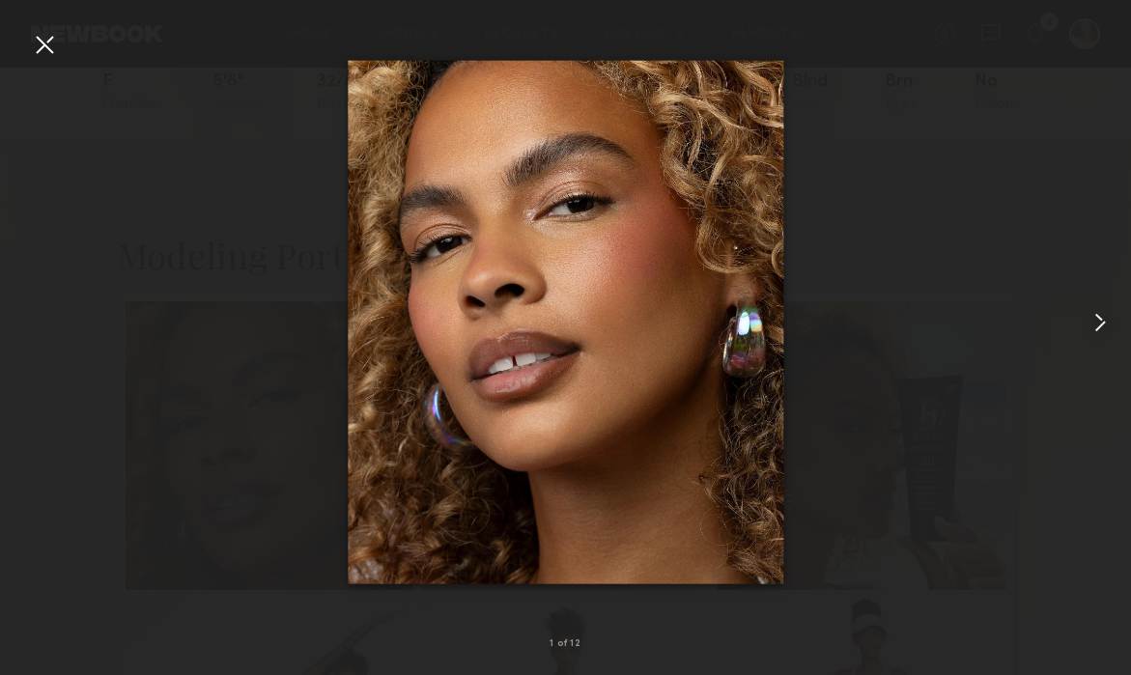
click at [1099, 314] on common-icon at bounding box center [1100, 322] width 31 height 31
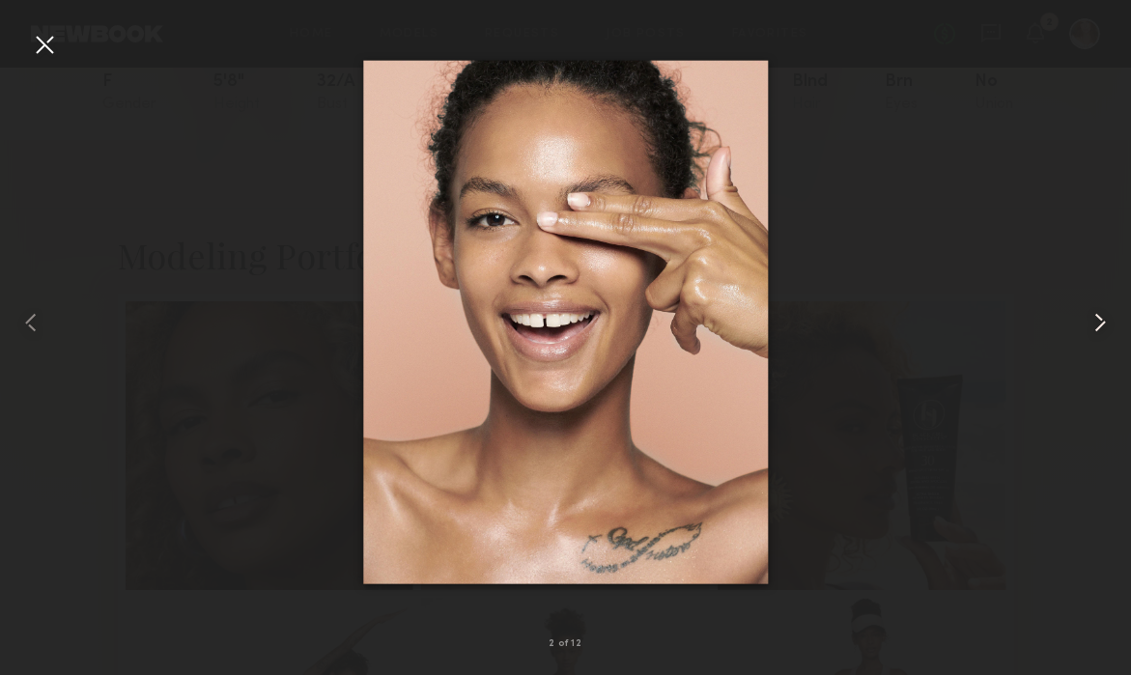
click at [1099, 315] on common-icon at bounding box center [1100, 322] width 31 height 31
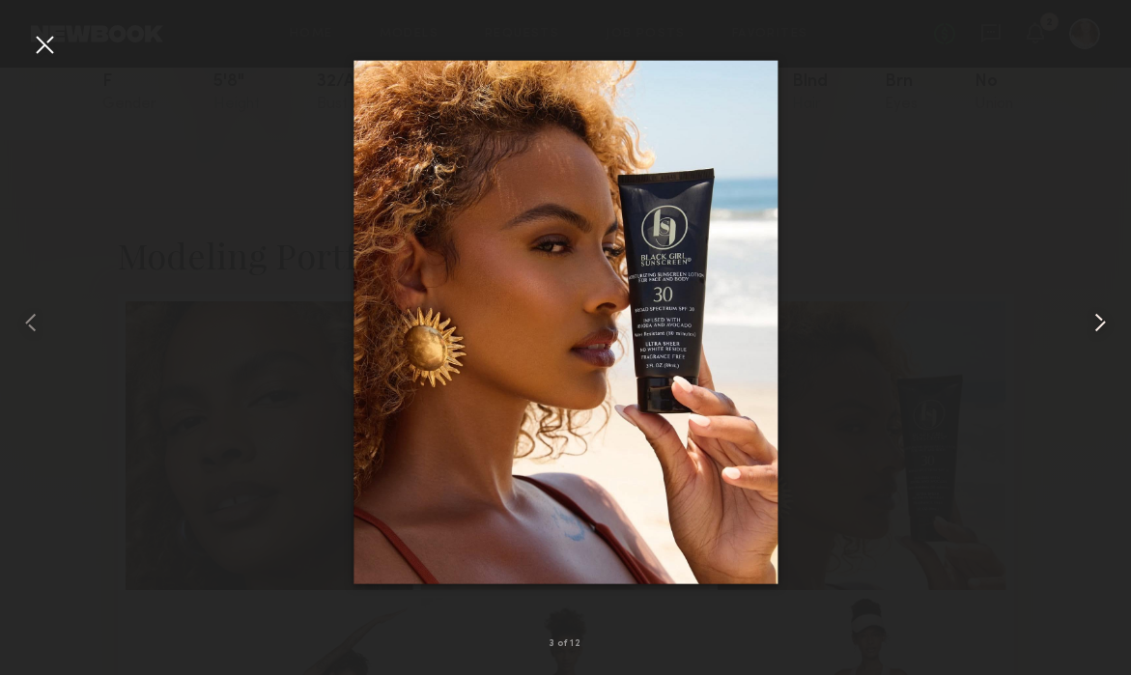
click at [1099, 316] on common-icon at bounding box center [1100, 322] width 31 height 31
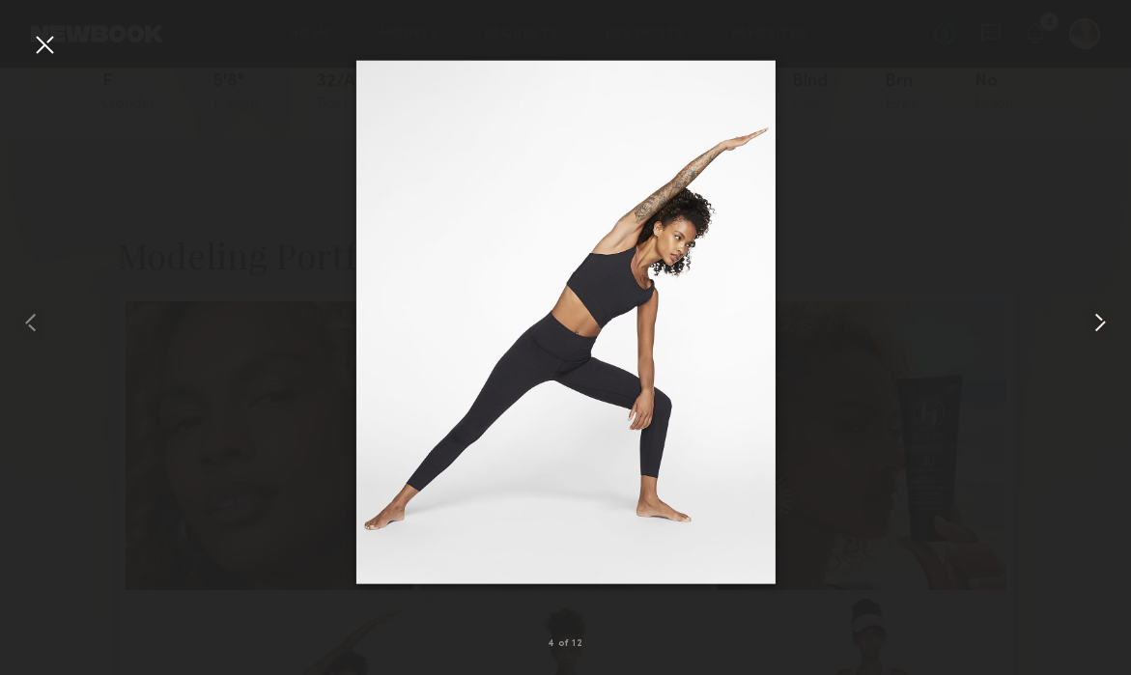
click at [1099, 316] on common-icon at bounding box center [1100, 322] width 31 height 31
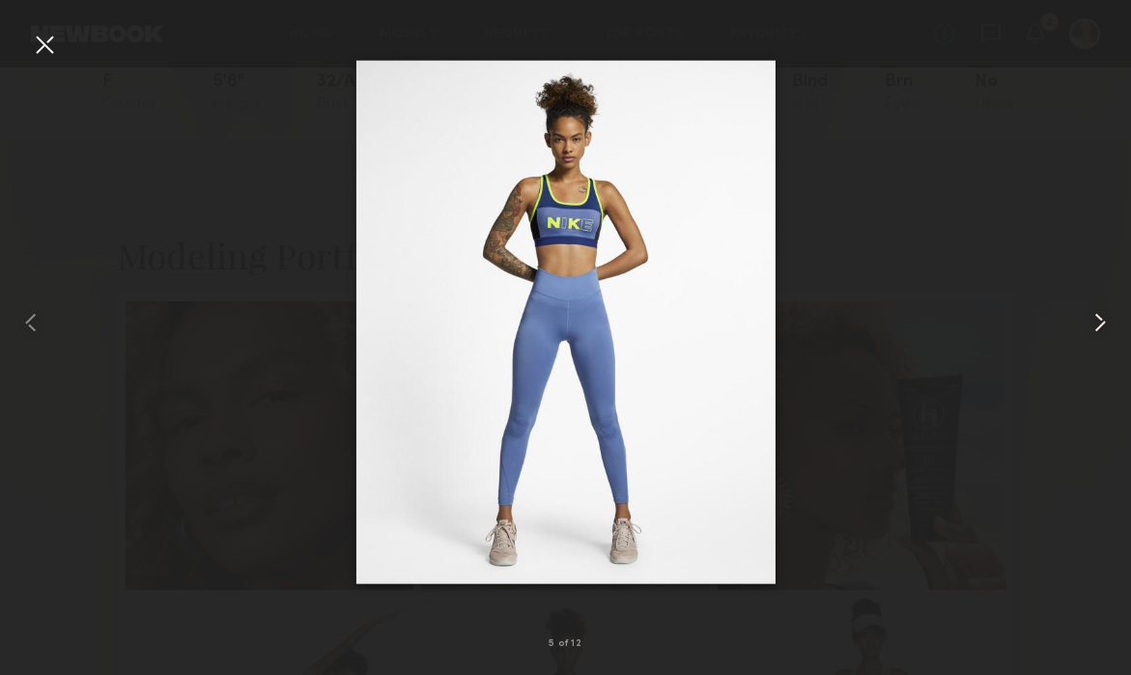
click at [1099, 317] on common-icon at bounding box center [1100, 322] width 31 height 31
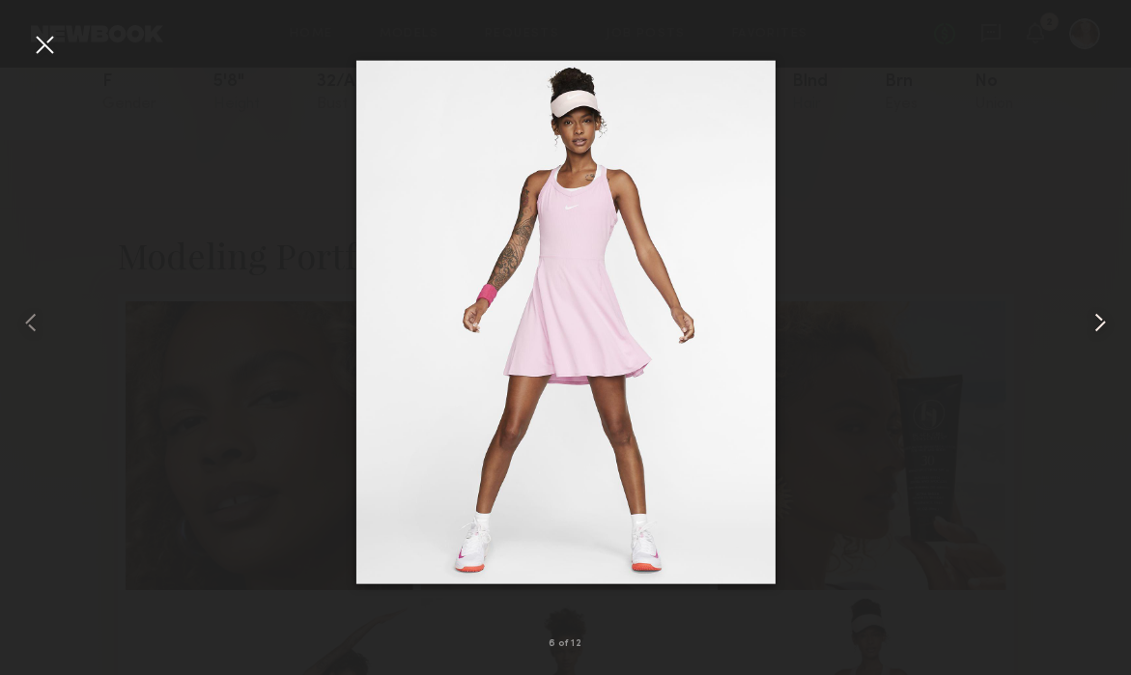
click at [1099, 318] on common-icon at bounding box center [1100, 322] width 31 height 31
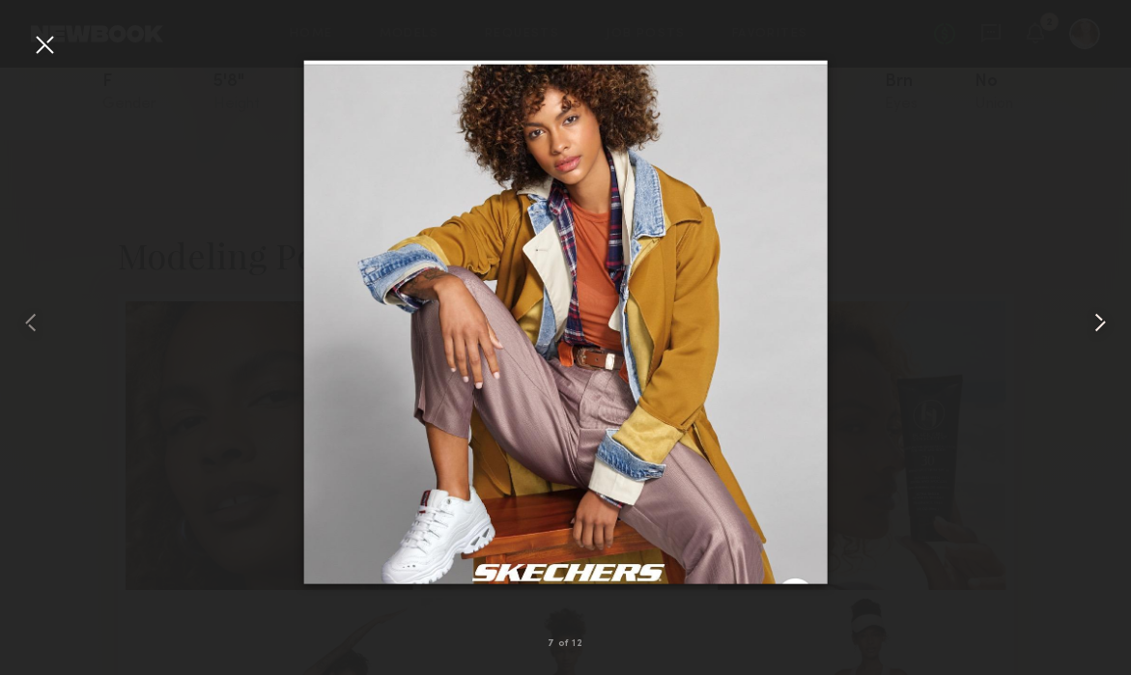
click at [1099, 318] on common-icon at bounding box center [1100, 322] width 31 height 31
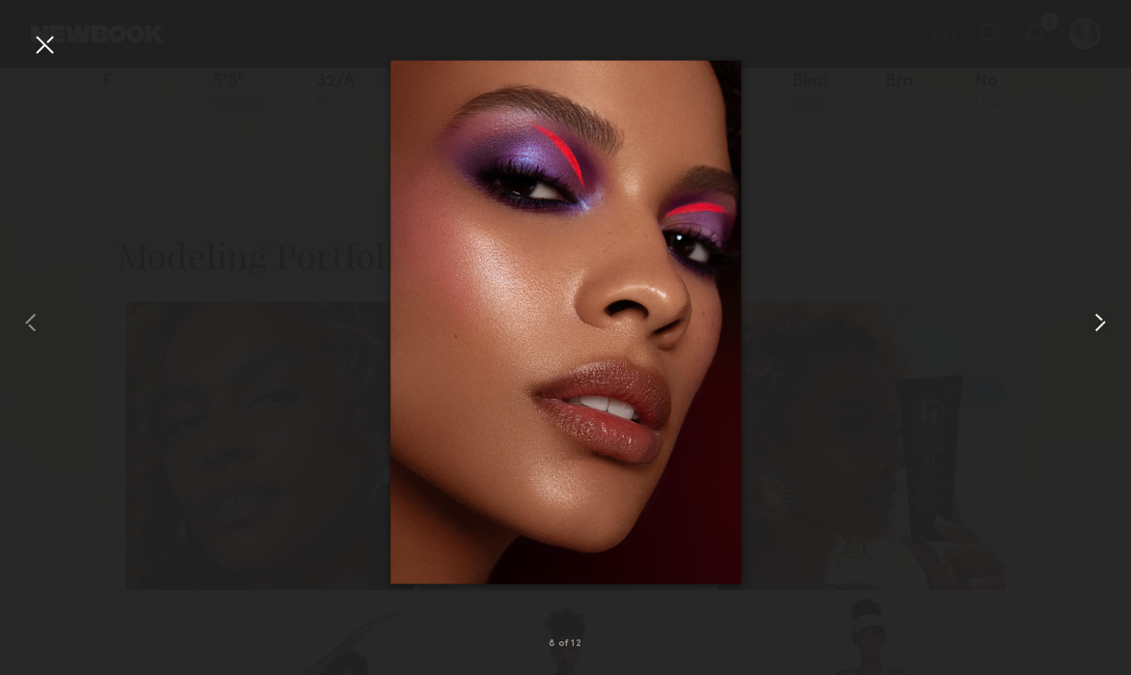
click at [1099, 318] on common-icon at bounding box center [1100, 322] width 31 height 31
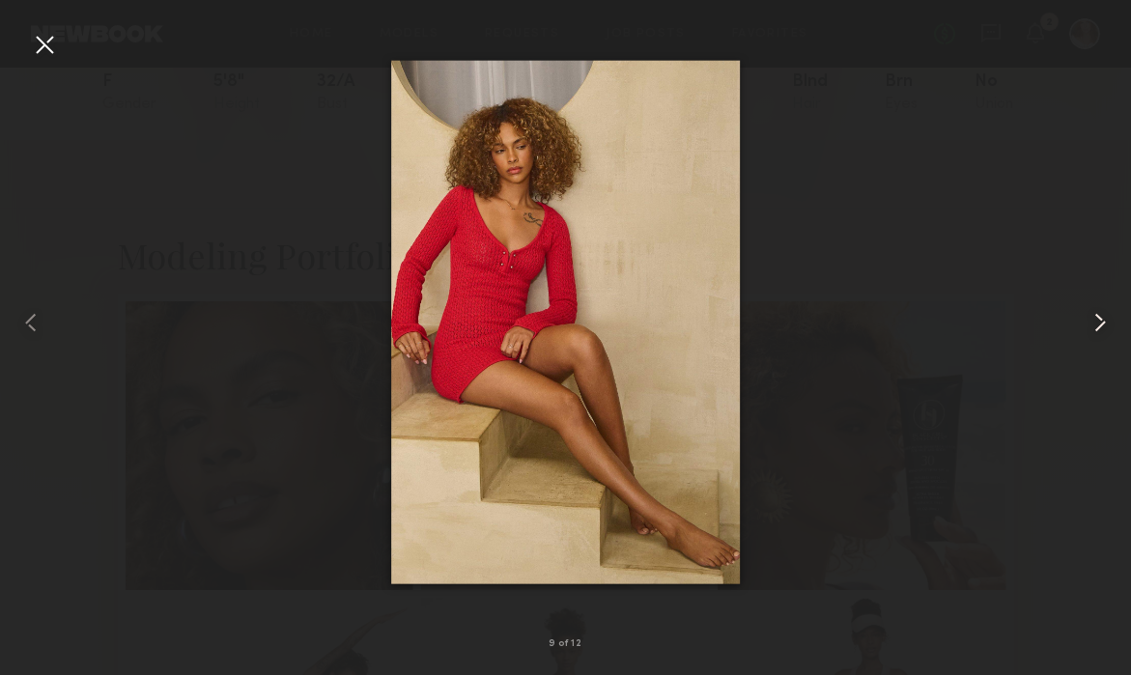
click at [1099, 318] on common-icon at bounding box center [1100, 322] width 31 height 31
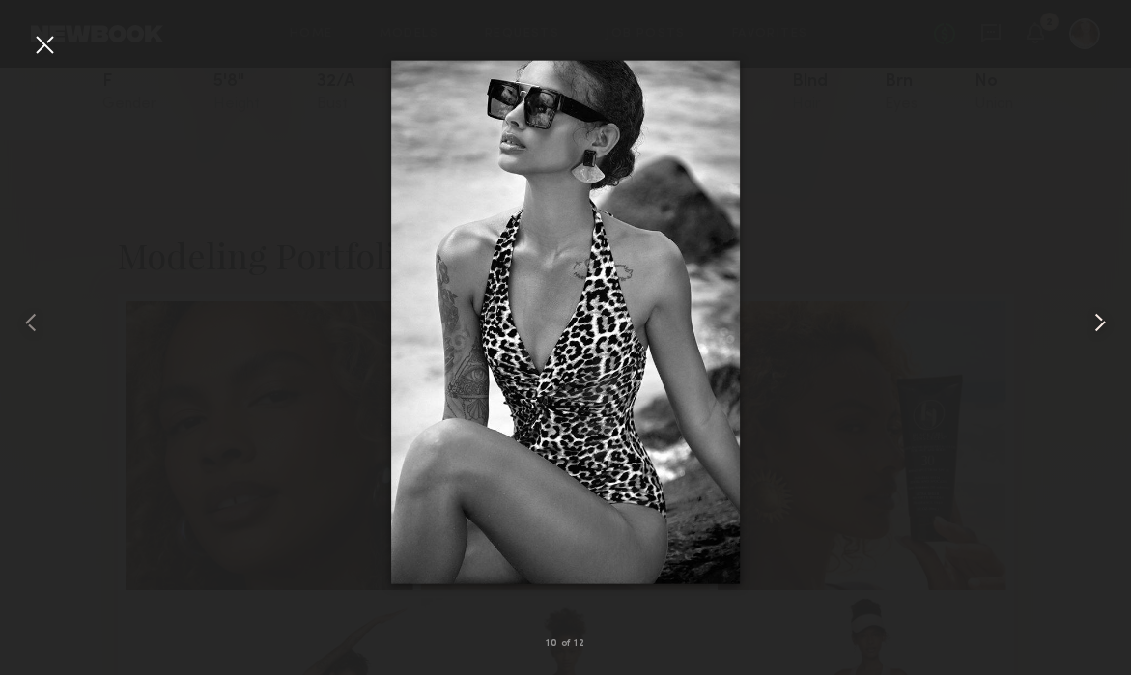
click at [1099, 318] on common-icon at bounding box center [1100, 322] width 31 height 31
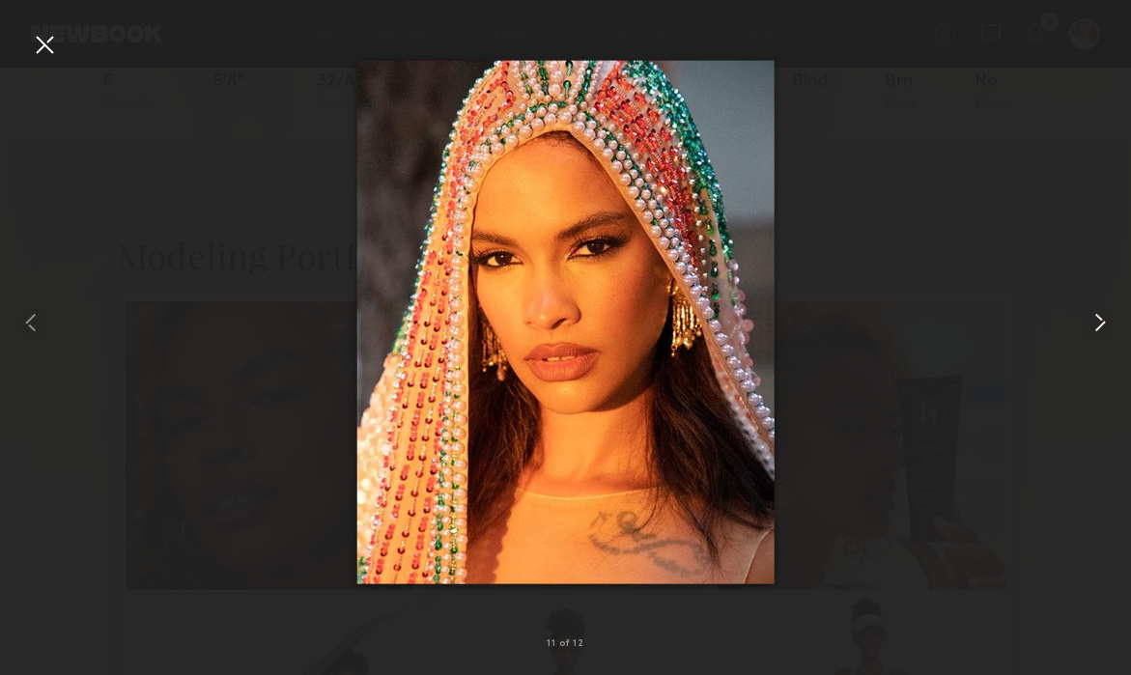
click at [1099, 318] on common-icon at bounding box center [1100, 322] width 31 height 31
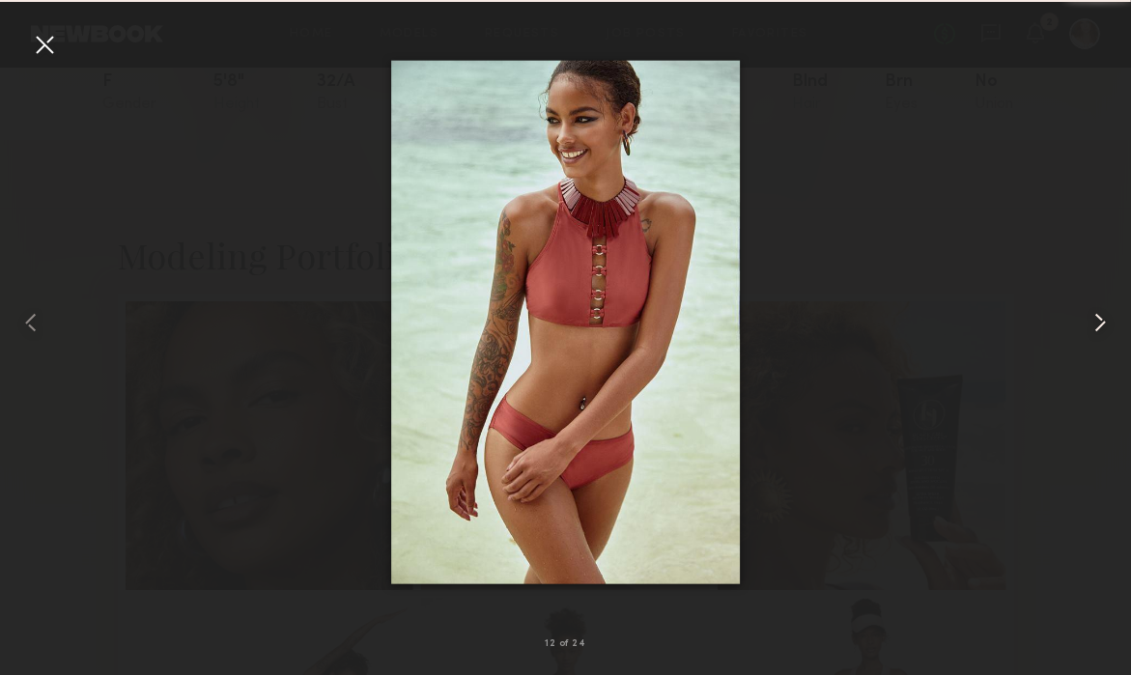
click at [1099, 318] on common-icon at bounding box center [1100, 322] width 31 height 31
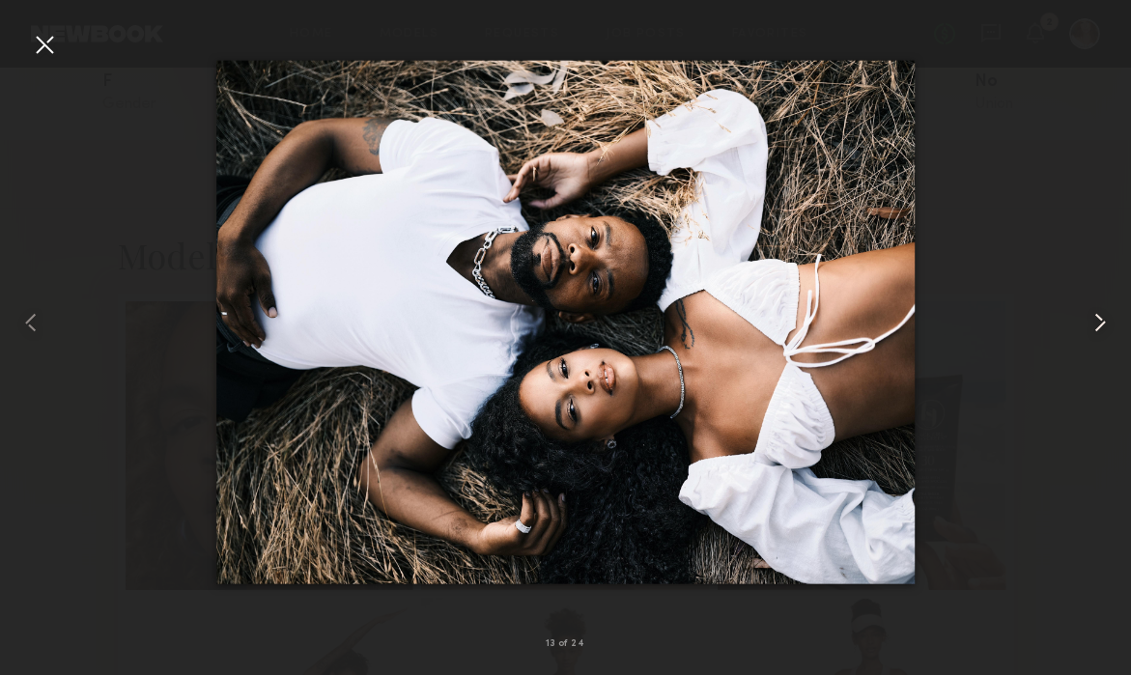
click at [1099, 318] on common-icon at bounding box center [1100, 322] width 31 height 31
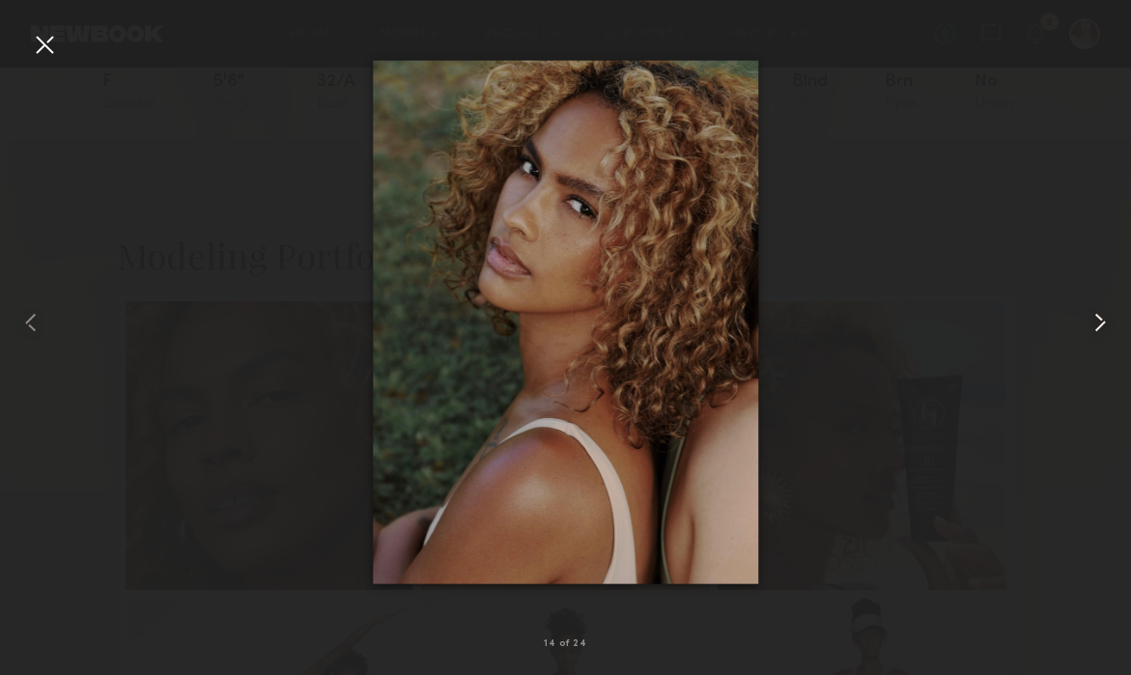
click at [1099, 318] on common-icon at bounding box center [1100, 322] width 31 height 31
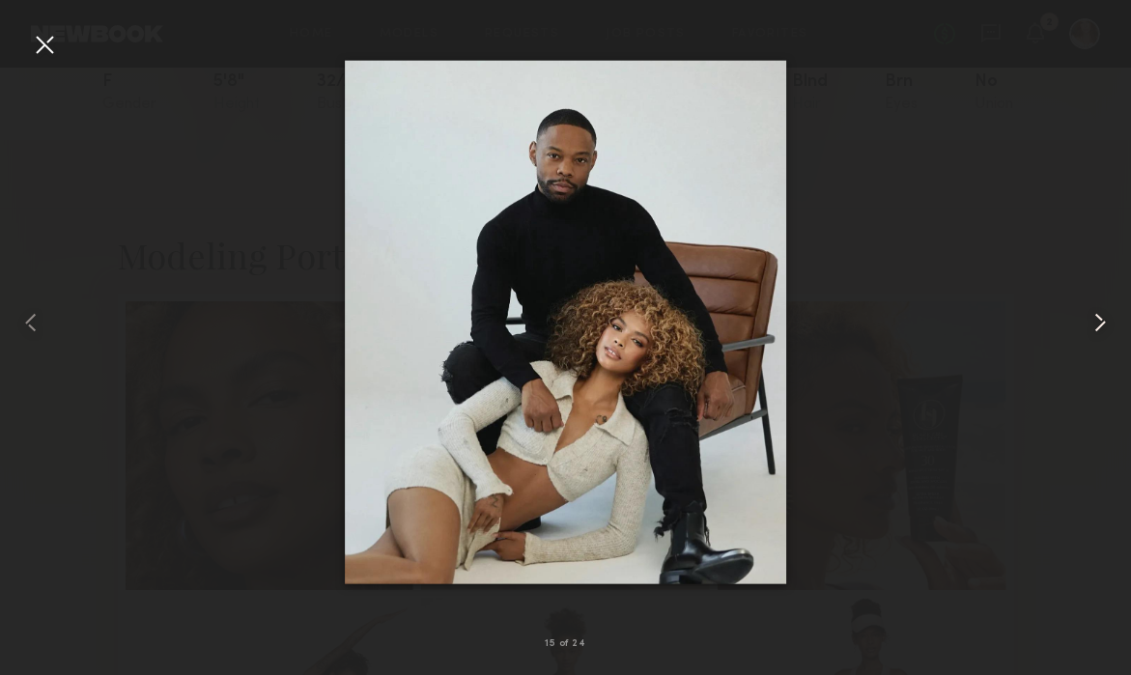
click at [1099, 318] on common-icon at bounding box center [1100, 322] width 31 height 31
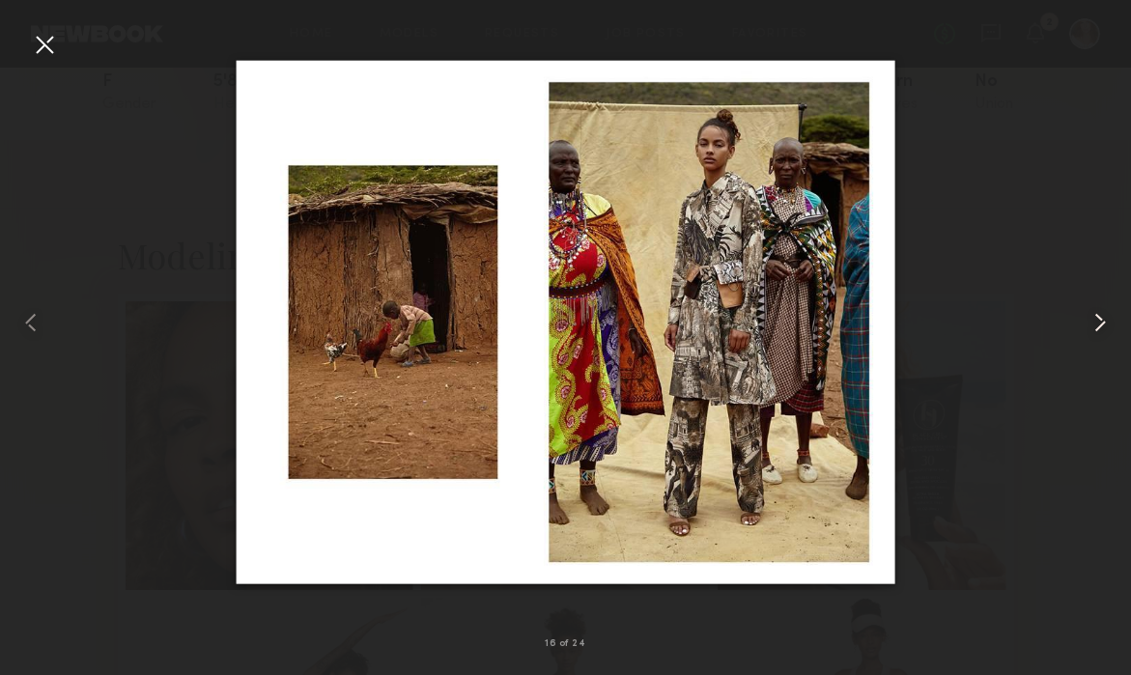
click at [1099, 318] on common-icon at bounding box center [1100, 322] width 31 height 31
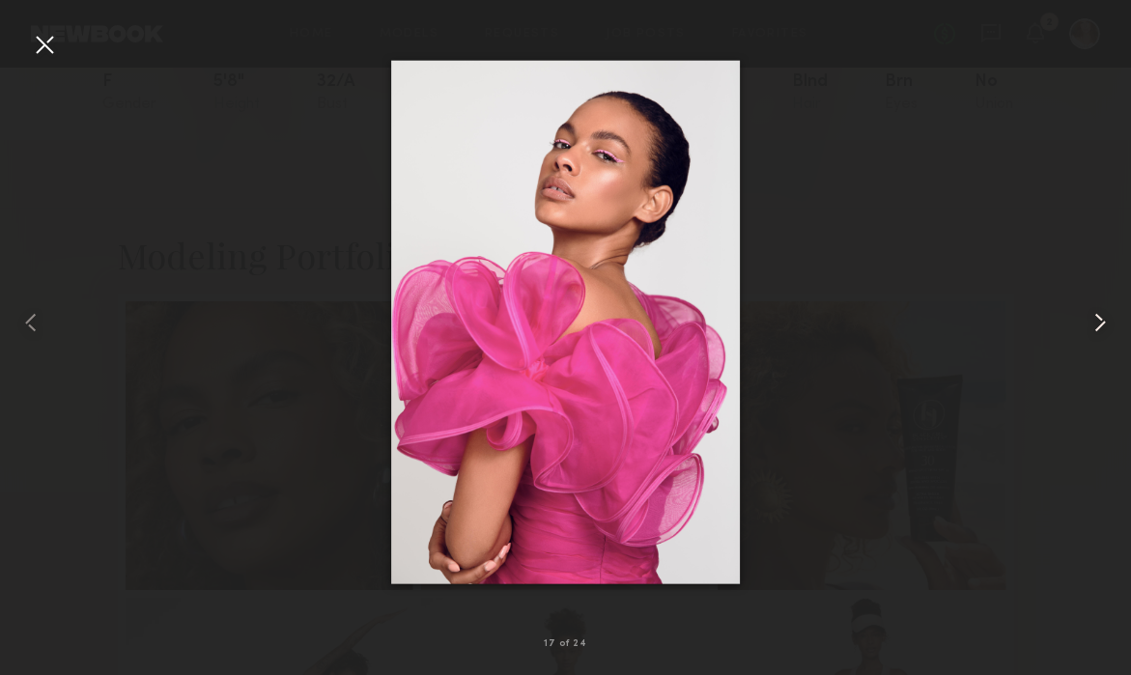
click at [1099, 318] on common-icon at bounding box center [1100, 322] width 31 height 31
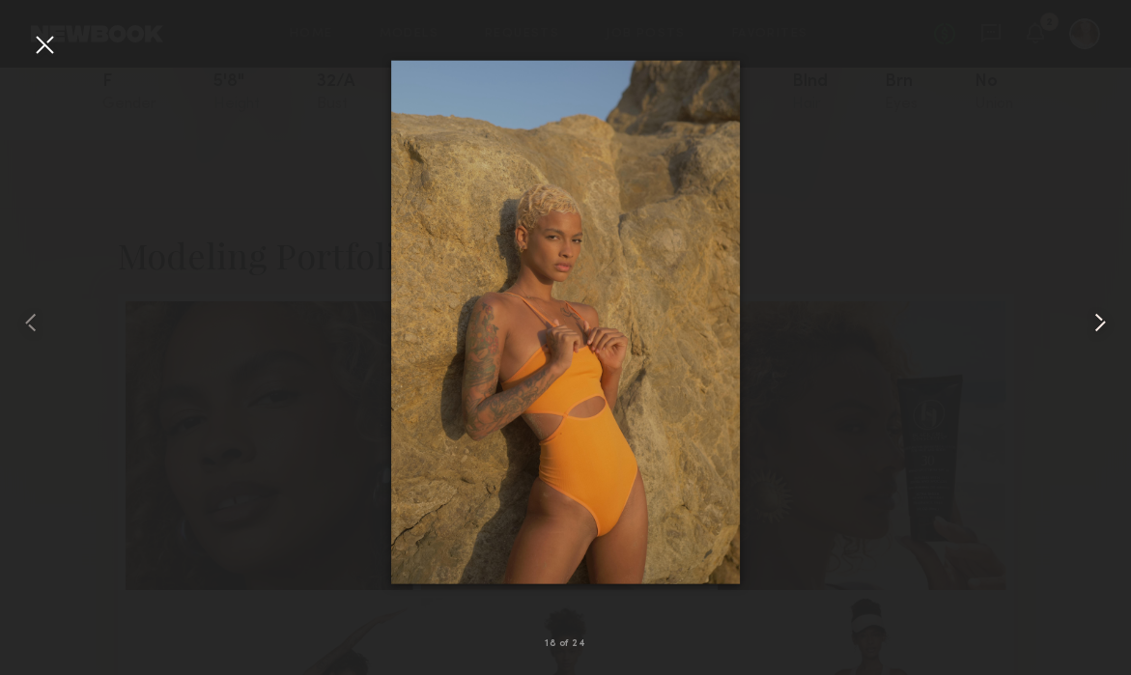
click at [1099, 318] on common-icon at bounding box center [1100, 322] width 31 height 31
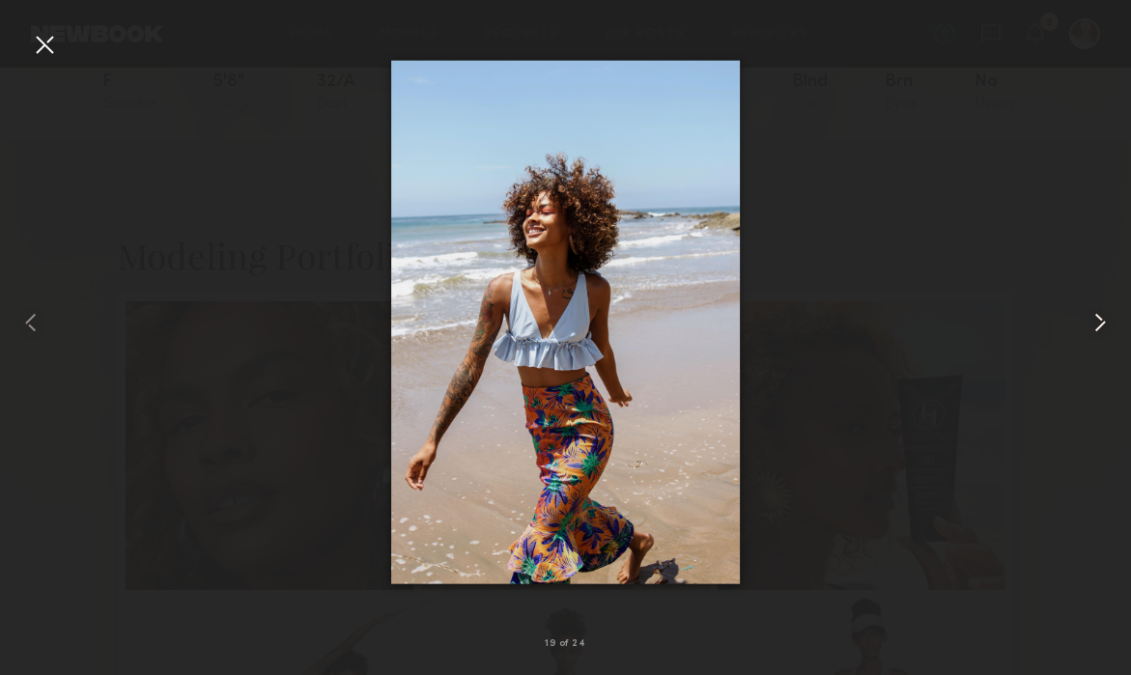
click at [1099, 318] on common-icon at bounding box center [1100, 322] width 31 height 31
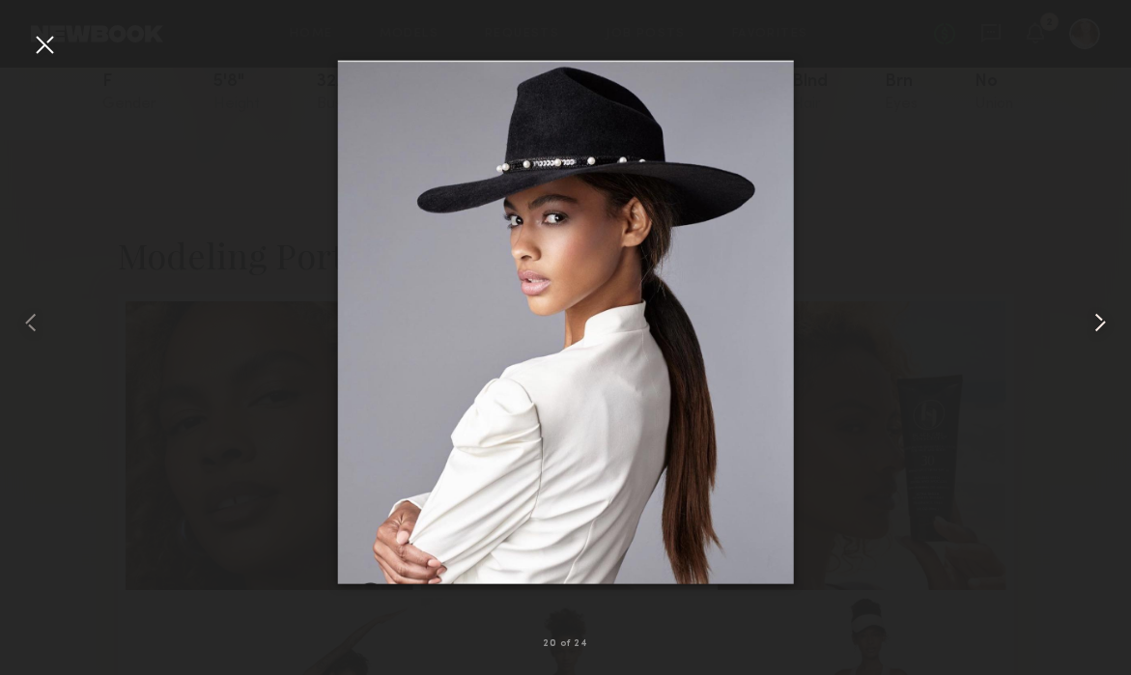
click at [1099, 318] on common-icon at bounding box center [1100, 322] width 31 height 31
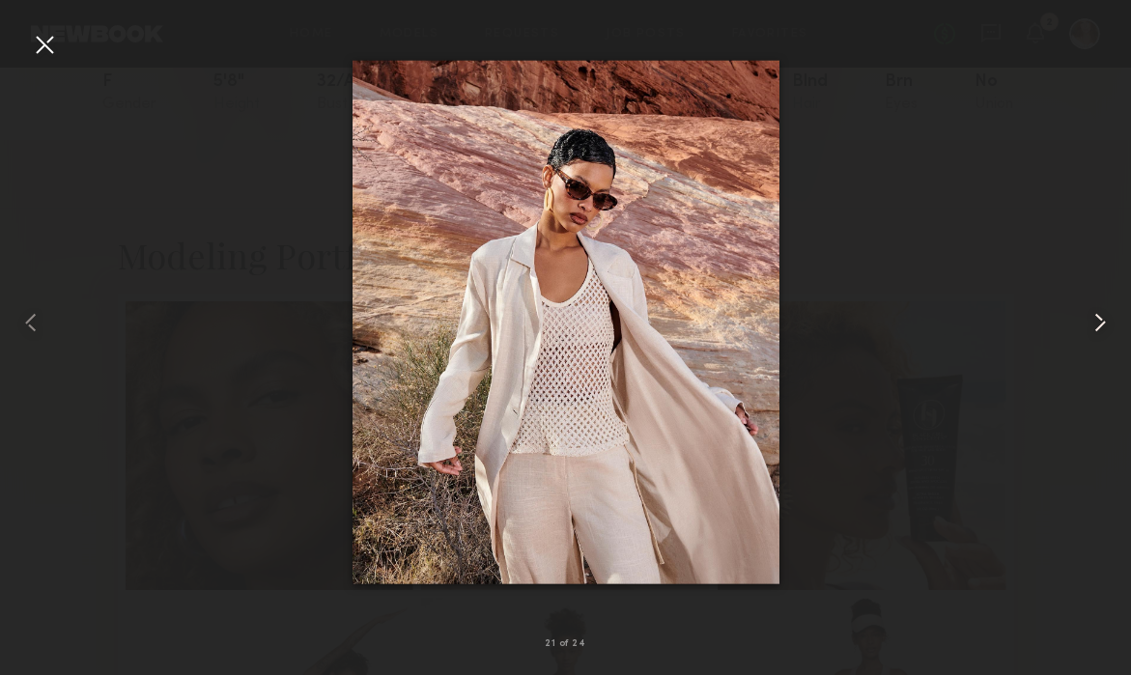
click at [1099, 318] on common-icon at bounding box center [1100, 322] width 31 height 31
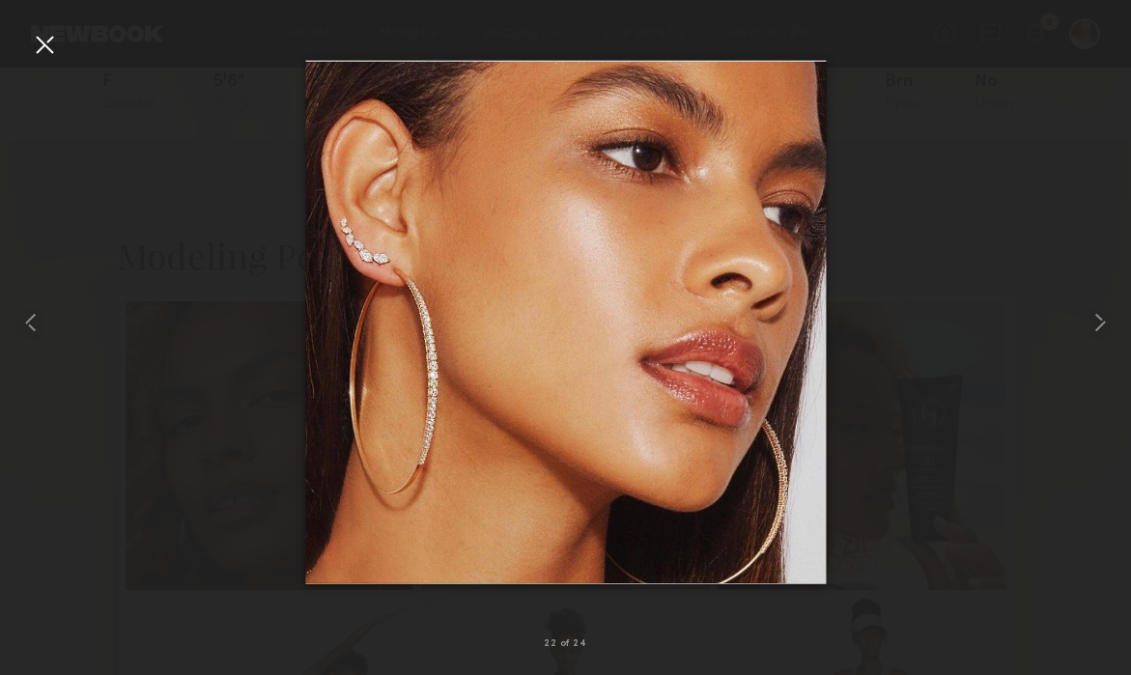
click at [52, 41] on div at bounding box center [44, 44] width 31 height 31
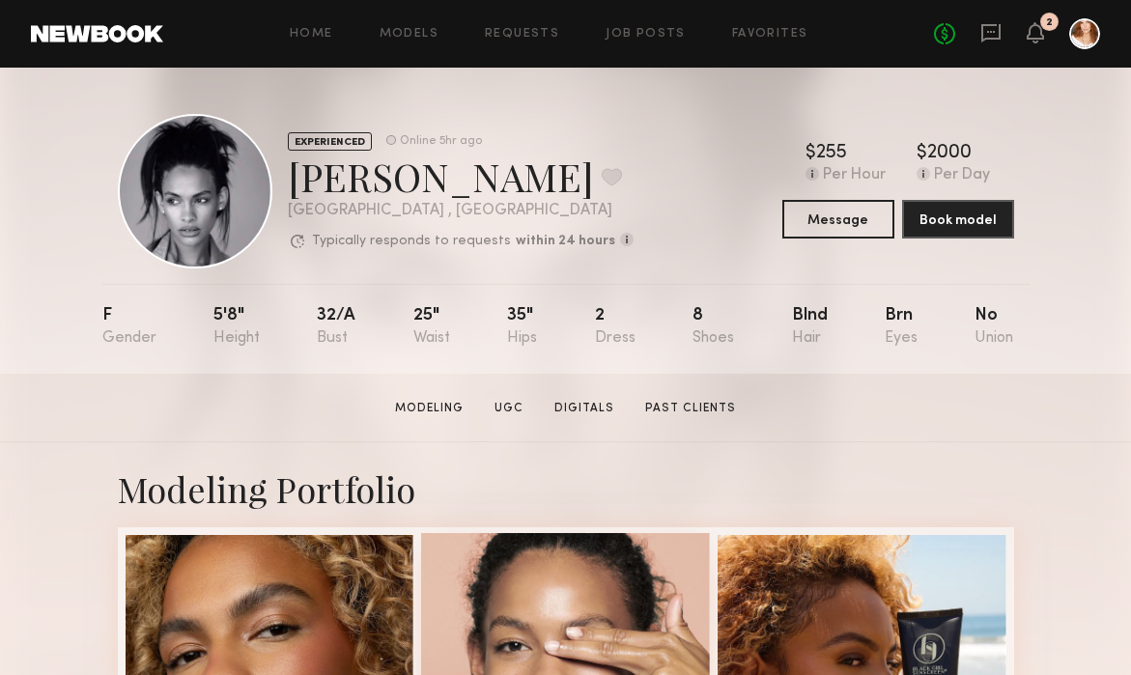
scroll to position [7, 0]
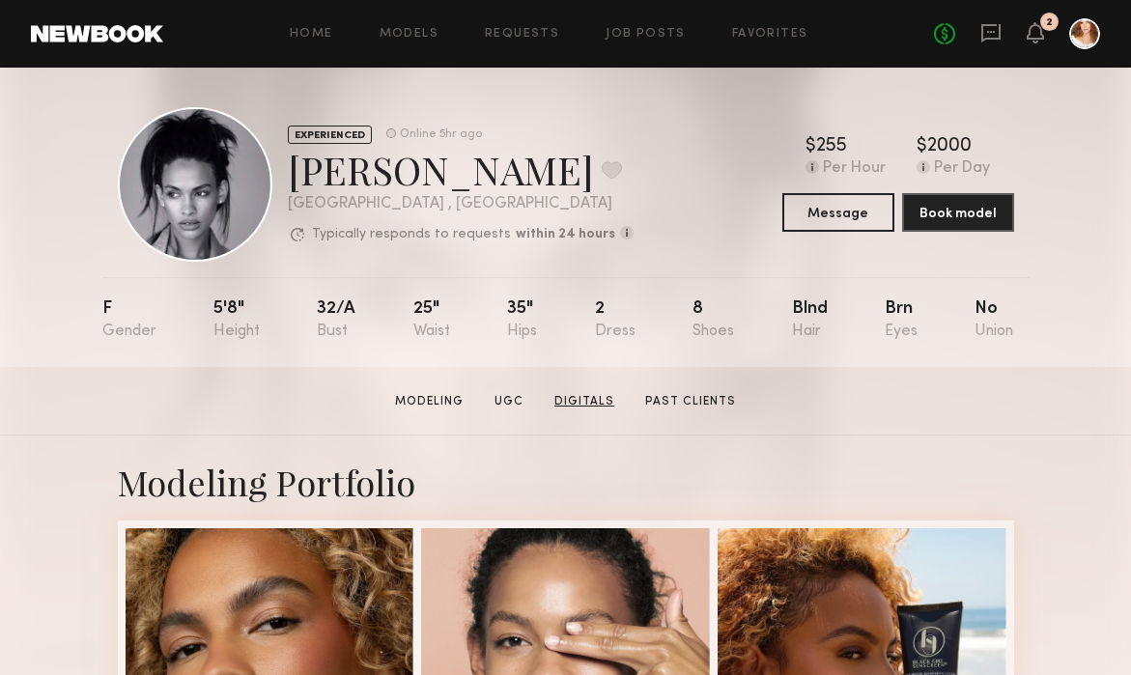
click at [595, 398] on link "Digitals" at bounding box center [584, 401] width 75 height 17
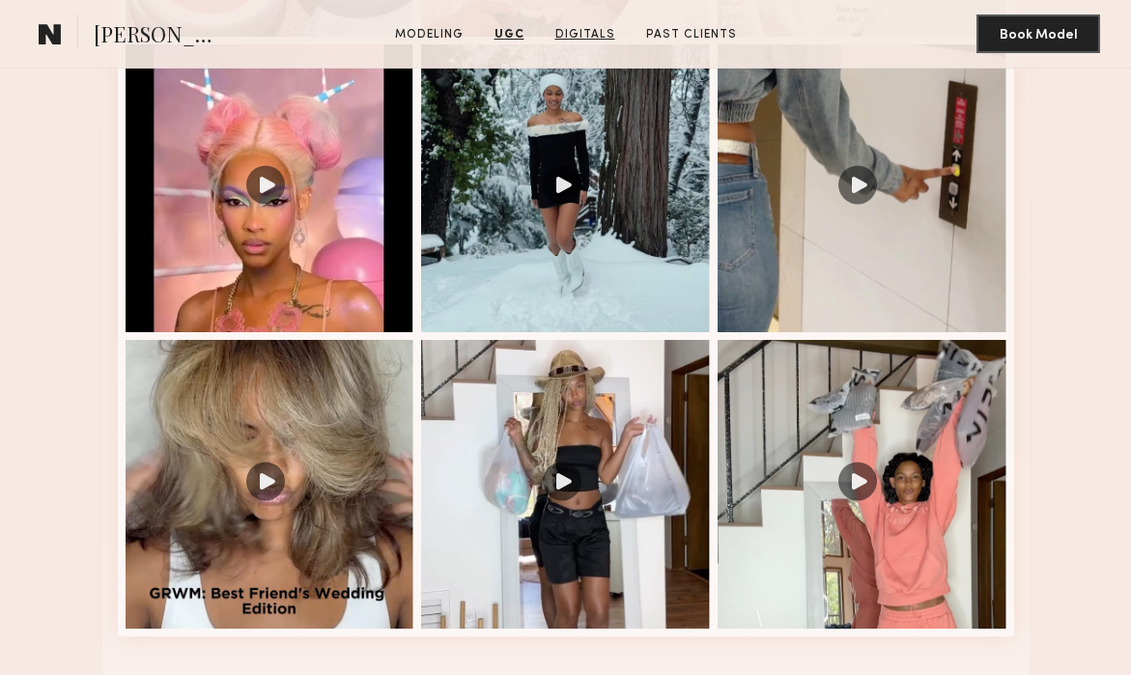
scroll to position [3321, 0]
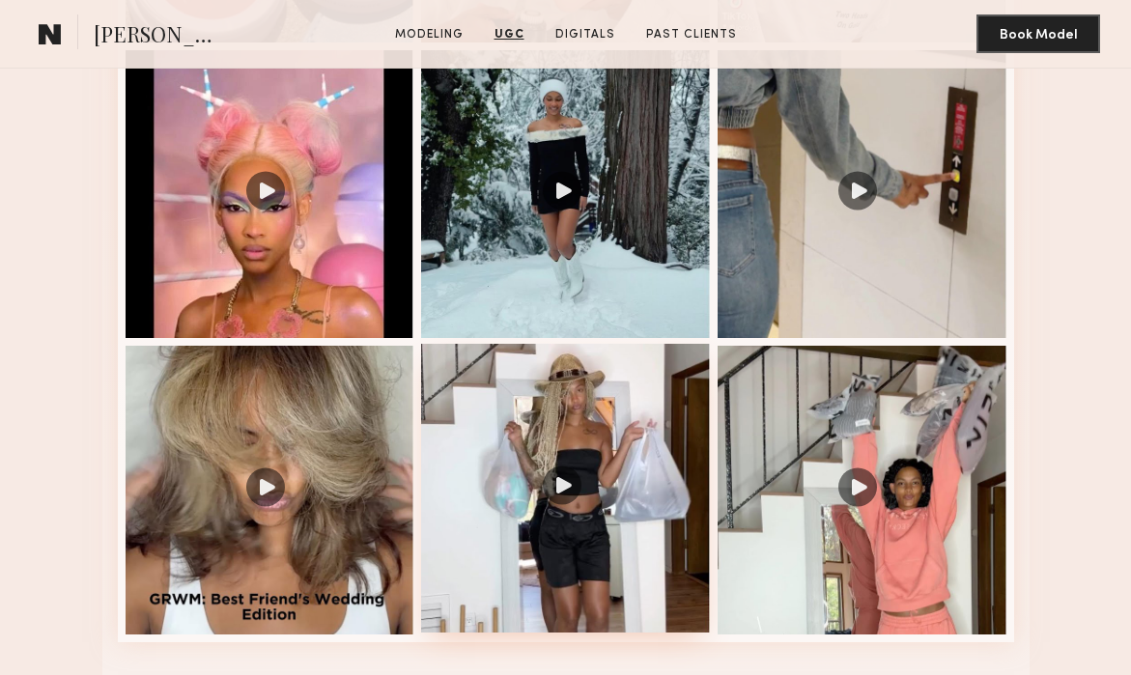
click at [602, 389] on div at bounding box center [565, 488] width 289 height 289
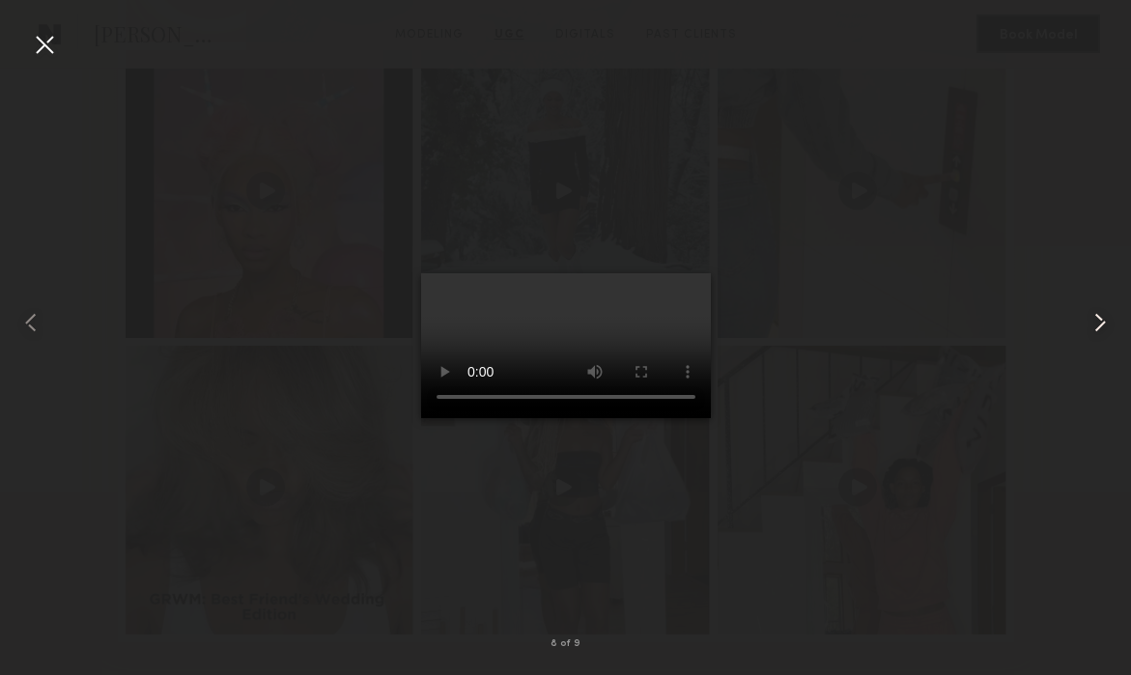
click at [1104, 319] on common-icon at bounding box center [1100, 322] width 31 height 31
click at [1104, 321] on common-icon at bounding box center [1100, 322] width 31 height 31
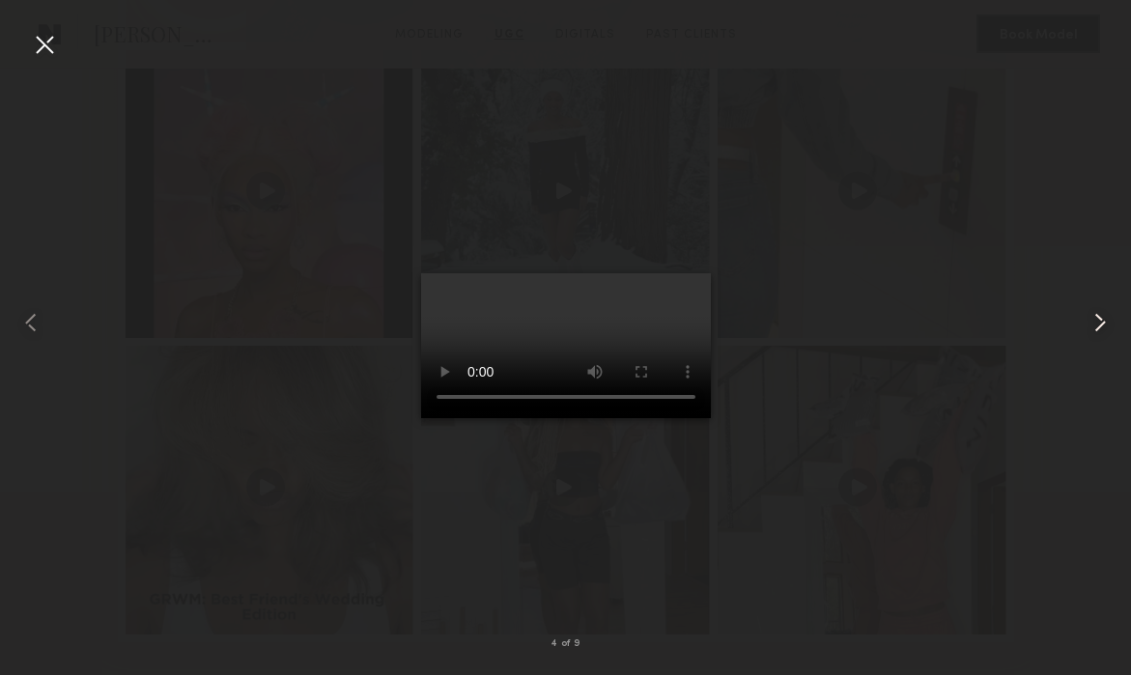
click at [1103, 322] on common-icon at bounding box center [1100, 322] width 31 height 31
click at [42, 46] on div at bounding box center [44, 44] width 31 height 31
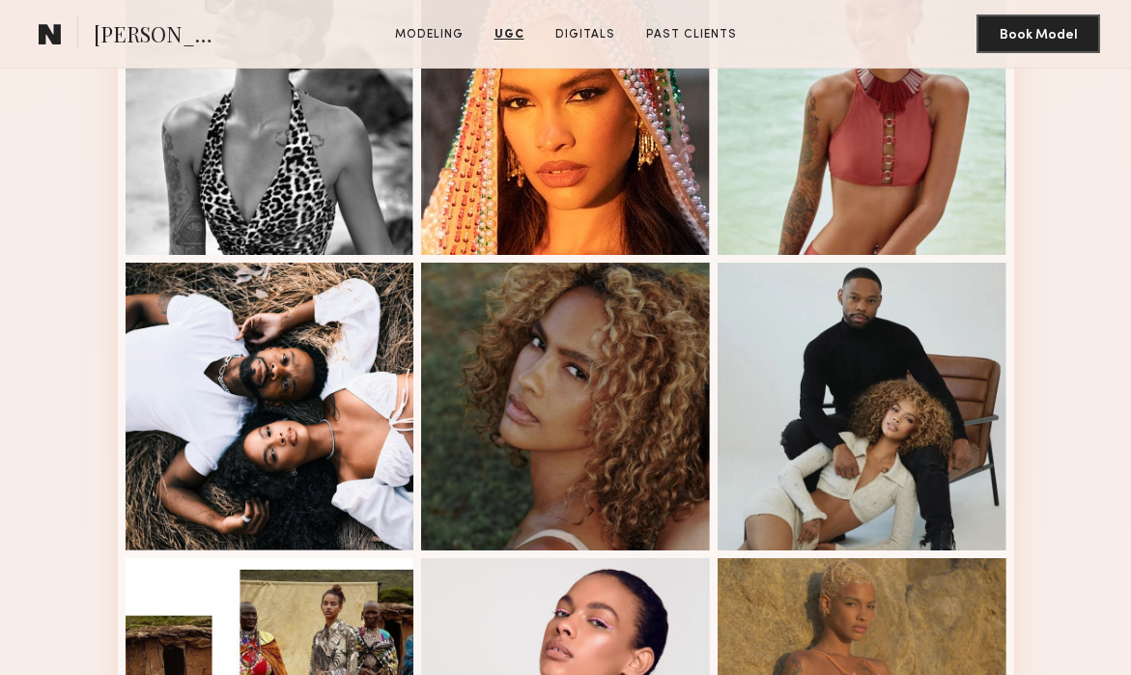
scroll to position [0, 0]
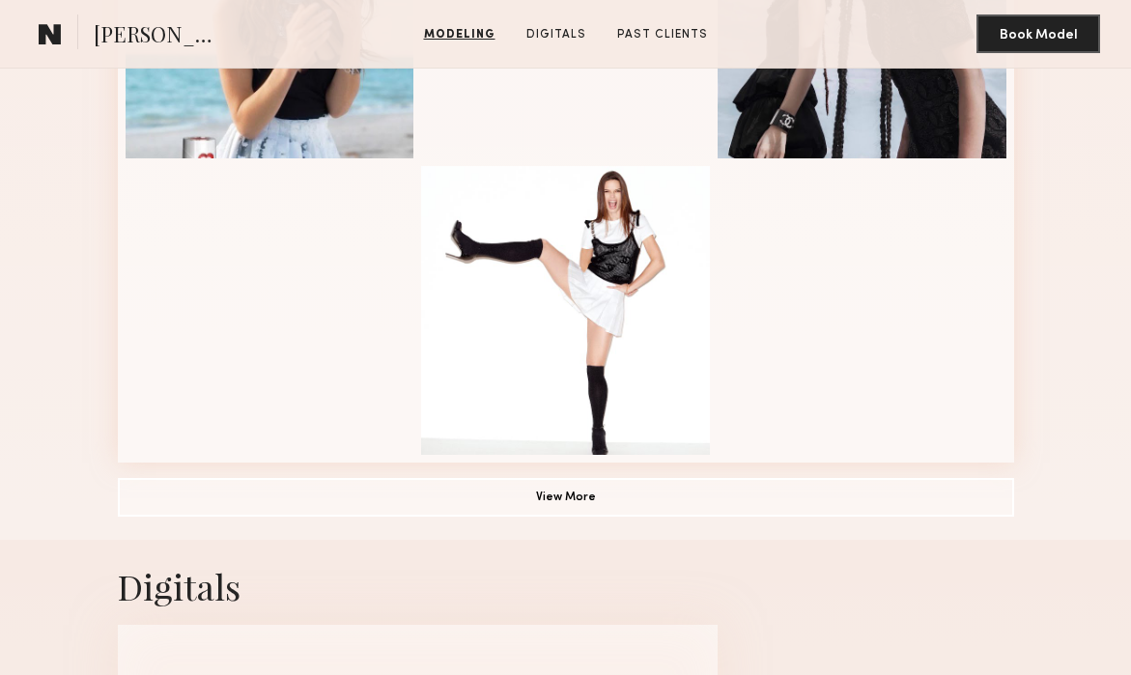
scroll to position [1261, 0]
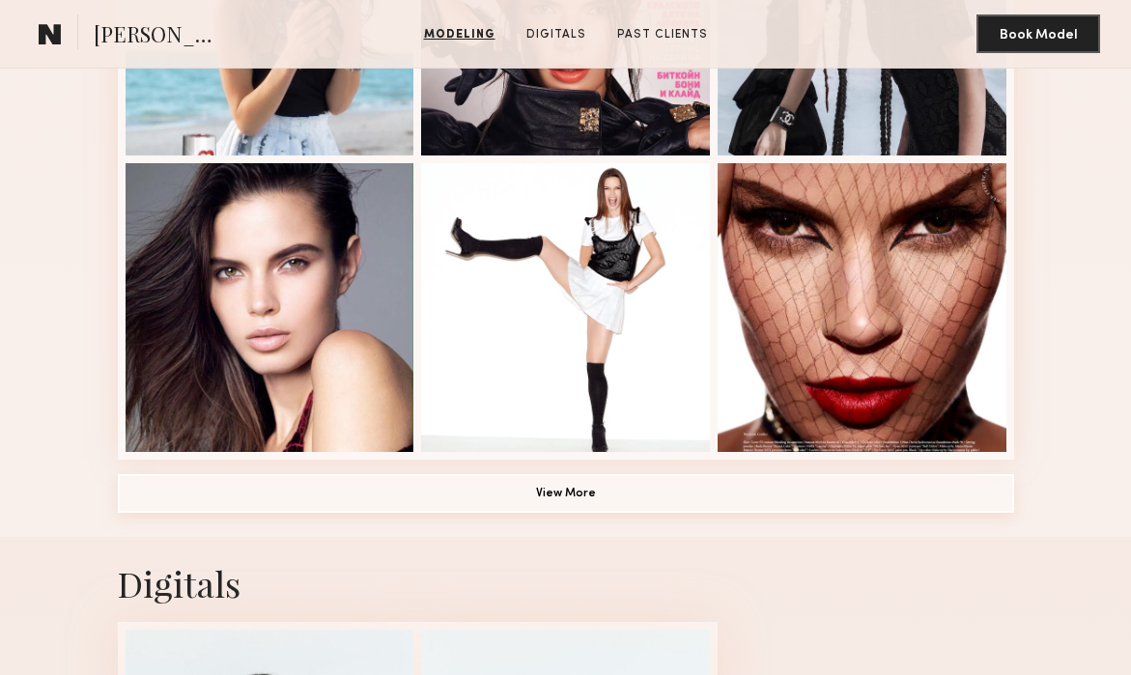
click at [557, 490] on button "View More" at bounding box center [566, 493] width 897 height 39
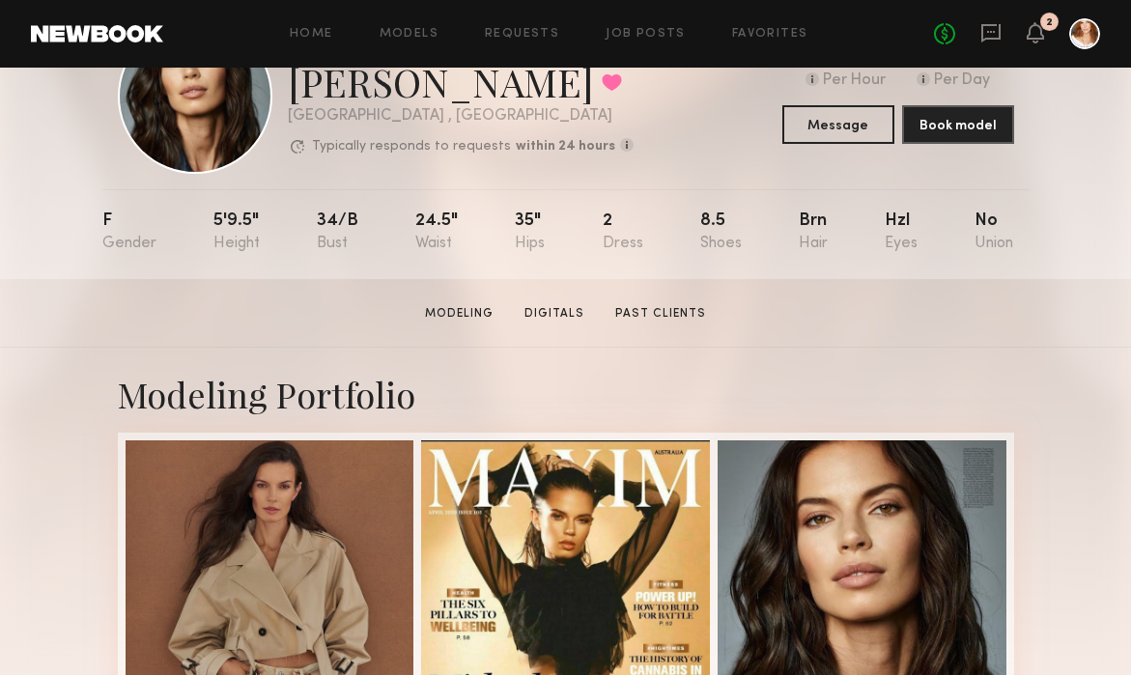
scroll to position [106, 0]
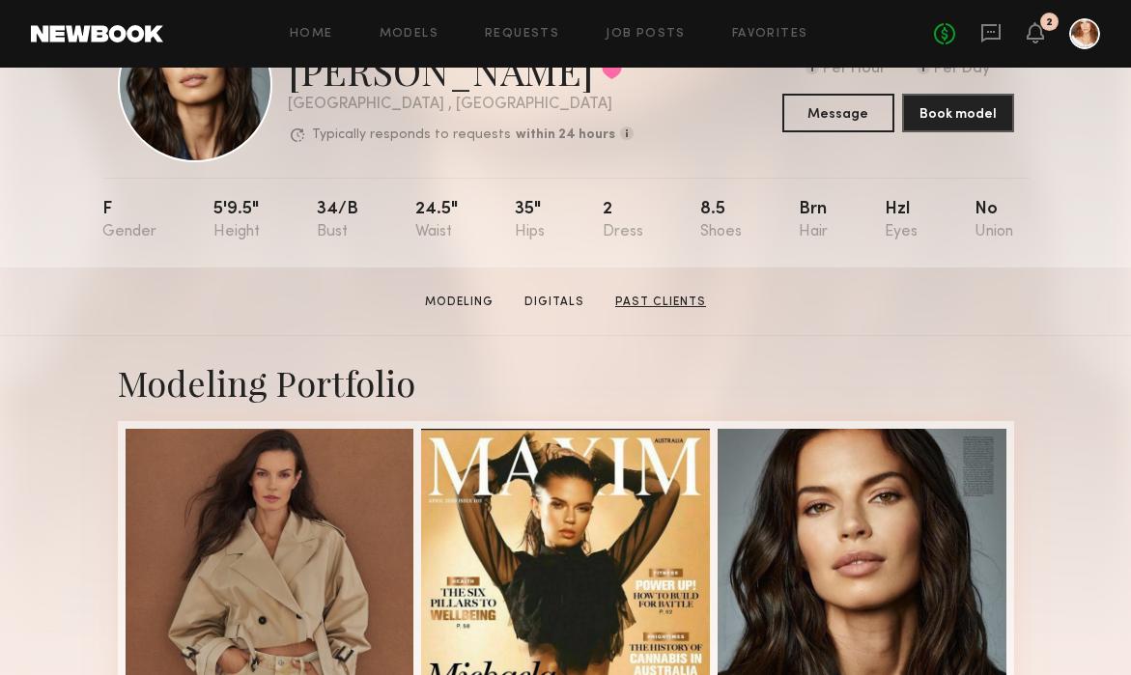
click at [669, 303] on link "Past Clients" at bounding box center [661, 302] width 106 height 17
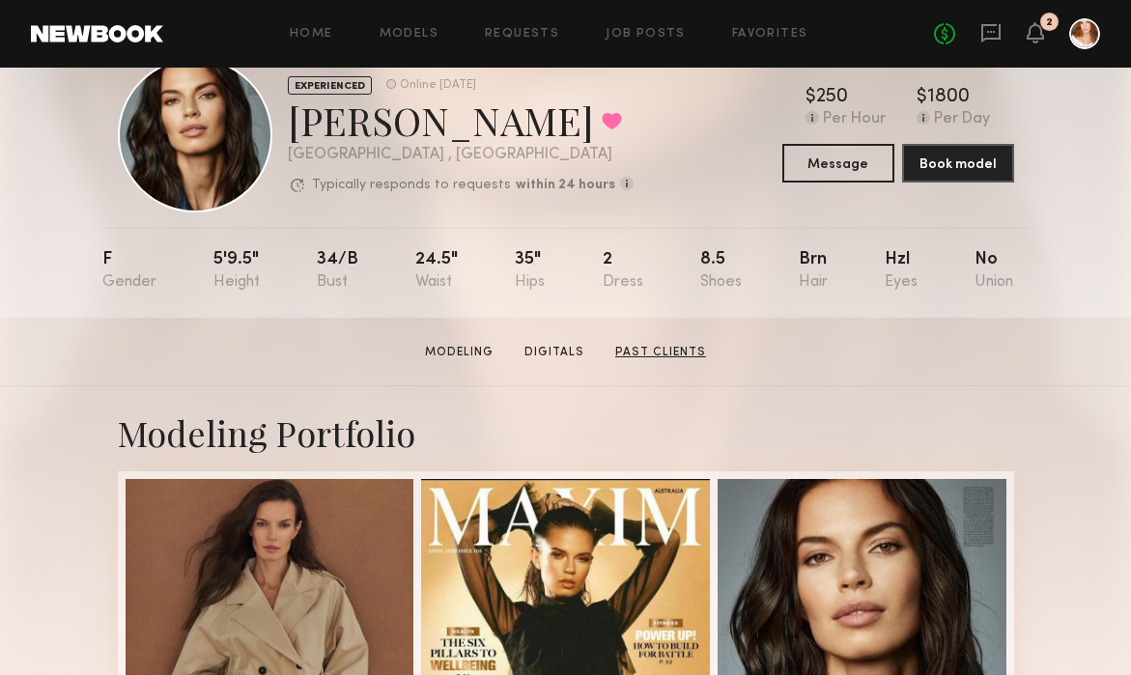
scroll to position [0, 0]
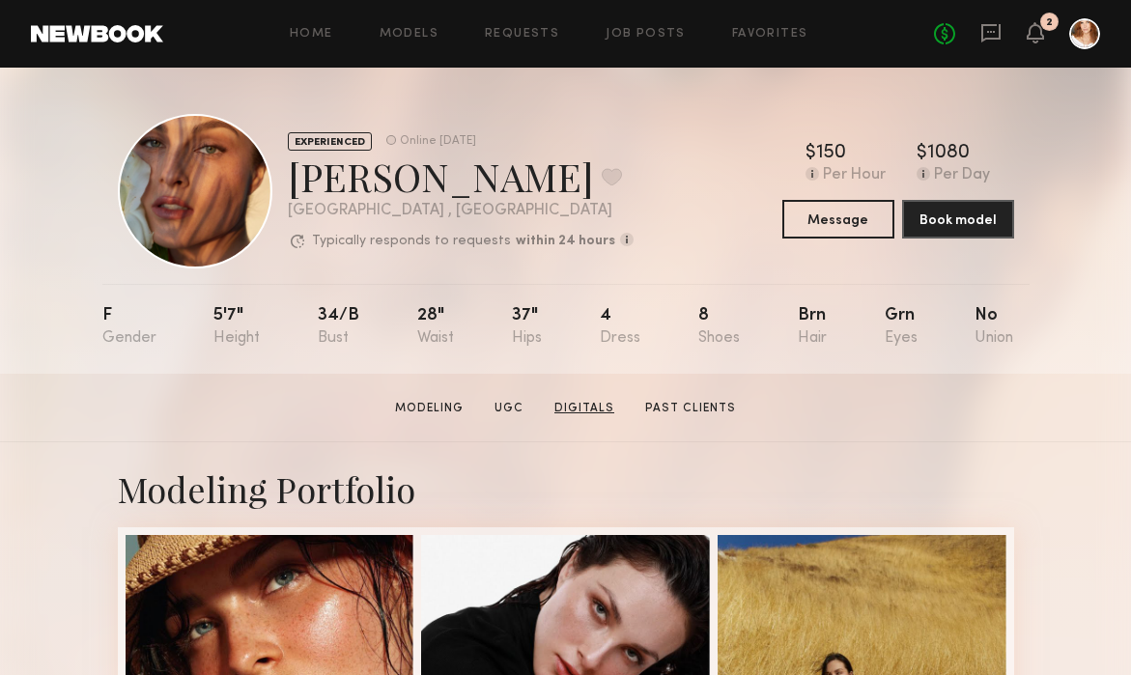
click at [594, 403] on link "Digitals" at bounding box center [584, 408] width 75 height 17
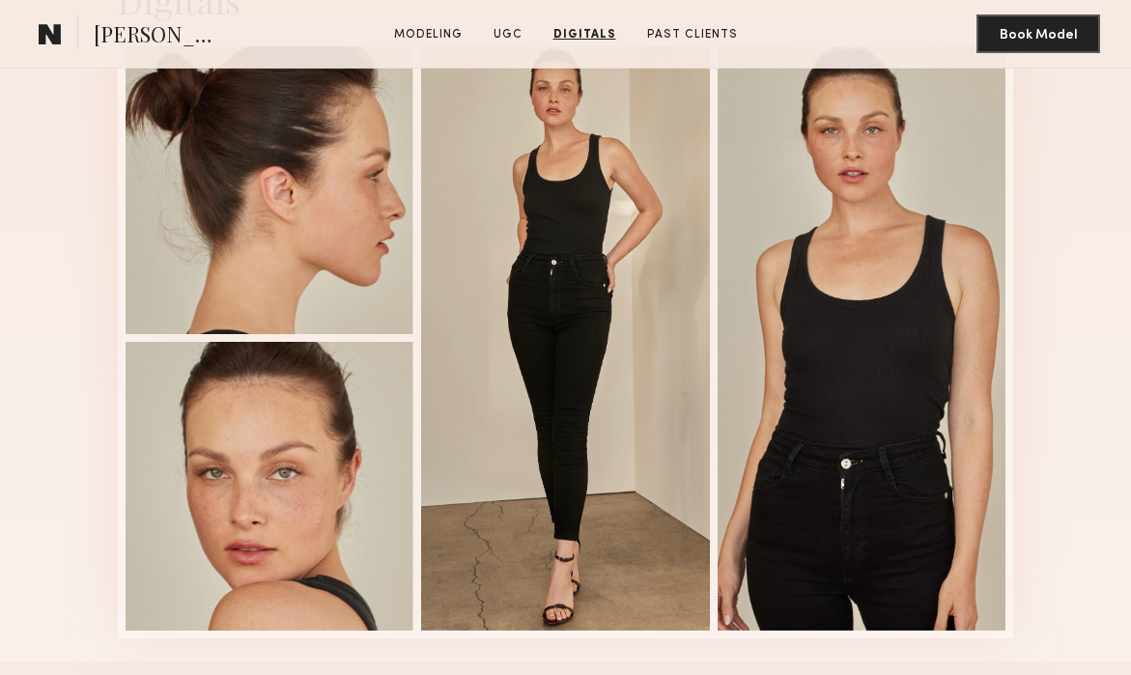
scroll to position [4237, 0]
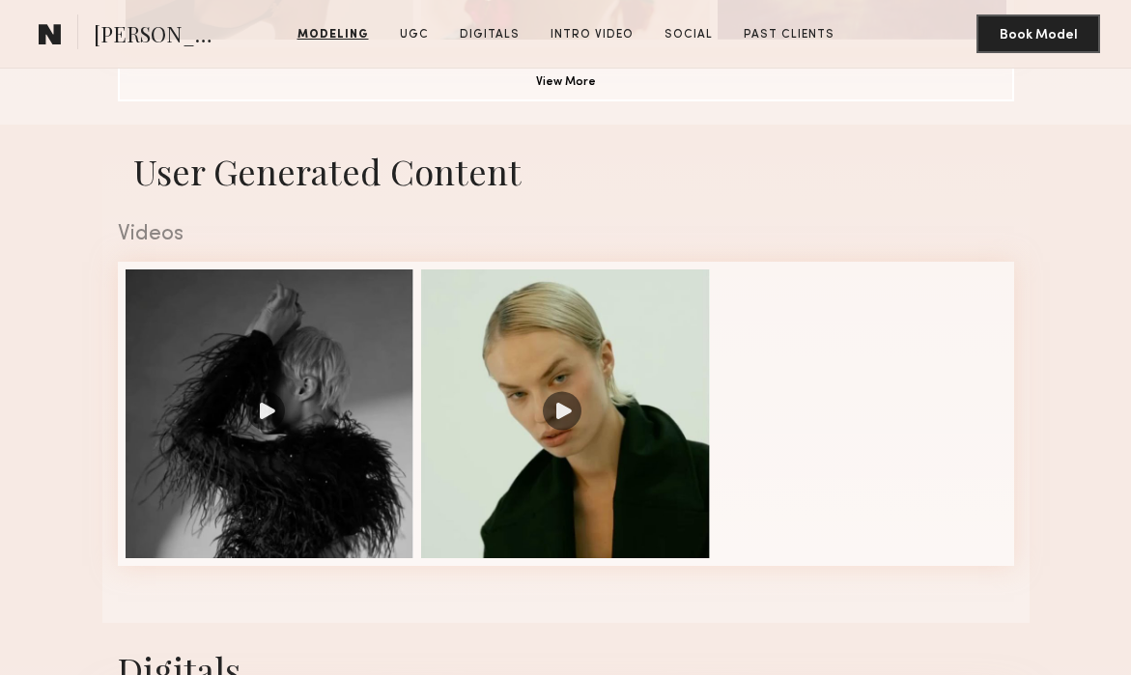
scroll to position [1682, 0]
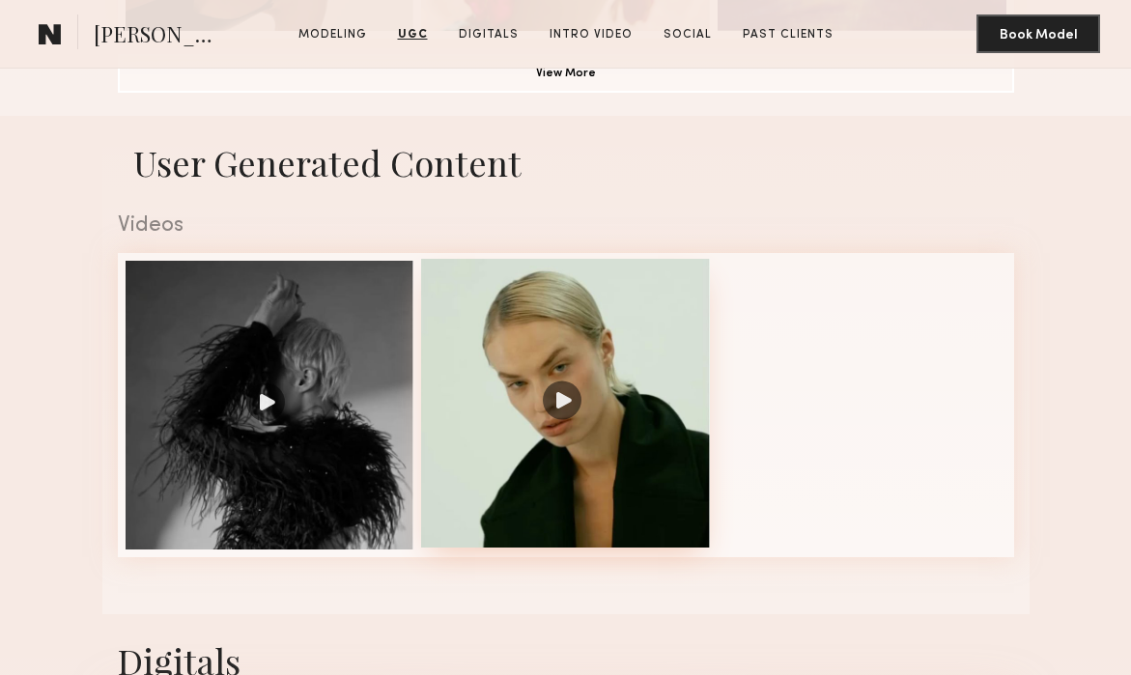
click at [563, 401] on div at bounding box center [565, 403] width 289 height 289
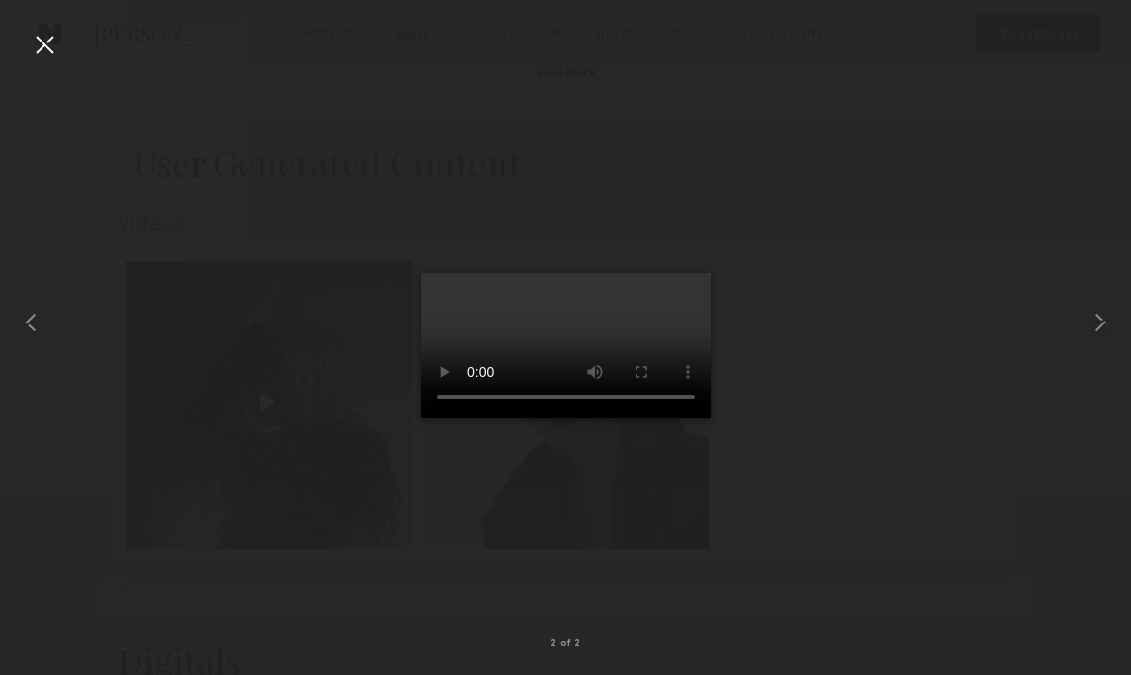
click at [54, 33] on div at bounding box center [44, 44] width 31 height 31
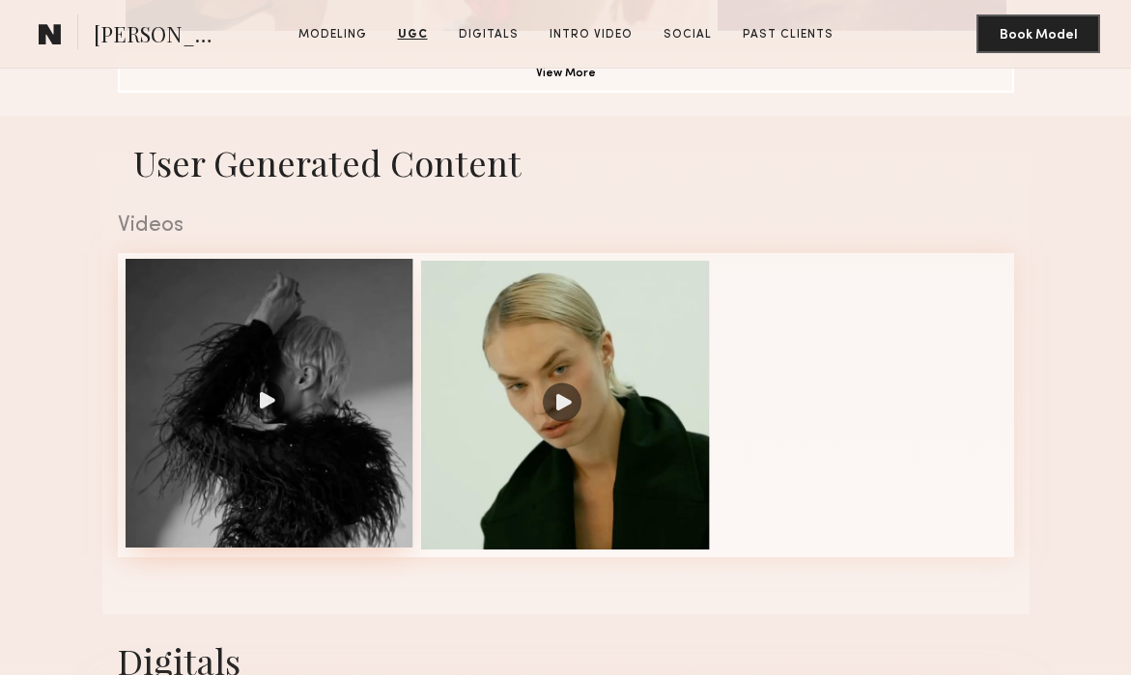
click at [322, 420] on div at bounding box center [270, 403] width 289 height 289
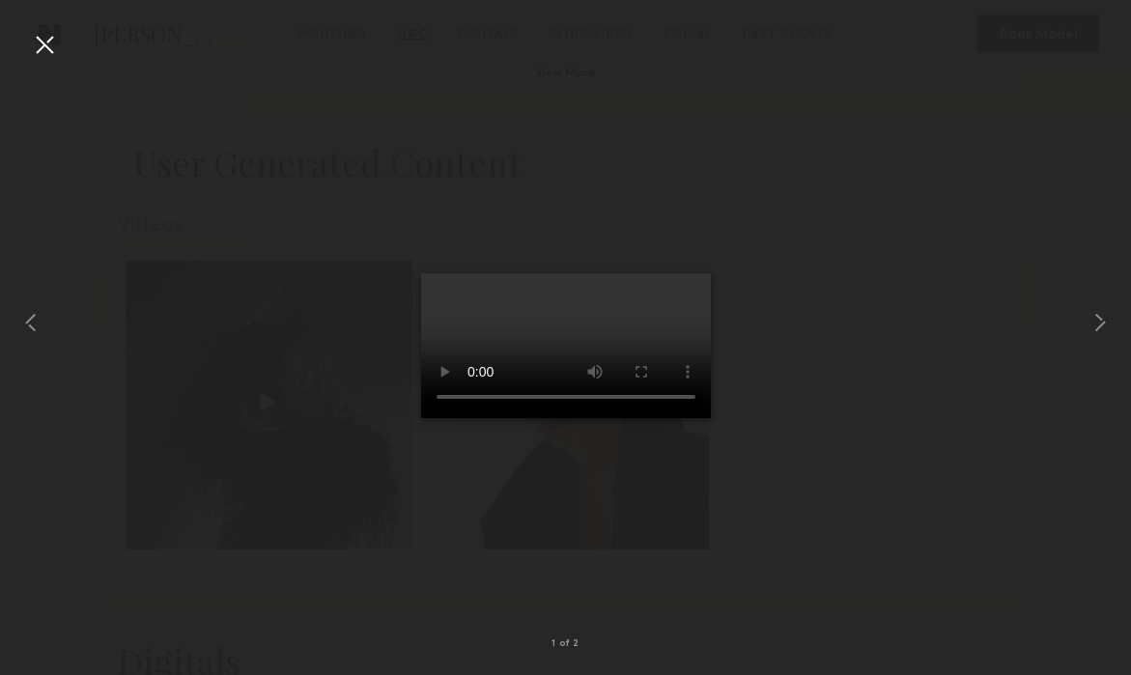
click at [48, 40] on div at bounding box center [44, 44] width 31 height 31
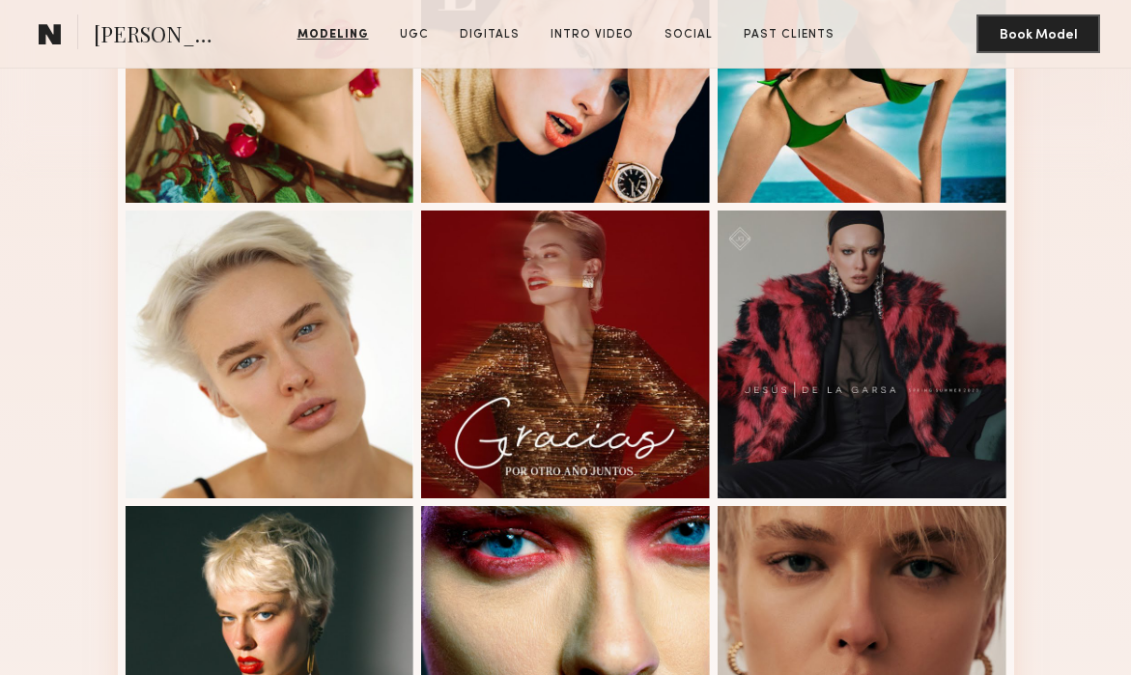
scroll to position [0, 0]
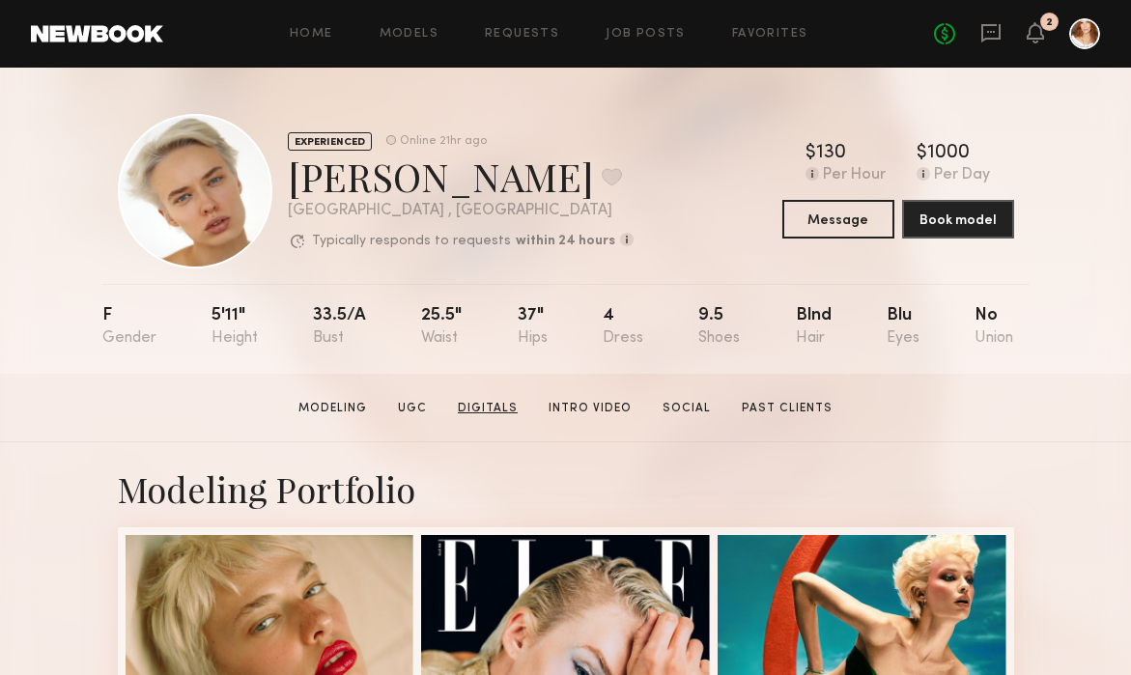
click at [494, 402] on link "Digitals" at bounding box center [487, 408] width 75 height 17
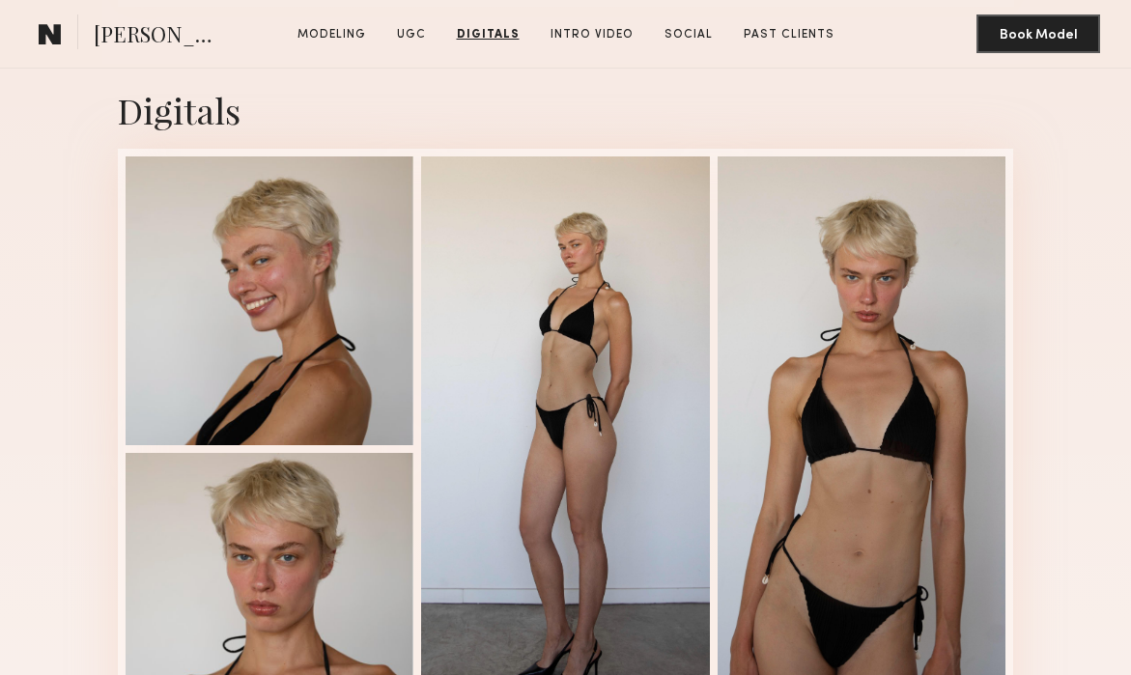
scroll to position [2237, 0]
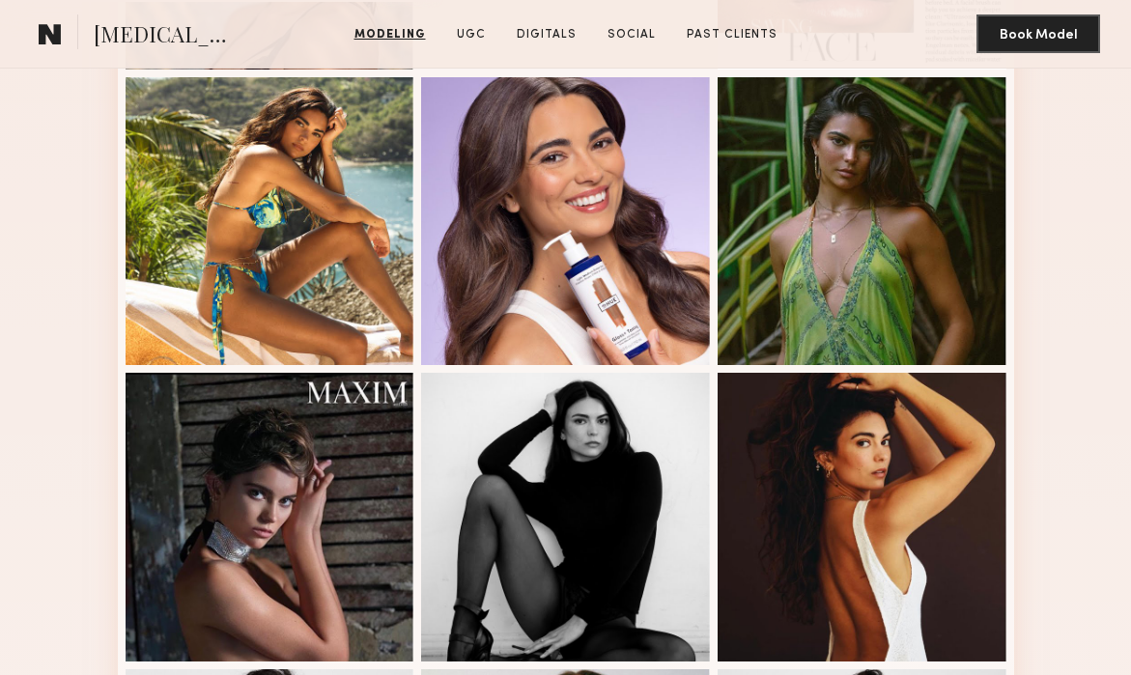
scroll to position [772, 0]
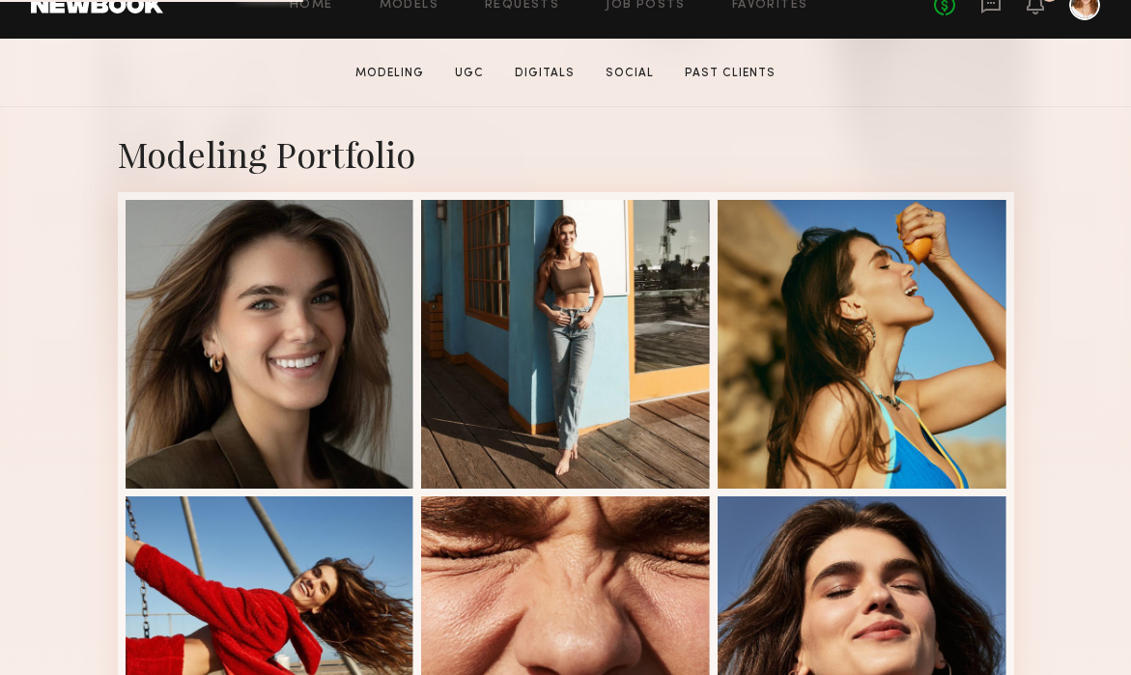
scroll to position [342, 0]
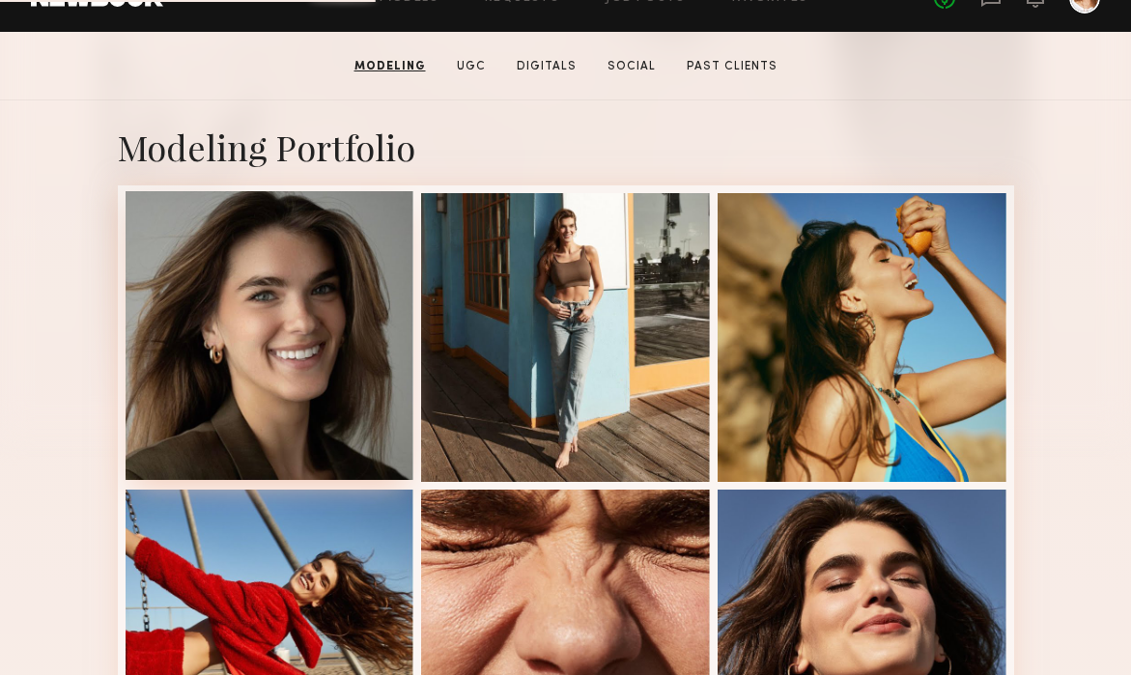
click at [330, 377] on div at bounding box center [270, 335] width 289 height 289
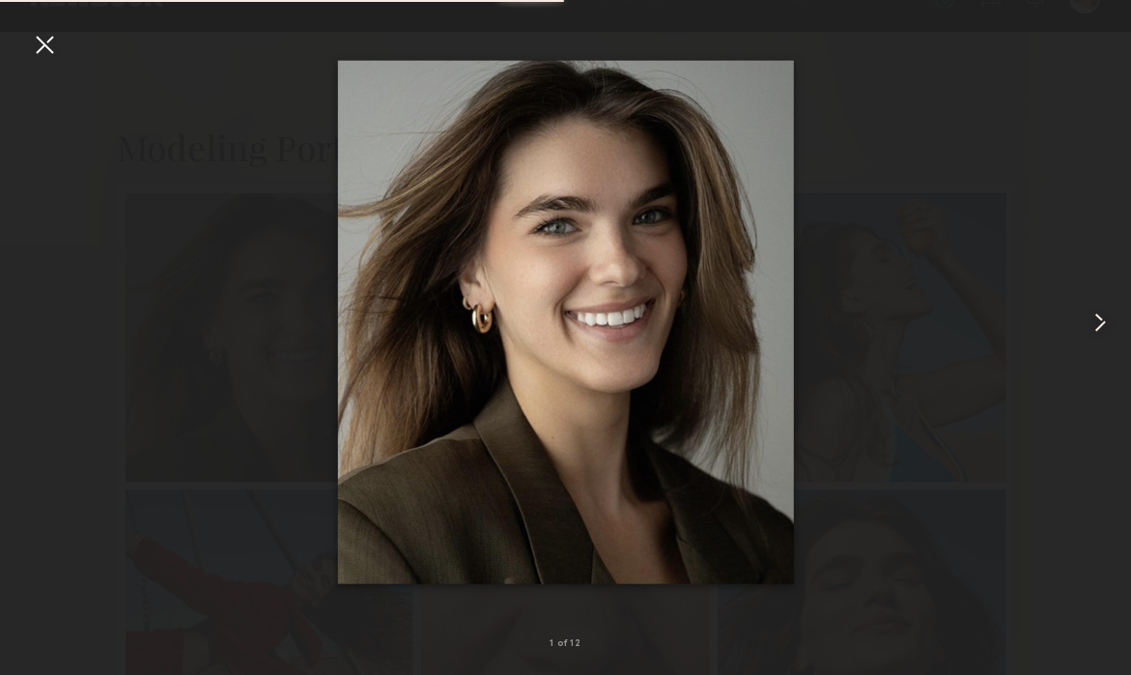
click at [1097, 321] on common-icon at bounding box center [1100, 322] width 31 height 31
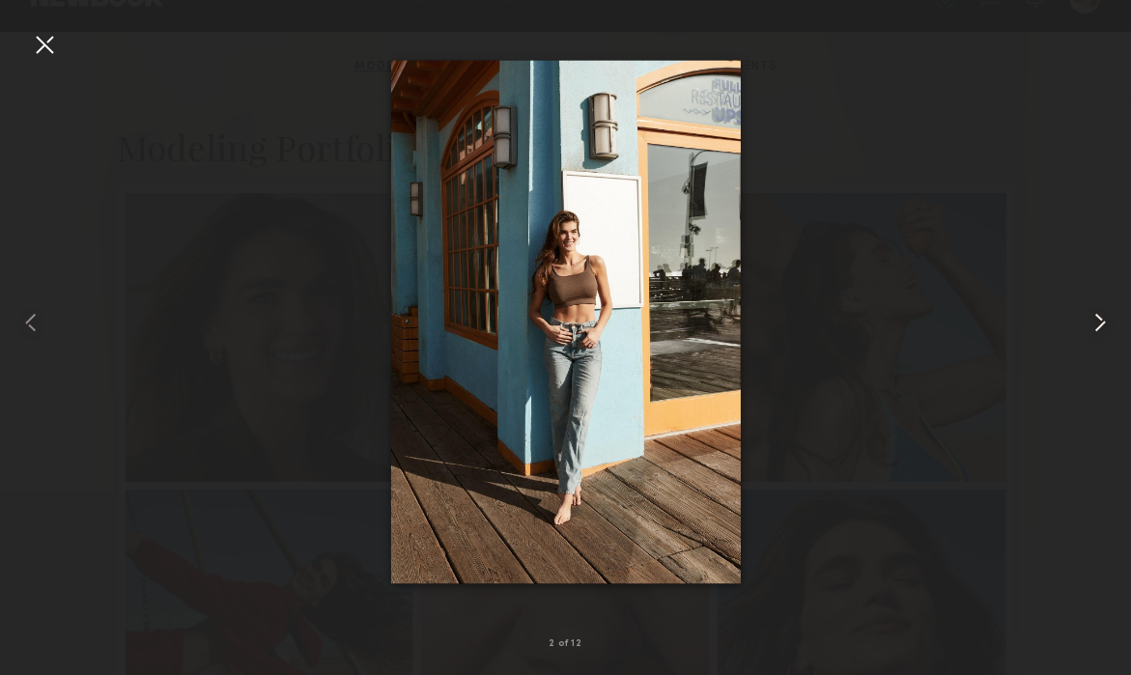
click at [1097, 322] on common-icon at bounding box center [1100, 322] width 31 height 31
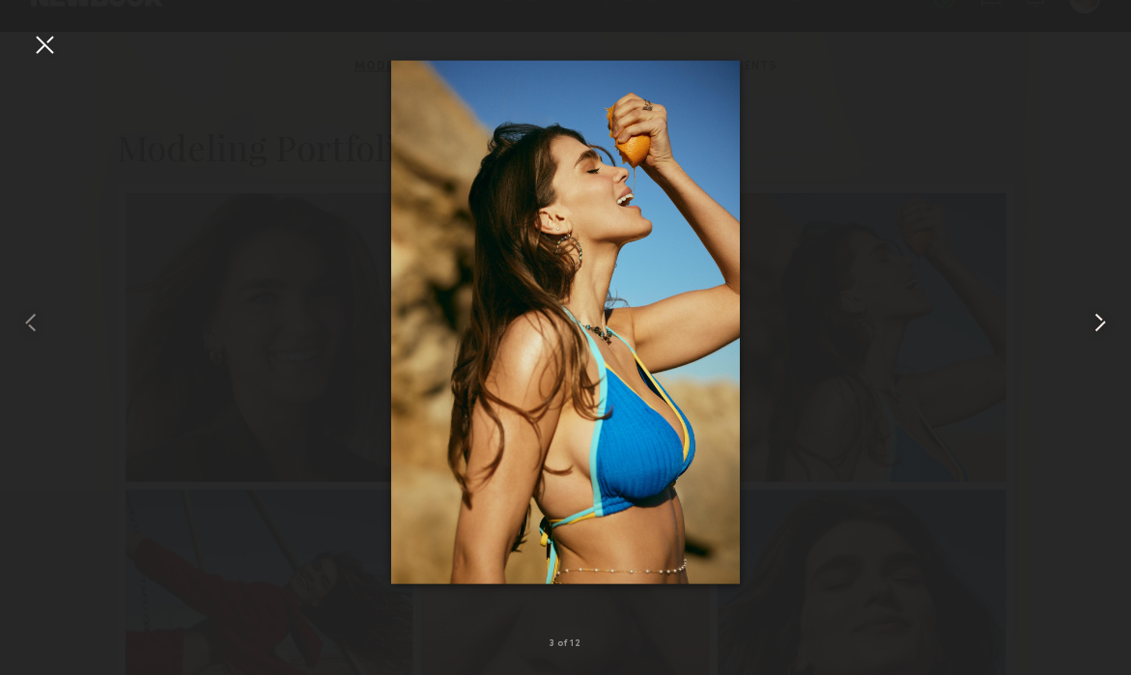
click at [1097, 323] on common-icon at bounding box center [1100, 322] width 31 height 31
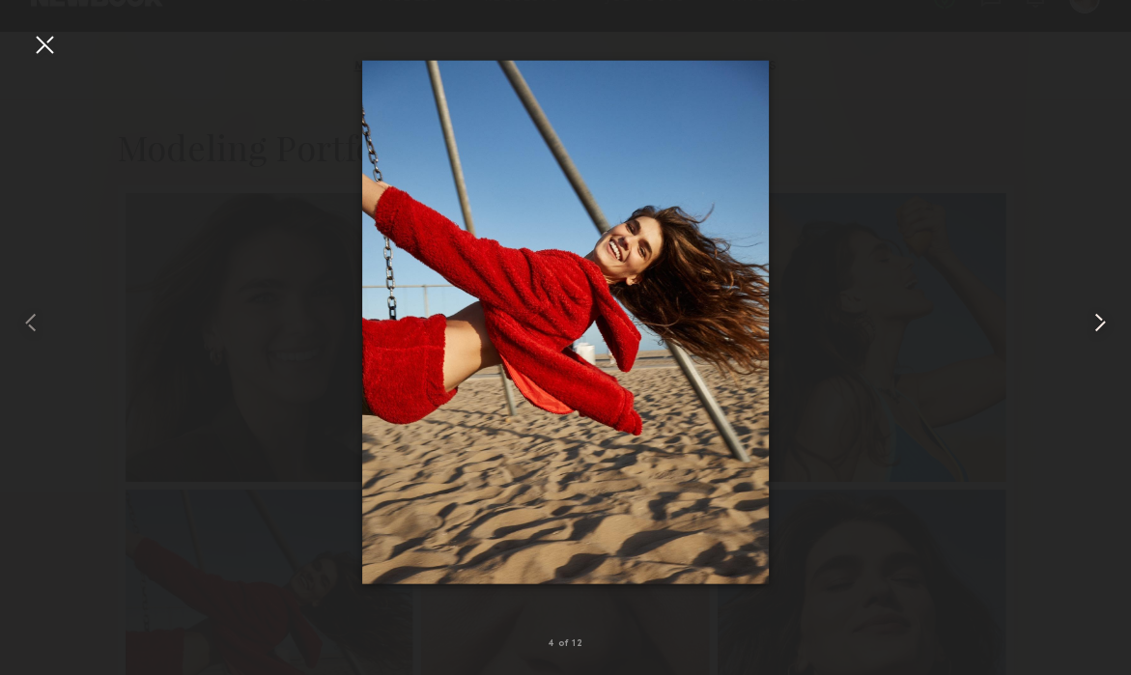
click at [1097, 323] on common-icon at bounding box center [1100, 322] width 31 height 31
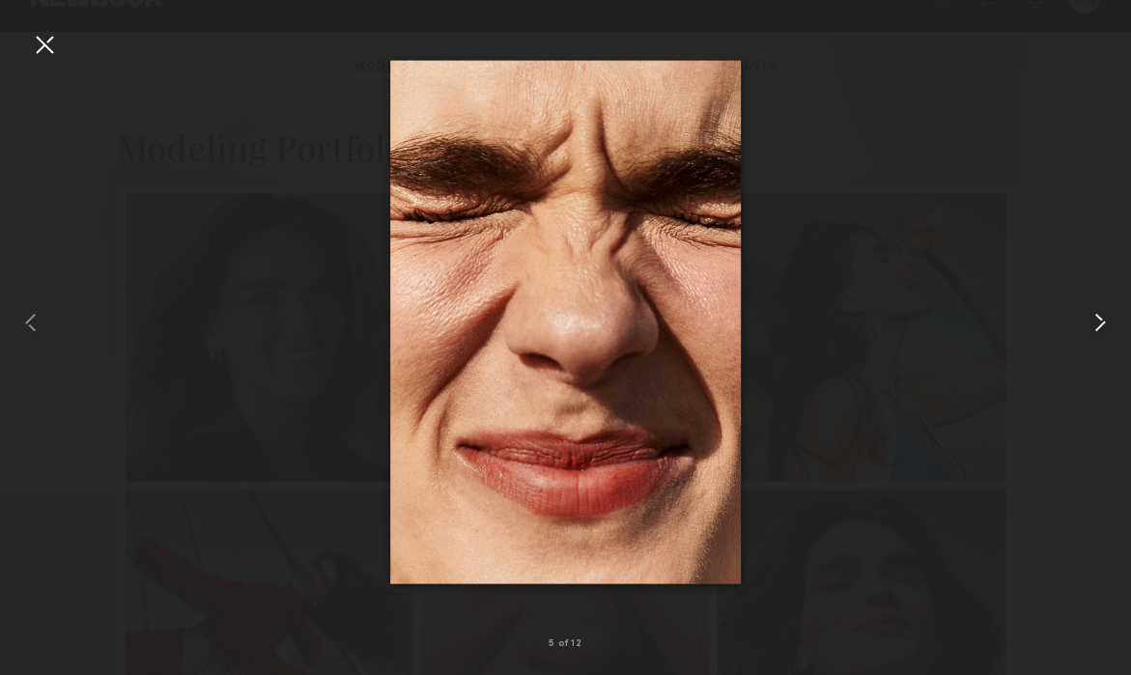
click at [1097, 324] on common-icon at bounding box center [1100, 322] width 31 height 31
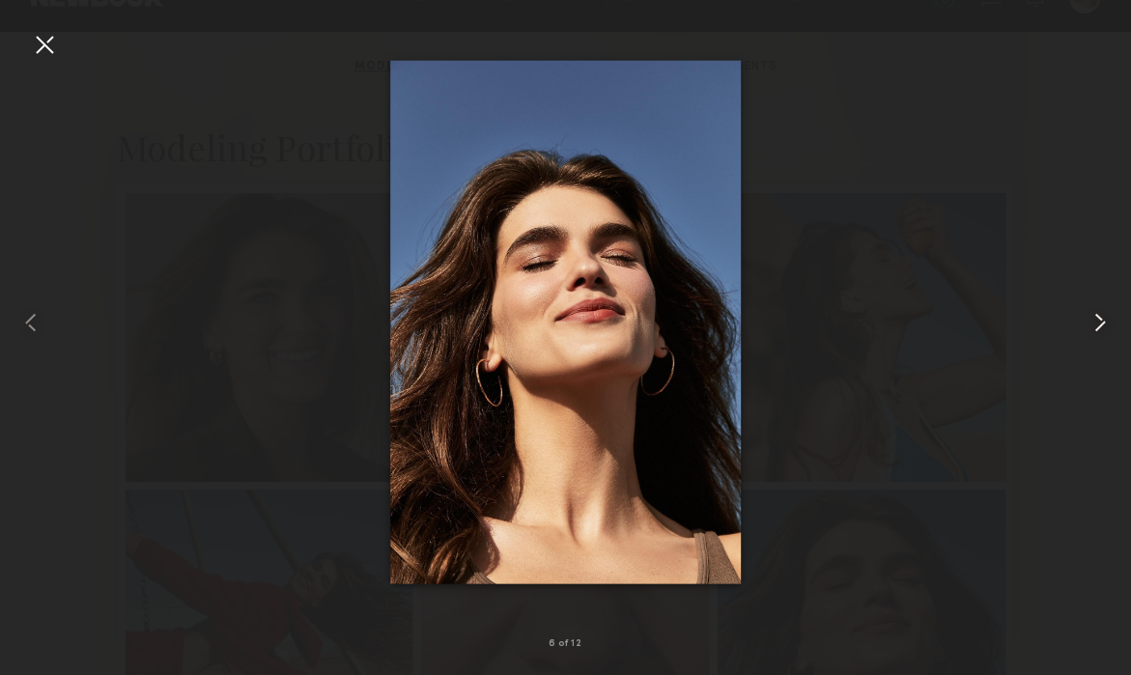
click at [1097, 325] on common-icon at bounding box center [1100, 322] width 31 height 31
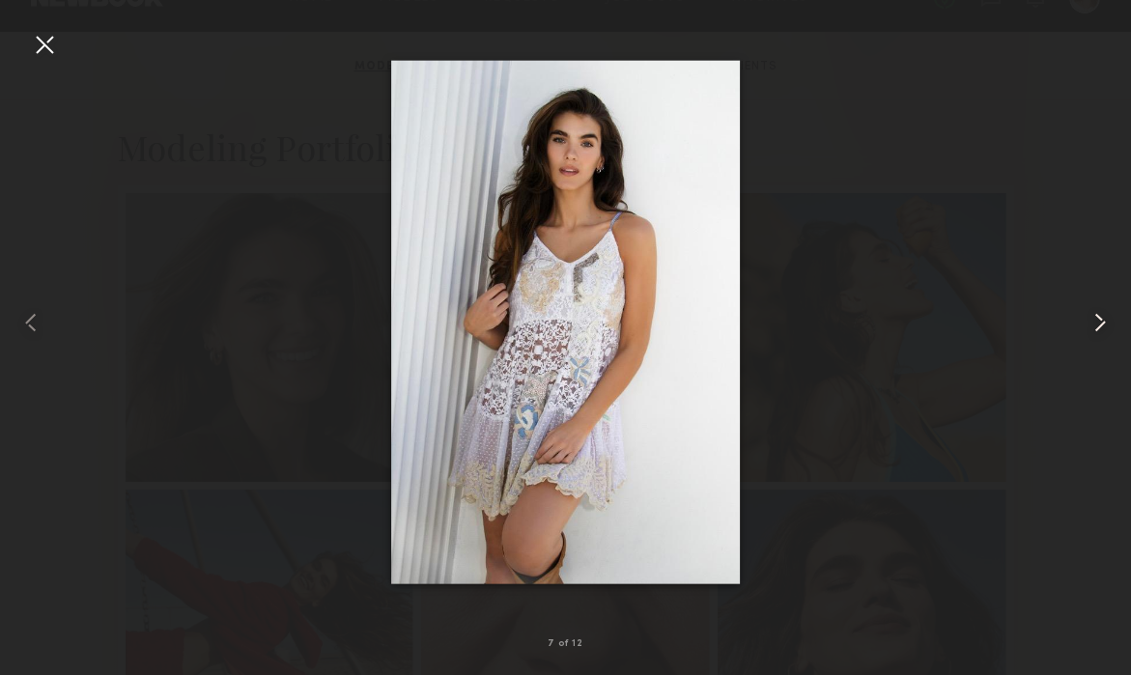
click at [1097, 326] on common-icon at bounding box center [1100, 322] width 31 height 31
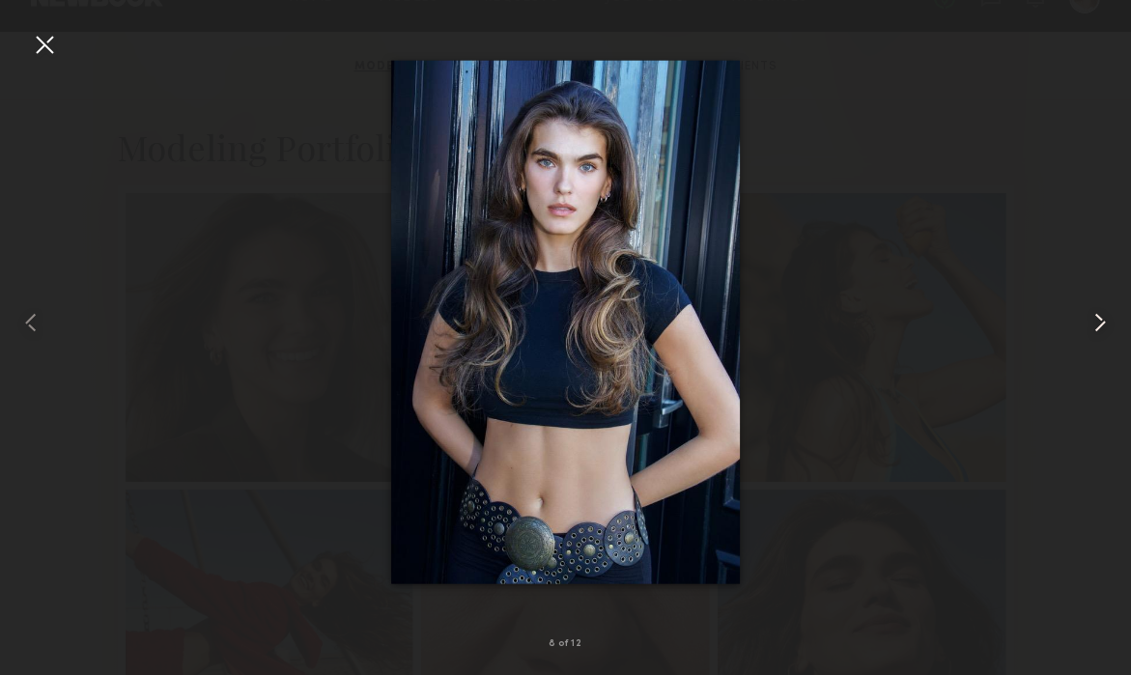
click at [1097, 326] on common-icon at bounding box center [1100, 322] width 31 height 31
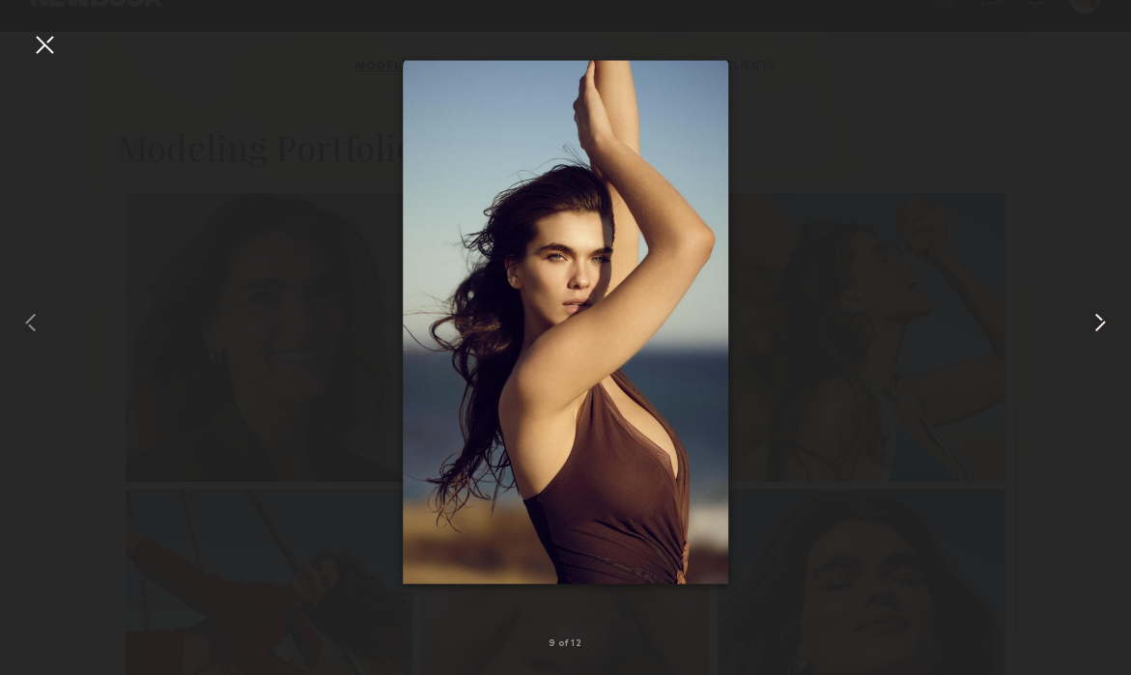
click at [1097, 327] on common-icon at bounding box center [1100, 322] width 31 height 31
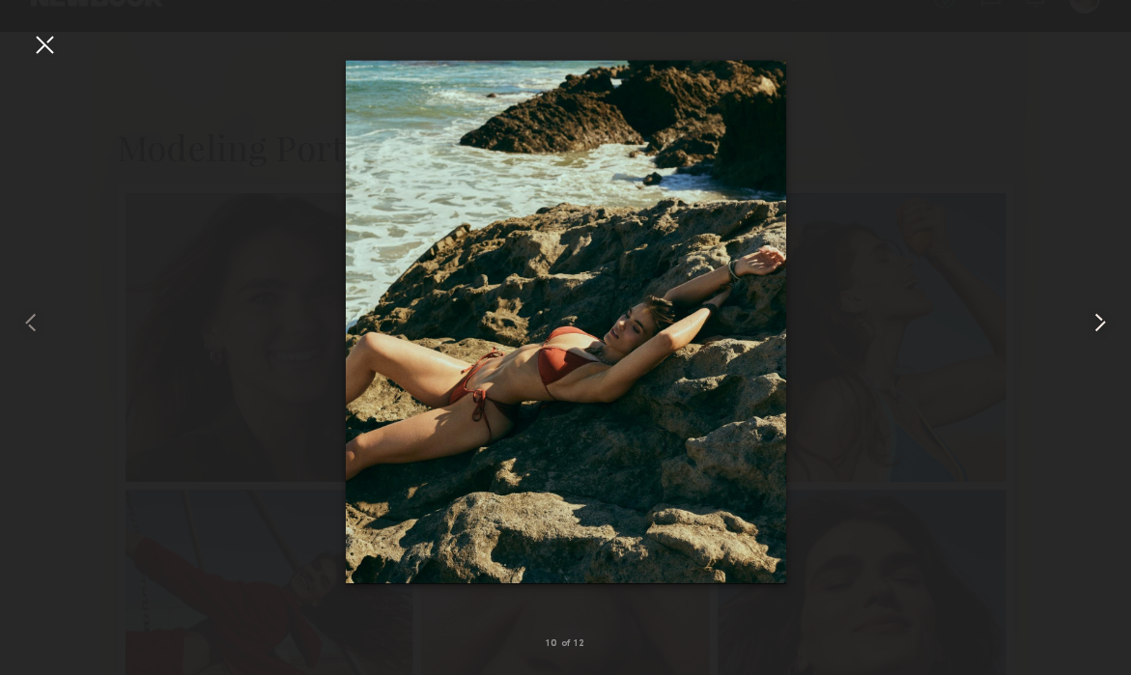
click at [1097, 327] on common-icon at bounding box center [1100, 322] width 31 height 31
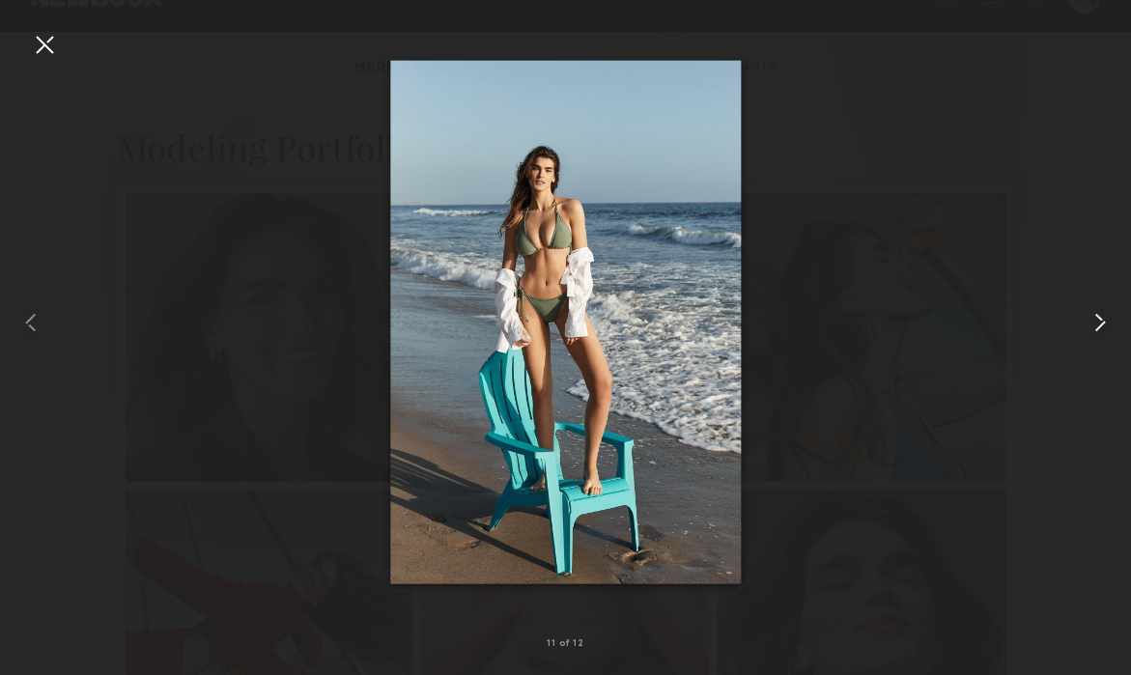
click at [1097, 329] on common-icon at bounding box center [1100, 322] width 31 height 31
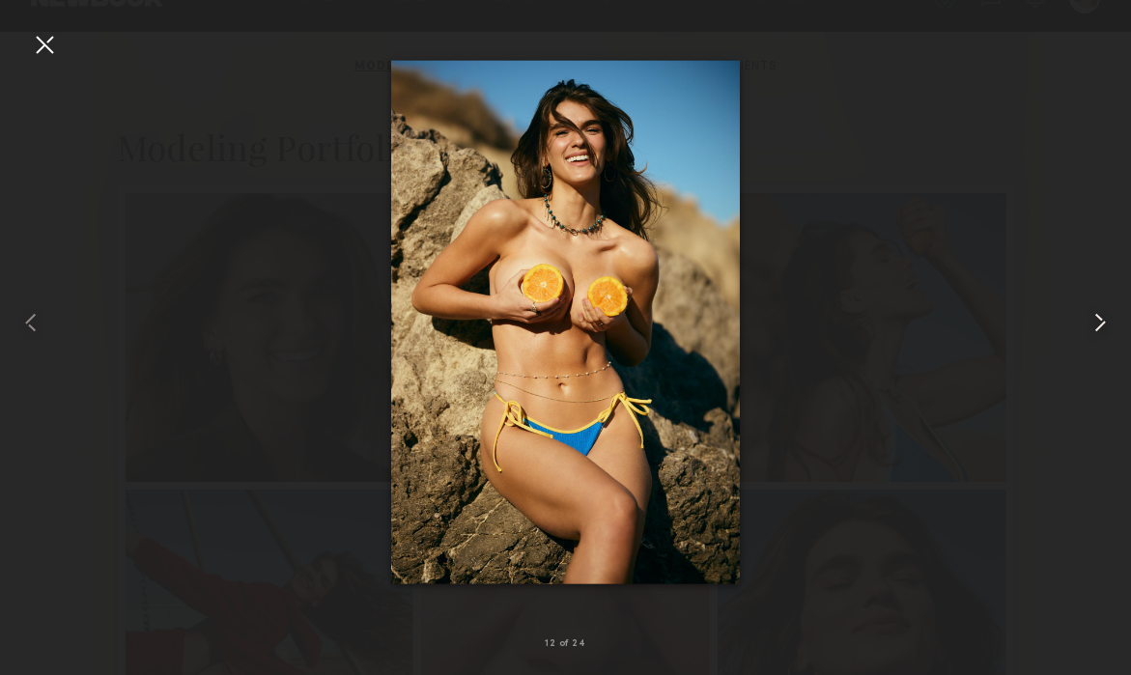
click at [1097, 329] on common-icon at bounding box center [1100, 322] width 31 height 31
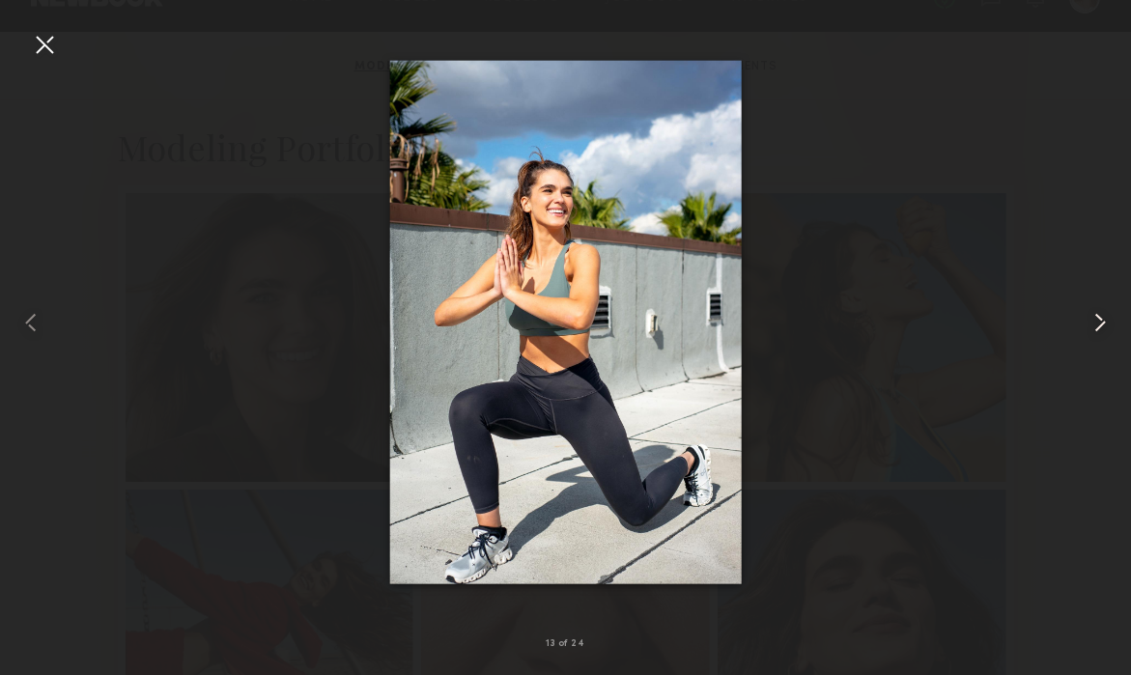
click at [1097, 329] on common-icon at bounding box center [1100, 322] width 31 height 31
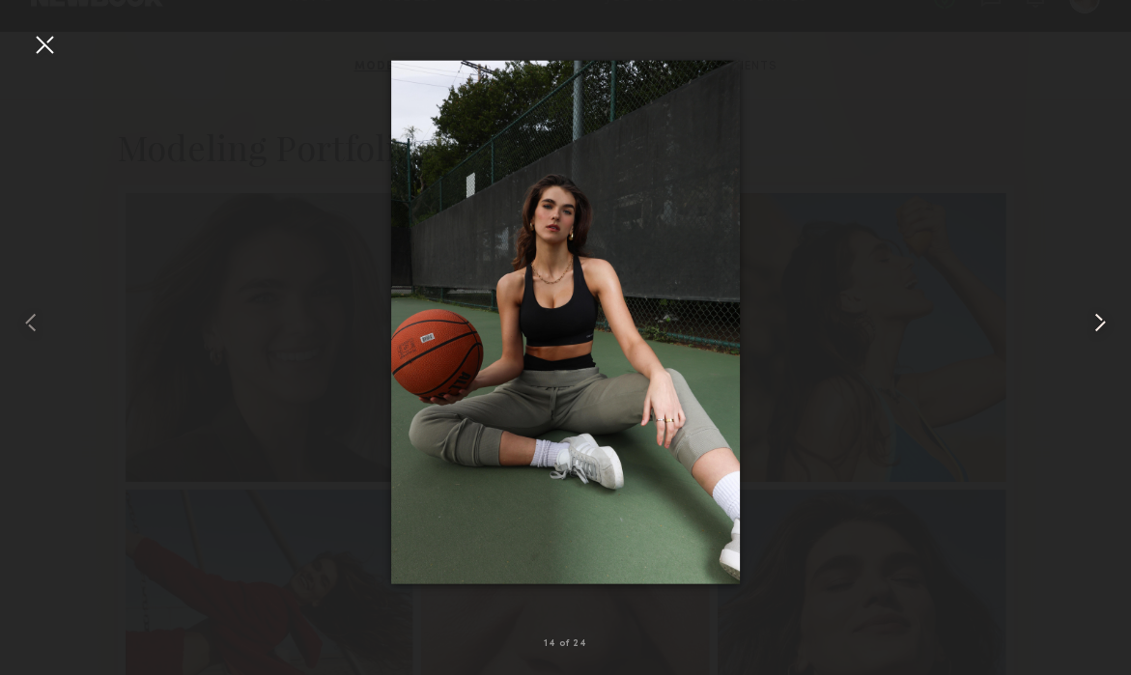
click at [1097, 330] on common-icon at bounding box center [1100, 322] width 31 height 31
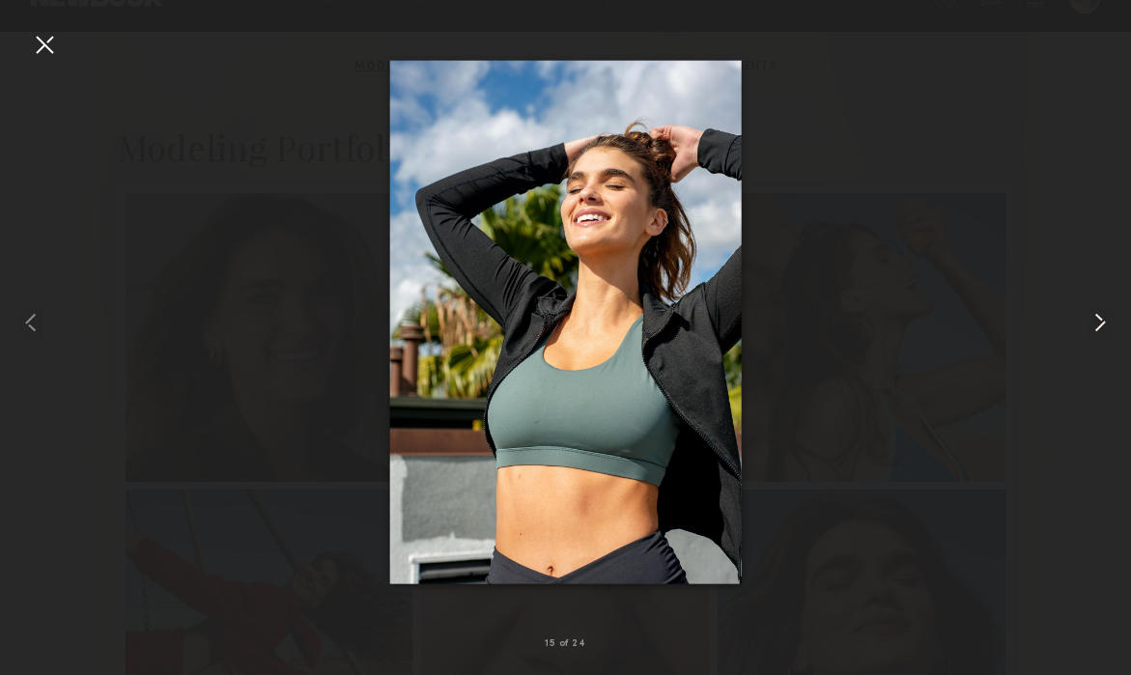
click at [1097, 330] on common-icon at bounding box center [1100, 322] width 31 height 31
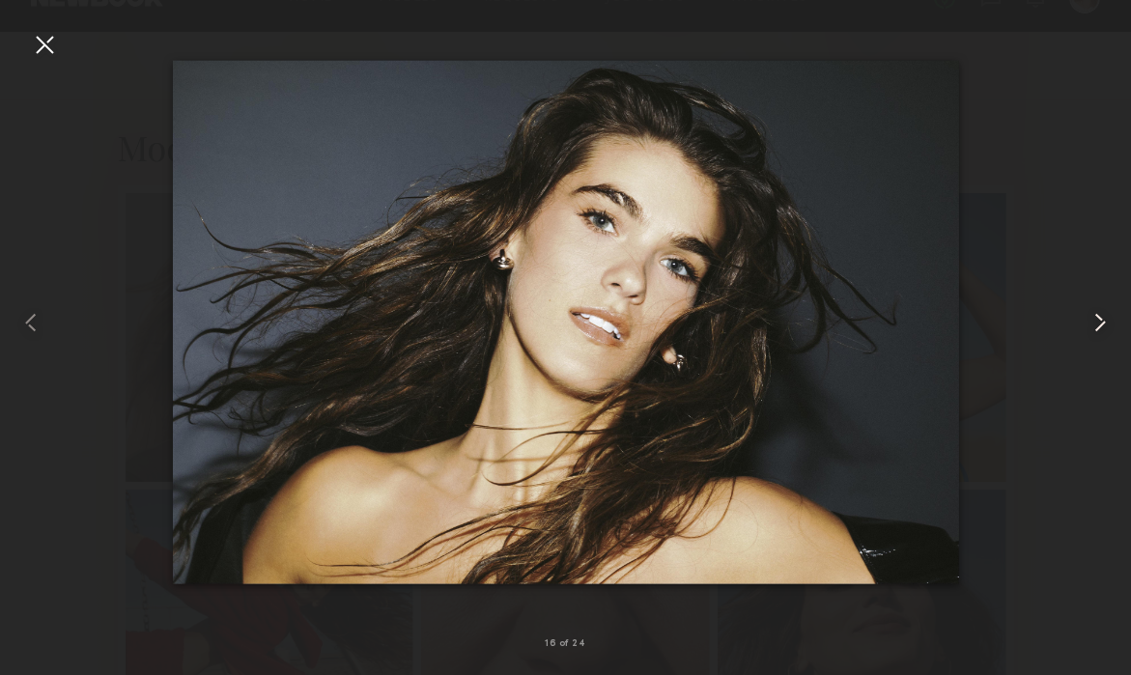
click at [1097, 331] on common-icon at bounding box center [1100, 322] width 31 height 31
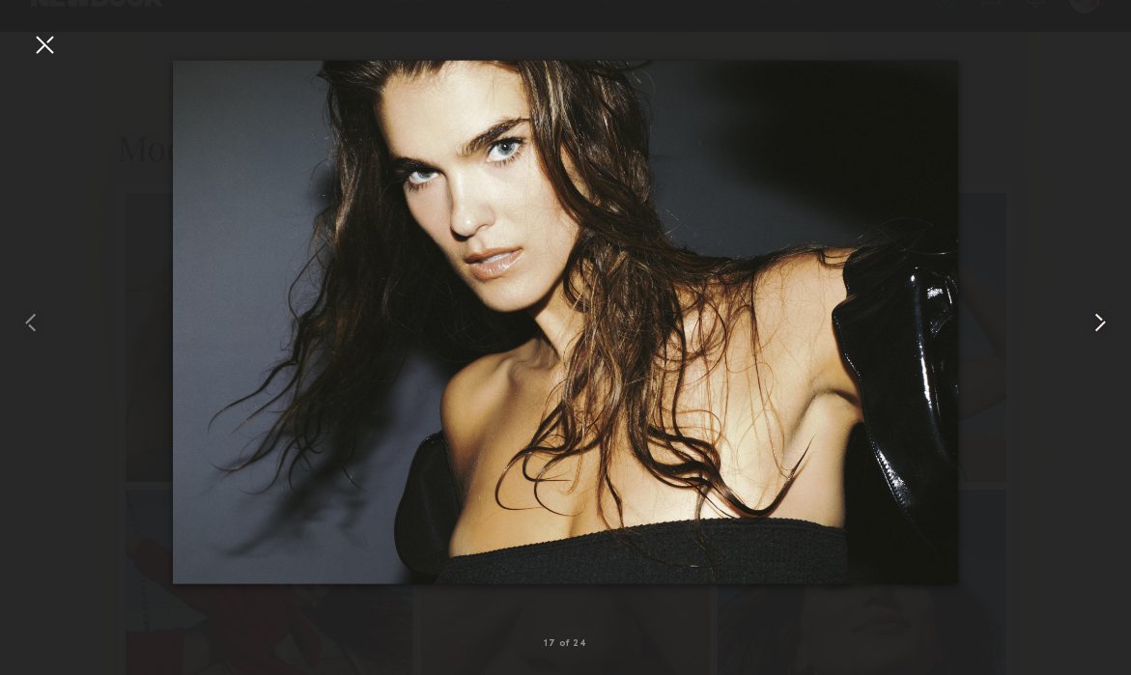
click at [1097, 331] on common-icon at bounding box center [1100, 322] width 31 height 31
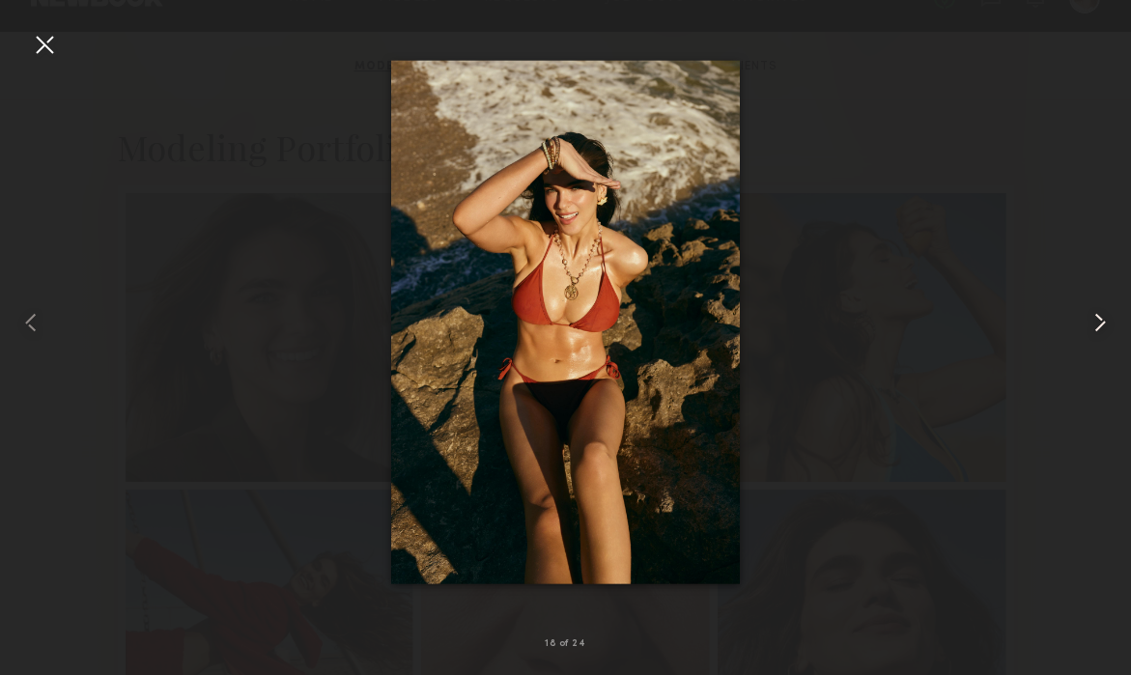
click at [1097, 332] on common-icon at bounding box center [1100, 322] width 31 height 31
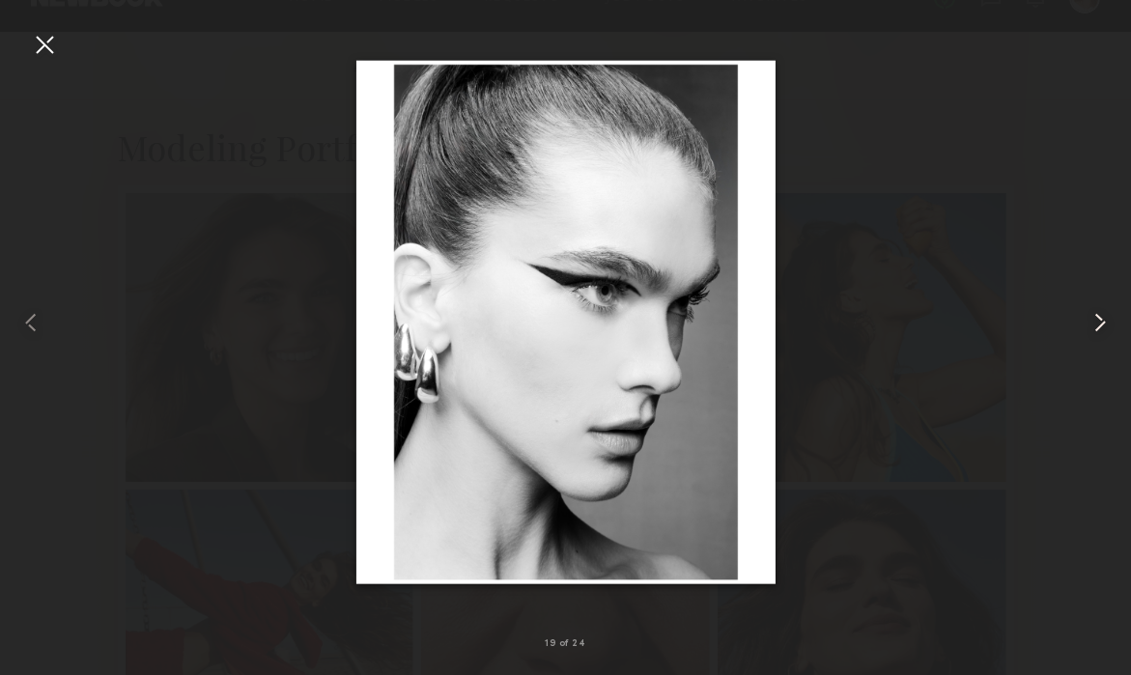
click at [1097, 332] on common-icon at bounding box center [1100, 322] width 31 height 31
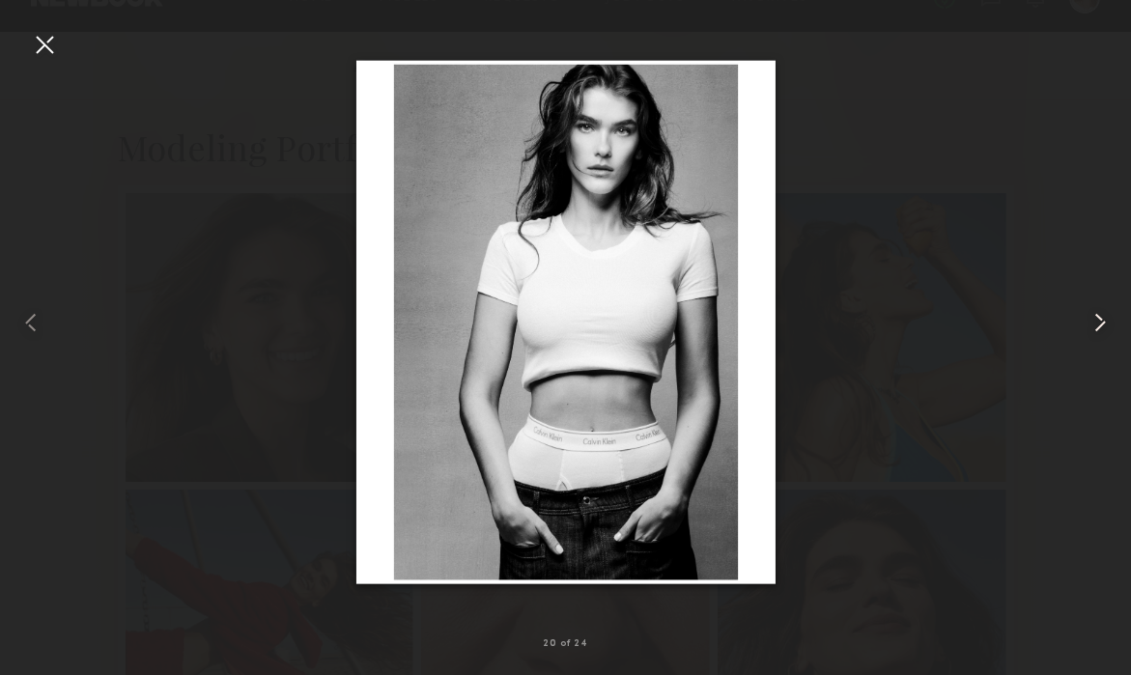
click at [1097, 332] on common-icon at bounding box center [1100, 322] width 31 height 31
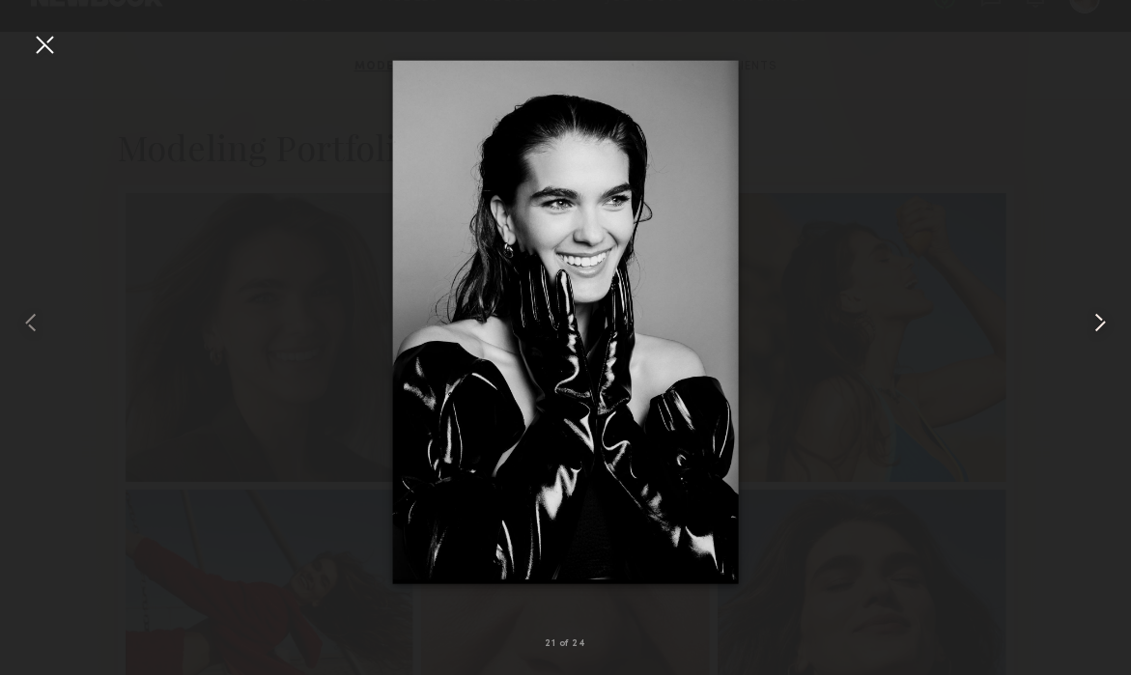
click at [1097, 332] on common-icon at bounding box center [1100, 322] width 31 height 31
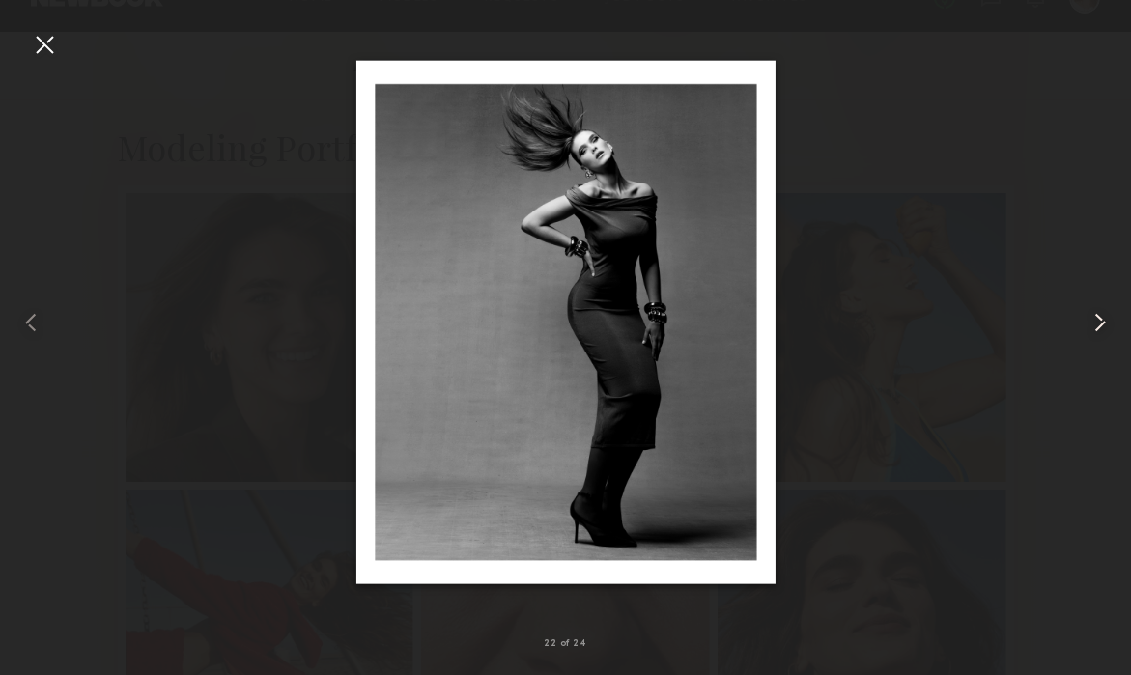
click at [1097, 332] on common-icon at bounding box center [1100, 322] width 31 height 31
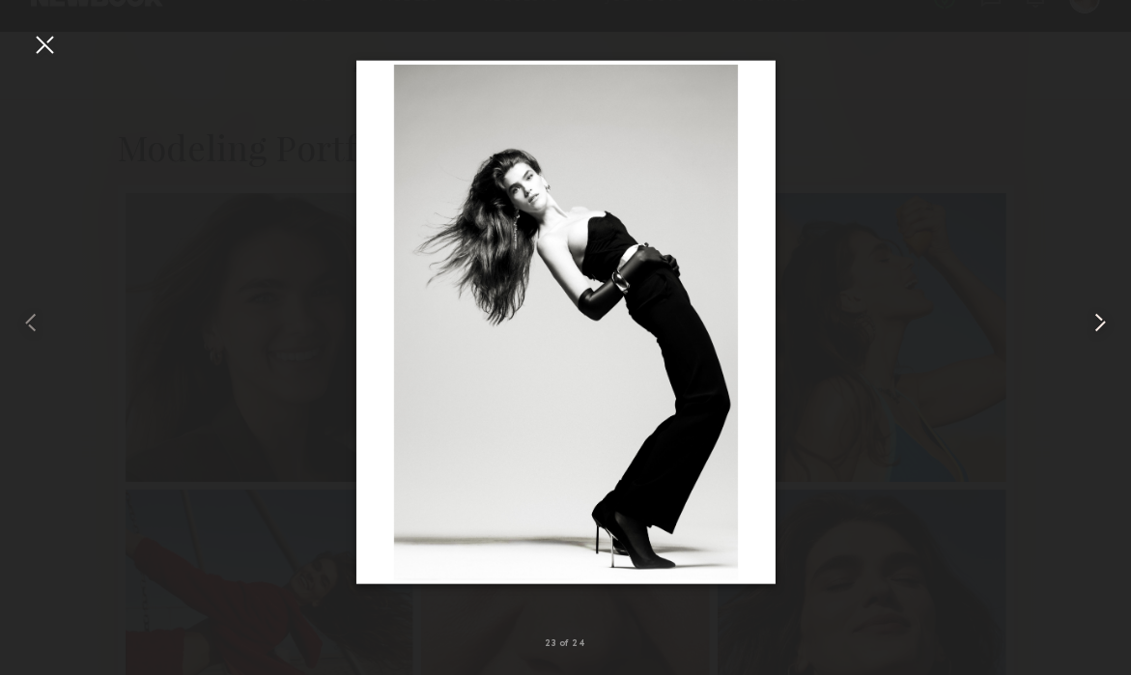
click at [1097, 332] on common-icon at bounding box center [1100, 322] width 31 height 31
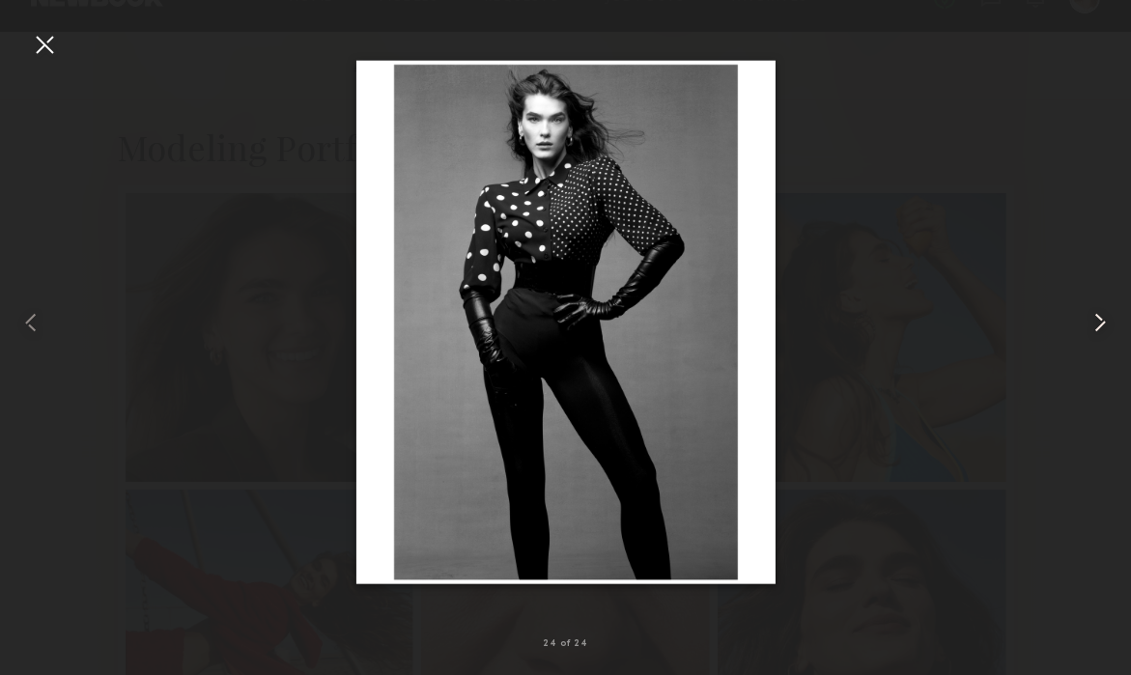
click at [1097, 332] on common-icon at bounding box center [1100, 322] width 31 height 31
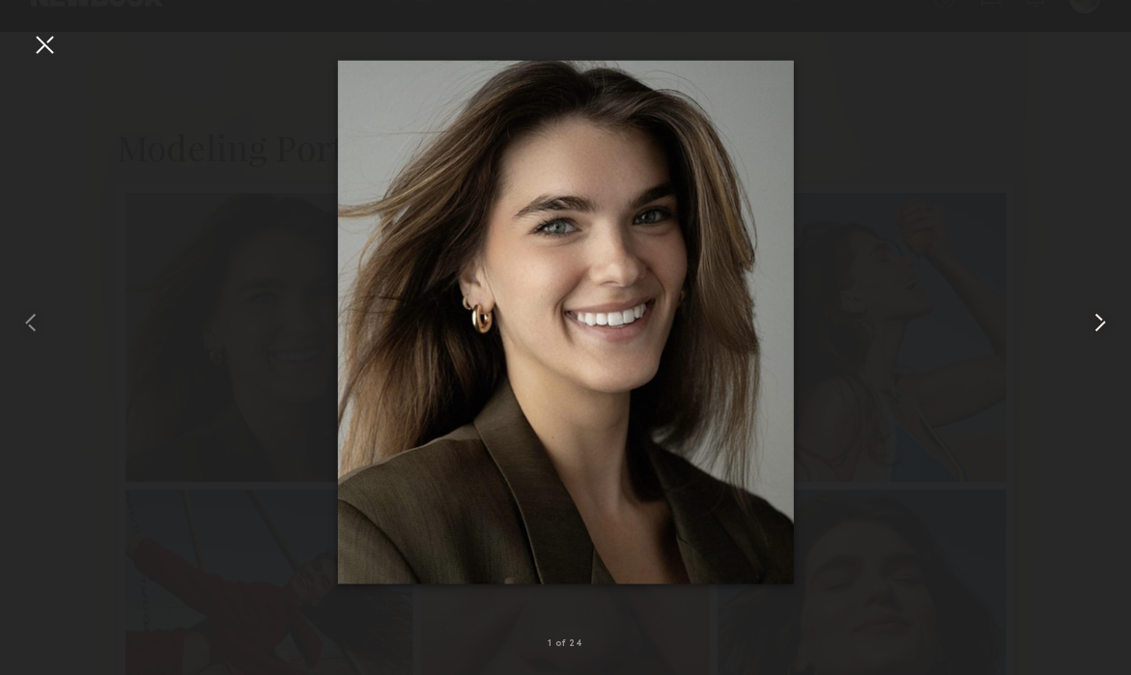
click at [1097, 332] on common-icon at bounding box center [1100, 322] width 31 height 31
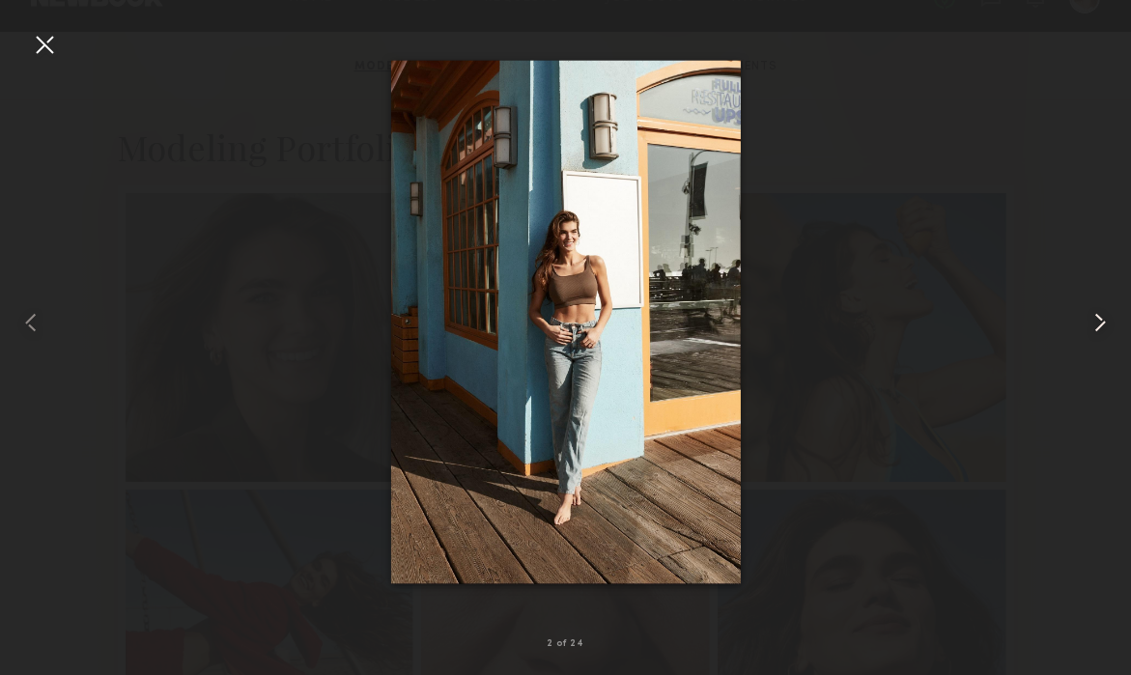
click at [1097, 332] on common-icon at bounding box center [1100, 322] width 31 height 31
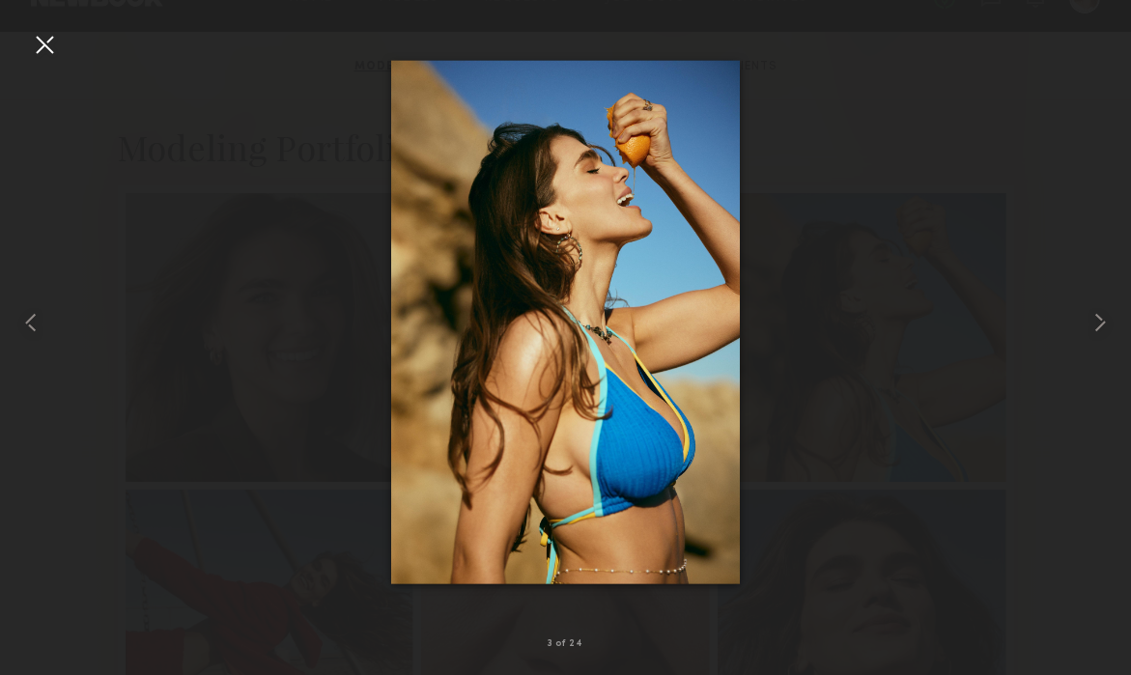
click at [48, 43] on div at bounding box center [44, 44] width 31 height 31
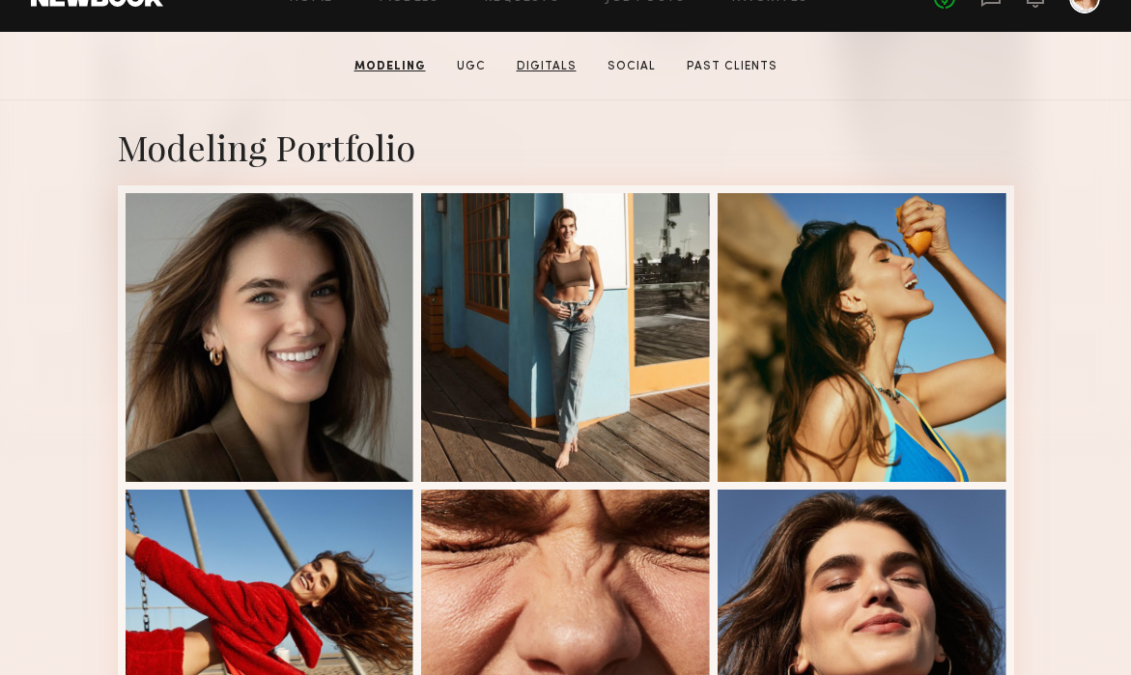
click at [544, 66] on link "Digitals" at bounding box center [546, 66] width 75 height 17
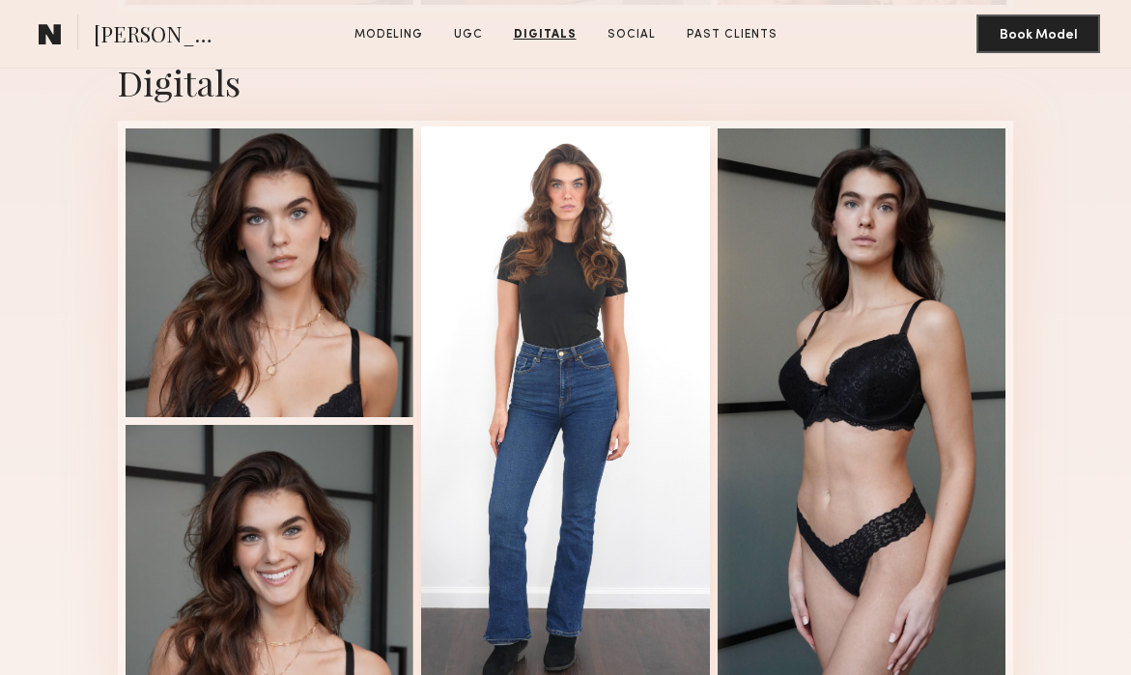
scroll to position [5228, 0]
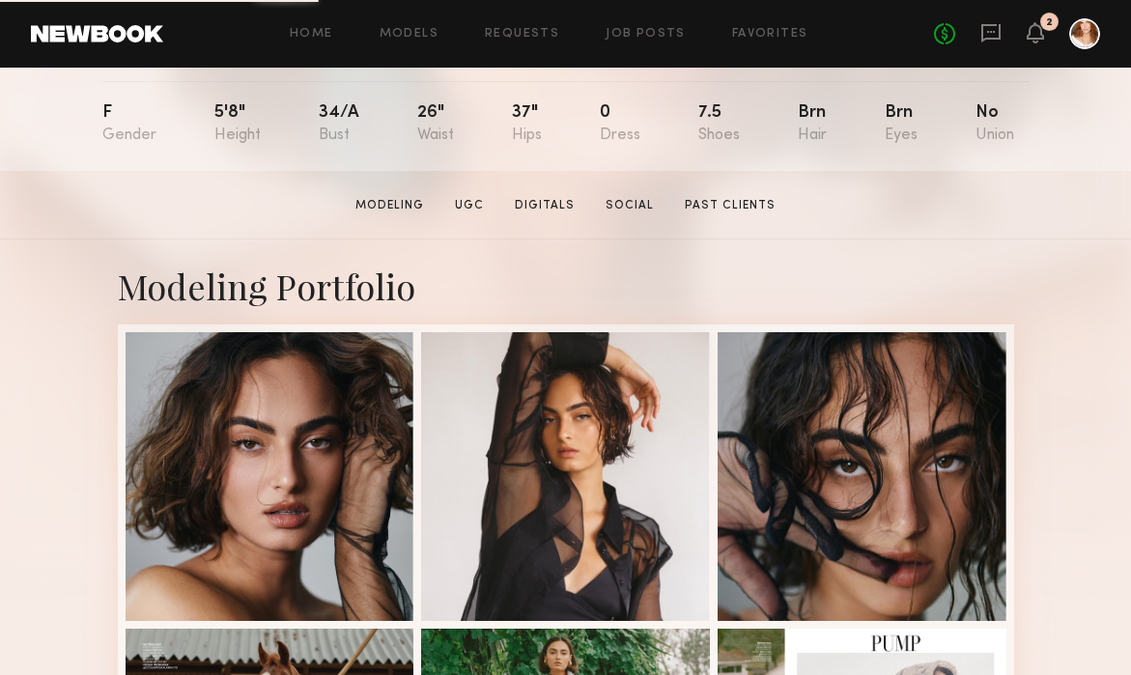
scroll to position [305, 0]
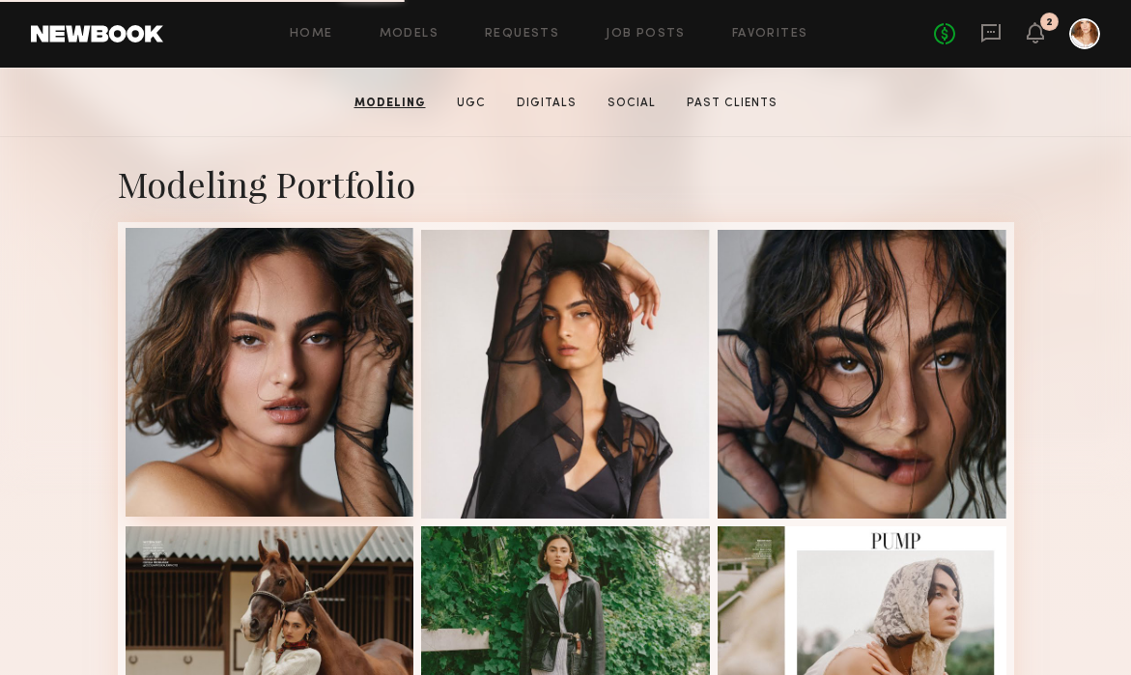
click at [344, 312] on div at bounding box center [270, 372] width 289 height 289
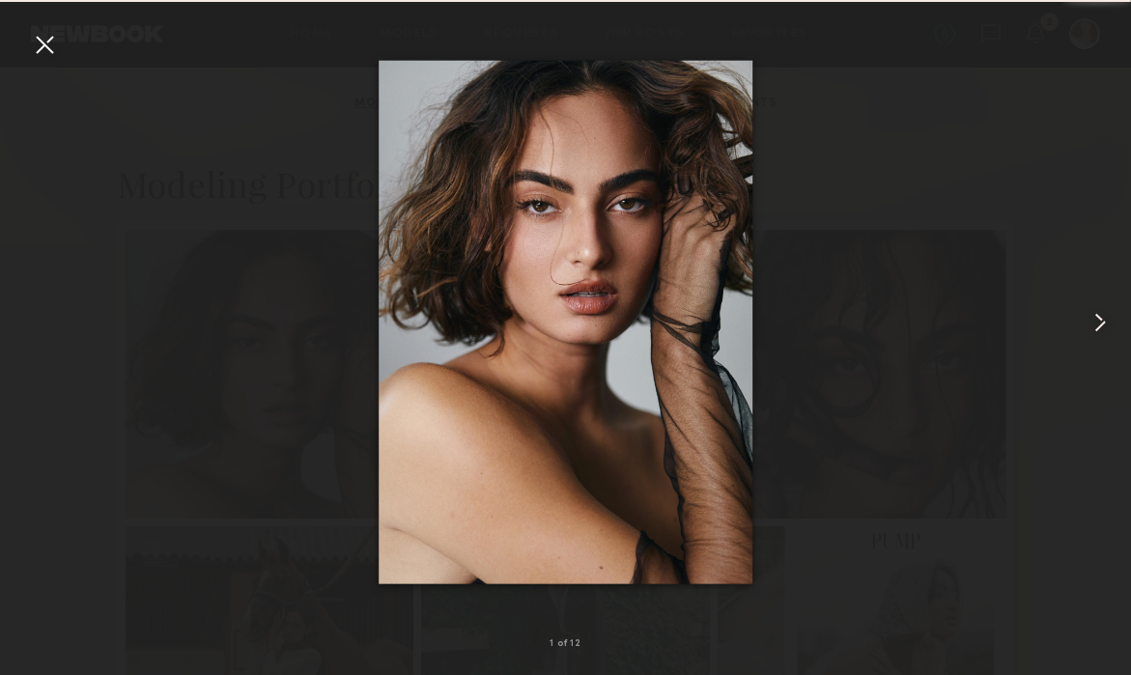
click at [1098, 318] on common-icon at bounding box center [1100, 322] width 31 height 31
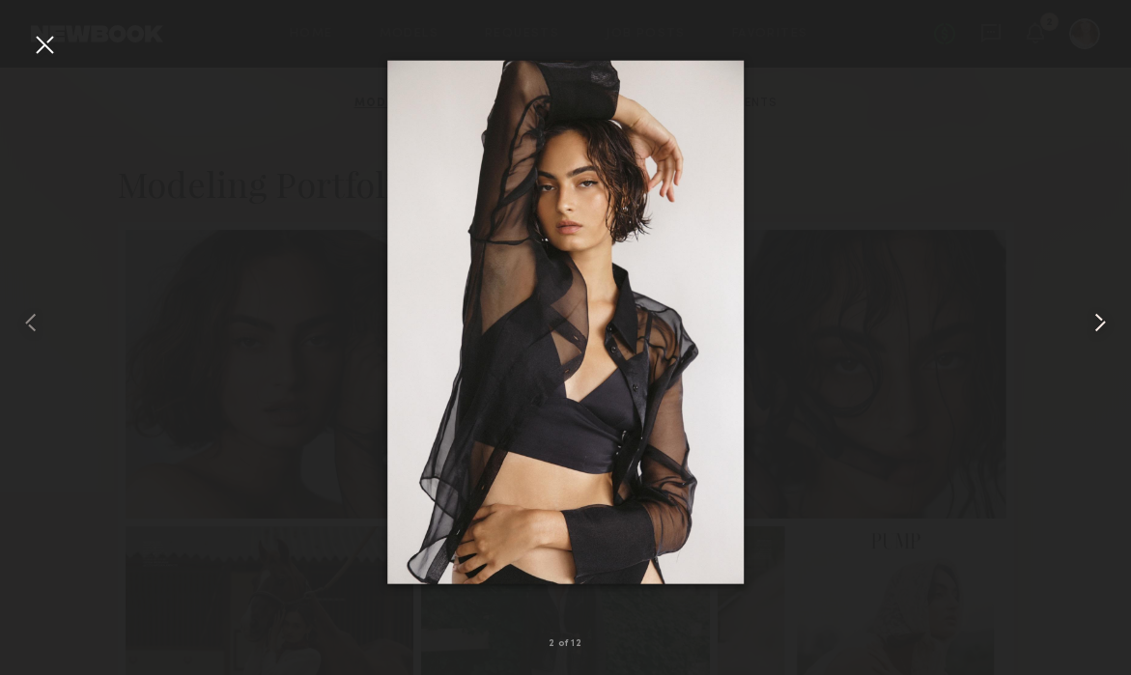
click at [1098, 318] on common-icon at bounding box center [1100, 322] width 31 height 31
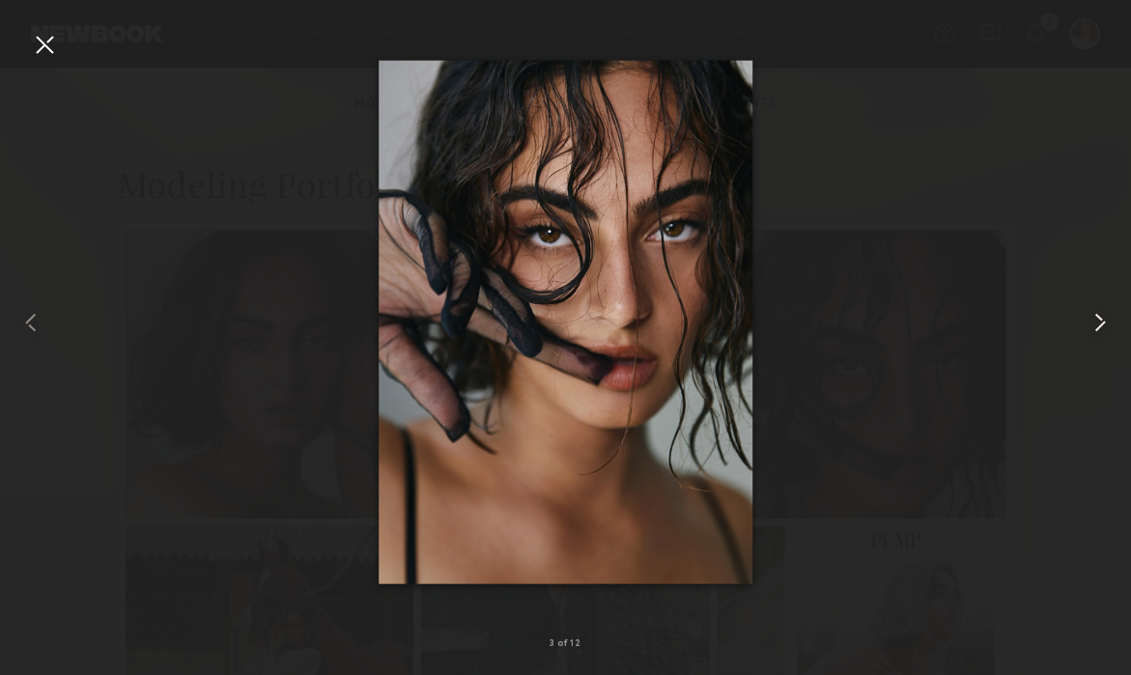
click at [1098, 318] on common-icon at bounding box center [1100, 322] width 31 height 31
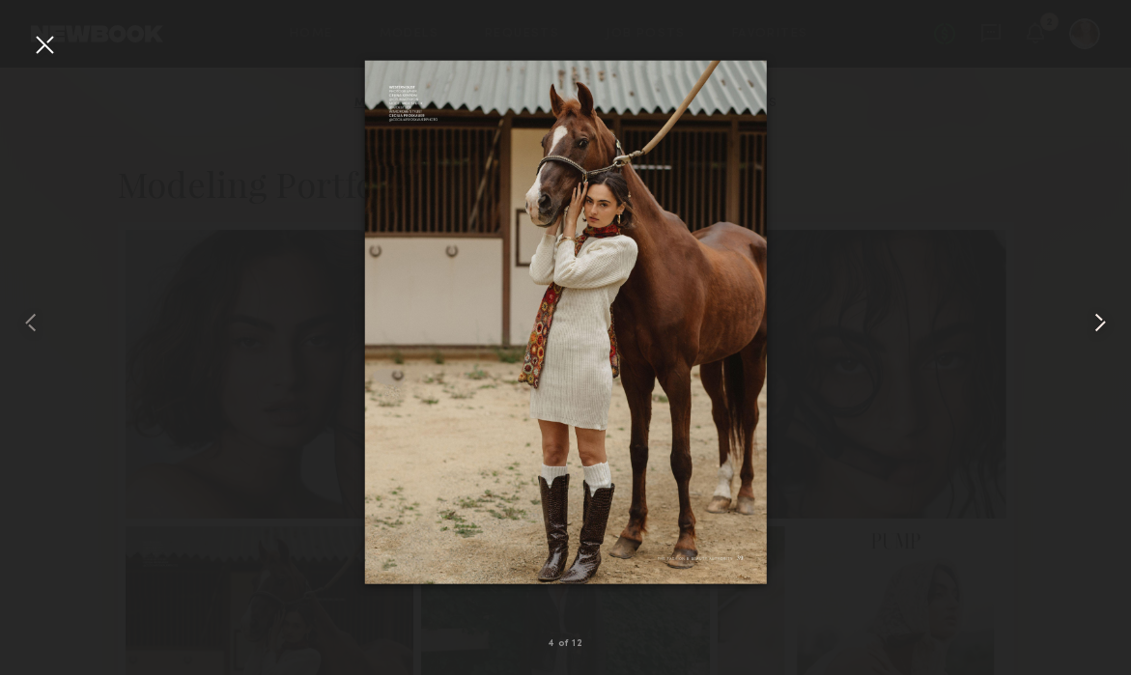
click at [1098, 317] on common-icon at bounding box center [1100, 322] width 31 height 31
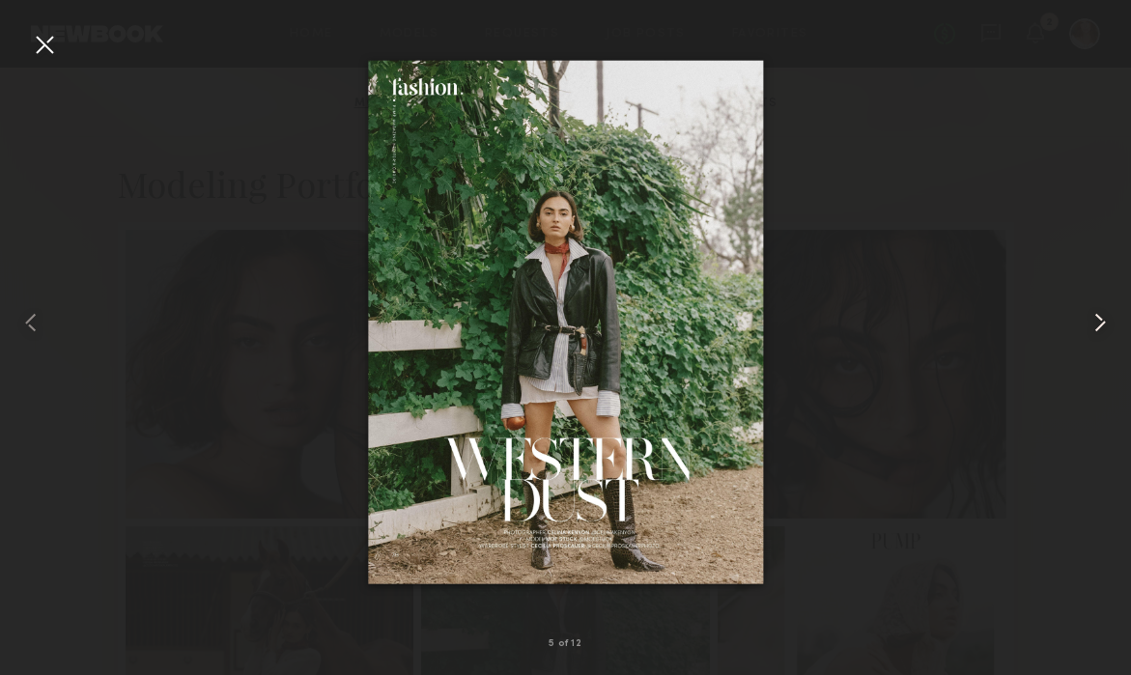
click at [1098, 317] on common-icon at bounding box center [1100, 322] width 31 height 31
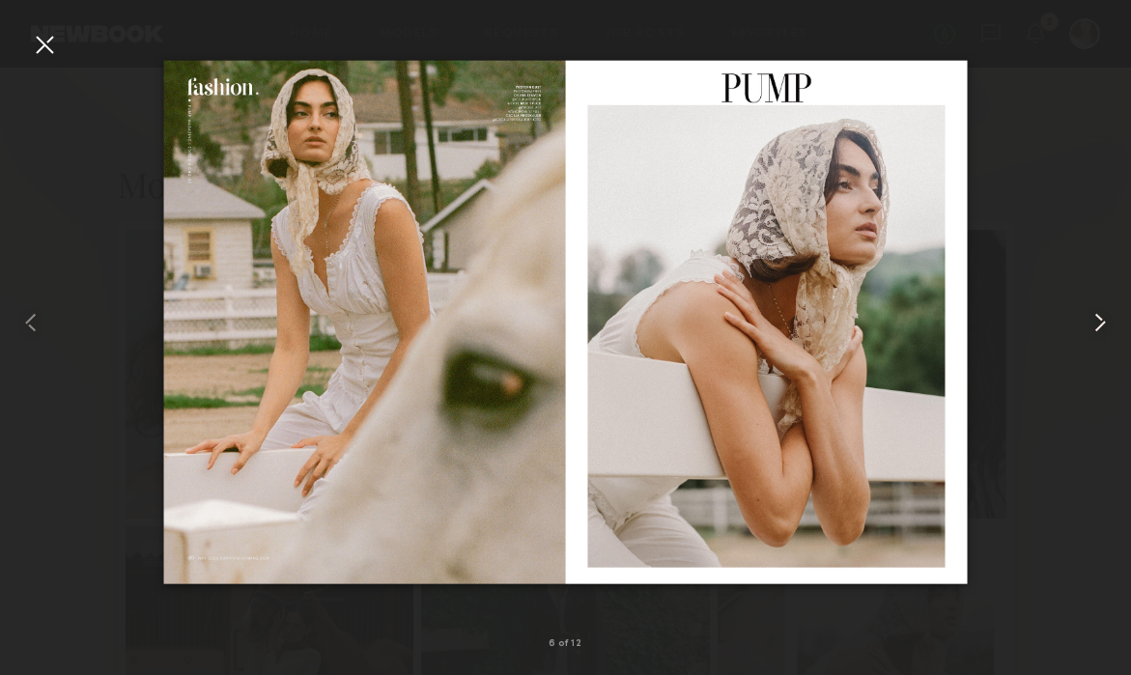
click at [1098, 318] on common-icon at bounding box center [1100, 322] width 31 height 31
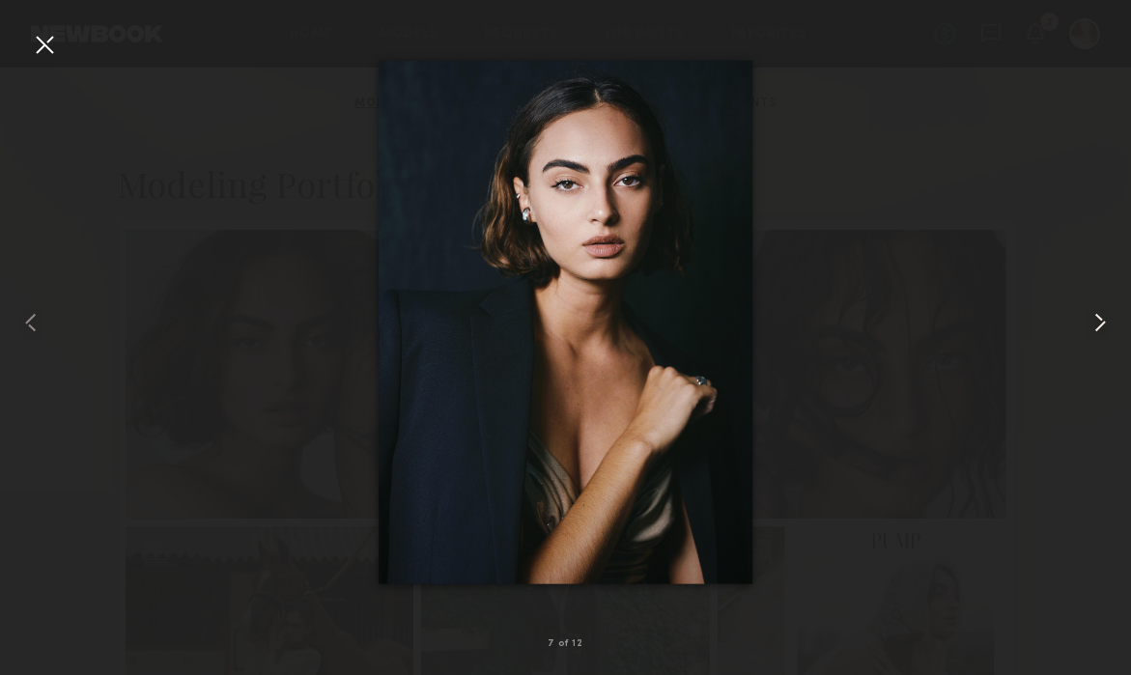
click at [1098, 318] on common-icon at bounding box center [1100, 322] width 31 height 31
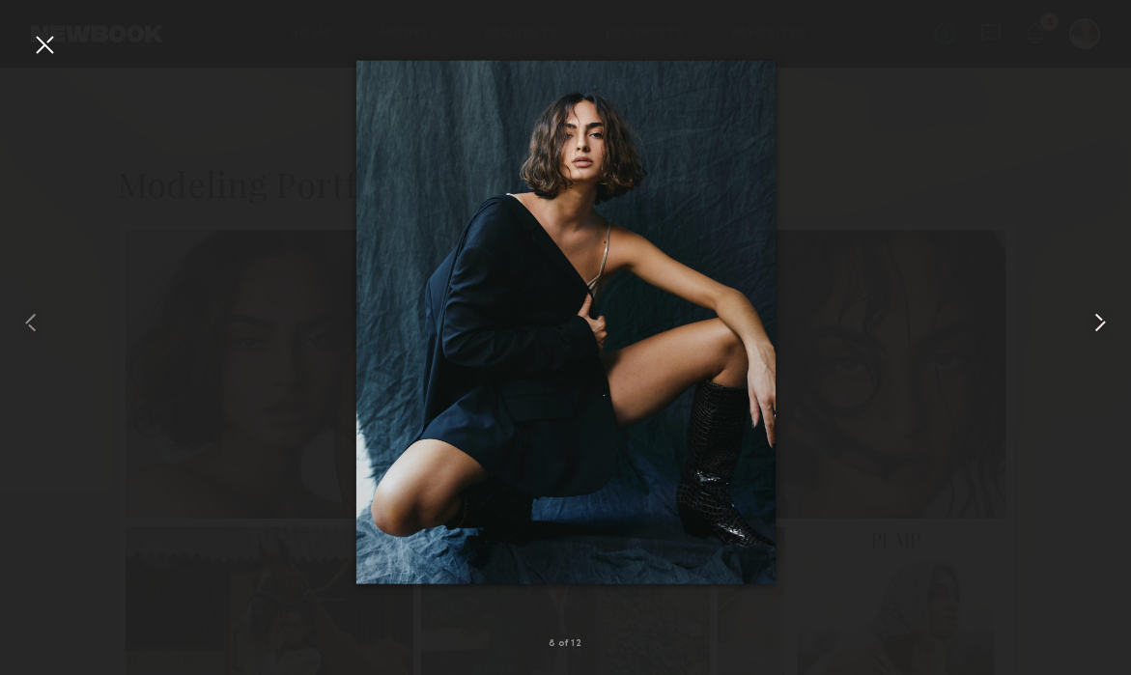
click at [1098, 319] on common-icon at bounding box center [1100, 322] width 31 height 31
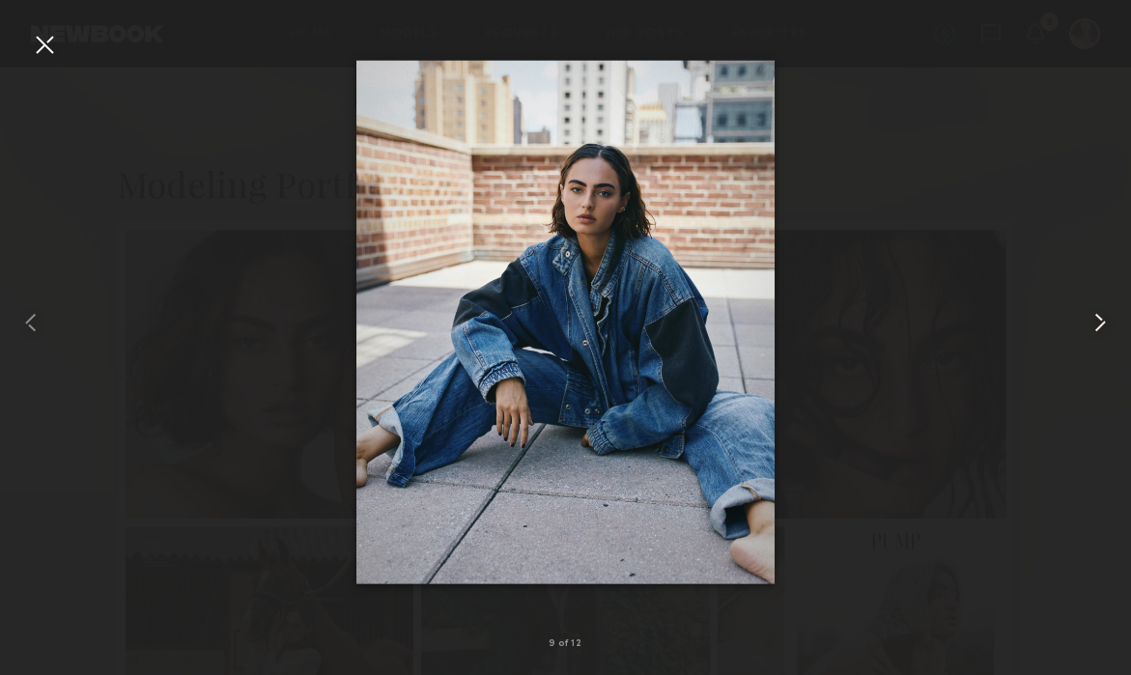
click at [1098, 320] on common-icon at bounding box center [1100, 322] width 31 height 31
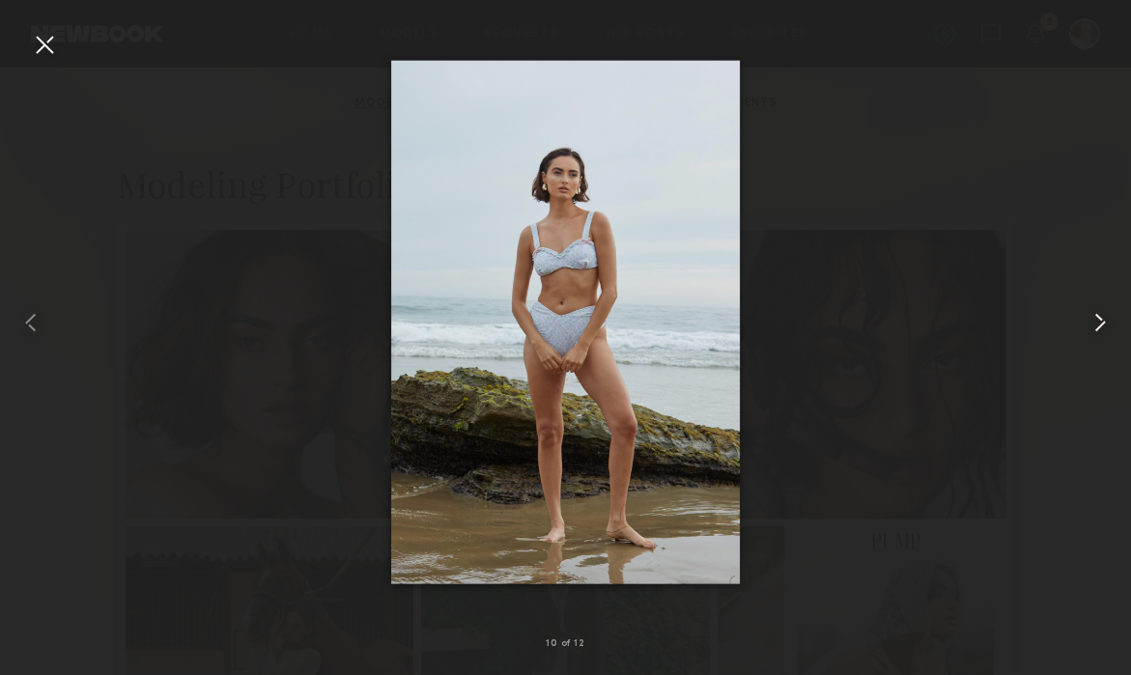
click at [1098, 321] on common-icon at bounding box center [1100, 322] width 31 height 31
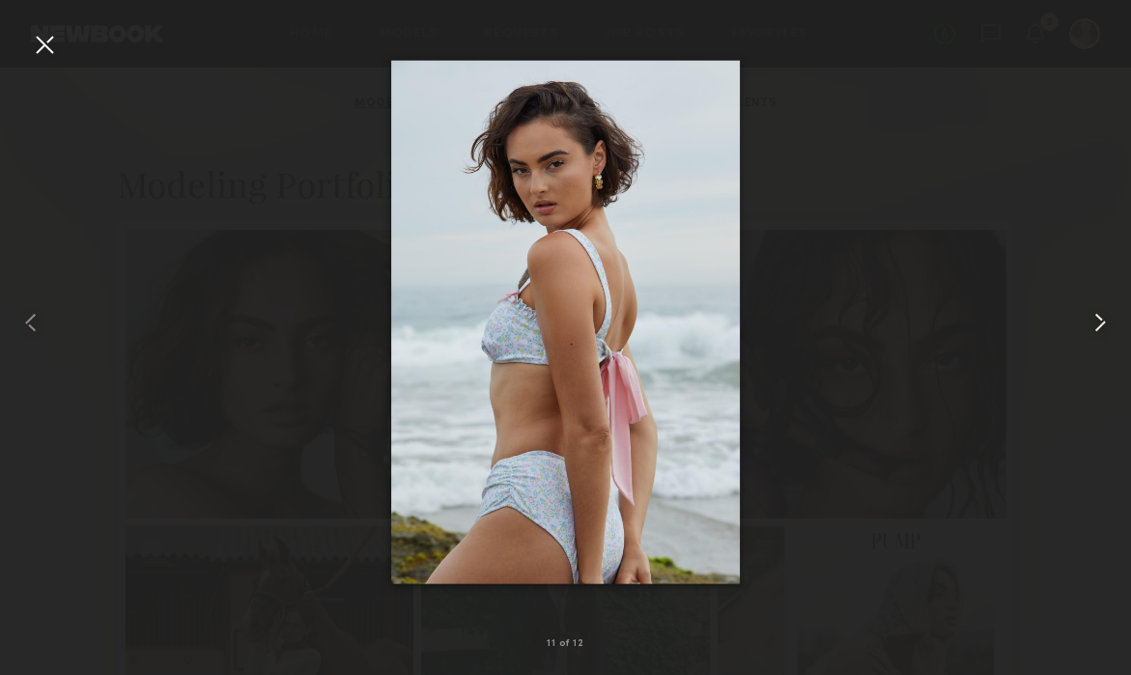
click at [1098, 322] on common-icon at bounding box center [1100, 322] width 31 height 31
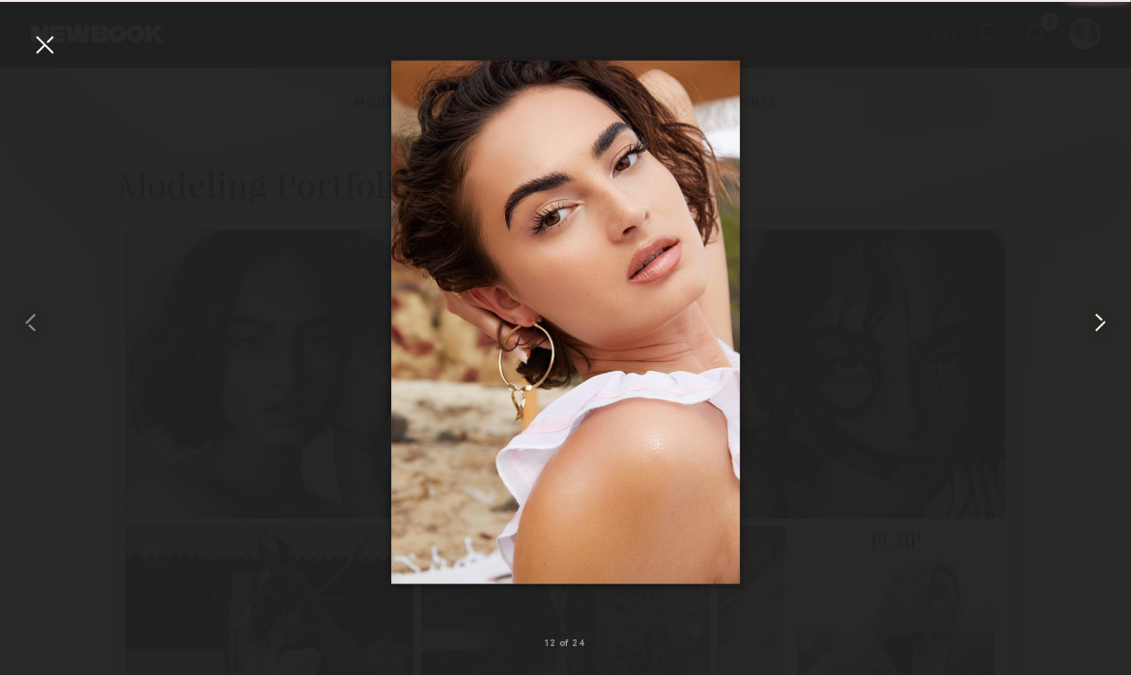
click at [1098, 323] on common-icon at bounding box center [1100, 322] width 31 height 31
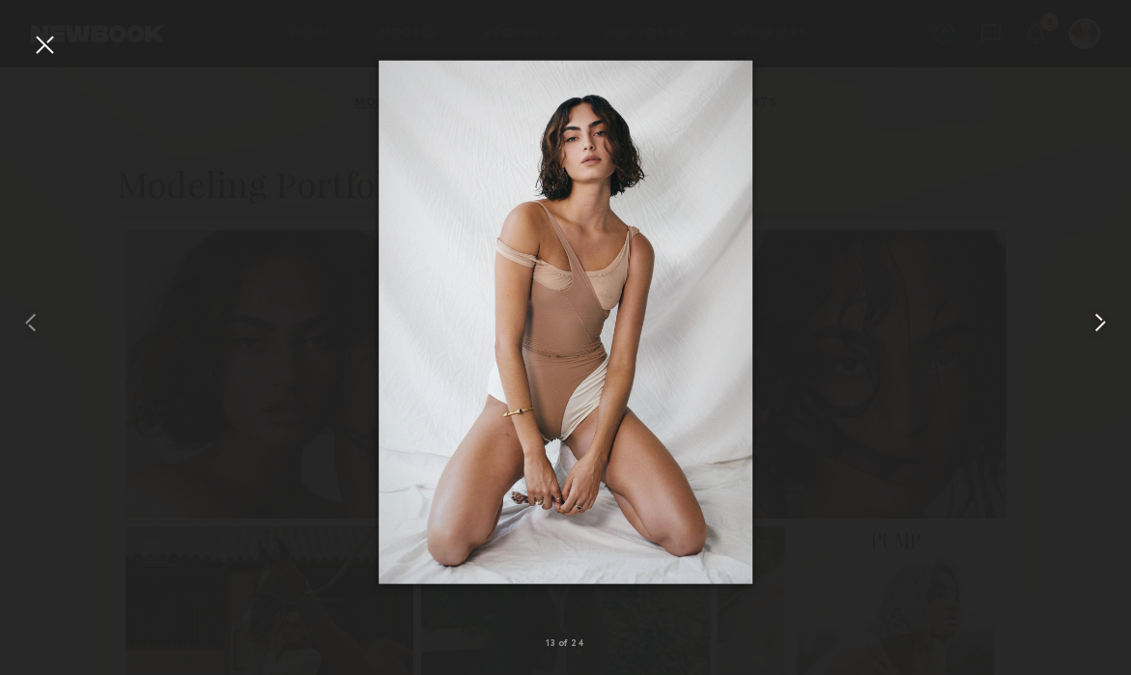
click at [1098, 323] on common-icon at bounding box center [1100, 322] width 31 height 31
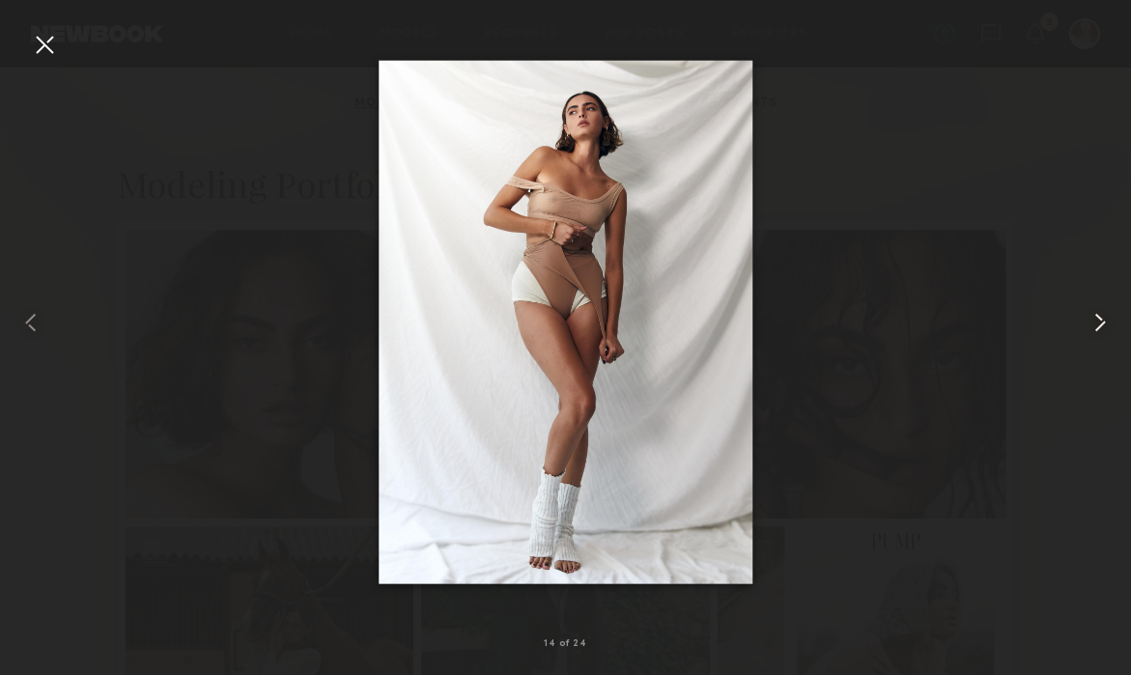
click at [1098, 323] on common-icon at bounding box center [1100, 322] width 31 height 31
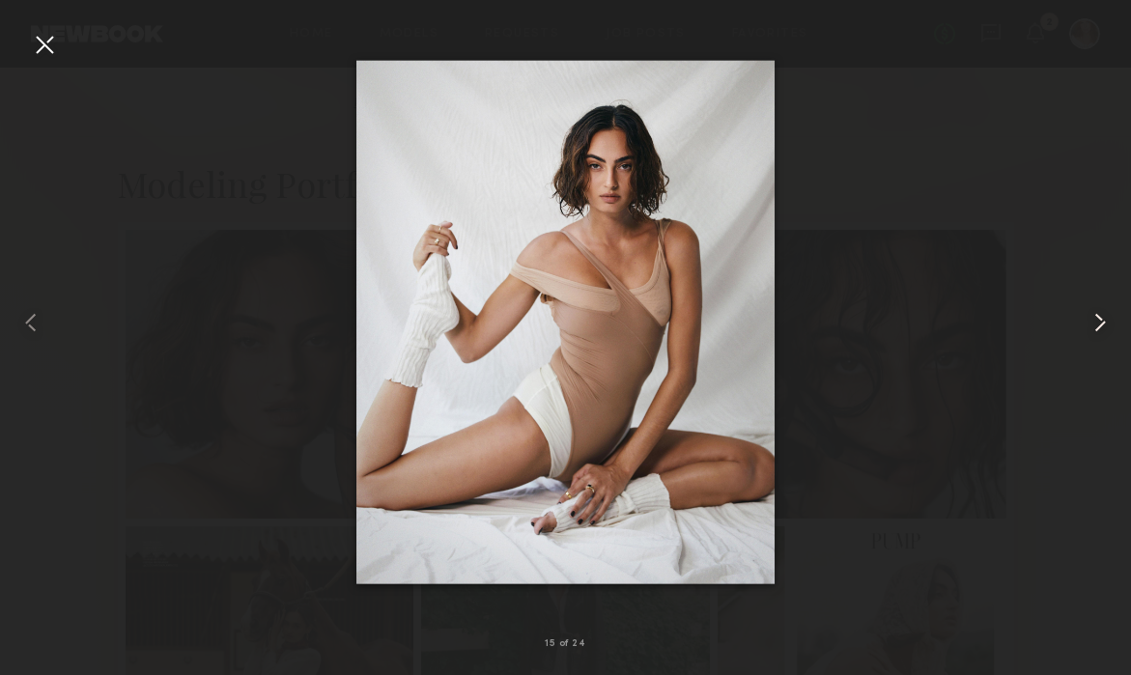
click at [1098, 323] on common-icon at bounding box center [1100, 322] width 31 height 31
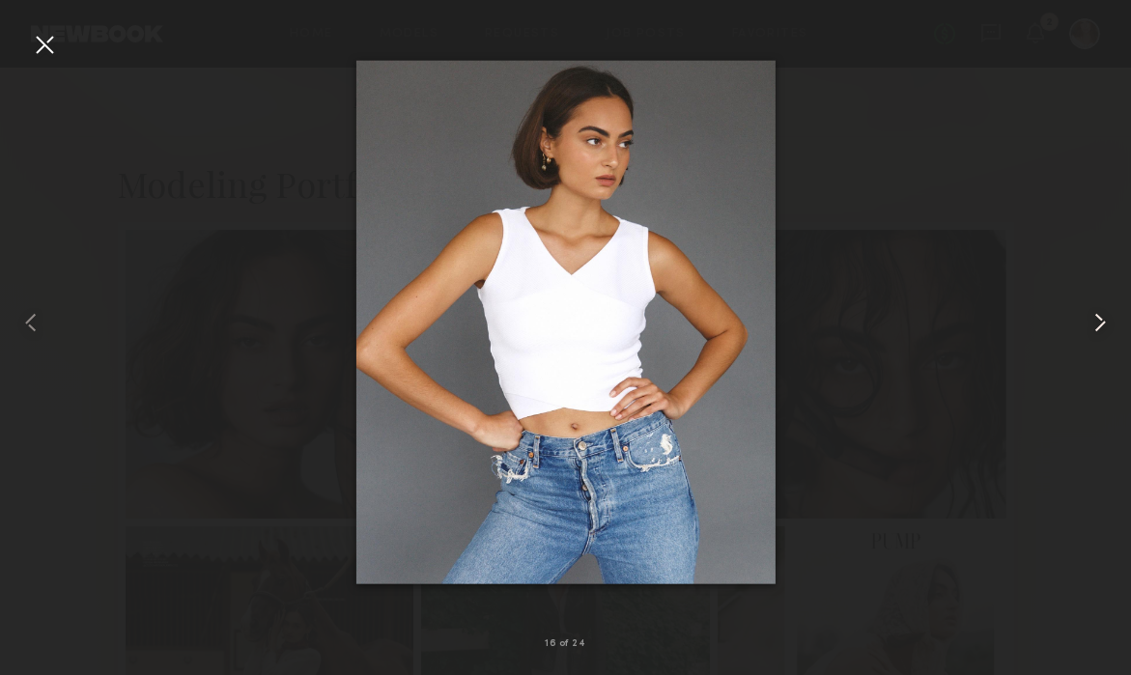
click at [1098, 323] on common-icon at bounding box center [1100, 322] width 31 height 31
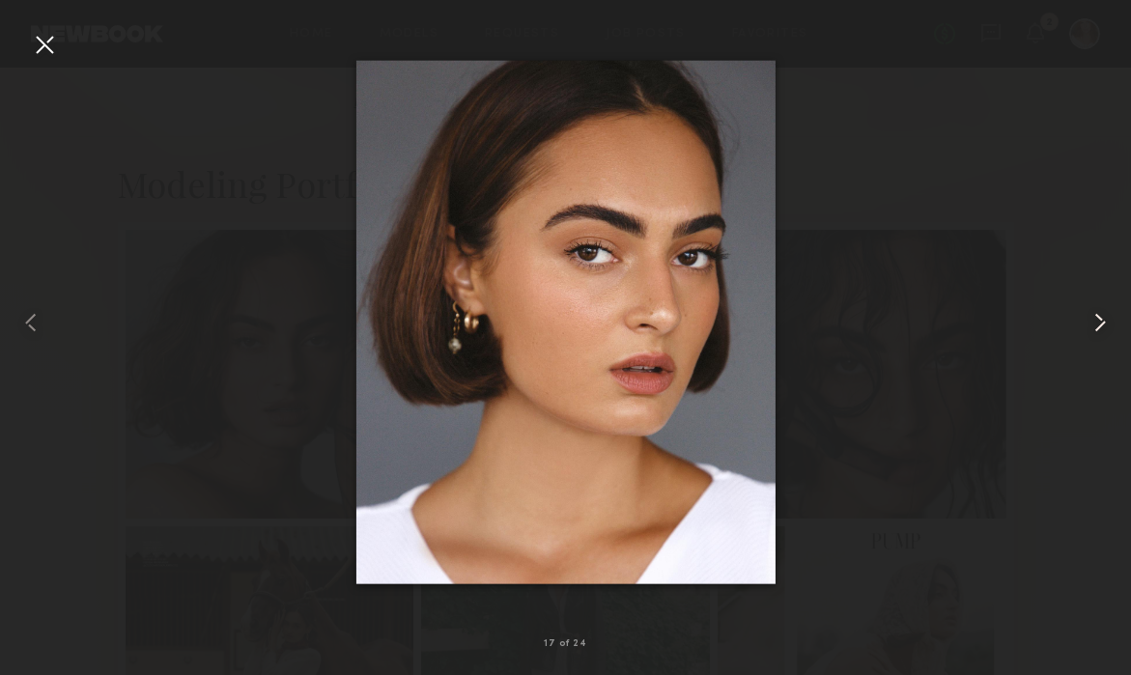
click at [1098, 323] on common-icon at bounding box center [1100, 322] width 31 height 31
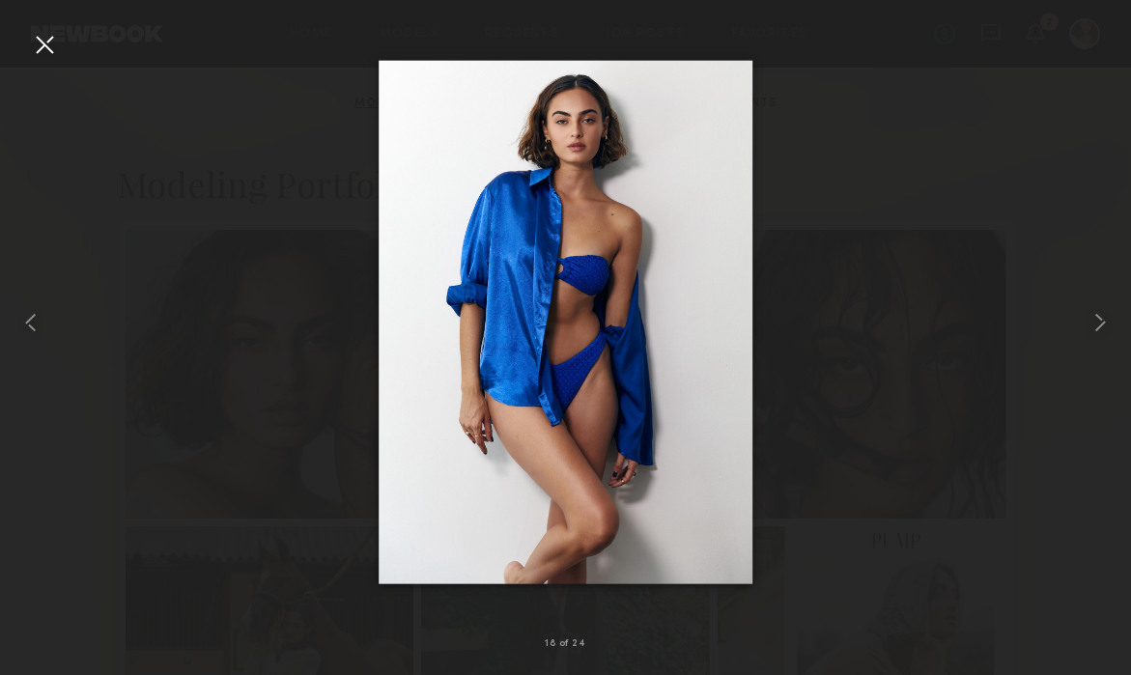
click at [40, 42] on div at bounding box center [44, 44] width 31 height 31
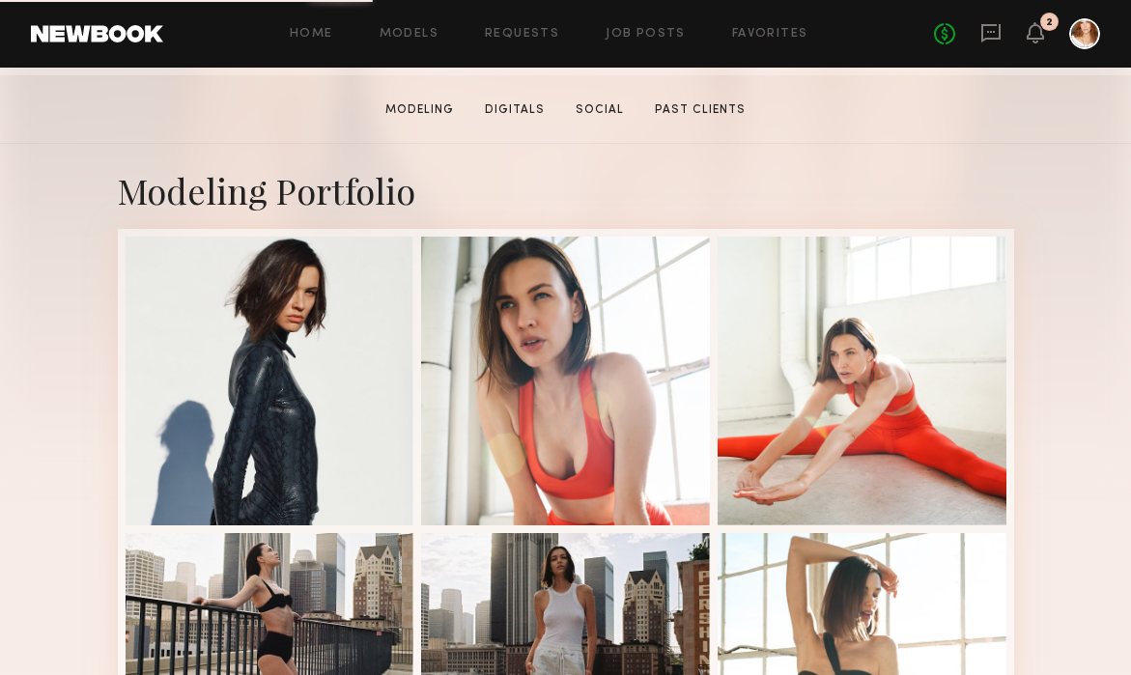
scroll to position [330, 0]
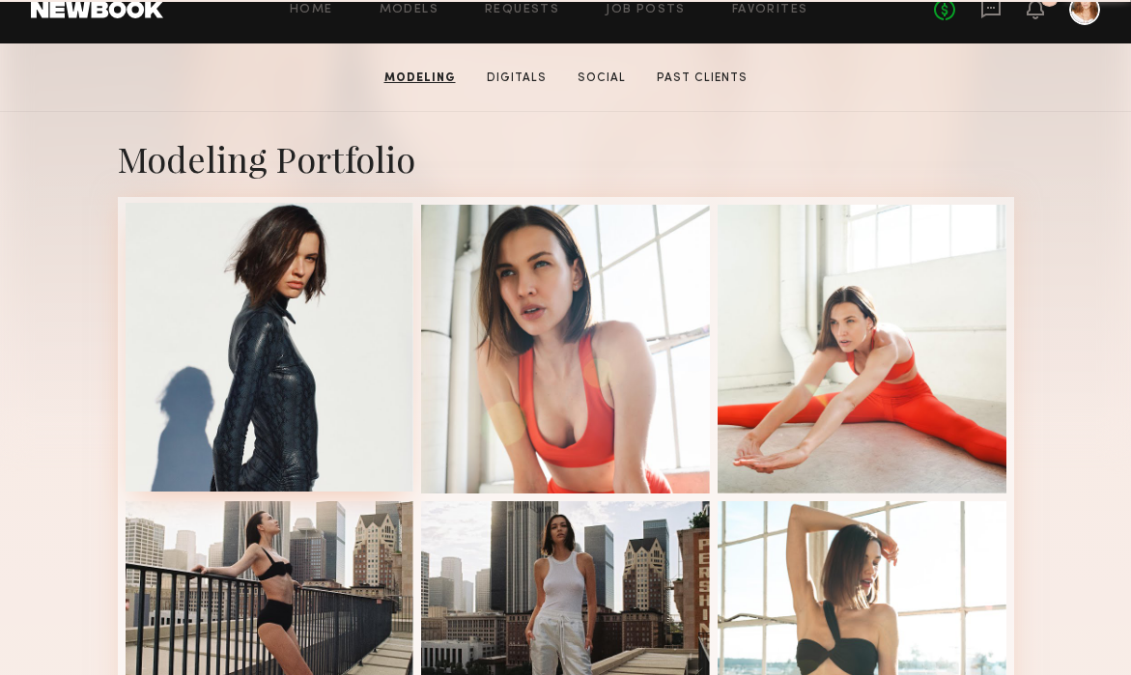
click at [333, 388] on div at bounding box center [270, 347] width 289 height 289
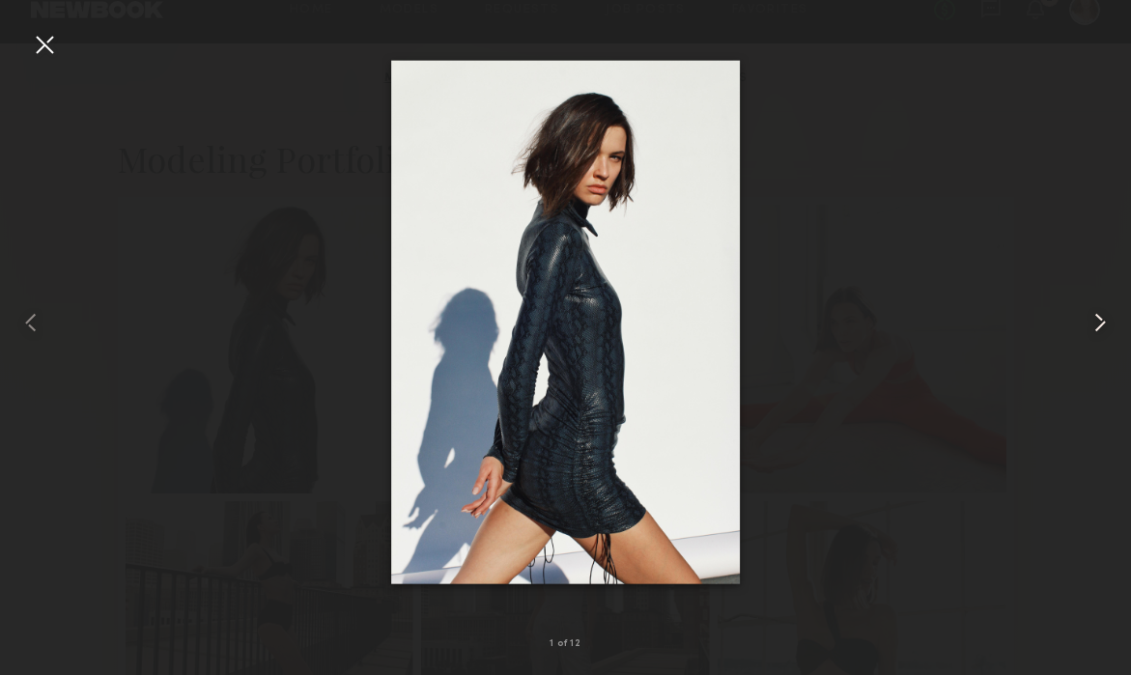
click at [1102, 326] on common-icon at bounding box center [1100, 322] width 31 height 31
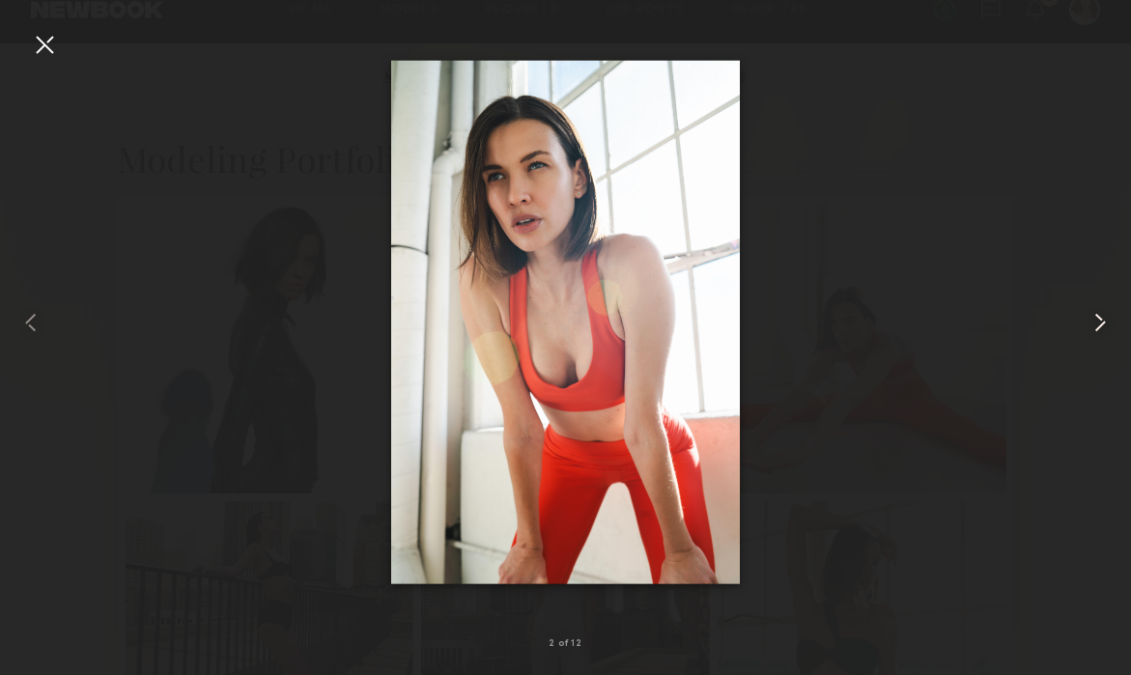
click at [1102, 327] on common-icon at bounding box center [1100, 322] width 31 height 31
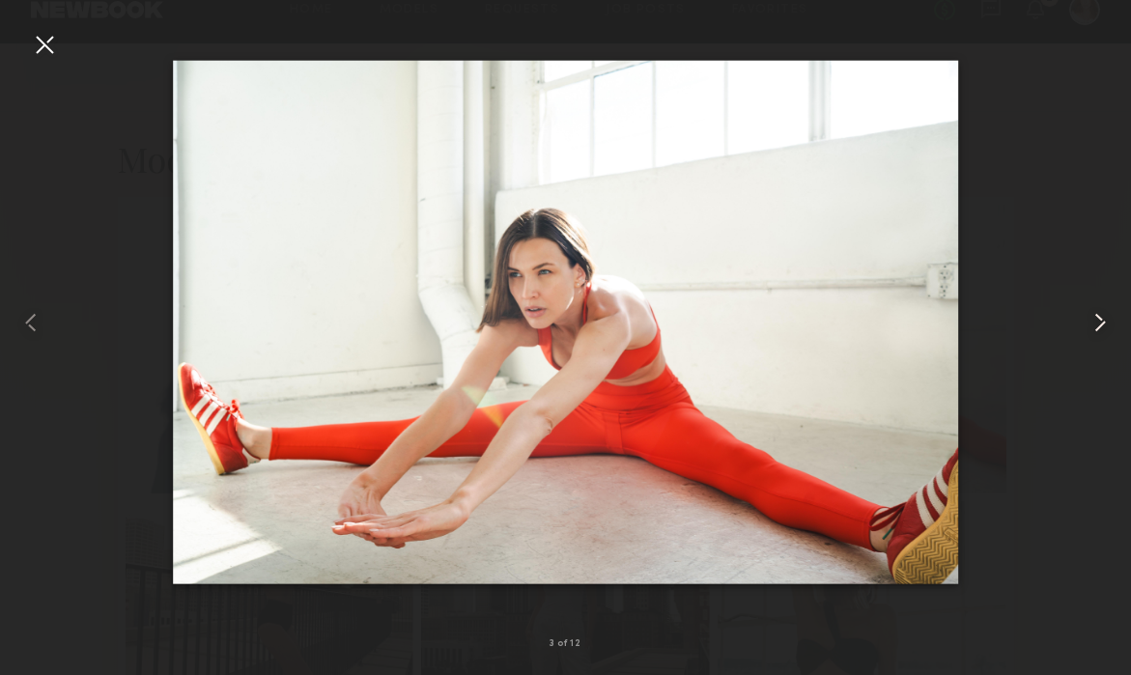
click at [1102, 327] on common-icon at bounding box center [1100, 322] width 31 height 31
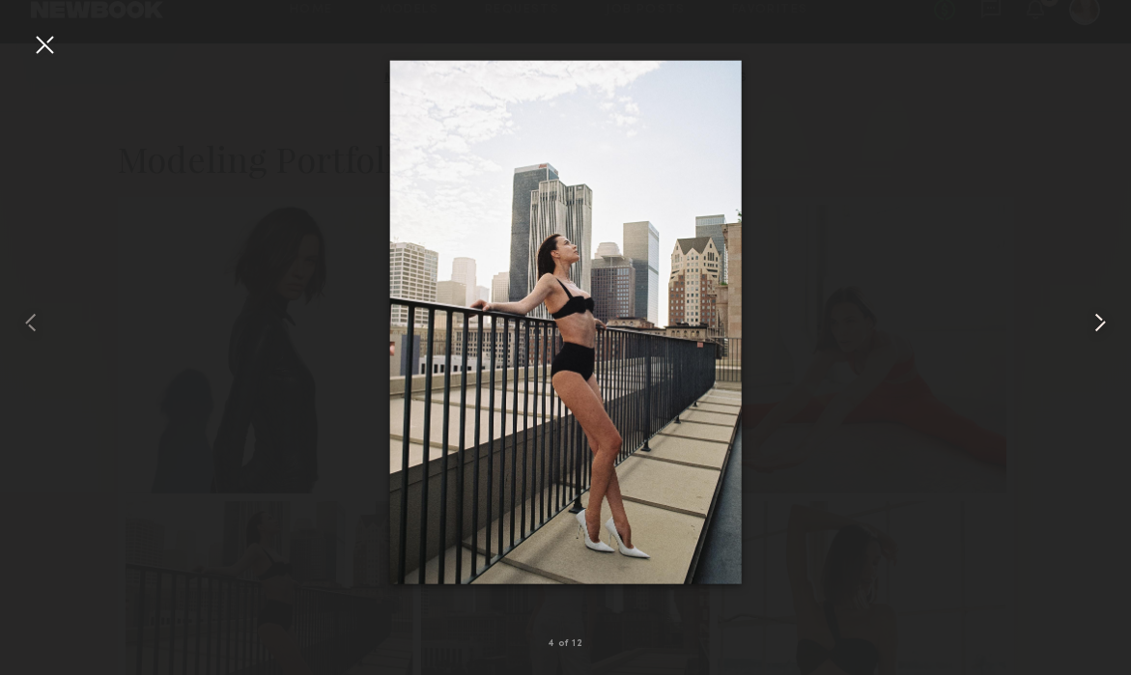
click at [1102, 328] on common-icon at bounding box center [1100, 322] width 31 height 31
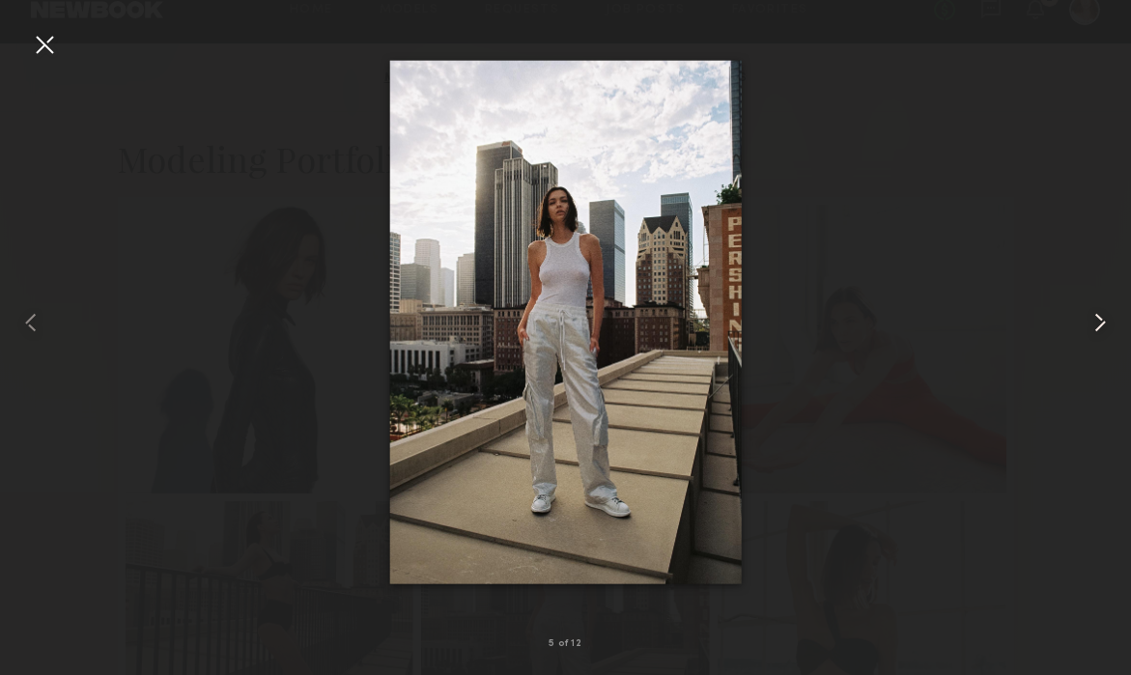
click at [1102, 328] on common-icon at bounding box center [1100, 322] width 31 height 31
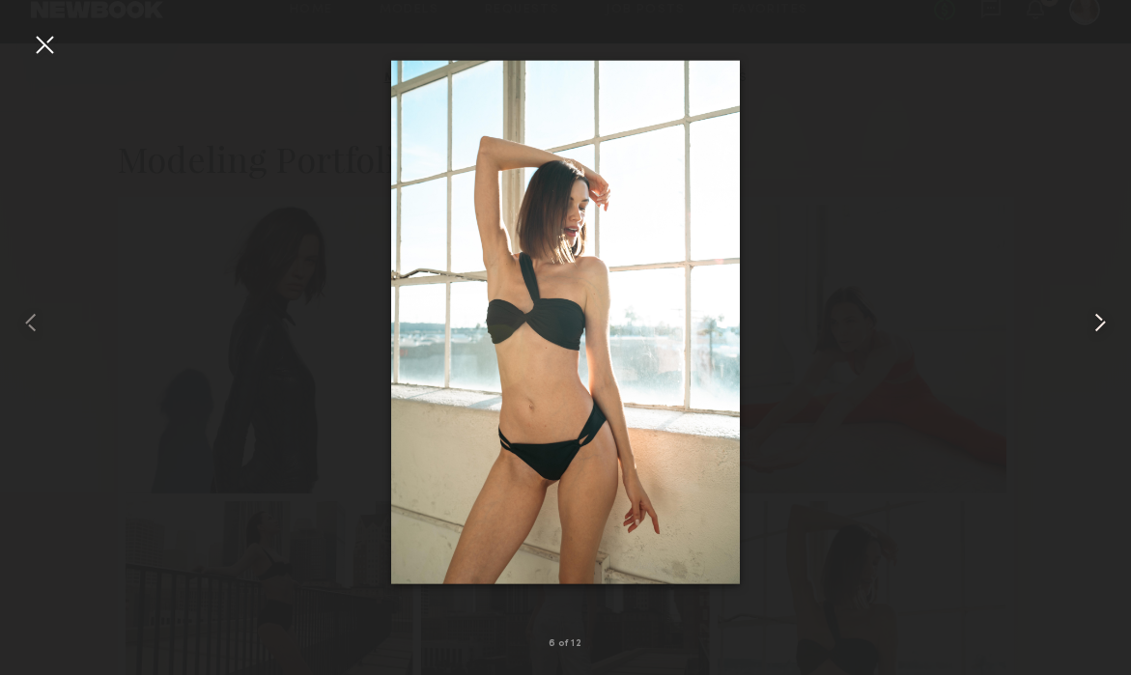
click at [1102, 329] on common-icon at bounding box center [1100, 322] width 31 height 31
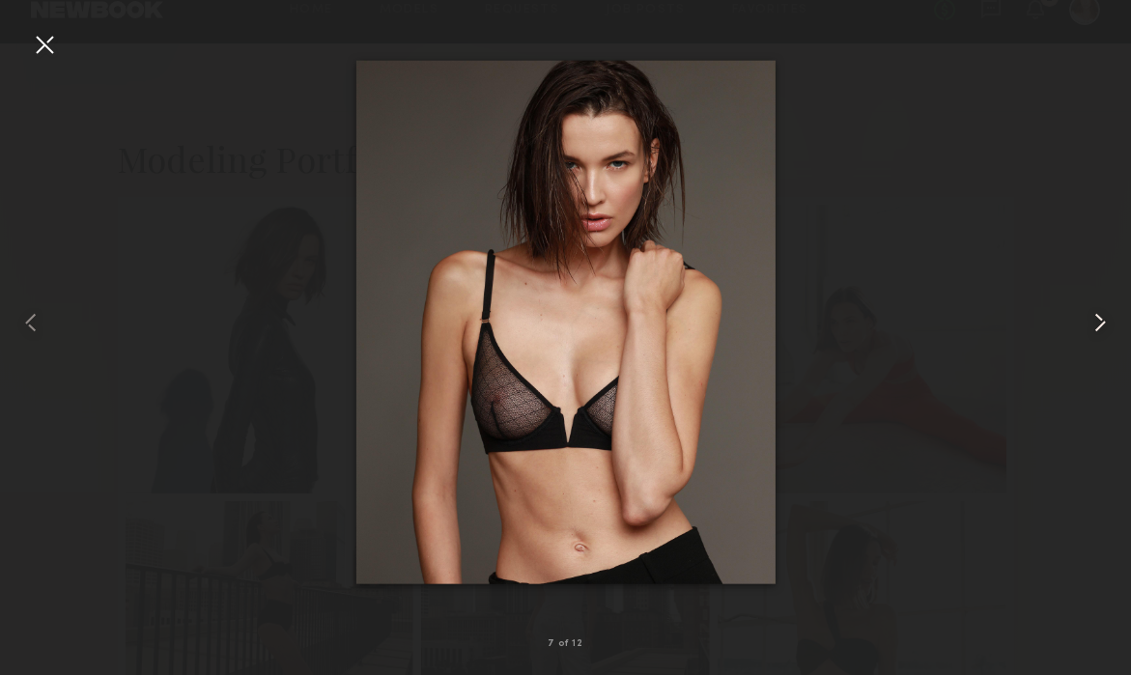
click at [1102, 329] on common-icon at bounding box center [1100, 322] width 31 height 31
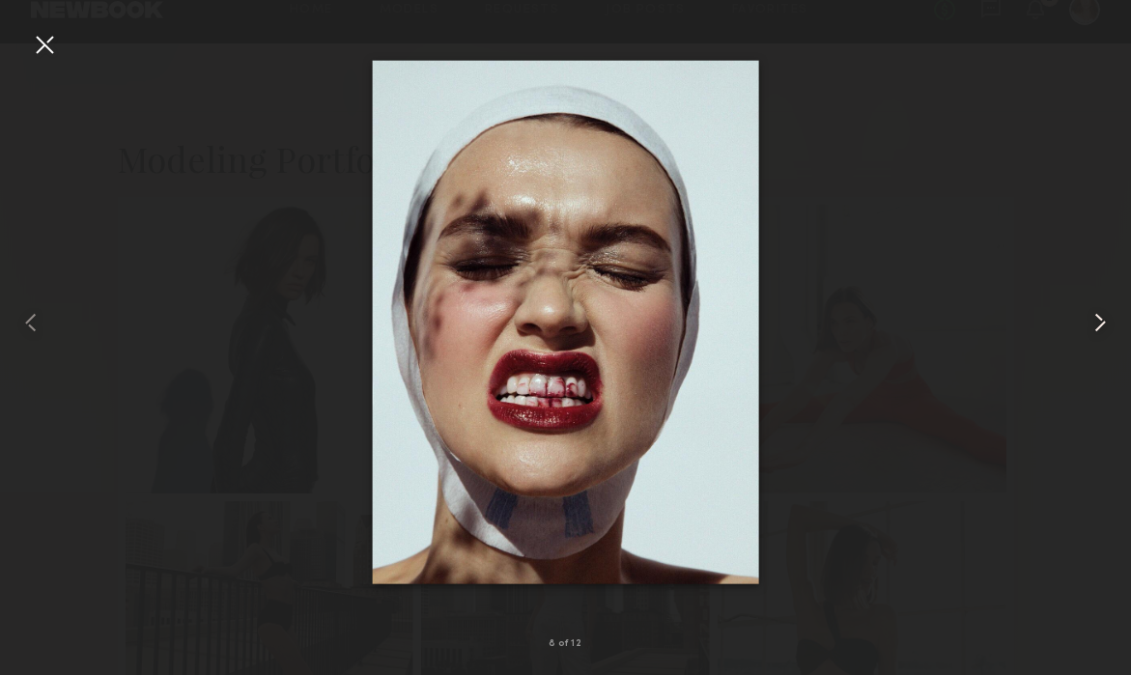
click at [1102, 329] on common-icon at bounding box center [1100, 322] width 31 height 31
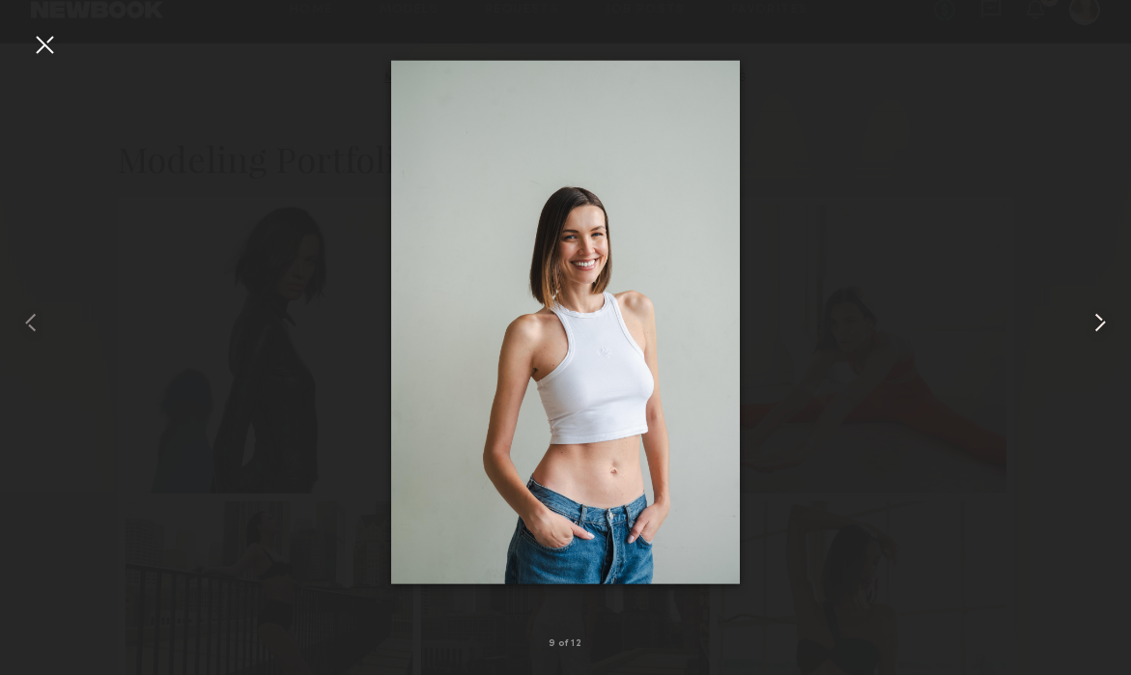
click at [1102, 329] on common-icon at bounding box center [1100, 322] width 31 height 31
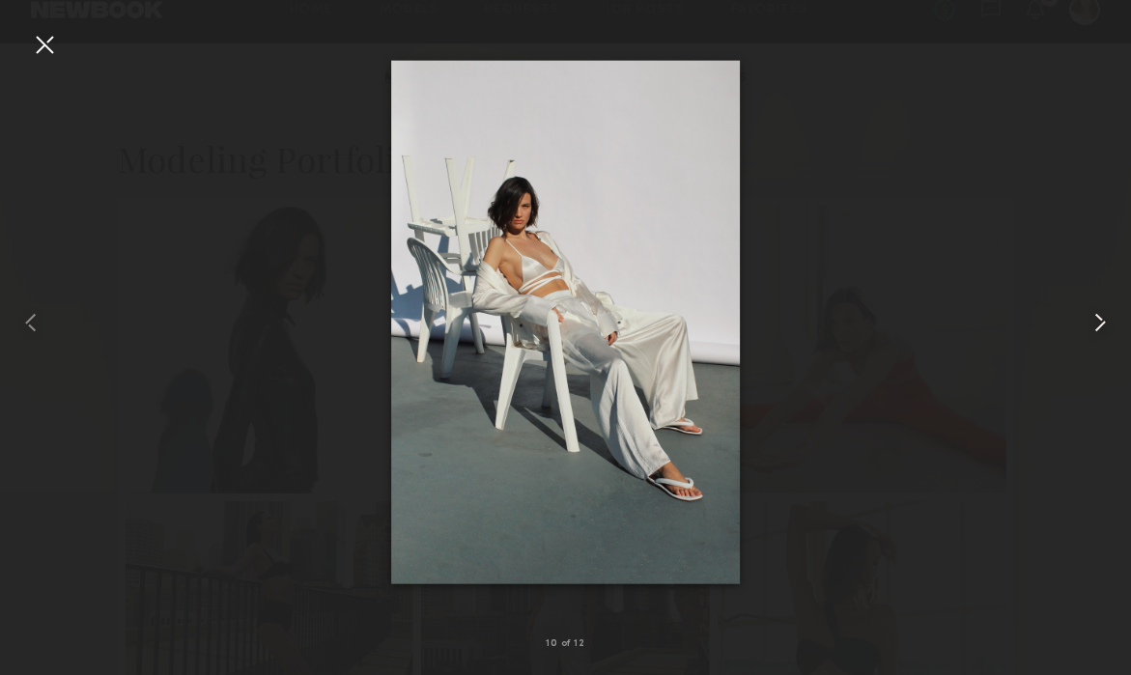
click at [1102, 329] on common-icon at bounding box center [1100, 322] width 31 height 31
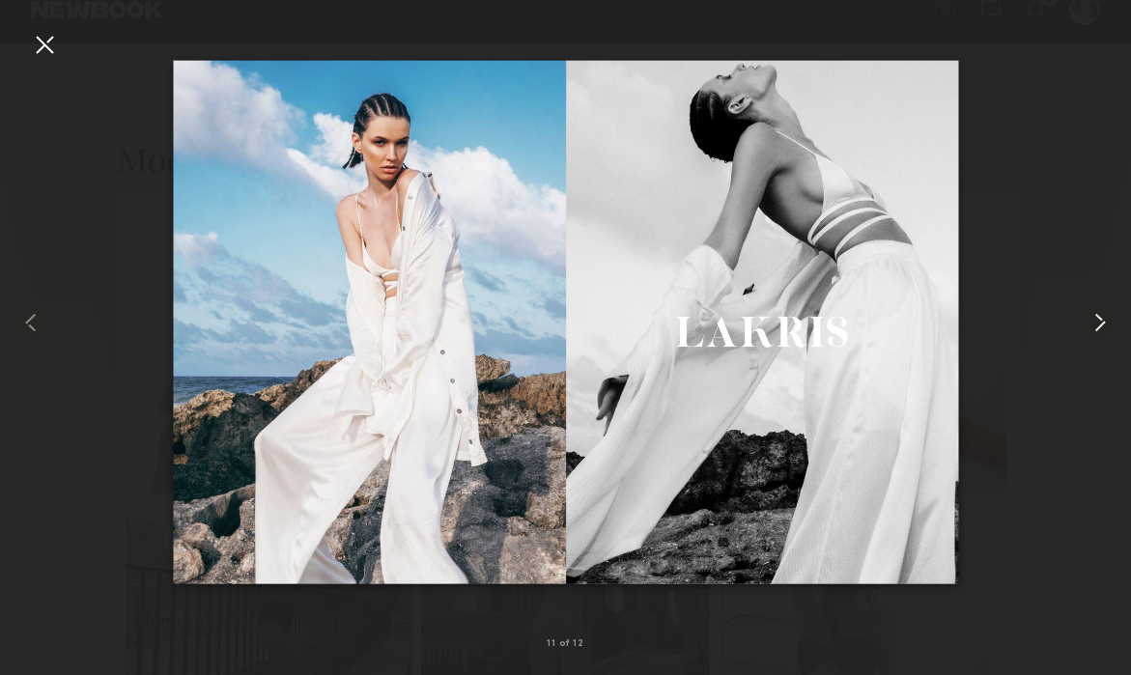
click at [1102, 329] on common-icon at bounding box center [1100, 322] width 31 height 31
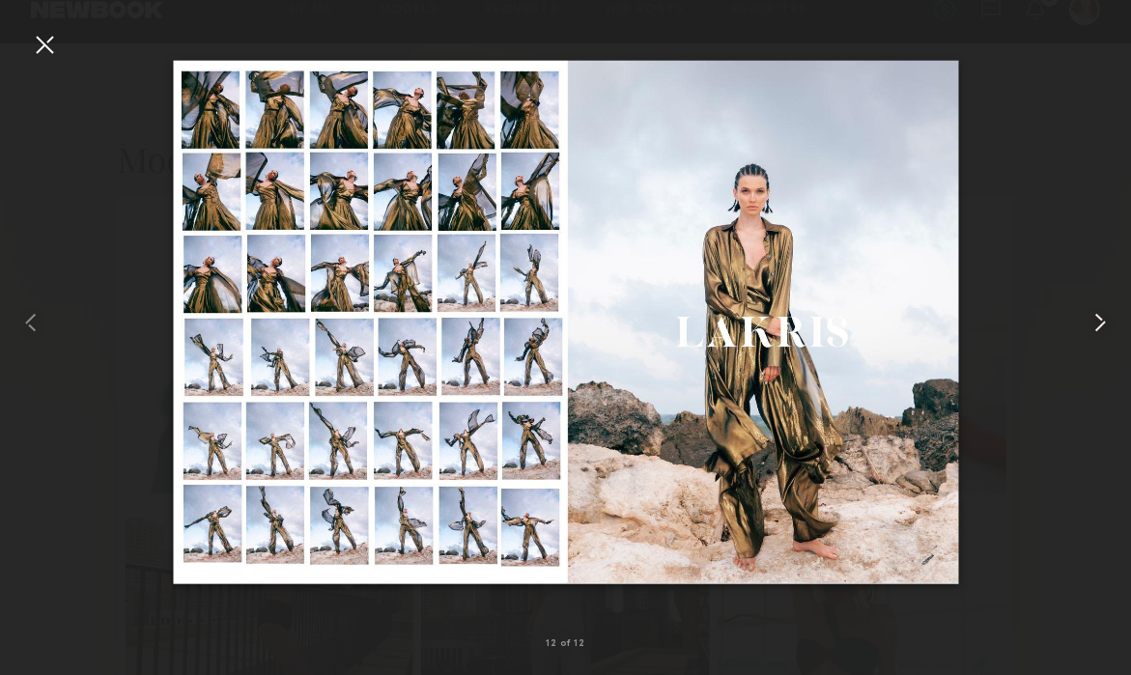
click at [1103, 334] on common-icon at bounding box center [1100, 322] width 31 height 31
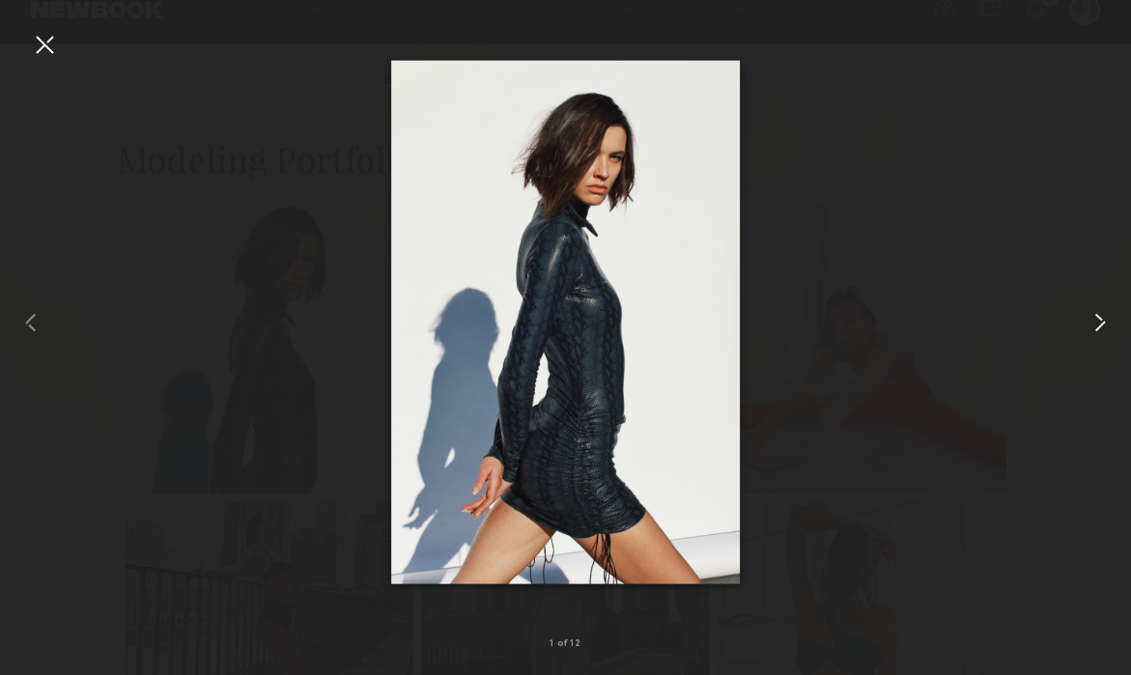
click at [1103, 334] on common-icon at bounding box center [1100, 322] width 31 height 31
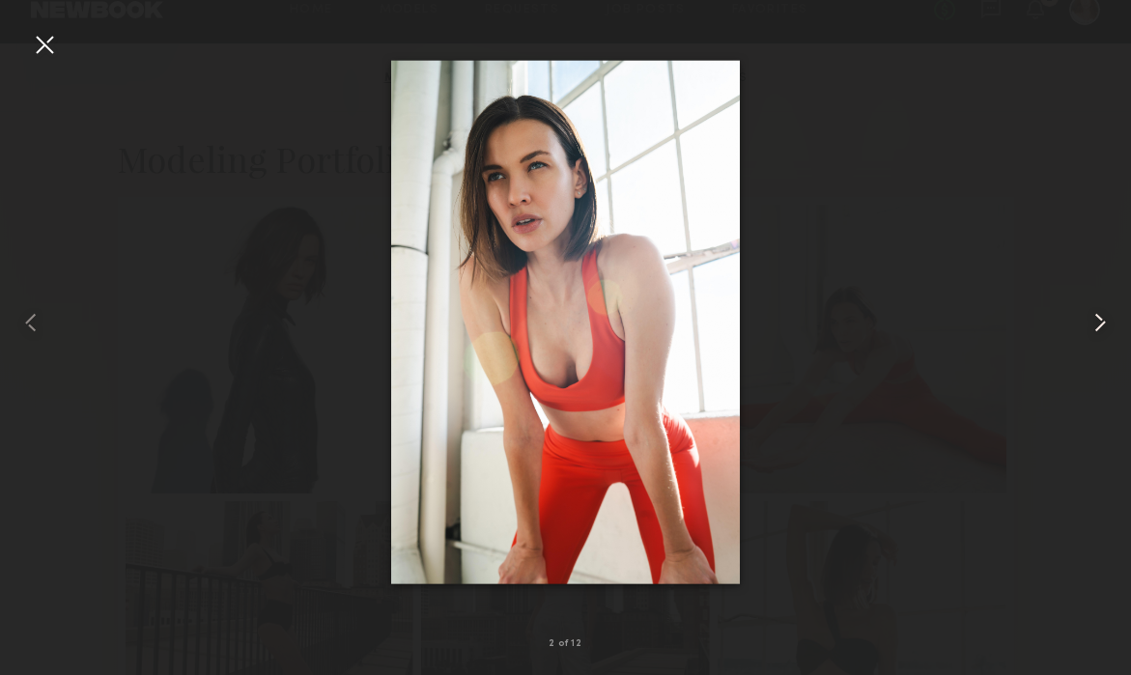
click at [1103, 334] on common-icon at bounding box center [1100, 322] width 31 height 31
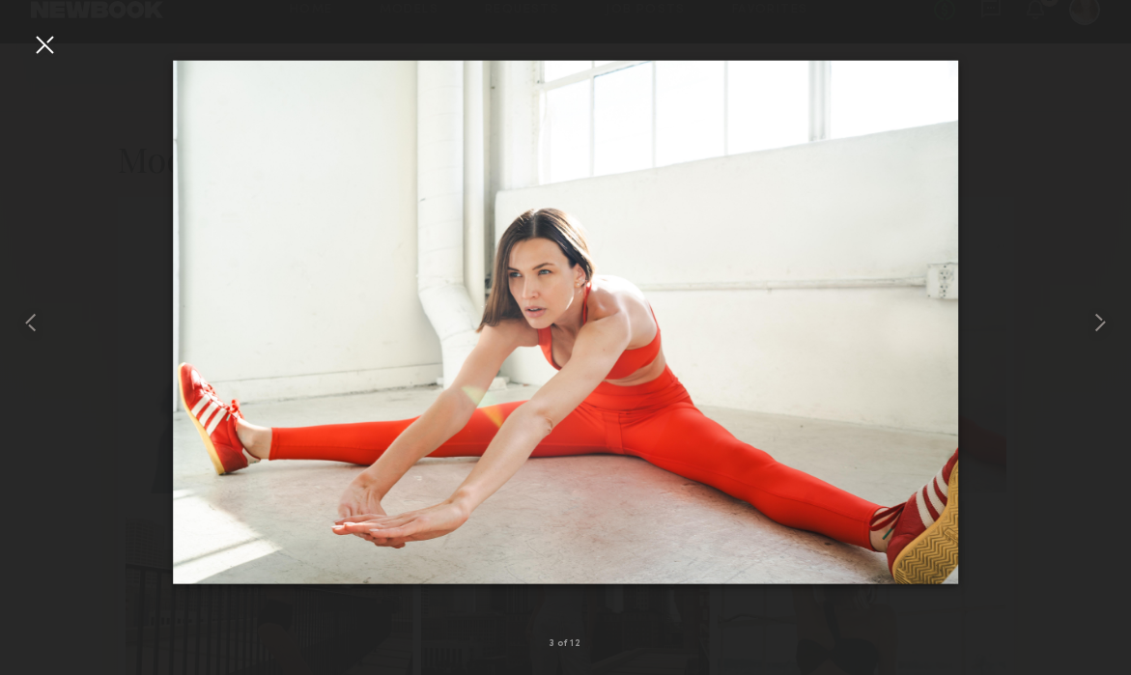
click at [44, 39] on div at bounding box center [44, 44] width 31 height 31
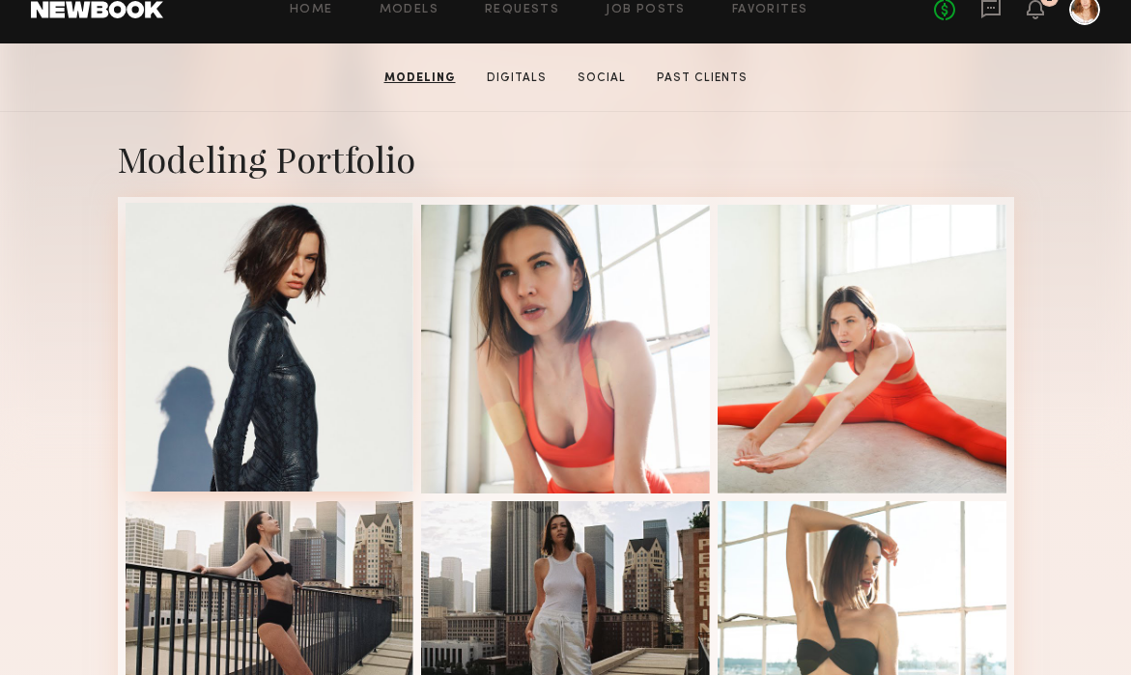
scroll to position [0, 0]
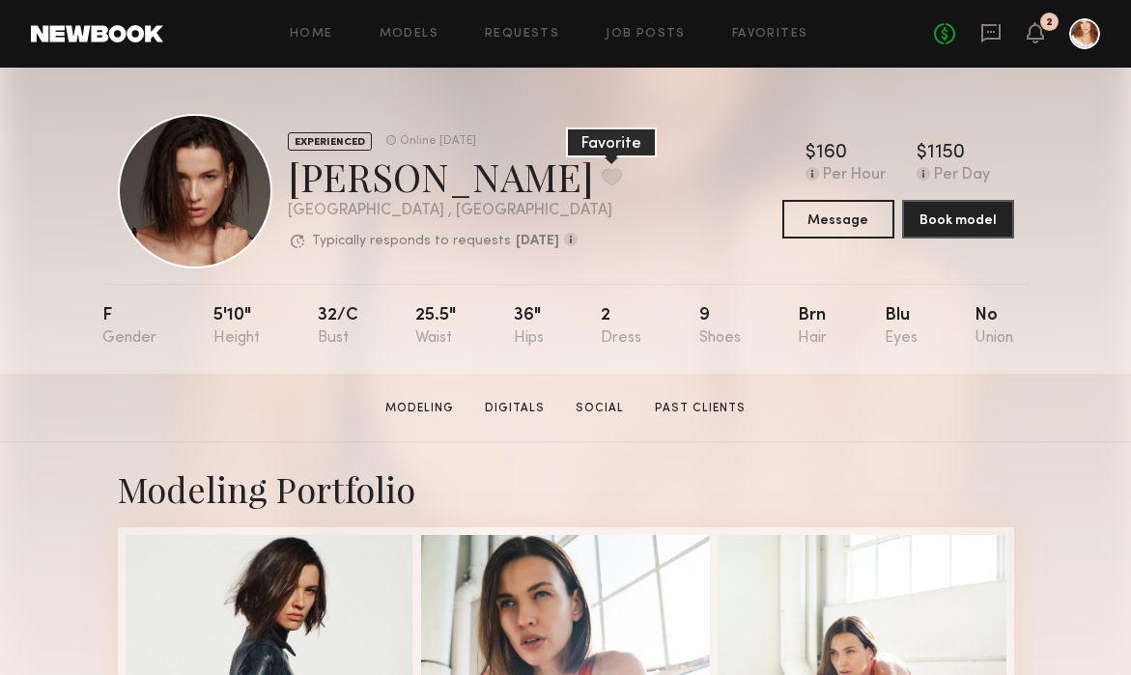
click at [602, 173] on button at bounding box center [612, 176] width 20 height 17
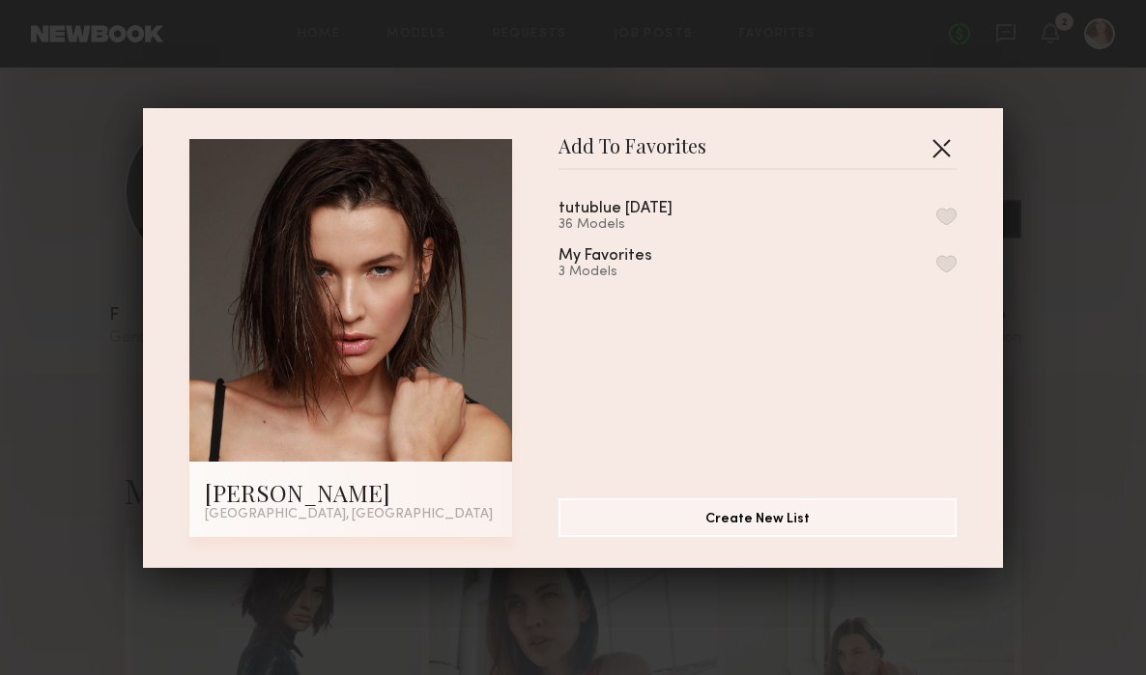
click at [938, 152] on button "button" at bounding box center [941, 147] width 31 height 31
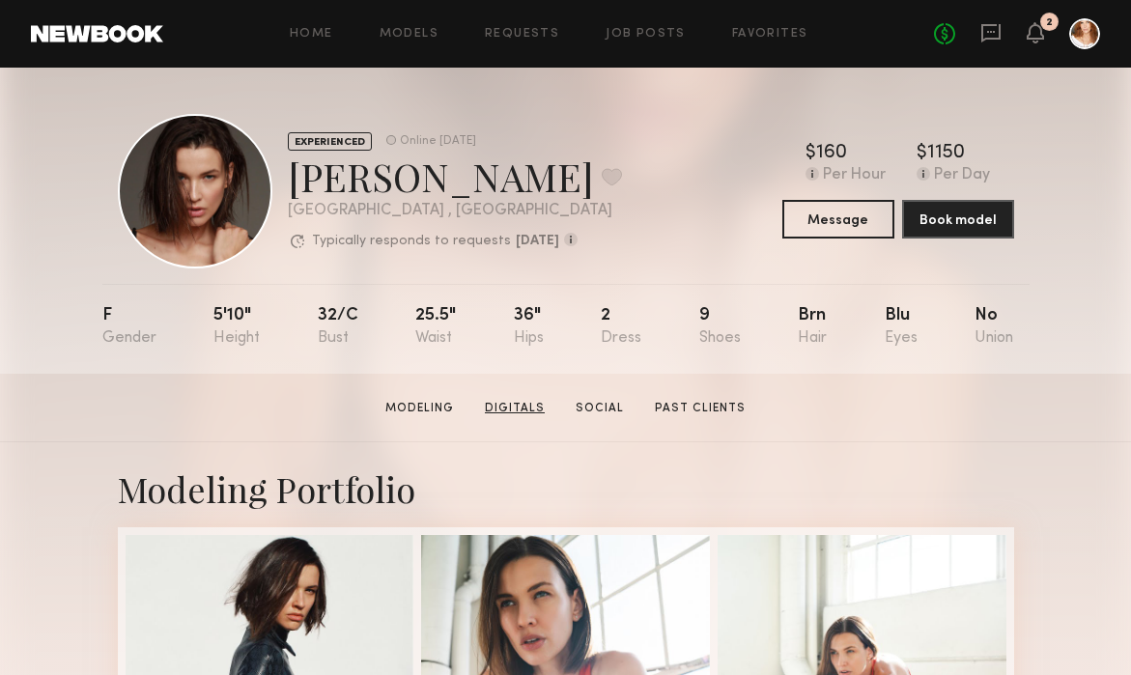
click at [518, 407] on link "Digitals" at bounding box center [514, 408] width 75 height 17
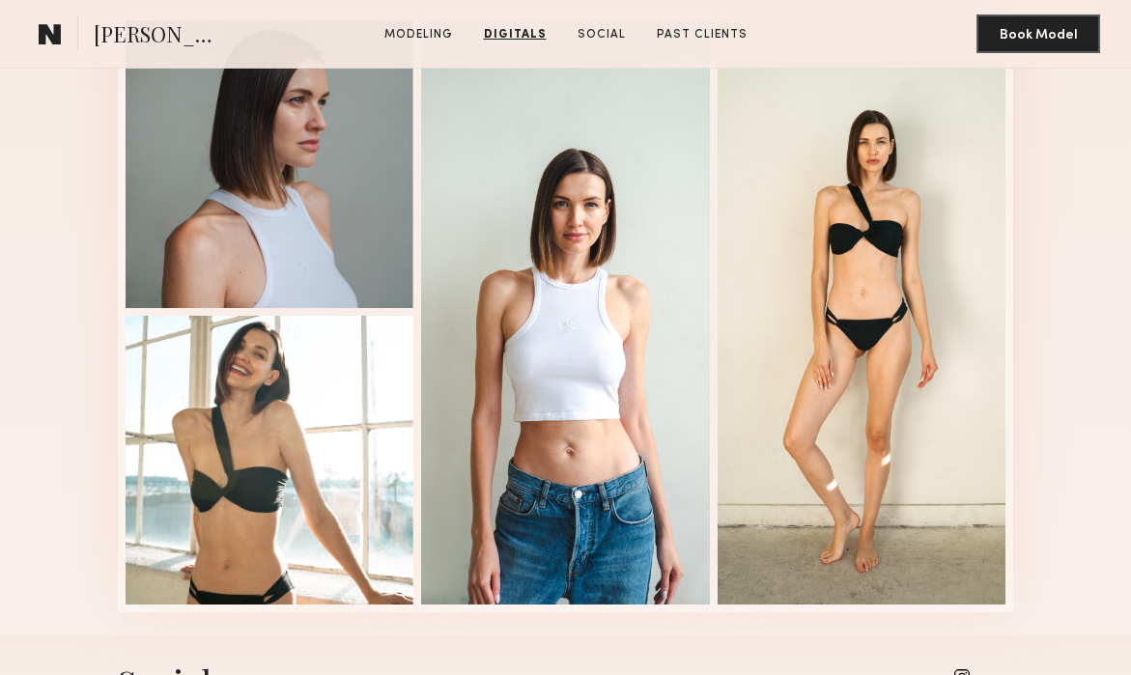
scroll to position [1834, 0]
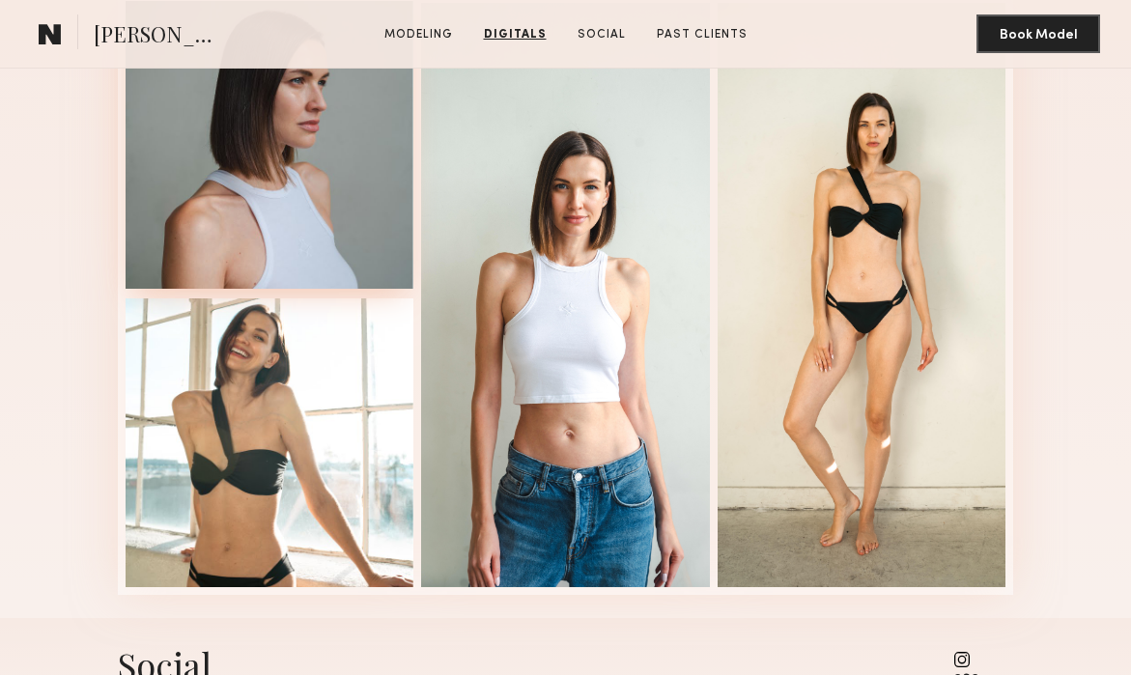
click at [251, 189] on div at bounding box center [270, 145] width 289 height 289
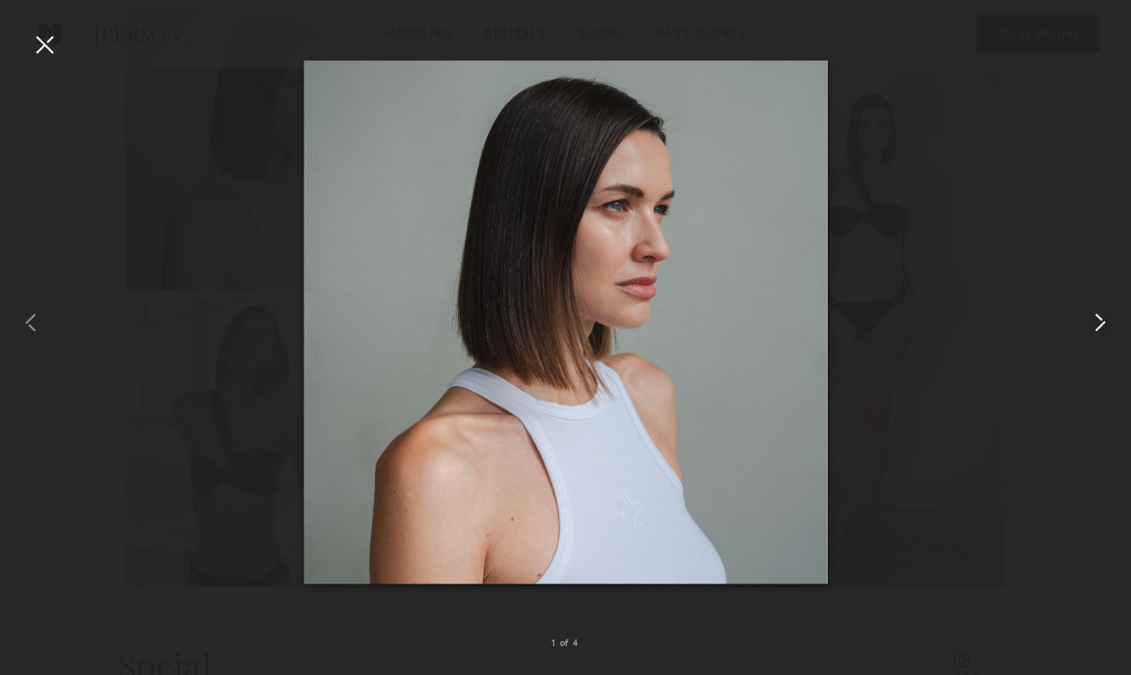
click at [1098, 319] on common-icon at bounding box center [1100, 322] width 31 height 31
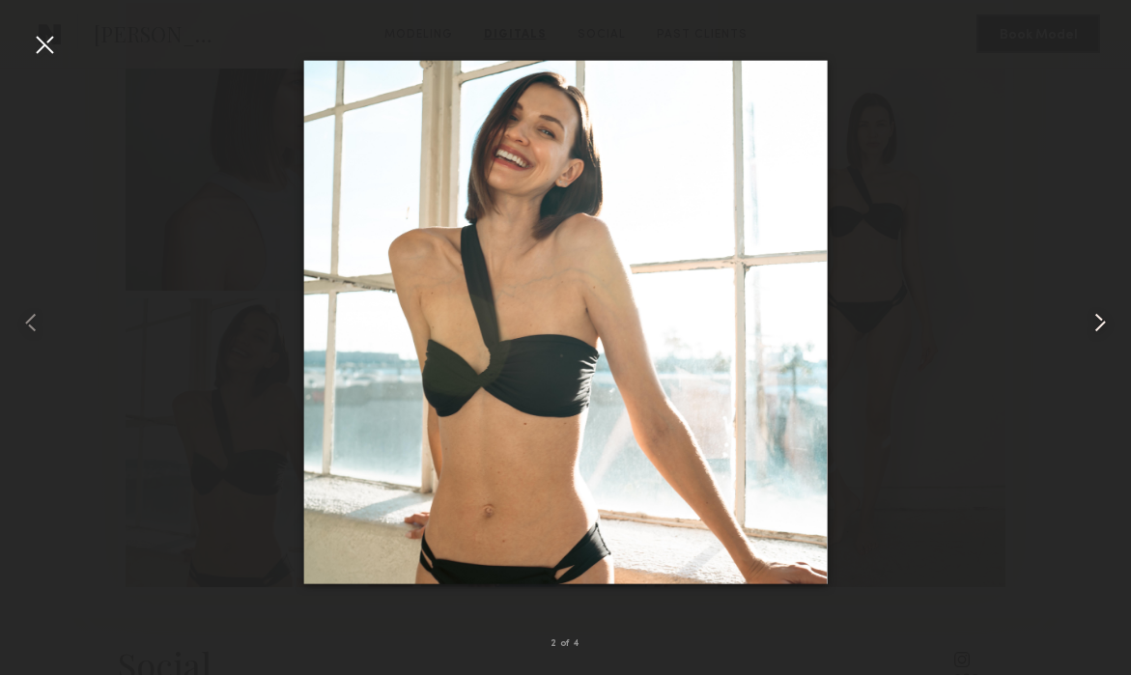
click at [1098, 320] on common-icon at bounding box center [1100, 322] width 31 height 31
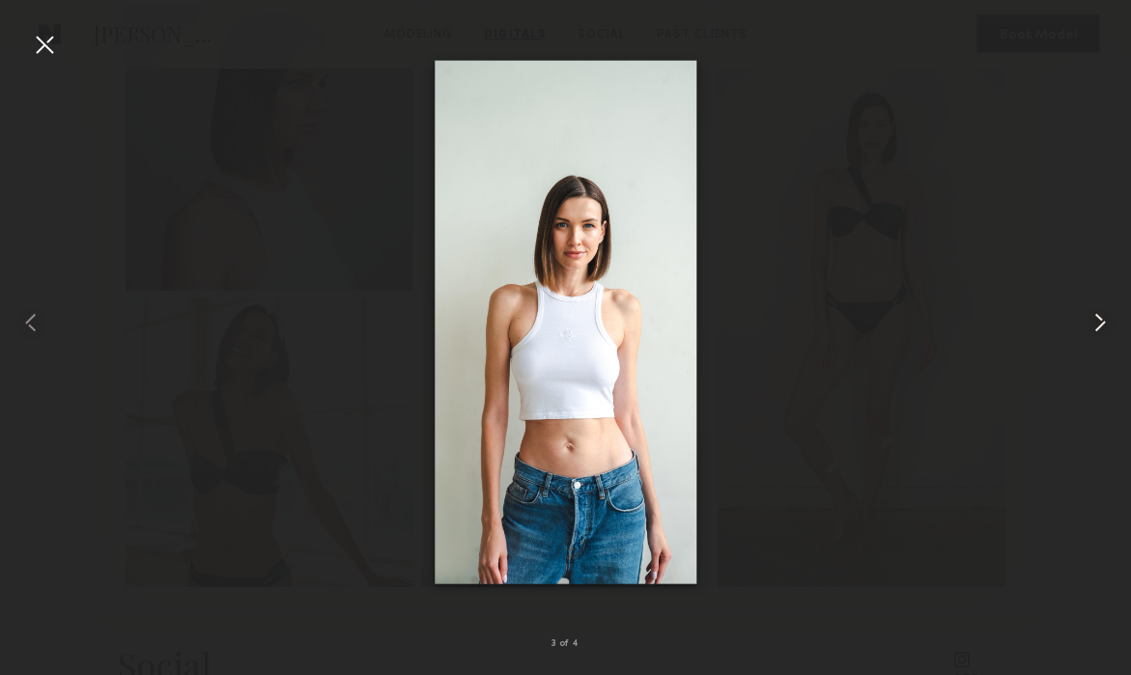
click at [1098, 320] on common-icon at bounding box center [1100, 322] width 31 height 31
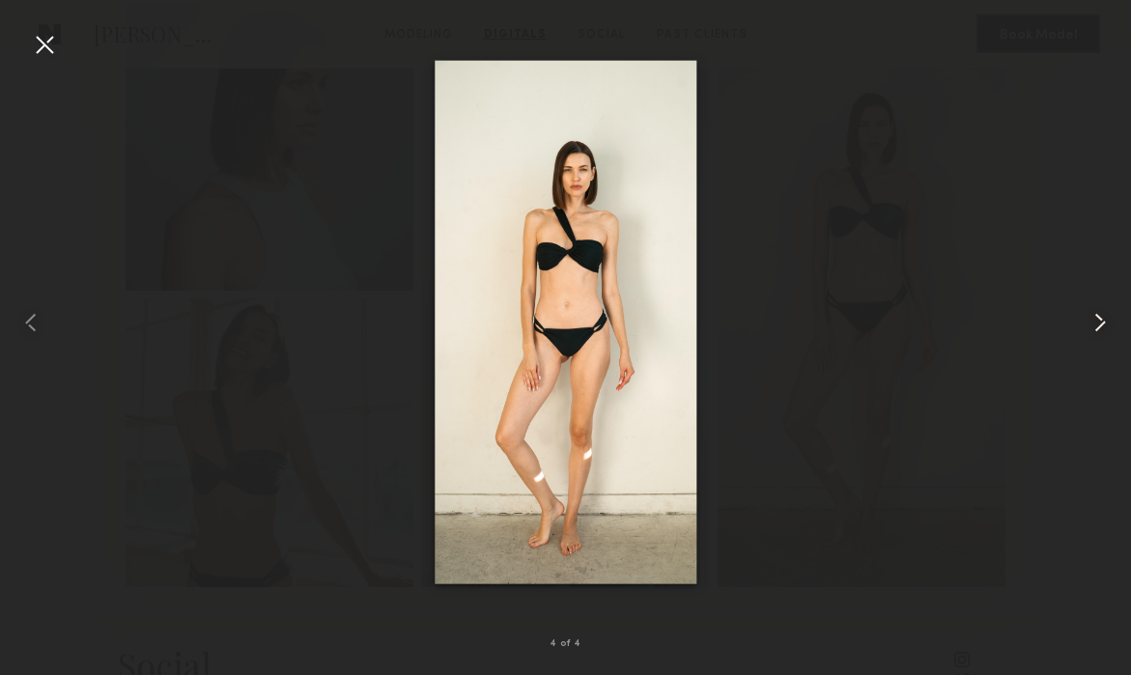
click at [1098, 321] on common-icon at bounding box center [1100, 322] width 31 height 31
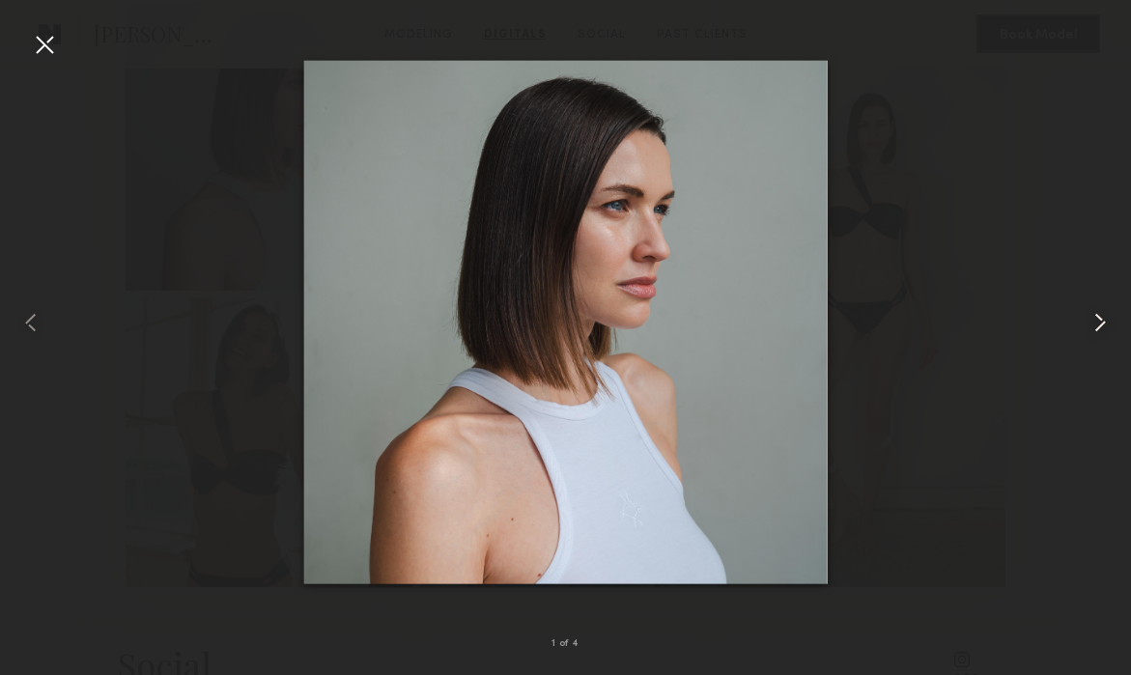
click at [1098, 321] on common-icon at bounding box center [1100, 322] width 31 height 31
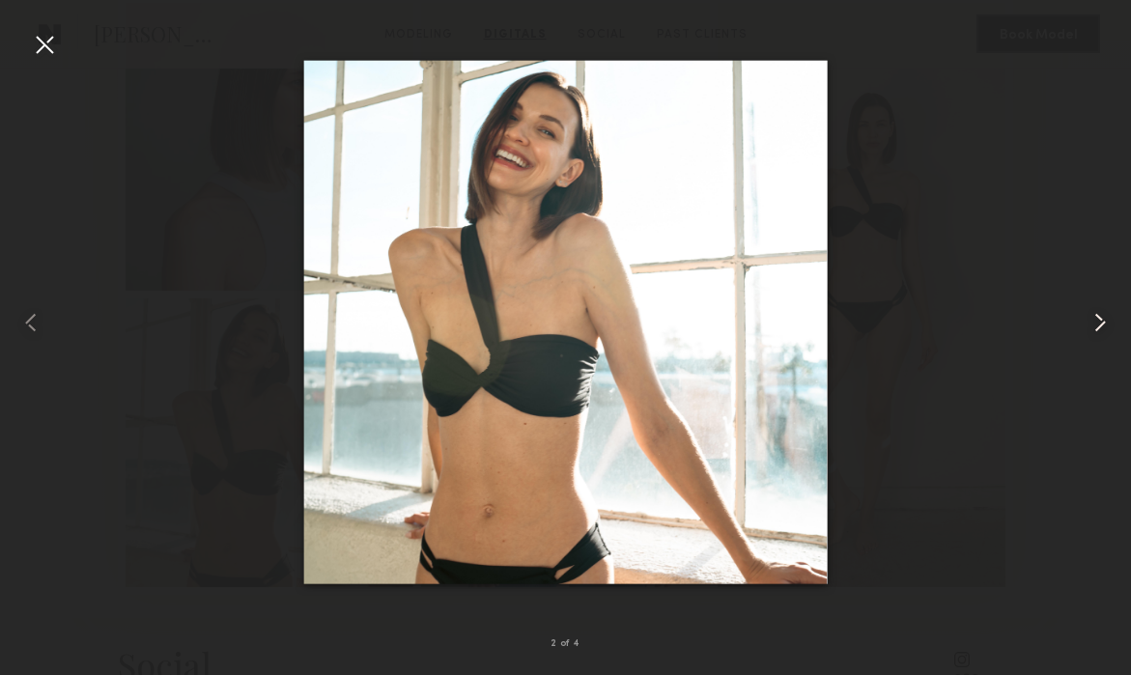
click at [1098, 321] on common-icon at bounding box center [1100, 322] width 31 height 31
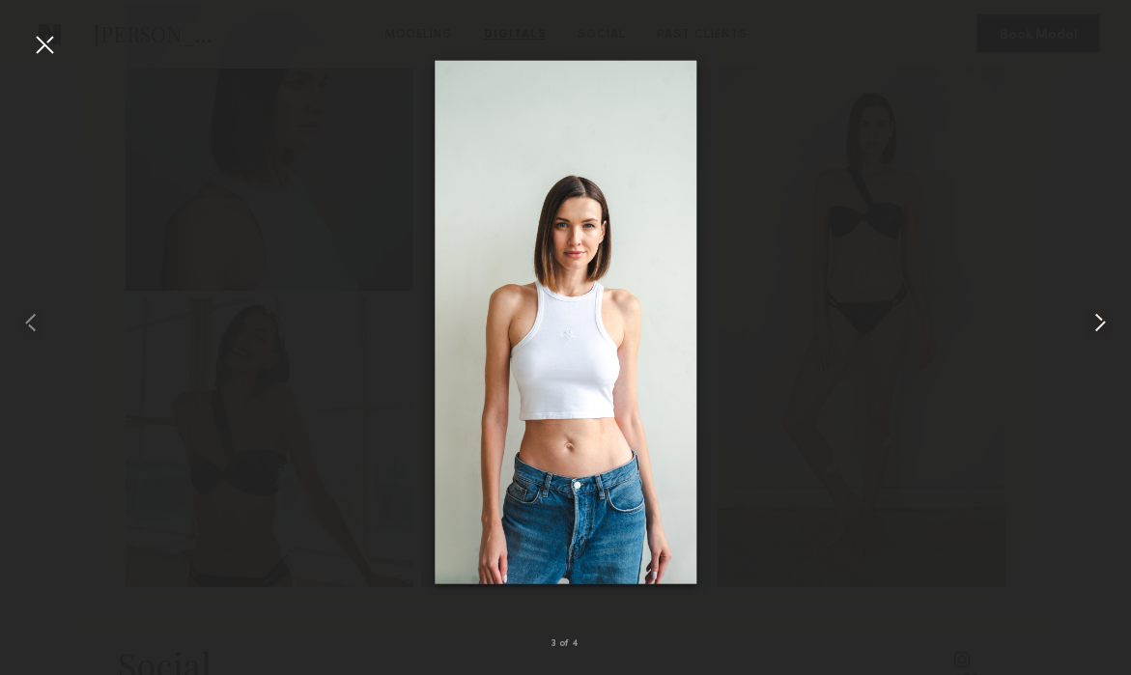
click at [1098, 321] on common-icon at bounding box center [1100, 322] width 31 height 31
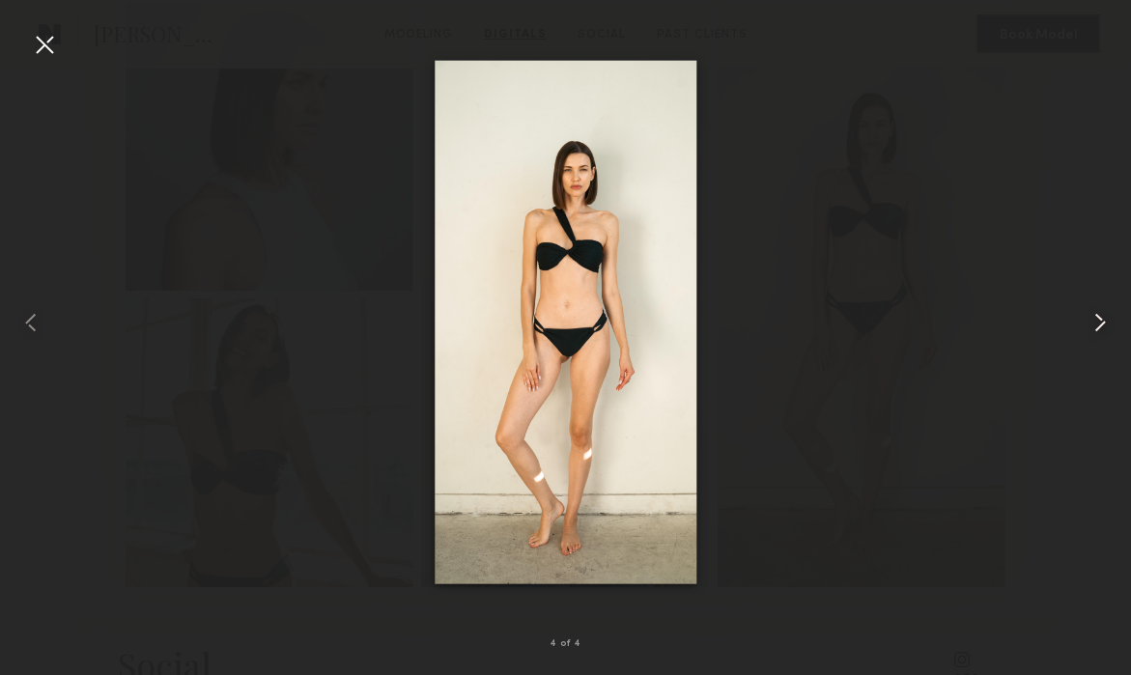
click at [1098, 321] on common-icon at bounding box center [1100, 322] width 31 height 31
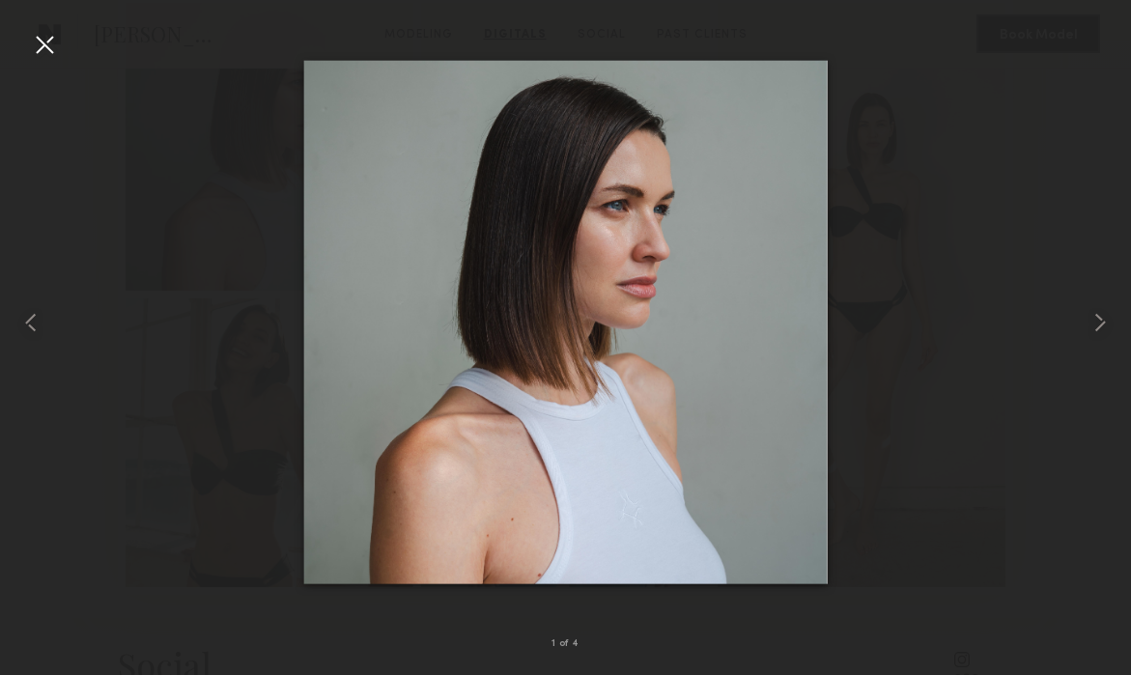
click at [42, 38] on div at bounding box center [44, 44] width 31 height 31
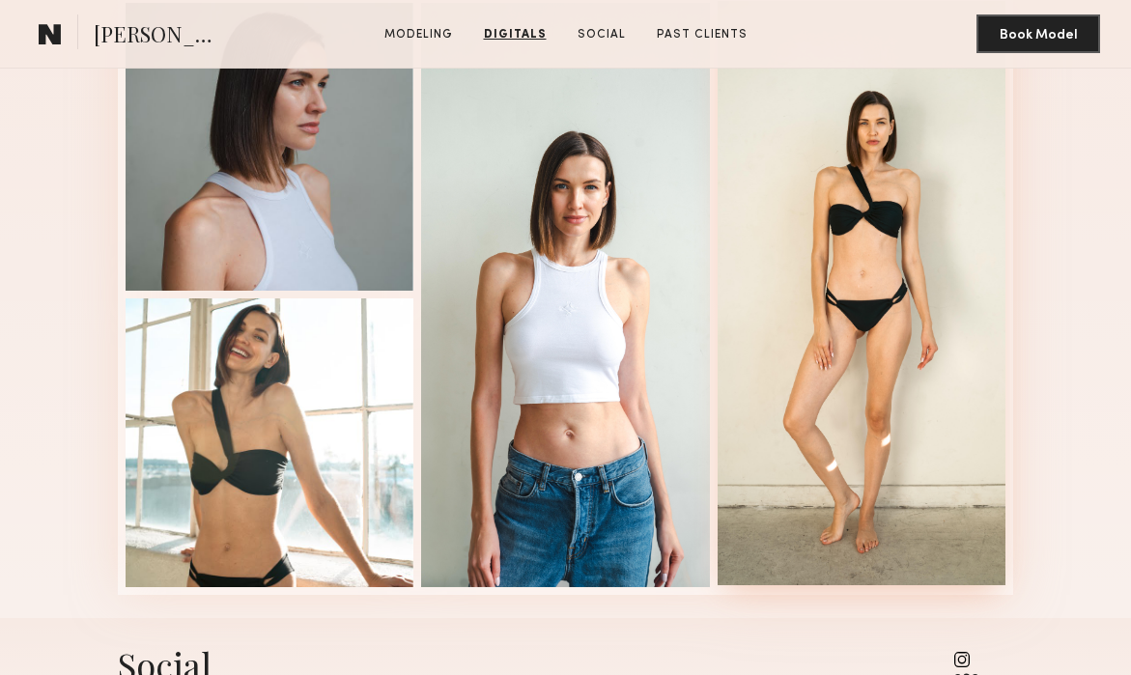
click at [867, 252] on div at bounding box center [862, 293] width 289 height 585
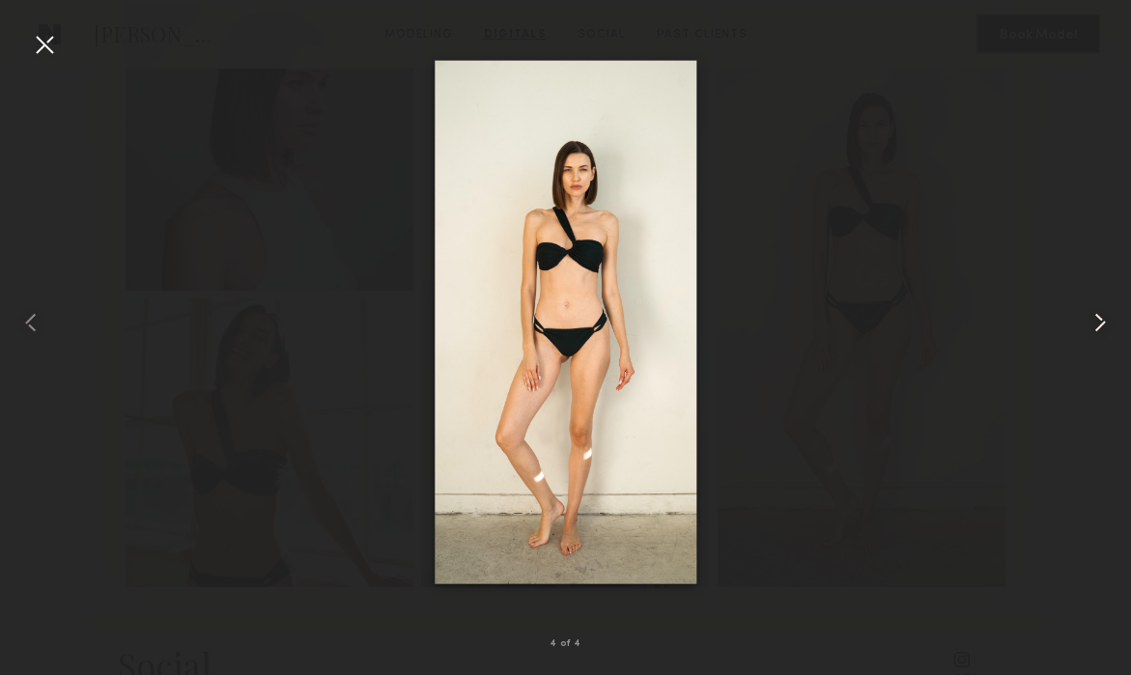
click at [1098, 321] on common-icon at bounding box center [1100, 322] width 31 height 31
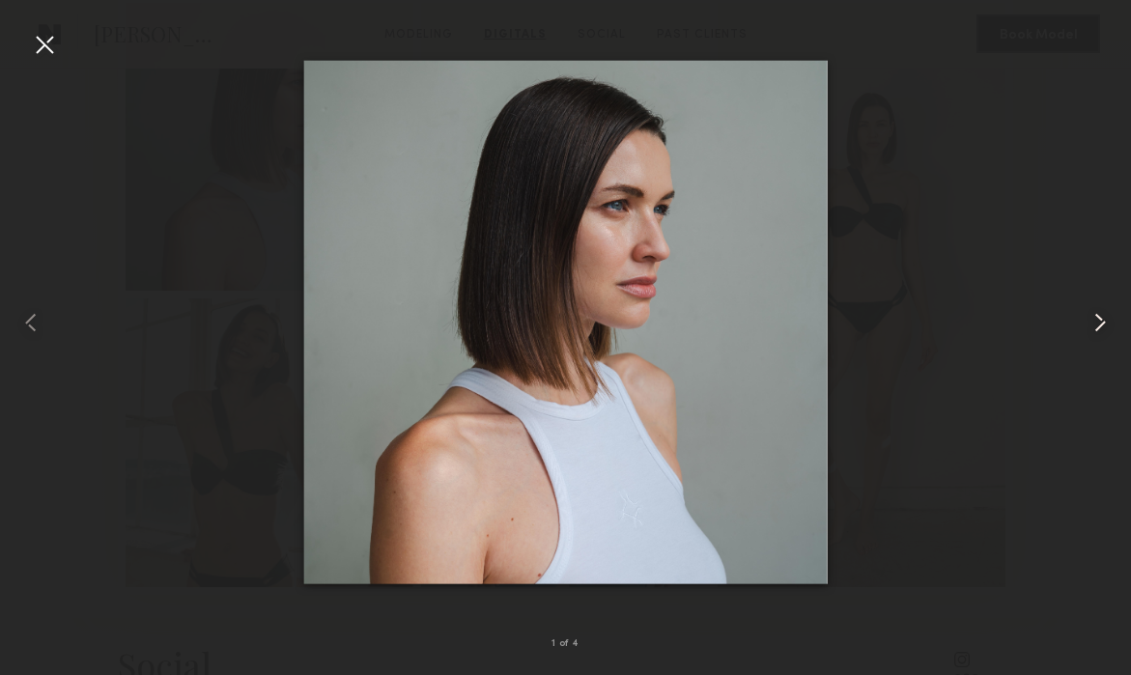
click at [1098, 321] on common-icon at bounding box center [1100, 322] width 31 height 31
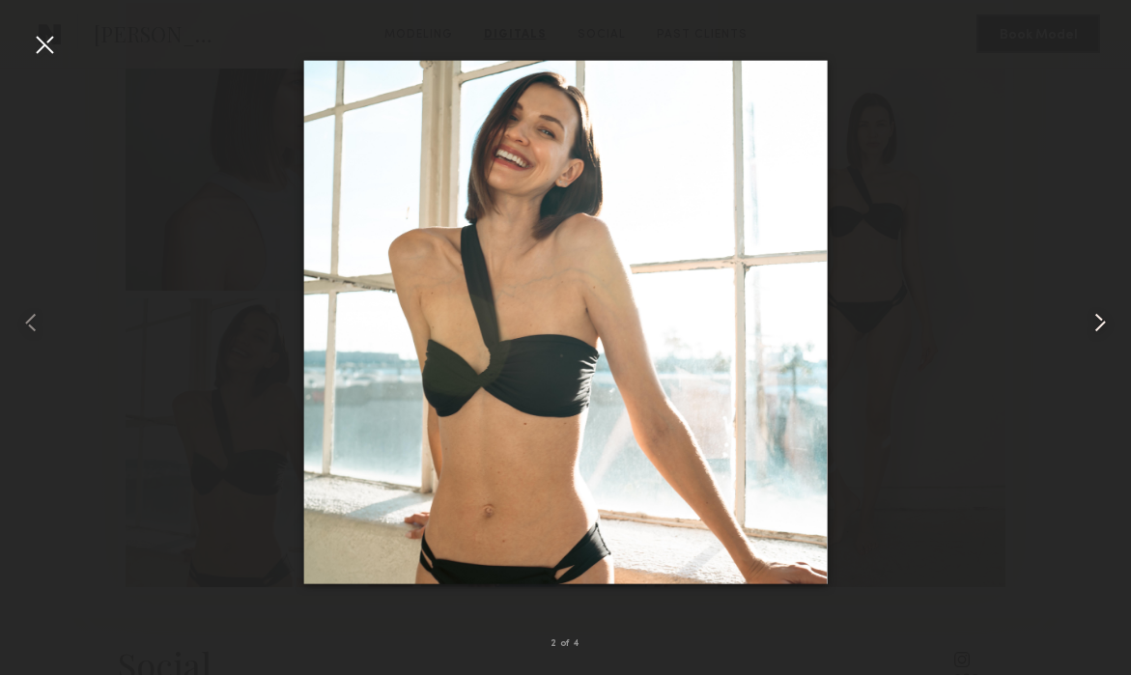
click at [1098, 321] on common-icon at bounding box center [1100, 322] width 31 height 31
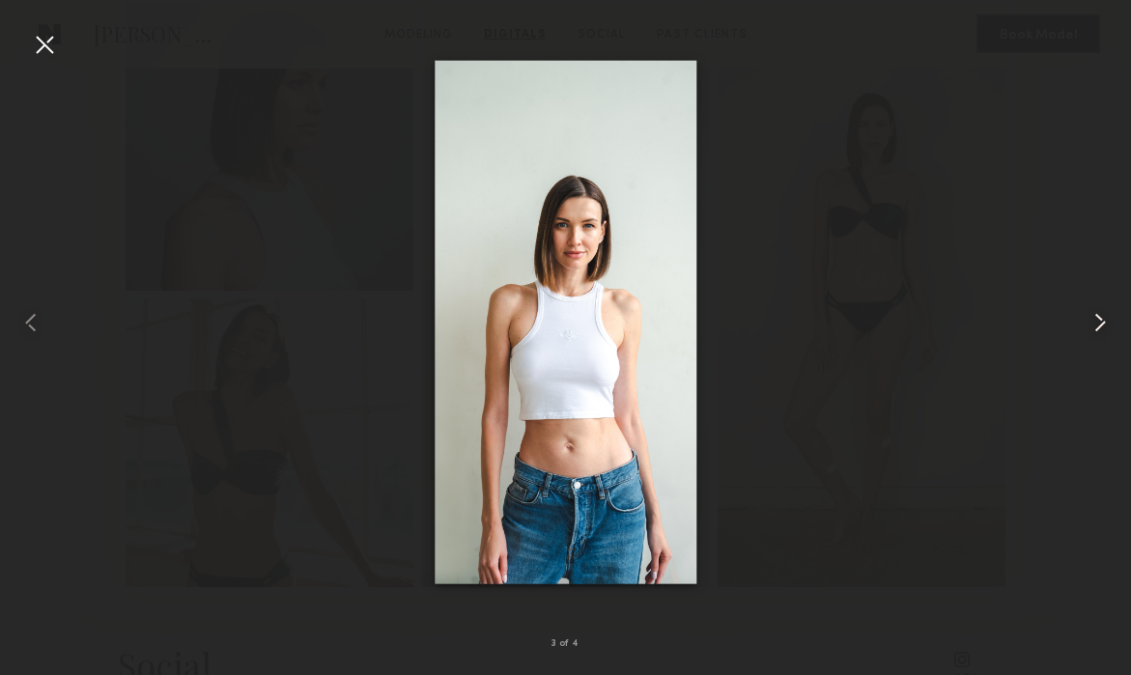
click at [1098, 321] on common-icon at bounding box center [1100, 322] width 31 height 31
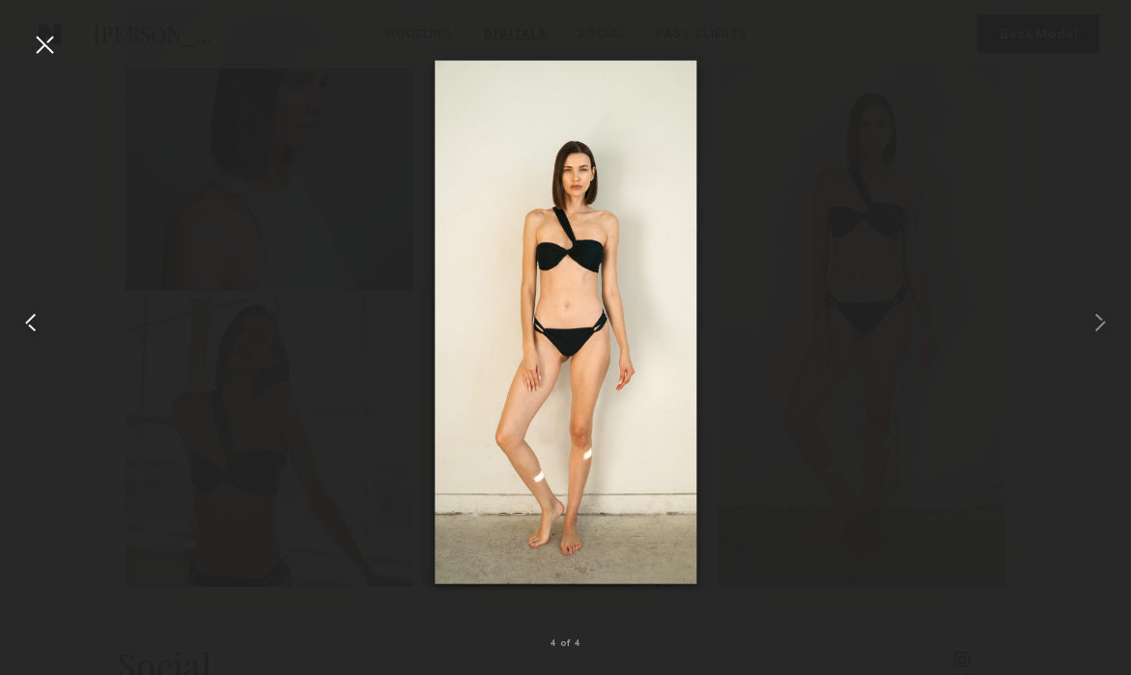
click at [37, 319] on common-icon at bounding box center [30, 322] width 31 height 31
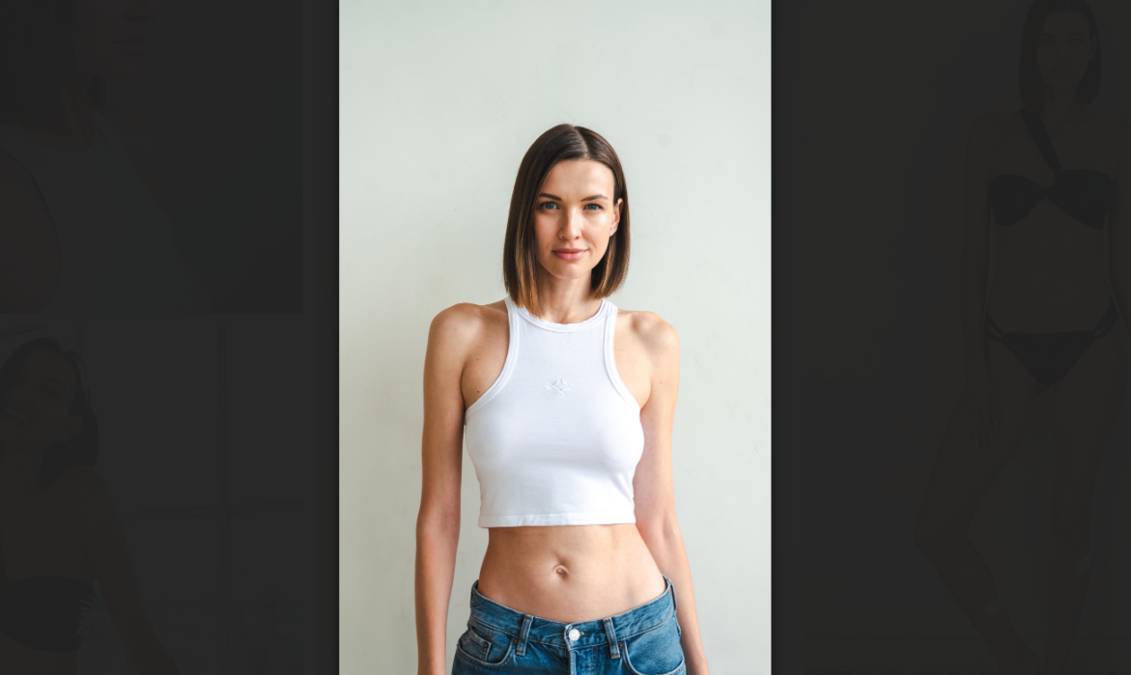
click at [350, 217] on div at bounding box center [565, 322] width 1131 height 583
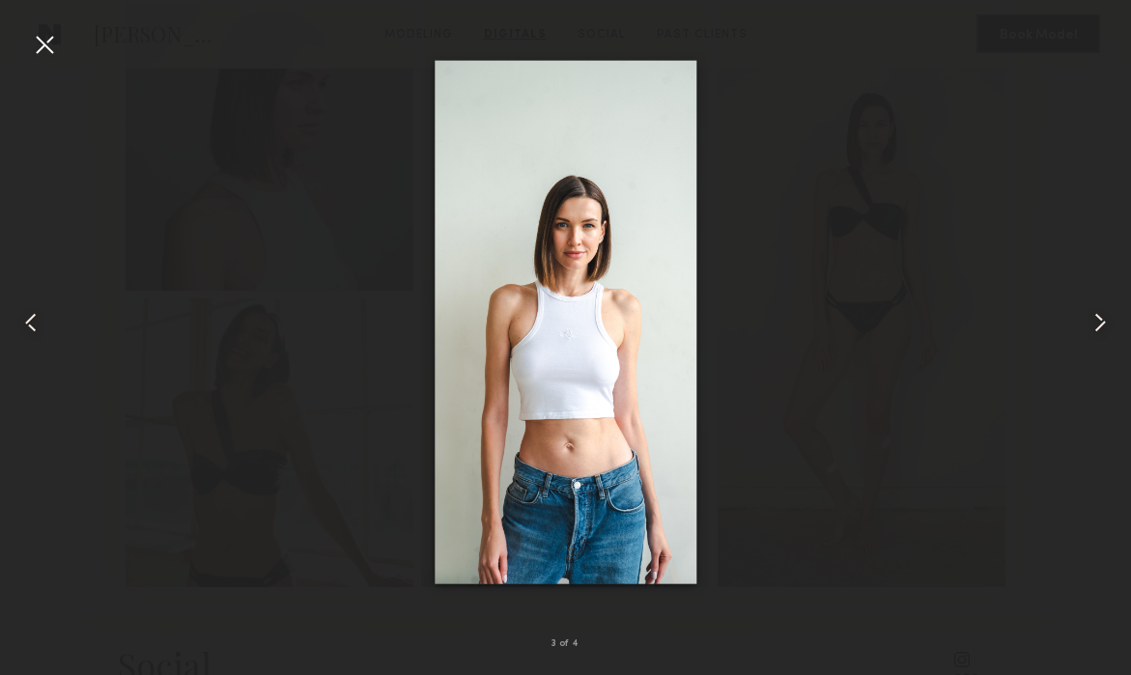
click at [43, 36] on div at bounding box center [44, 44] width 31 height 31
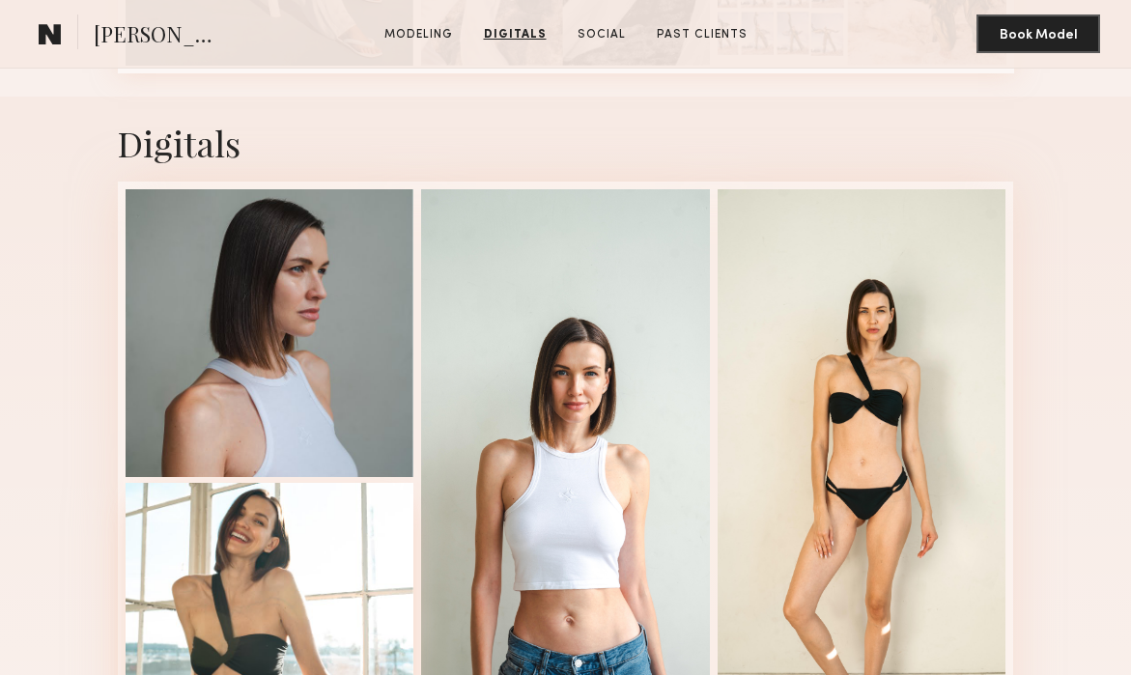
scroll to position [1646, 0]
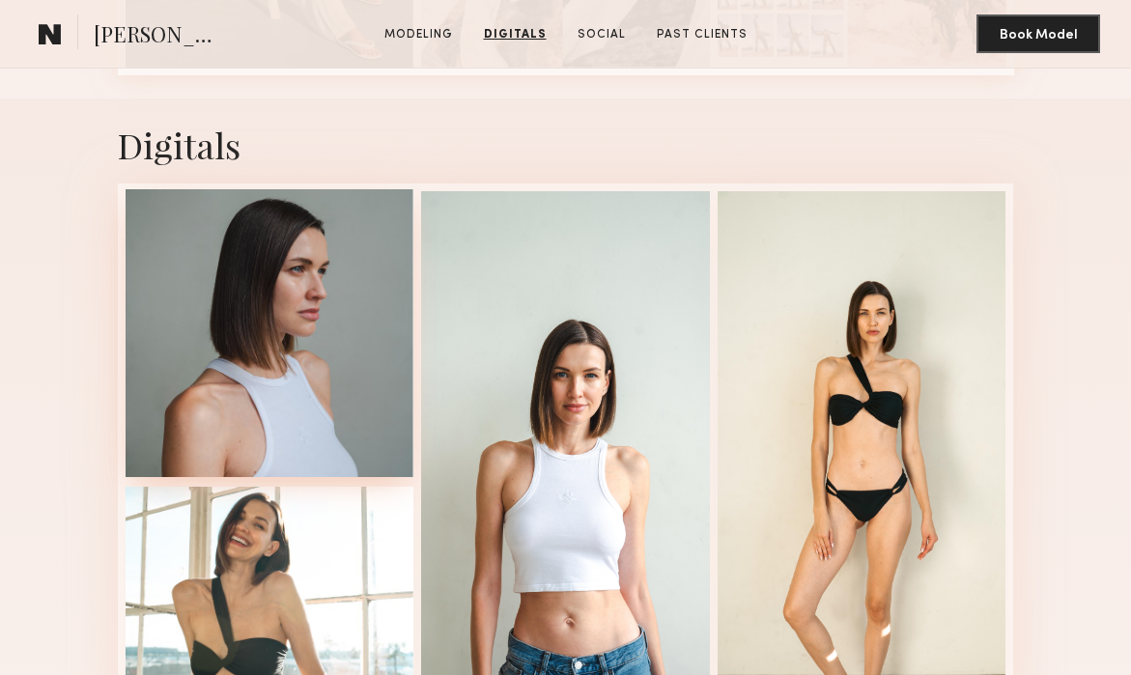
click at [307, 368] on div at bounding box center [270, 333] width 289 height 289
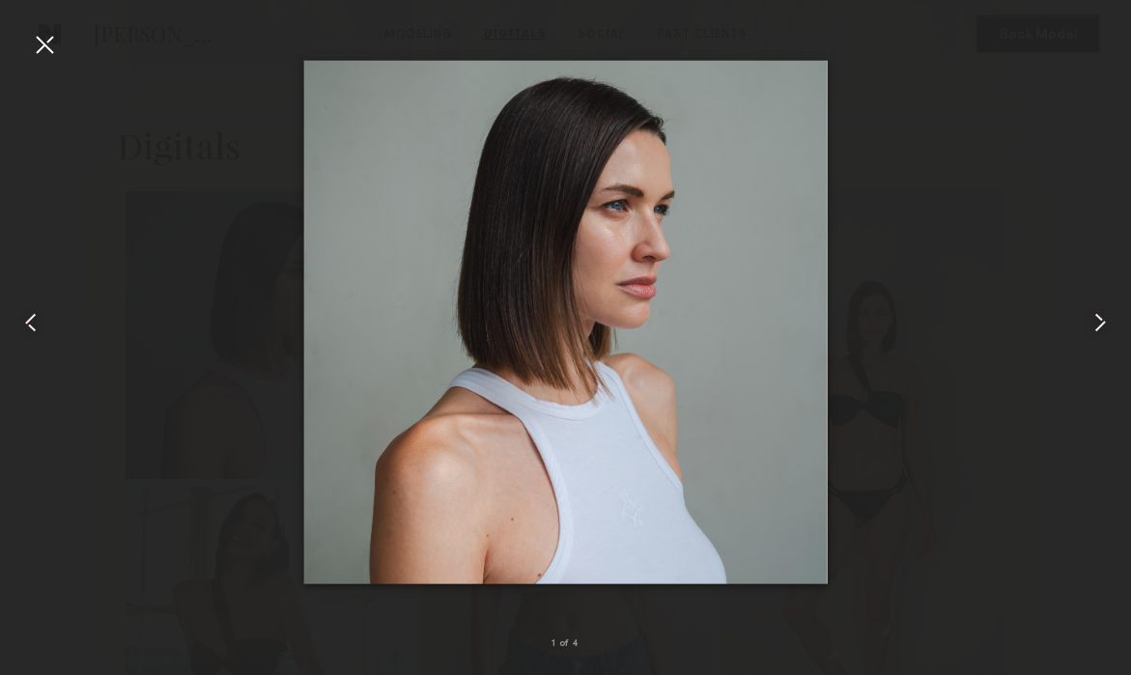
click at [1097, 325] on common-icon at bounding box center [1100, 322] width 31 height 31
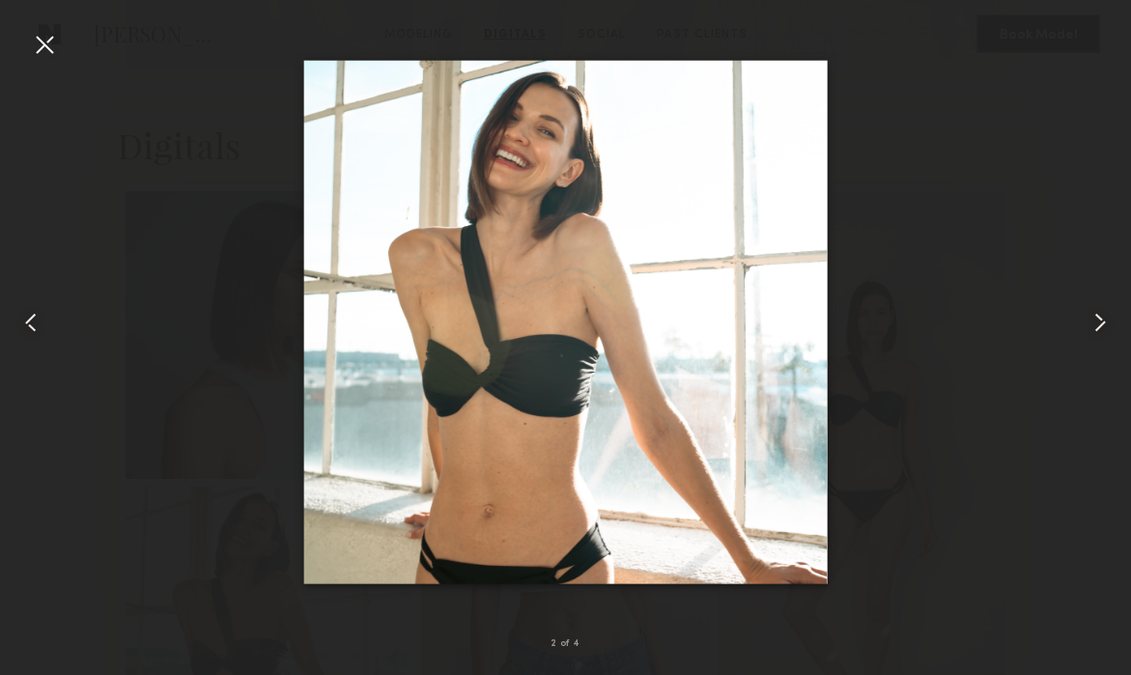
click at [1097, 325] on common-icon at bounding box center [1100, 322] width 31 height 31
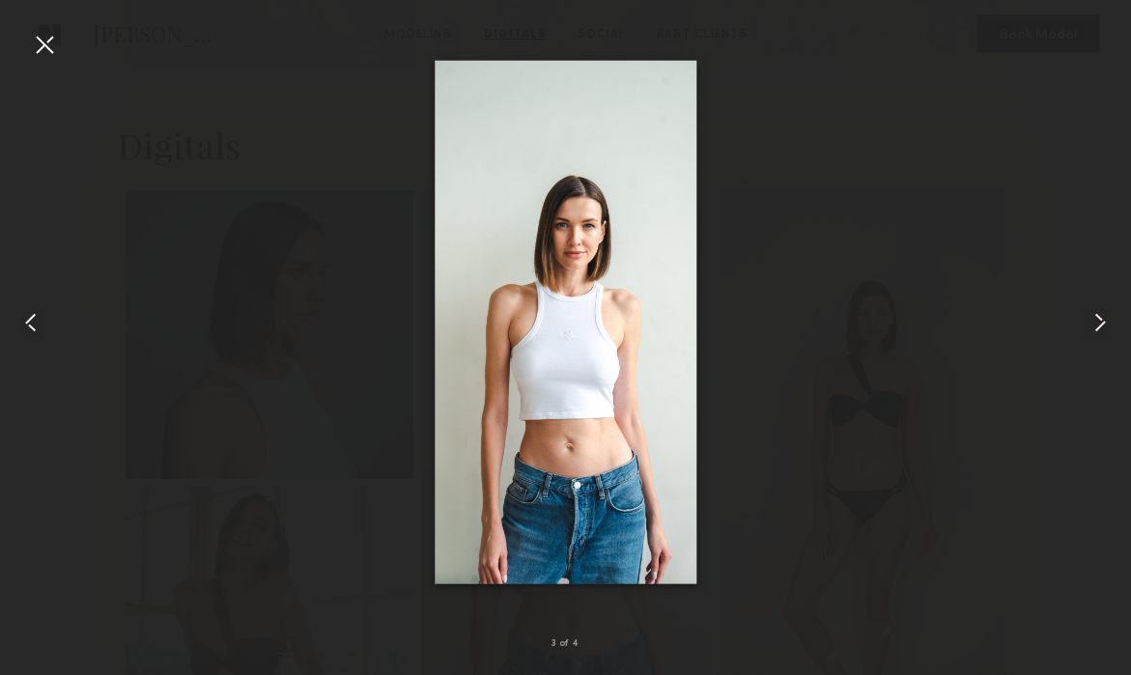
click at [1097, 325] on common-icon at bounding box center [1100, 322] width 31 height 31
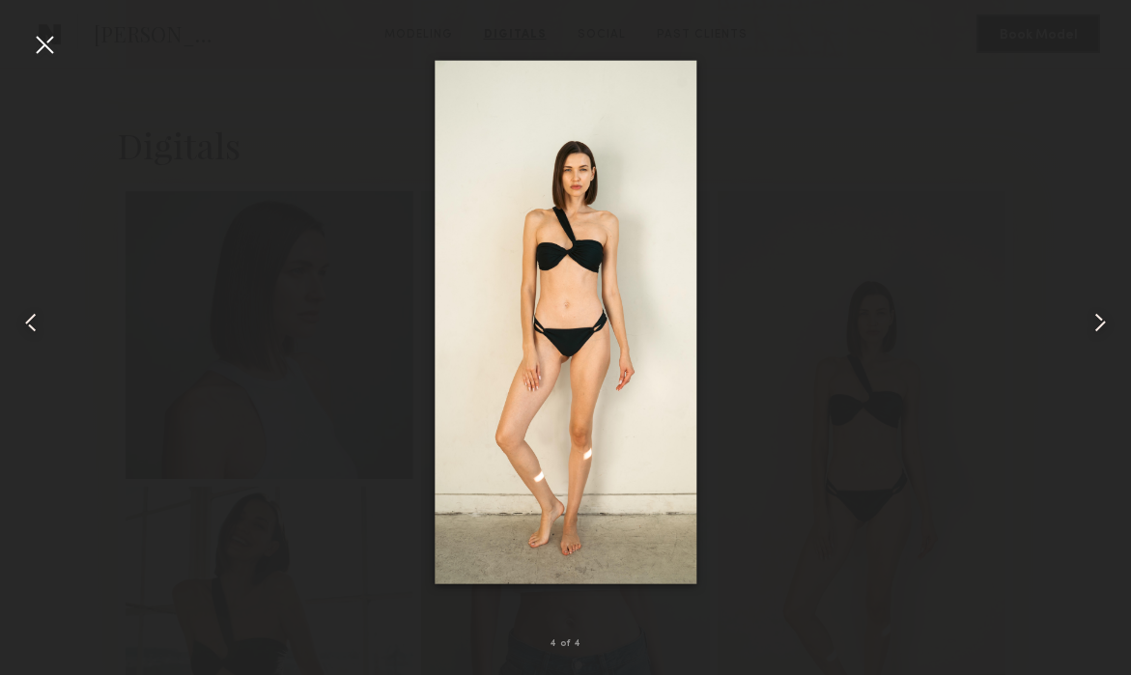
click at [1097, 325] on common-icon at bounding box center [1100, 322] width 31 height 31
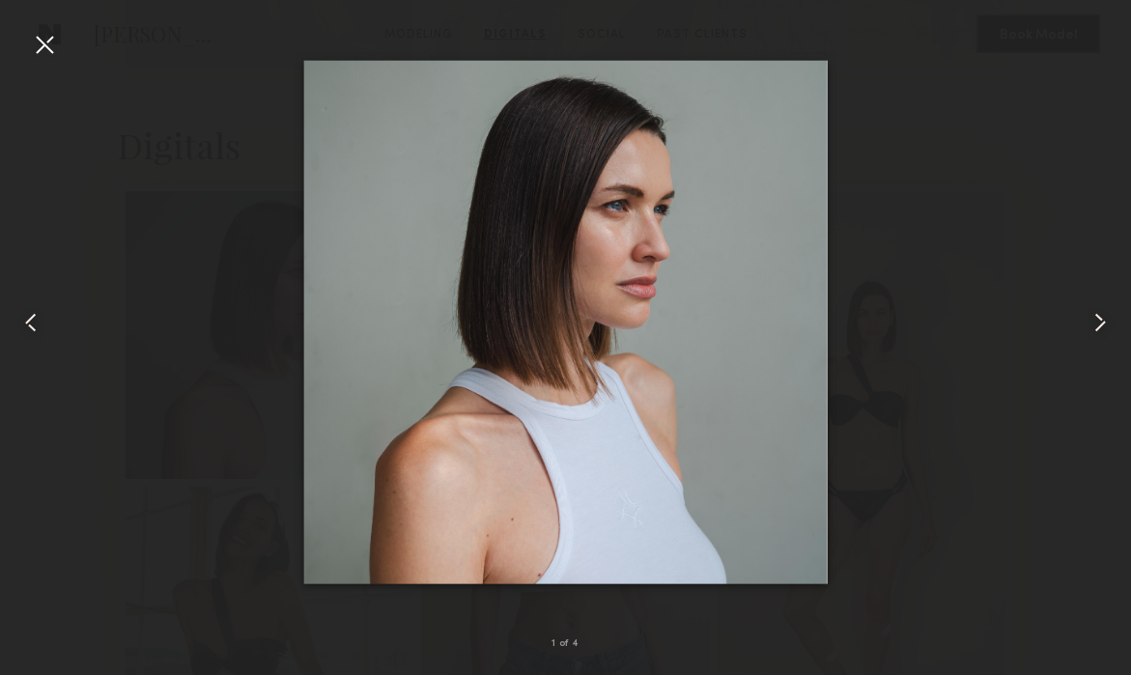
click at [1097, 325] on common-icon at bounding box center [1100, 322] width 31 height 31
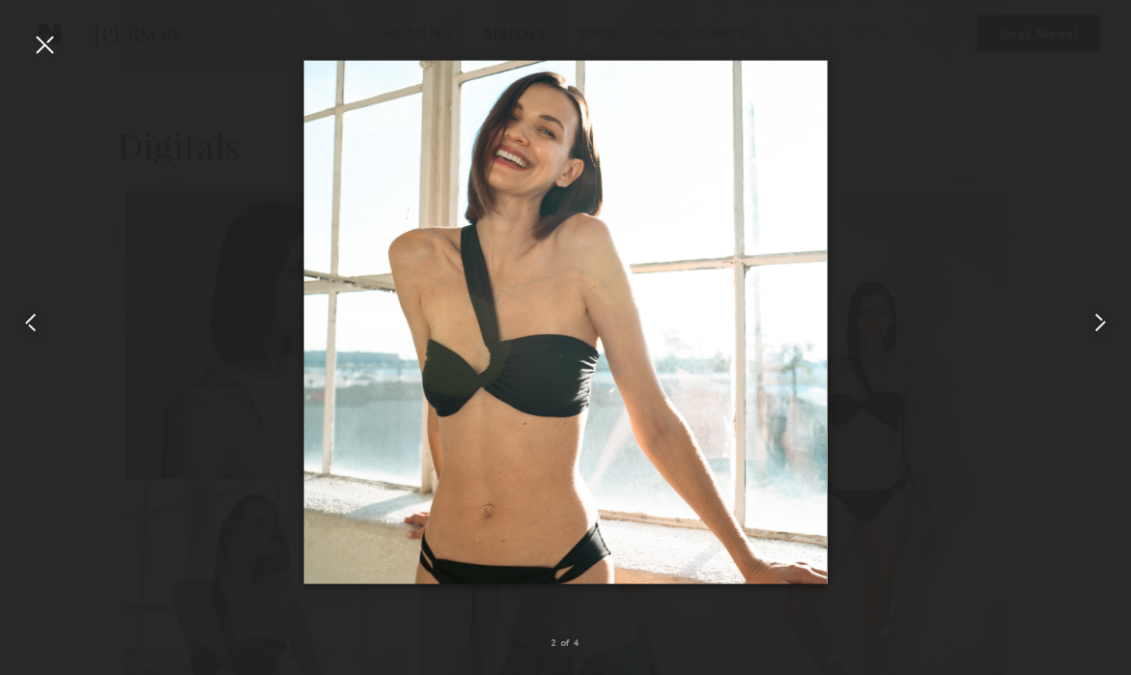
click at [49, 45] on div at bounding box center [44, 44] width 31 height 31
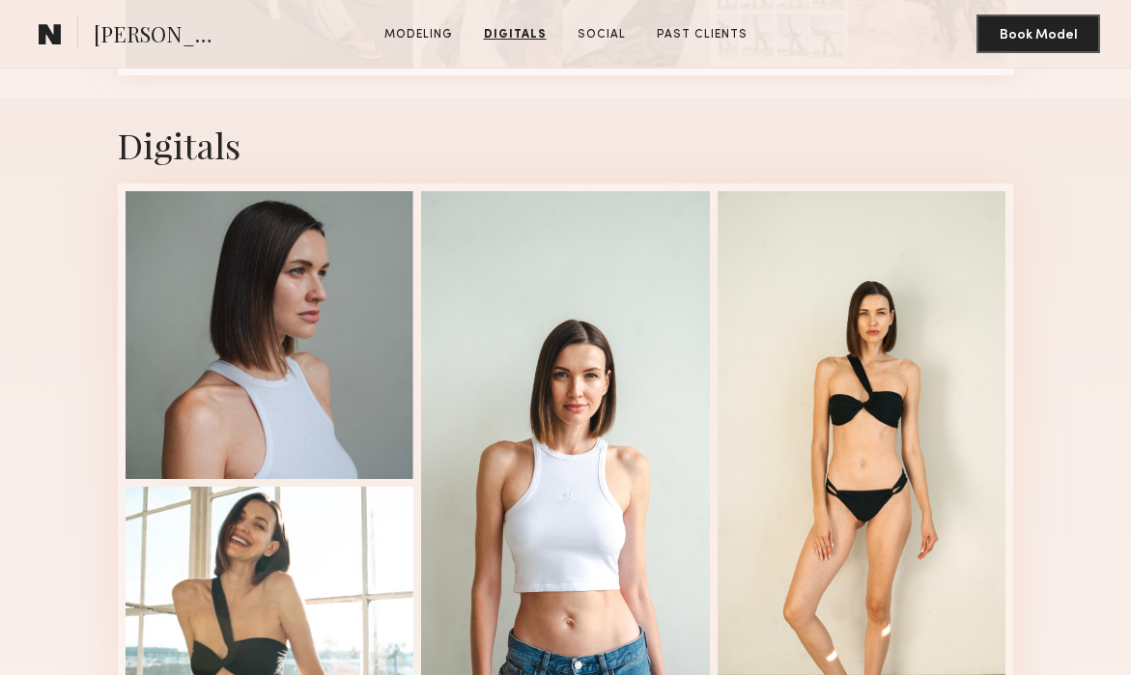
click at [523, 27] on link "Digitals" at bounding box center [515, 34] width 78 height 17
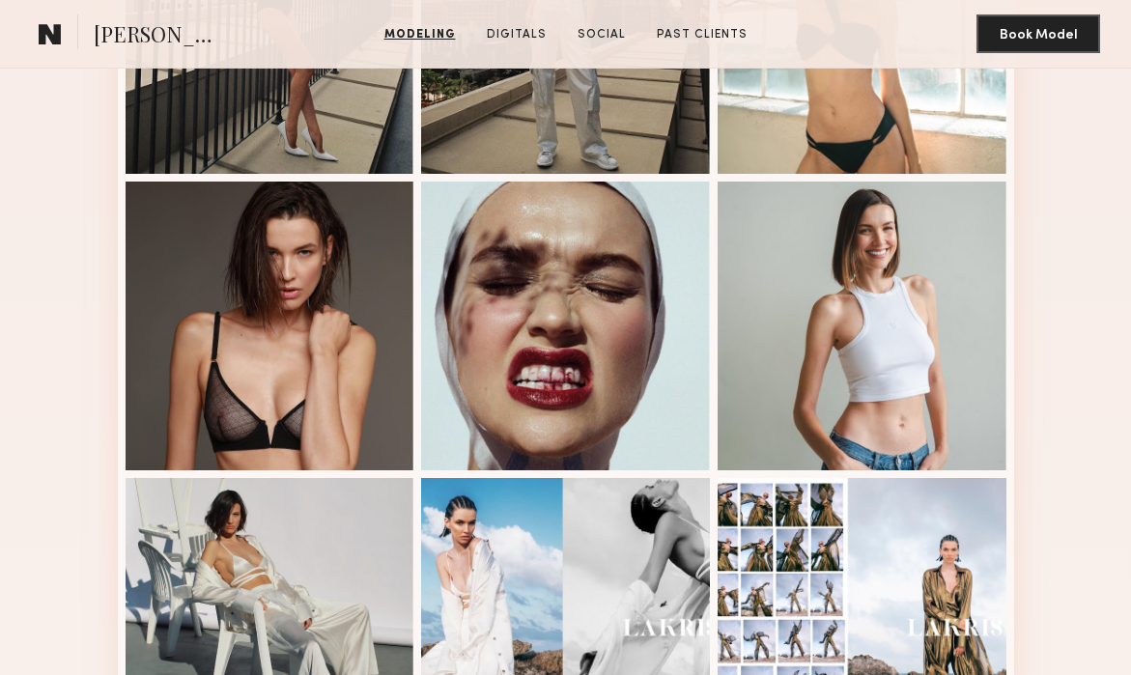
scroll to position [952, 0]
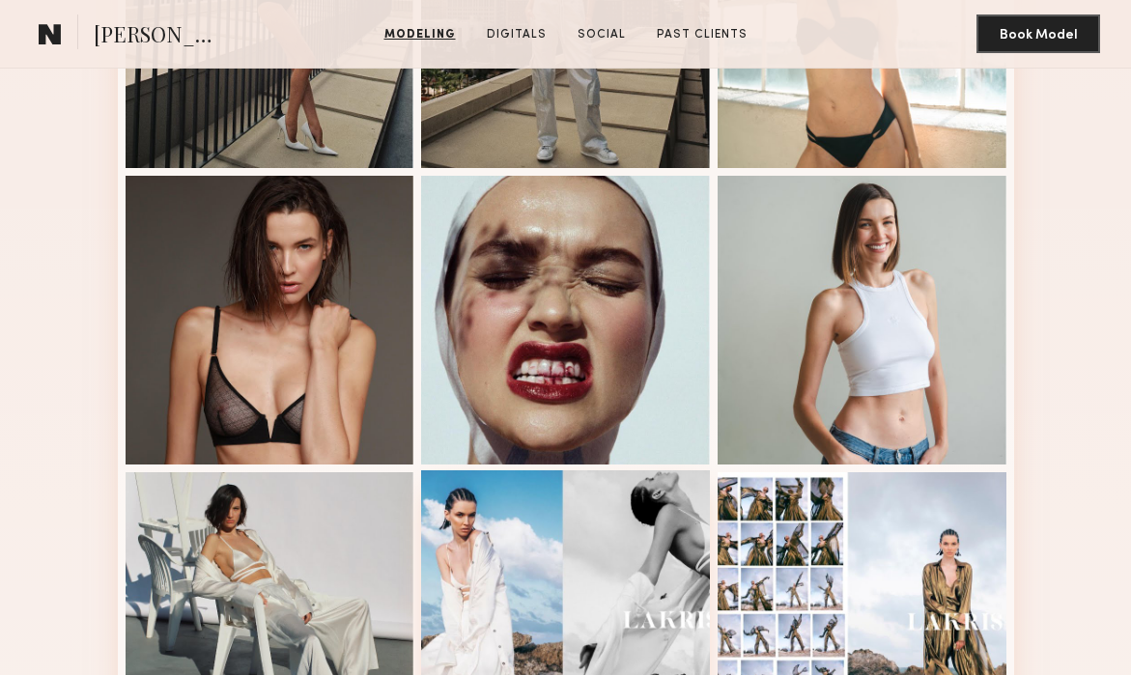
click at [478, 558] on div at bounding box center [565, 615] width 289 height 289
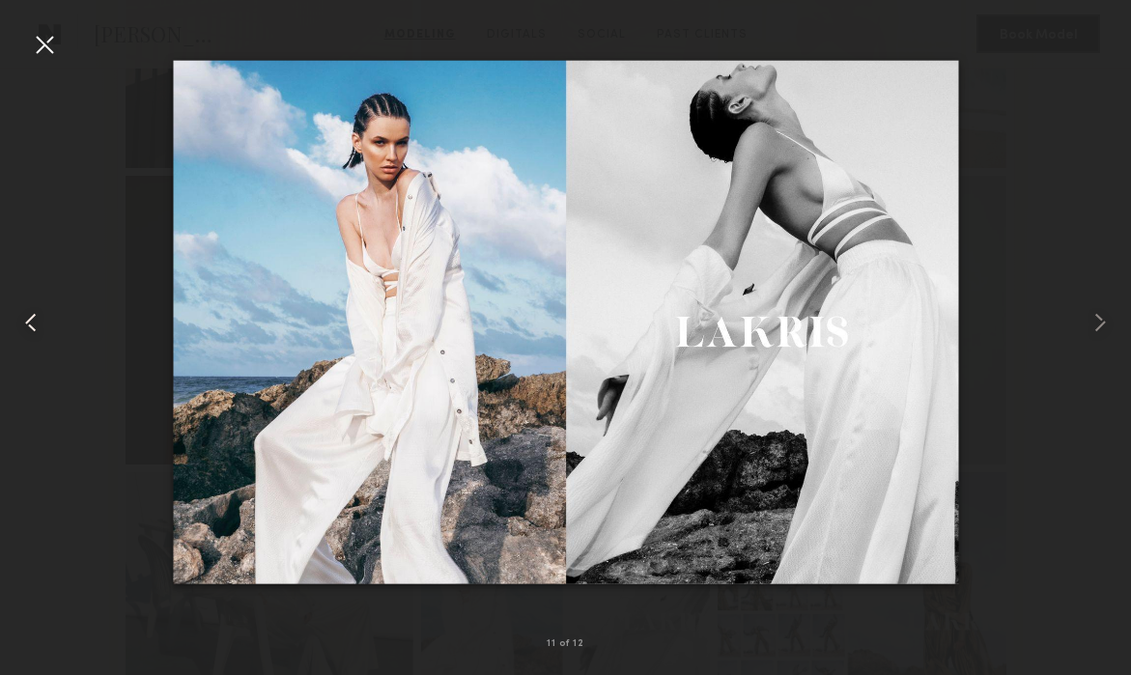
click at [27, 319] on common-icon at bounding box center [30, 322] width 31 height 31
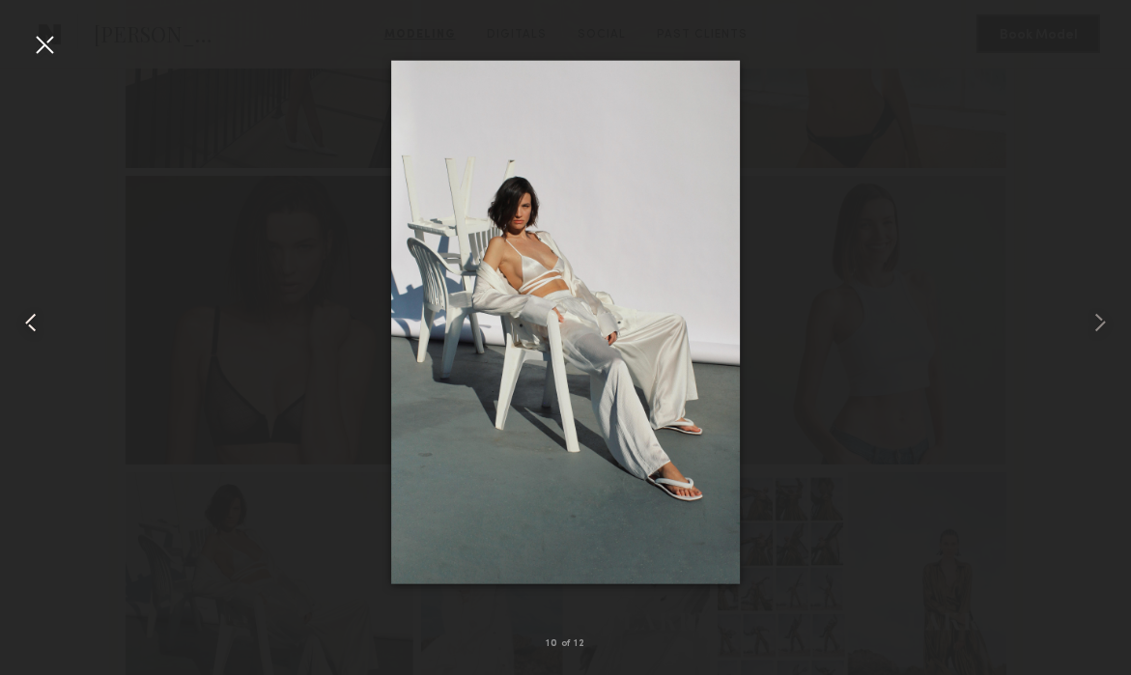
click at [27, 319] on common-icon at bounding box center [30, 322] width 31 height 31
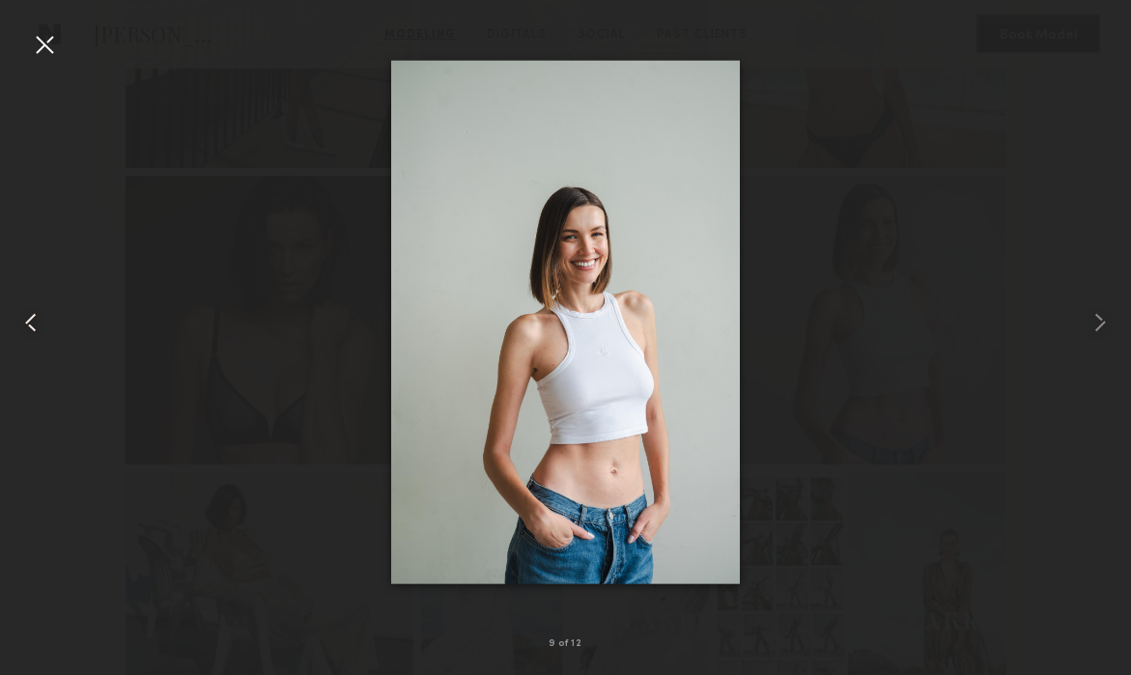
click at [27, 319] on common-icon at bounding box center [30, 322] width 31 height 31
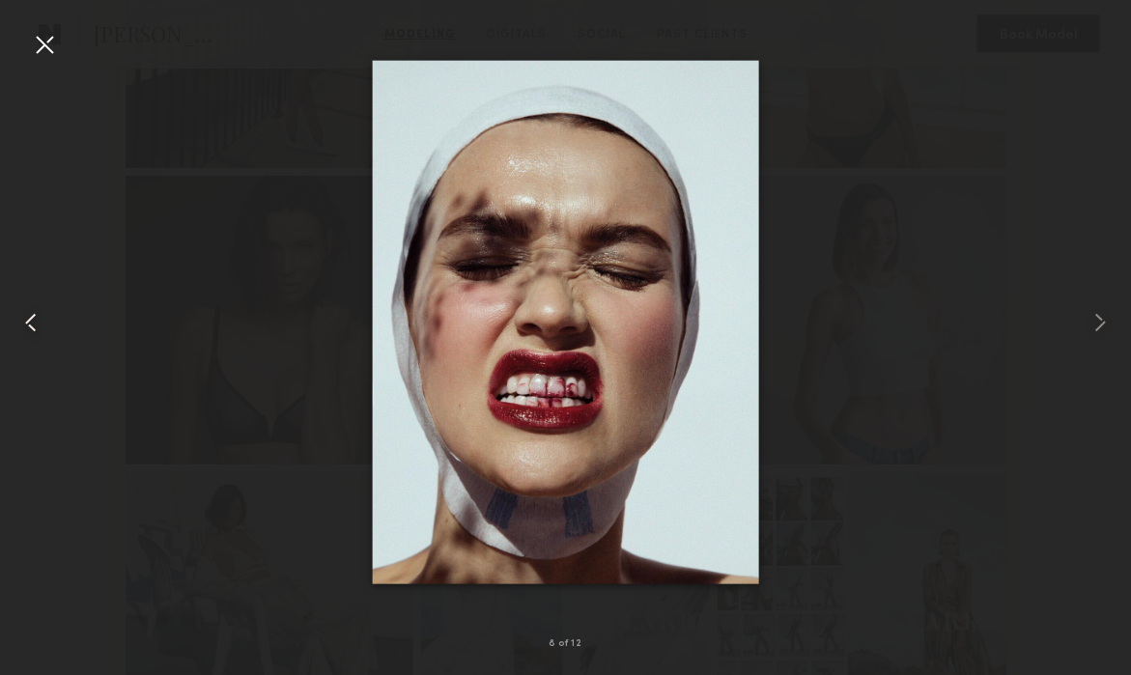
click at [27, 319] on common-icon at bounding box center [30, 322] width 31 height 31
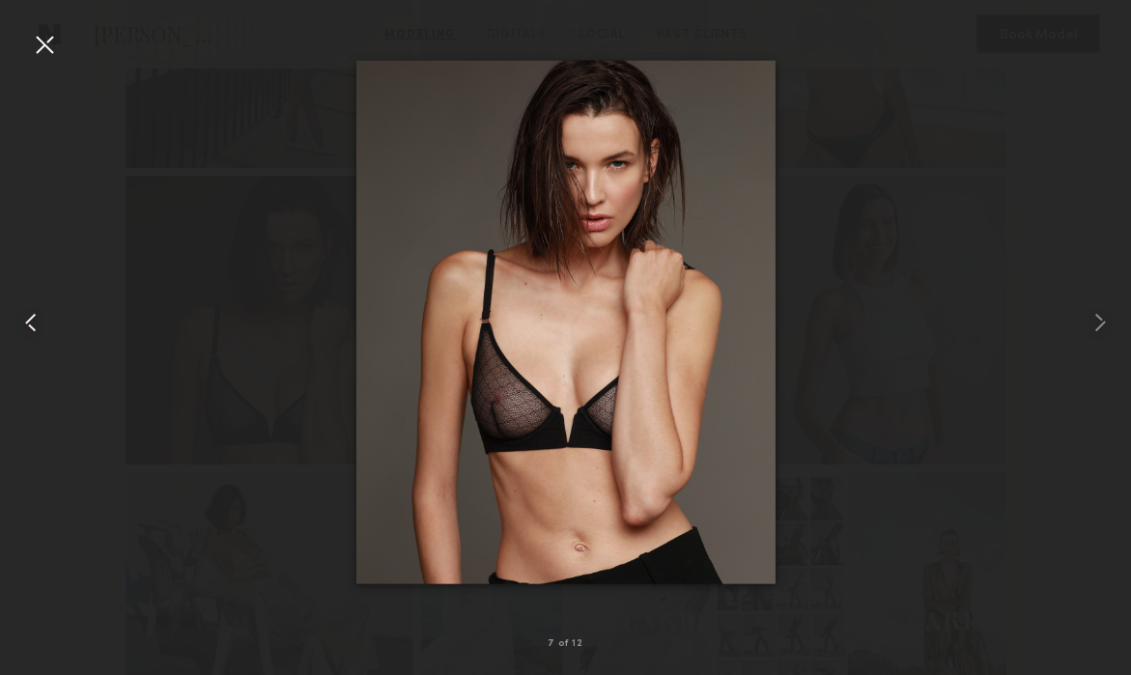
click at [27, 319] on common-icon at bounding box center [30, 322] width 31 height 31
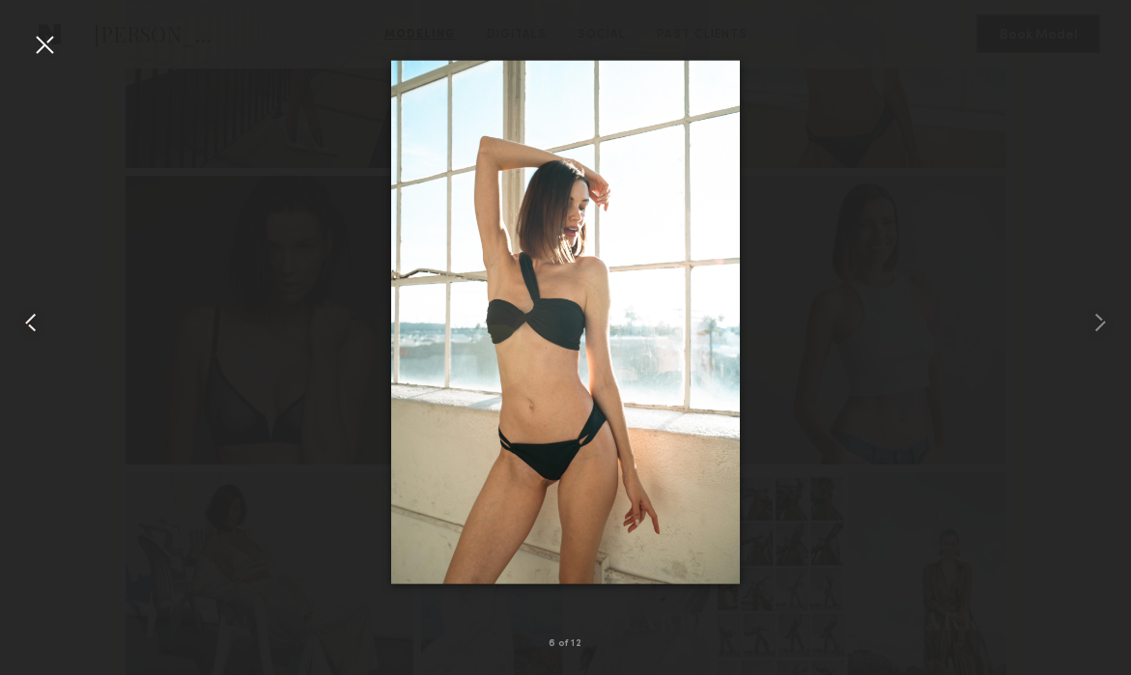
click at [27, 319] on common-icon at bounding box center [30, 322] width 31 height 31
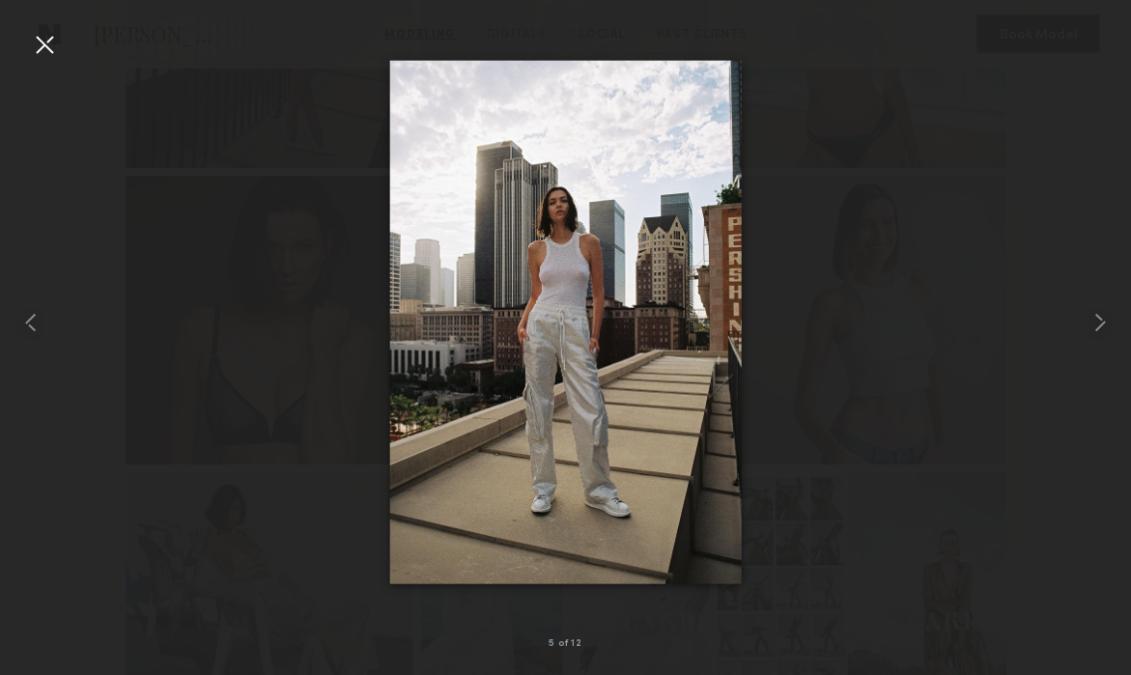
click at [47, 40] on div at bounding box center [44, 44] width 31 height 31
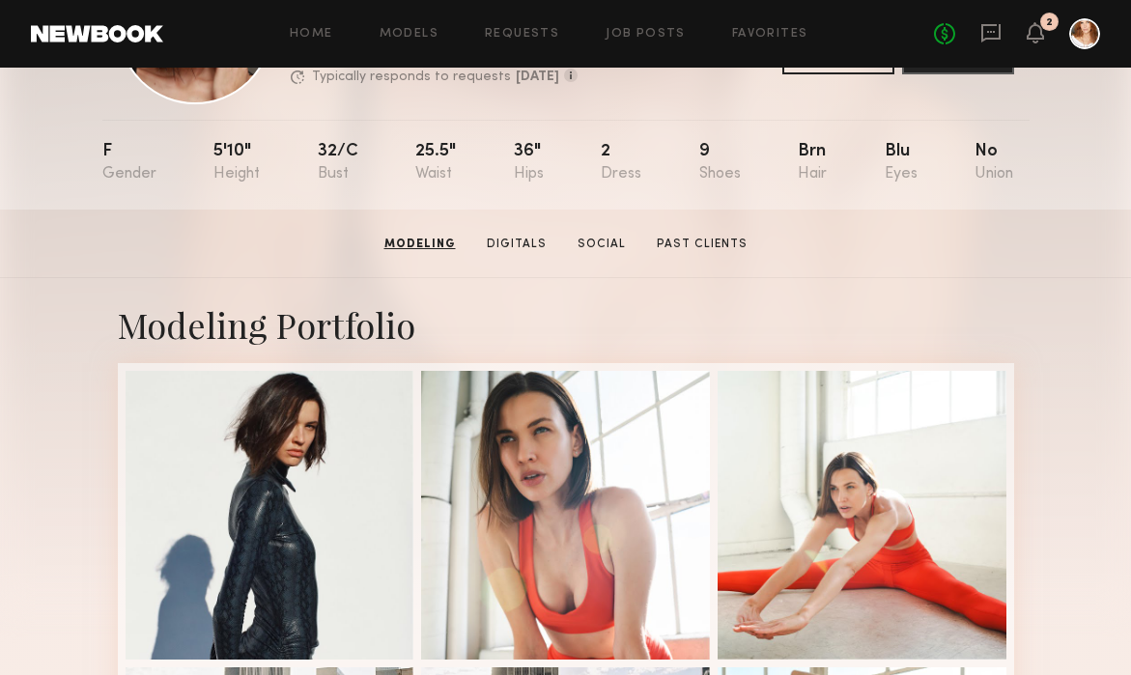
scroll to position [0, 0]
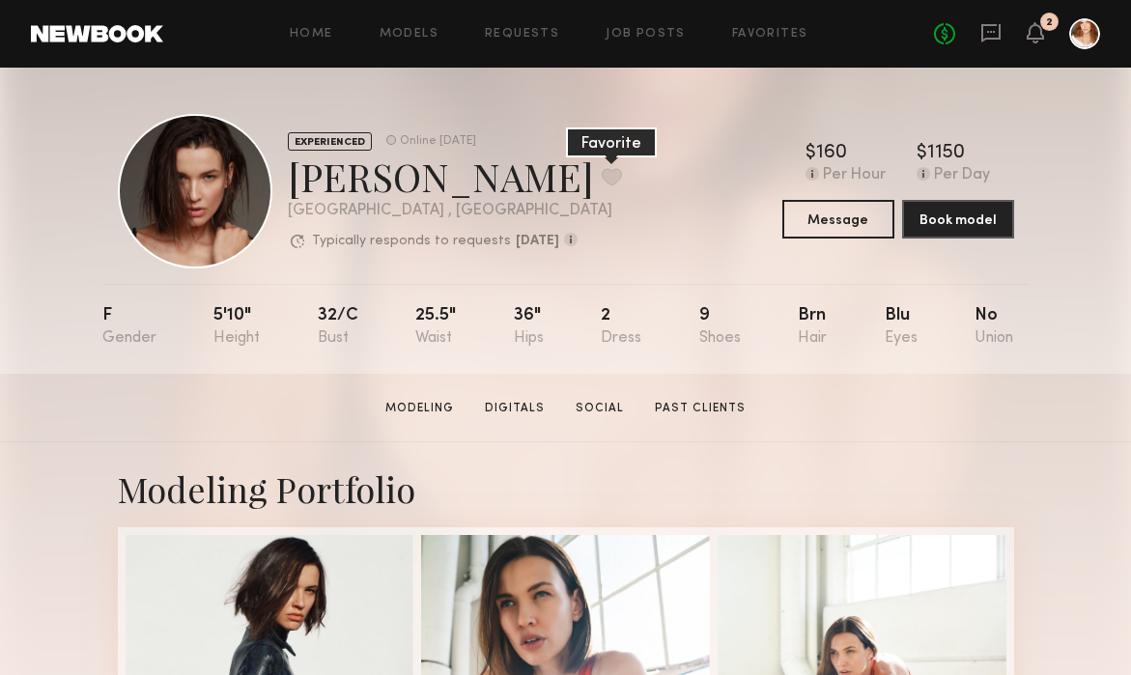
click at [602, 179] on button at bounding box center [612, 176] width 20 height 17
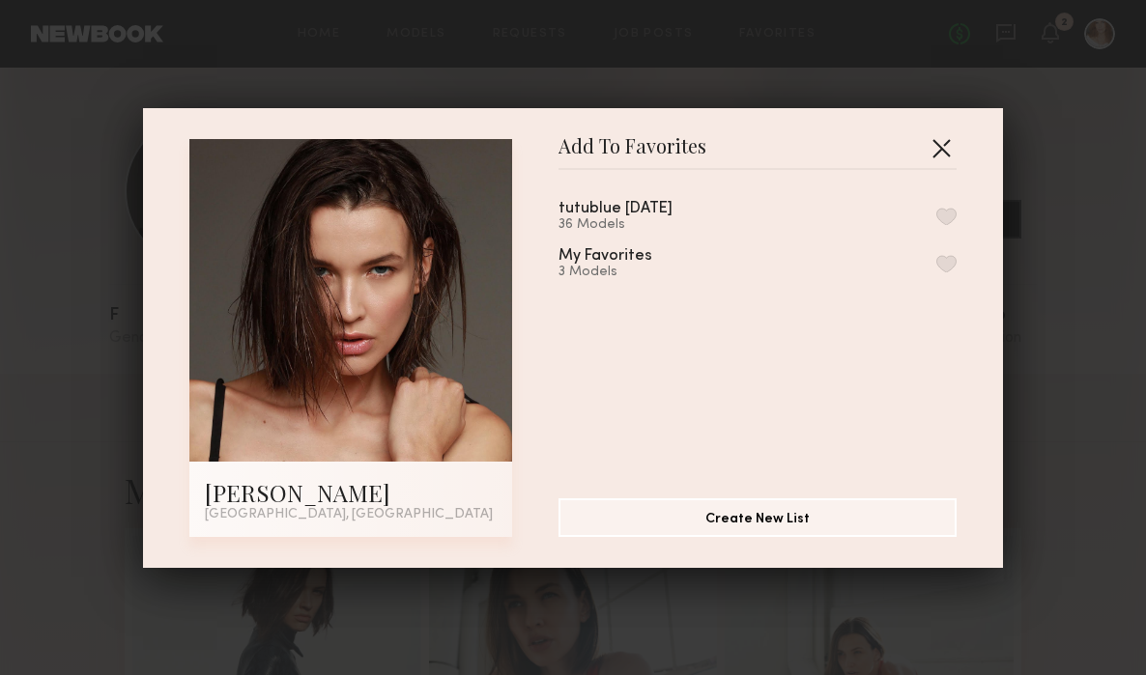
click at [930, 141] on button "button" at bounding box center [941, 147] width 31 height 31
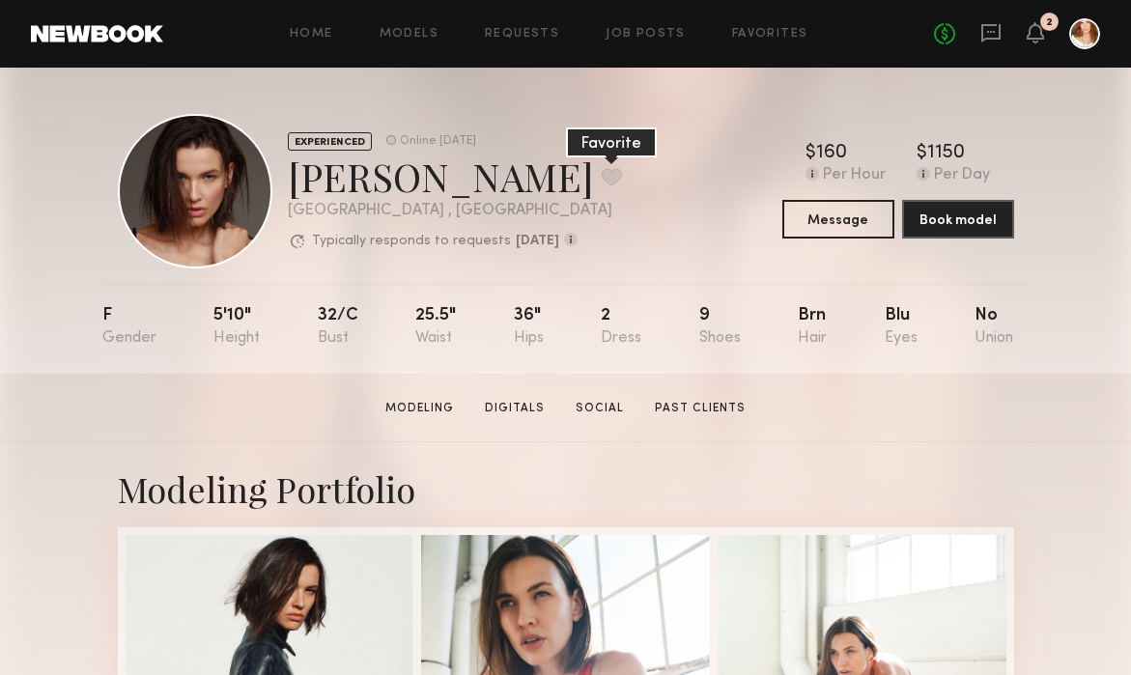
click at [602, 180] on button at bounding box center [612, 176] width 20 height 17
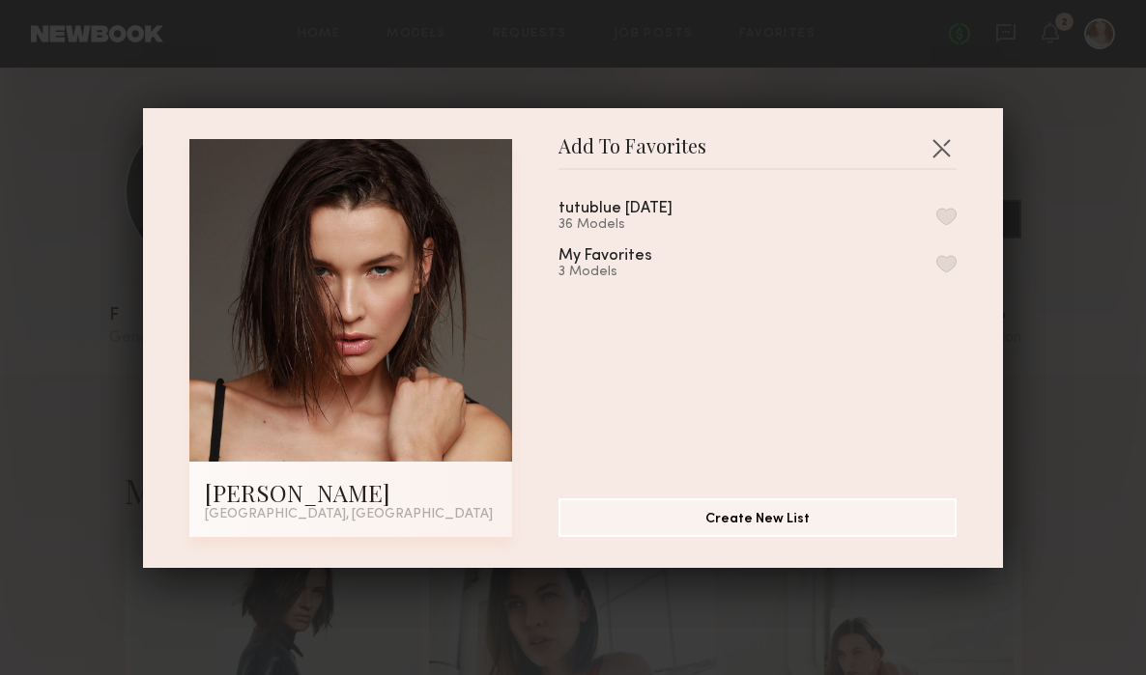
click at [936, 261] on button "button" at bounding box center [946, 263] width 20 height 17
click at [936, 143] on button "button" at bounding box center [941, 147] width 31 height 31
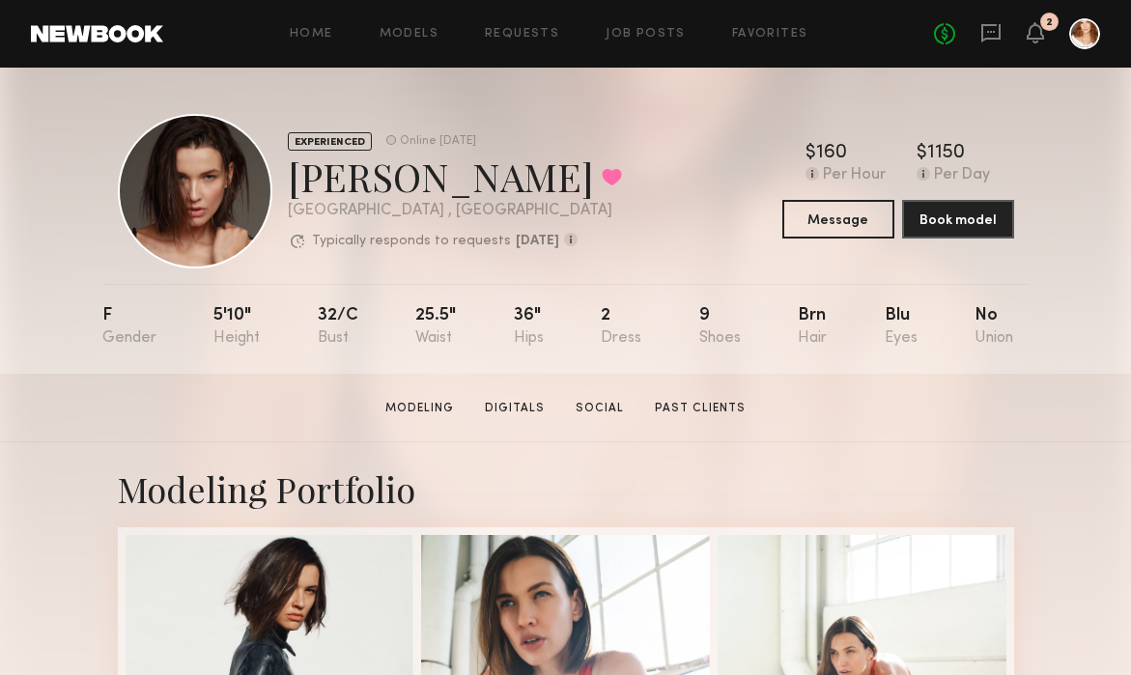
click at [227, 185] on div at bounding box center [195, 191] width 155 height 155
click at [329, 28] on link "Home" at bounding box center [311, 34] width 43 height 13
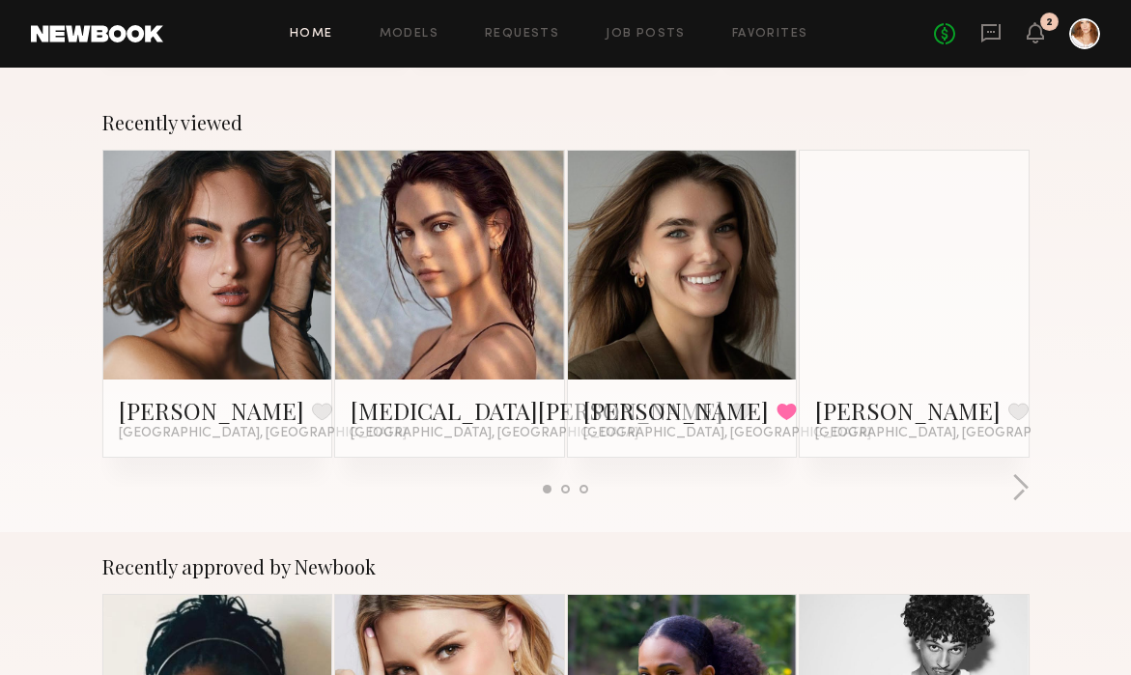
scroll to position [333, 0]
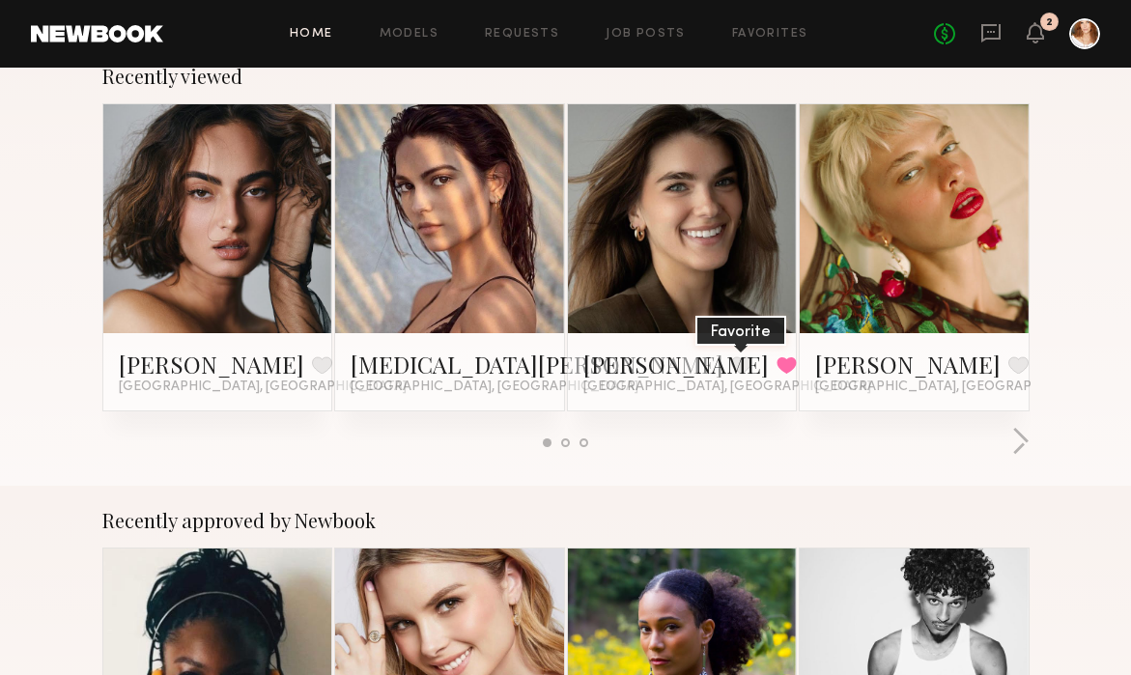
click at [731, 367] on button at bounding box center [741, 365] width 20 height 17
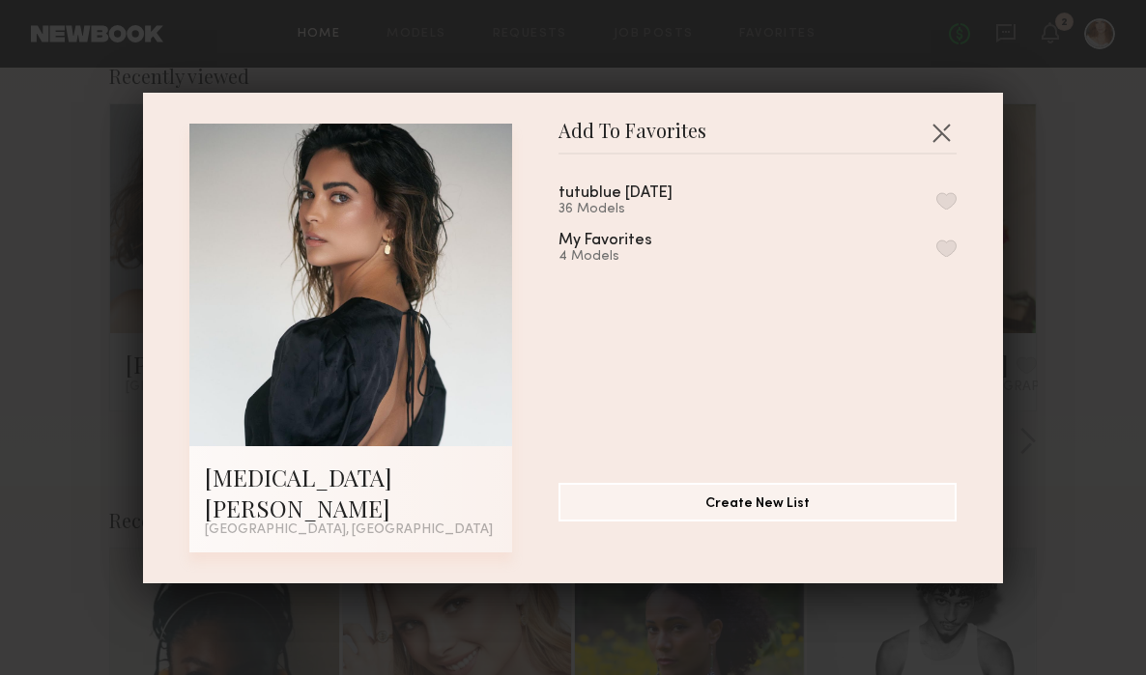
click at [936, 257] on button "button" at bounding box center [946, 248] width 20 height 17
click at [932, 142] on button "button" at bounding box center [941, 132] width 31 height 31
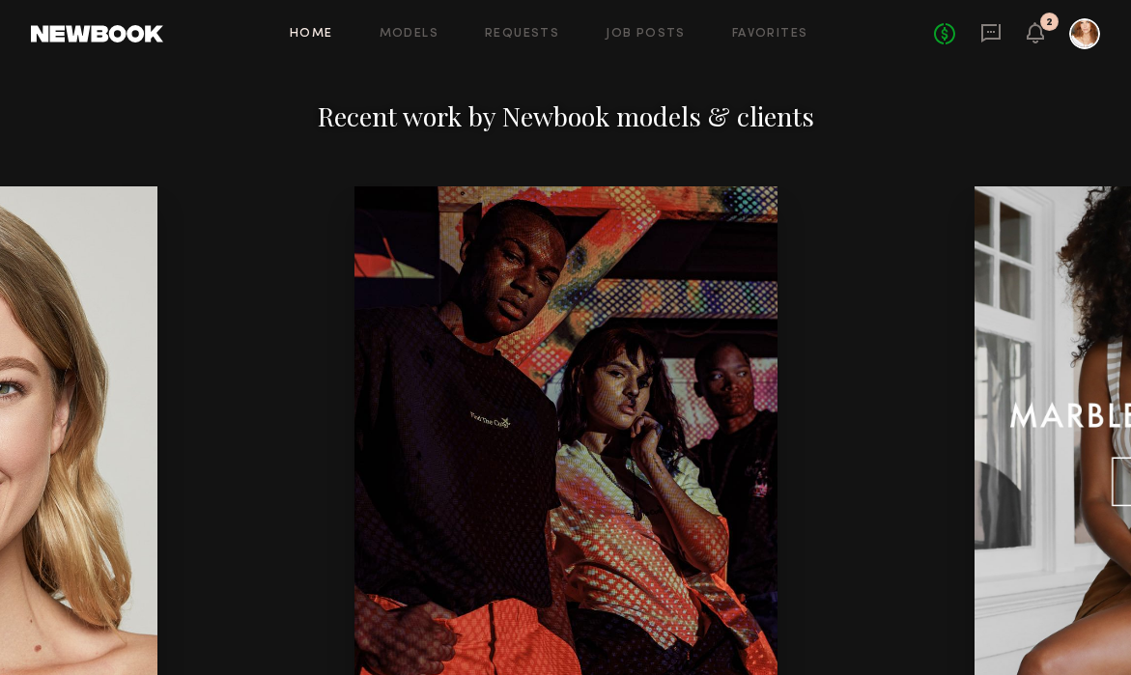
scroll to position [2119, 0]
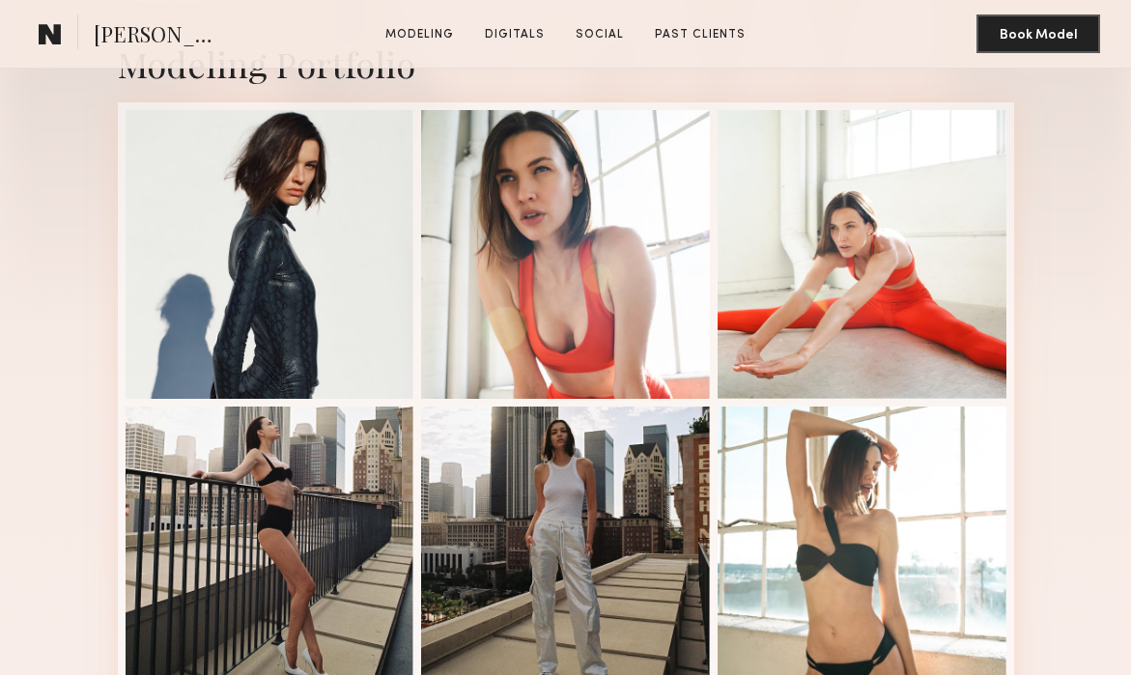
scroll to position [483, 0]
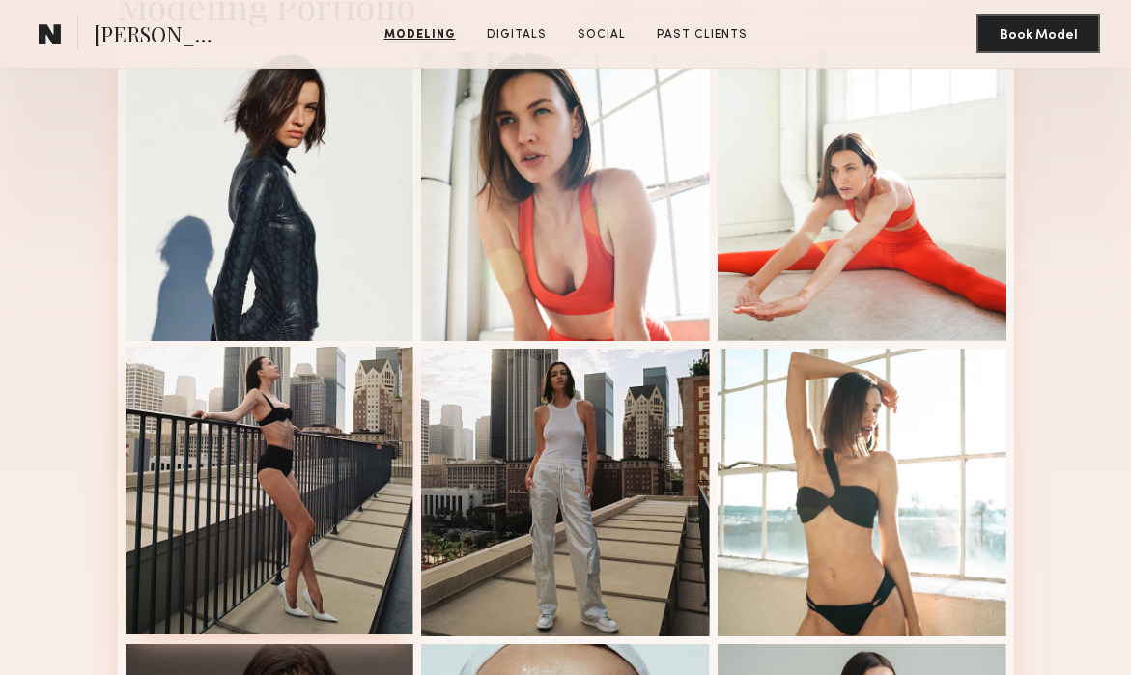
click at [315, 412] on div at bounding box center [270, 491] width 289 height 289
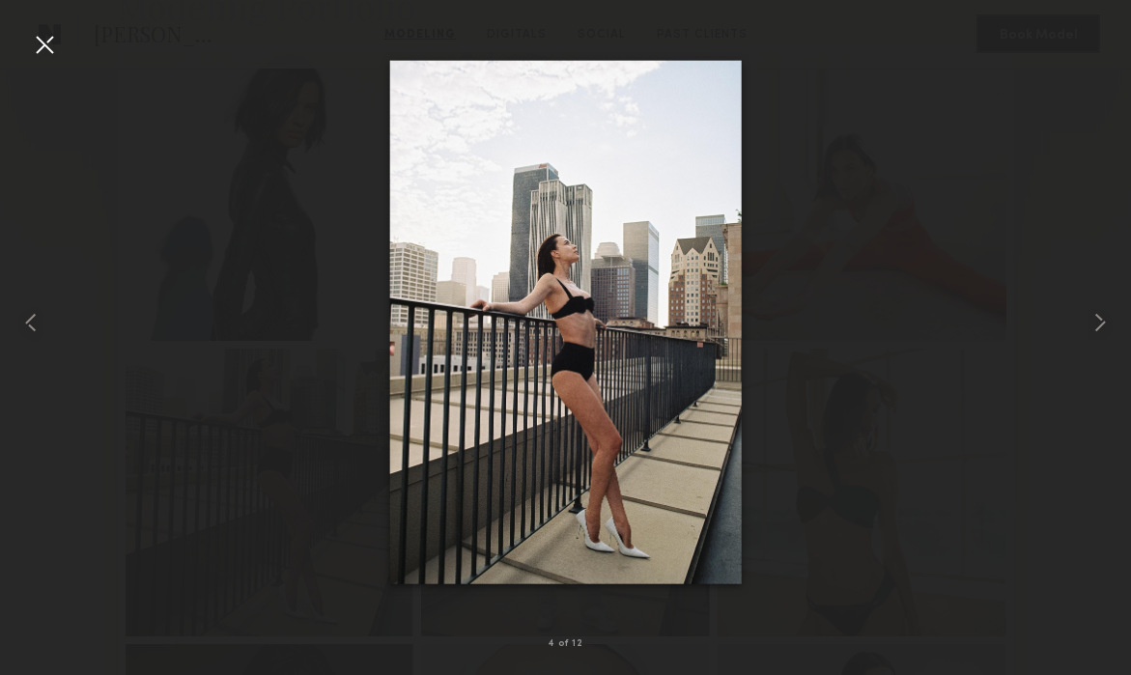
click at [42, 40] on div at bounding box center [44, 44] width 31 height 31
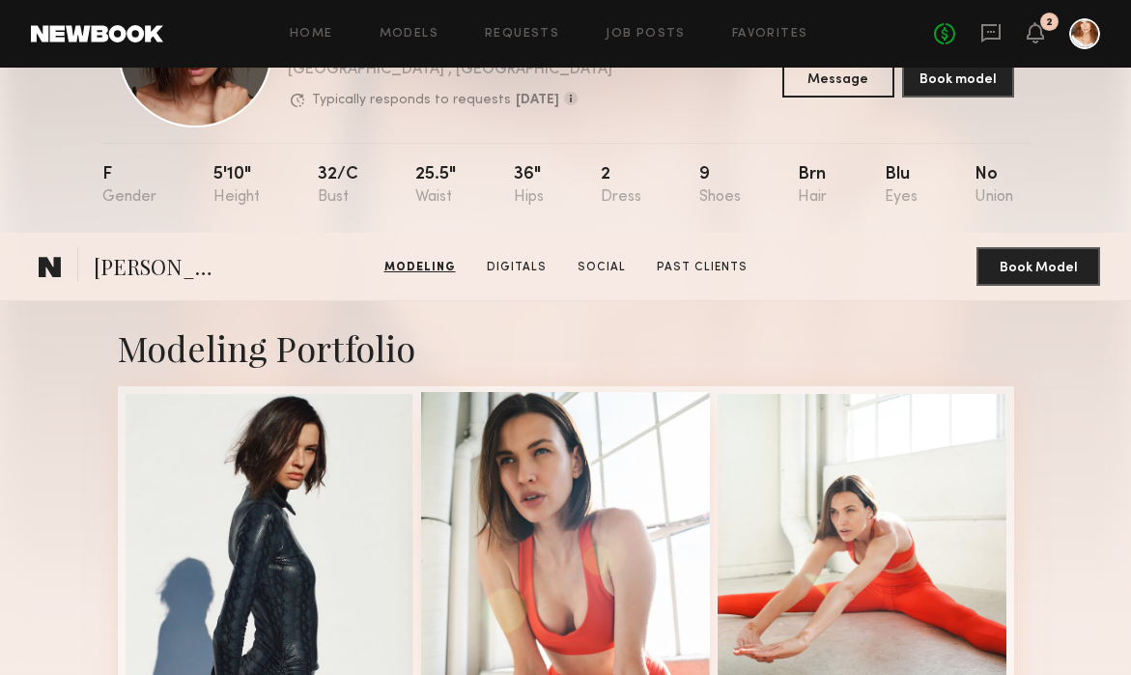
scroll to position [0, 0]
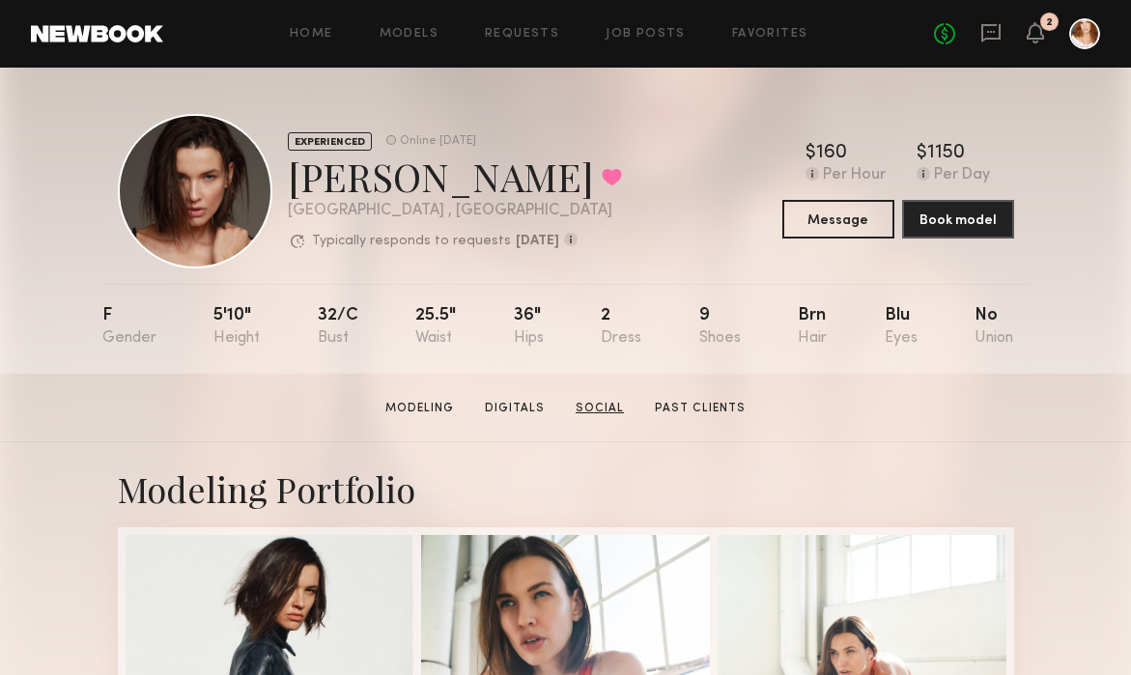
click at [602, 402] on link "Social" at bounding box center [600, 408] width 64 height 17
